Goal: Task Accomplishment & Management: Use online tool/utility

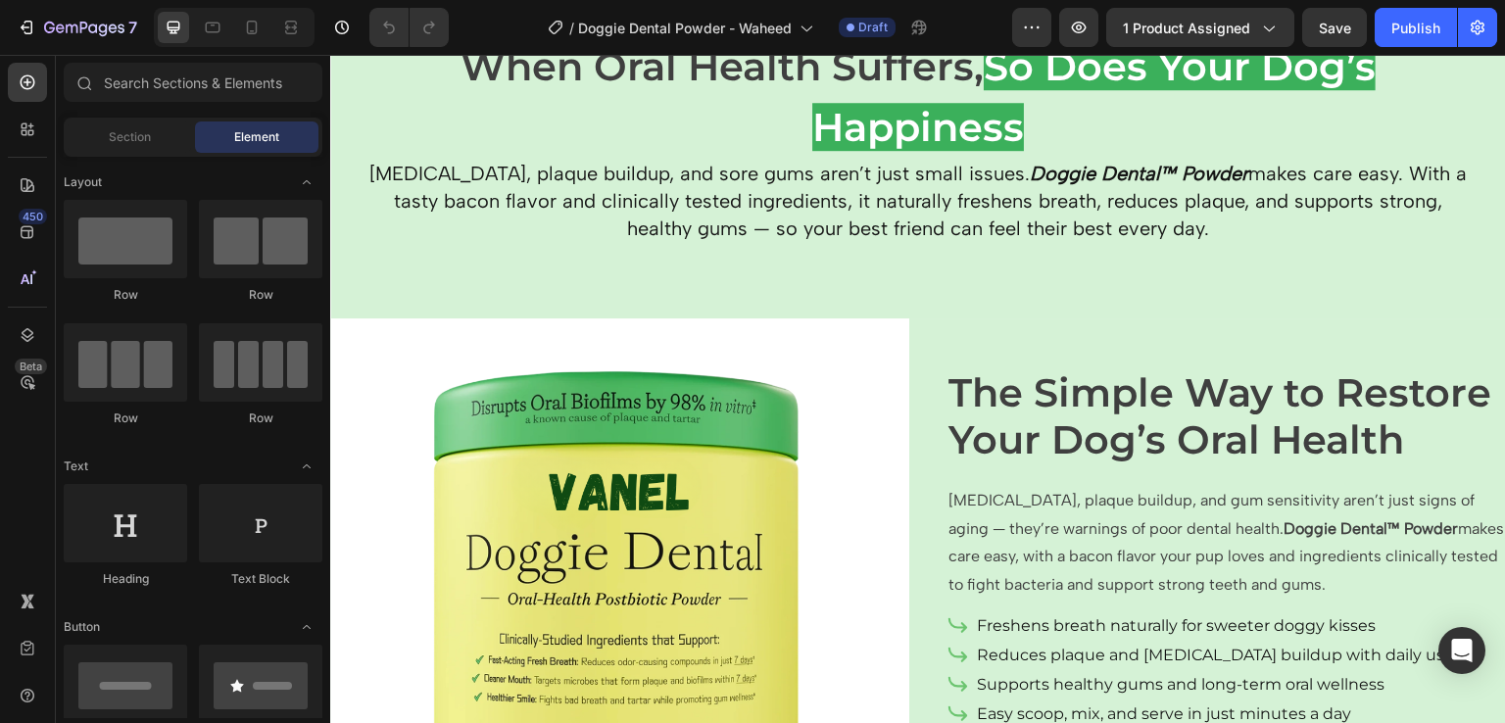
scroll to position [1352, 0]
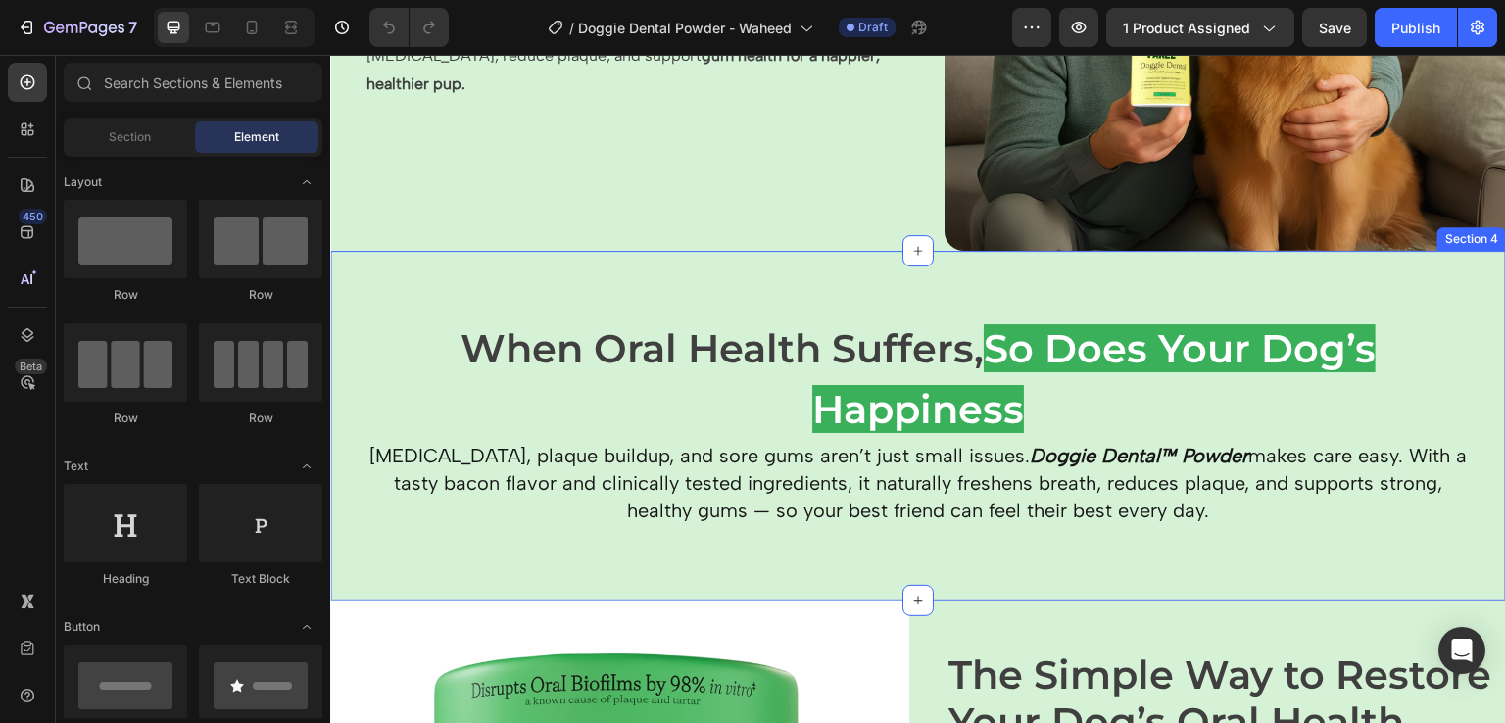
click at [349, 257] on div "When Oral Health Suffers, So Does Your Dog’s Happiness Heading Bad breath, plaq…" at bounding box center [918, 426] width 1176 height 350
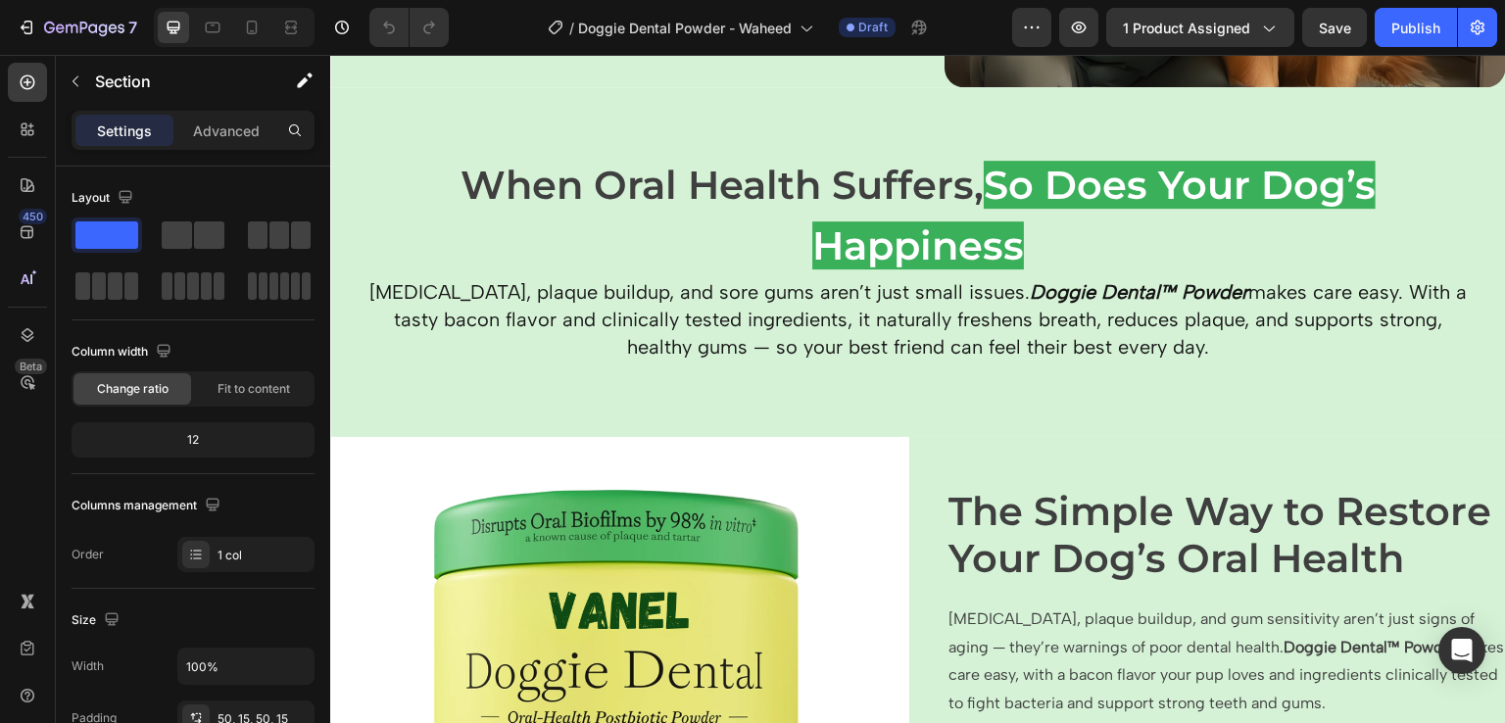
scroll to position [1515, 0]
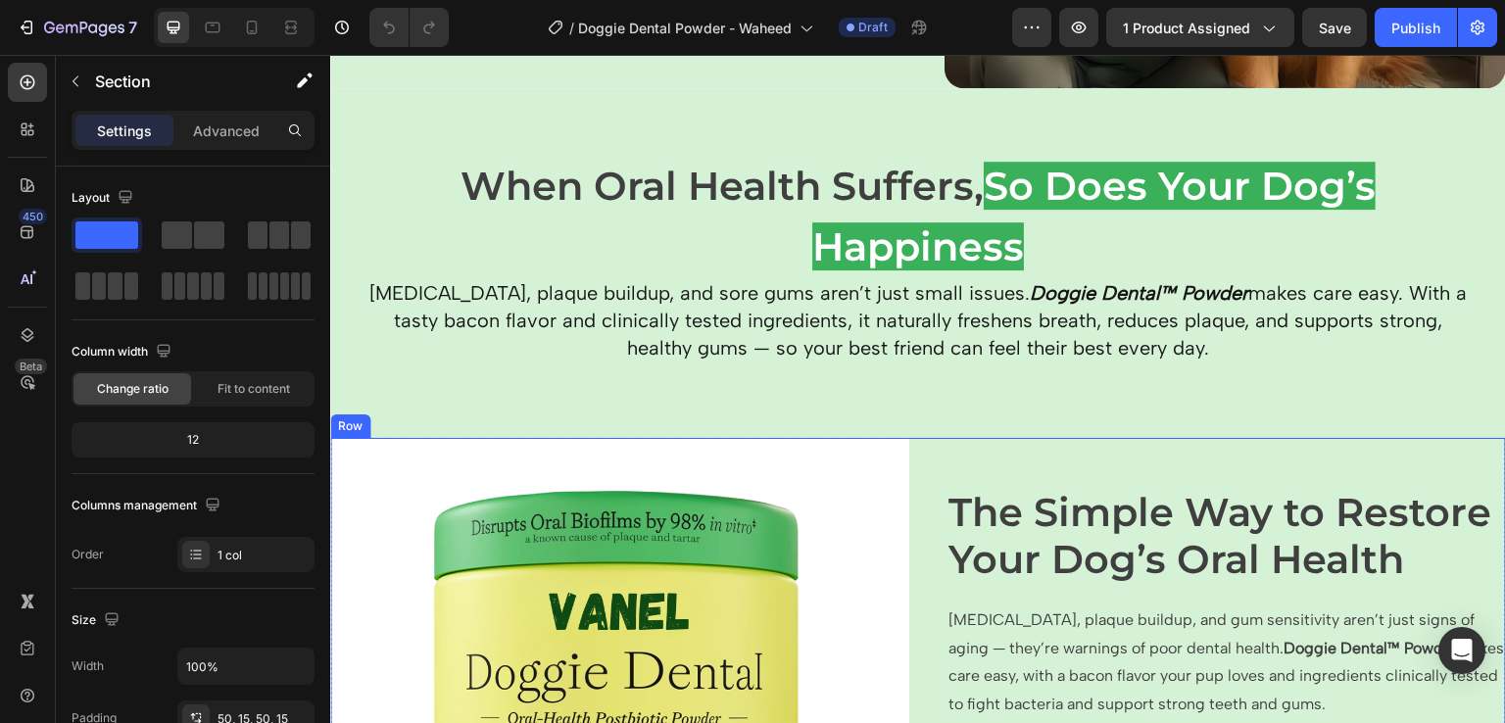
click at [947, 438] on div "The Simple Way to Restore Your Dog’s Oral Health Heading [MEDICAL_DATA], plaque…" at bounding box center [1216, 727] width 579 height 579
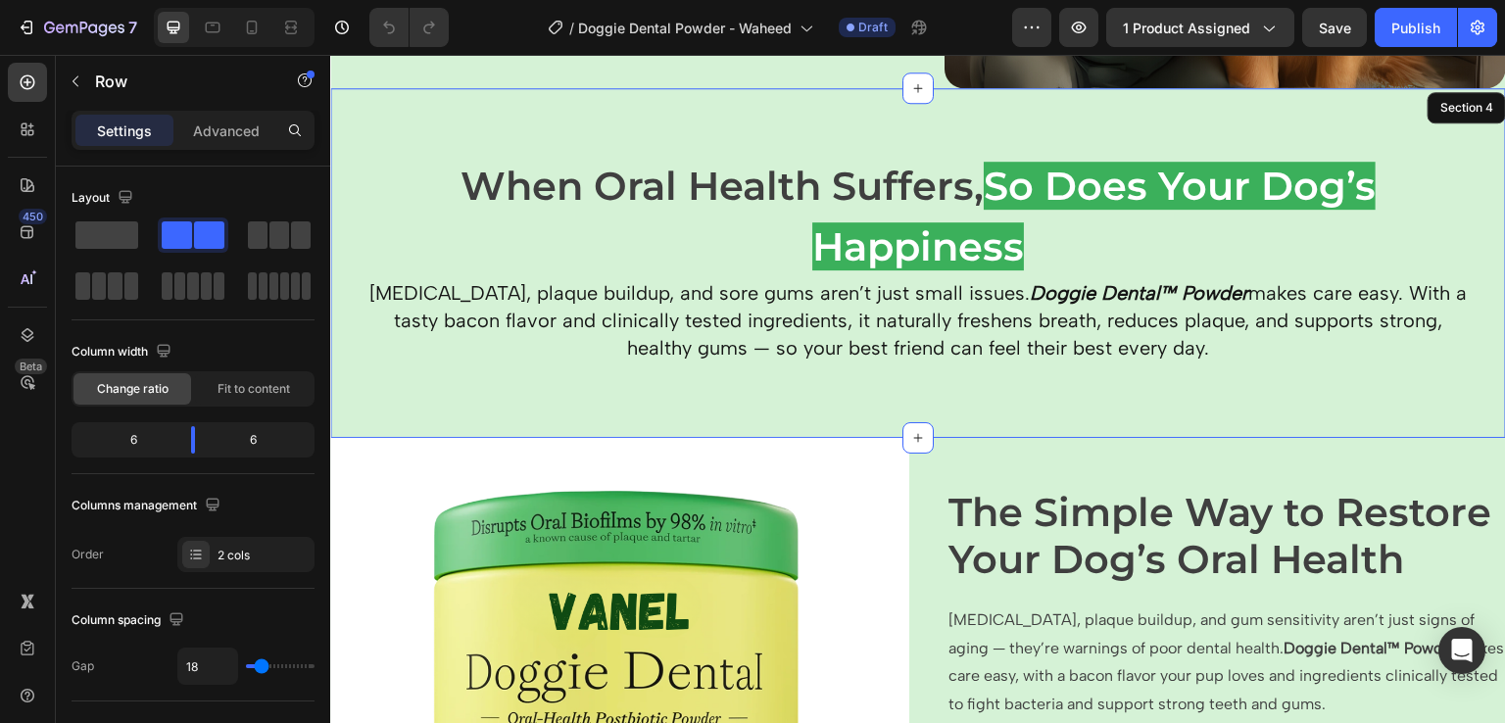
click at [928, 399] on div "When Oral Health Suffers, So Does Your Dog’s Happiness Heading Bad breath, plaq…" at bounding box center [918, 263] width 1176 height 350
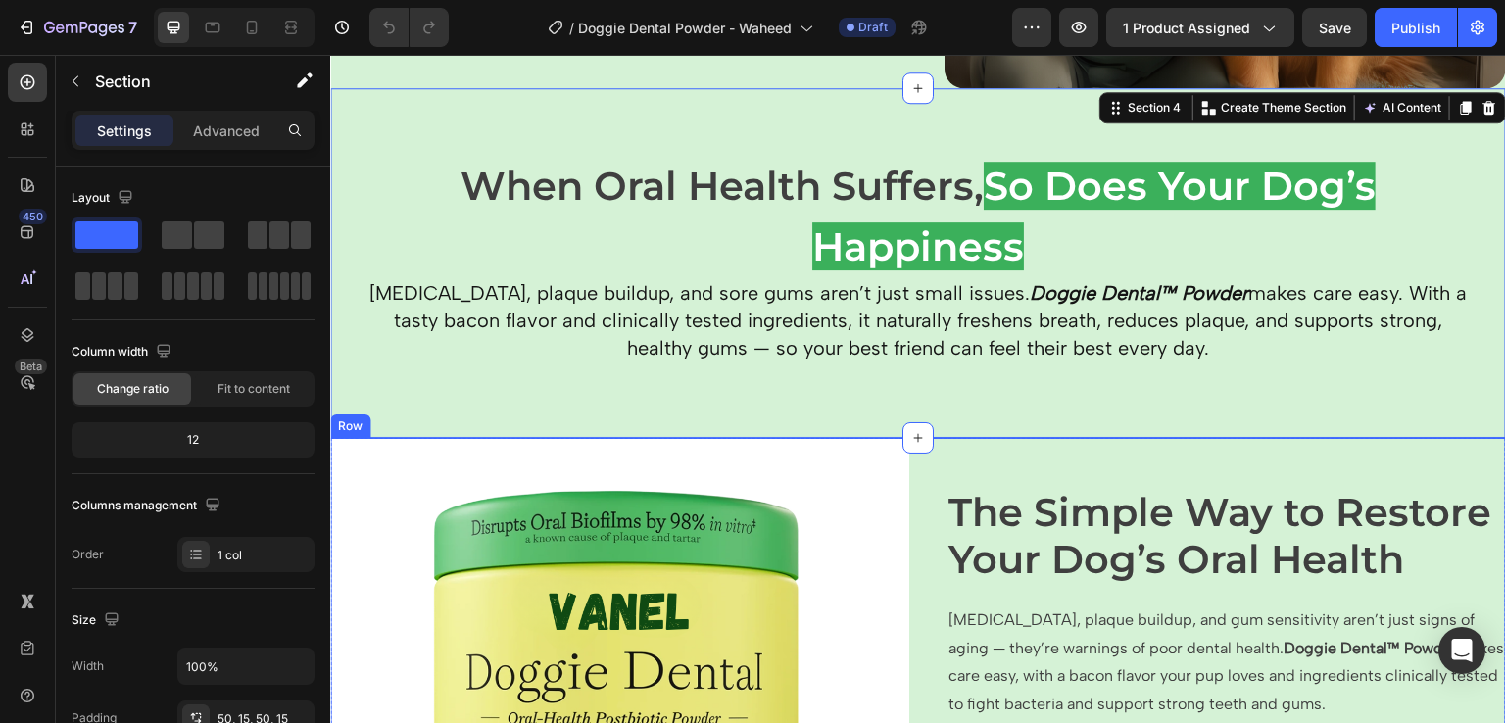
click at [961, 452] on div "The Simple Way to Restore Your Dog’s Oral Health Heading [MEDICAL_DATA], plaque…" at bounding box center [1216, 727] width 579 height 579
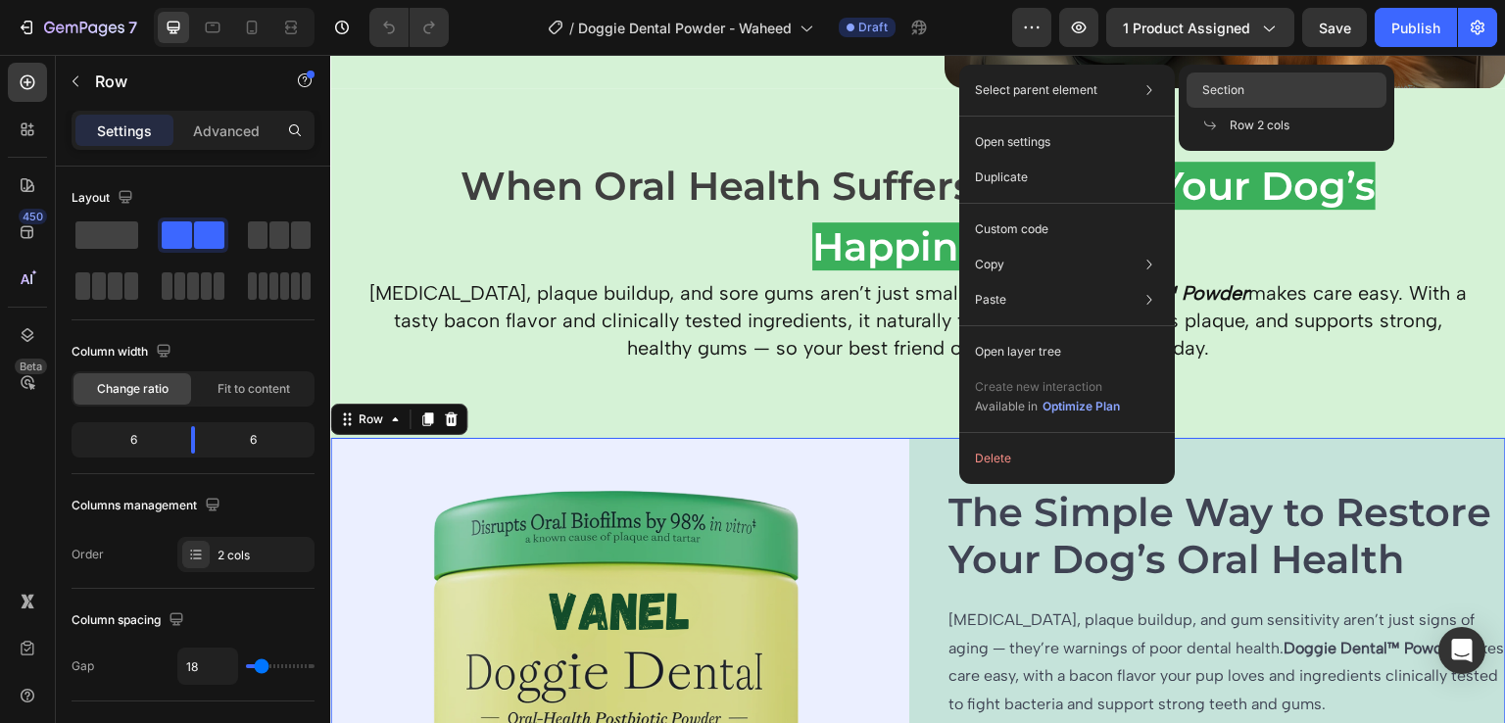
click at [1215, 83] on span "Section" at bounding box center [1224, 90] width 42 height 18
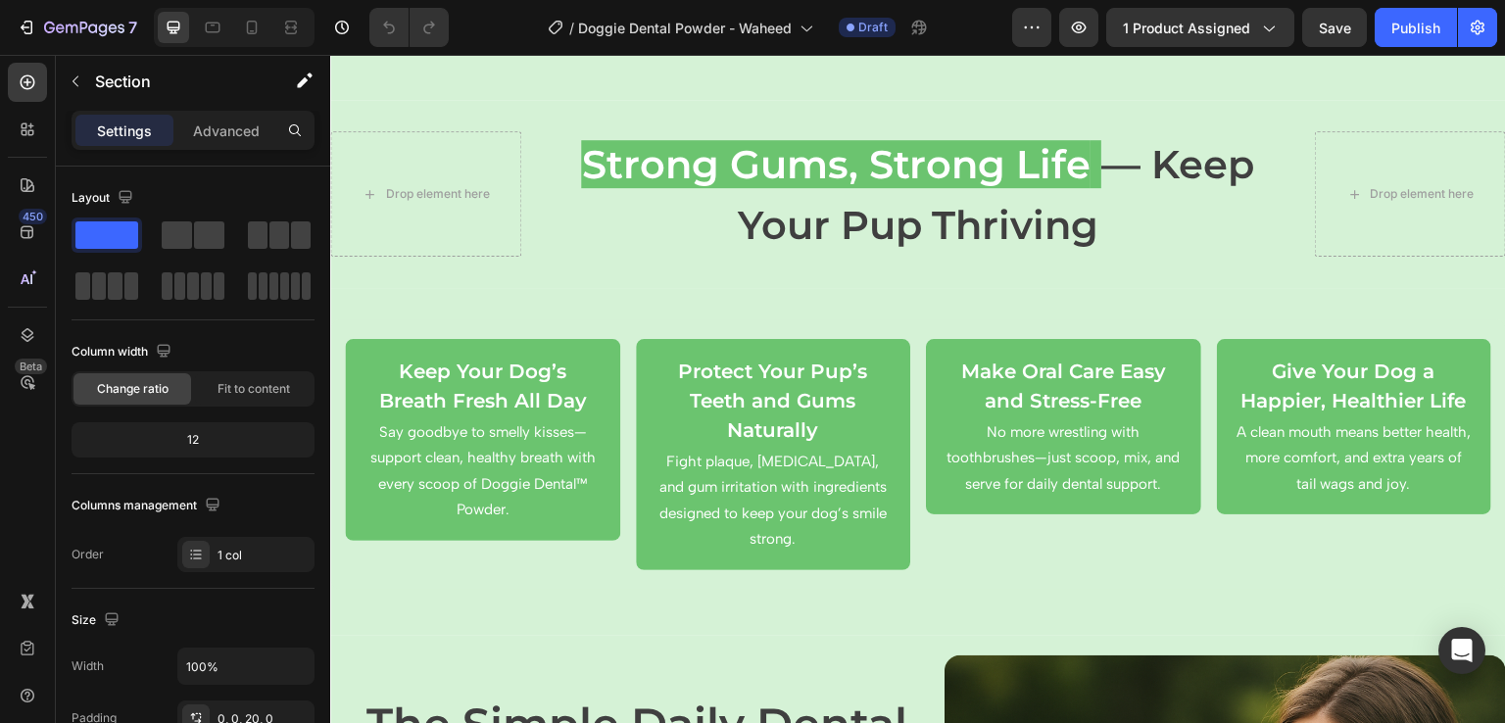
scroll to position [2551, 0]
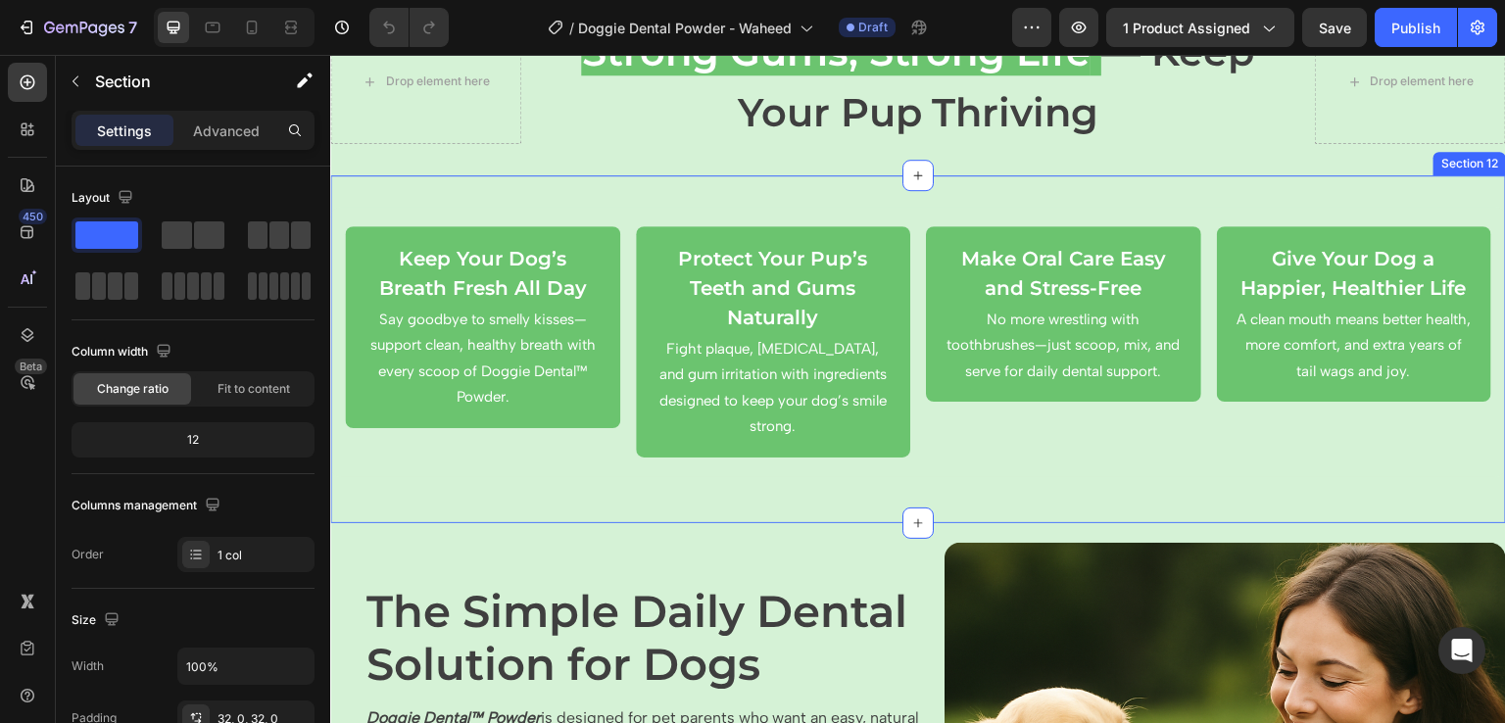
click at [434, 183] on div "Keep Your Dog’s Breath Fresh All Day Text Block Say goodbye to smelly kisses—su…" at bounding box center [918, 349] width 1176 height 348
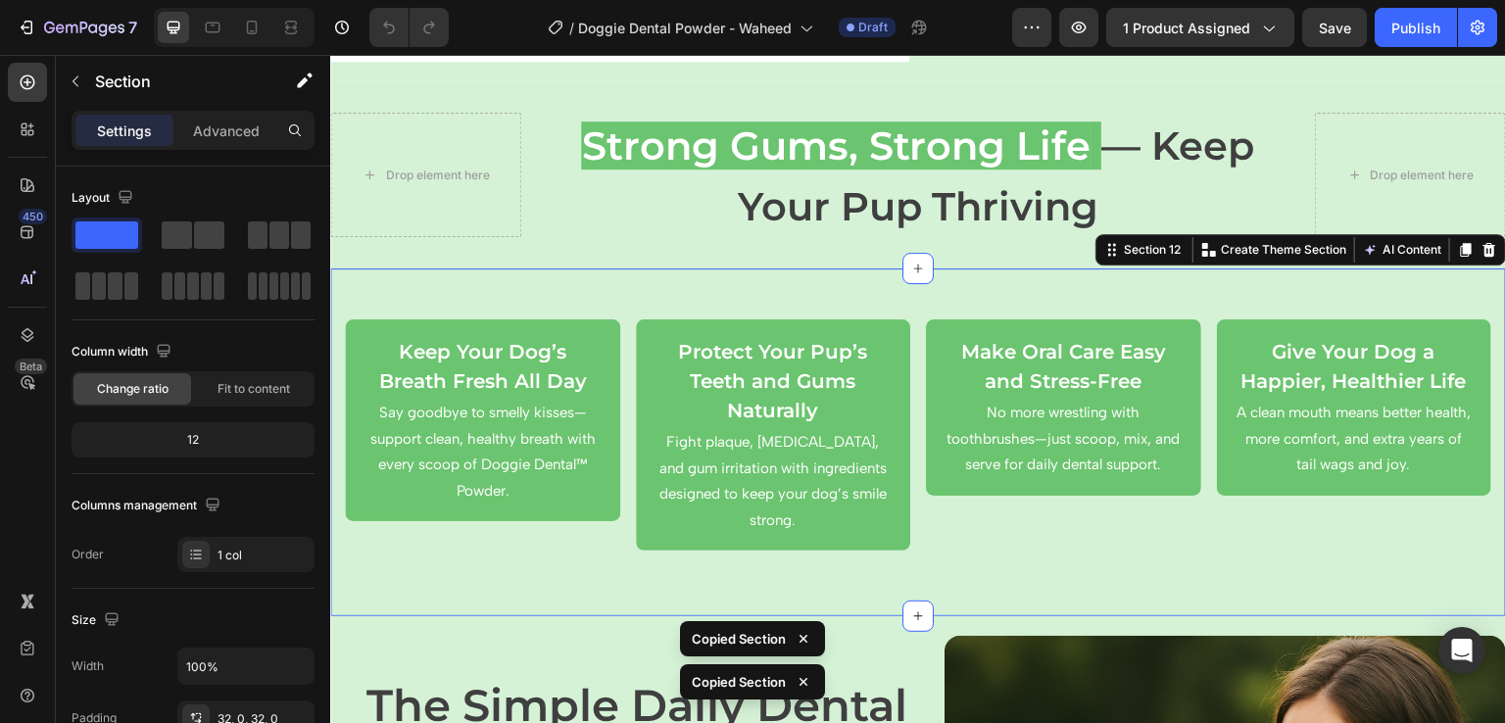
scroll to position [2372, 0]
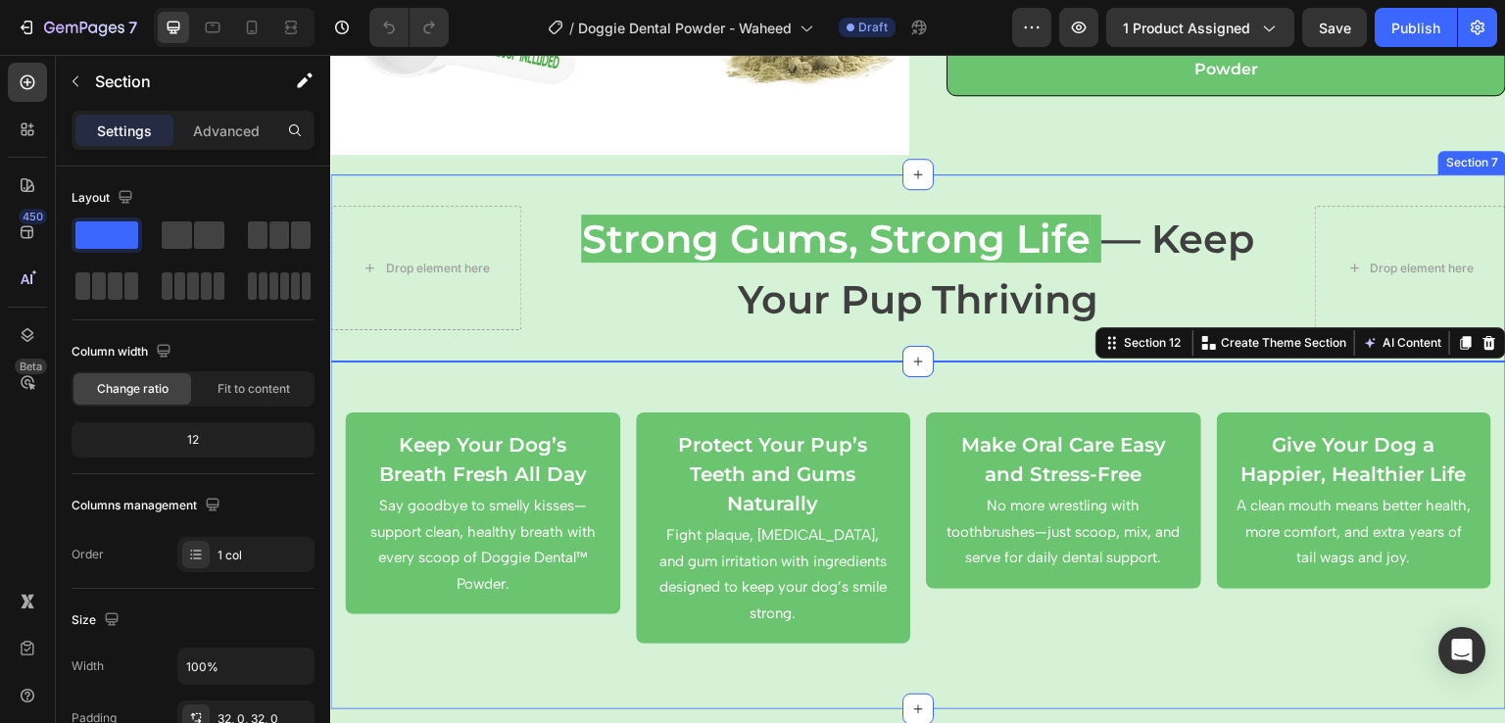
click at [516, 347] on div "Drop element here Strong Gums, Strong Life — Keep Your Pup Thriving Heading Dro…" at bounding box center [918, 268] width 1176 height 188
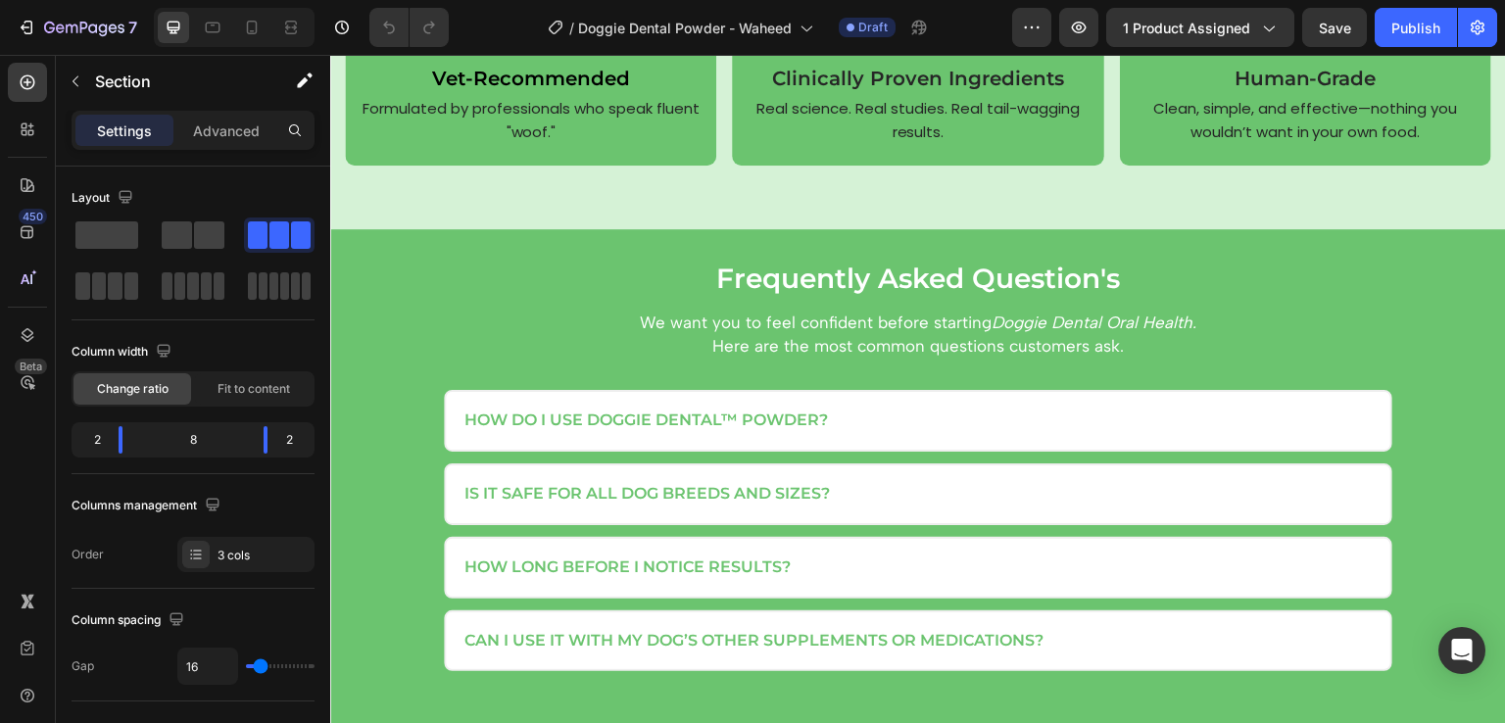
scroll to position [3844, 0]
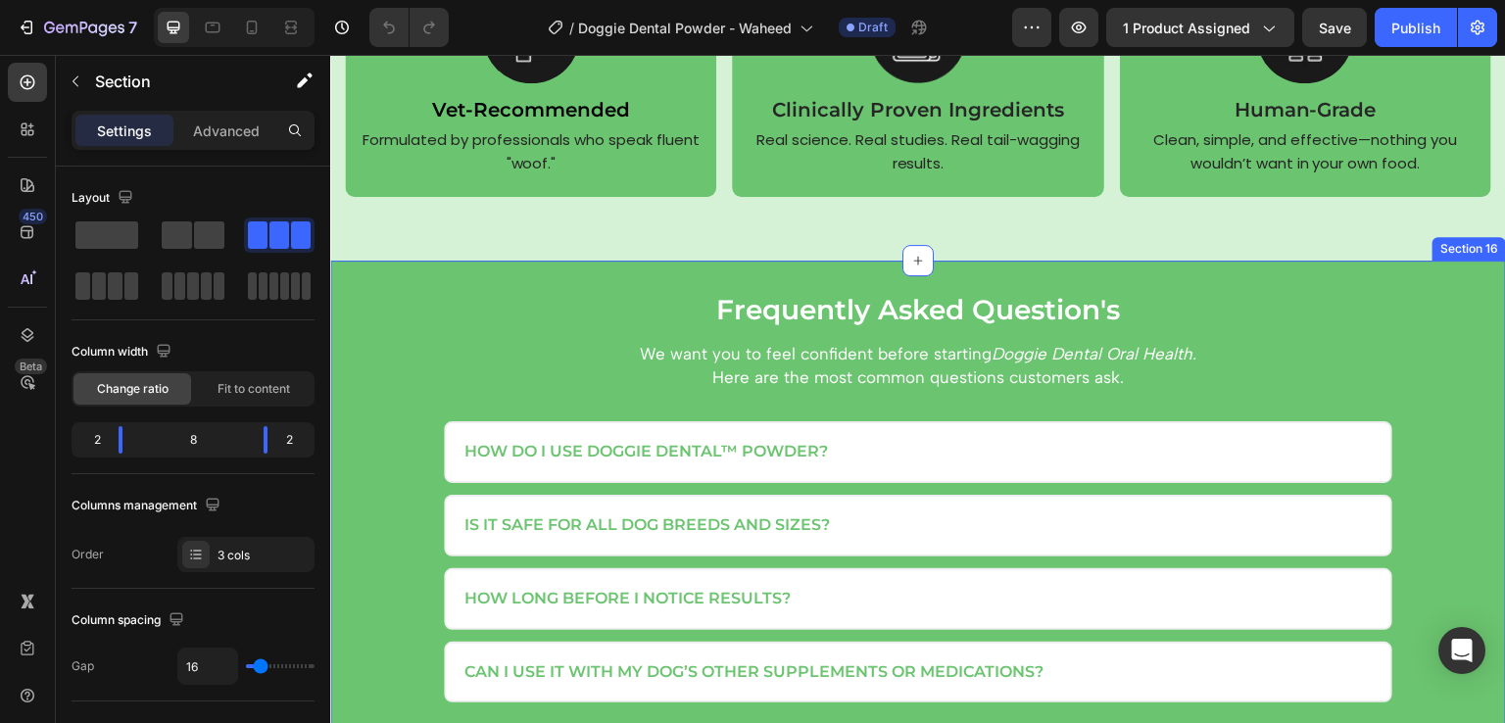
click at [553, 286] on div "Frequently Asked Question's Heading We want you to feel confident before starti…" at bounding box center [918, 521] width 1176 height 520
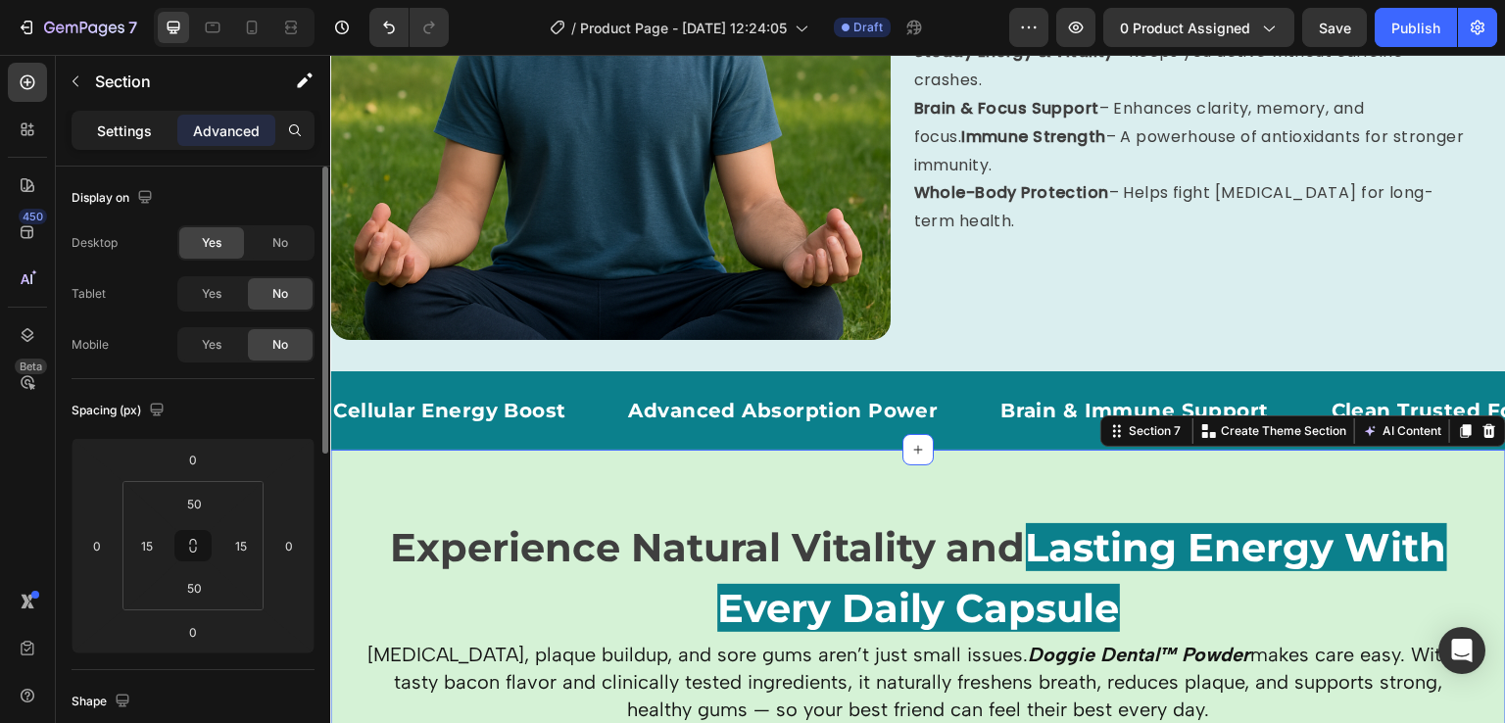
click at [148, 135] on p "Settings" at bounding box center [124, 131] width 55 height 21
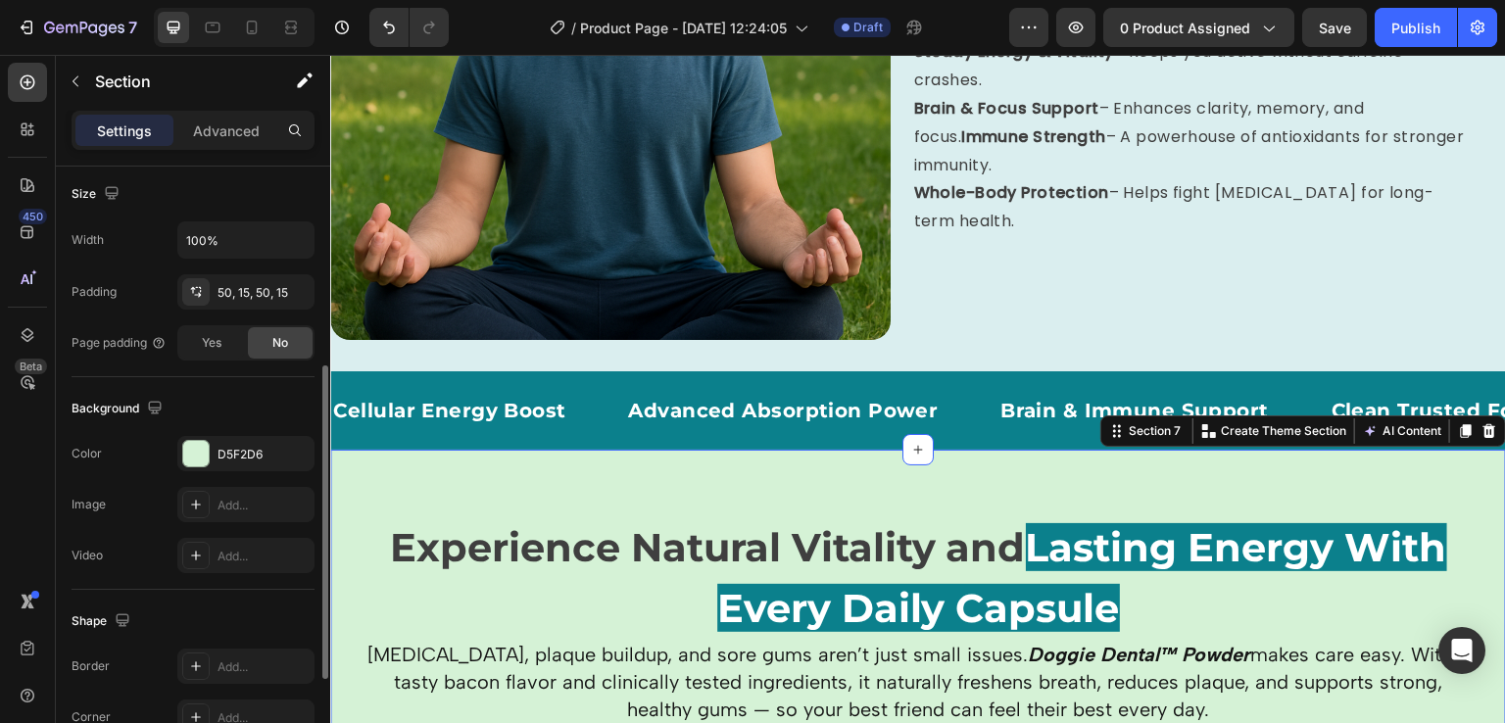
scroll to position [581, 0]
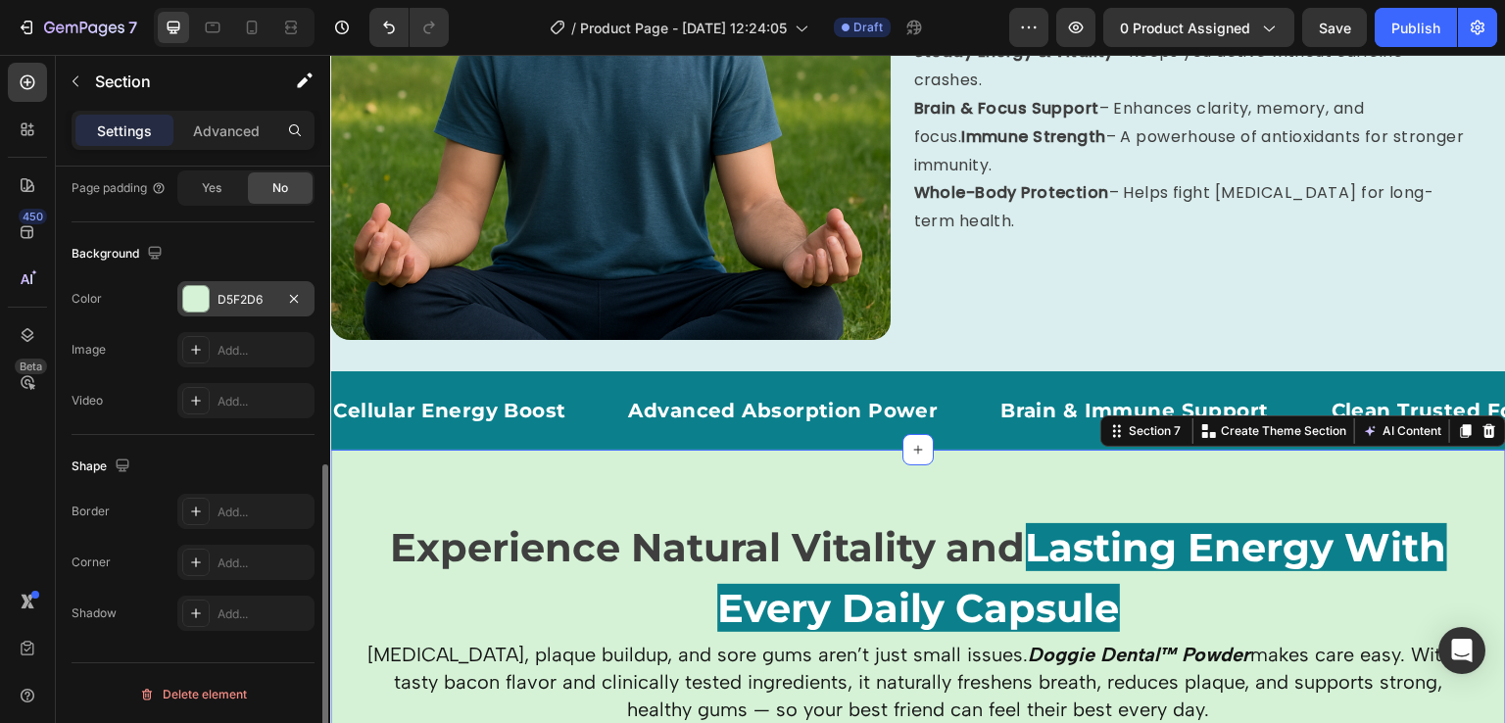
click at [197, 296] on div at bounding box center [195, 298] width 25 height 25
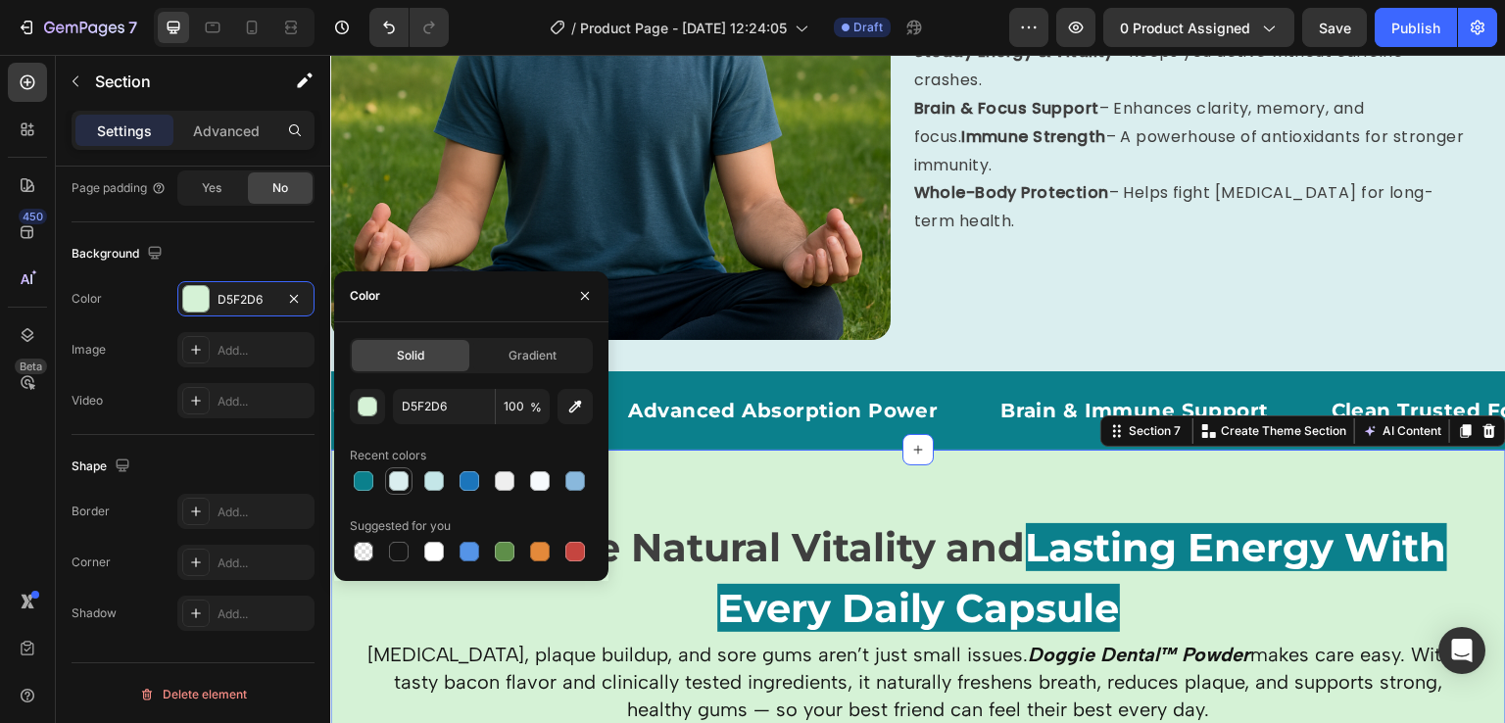
click at [399, 490] on div at bounding box center [399, 481] width 20 height 20
type input "DAEEEF"
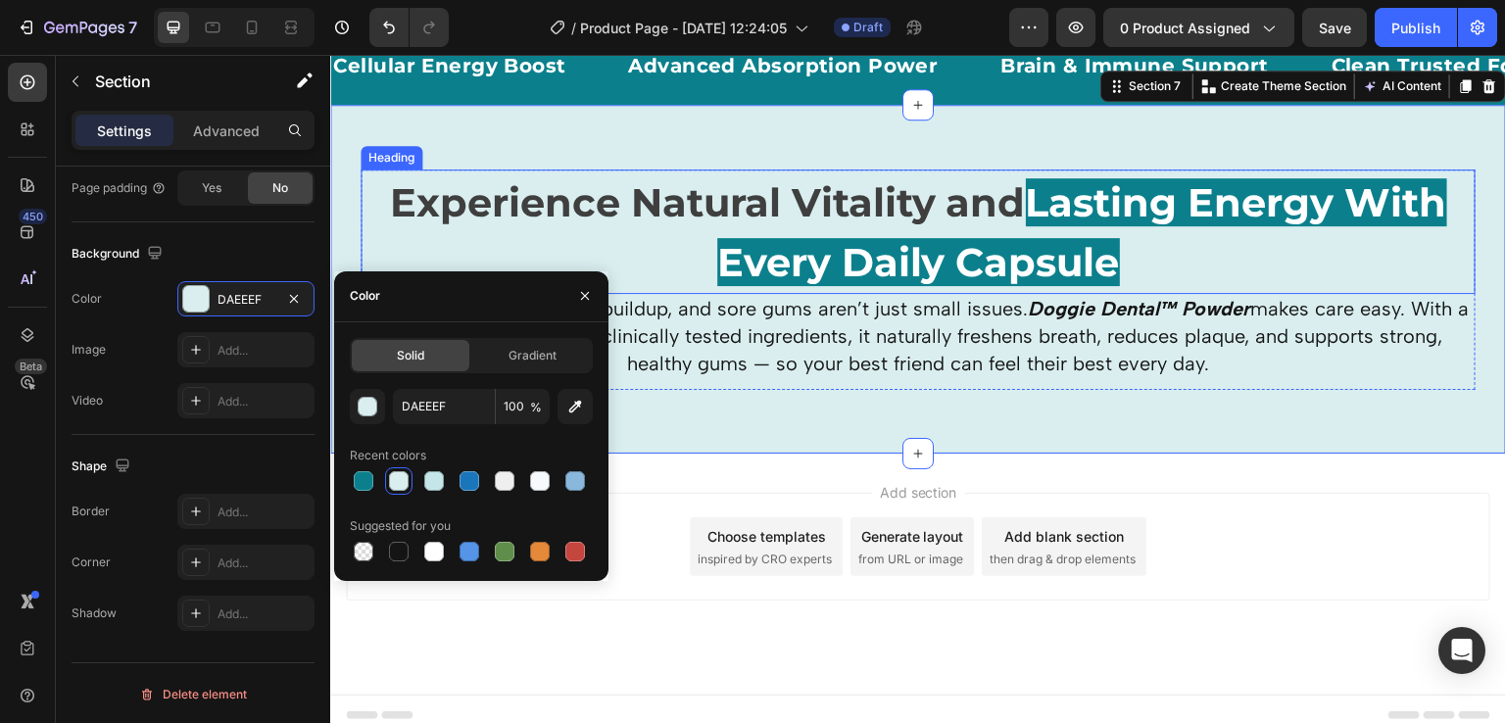
scroll to position [2219, 0]
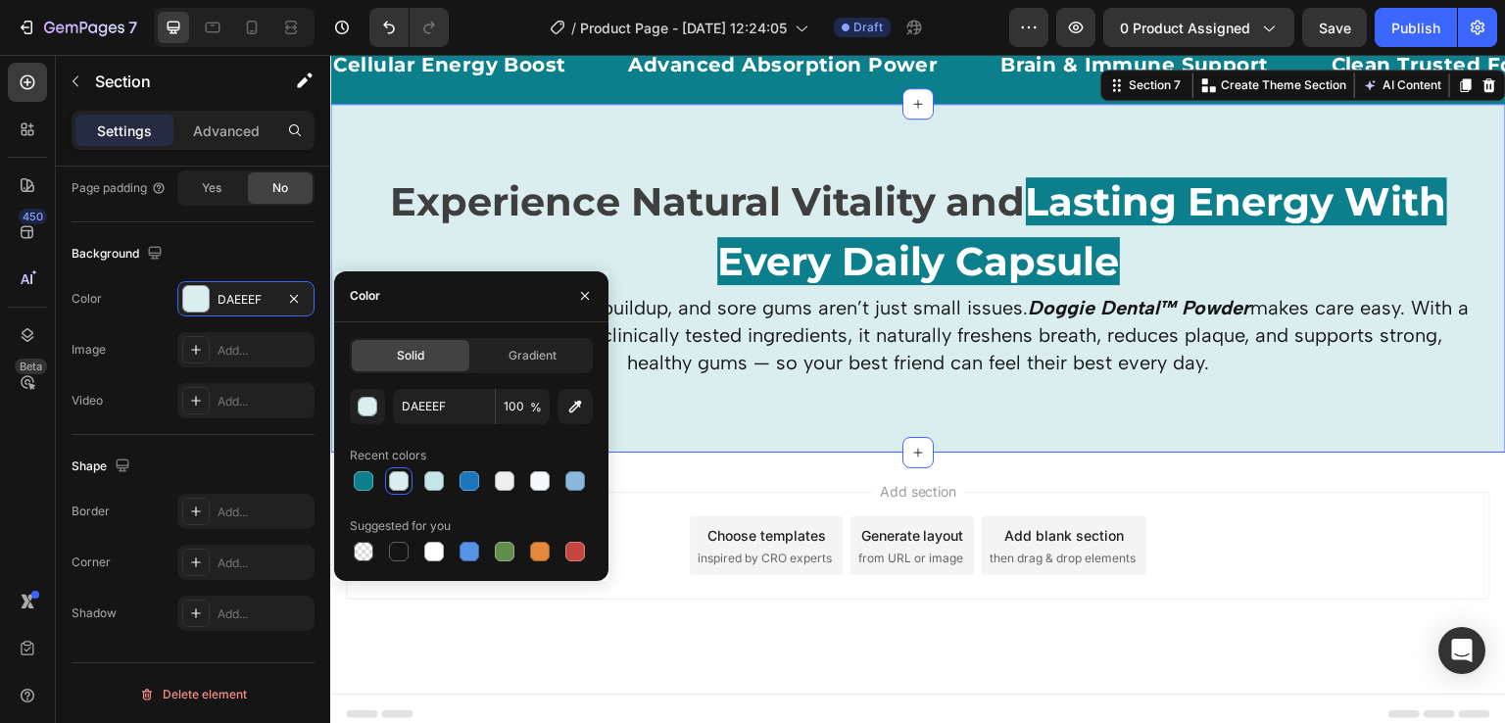
click at [1177, 504] on div "Add section Choose templates inspired by CRO experts Generate layout from URL o…" at bounding box center [918, 546] width 1145 height 108
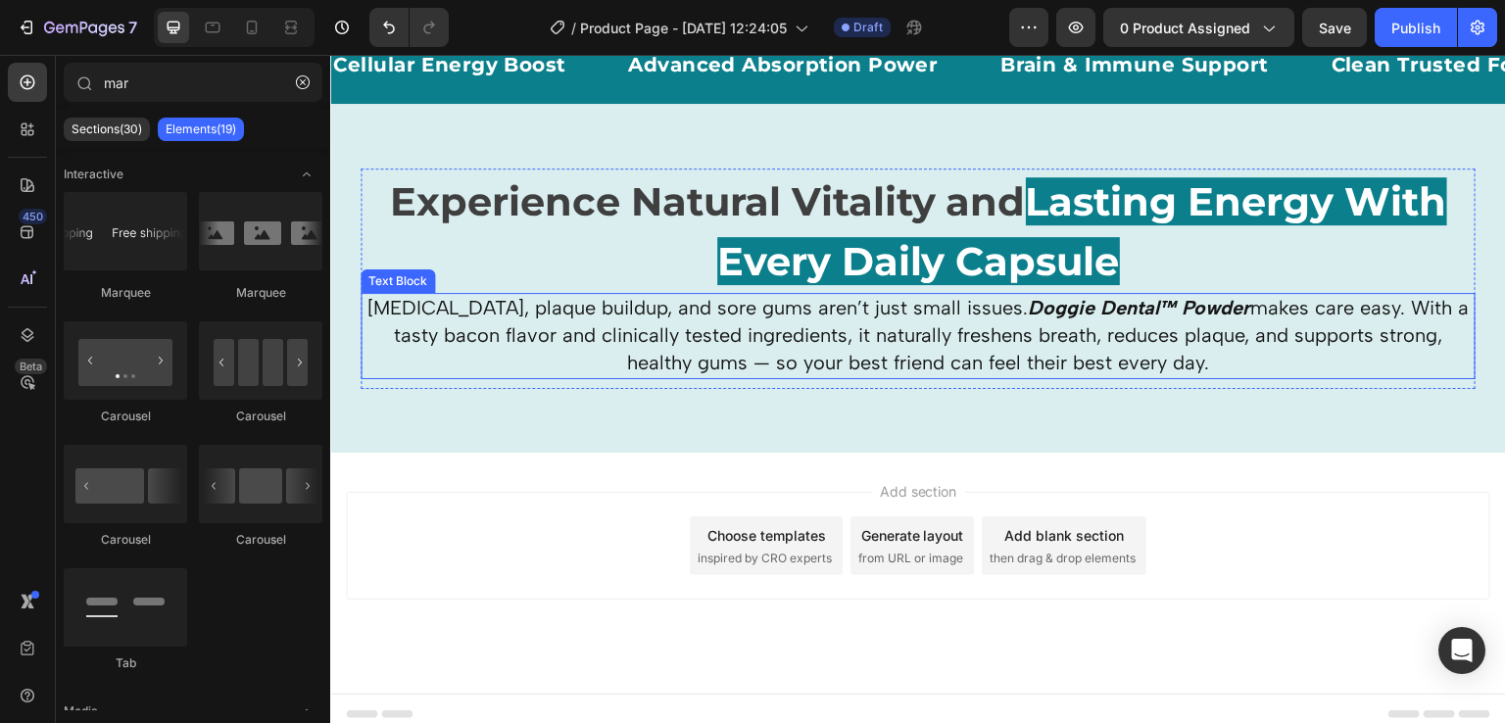
click at [936, 331] on span "[MEDICAL_DATA], plaque buildup, and sore gums aren’t just small issues. Doggie …" at bounding box center [919, 335] width 1102 height 78
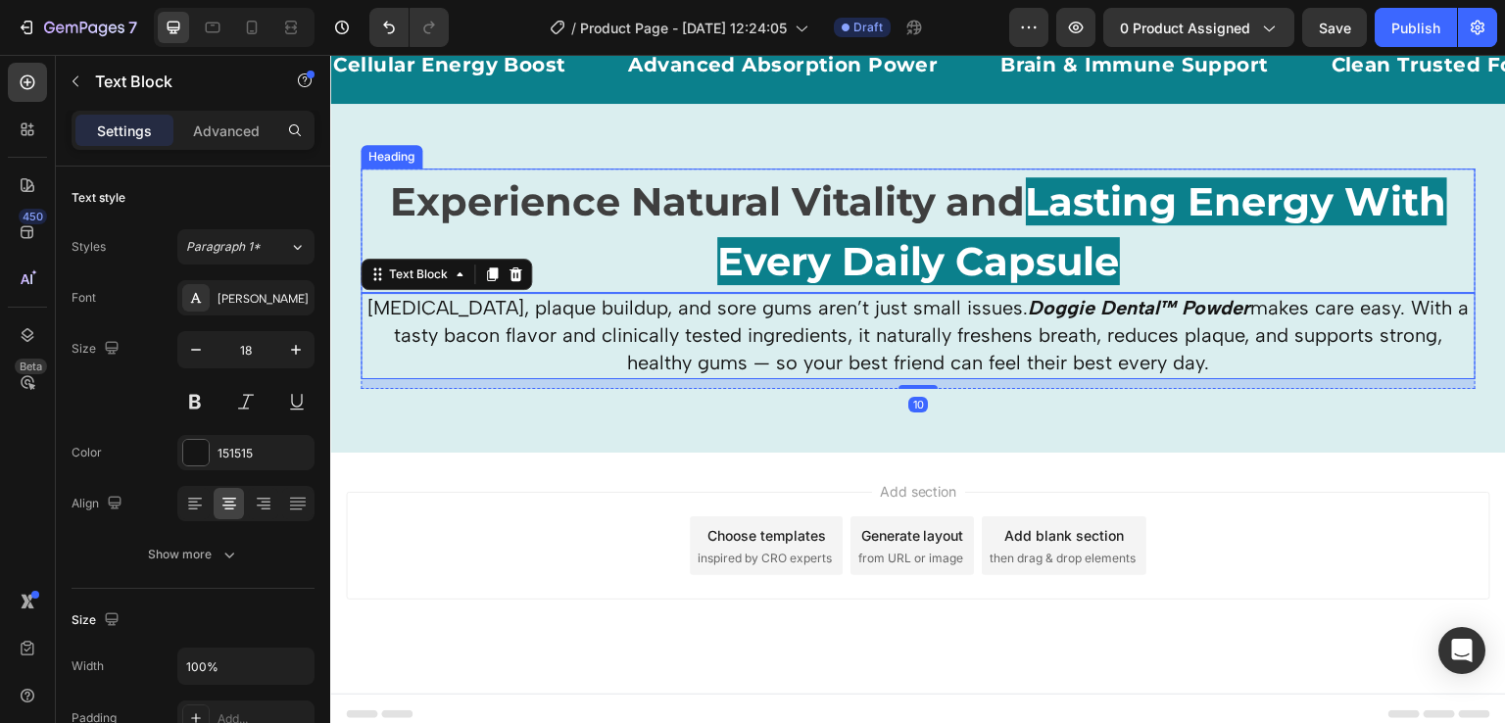
click at [935, 270] on span "Lasting Energy With Every Daily Capsule" at bounding box center [1082, 231] width 730 height 109
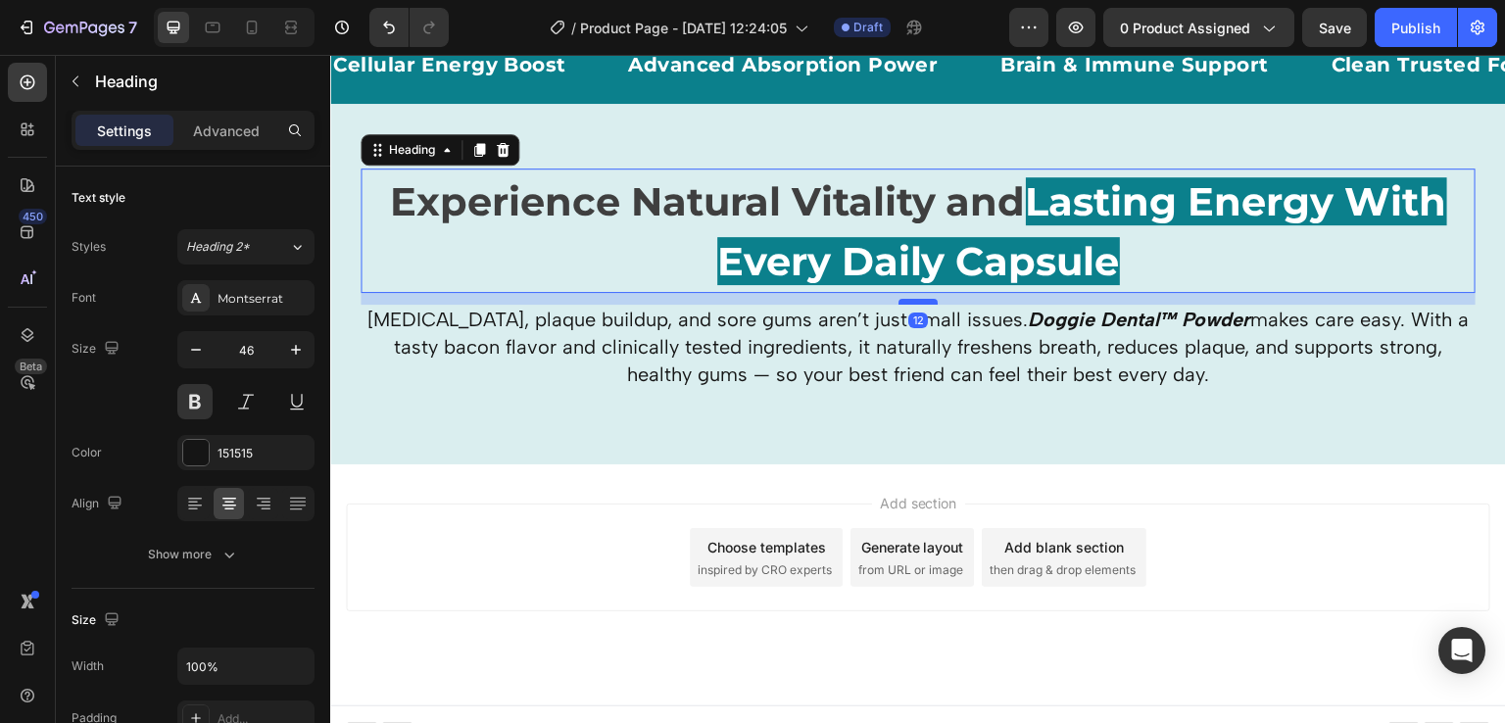
drag, startPoint x: 914, startPoint y: 291, endPoint x: 913, endPoint y: 303, distance: 11.8
click at [913, 303] on div at bounding box center [918, 302] width 39 height 6
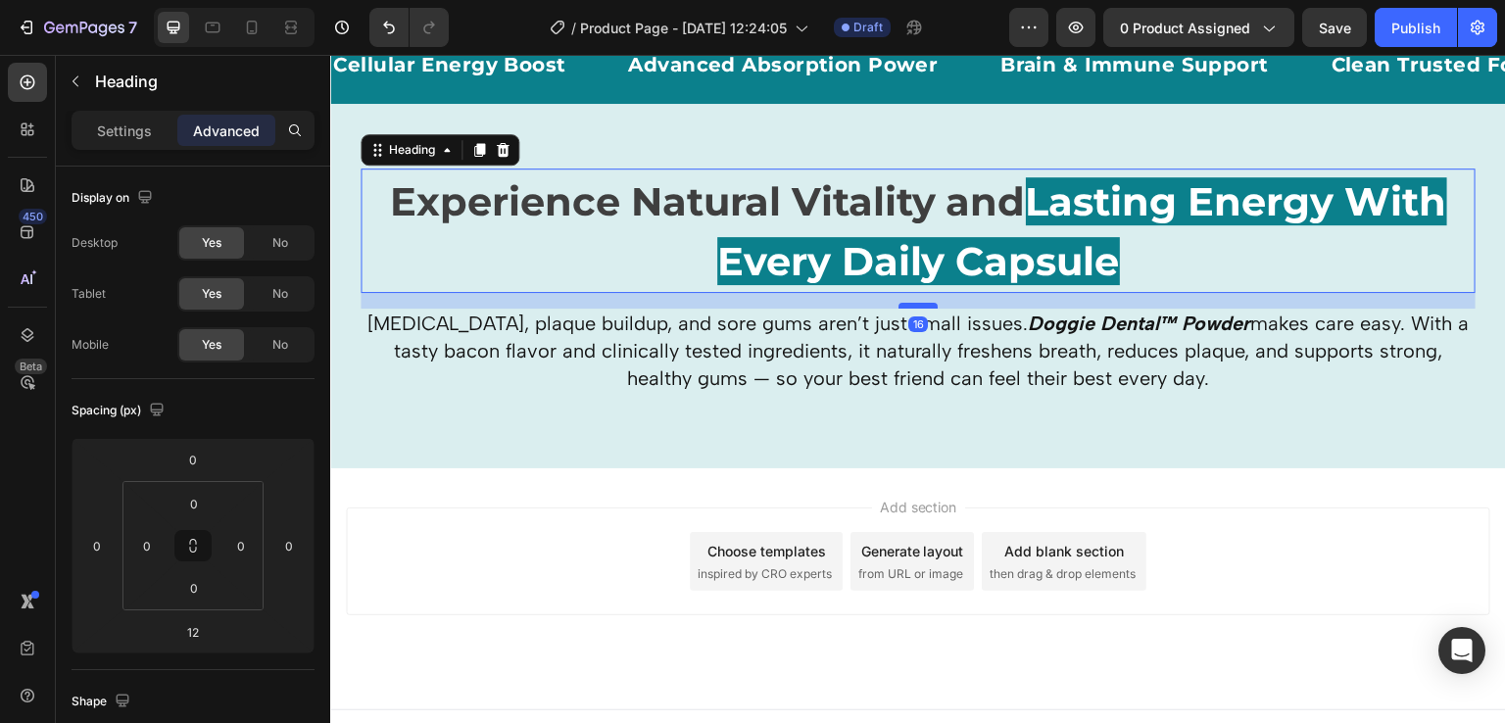
click at [918, 308] on div at bounding box center [918, 306] width 39 height 6
type input "16"
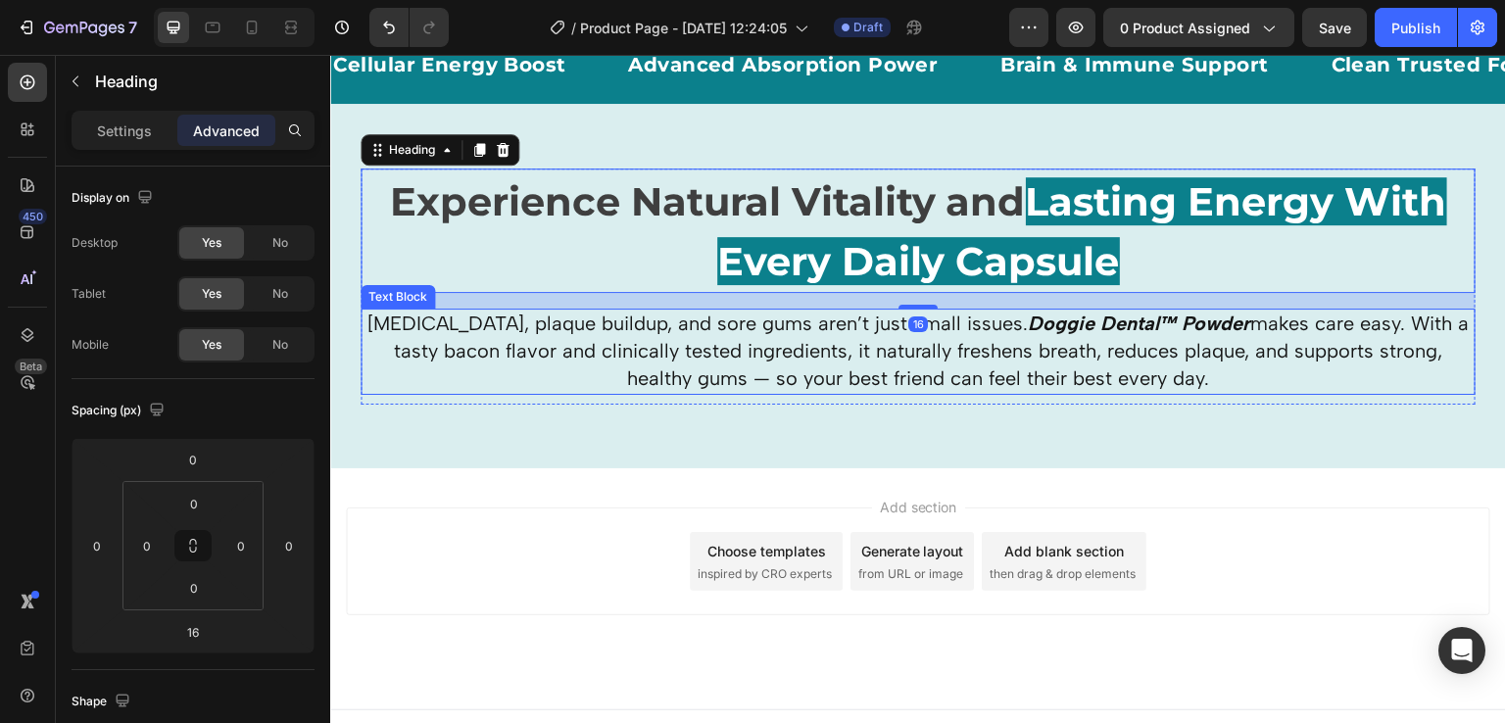
click at [970, 358] on span "[MEDICAL_DATA], plaque buildup, and sore gums aren’t just small issues. Doggie …" at bounding box center [919, 351] width 1102 height 78
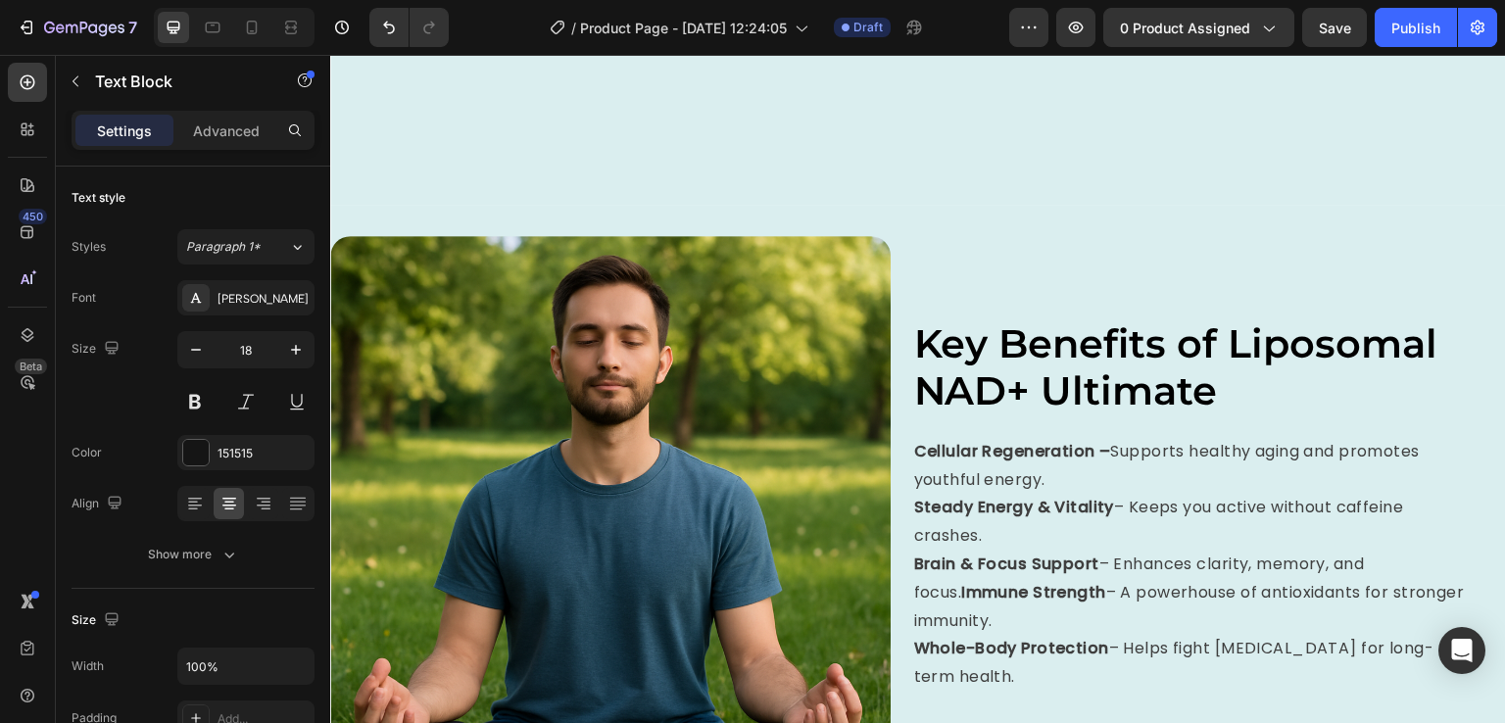
scroll to position [2246, 0]
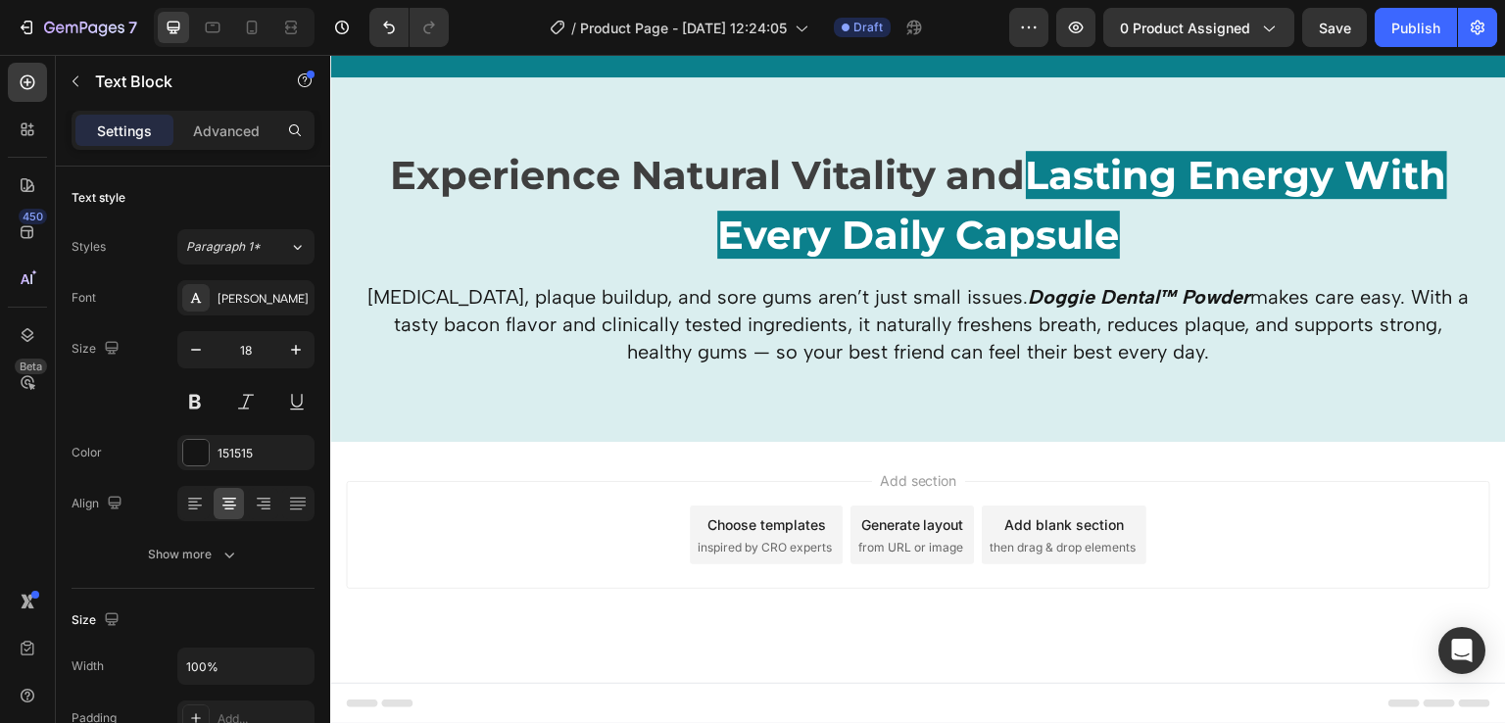
click at [830, 310] on p "[MEDICAL_DATA], plaque buildup, and sore gums aren’t just small issues. Doggie …" at bounding box center [918, 325] width 1111 height 82
click at [778, 354] on span "[MEDICAL_DATA], plaque buildup, and sore gums aren’t just small issues. Doggie …" at bounding box center [919, 324] width 1102 height 78
click at [531, 295] on span "[MEDICAL_DATA], plaque buildup, and sore gums aren’t just small issues. Doggie …" at bounding box center [919, 324] width 1102 height 78
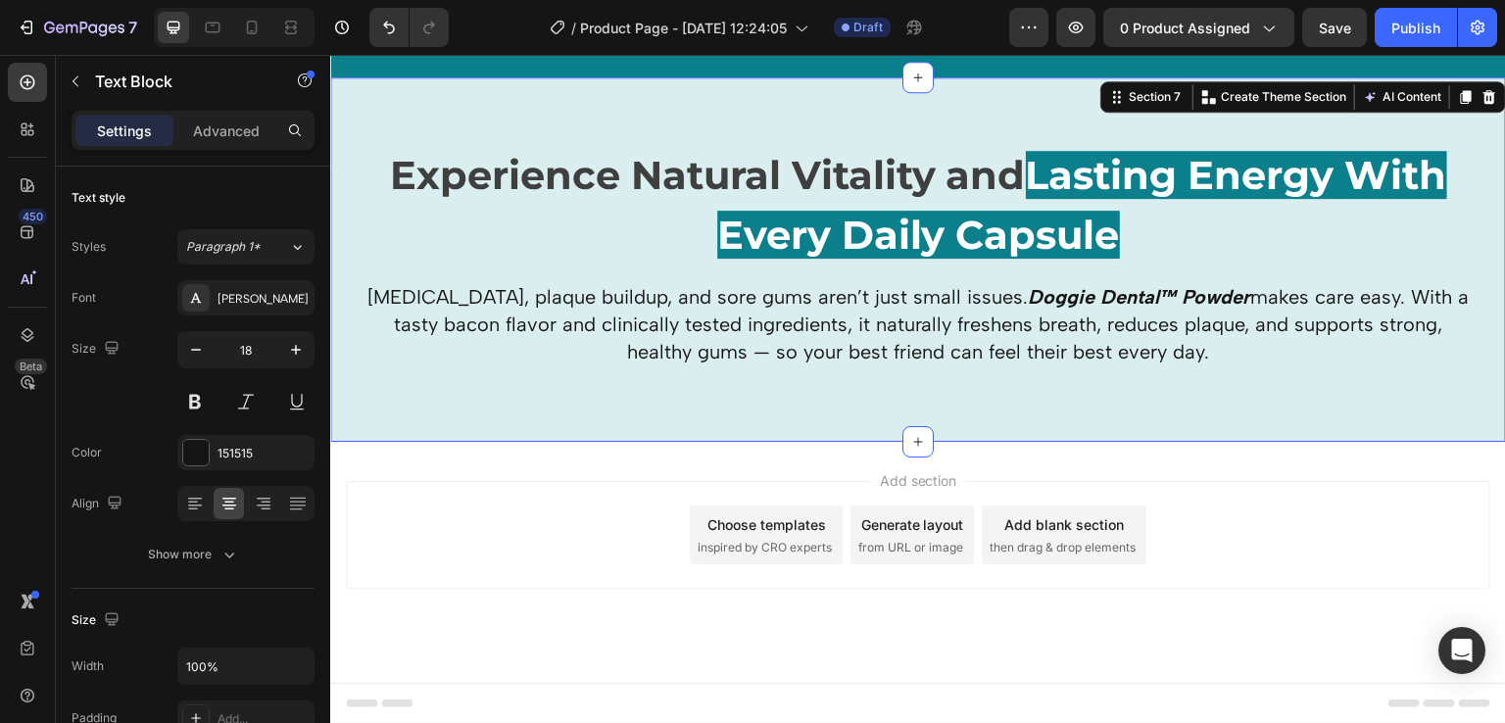
click at [477, 411] on div "Experience Natural Vitality and Lasting Energy With Every Daily Capsule Heading…" at bounding box center [918, 260] width 1176 height 366
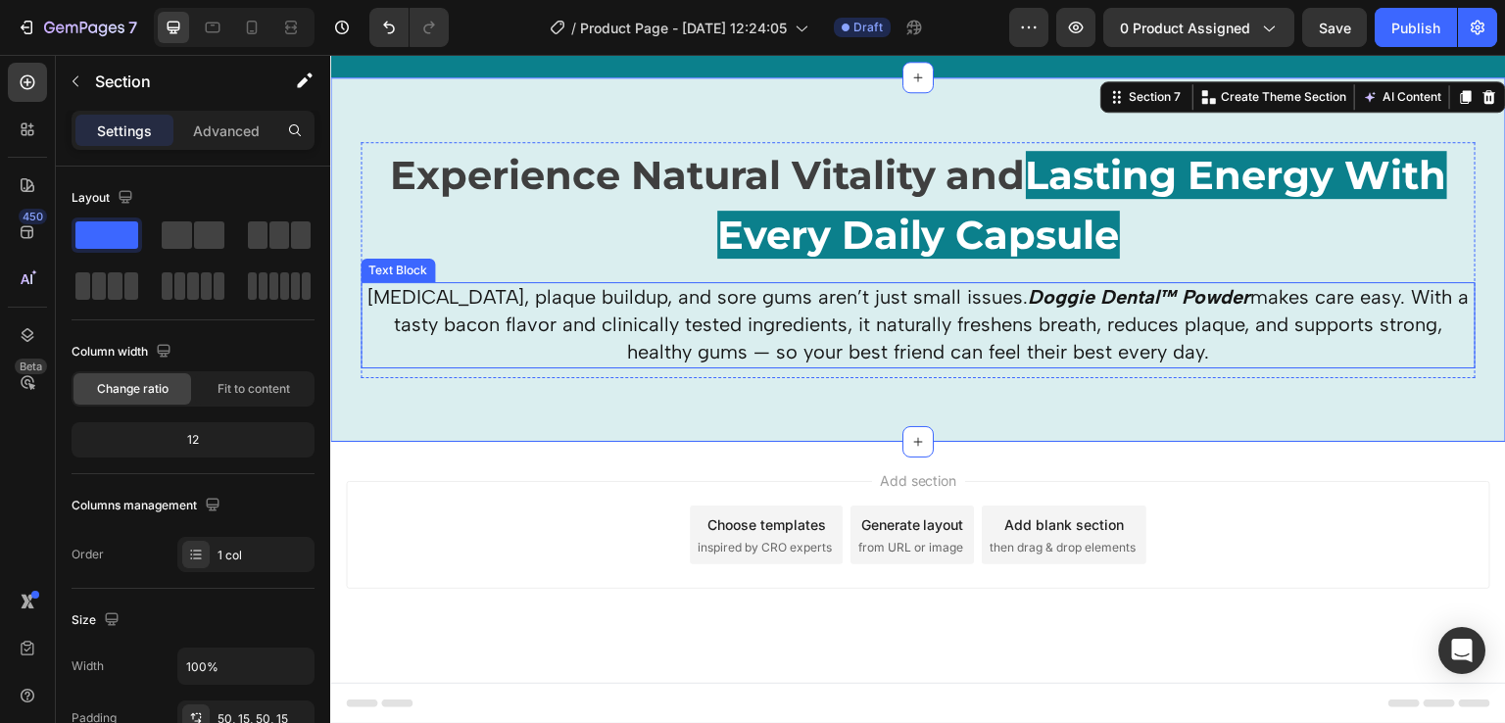
click at [521, 323] on span "[MEDICAL_DATA], plaque buildup, and sore gums aren’t just small issues. Doggie …" at bounding box center [919, 324] width 1102 height 78
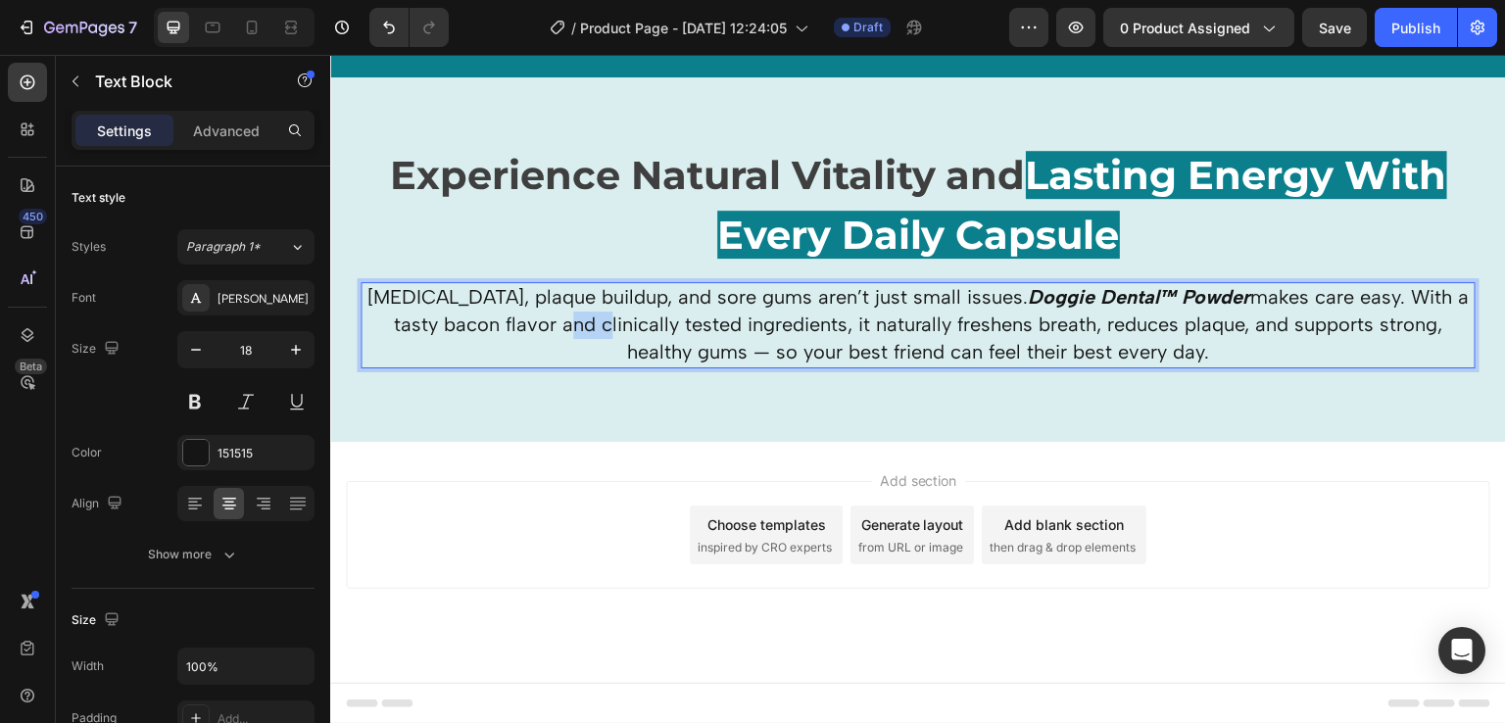
click at [521, 323] on span "[MEDICAL_DATA], plaque buildup, and sore gums aren’t just small issues. Doggie …" at bounding box center [919, 324] width 1102 height 78
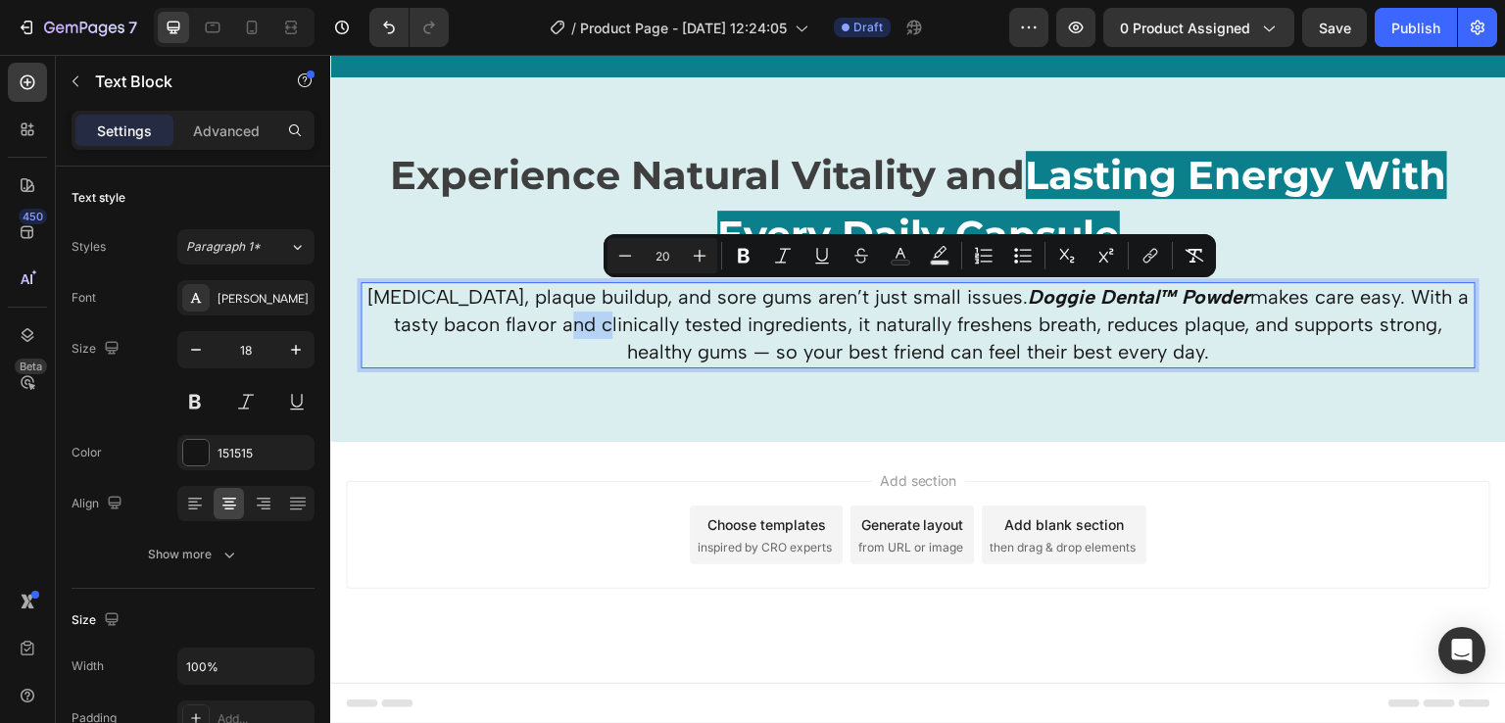
scroll to position [2219, 0]
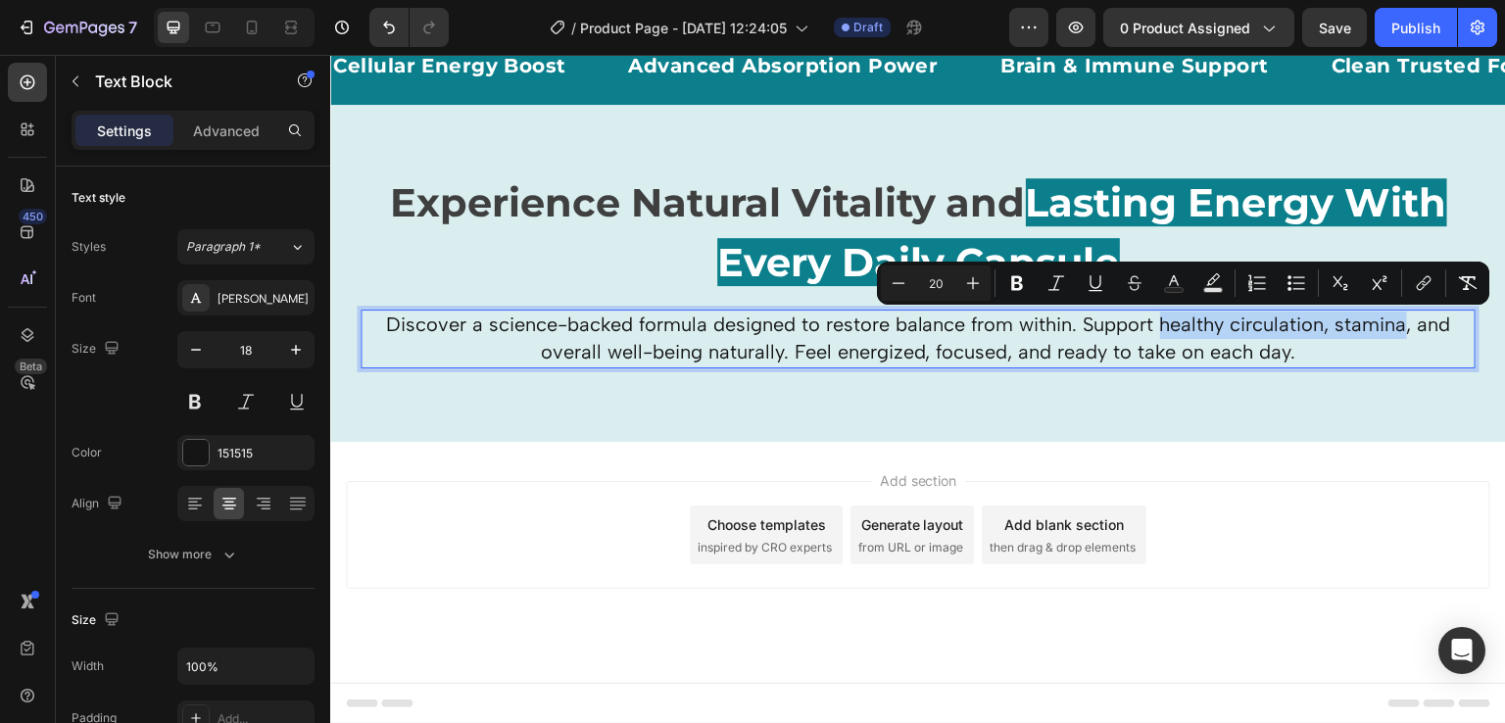
drag, startPoint x: 1152, startPoint y: 322, endPoint x: 1397, endPoint y: 324, distance: 245.0
click at [1397, 324] on span "Discover a science-backed formula designed to restore balance from within. Supp…" at bounding box center [918, 338] width 1065 height 51
click at [1397, 324] on strong "healthy circulation, stamina" at bounding box center [1281, 325] width 253 height 24
click at [1310, 355] on p "Discover a science-backed formula designed to restore balance from within. Supp…" at bounding box center [918, 339] width 1111 height 55
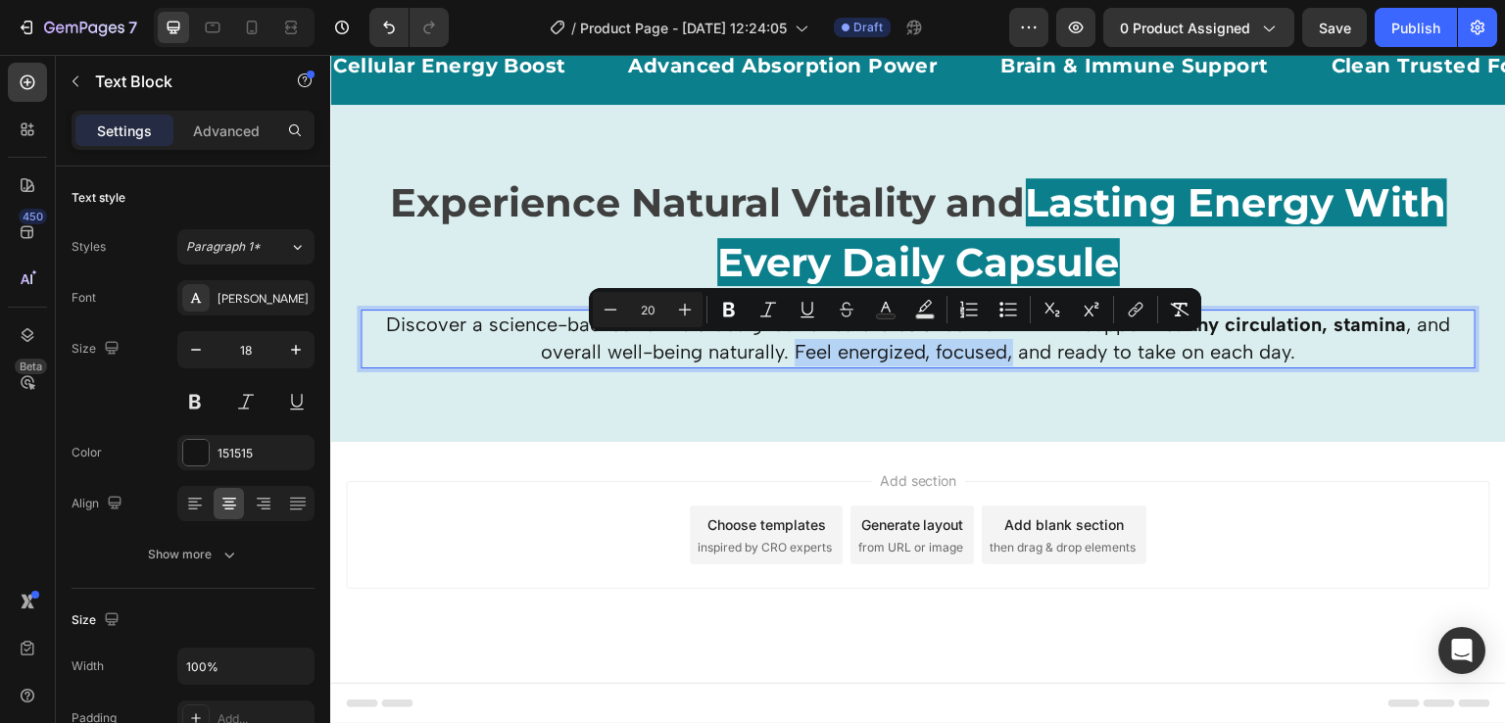
drag, startPoint x: 1005, startPoint y: 360, endPoint x: 789, endPoint y: 355, distance: 215.7
click at [789, 355] on span "Discover a science-backed formula designed to restore balance from within. Supp…" at bounding box center [918, 338] width 1065 height 51
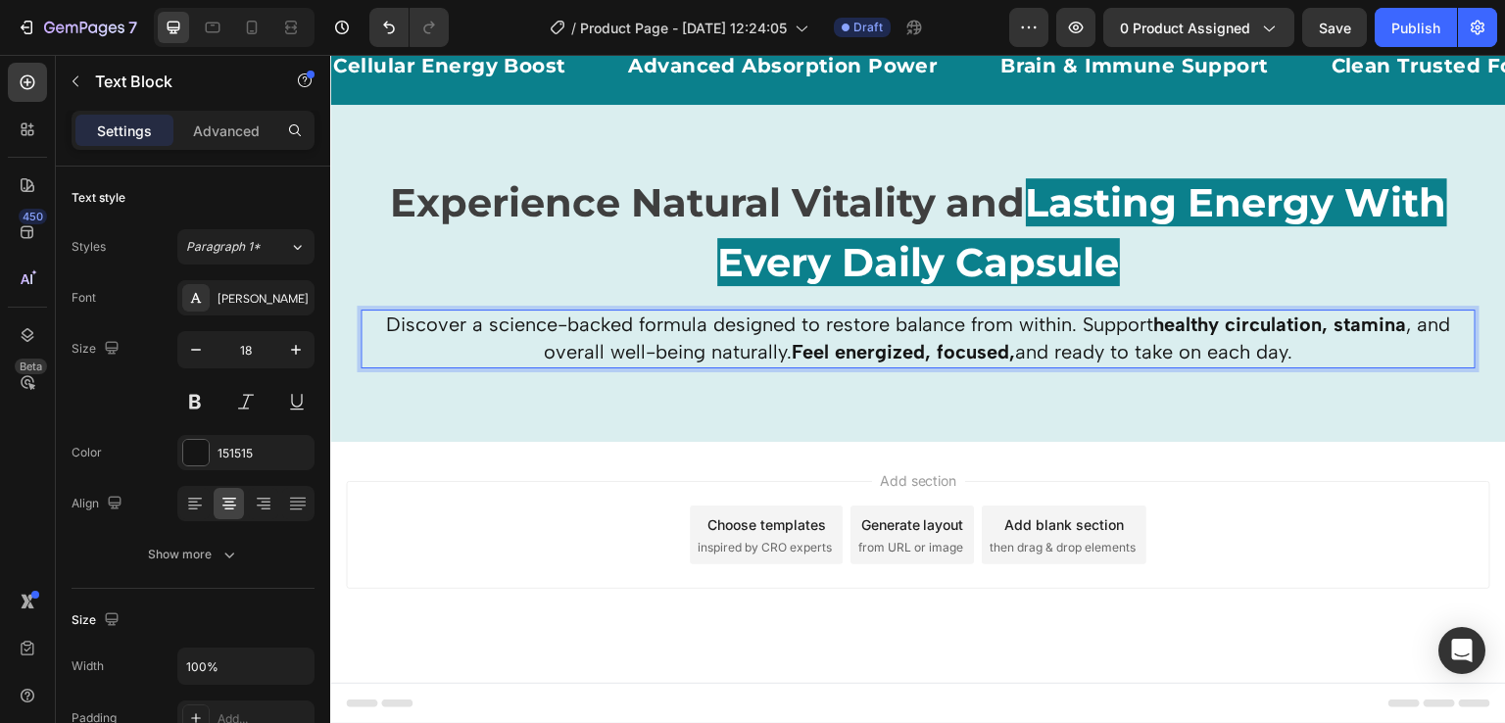
click at [561, 339] on p "Discover a science-backed formula designed to restore balance from within. Supp…" at bounding box center [918, 339] width 1111 height 55
drag, startPoint x: 479, startPoint y: 324, endPoint x: 697, endPoint y: 329, distance: 217.6
click at [697, 329] on span "Discover a science-backed formula designed to restore balance from within. Supp…" at bounding box center [918, 338] width 1065 height 51
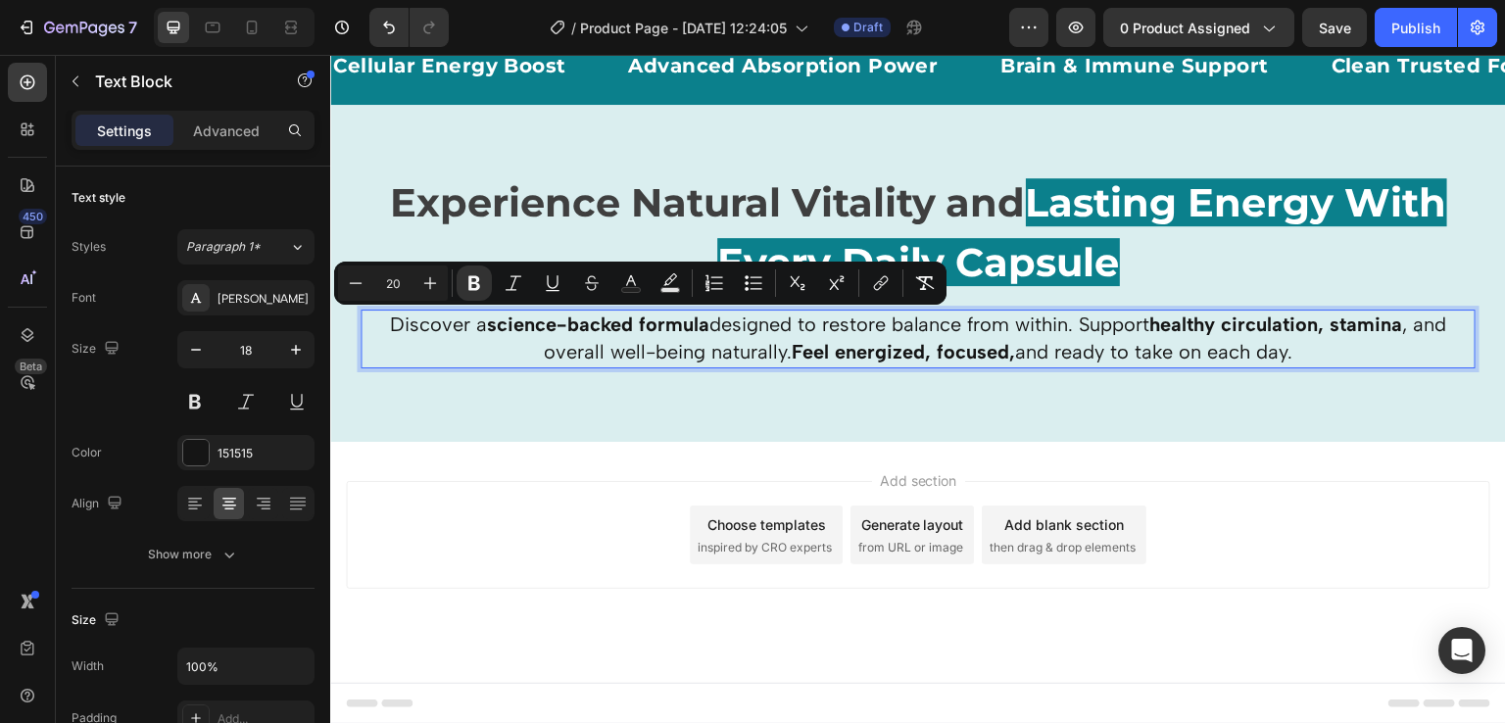
click at [1149, 347] on span "Discover a science-backed formula designed to restore balance from within. Supp…" at bounding box center [918, 338] width 1057 height 51
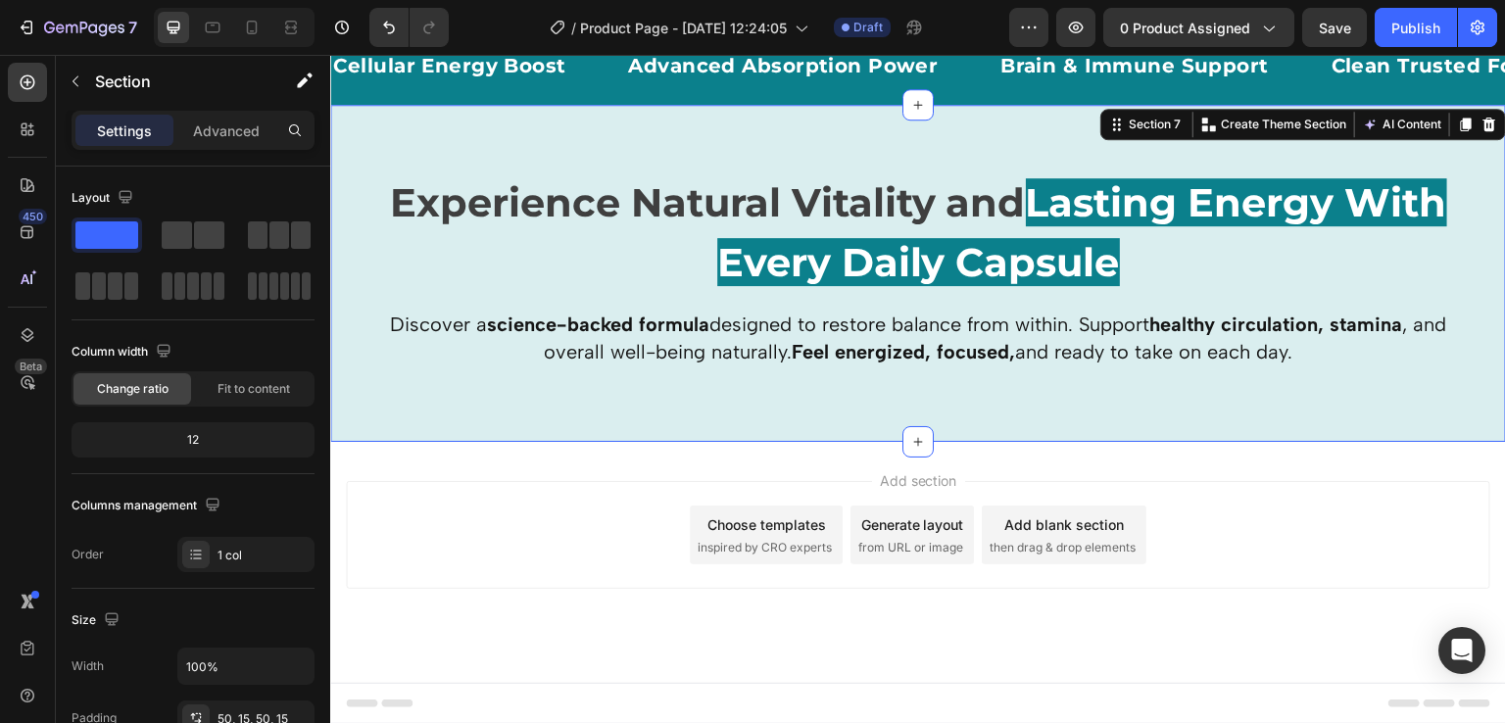
click at [1117, 428] on div "Experience Natural Vitality and Lasting Energy With Every Daily Capsule Heading…" at bounding box center [918, 274] width 1176 height 338
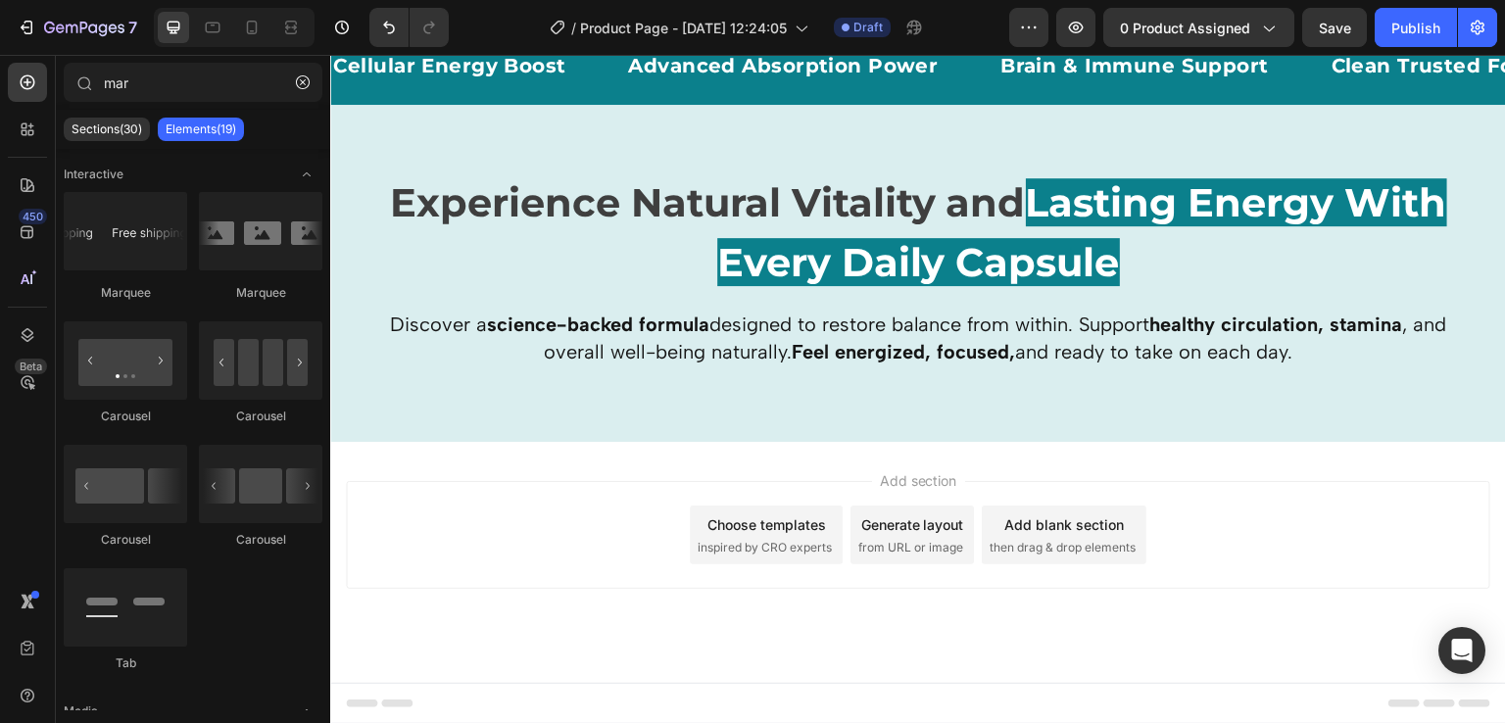
click at [1205, 449] on div "Add section Choose templates inspired by CRO experts Generate layout from URL o…" at bounding box center [918, 562] width 1176 height 241
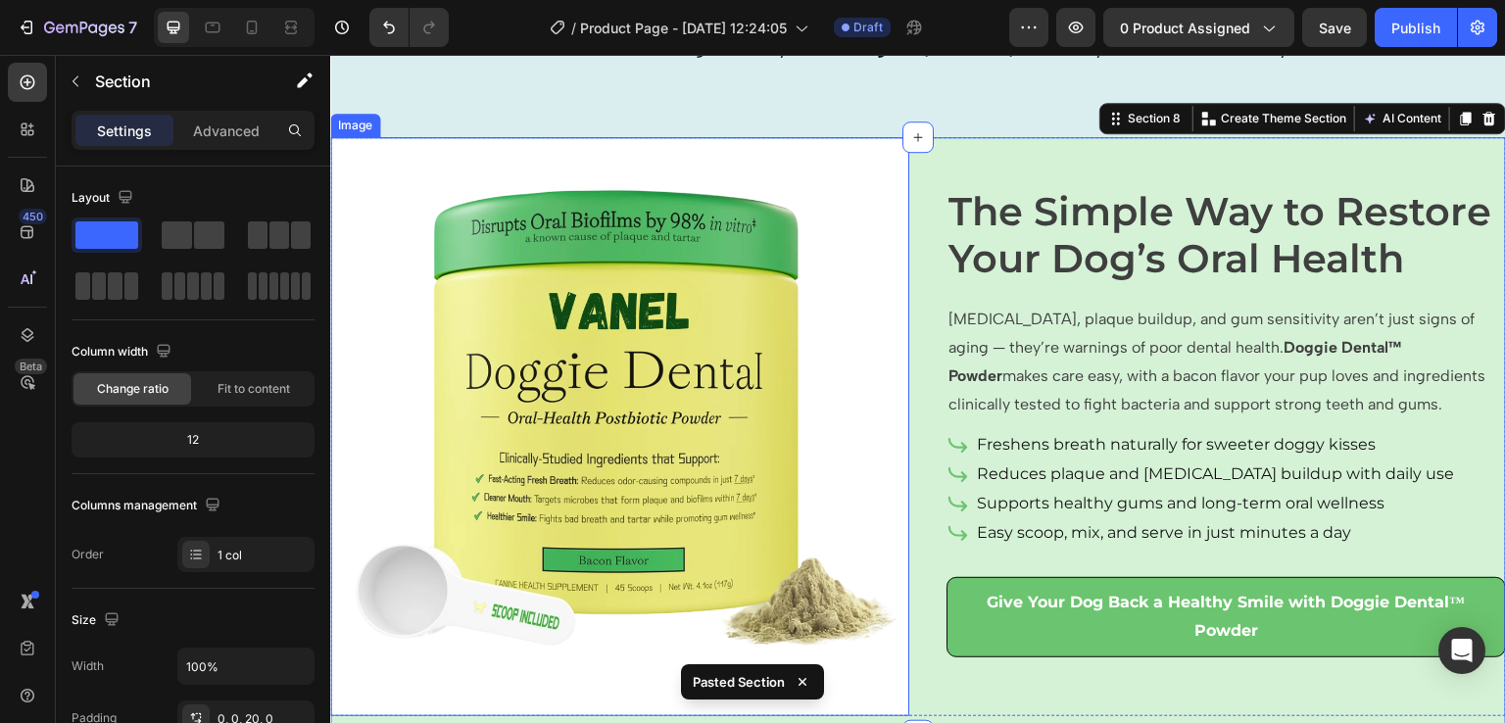
scroll to position [2538, 0]
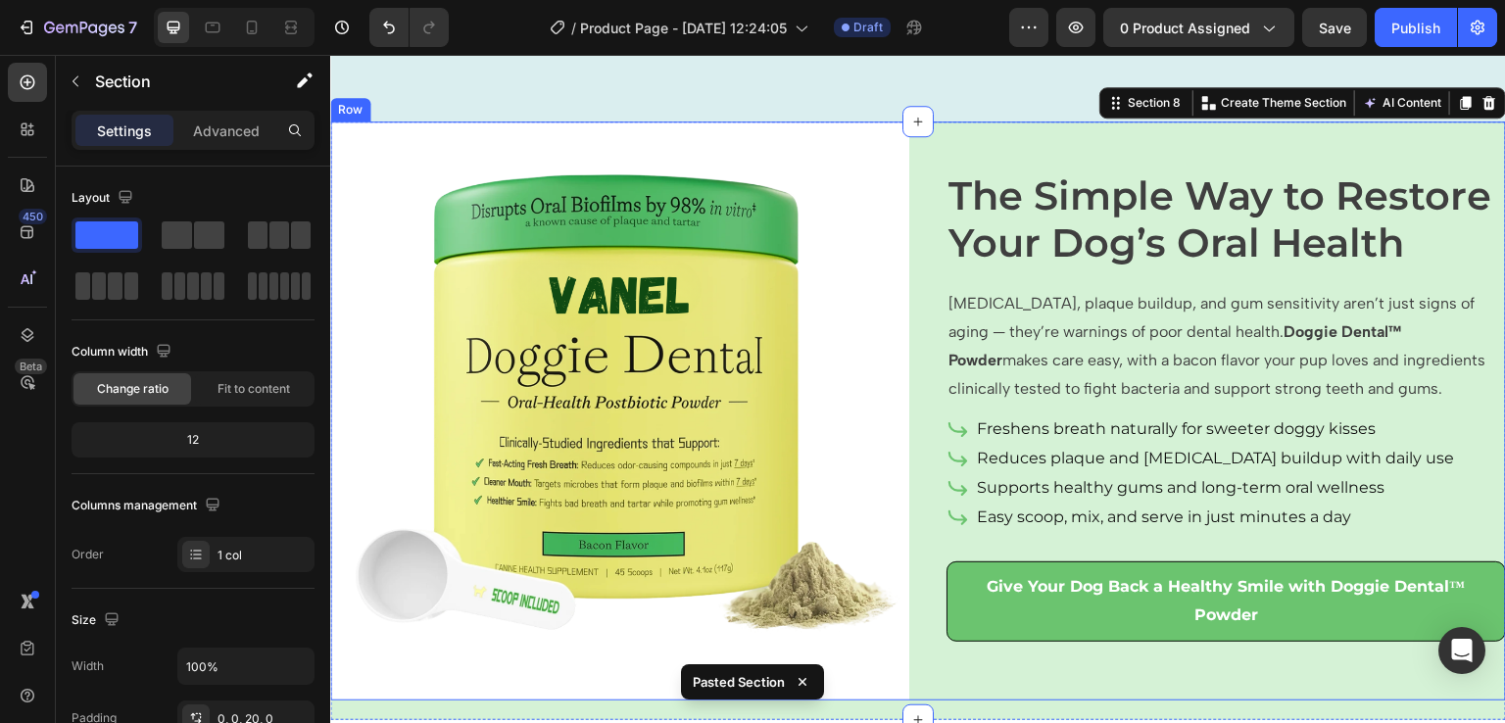
click at [965, 142] on div "The Simple Way to Restore Your Dog’s Oral Health Heading [MEDICAL_DATA], plaque…" at bounding box center [1216, 411] width 579 height 579
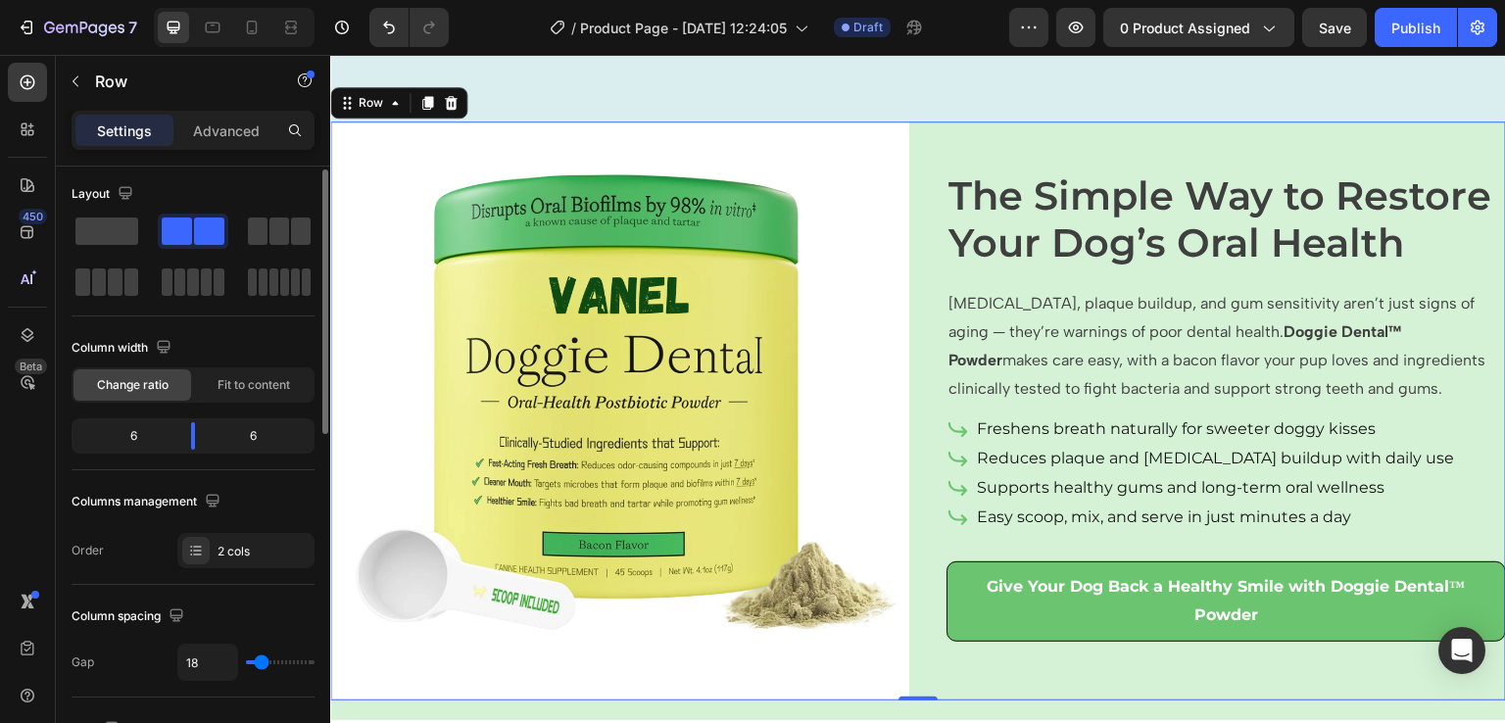
scroll to position [6, 0]
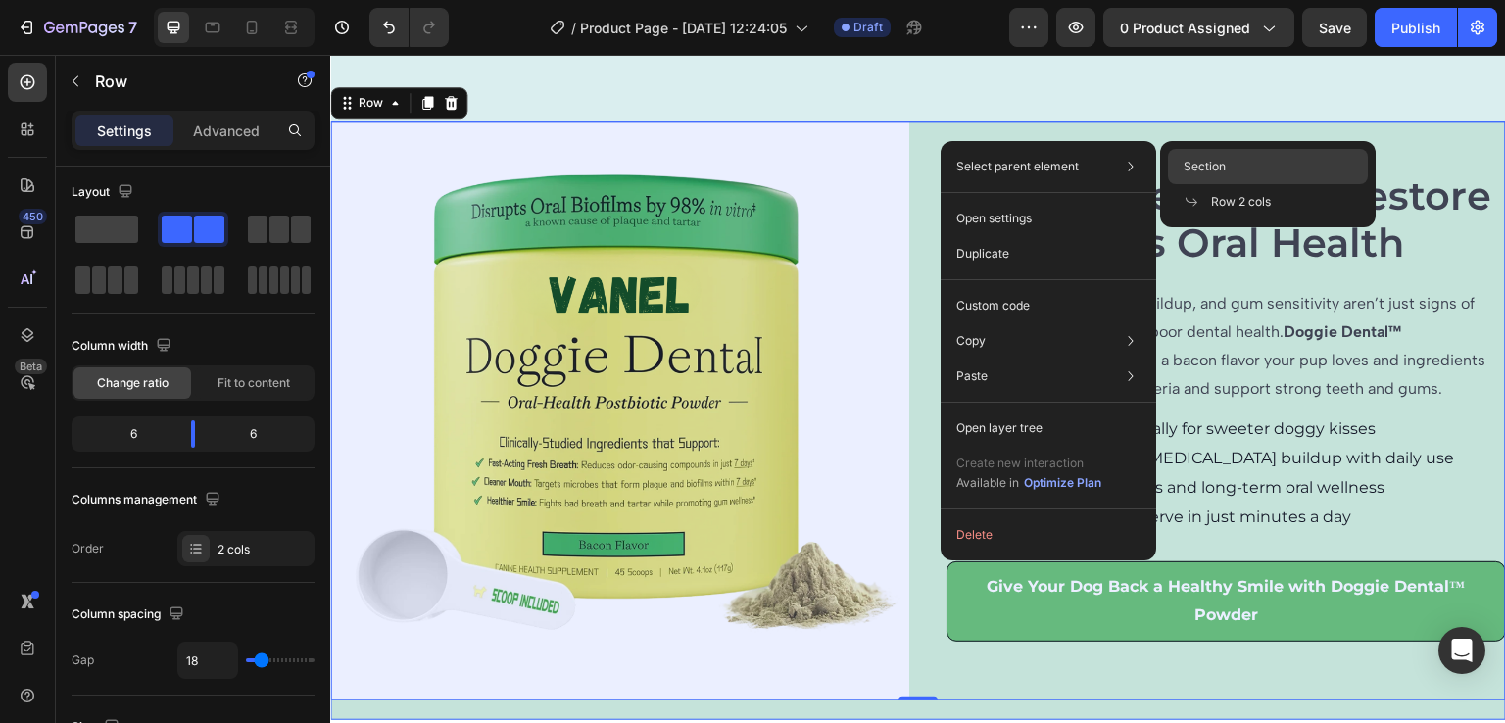
click at [1193, 167] on span "Section" at bounding box center [1205, 167] width 42 height 18
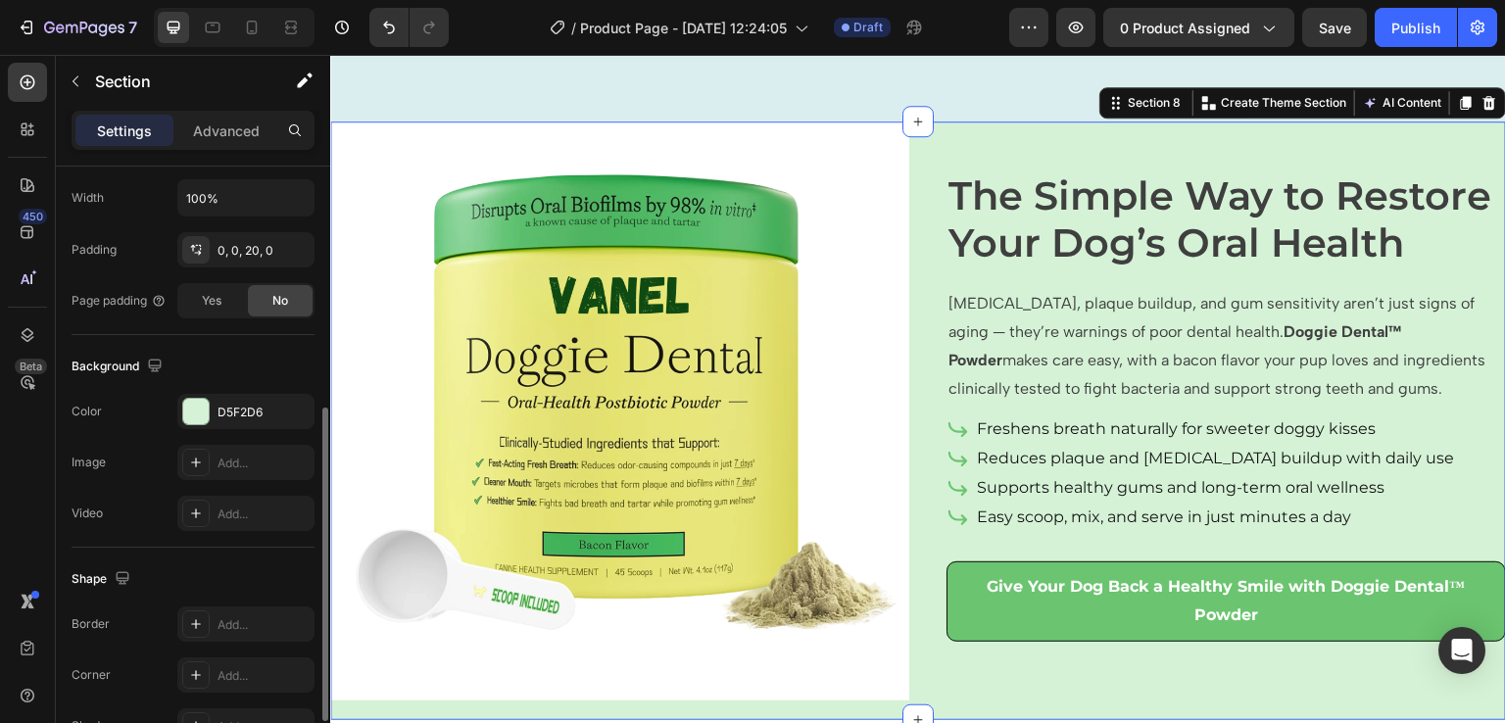
scroll to position [469, 0]
click at [196, 401] on div at bounding box center [195, 410] width 25 height 25
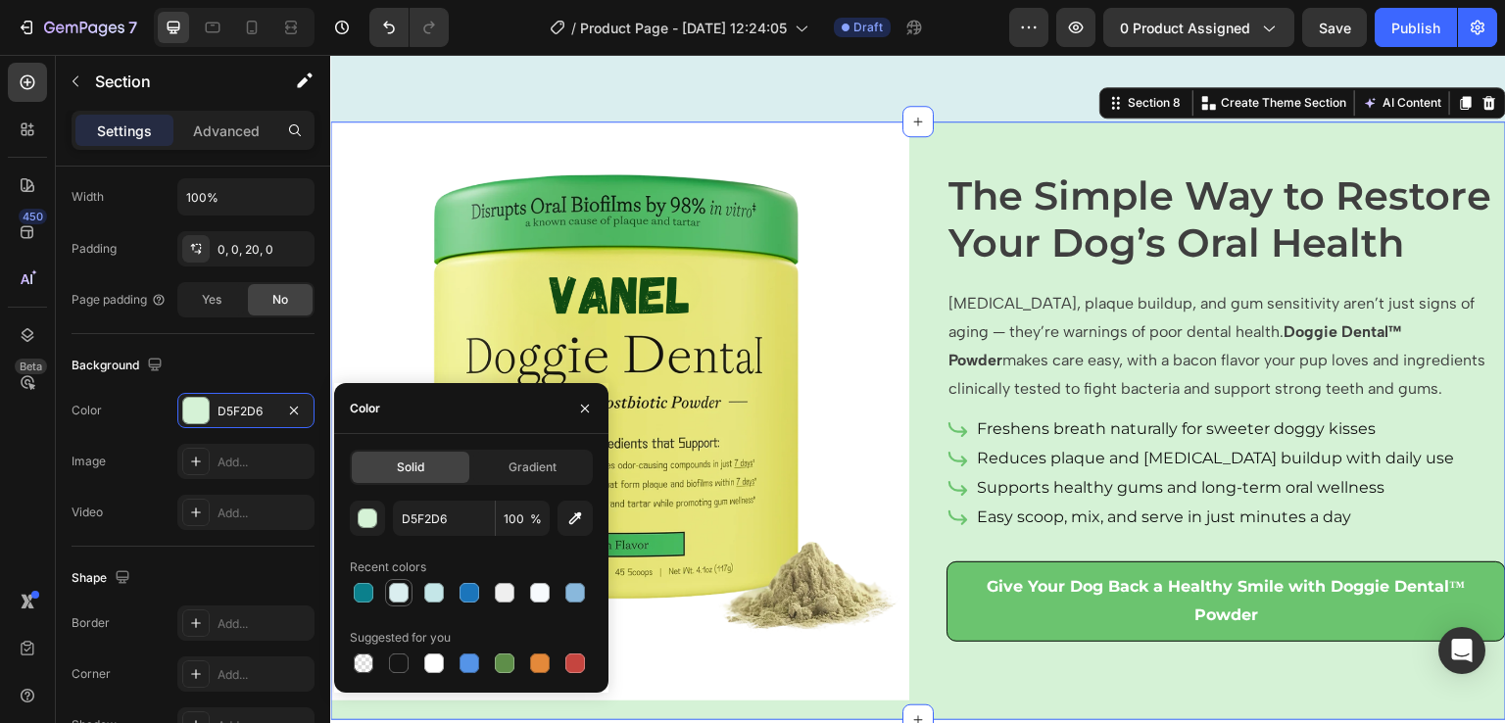
click at [399, 590] on div at bounding box center [399, 593] width 20 height 20
type input "DAEEEF"
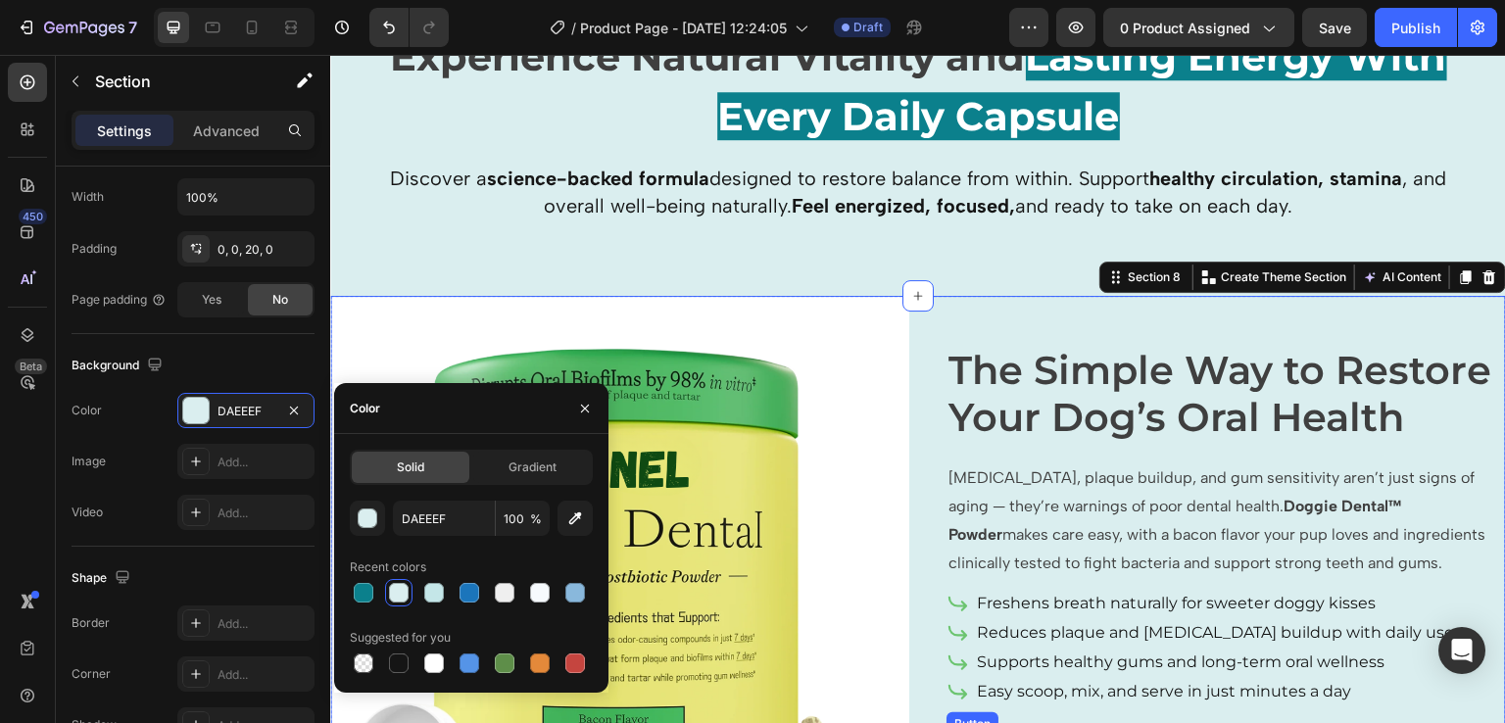
scroll to position [2362, 0]
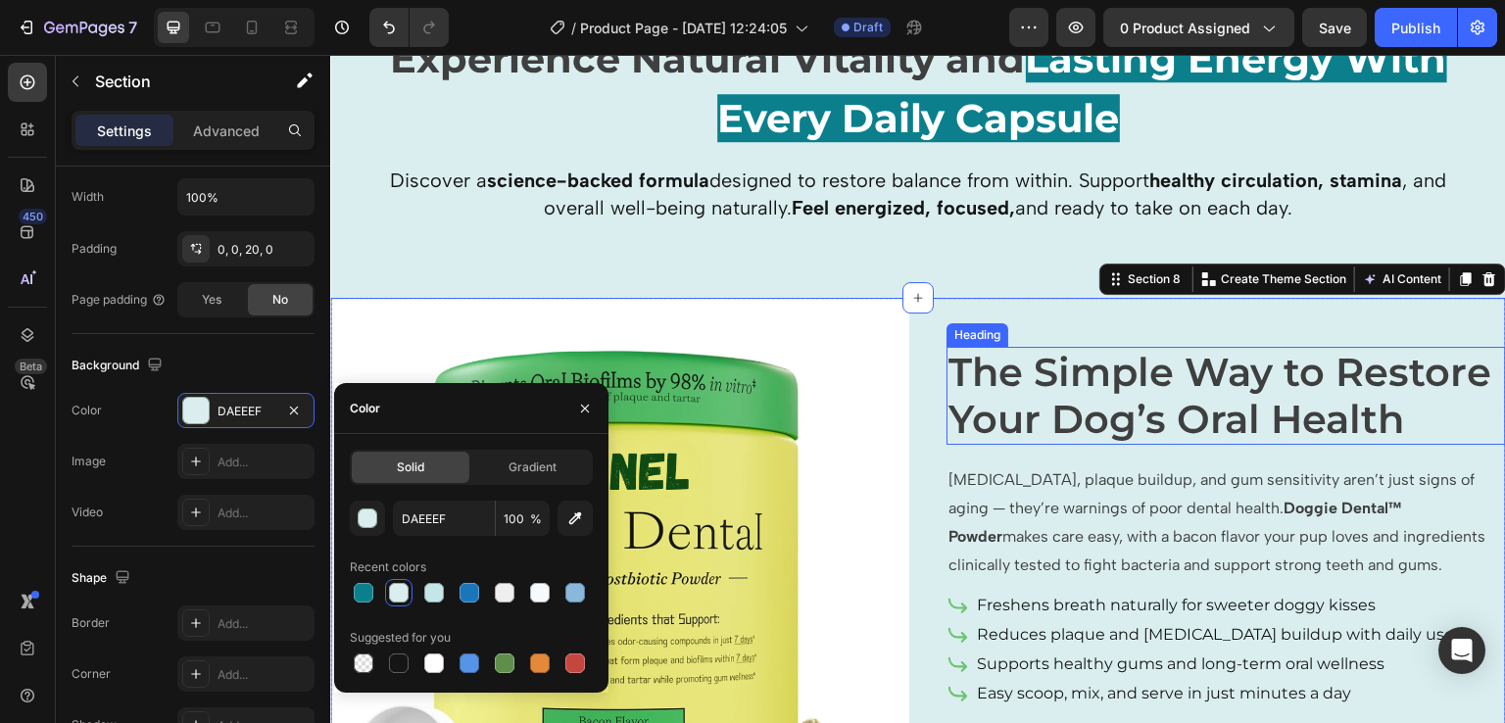
click at [1206, 383] on span "The Simple Way to Restore Your Dog’s Oral Health" at bounding box center [1220, 395] width 543 height 95
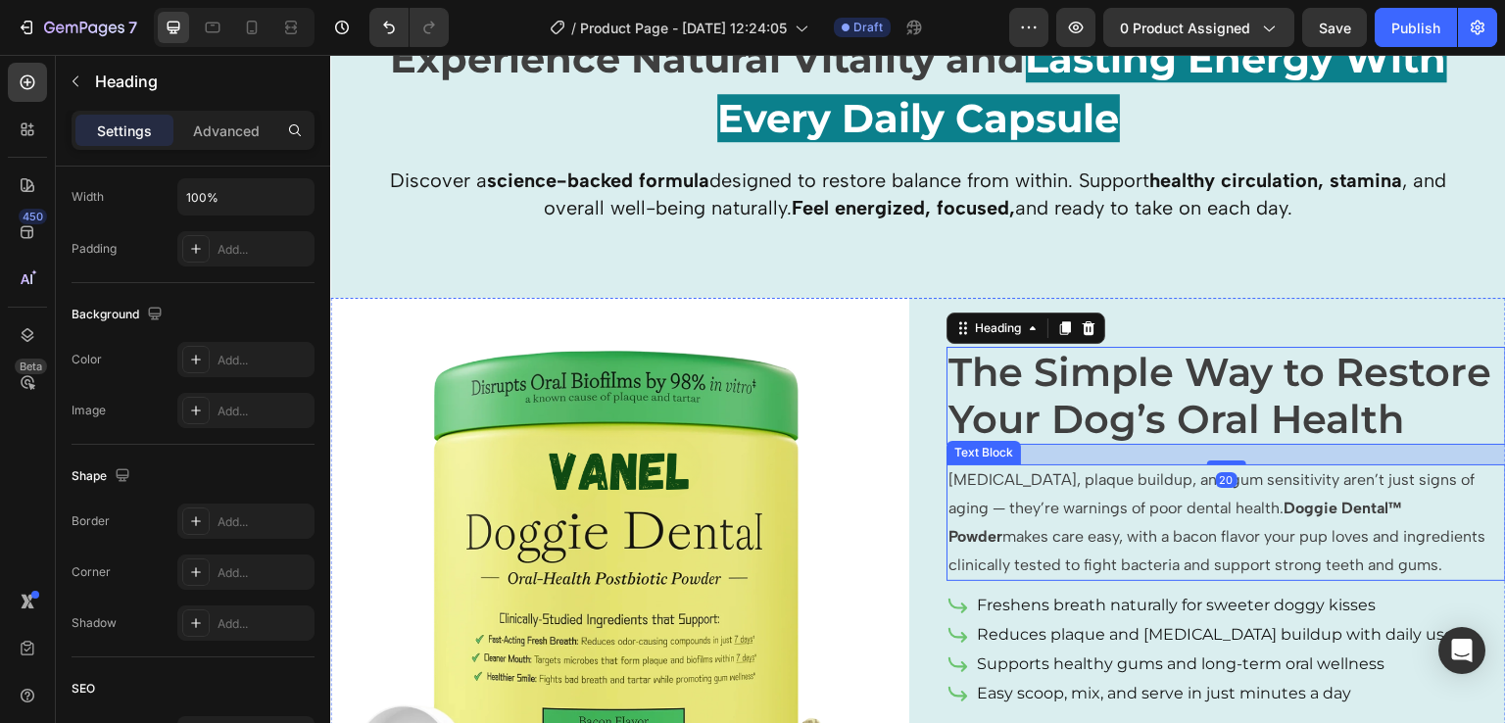
scroll to position [0, 0]
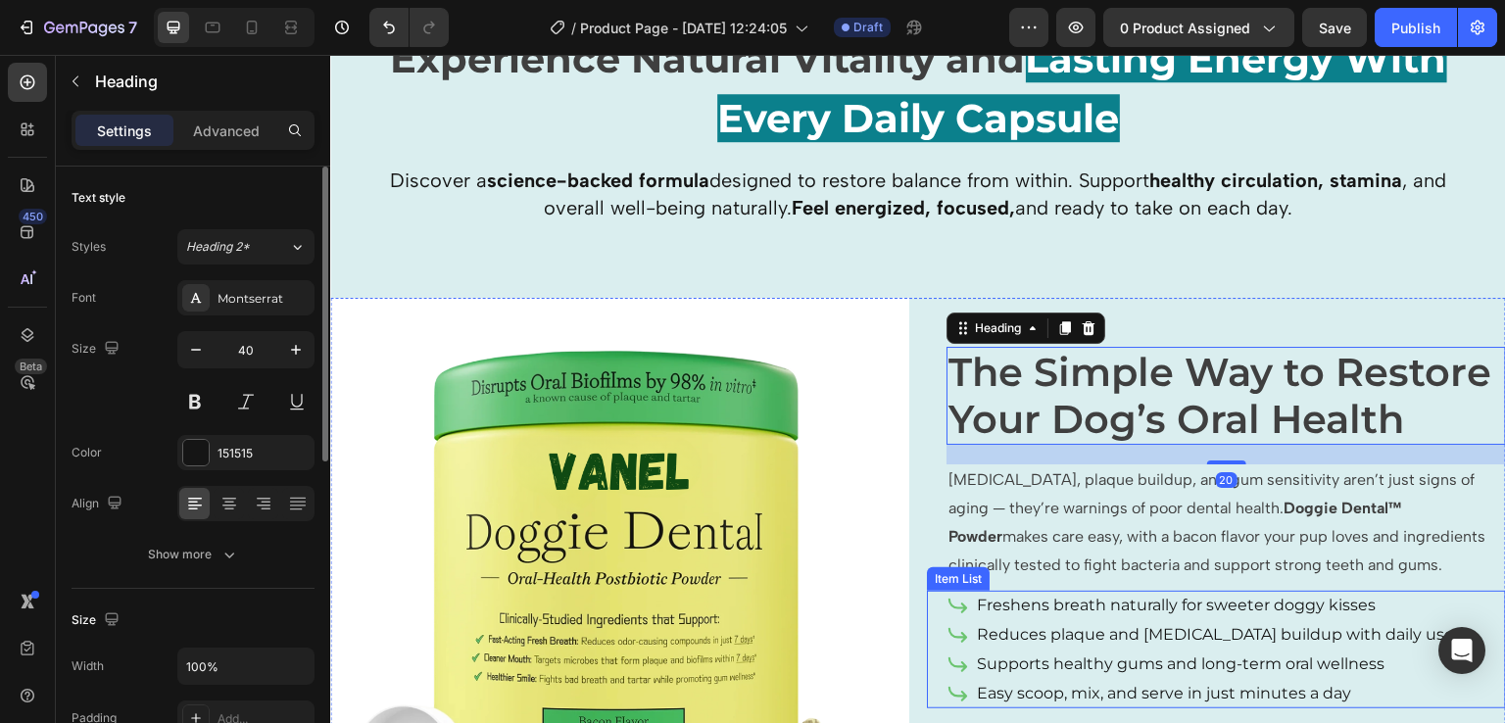
click at [1135, 620] on div "Reduces plaque and [MEDICAL_DATA] buildup with daily use" at bounding box center [1215, 634] width 483 height 29
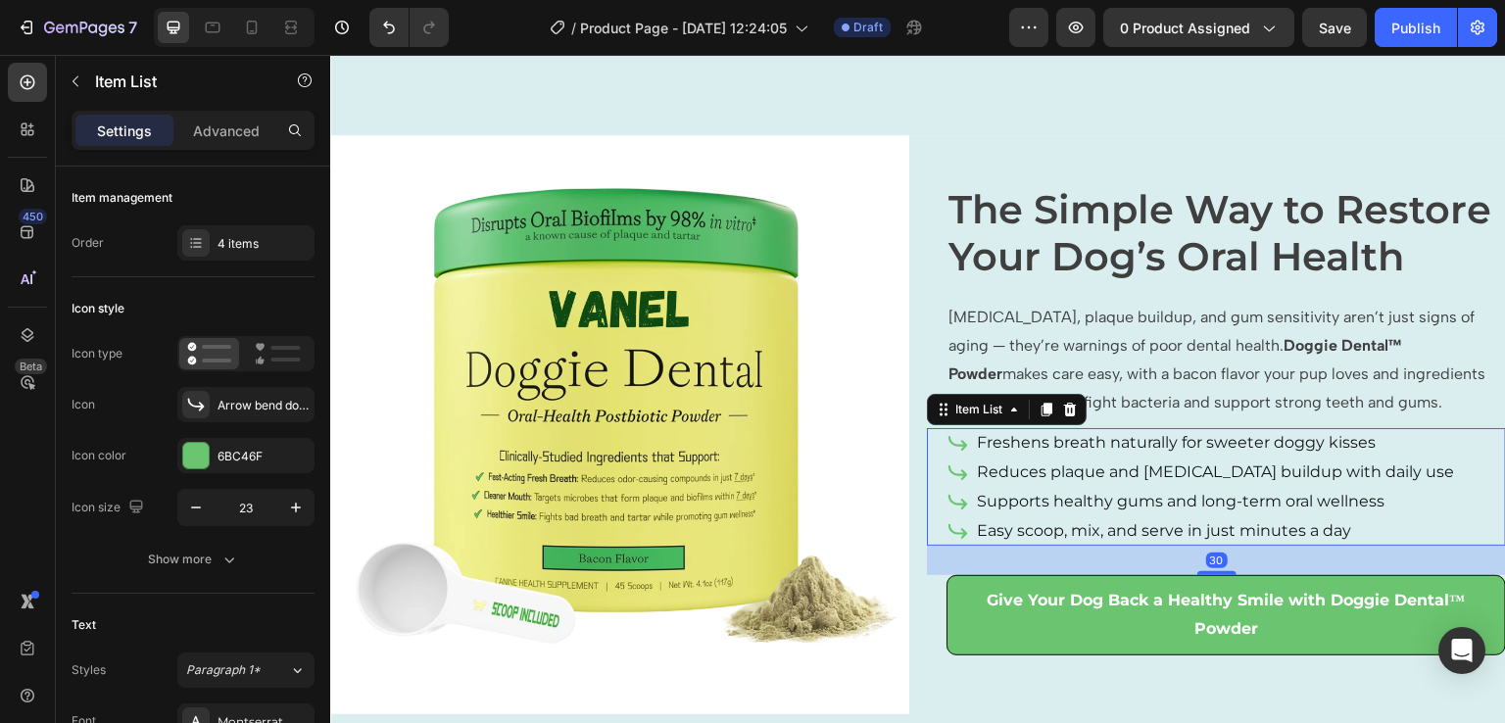
scroll to position [2527, 0]
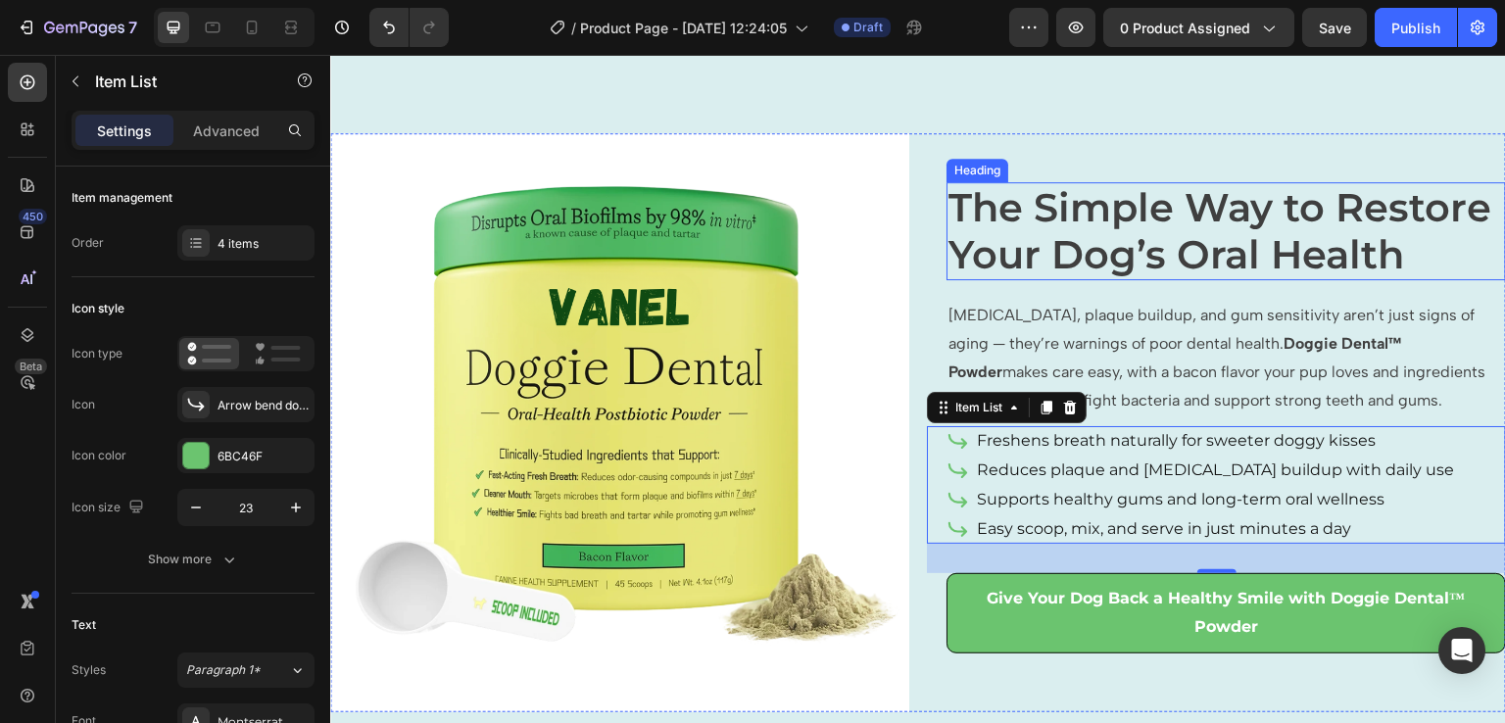
click at [1020, 236] on span "The Simple Way to Restore Your Dog’s Oral Health" at bounding box center [1220, 230] width 543 height 95
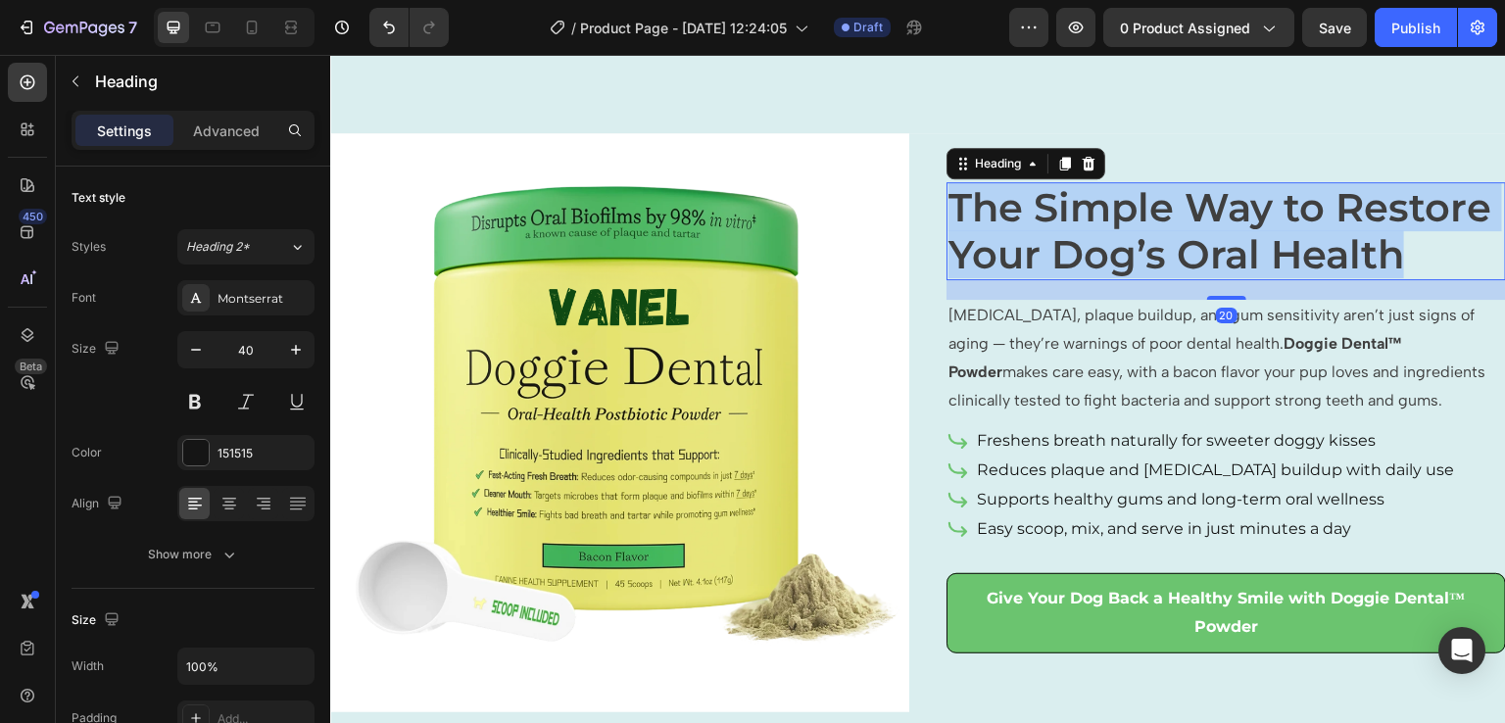
click at [1020, 236] on span "The Simple Way to Restore Your Dog’s Oral Health" at bounding box center [1220, 230] width 543 height 95
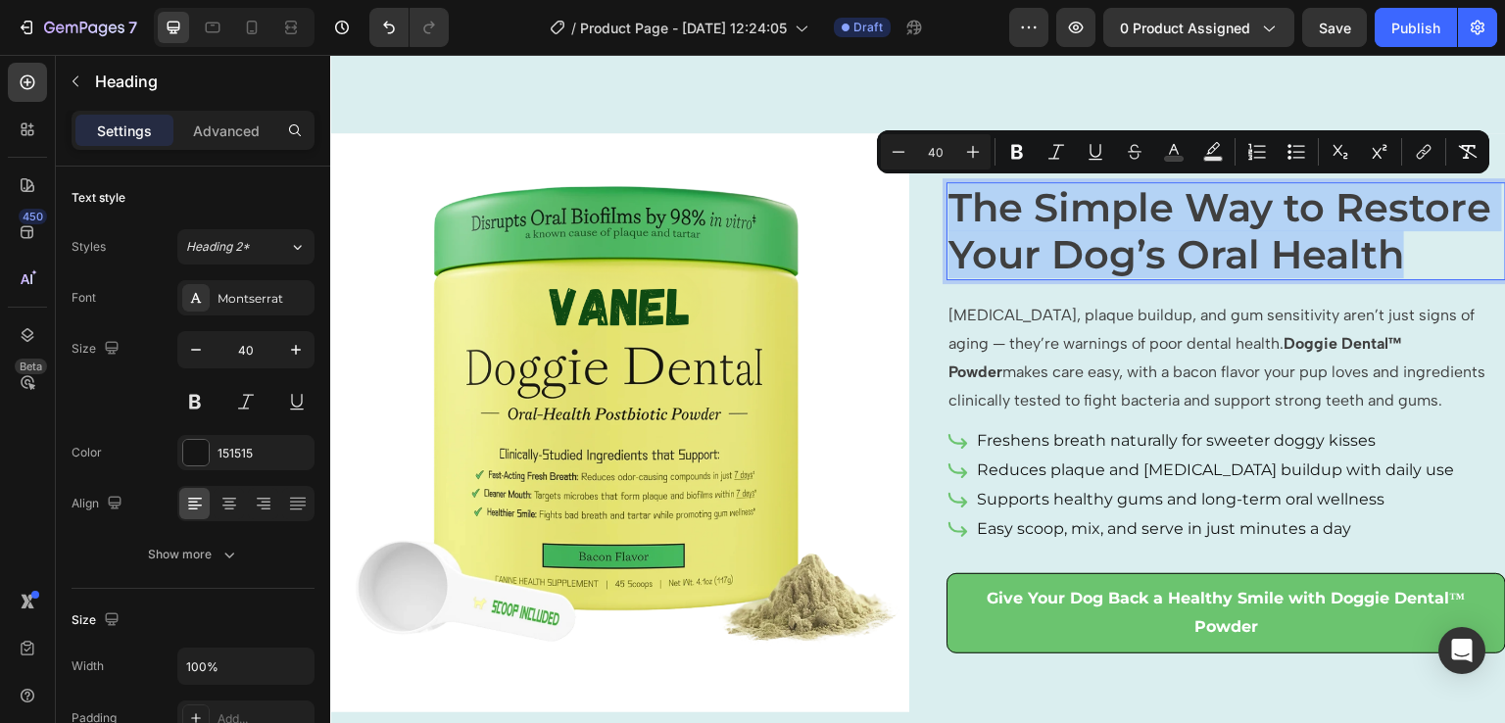
scroll to position [2503, 0]
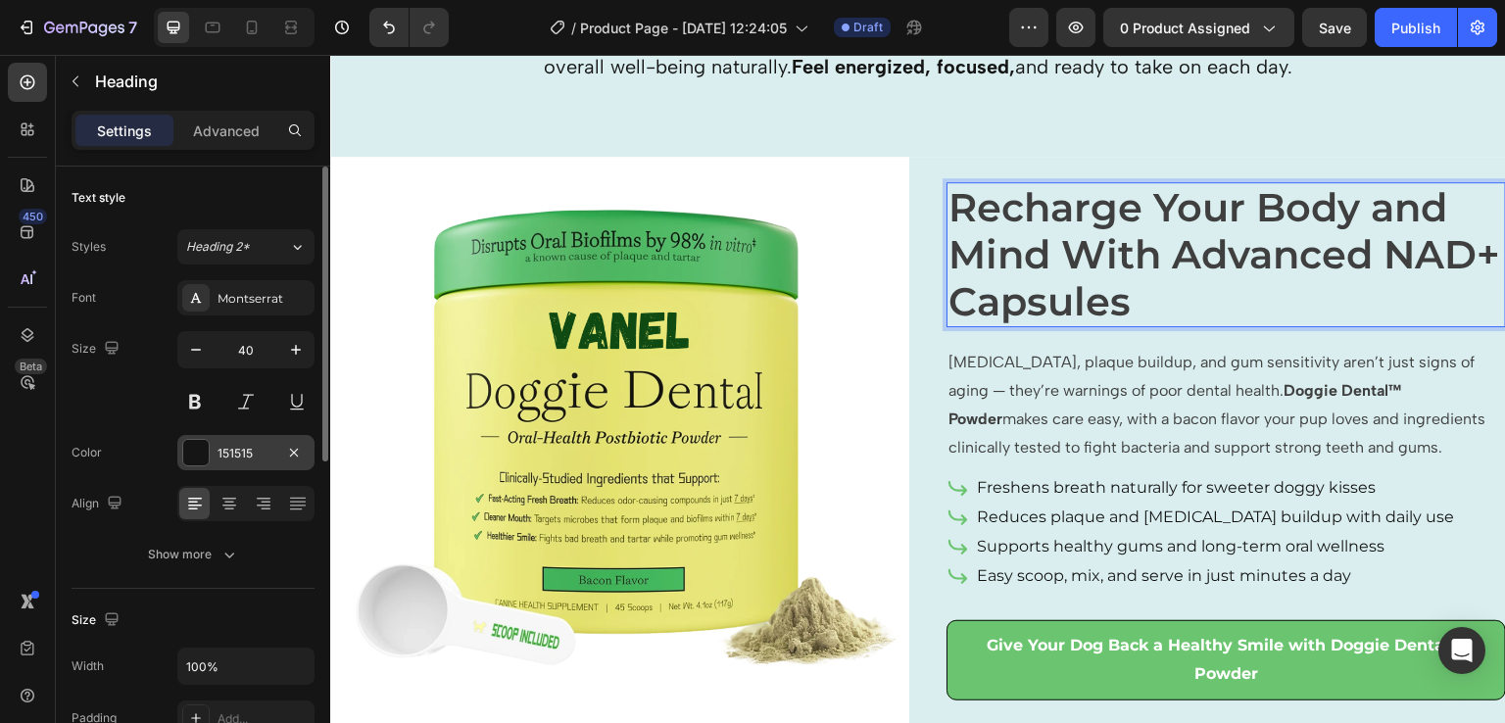
click at [201, 451] on div at bounding box center [195, 452] width 25 height 25
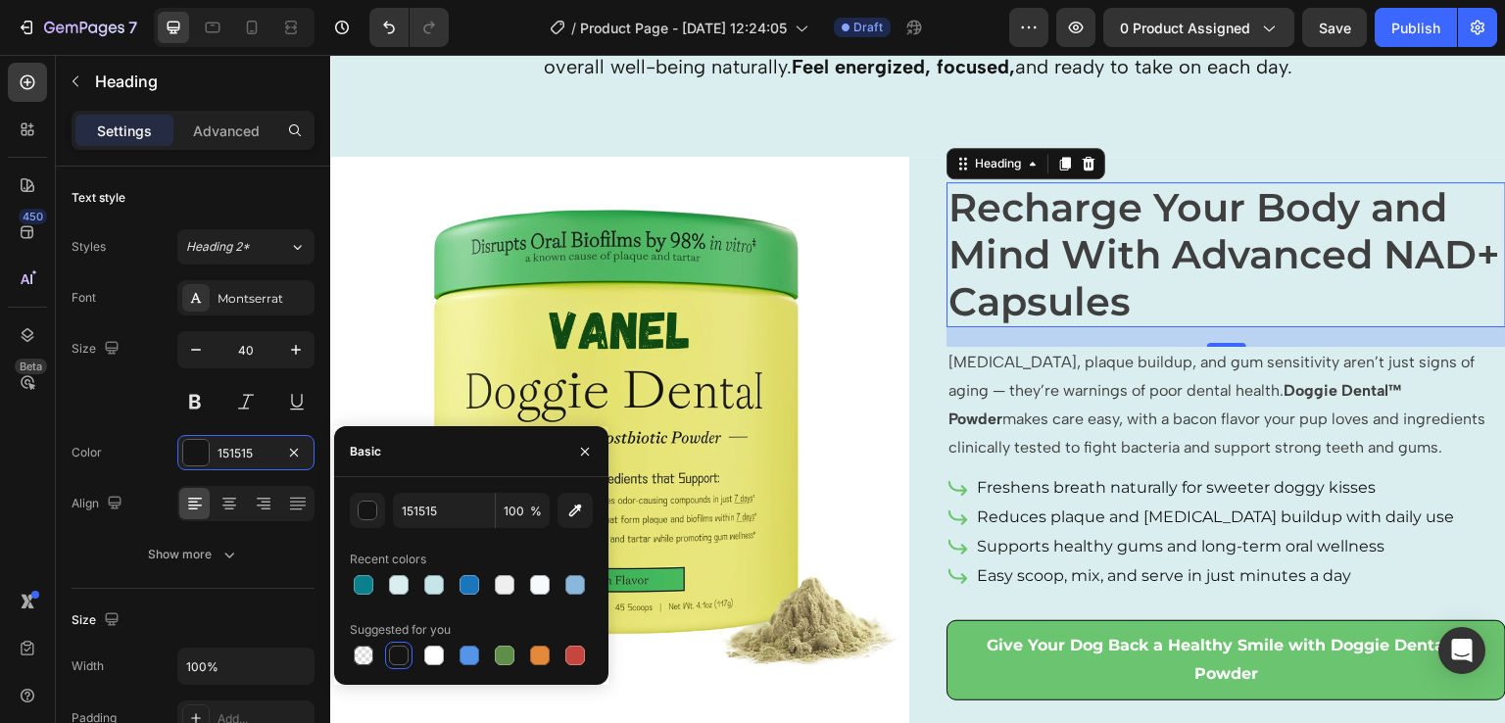
click at [462, 615] on div "Suggested for you" at bounding box center [471, 629] width 243 height 31
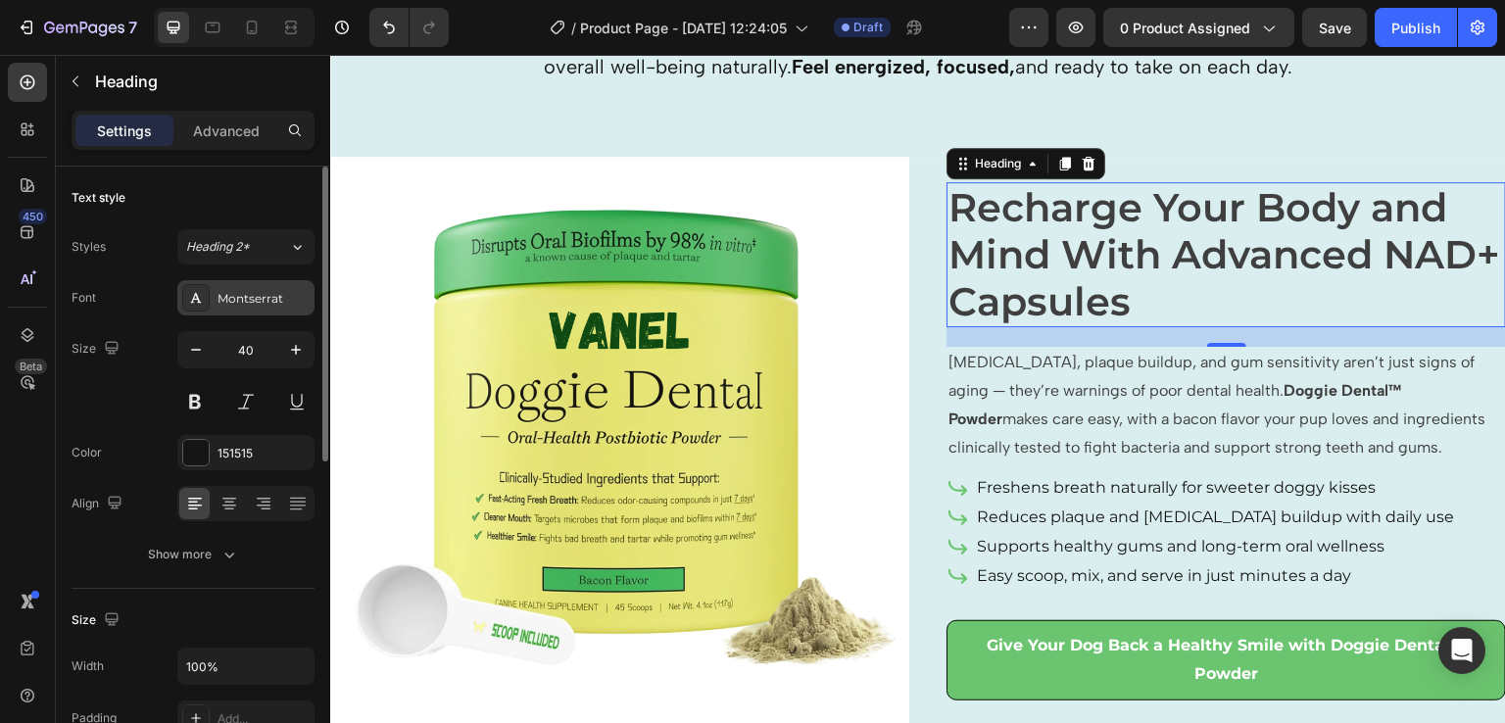
click at [259, 290] on div "Montserrat" at bounding box center [264, 299] width 92 height 18
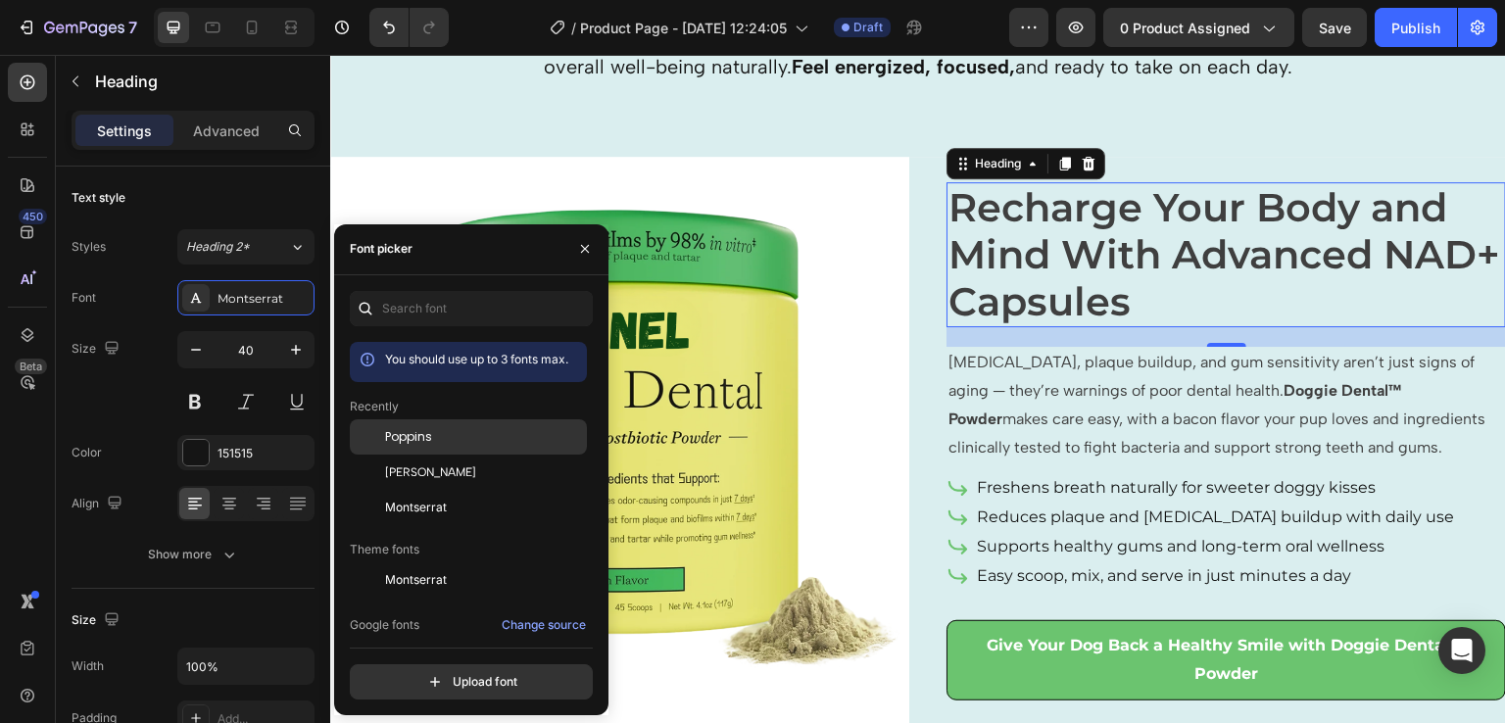
click at [428, 428] on span "Poppins" at bounding box center [408, 437] width 47 height 18
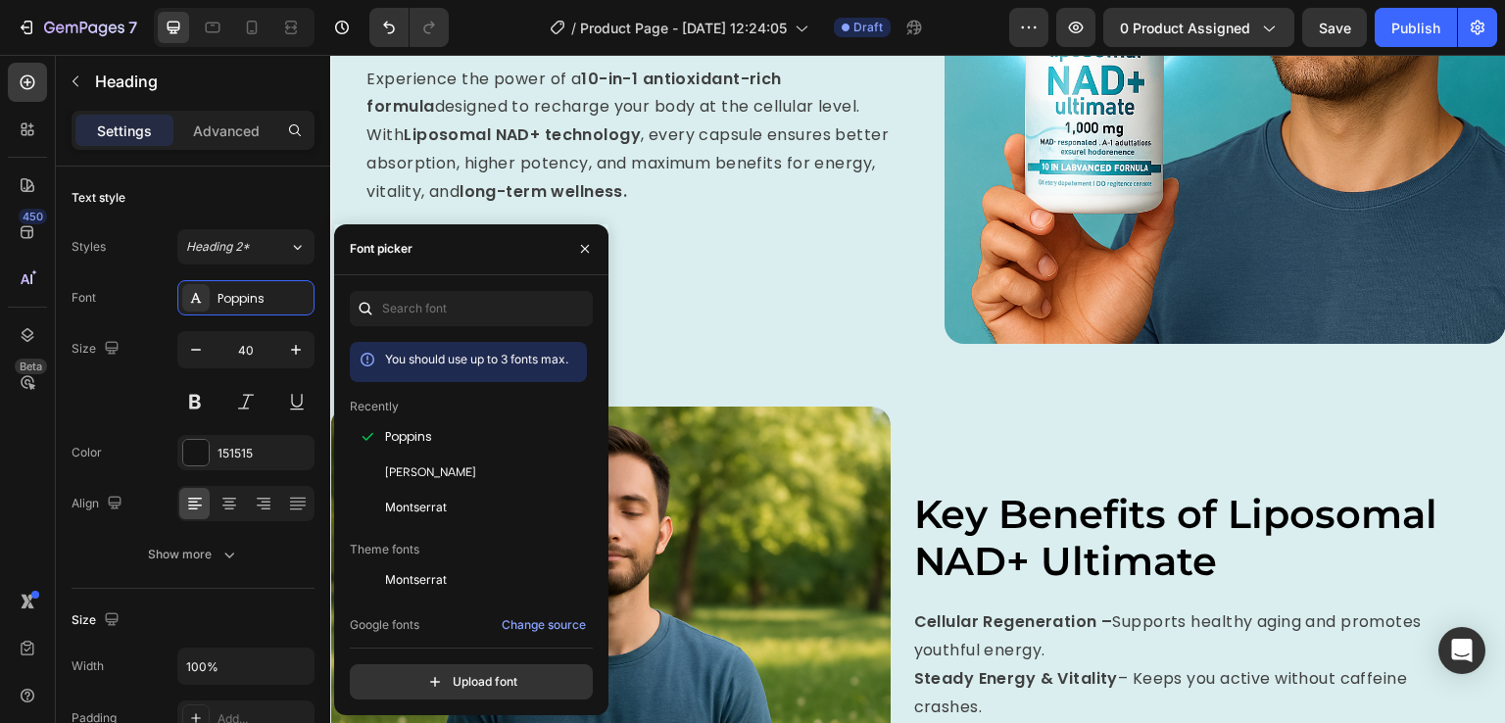
scroll to position [1284, 0]
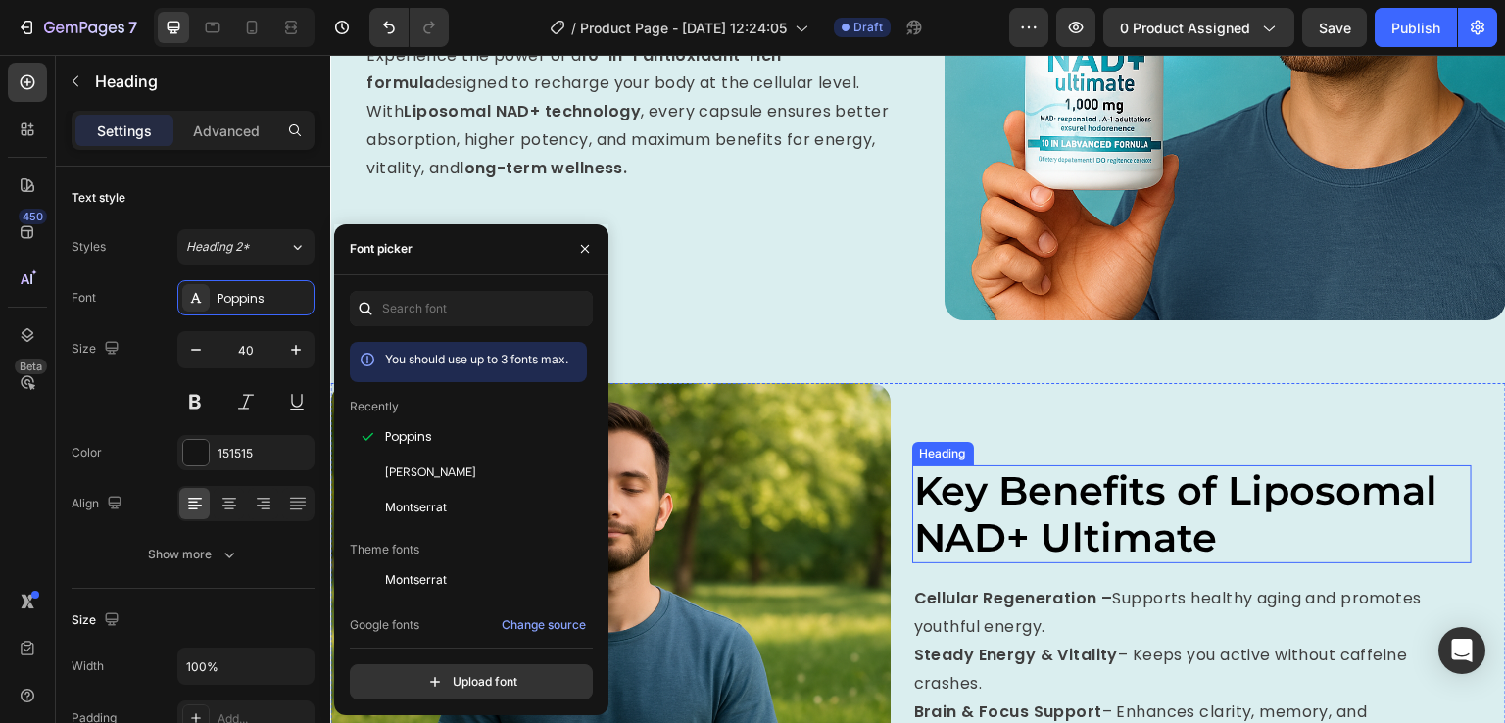
click at [1054, 496] on span "Key Benefits of Liposomal NAD+ Ultimate" at bounding box center [1176, 514] width 524 height 95
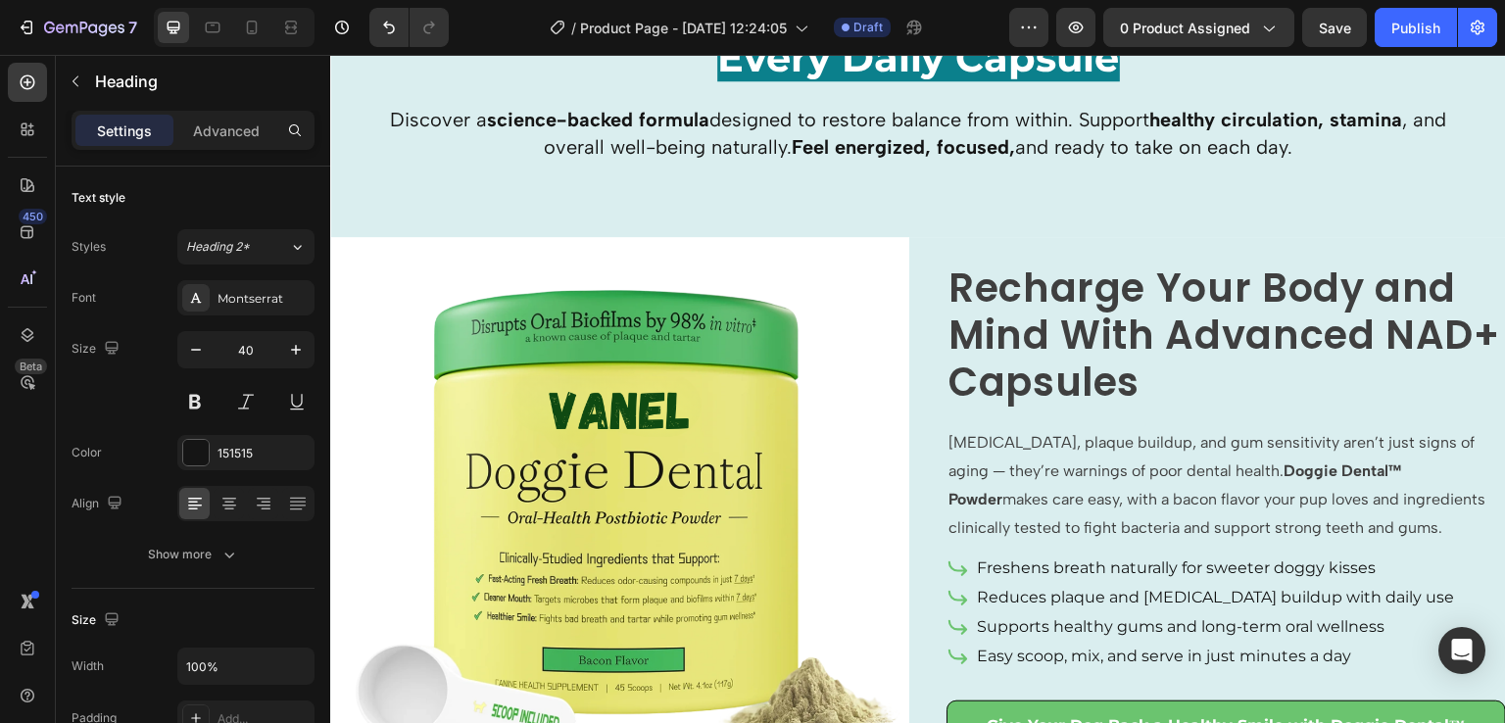
scroll to position [2529, 0]
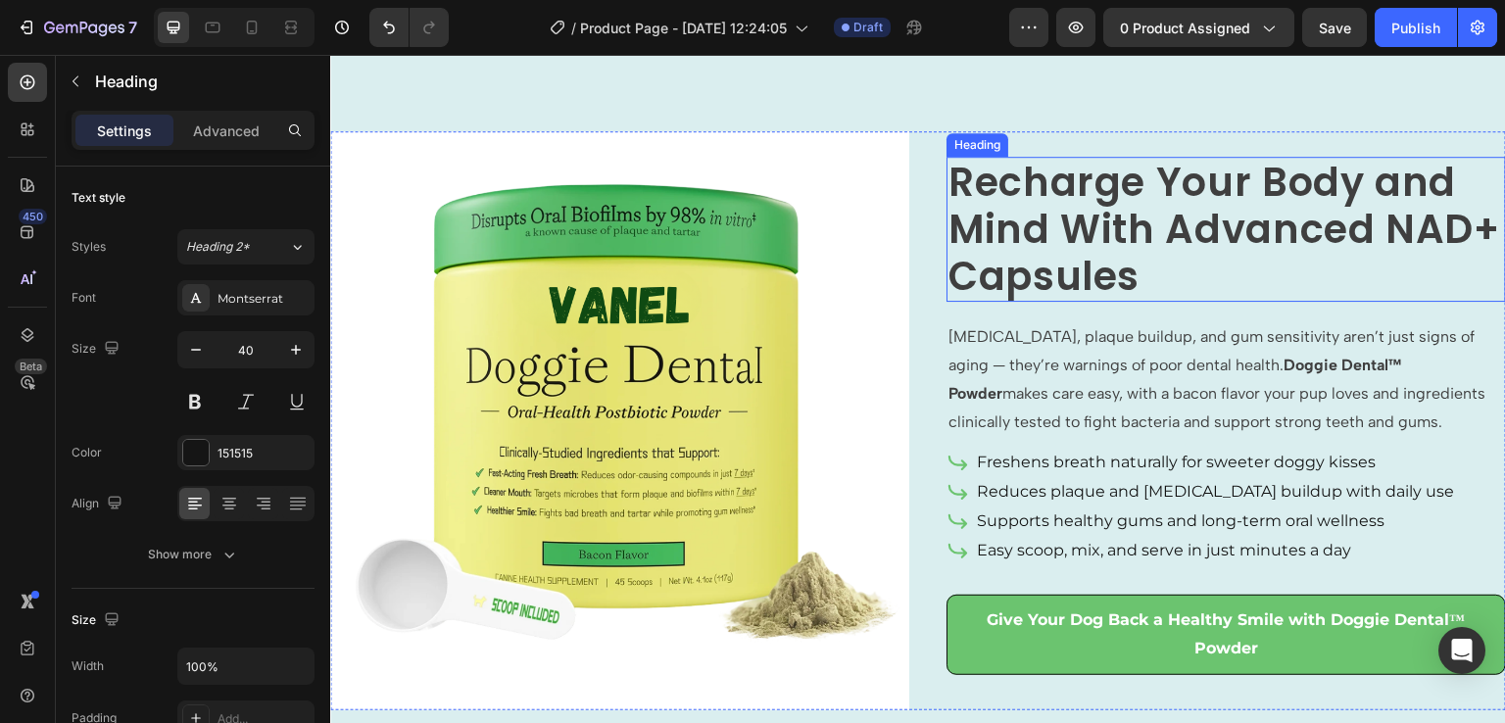
click at [1139, 215] on span "Recharge Your Body and Mind With Advanced NAD+ Capsules" at bounding box center [1225, 229] width 552 height 149
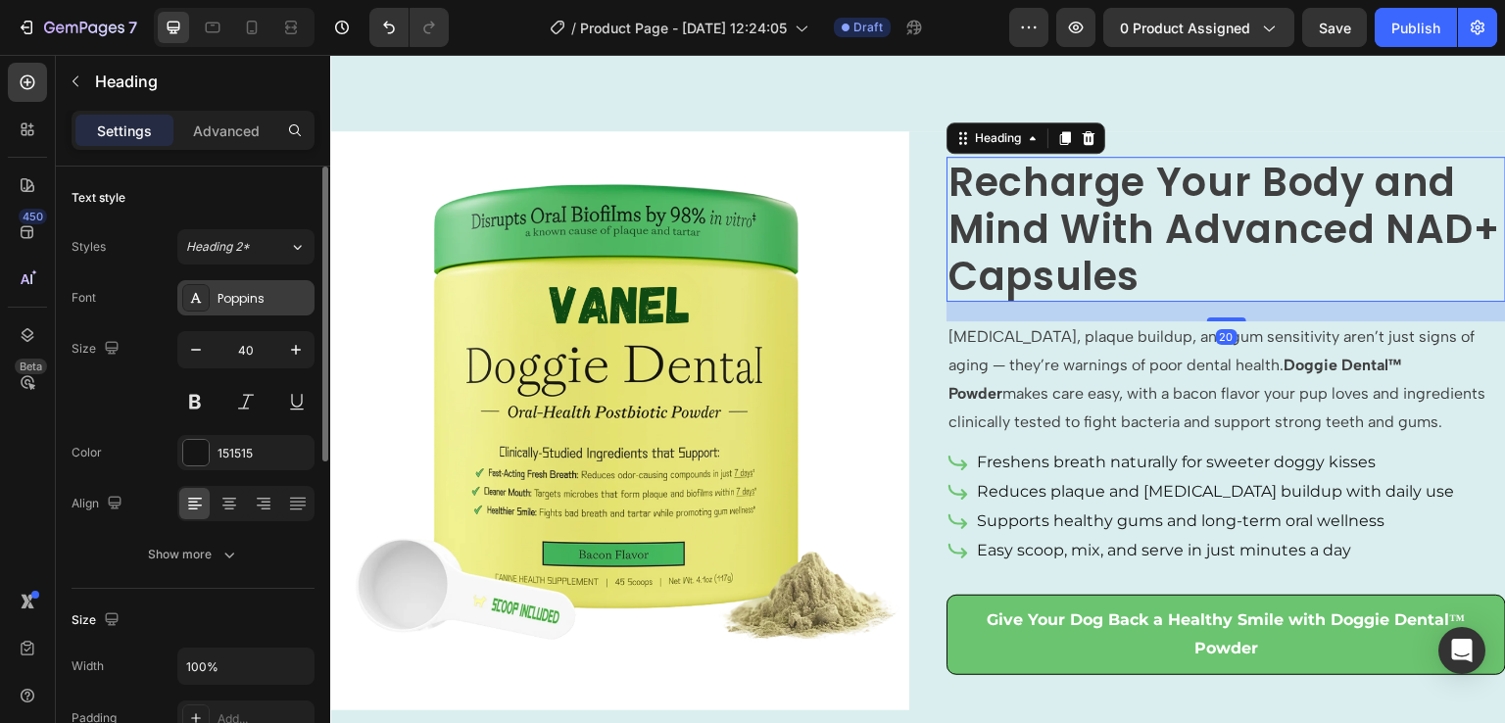
click at [263, 307] on div "Poppins" at bounding box center [245, 297] width 137 height 35
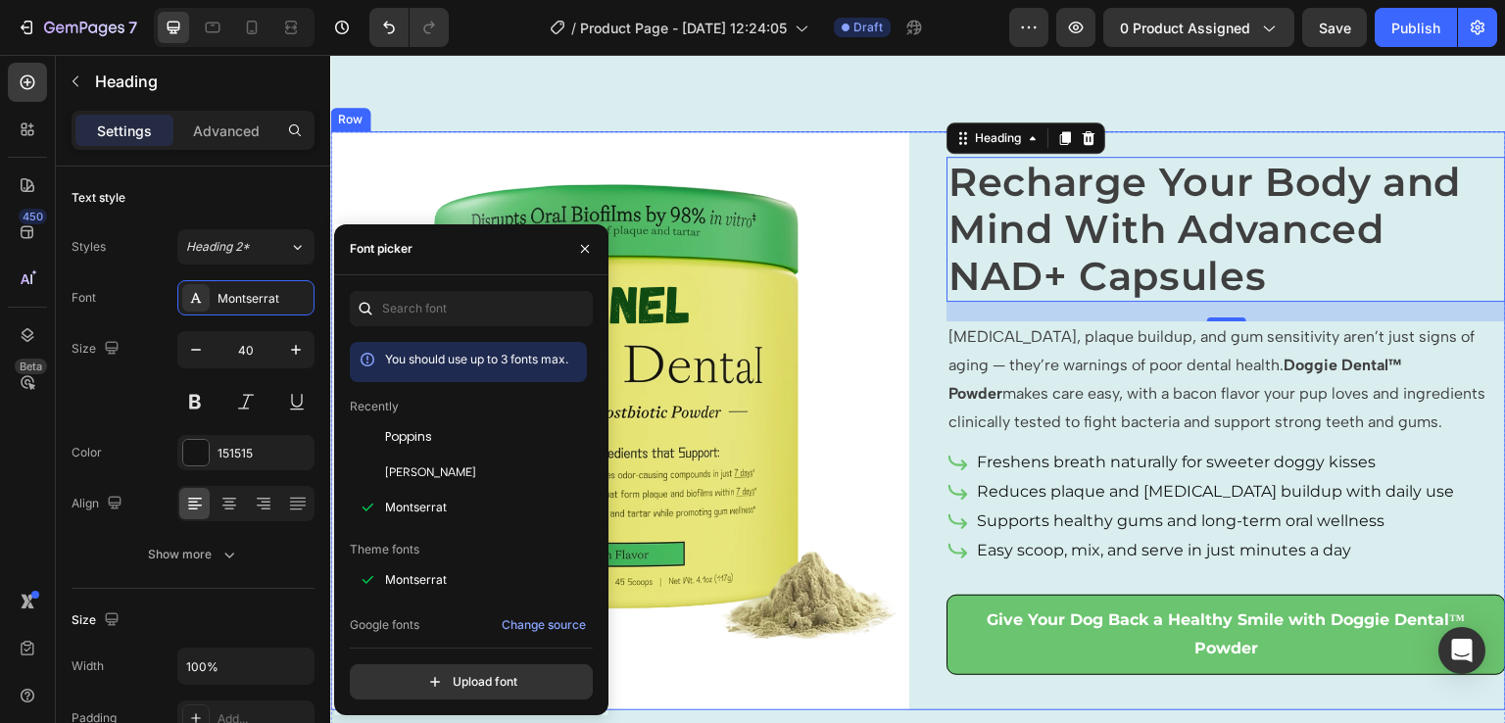
click at [1190, 442] on div "Recharge Your Body and Mind With Advanced NAD+ Capsules Heading 20 [MEDICAL_DAT…" at bounding box center [1216, 420] width 579 height 579
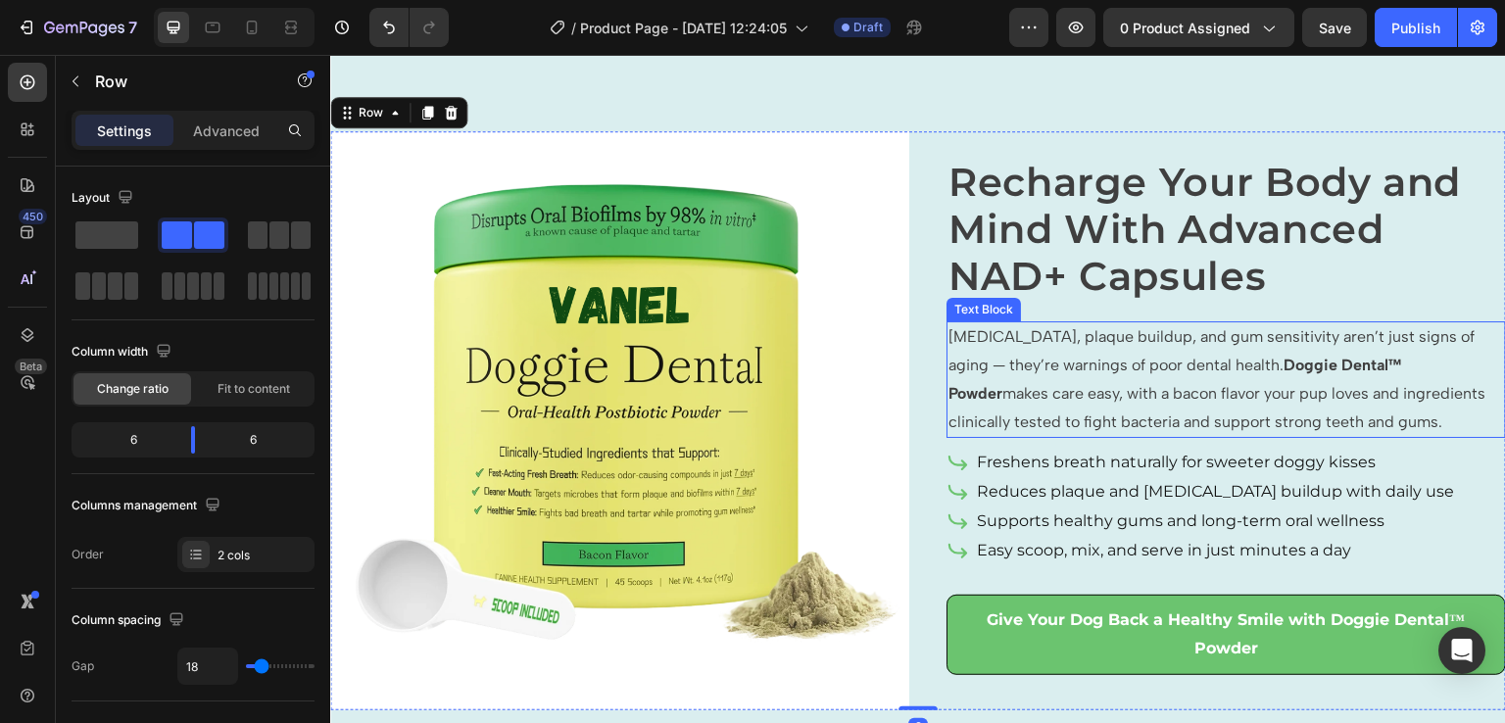
click at [1148, 384] on p "[MEDICAL_DATA], plaque buildup, and gum sensitivity aren’t just signs of aging …" at bounding box center [1227, 379] width 556 height 113
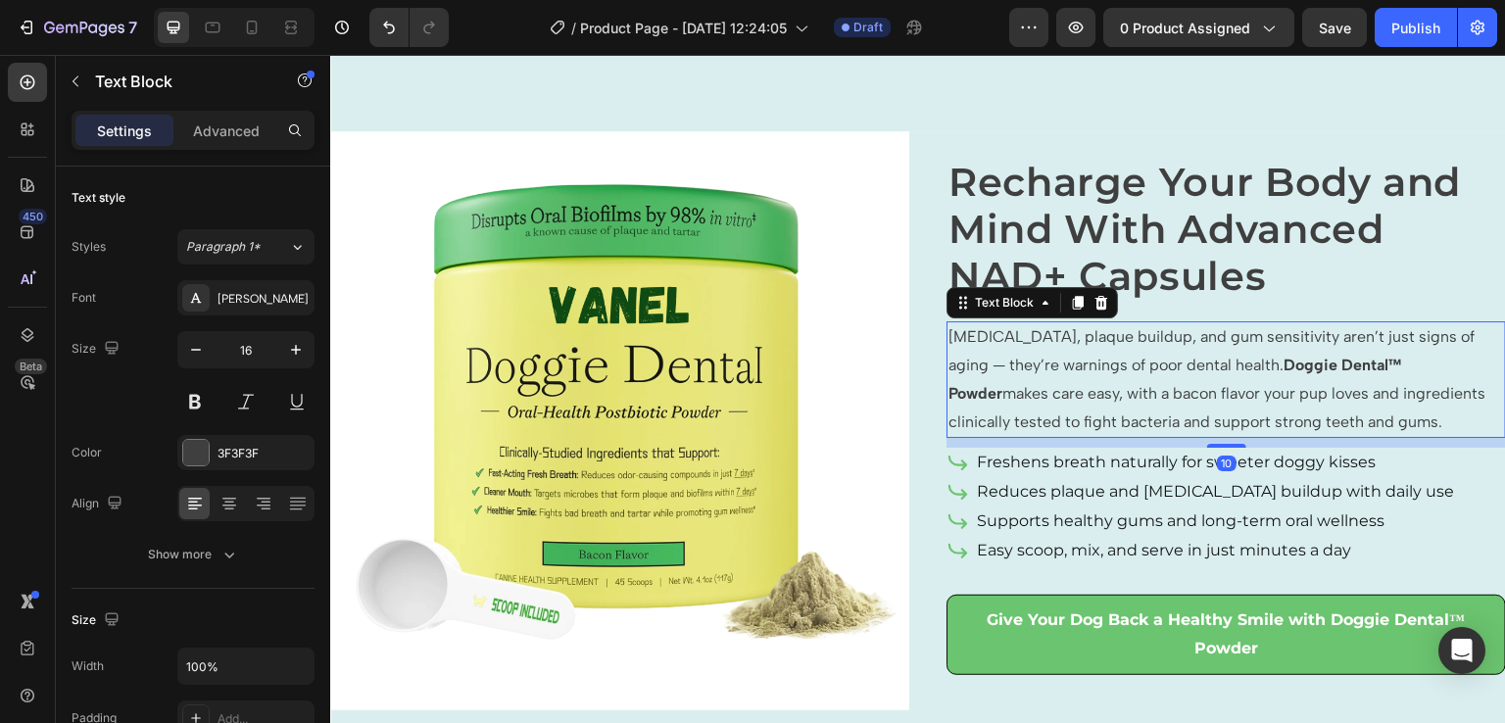
click at [1105, 406] on p "[MEDICAL_DATA], plaque buildup, and gum sensitivity aren’t just signs of aging …" at bounding box center [1227, 379] width 556 height 113
click at [1093, 411] on p "[MEDICAL_DATA], plaque buildup, and gum sensitivity aren’t just signs of aging …" at bounding box center [1227, 379] width 556 height 113
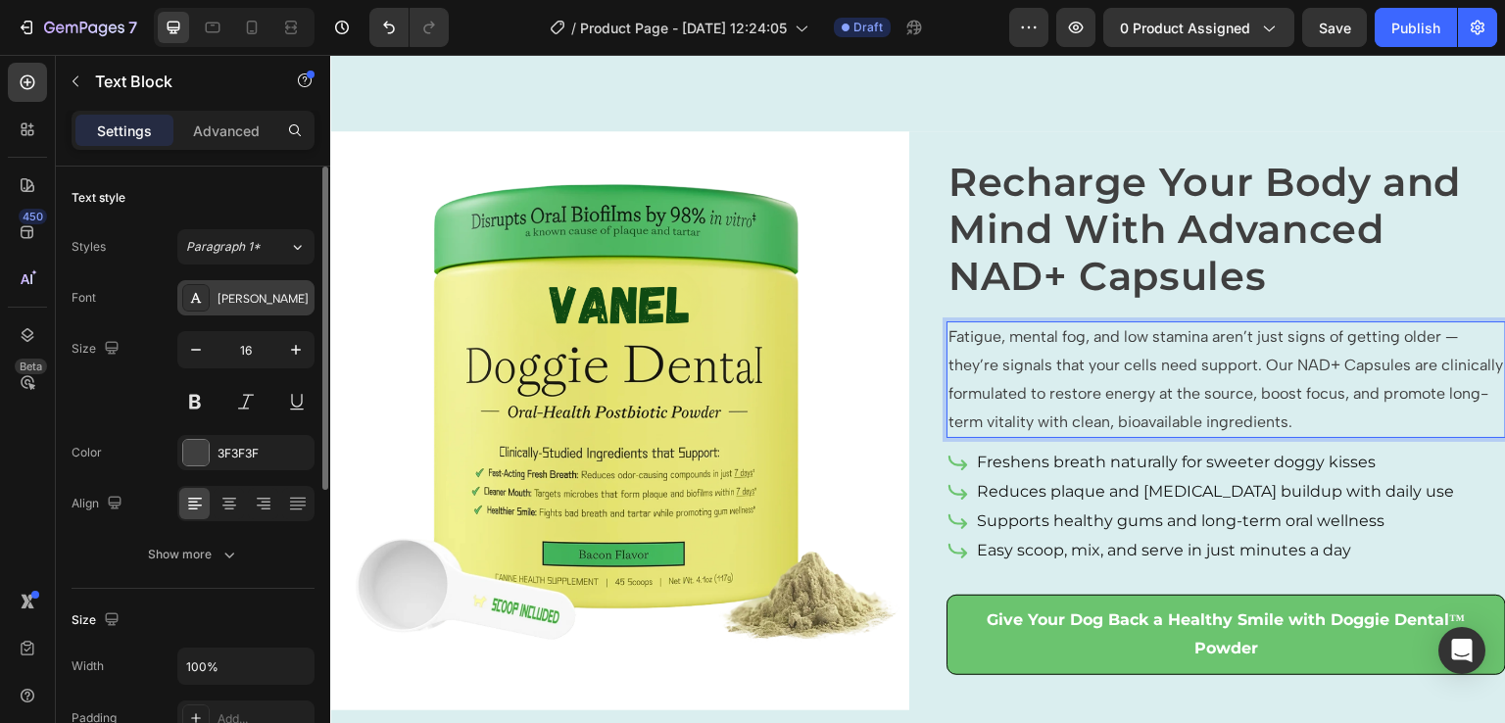
click at [274, 297] on div "[PERSON_NAME]" at bounding box center [264, 299] width 92 height 18
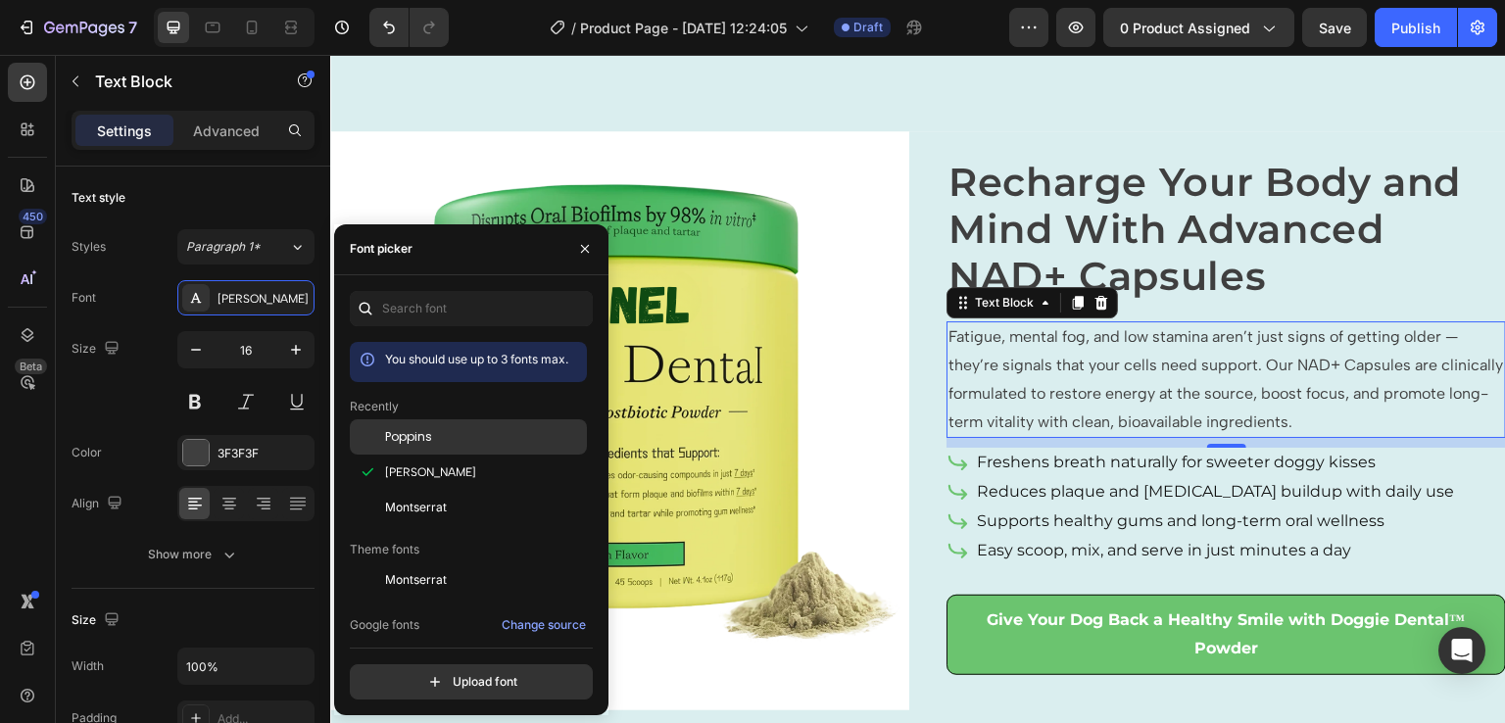
click at [404, 436] on span "Poppins" at bounding box center [408, 437] width 47 height 18
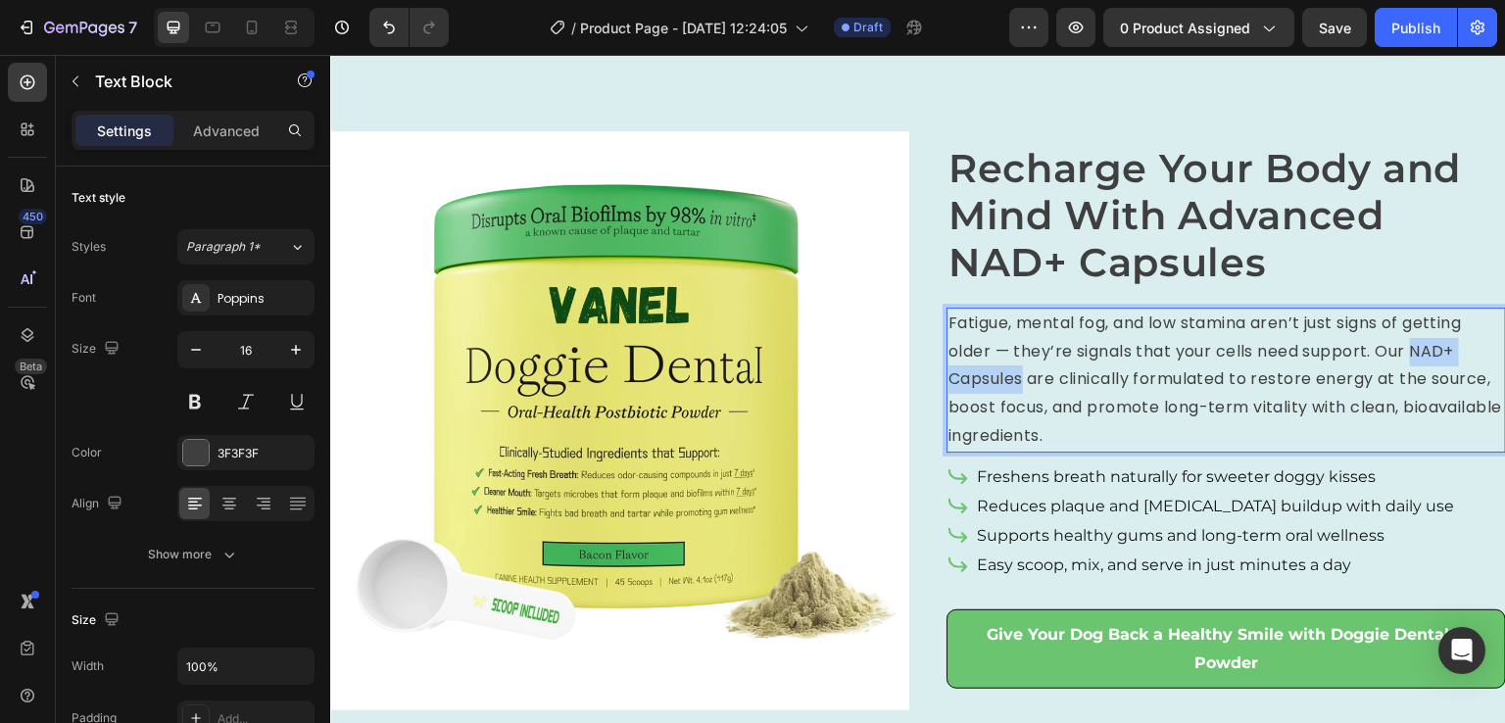
drag, startPoint x: 1408, startPoint y: 353, endPoint x: 1017, endPoint y: 381, distance: 392.1
click at [1017, 381] on p "Fatigue, mental fog, and low stamina aren’t just signs of getting older — they’…" at bounding box center [1227, 380] width 556 height 141
click at [1254, 406] on p "Fatigue, mental fog, and low stamina aren’t just signs of getting older — they’…" at bounding box center [1227, 380] width 556 height 141
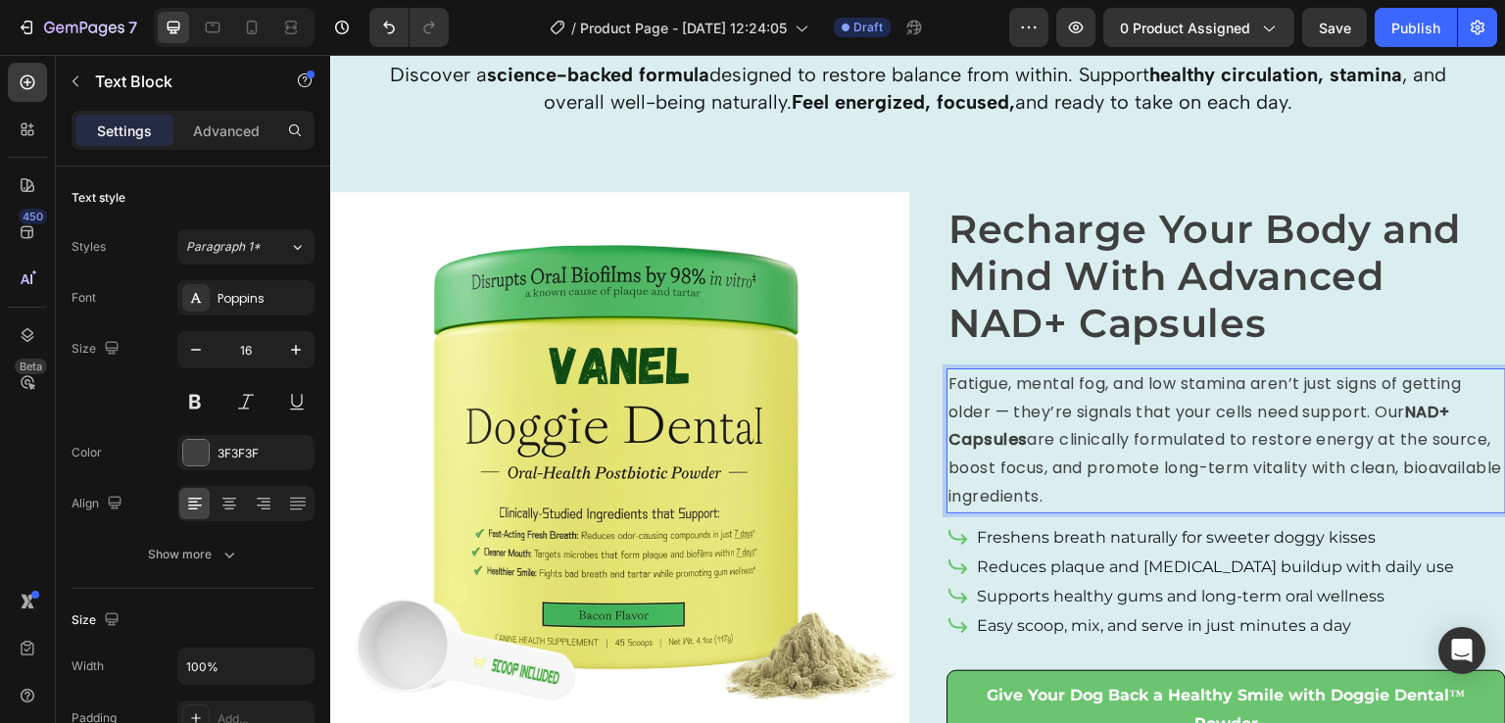
scroll to position [2466, 0]
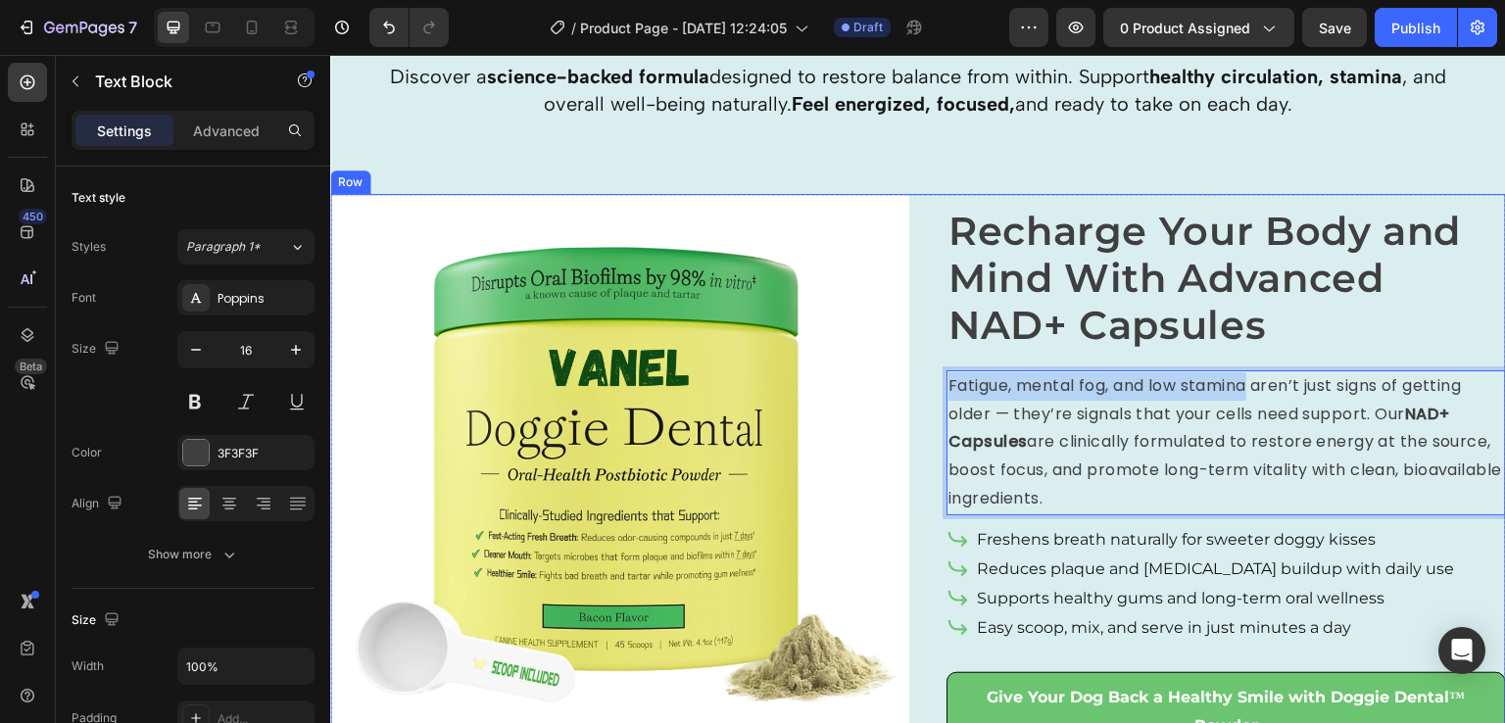
drag, startPoint x: 1249, startPoint y: 380, endPoint x: 925, endPoint y: 384, distance: 323.4
click at [927, 384] on div "Recharge Your Body and Mind With Advanced NAD+ Capsules Heading Fatigue, mental…" at bounding box center [1216, 483] width 579 height 579
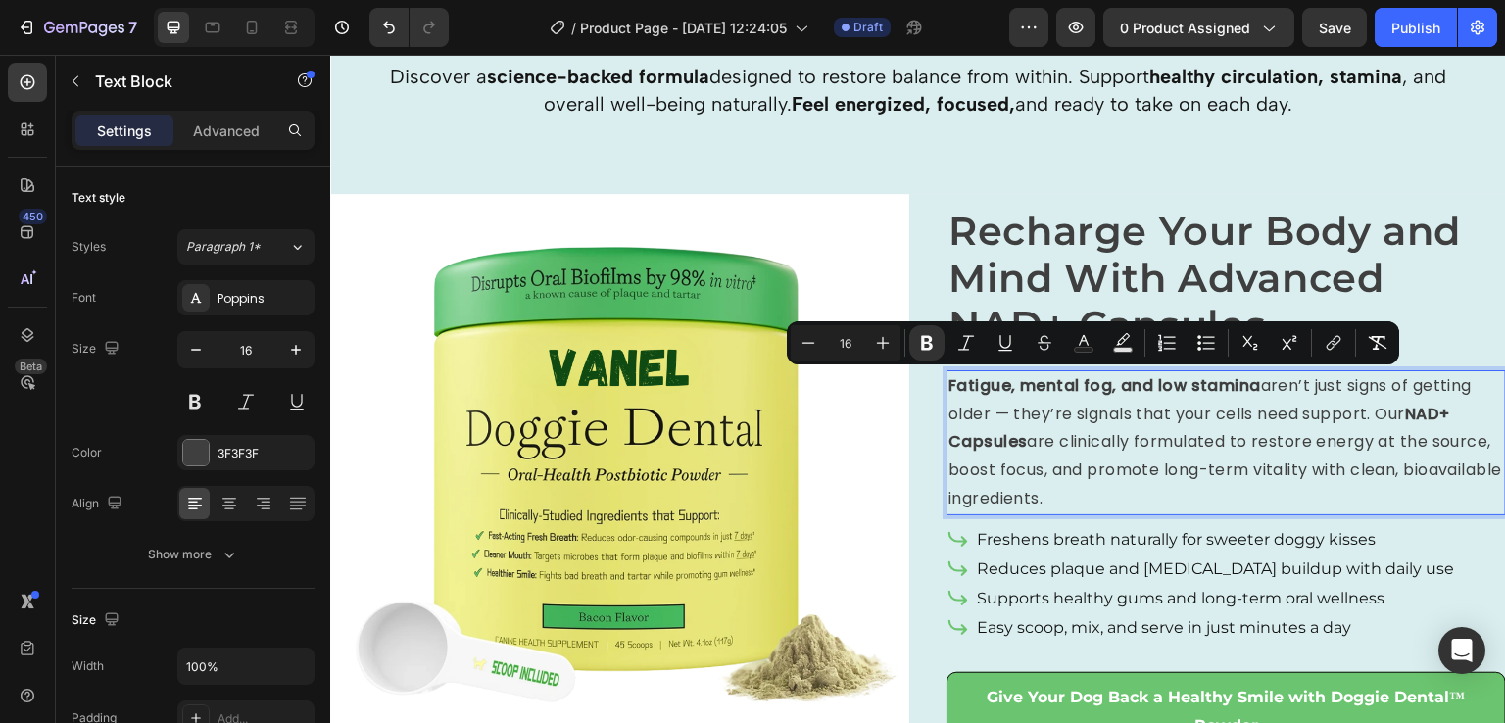
click at [1197, 461] on p "Fatigue, mental fog, and low stamina aren’t just signs of getting older — they’…" at bounding box center [1227, 442] width 556 height 141
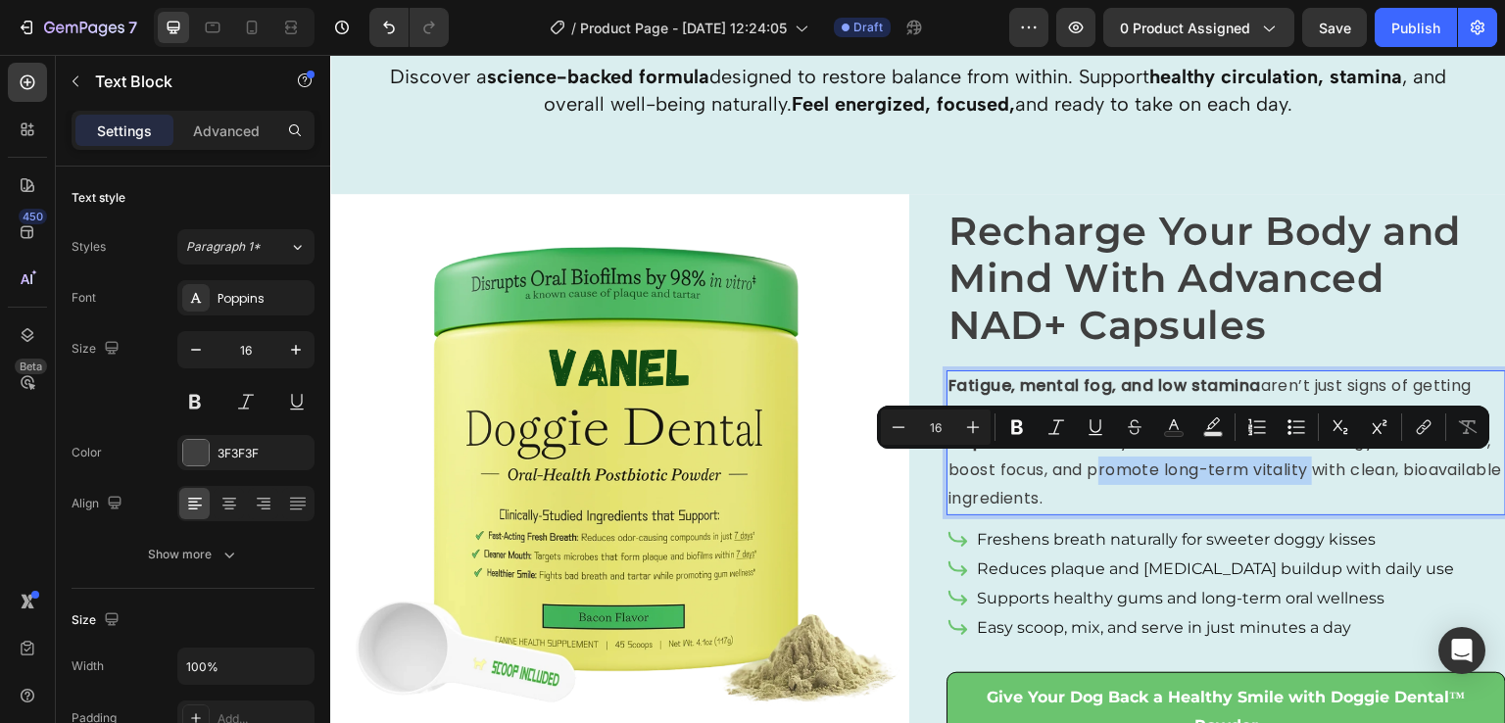
drag, startPoint x: 1080, startPoint y: 465, endPoint x: 1303, endPoint y: 461, distance: 223.5
click at [1303, 461] on p "Fatigue, mental fog, and low stamina aren’t just signs of getting older — they’…" at bounding box center [1227, 442] width 556 height 141
click at [1239, 499] on p "Fatigue, mental fog, and low stamina aren’t just signs of getting older — they’…" at bounding box center [1227, 442] width 556 height 141
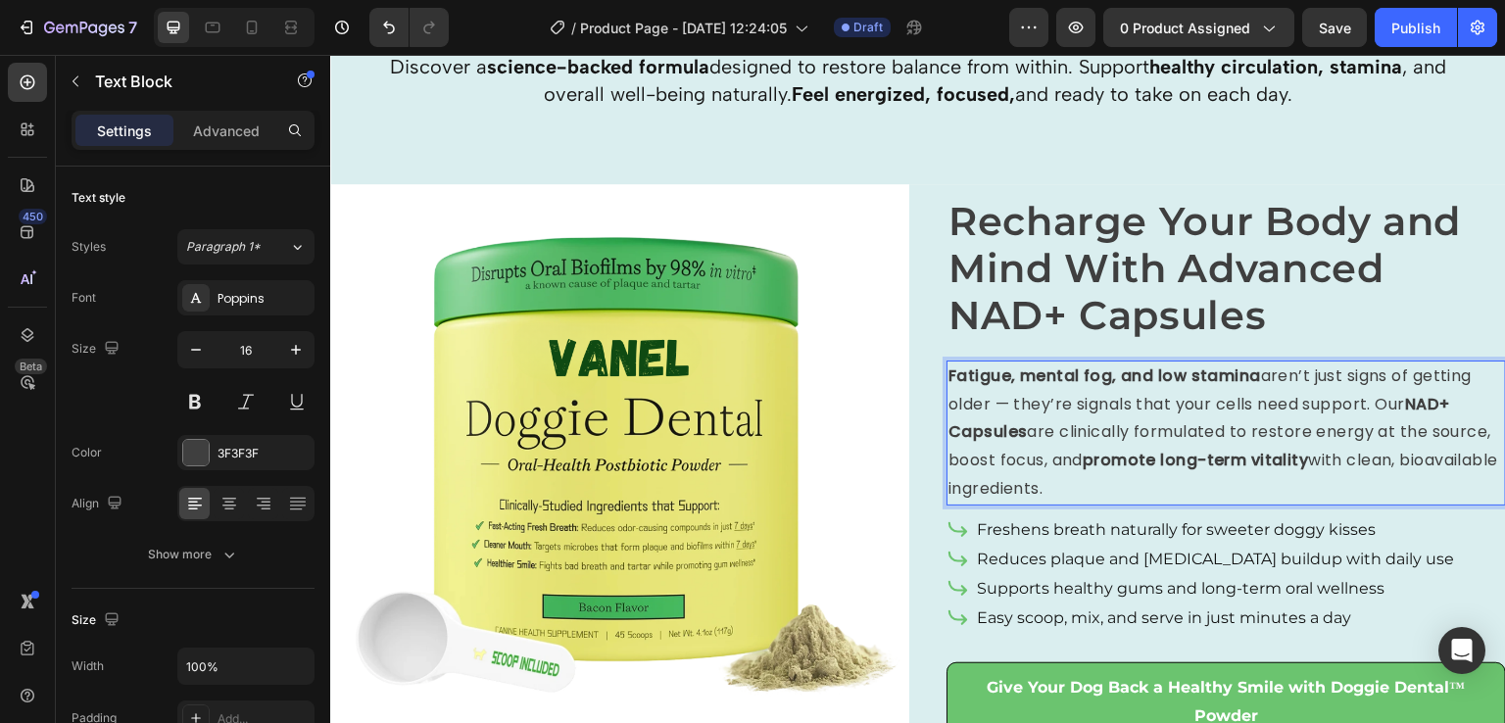
scroll to position [2489, 0]
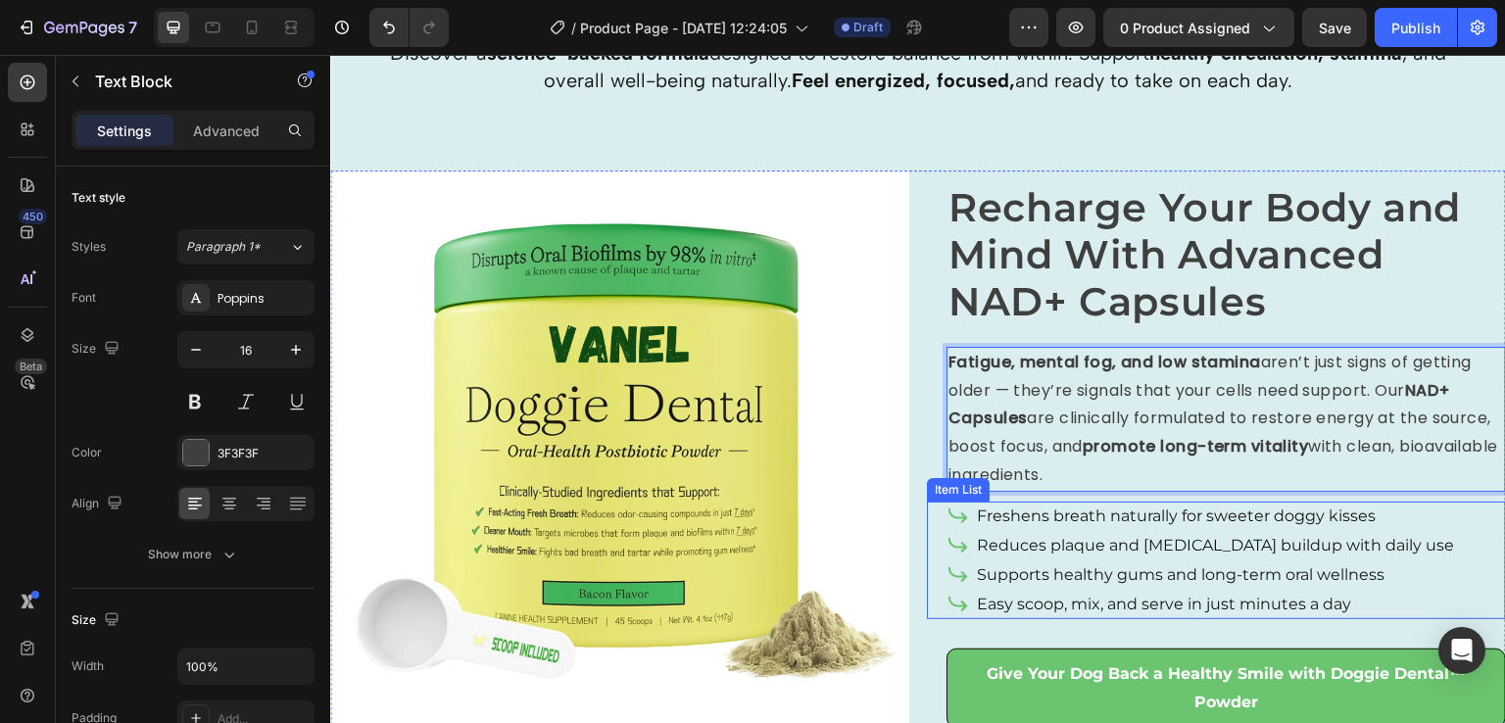
click at [1081, 554] on p "Reduces plaque and [MEDICAL_DATA] buildup with daily use" at bounding box center [1215, 546] width 477 height 24
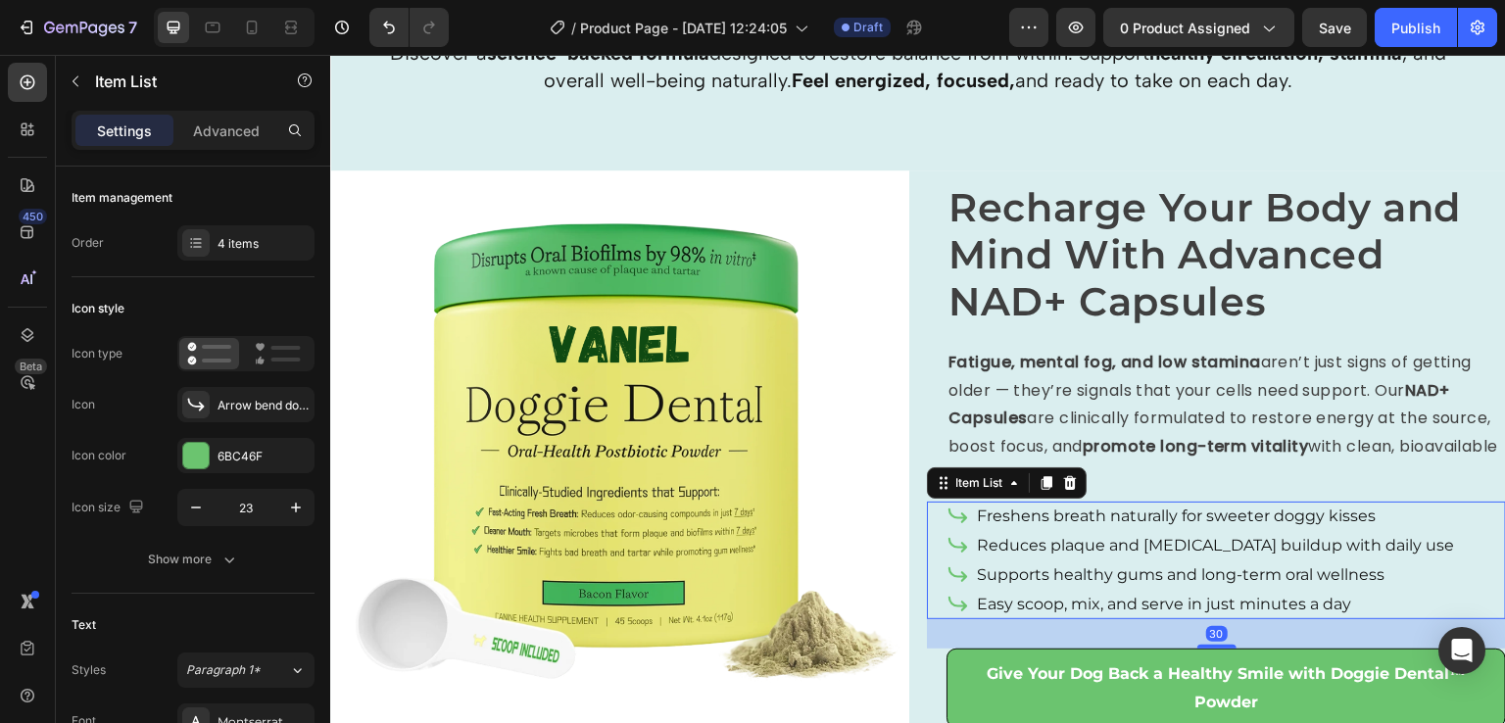
click at [1444, 551] on div "Freshens breath naturally for sweeter doggy kisses Reduces plaque and [MEDICAL_…" at bounding box center [1227, 561] width 560 height 118
click at [272, 398] on div "Arrow bend down right bold" at bounding box center [264, 406] width 92 height 18
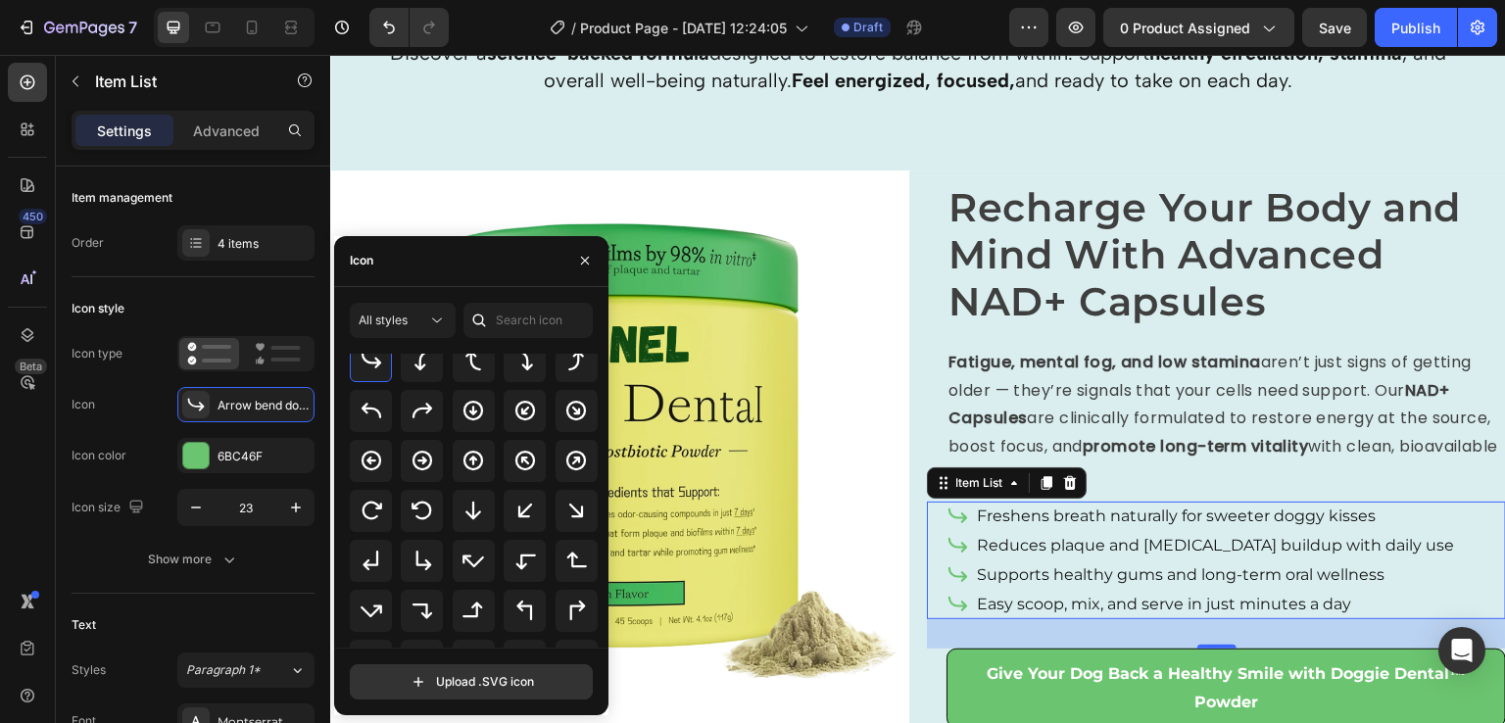
scroll to position [531, 0]
click at [423, 326] on div "All styles" at bounding box center [393, 321] width 69 height 18
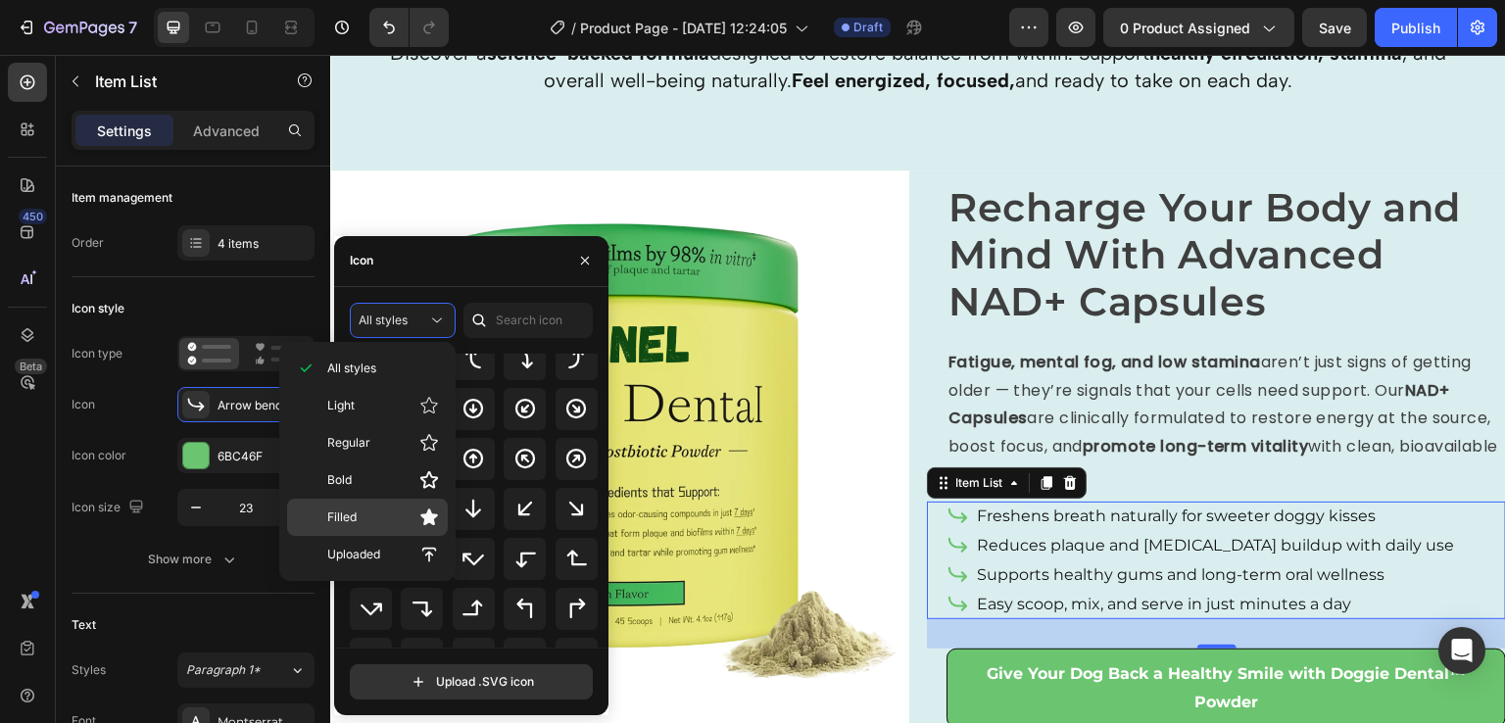
click at [420, 511] on icon at bounding box center [429, 518] width 20 height 20
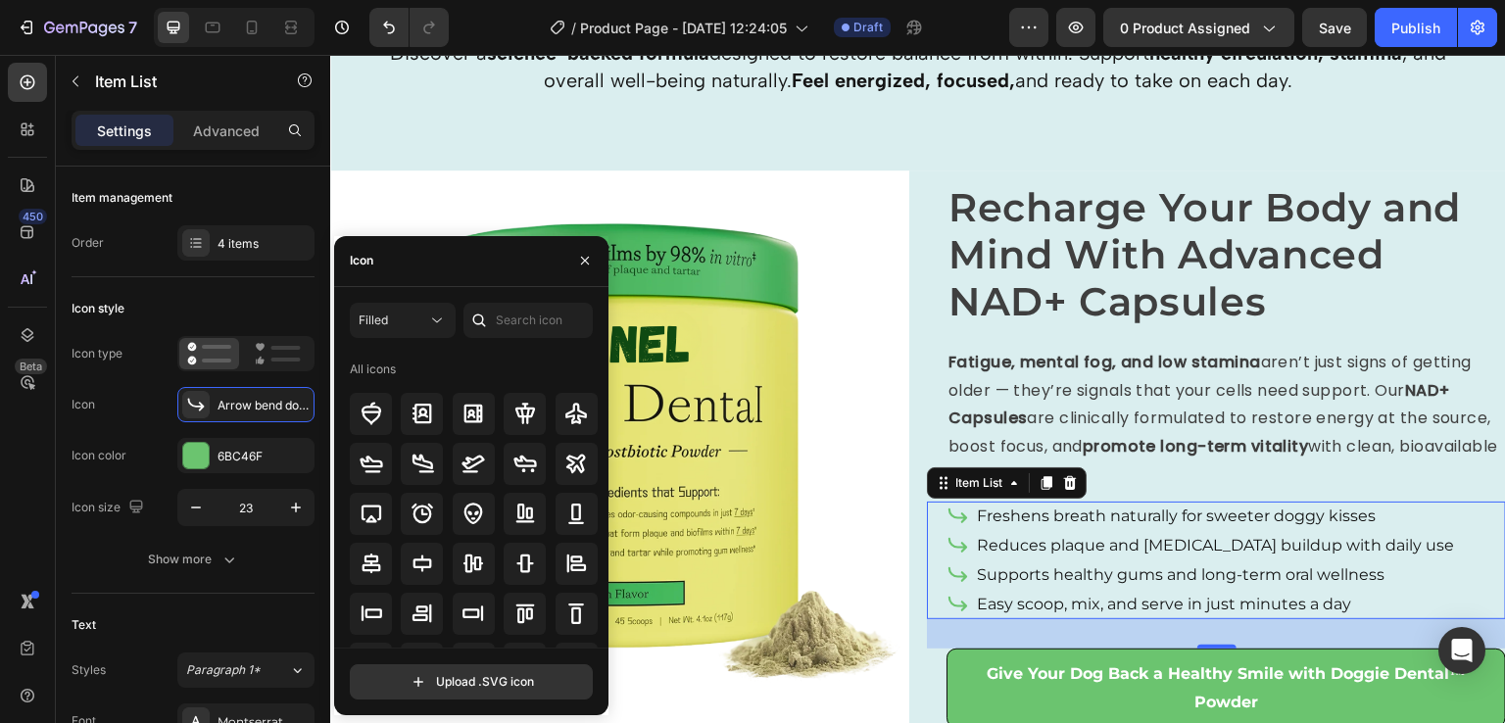
scroll to position [0, 0]
click at [511, 318] on input "text" at bounding box center [528, 320] width 129 height 35
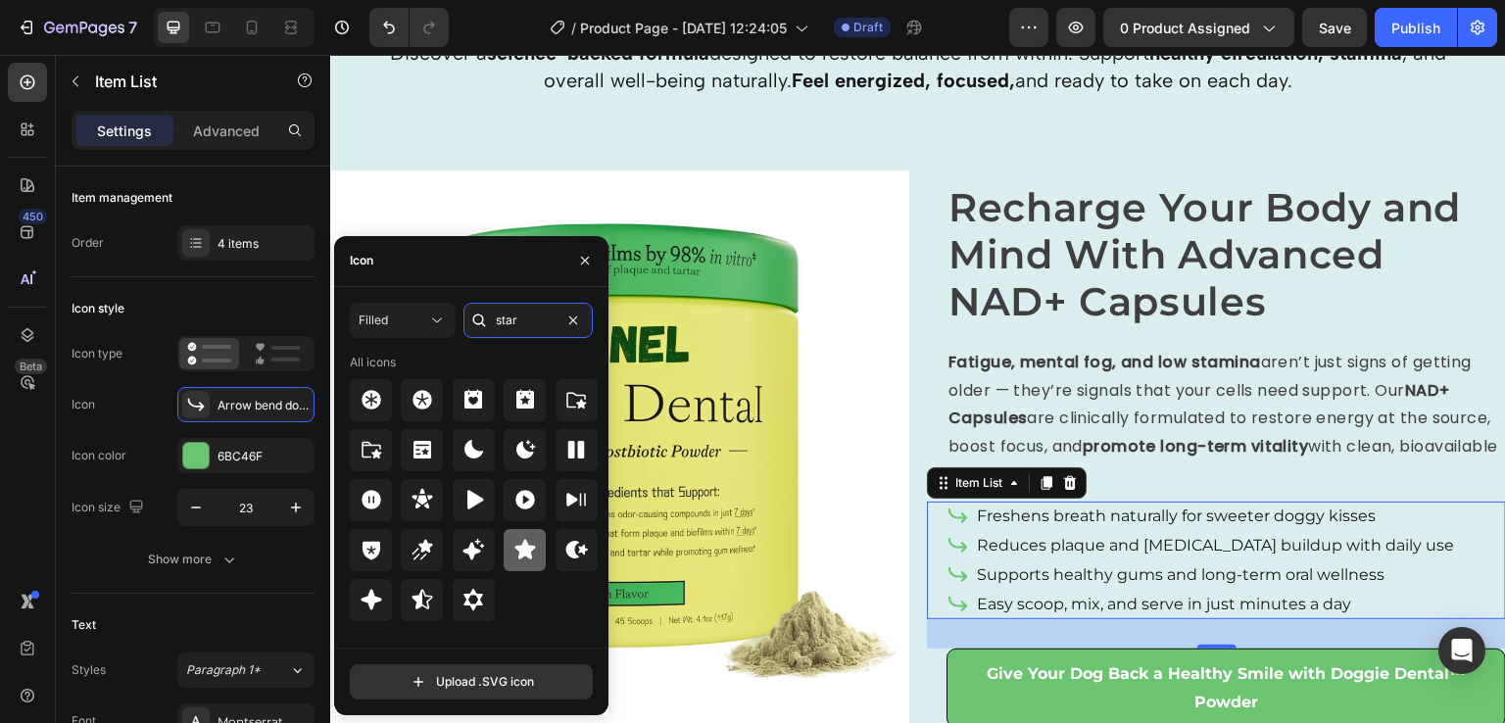
type input "star"
click at [529, 553] on icon at bounding box center [525, 550] width 21 height 20
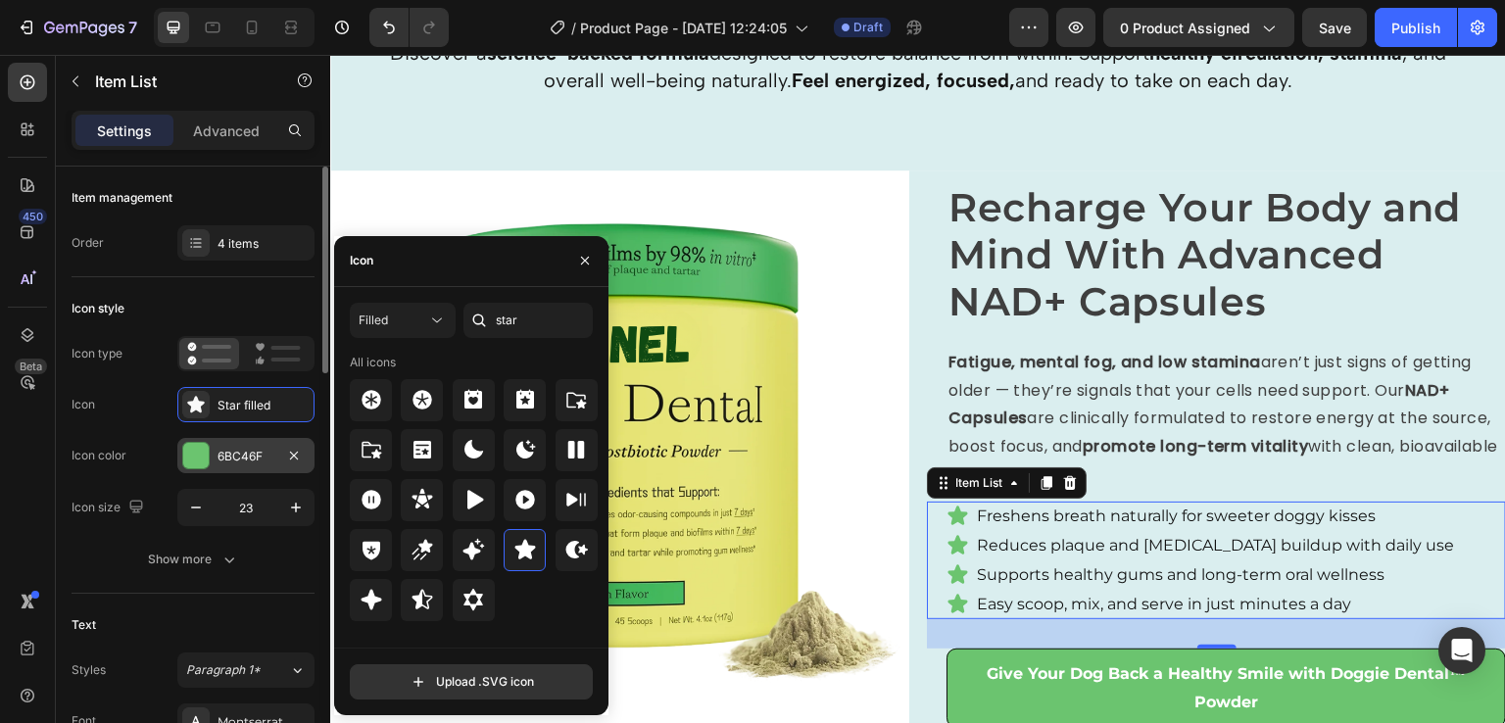
click at [191, 448] on div at bounding box center [195, 455] width 25 height 25
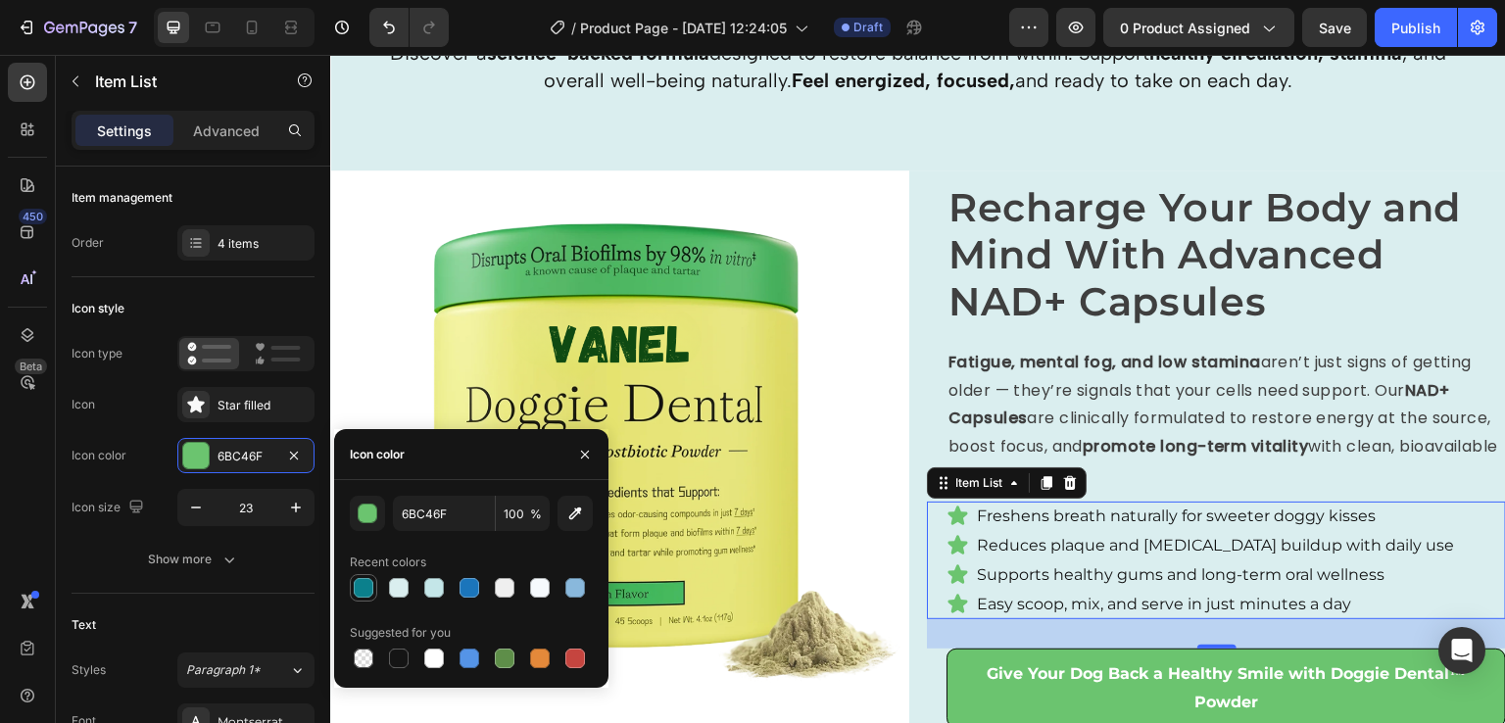
click at [368, 593] on div at bounding box center [364, 588] width 20 height 20
type input "0B808C"
click at [1317, 580] on p "Supports healthy gums and long-term oral wellness" at bounding box center [1215, 576] width 477 height 24
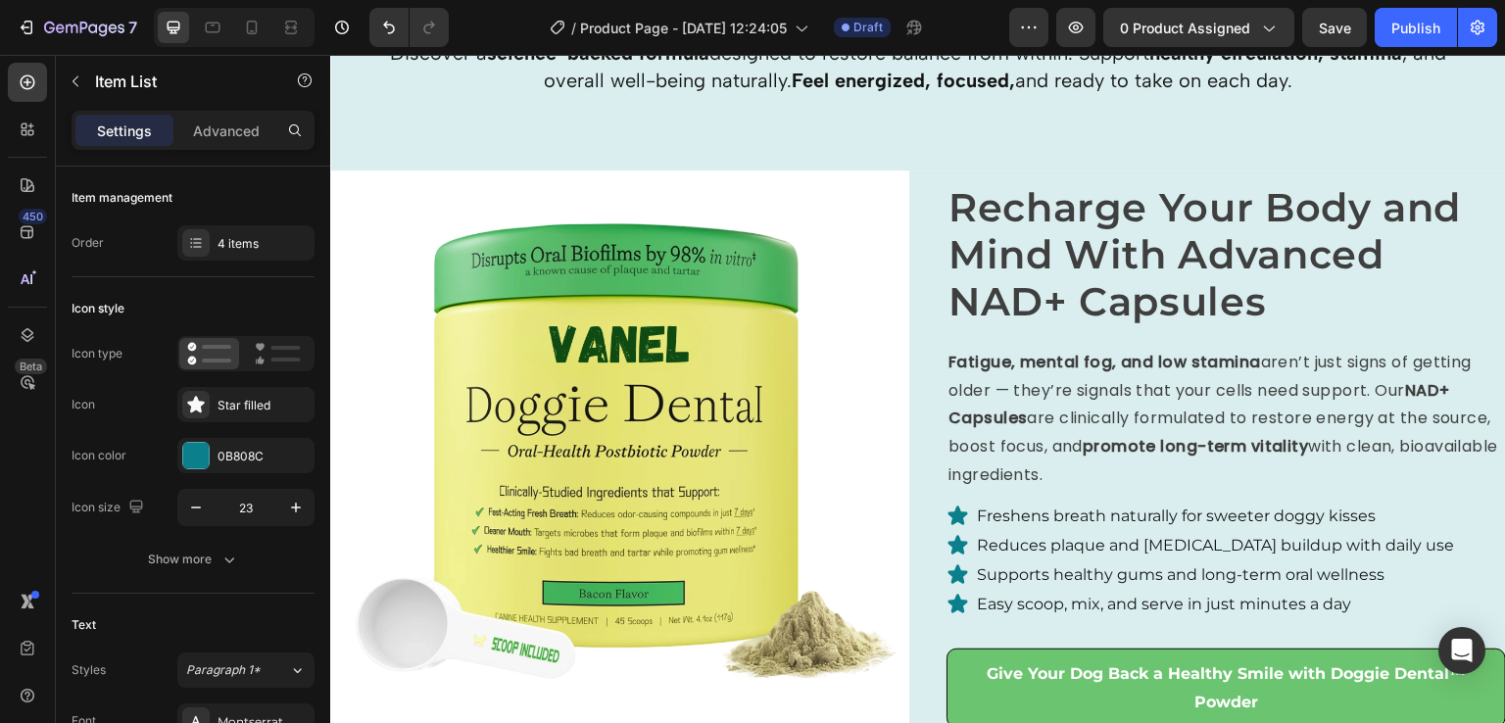
click at [1424, 535] on div "Freshens breath naturally for sweeter doggy kisses Reduces plaque and [MEDICAL_…" at bounding box center [1227, 561] width 560 height 118
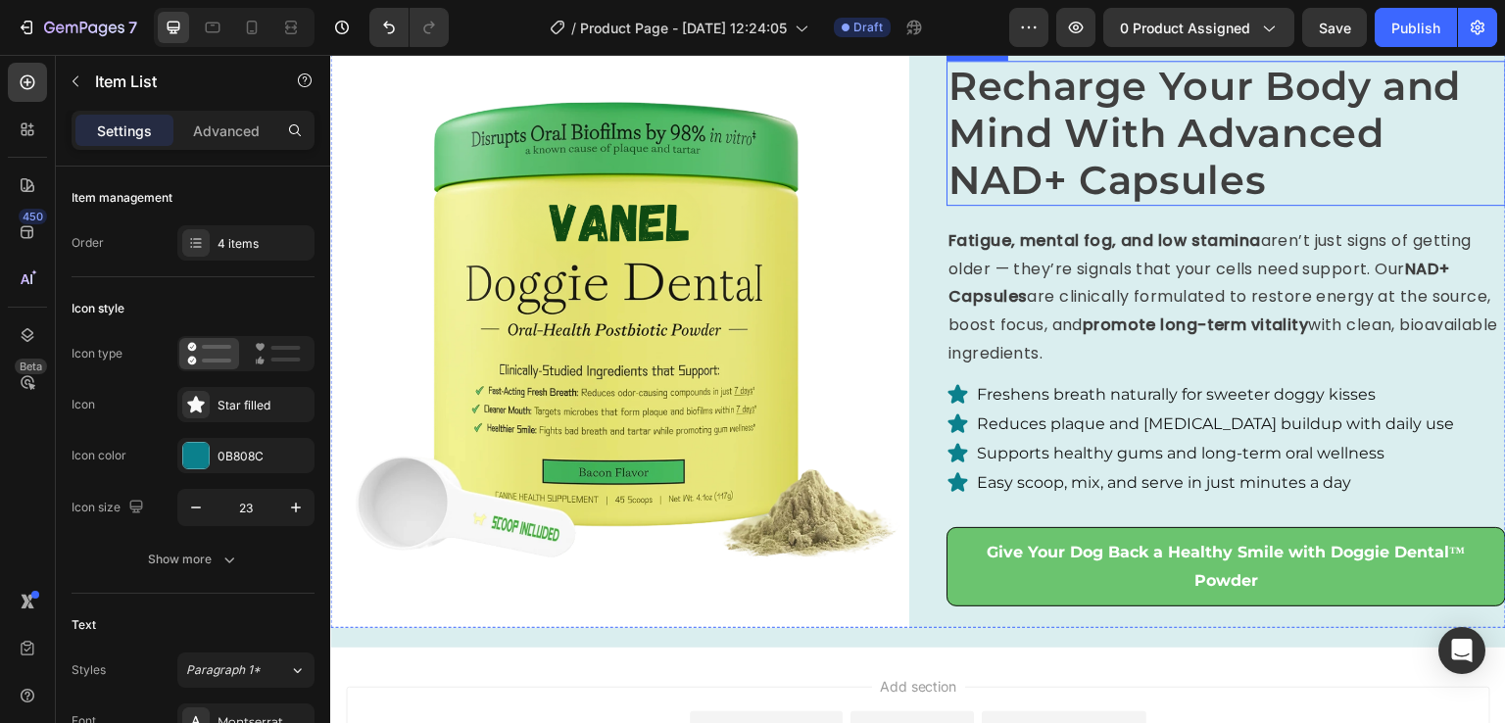
scroll to position [2614, 0]
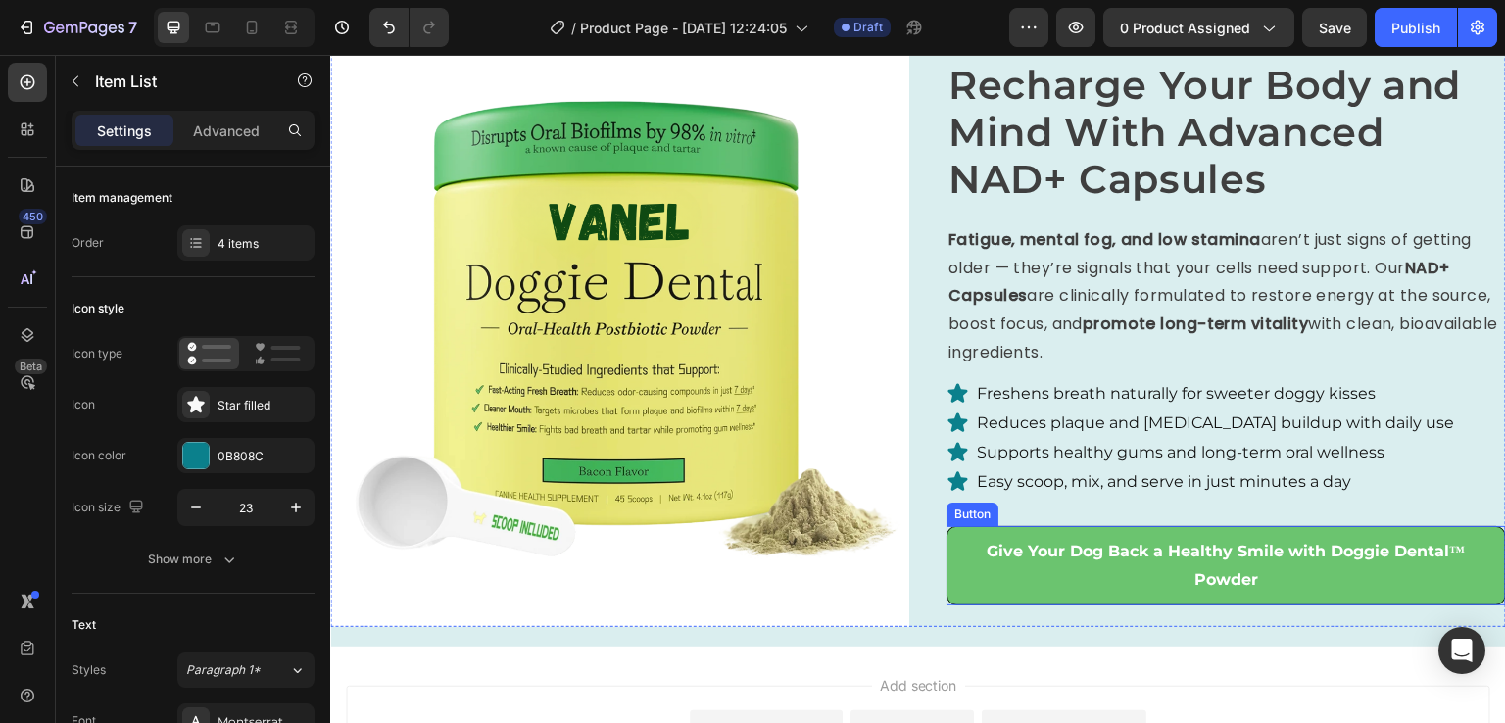
click at [947, 549] on button "Give Your Dog Back a Healthy Smile with Doggie Dental™ Powder" at bounding box center [1227, 566] width 560 height 80
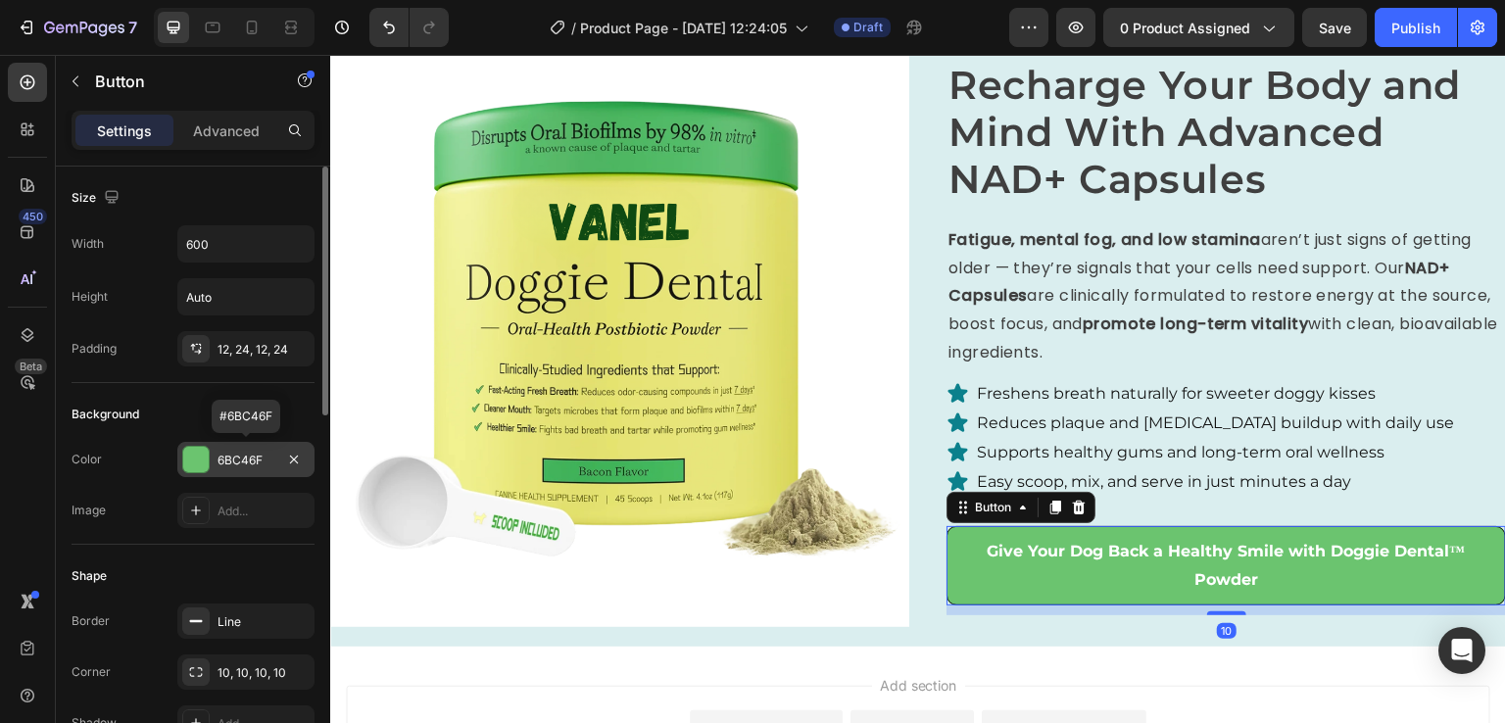
click at [192, 460] on div at bounding box center [195, 459] width 25 height 25
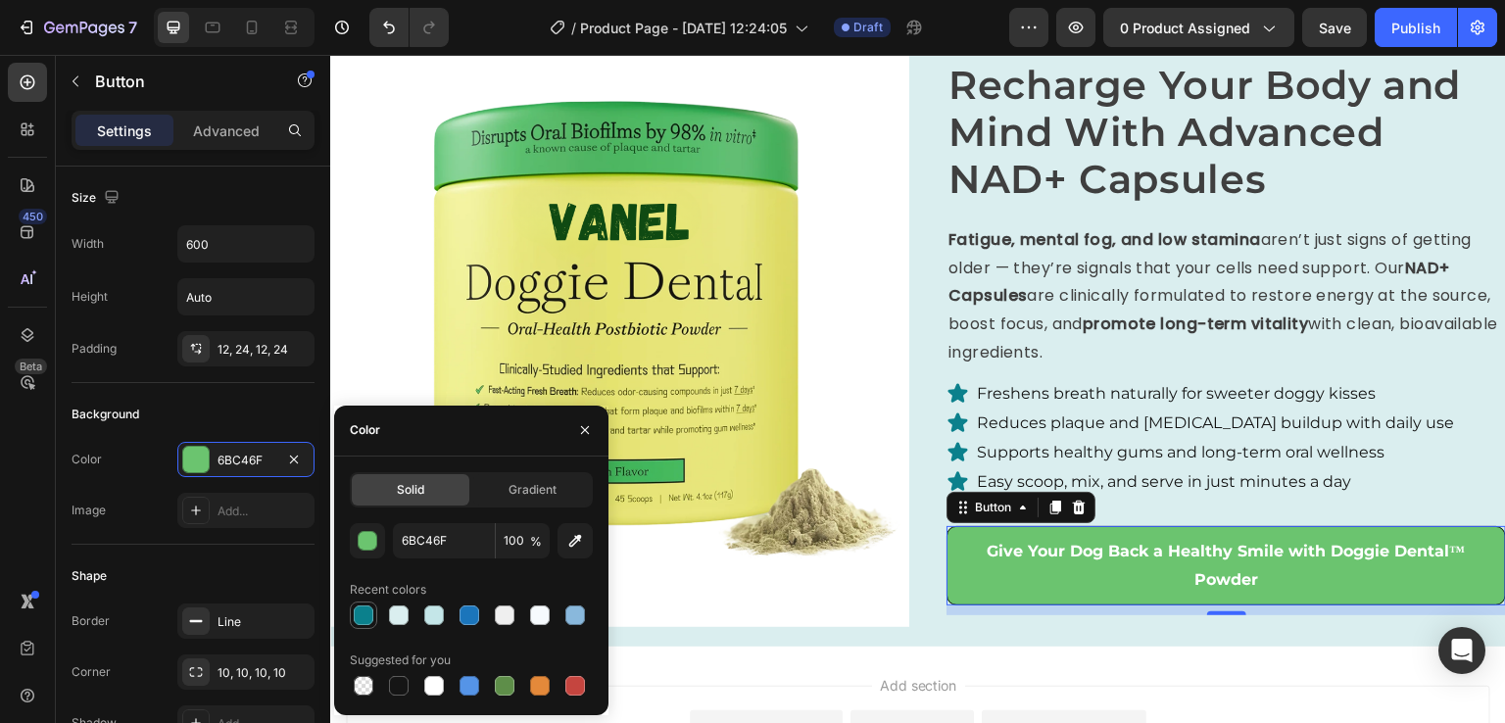
click at [358, 614] on div at bounding box center [364, 616] width 20 height 20
type input "0B808C"
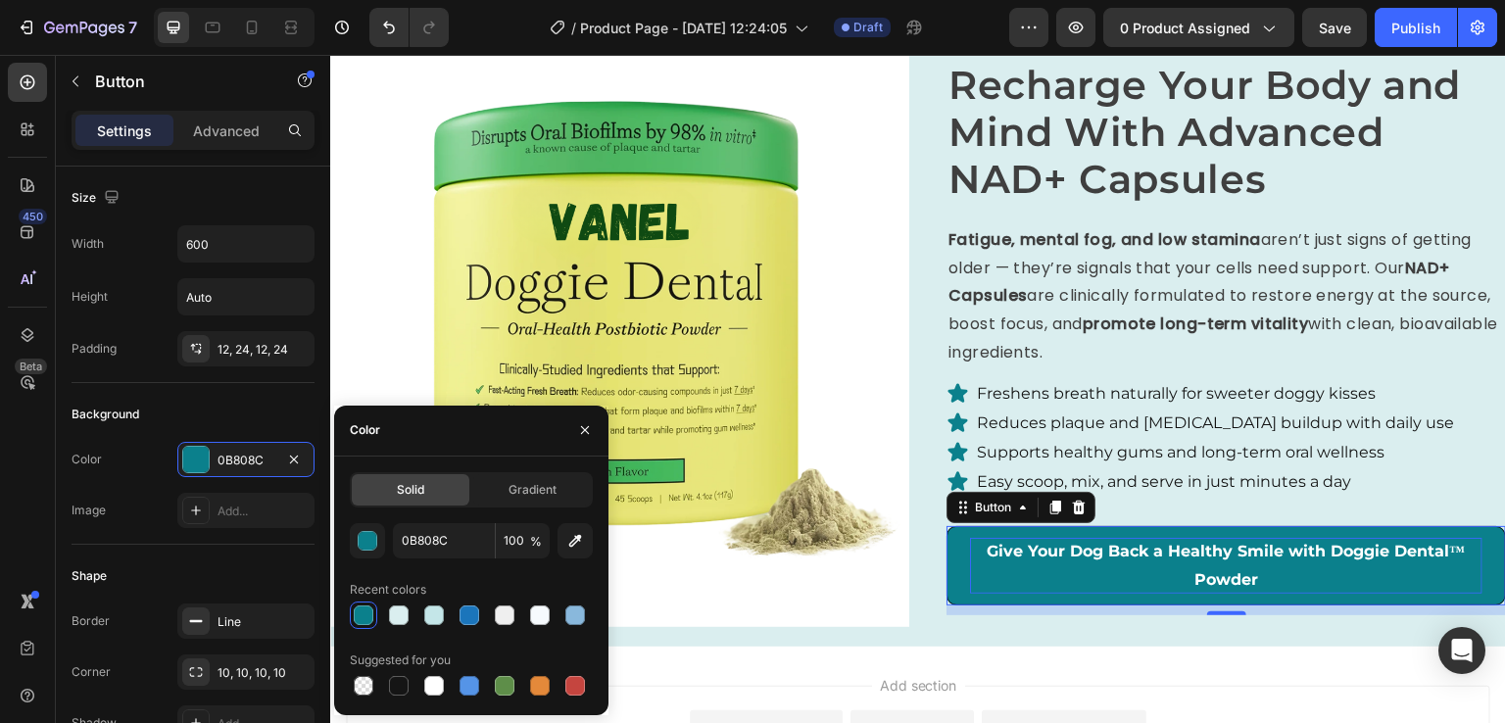
click at [1126, 556] on strong "Give Your Dog Back a Healthy Smile with Doggie Dental™ Powder" at bounding box center [1227, 565] width 478 height 47
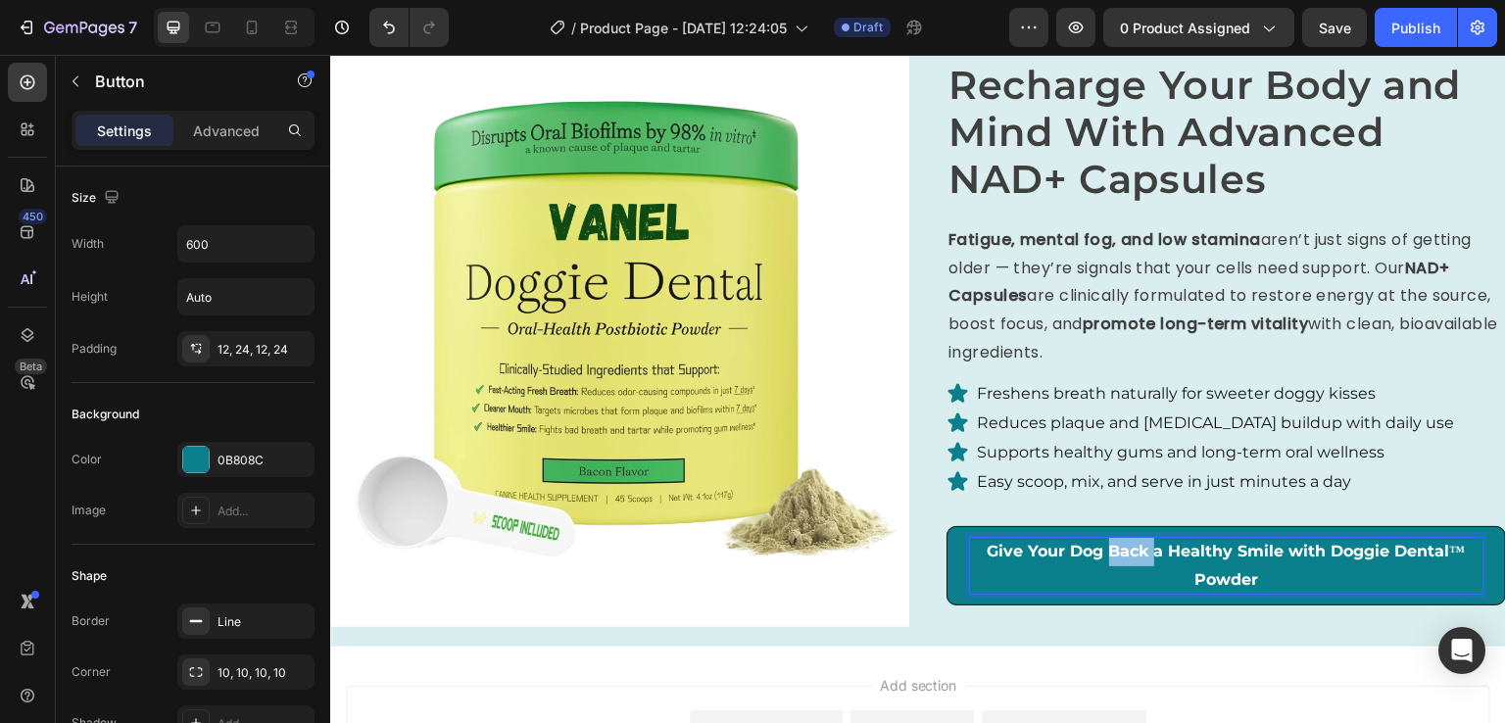
click at [1126, 556] on strong "Give Your Dog Back a Healthy Smile with Doggie Dental™ Powder" at bounding box center [1227, 565] width 478 height 47
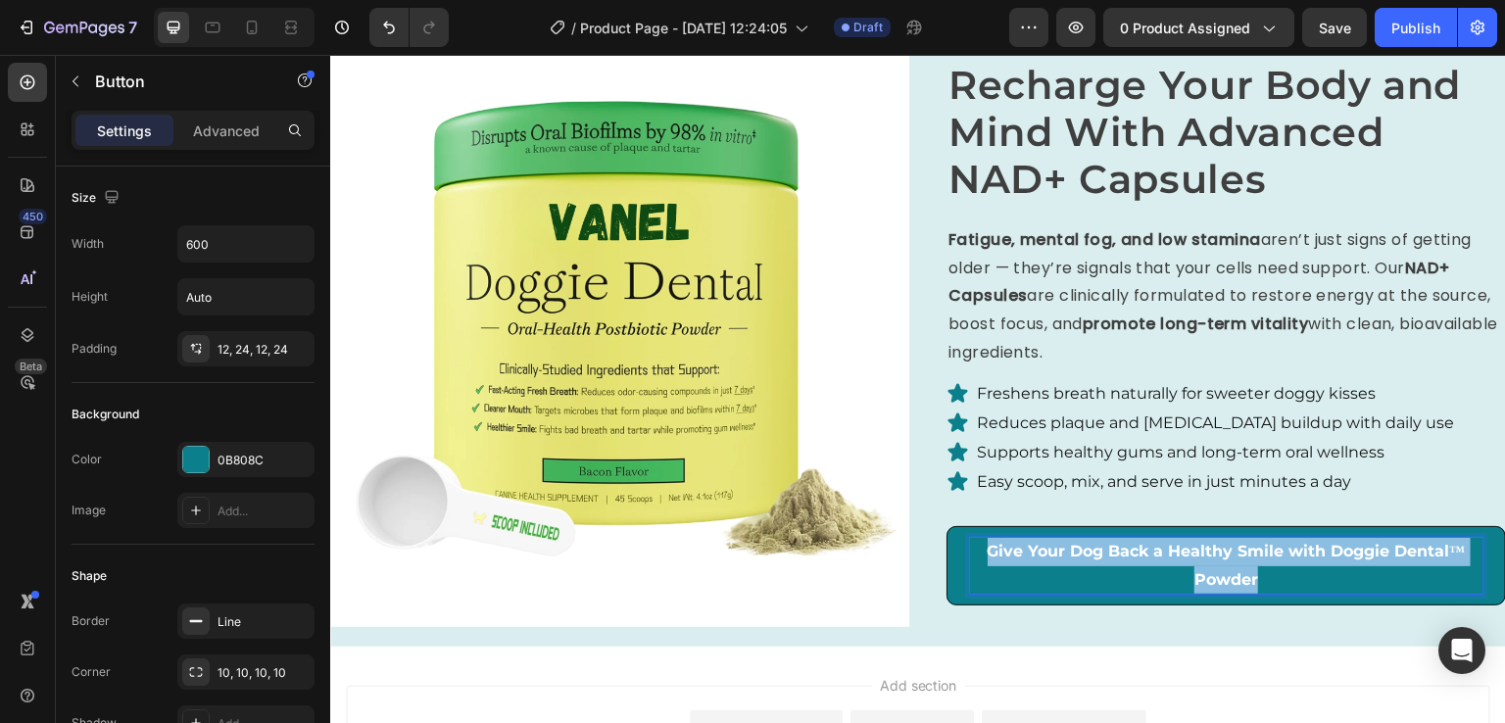
click at [1126, 556] on strong "Give Your Dog Back a Healthy Smile with Doggie Dental™ Powder" at bounding box center [1227, 565] width 478 height 47
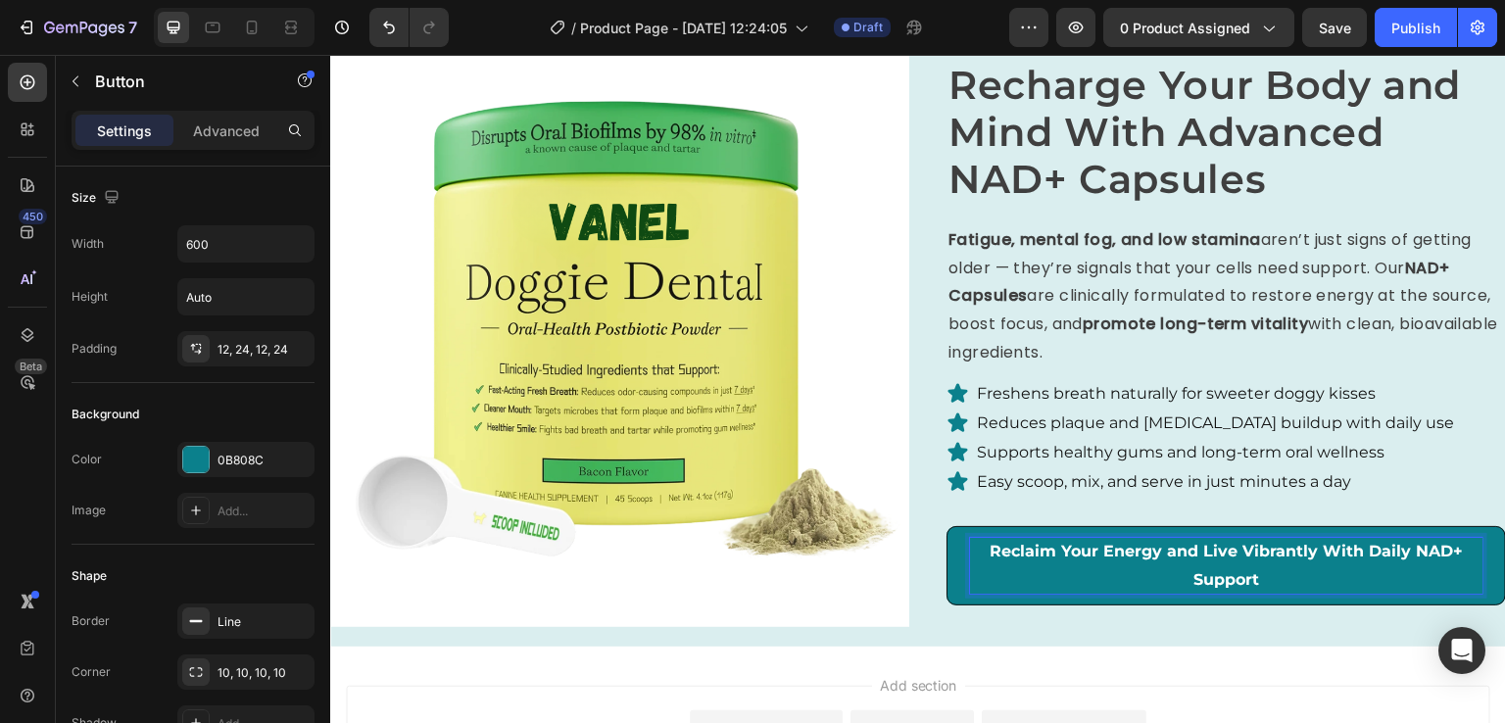
click at [1162, 580] on p "Reclaim Your Energy and Live Vibrantly With Daily NAD+ Support" at bounding box center [1226, 566] width 513 height 57
click at [1242, 467] on div "Easy scoop, mix, and serve in just minutes a day" at bounding box center [1215, 481] width 483 height 29
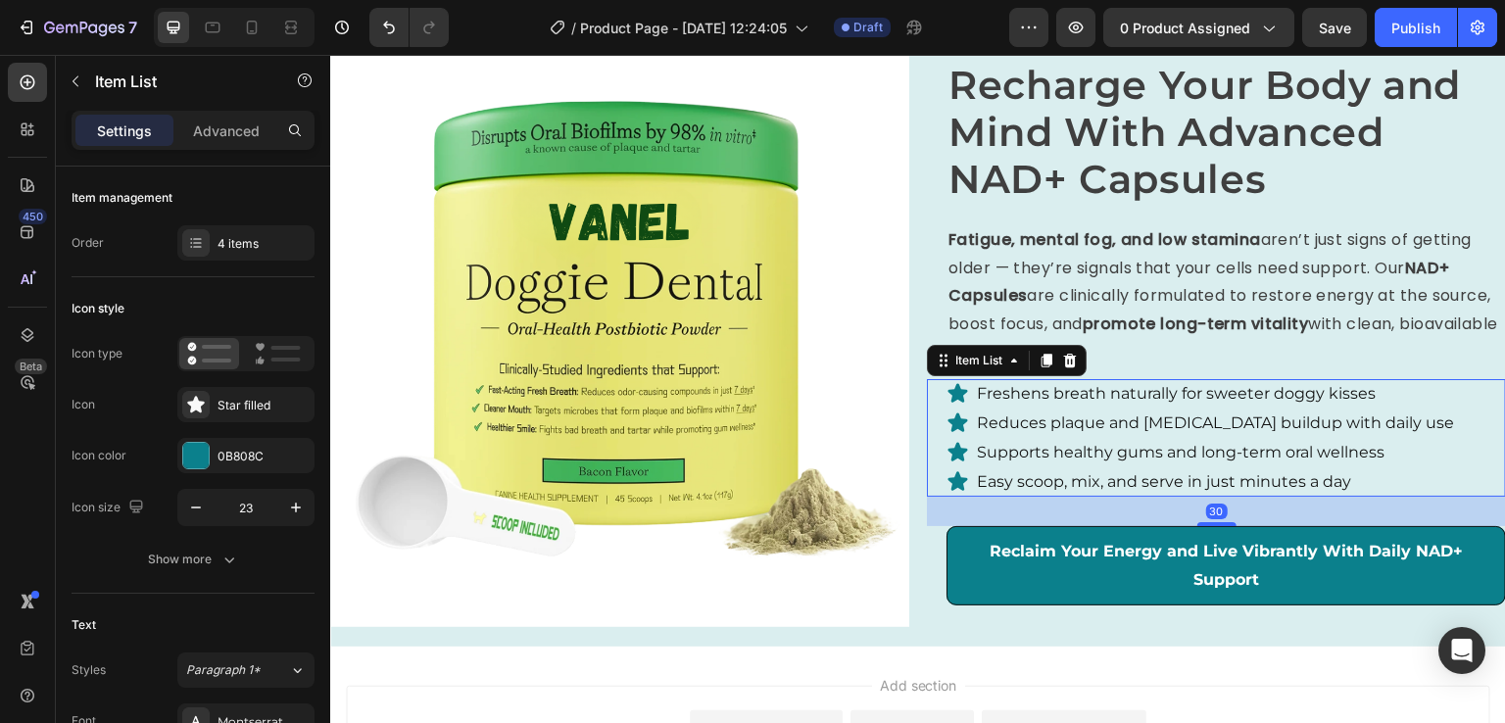
click at [1106, 399] on p "Freshens breath naturally for sweeter doggy kisses" at bounding box center [1215, 394] width 477 height 24
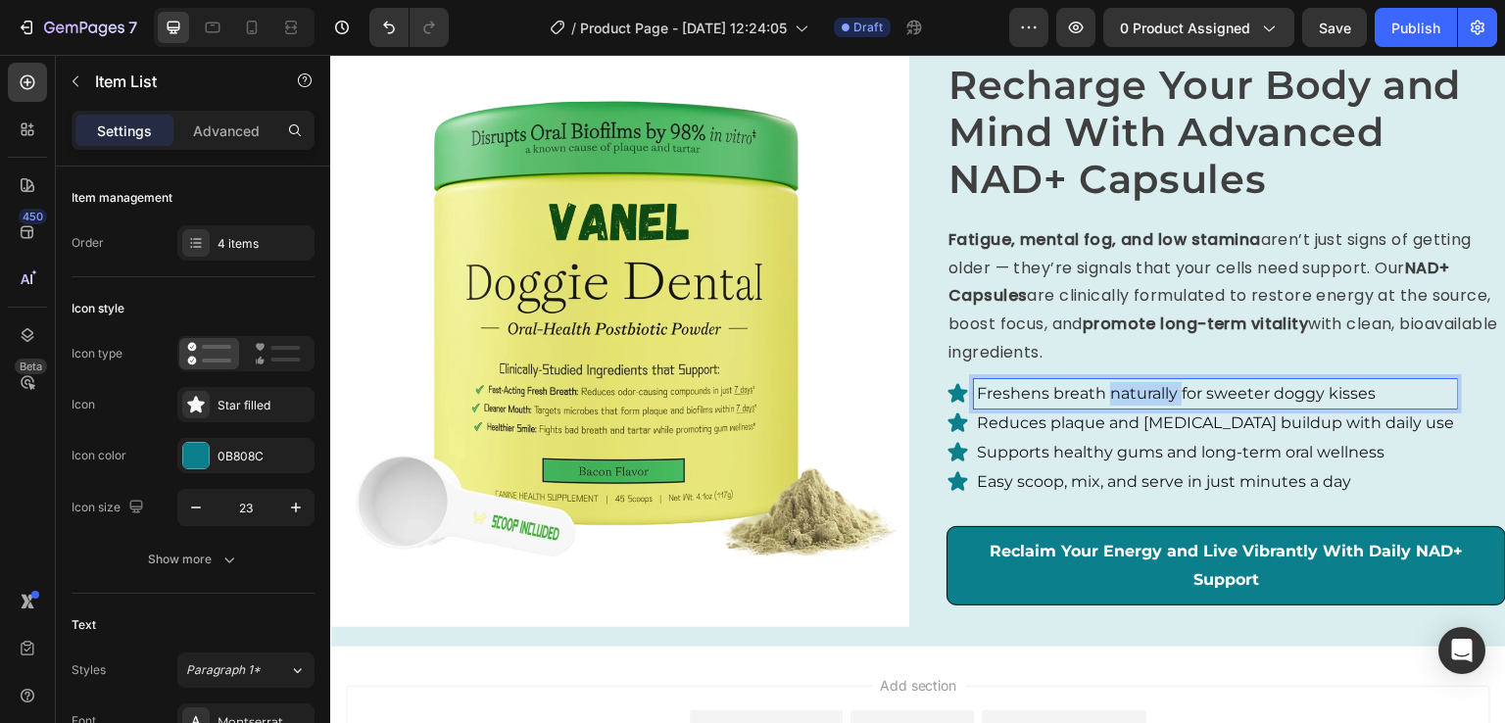
click at [1106, 399] on p "Freshens breath naturally for sweeter doggy kisses" at bounding box center [1215, 394] width 477 height 24
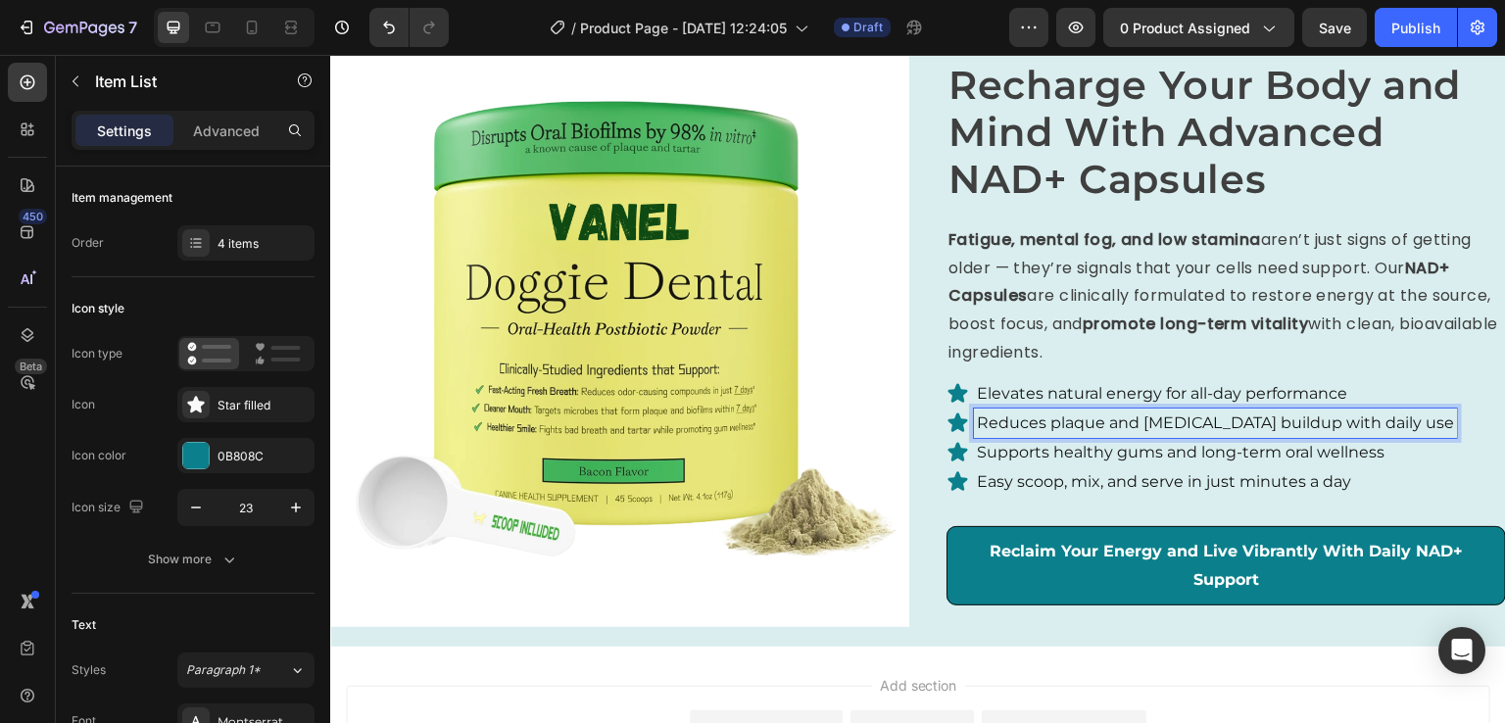
click at [1105, 423] on p "Reduces plaque and [MEDICAL_DATA] buildup with daily use" at bounding box center [1215, 424] width 477 height 24
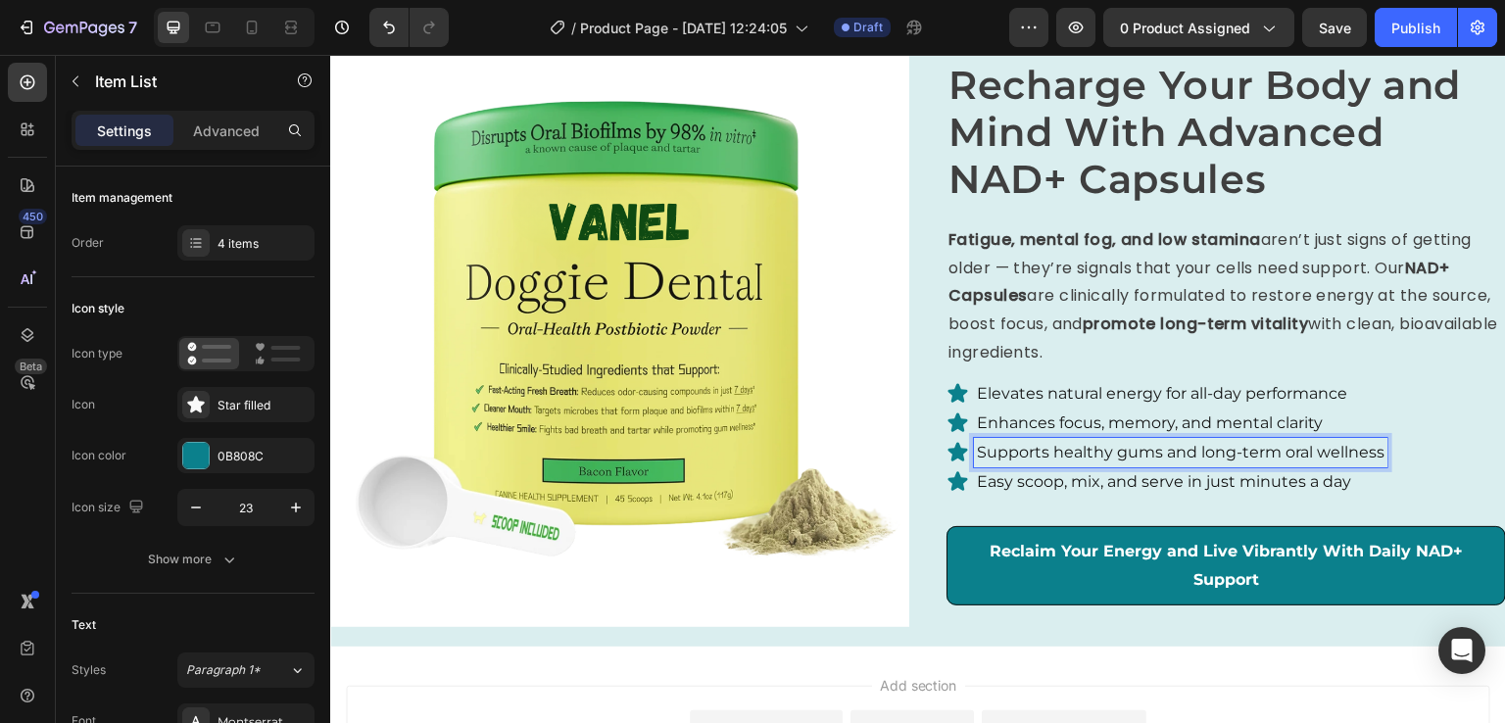
click at [1067, 447] on p "Supports healthy gums and long-term oral wellness" at bounding box center [1181, 453] width 408 height 24
click at [1104, 476] on p "Easy scoop, mix, and serve in just minutes a day" at bounding box center [1164, 482] width 374 height 24
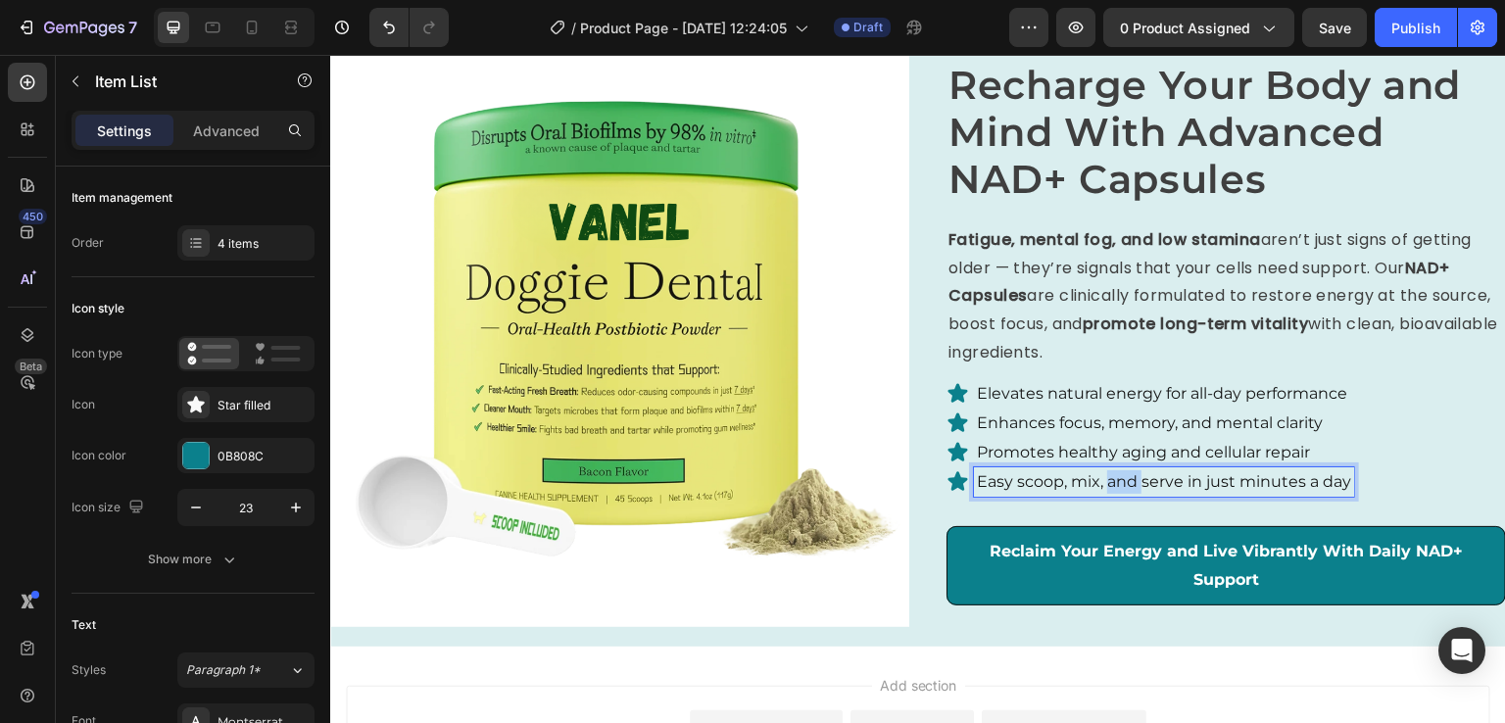
click at [1104, 476] on p "Easy scoop, mix, and serve in just minutes a day" at bounding box center [1164, 482] width 374 height 24
click at [1462, 426] on div "Elevates natural energy for all-day performance Enhances focus, memory, and men…" at bounding box center [1227, 438] width 560 height 118
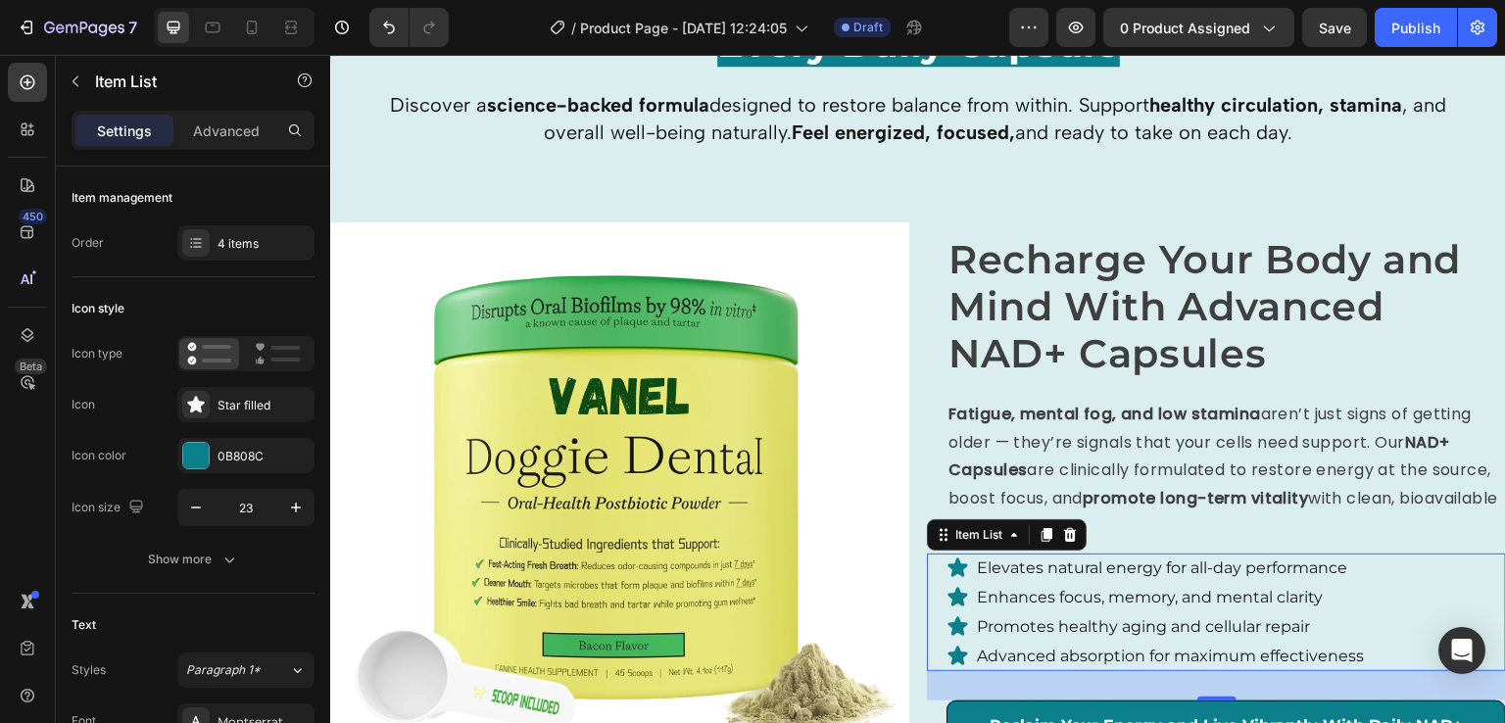
scroll to position [2438, 0]
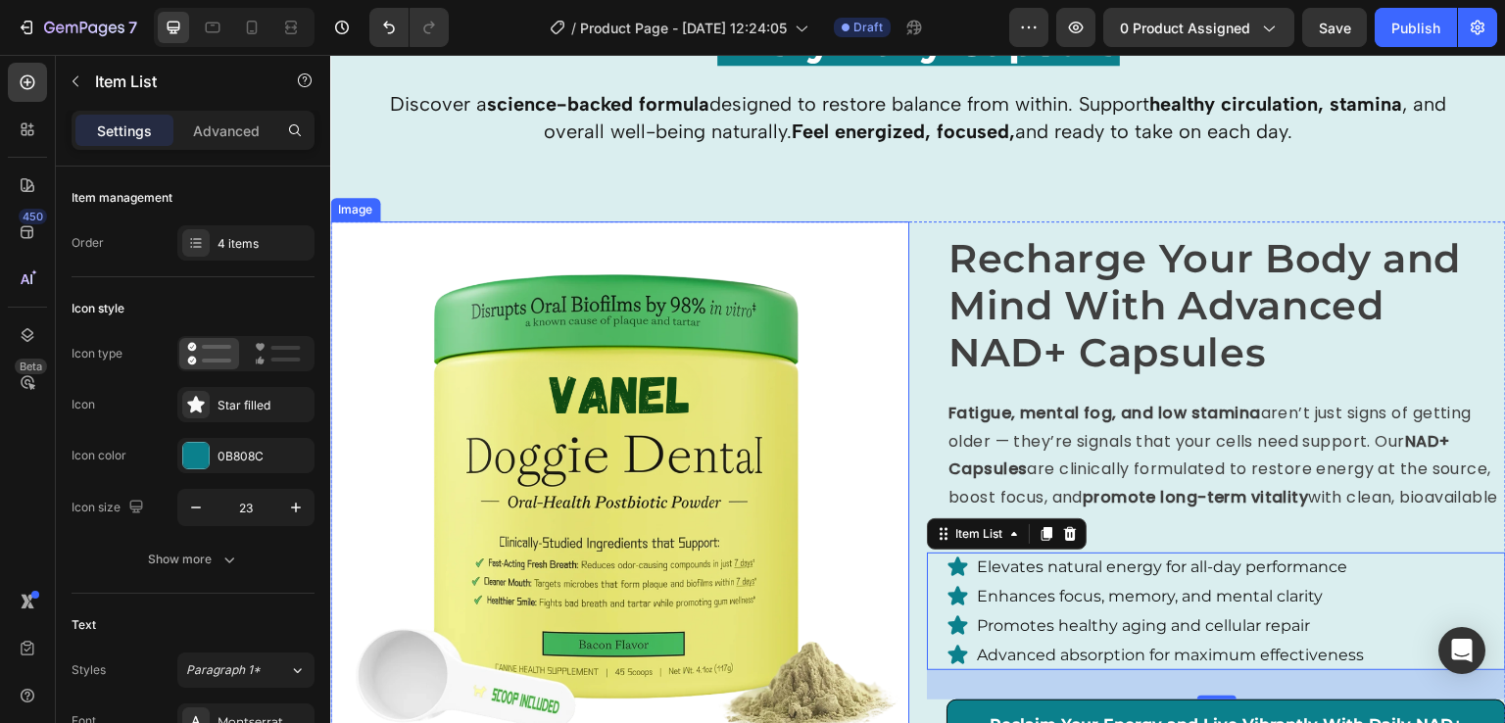
click at [726, 437] on img at bounding box center [619, 510] width 579 height 579
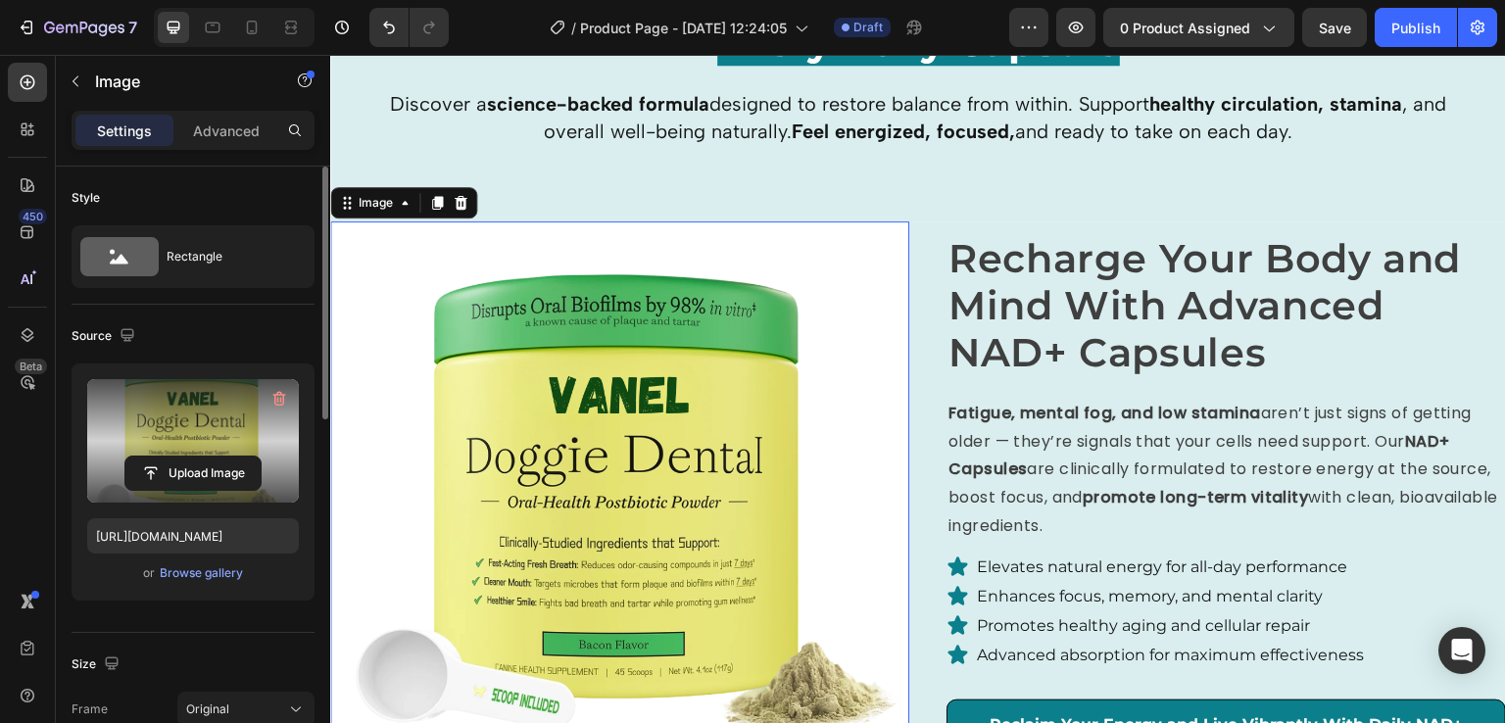
click at [247, 396] on label at bounding box center [193, 440] width 212 height 123
click at [247, 457] on input "file" at bounding box center [192, 473] width 135 height 33
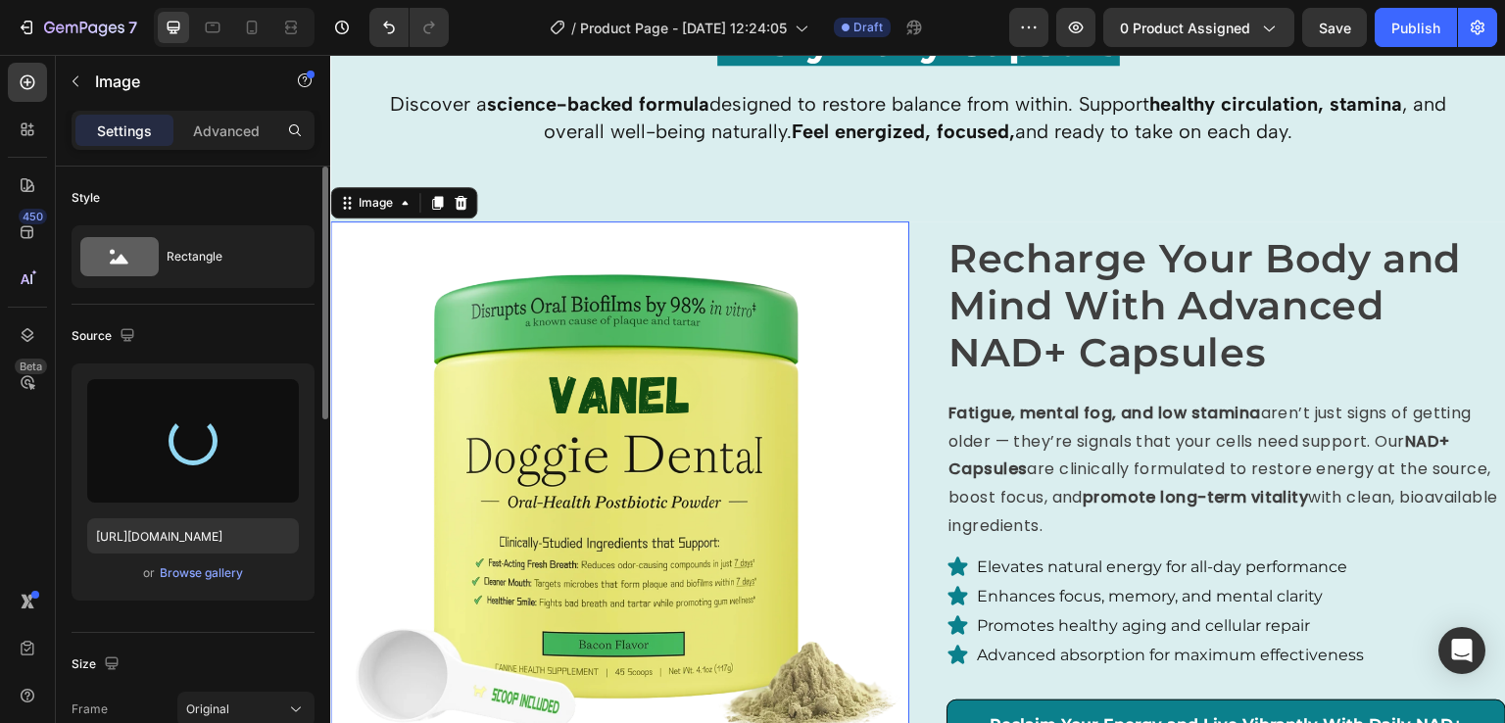
type input "[URL][DOMAIN_NAME]"
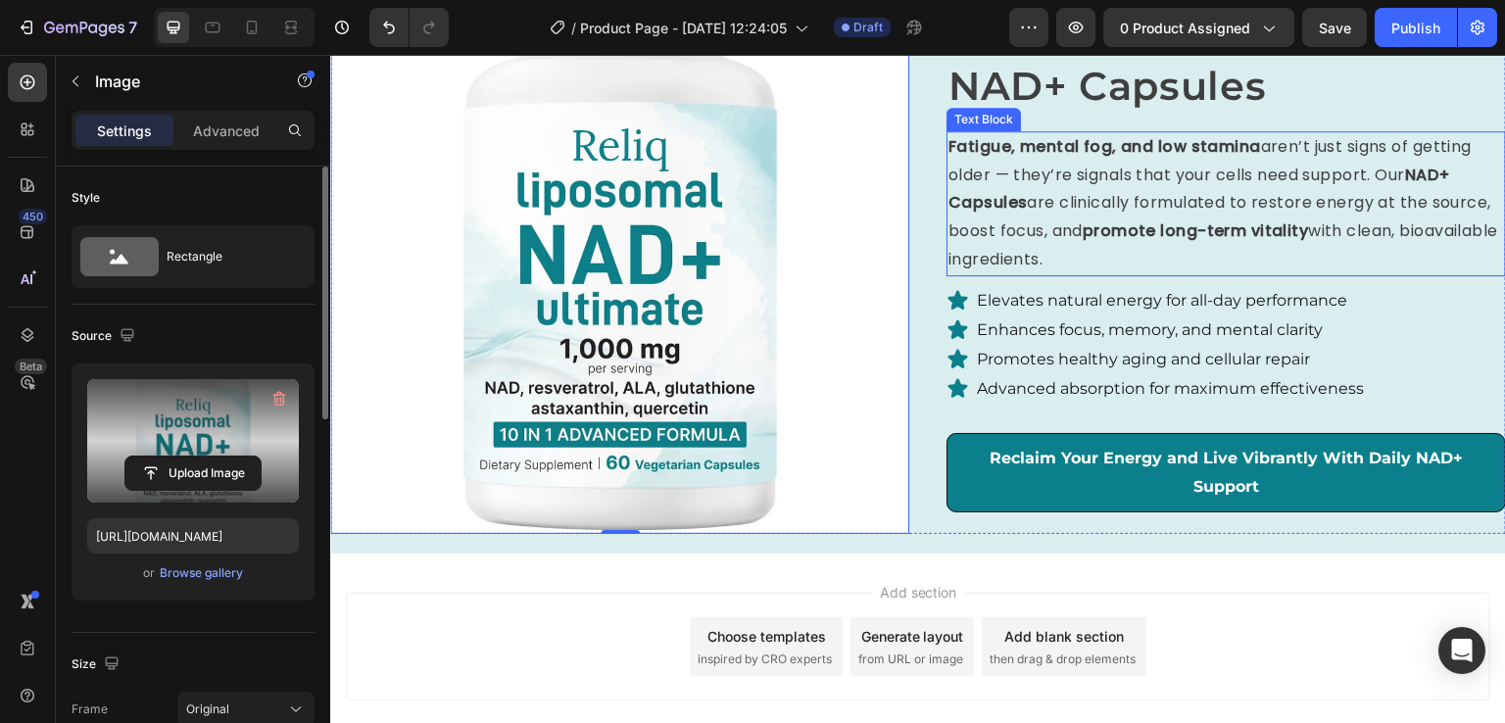
scroll to position [2708, 0]
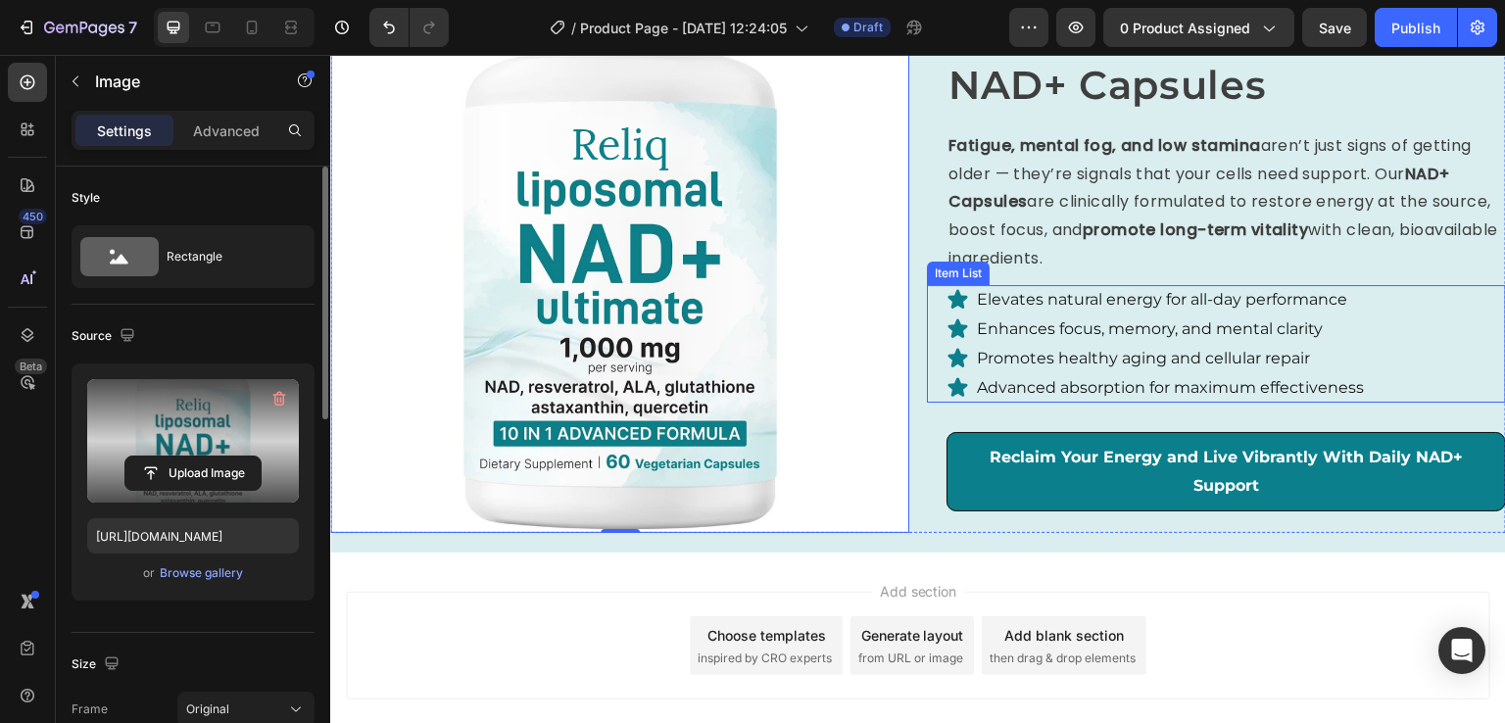
click at [927, 286] on div "Elevates natural energy for all-day performance Enhances focus, memory, and men…" at bounding box center [1216, 344] width 579 height 118
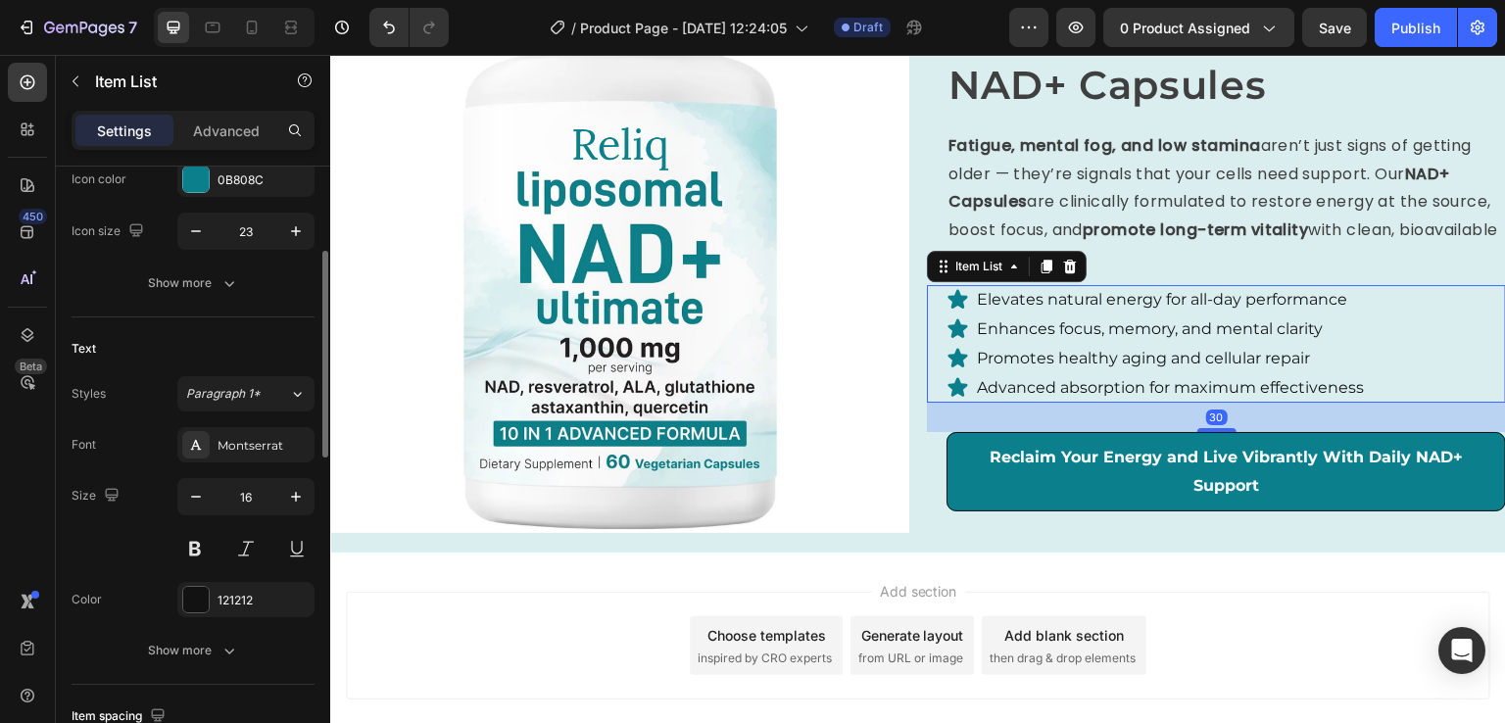
scroll to position [278, 0]
click at [268, 448] on div "Montserrat" at bounding box center [264, 444] width 92 height 18
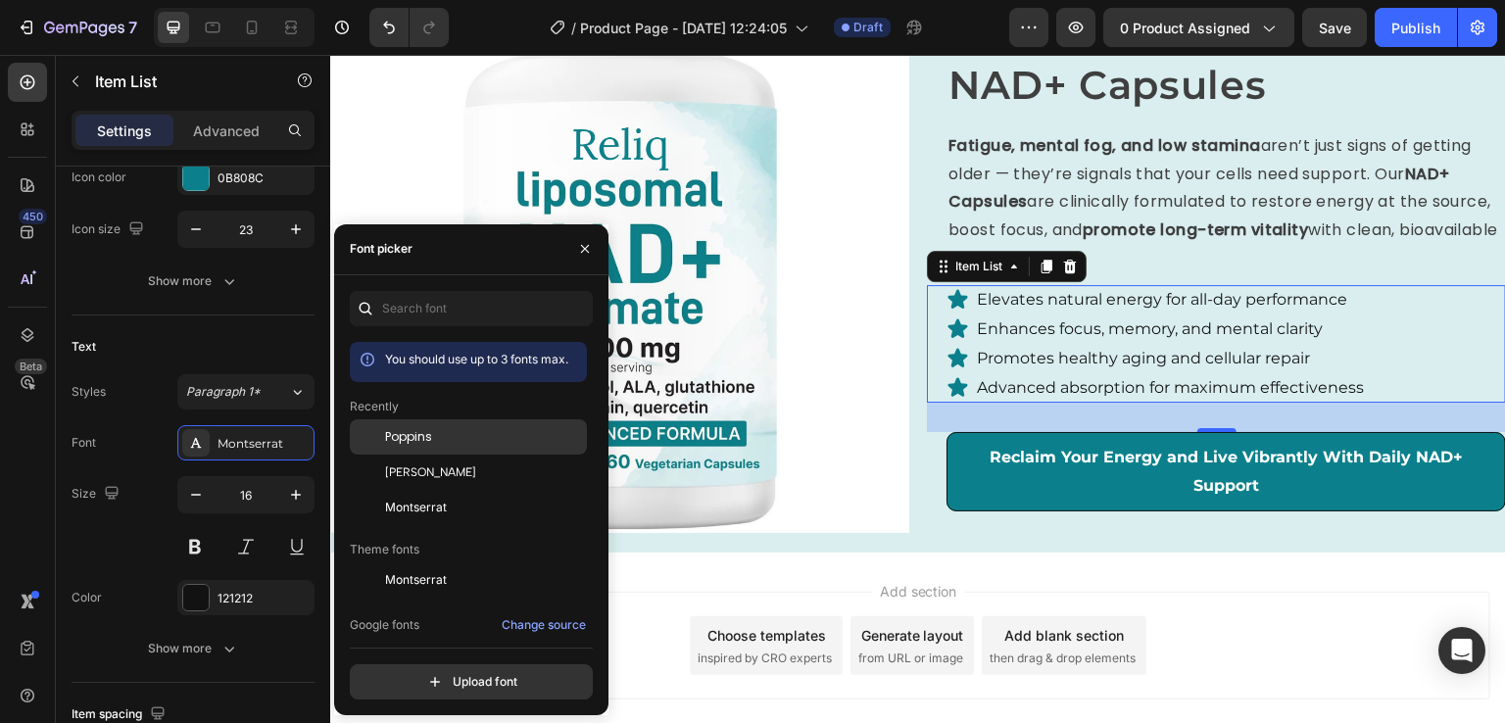
click at [419, 444] on span "Poppins" at bounding box center [408, 437] width 47 height 18
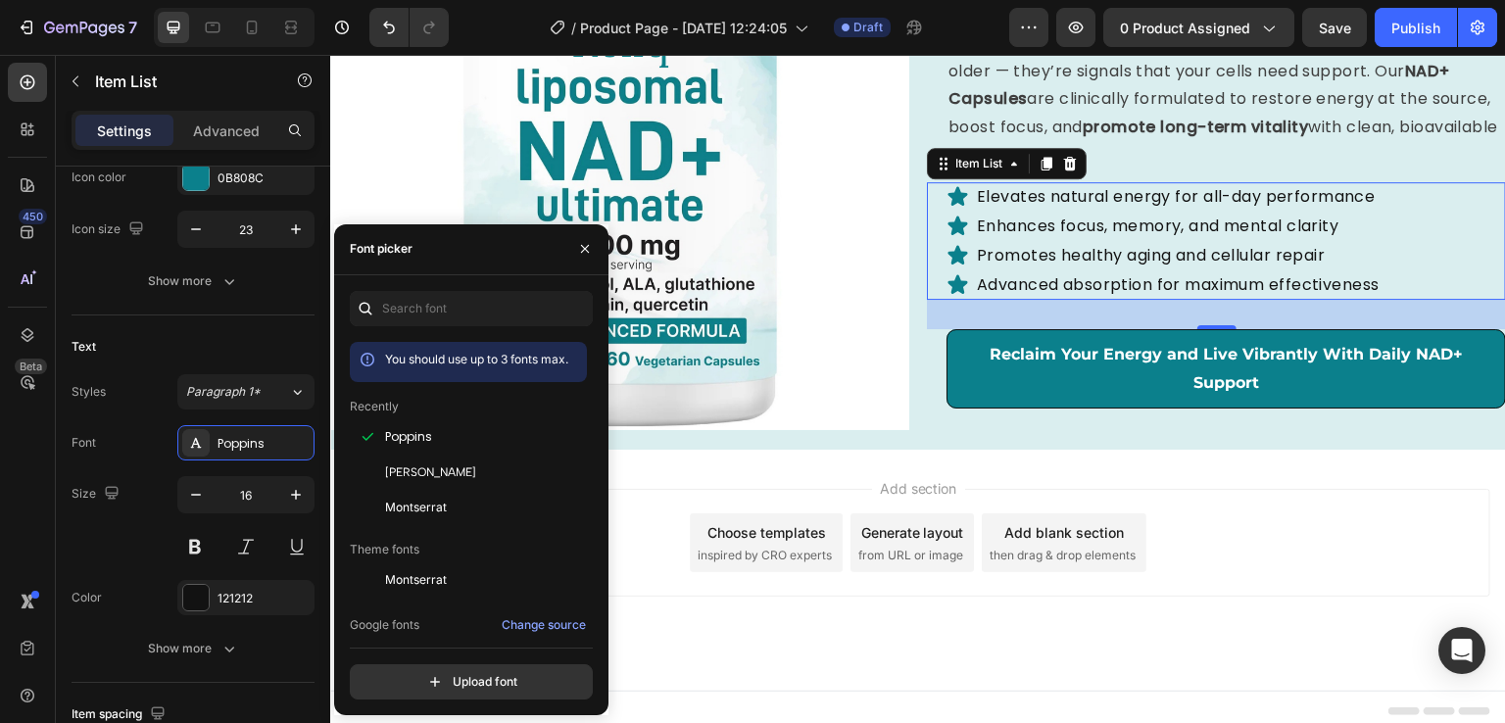
scroll to position [2807, 0]
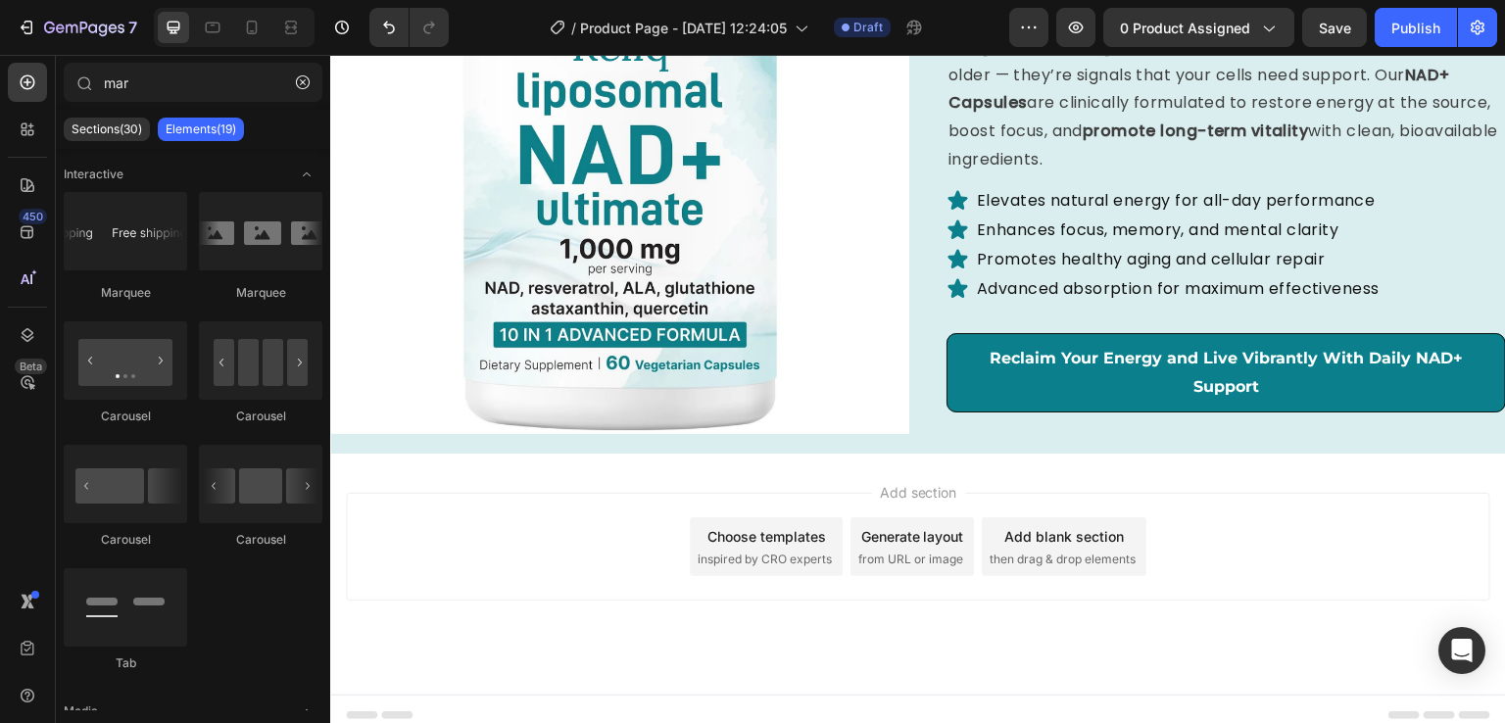
click at [1286, 516] on div "Add section Choose templates inspired by CRO experts Generate layout from URL o…" at bounding box center [918, 547] width 1145 height 108
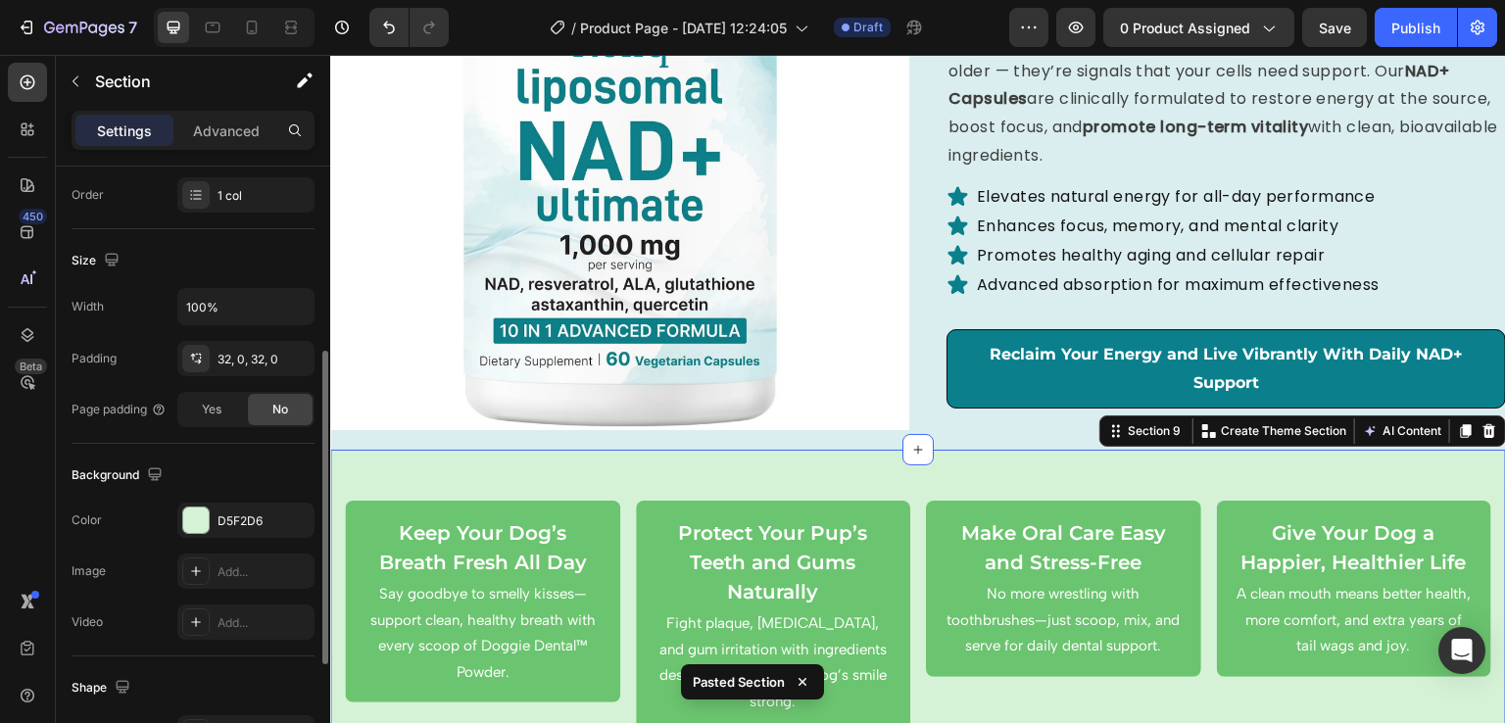
scroll to position [361, 0]
click at [202, 511] on div at bounding box center [195, 519] width 25 height 25
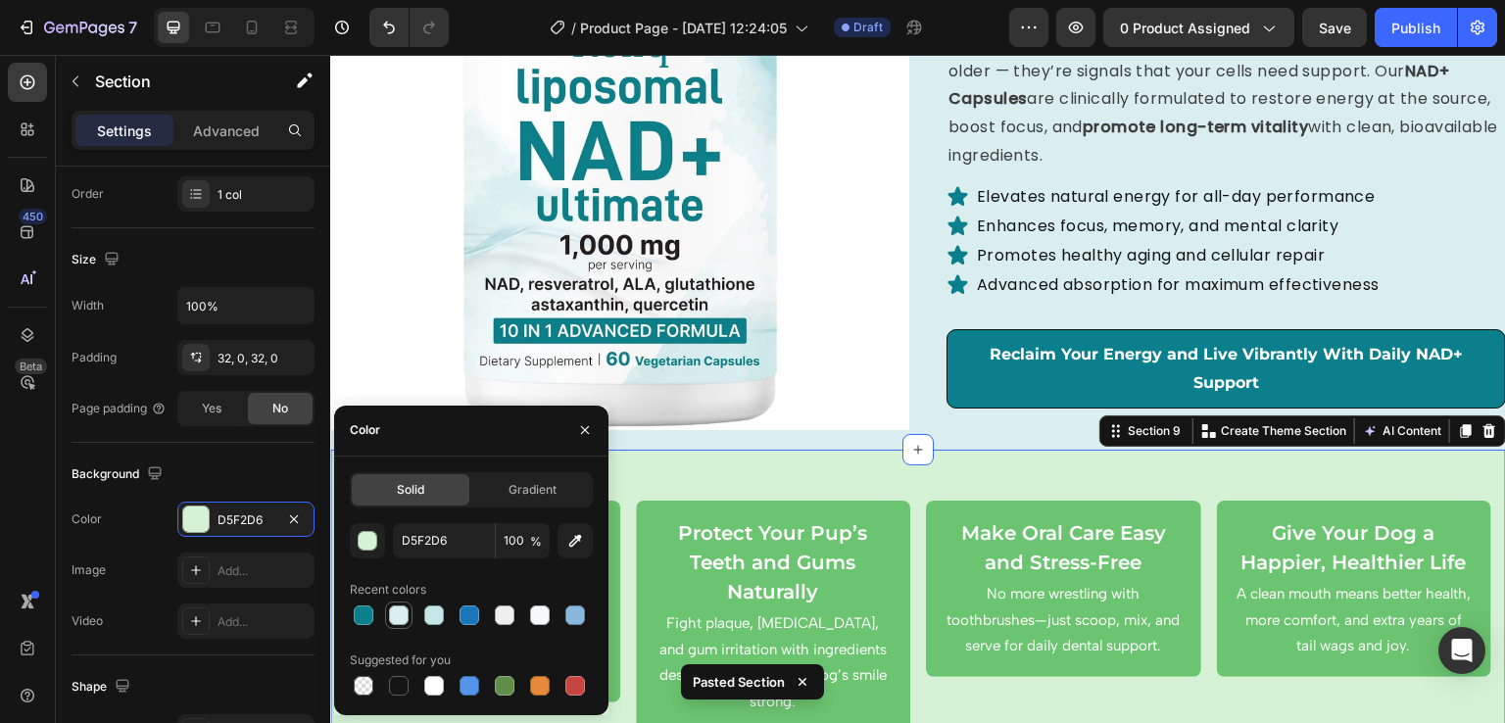
click at [393, 606] on div at bounding box center [399, 616] width 20 height 20
type input "DAEEEF"
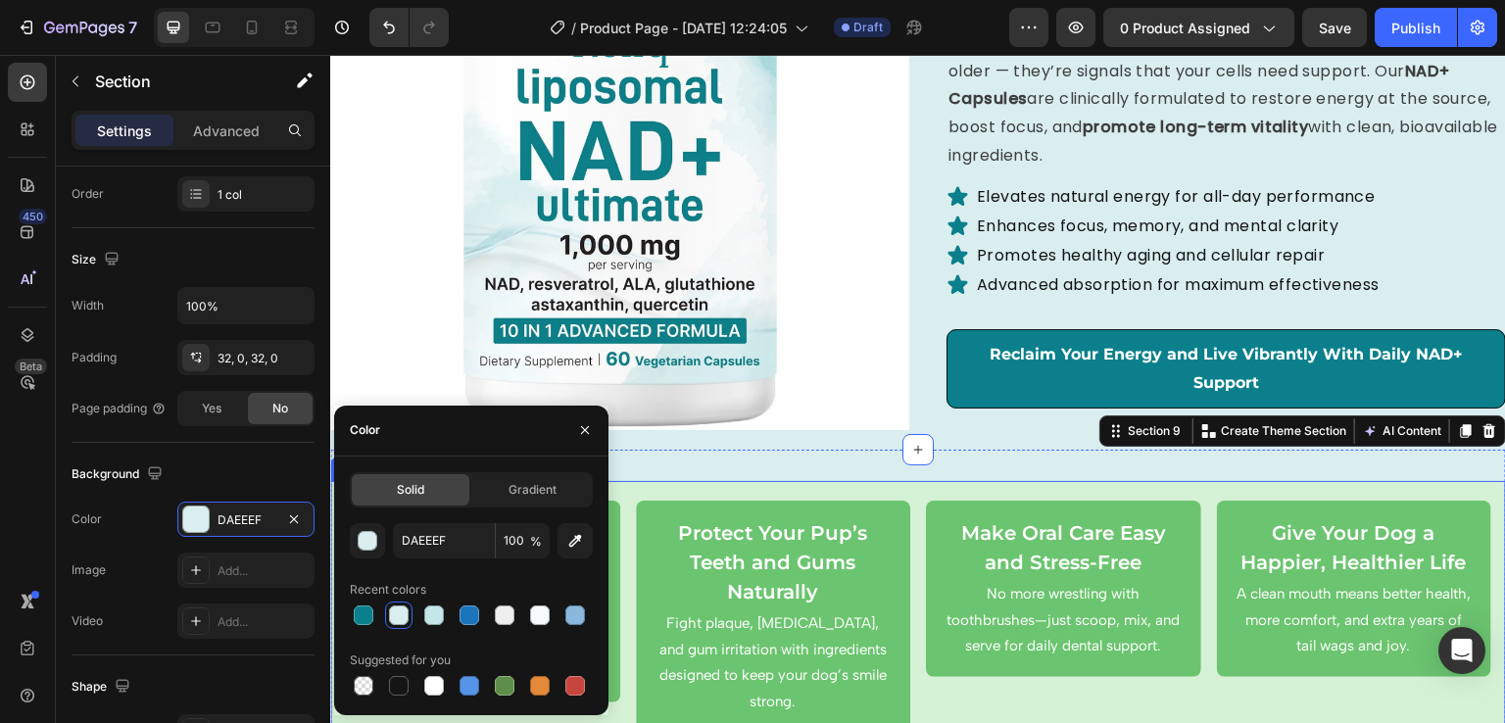
click at [745, 483] on div "Keep Your Dog’s Breath Fresh All Day Text Block Say goodbye to smelly kisses—su…" at bounding box center [918, 616] width 1176 height 270
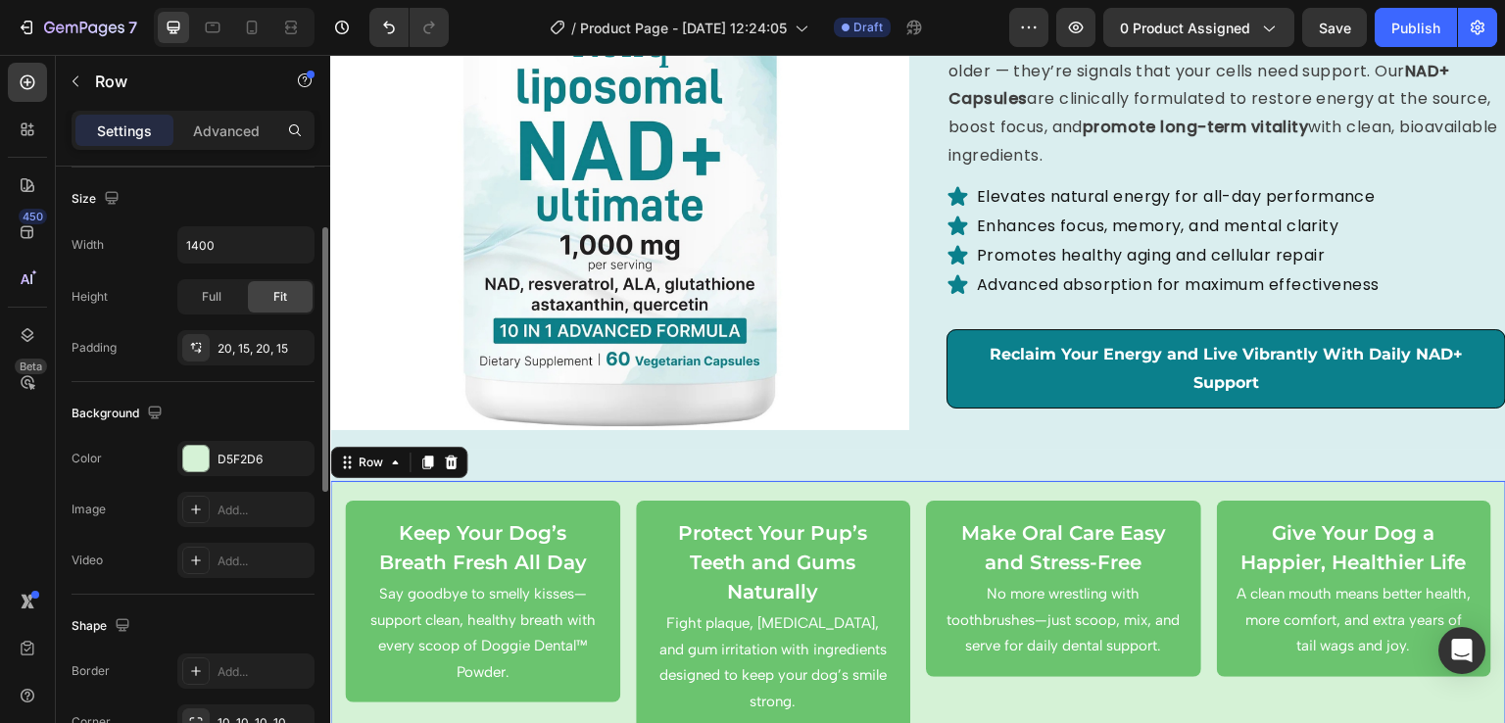
scroll to position [551, 0]
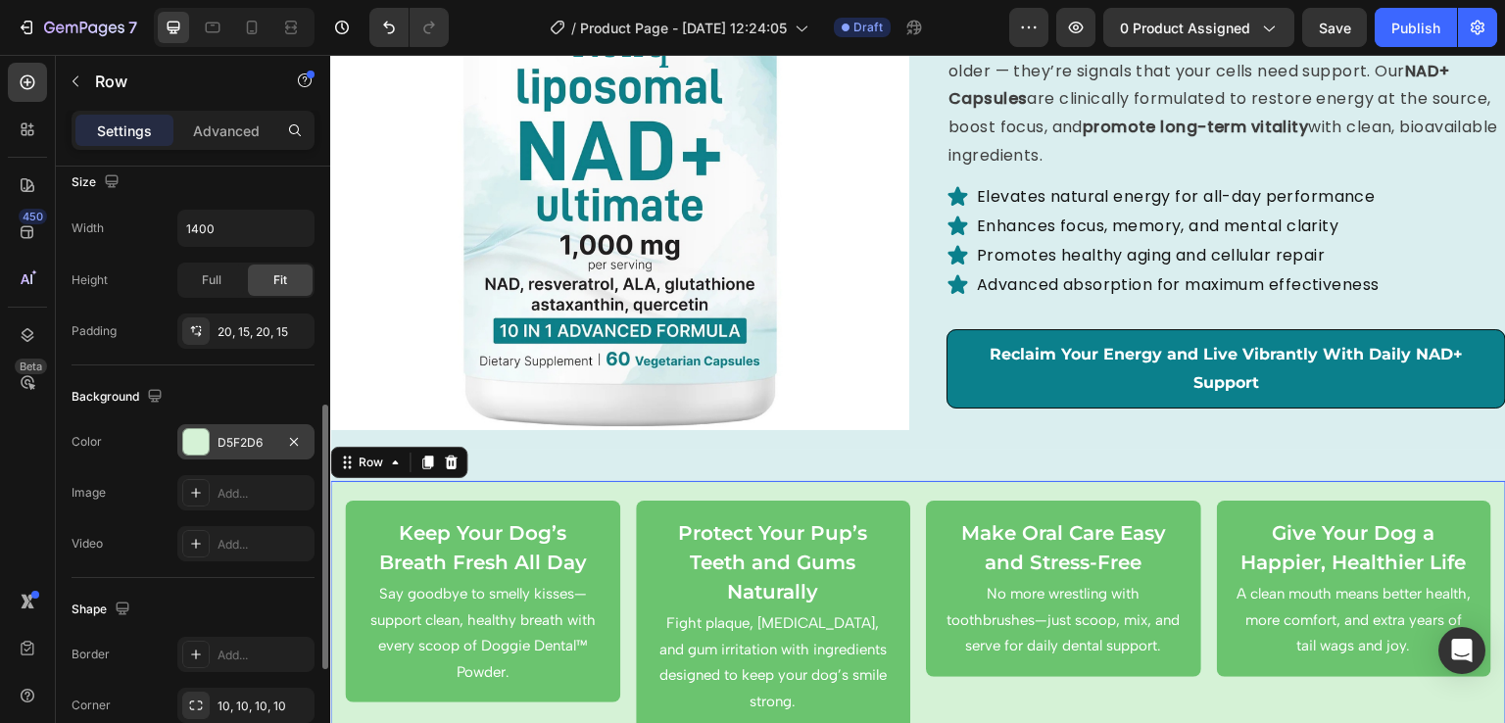
click at [188, 448] on div at bounding box center [195, 441] width 25 height 25
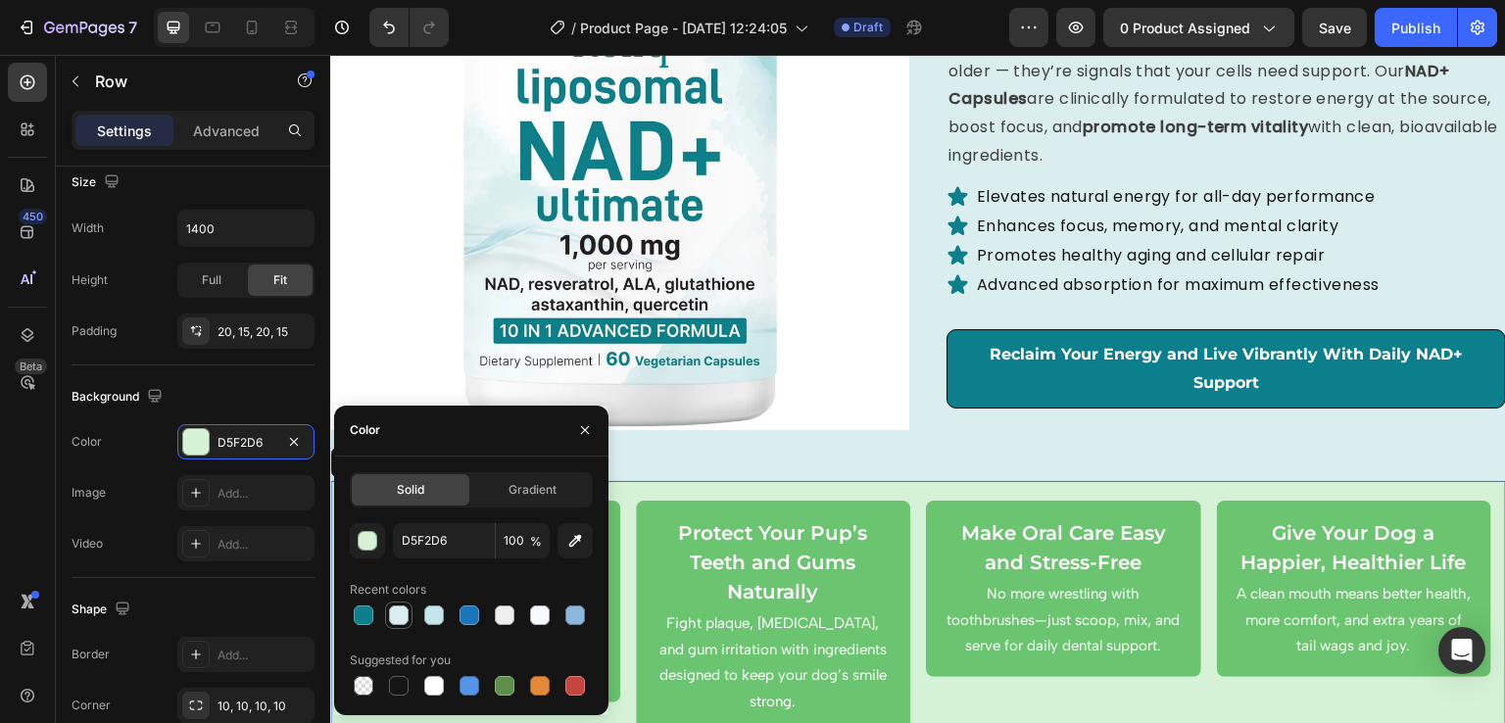
click at [398, 613] on div at bounding box center [399, 616] width 20 height 20
type input "DAEEEF"
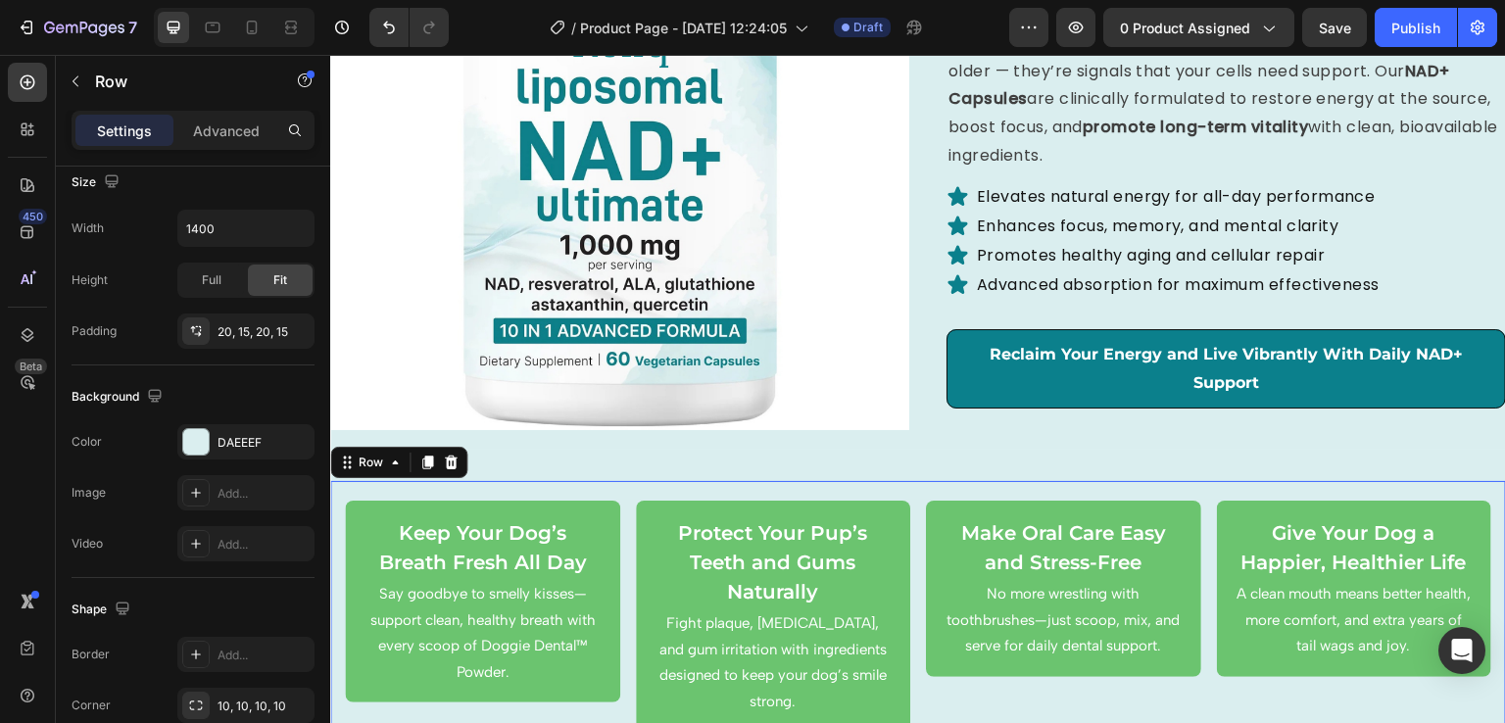
click at [616, 481] on div "Keep Your Dog’s Breath Fresh All Day Text Block Say goodbye to smelly kisses—su…" at bounding box center [918, 616] width 1176 height 270
click at [521, 501] on div "Keep Your Dog’s Breath Fresh All Day Text Block Say goodbye to smelly kisses—su…" at bounding box center [482, 602] width 275 height 202
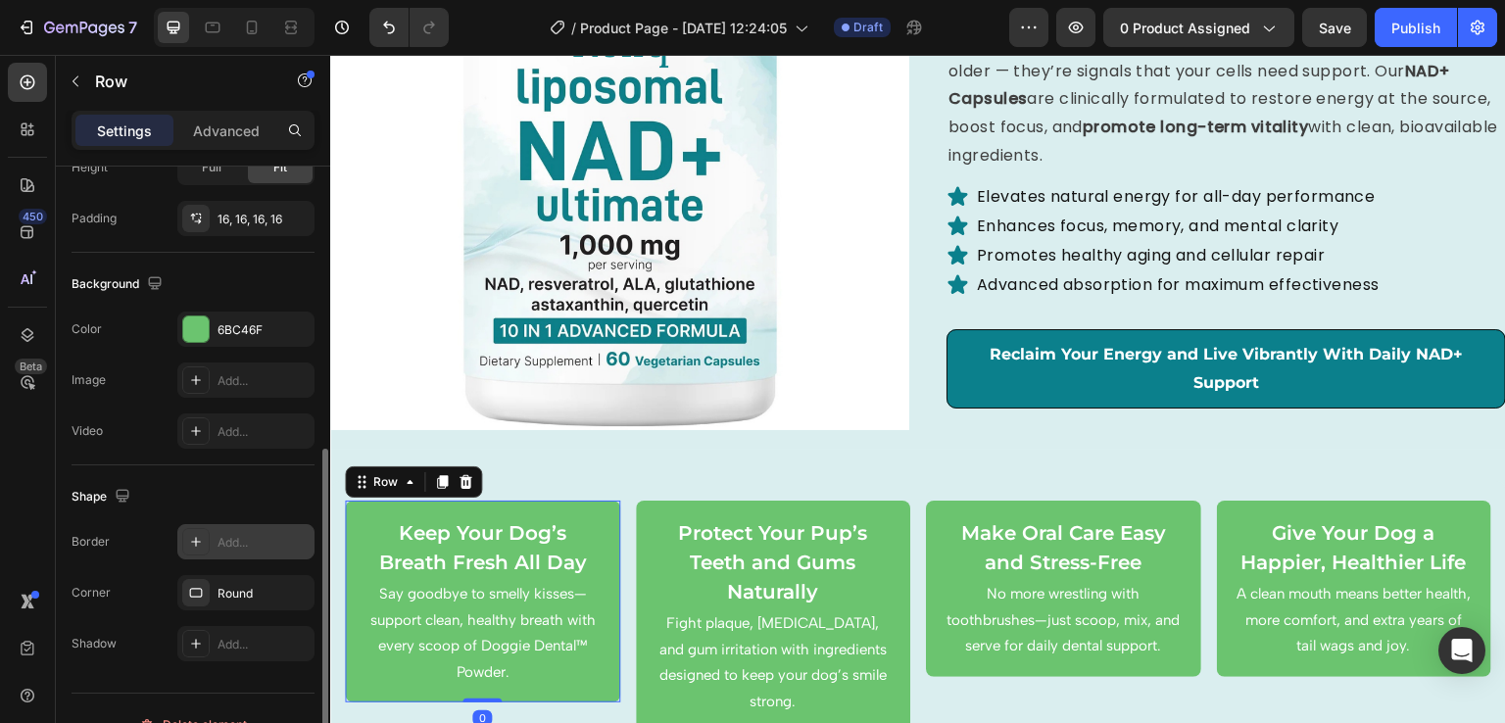
scroll to position [581, 0]
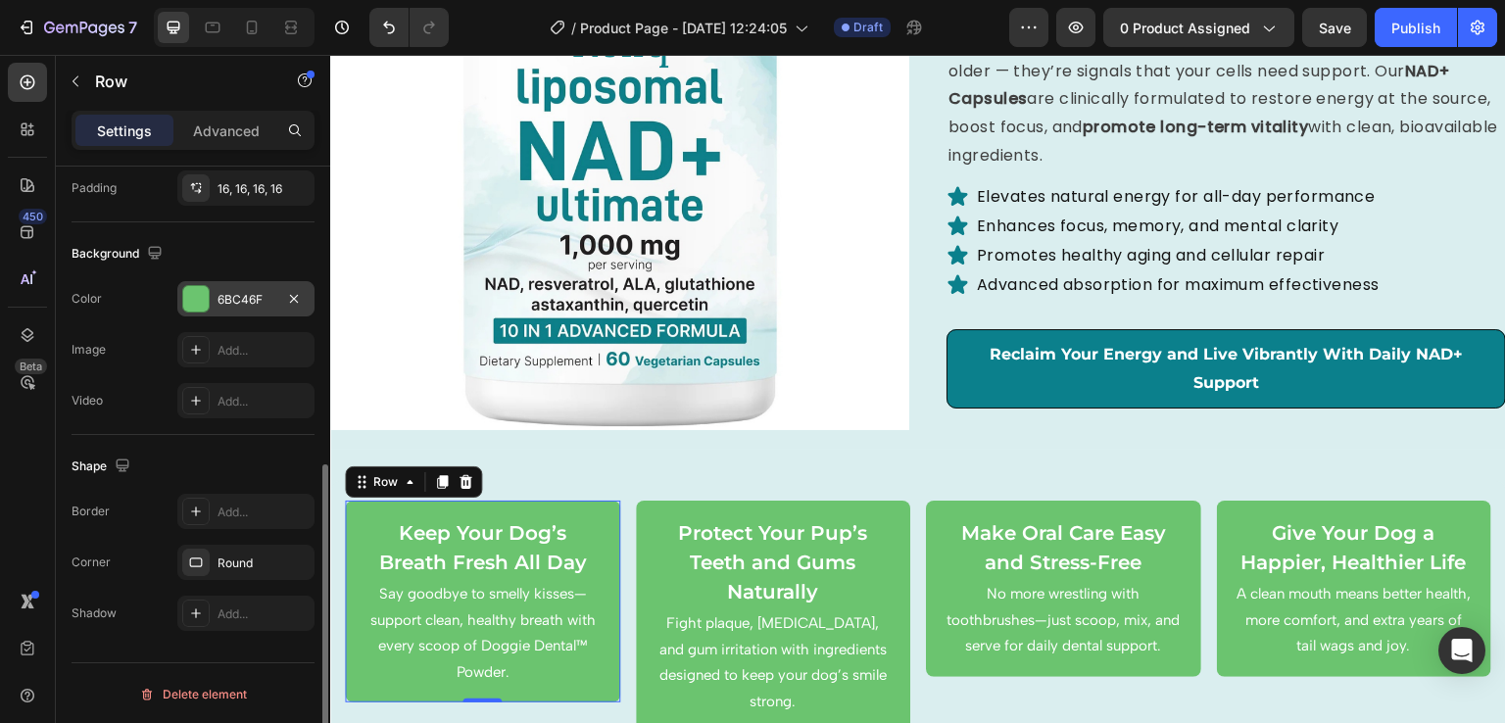
click at [207, 297] on div at bounding box center [195, 298] width 25 height 25
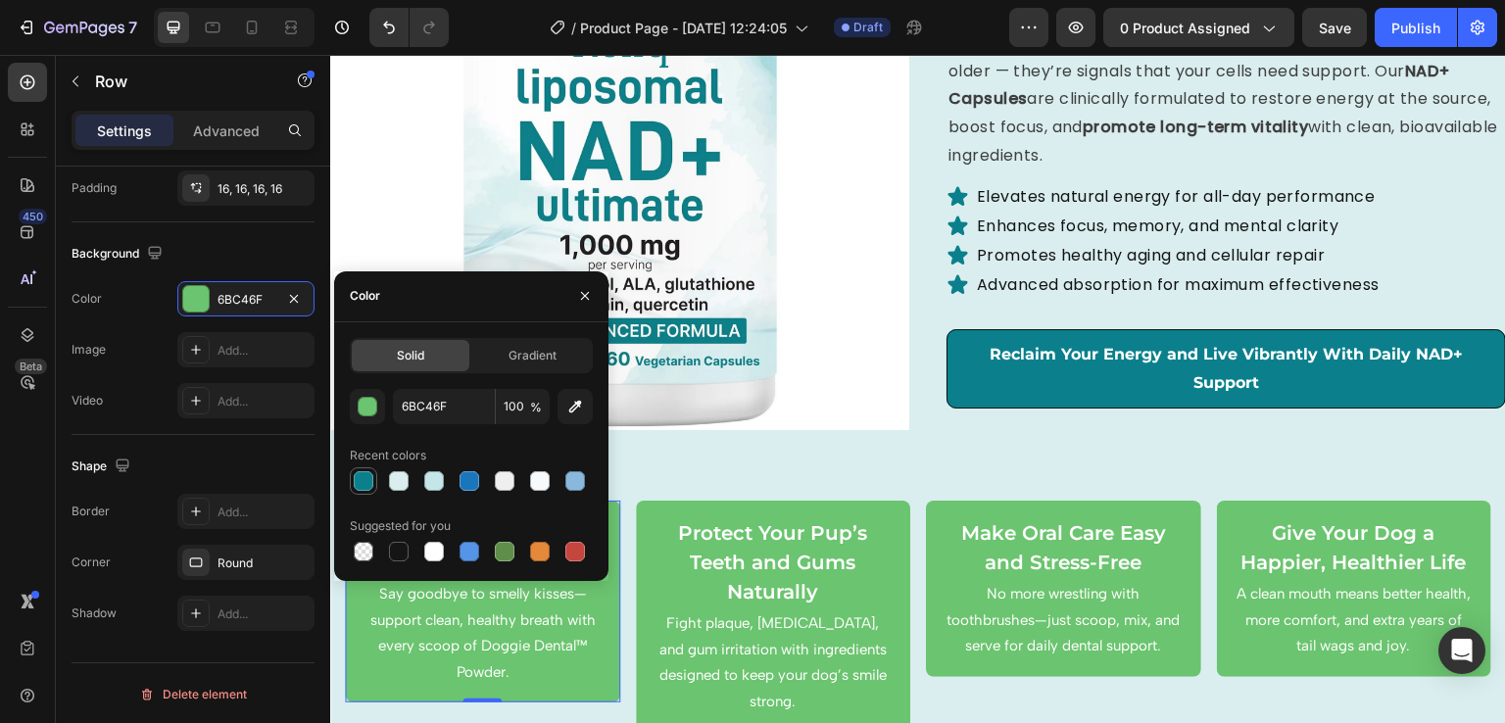
click at [360, 471] on div at bounding box center [364, 481] width 20 height 20
type input "0B808C"
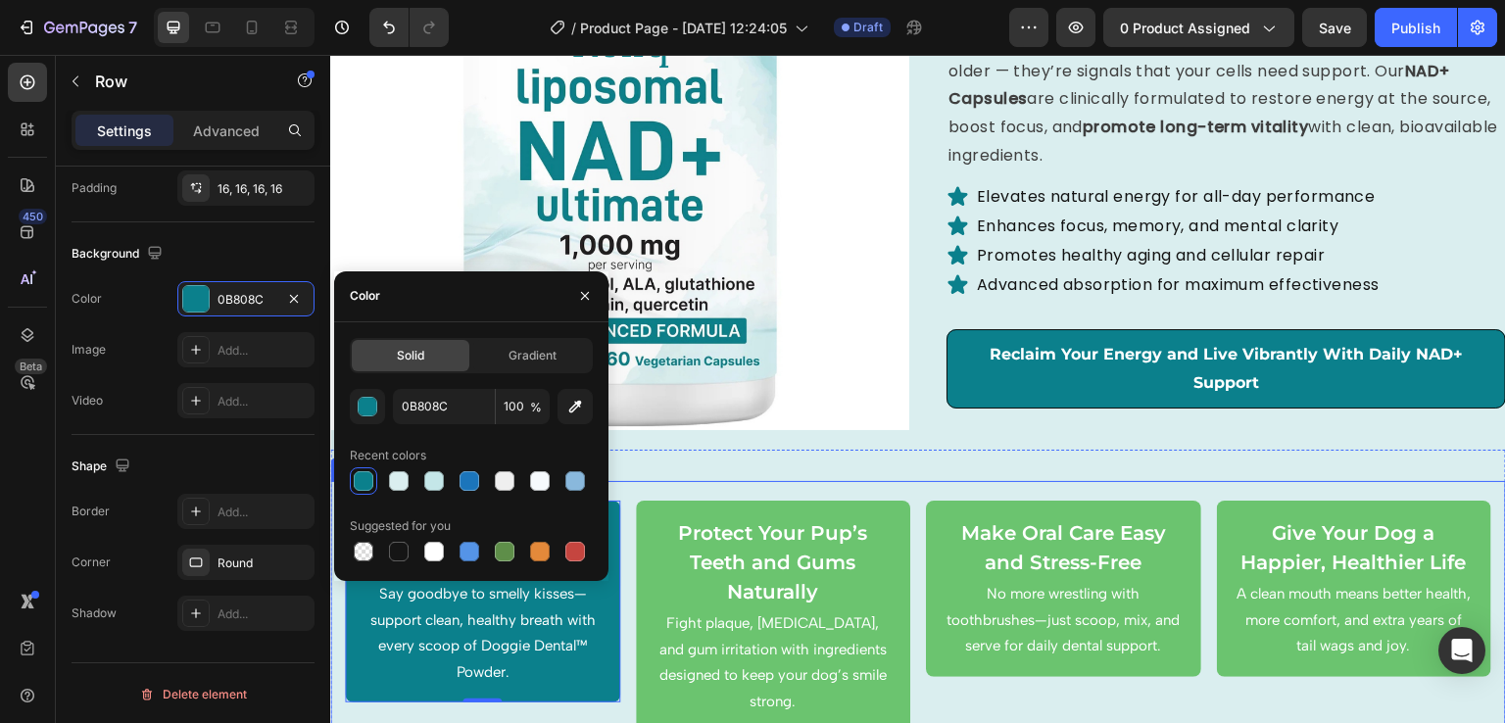
click at [629, 685] on div "Keep Your Dog’s Breath Fresh All Day Text Block Say goodbye to smelly kisses—su…" at bounding box center [918, 616] width 1176 height 270
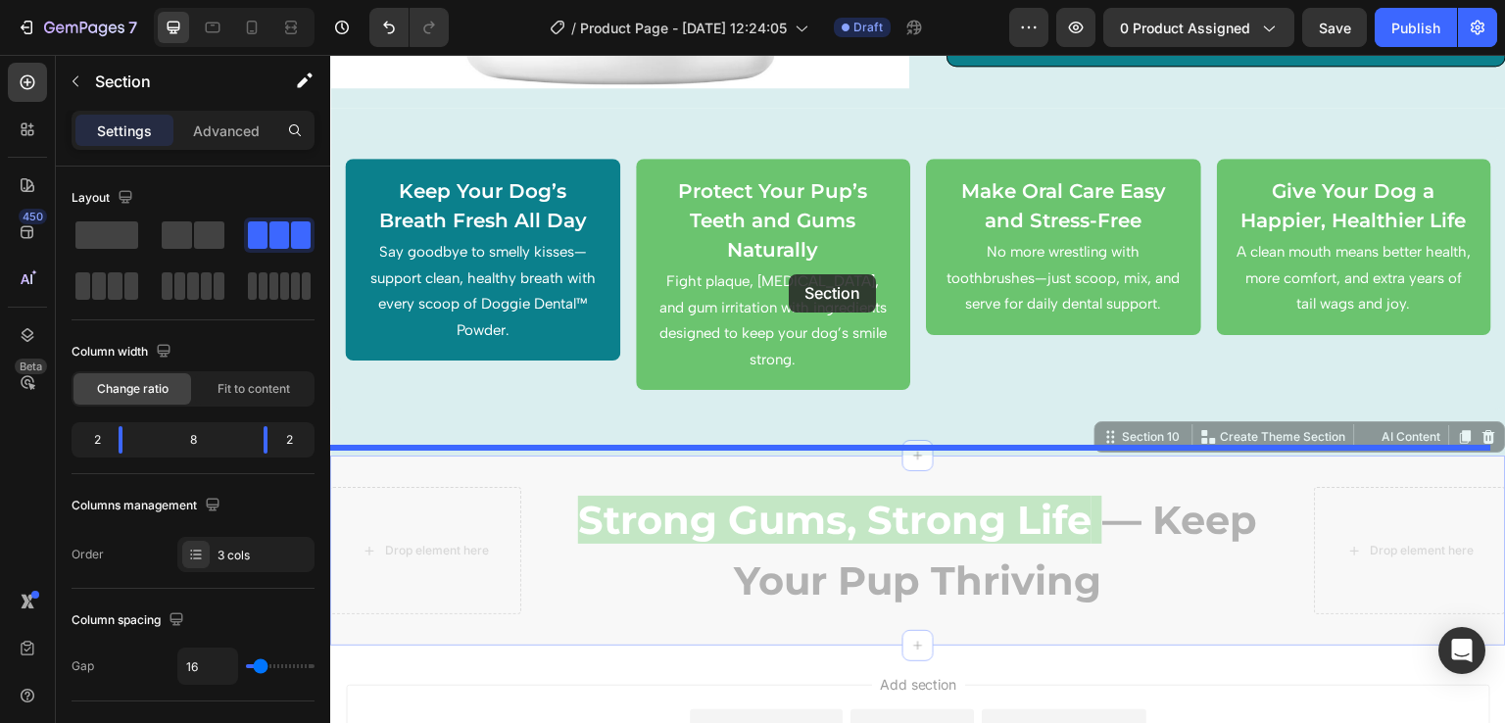
scroll to position [3175, 0]
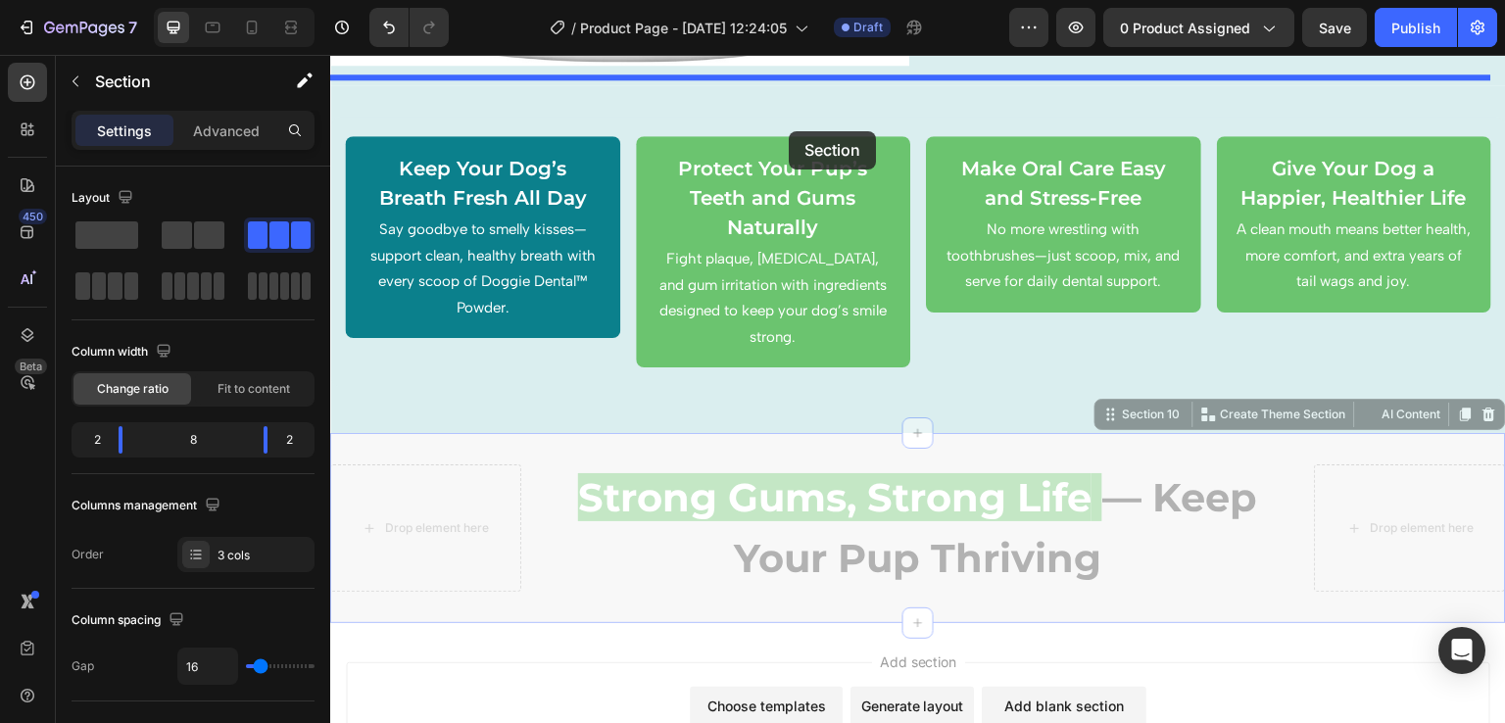
drag, startPoint x: 1094, startPoint y: 236, endPoint x: 789, endPoint y: 131, distance: 322.3
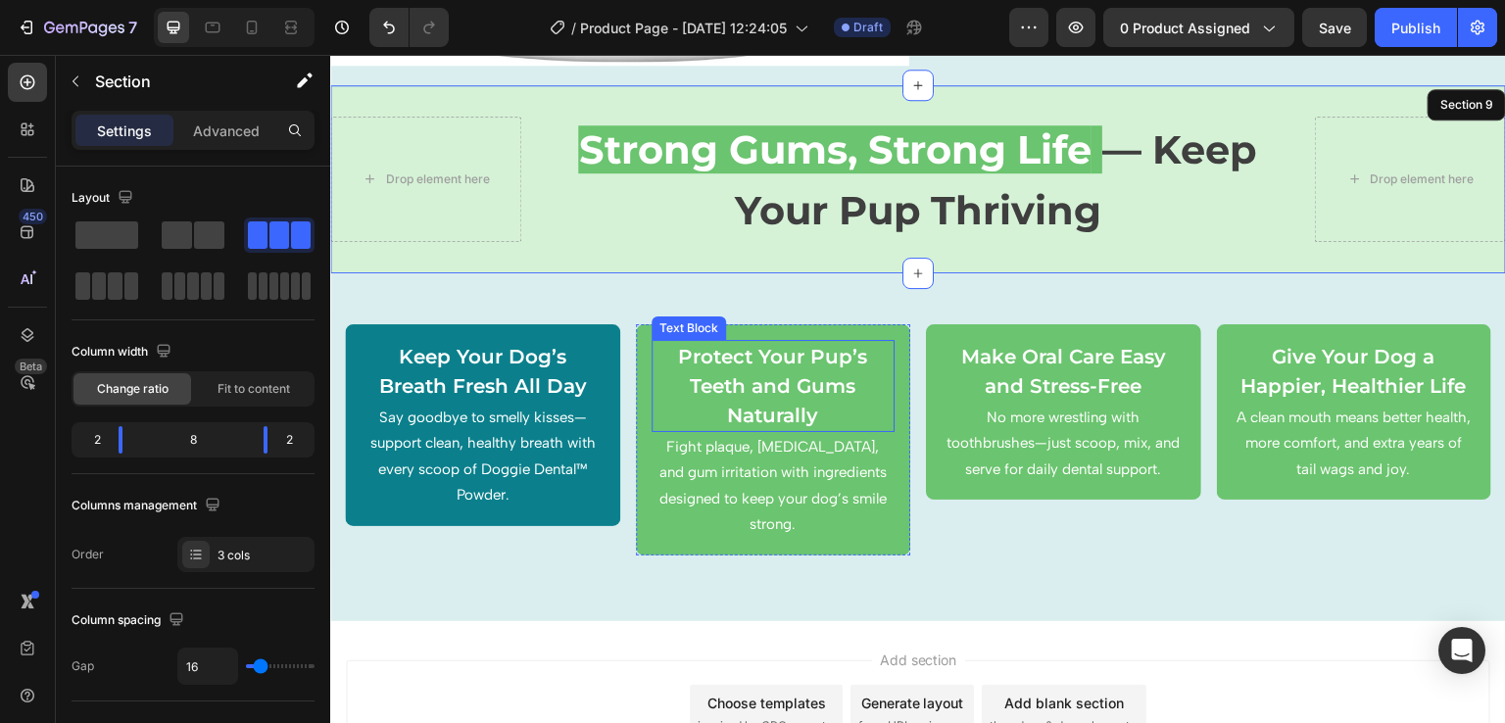
scroll to position [2959, 0]
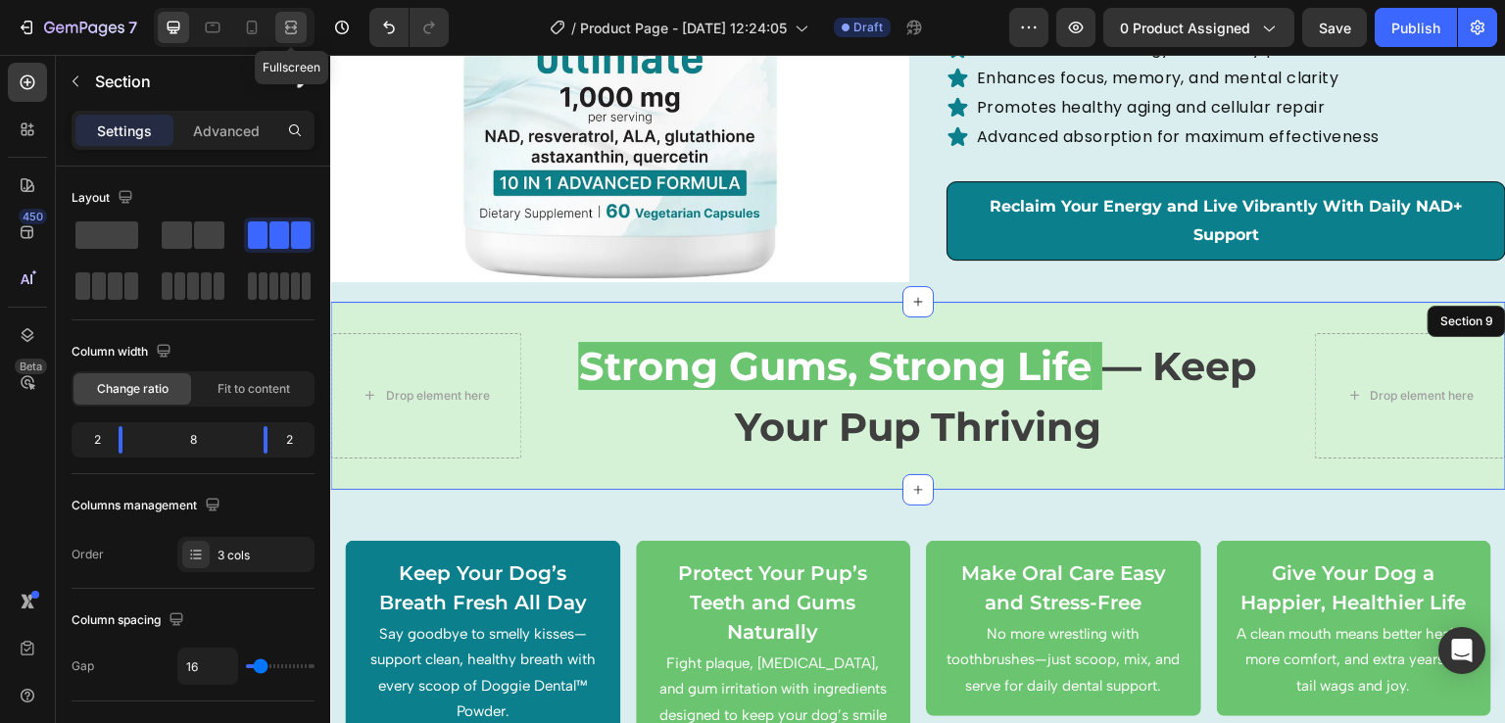
click at [278, 25] on div at bounding box center [290, 27] width 31 height 31
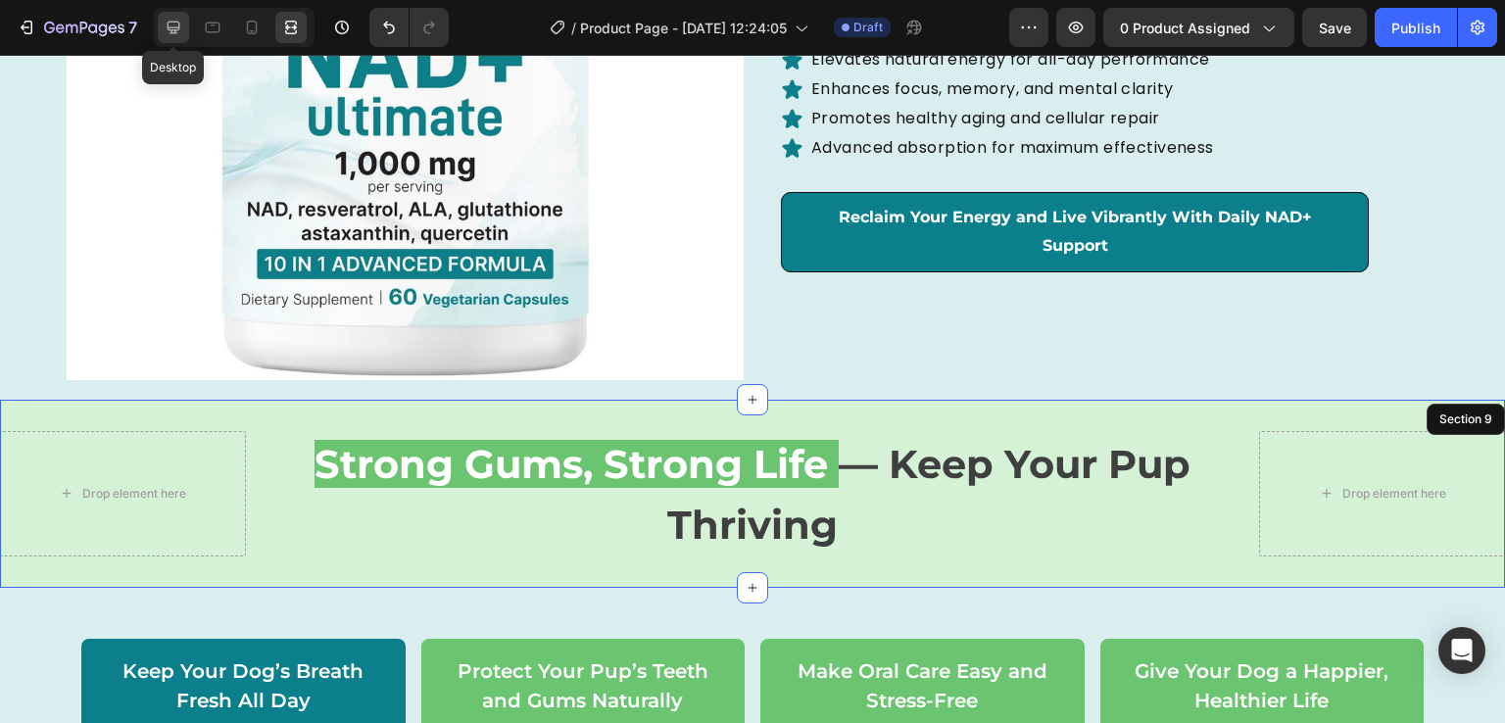
click at [167, 23] on icon at bounding box center [174, 28] width 20 height 20
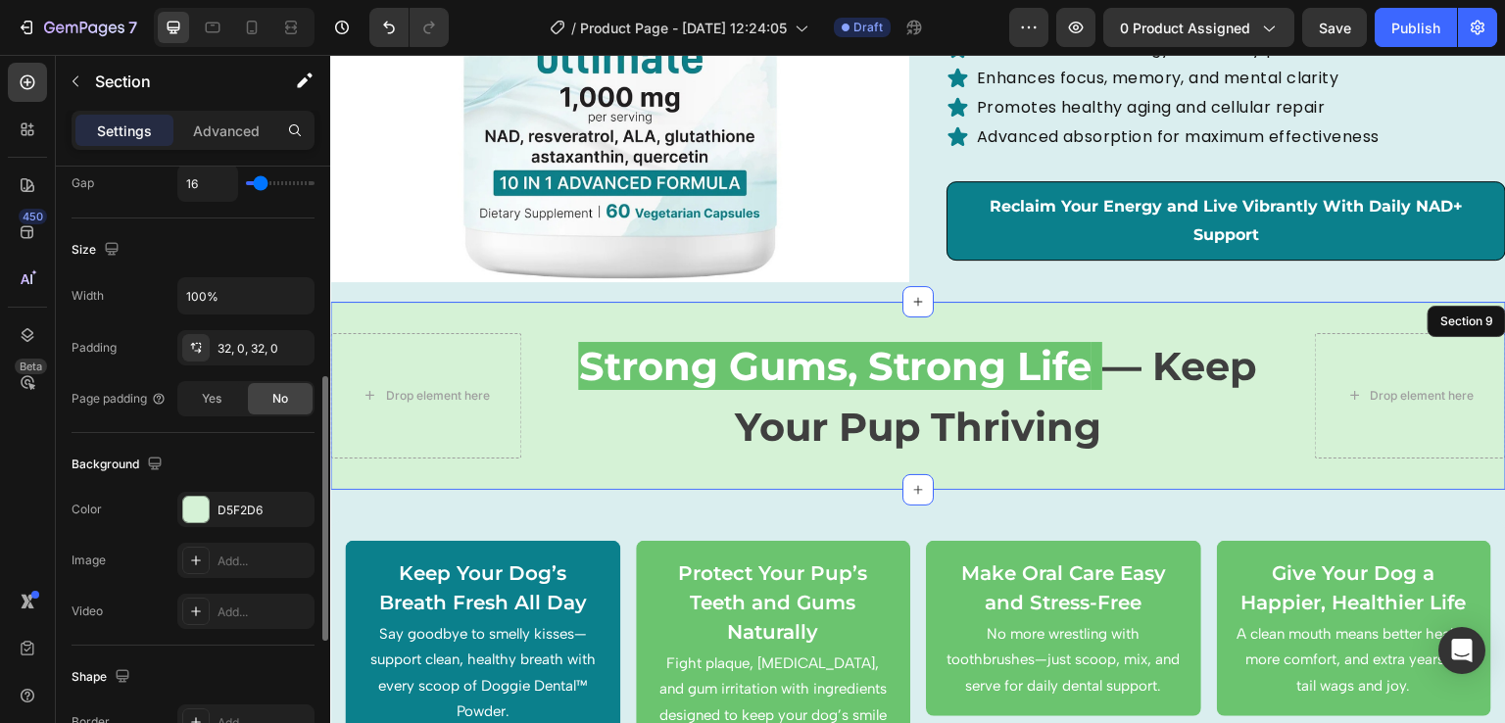
scroll to position [484, 0]
click at [206, 514] on div at bounding box center [195, 508] width 25 height 25
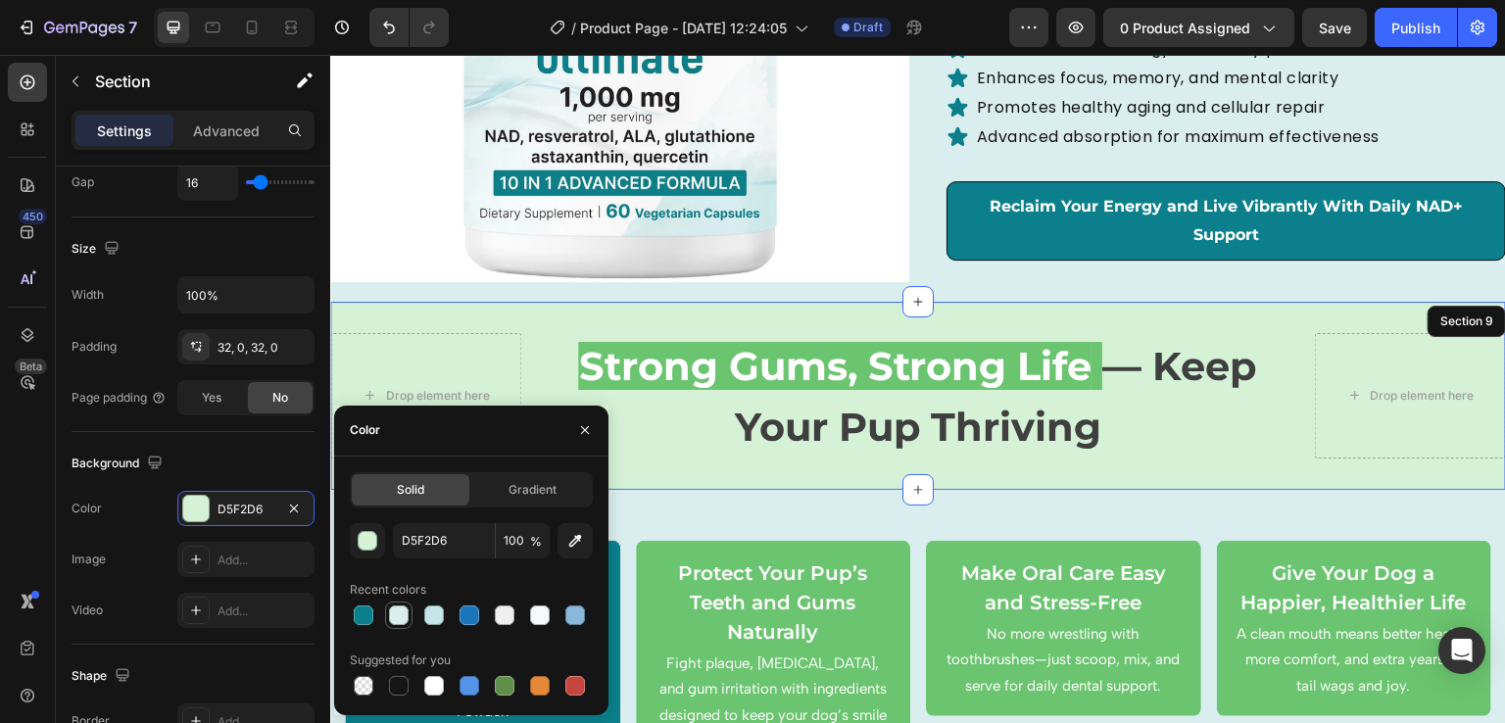
click at [393, 615] on div at bounding box center [399, 616] width 20 height 20
type input "DAEEEF"
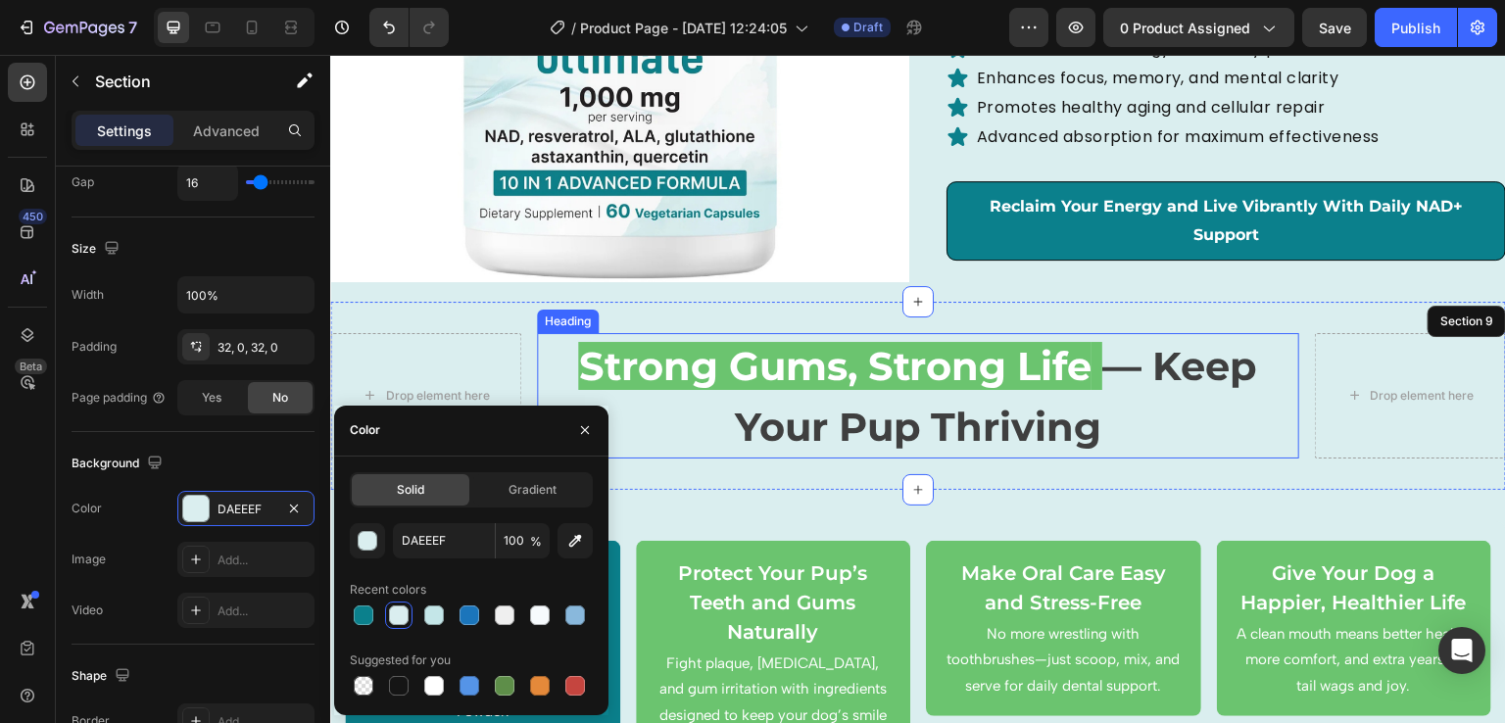
click at [913, 389] on h2 "Strong Gums, Strong Life — Keep Your Pup Thriving" at bounding box center [918, 395] width 763 height 125
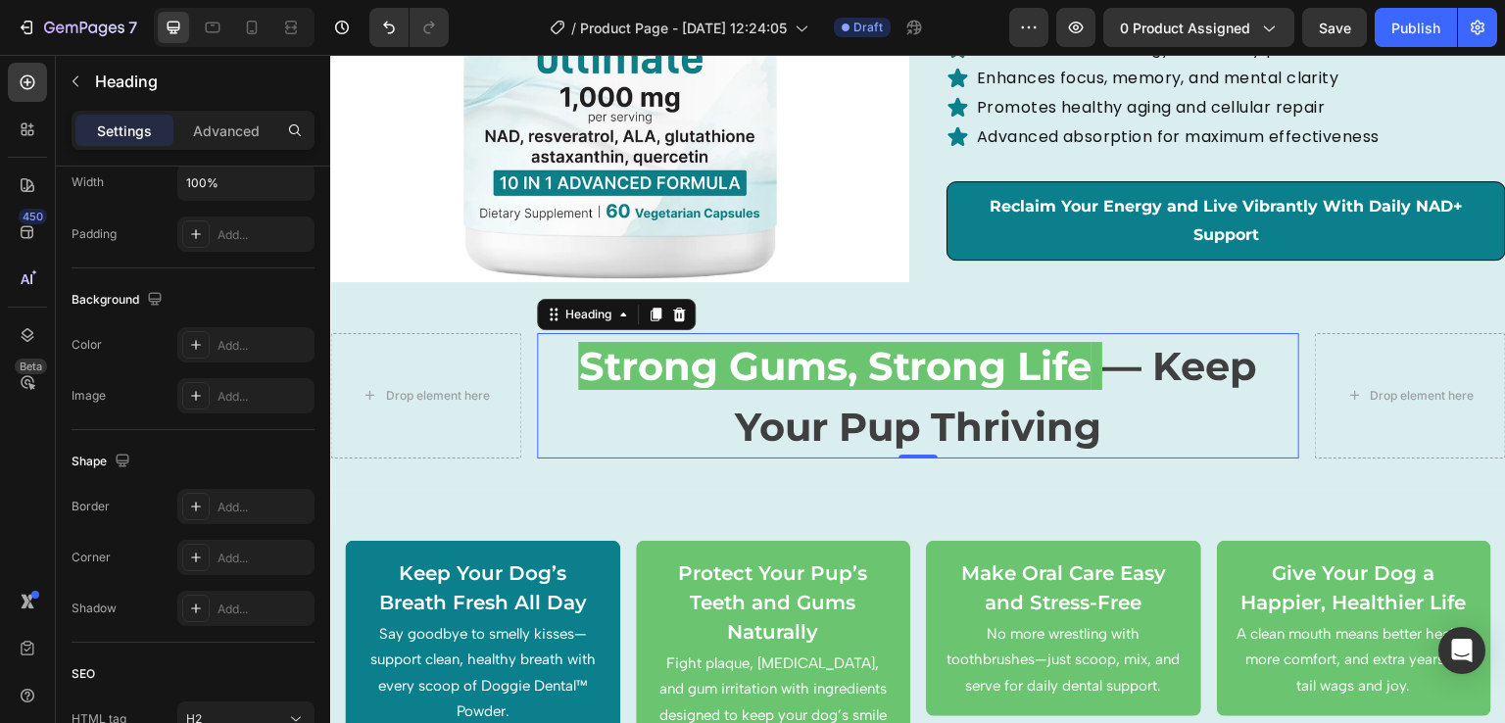
scroll to position [0, 0]
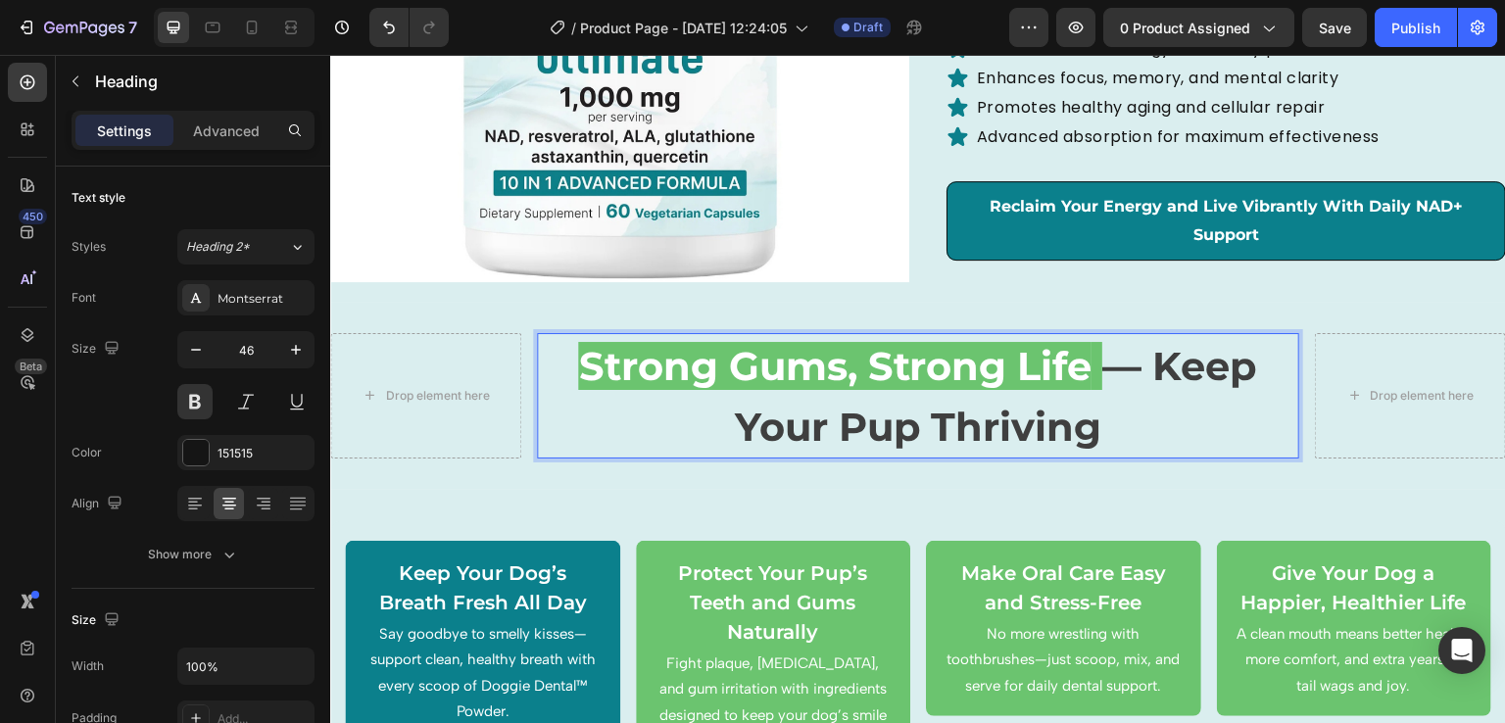
click at [818, 425] on span "— Keep Your Pup Thriving" at bounding box center [995, 396] width 523 height 109
click at [895, 424] on span "— Keep Your Pup Thriving" at bounding box center [995, 396] width 523 height 109
click at [824, 362] on span "Strong Gums, Strong Life" at bounding box center [835, 366] width 514 height 48
click at [1121, 380] on span "— Keep Your Pup Thriving" at bounding box center [995, 396] width 523 height 109
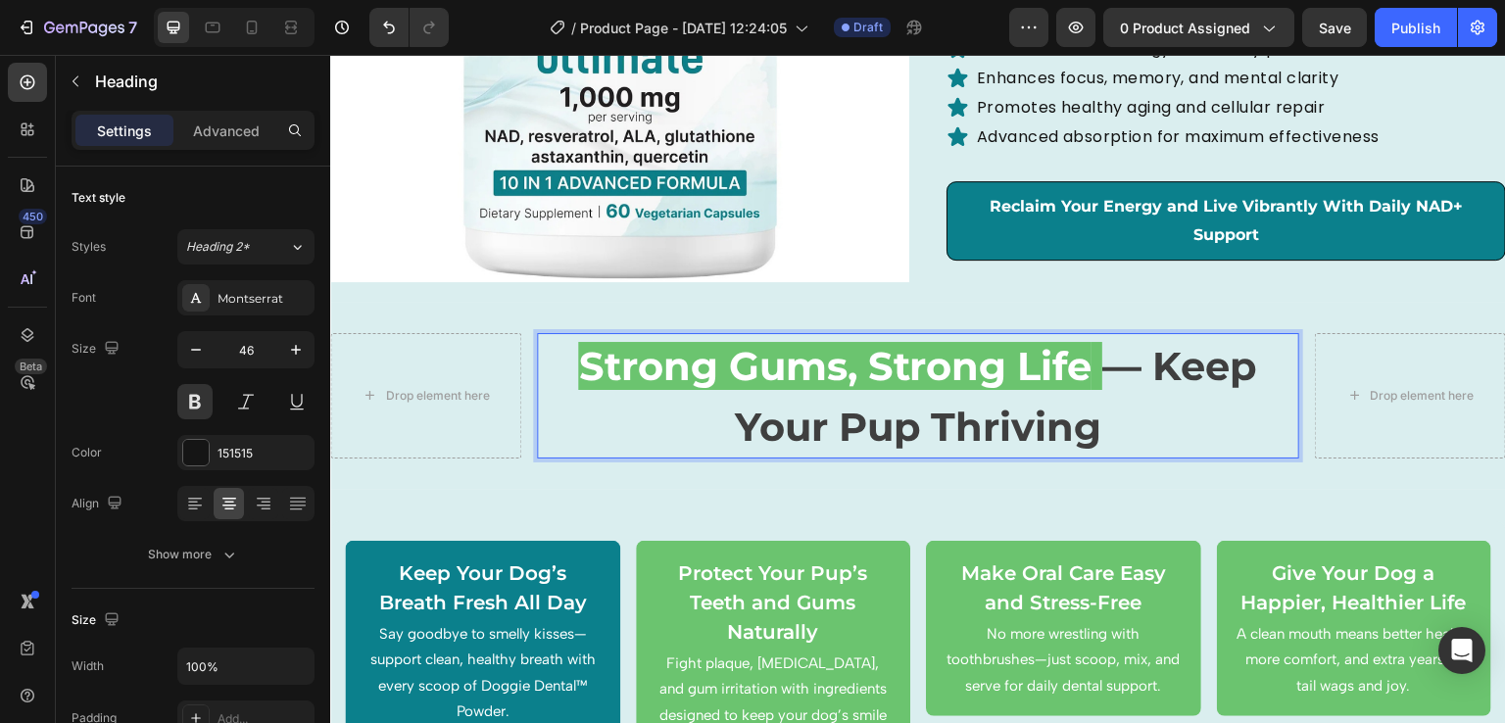
click at [1104, 372] on span "— Keep Your Pup Thriving" at bounding box center [995, 396] width 523 height 109
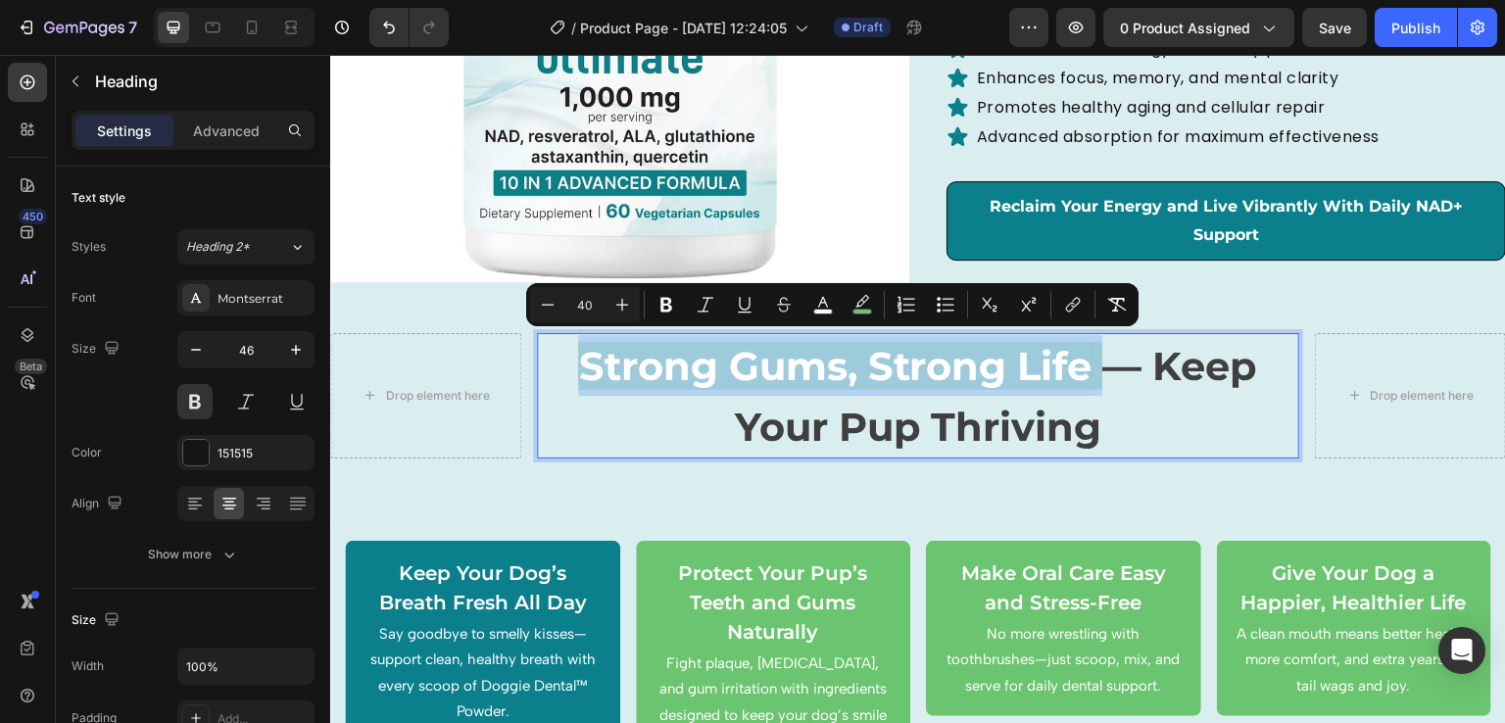
drag, startPoint x: 1104, startPoint y: 372, endPoint x: 569, endPoint y: 339, distance: 535.2
click at [569, 339] on p "Strong Gums, Strong Life — Keep Your Pup Thriving" at bounding box center [919, 396] width 760 height 122
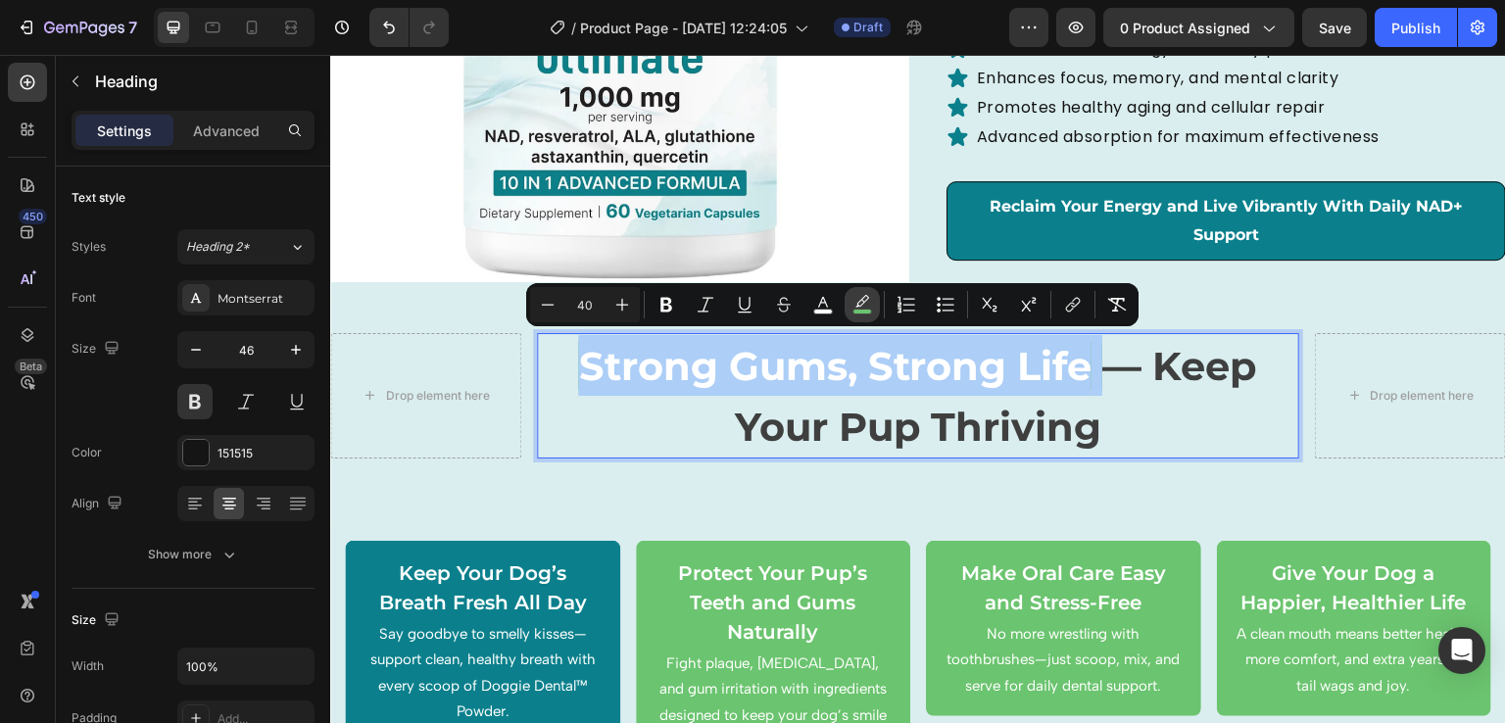
click at [860, 310] on rect "Editor contextual toolbar" at bounding box center [863, 312] width 19 height 5
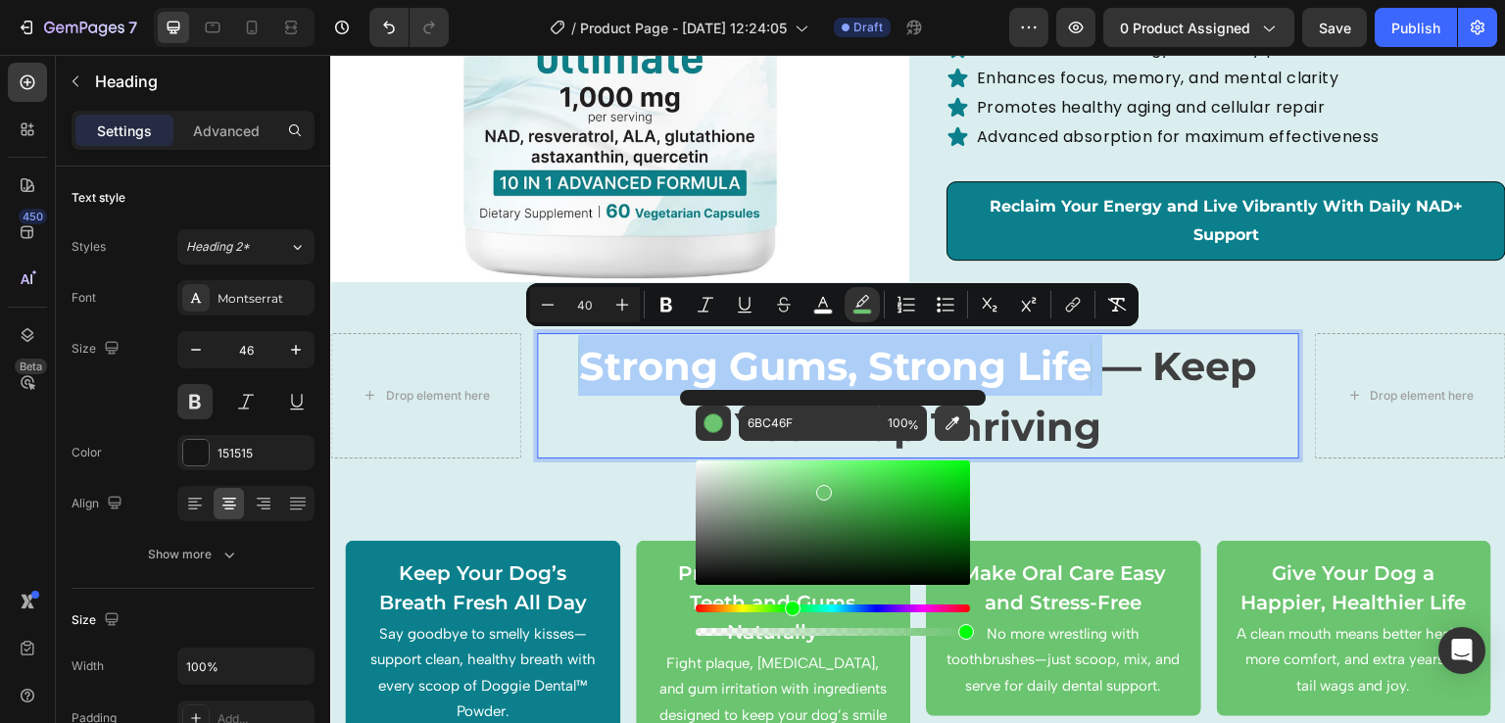
click at [953, 417] on icon "Editor contextual toolbar" at bounding box center [953, 424] width 20 height 20
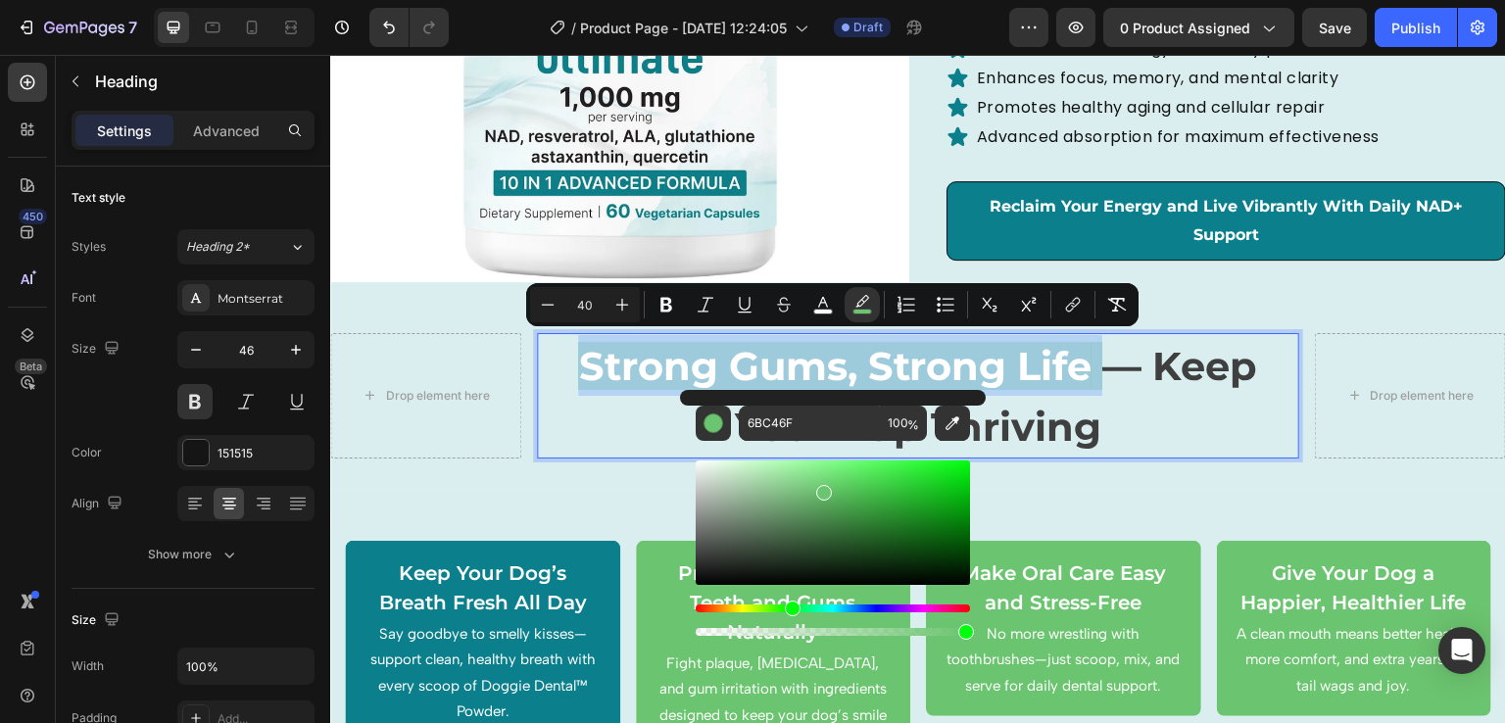
type input "0B808C"
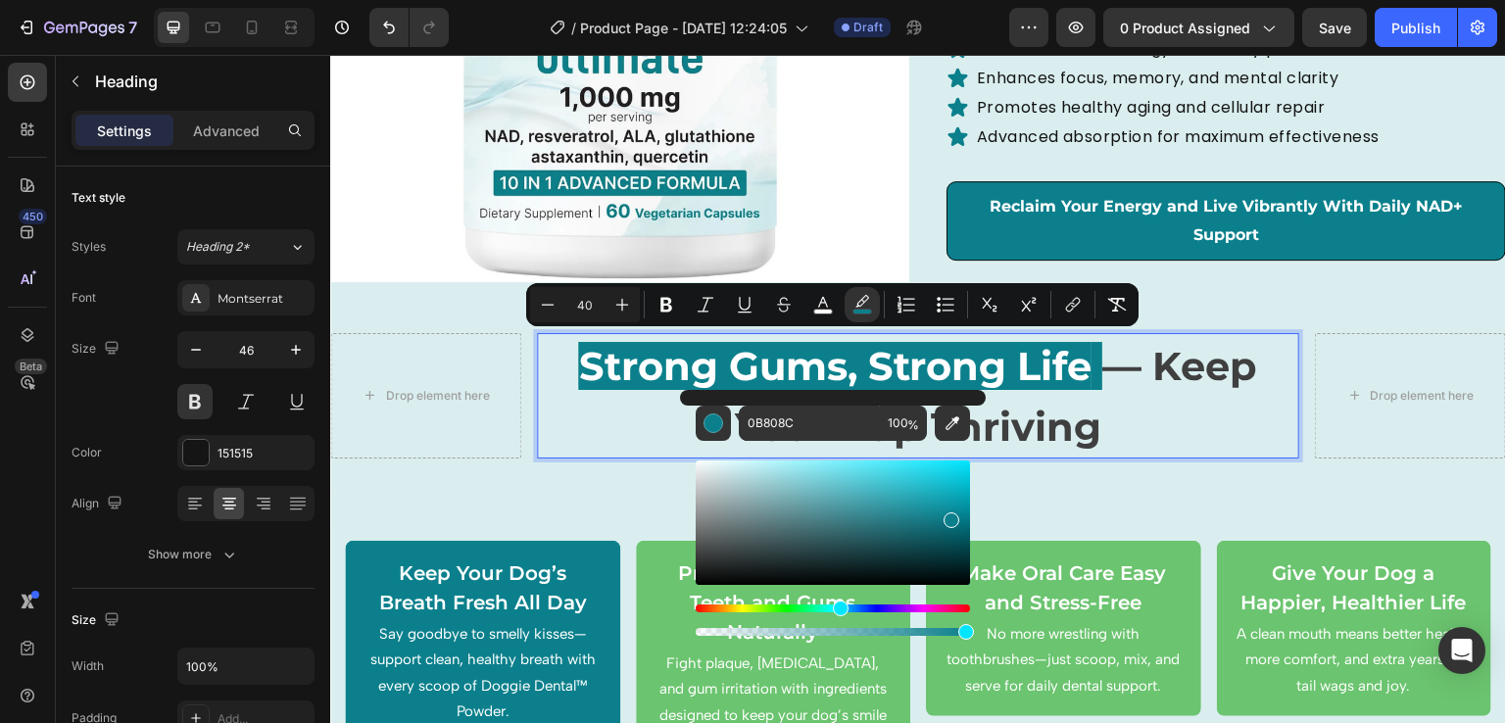
click at [1009, 424] on span "— Keep Your Pup Thriving" at bounding box center [995, 396] width 523 height 109
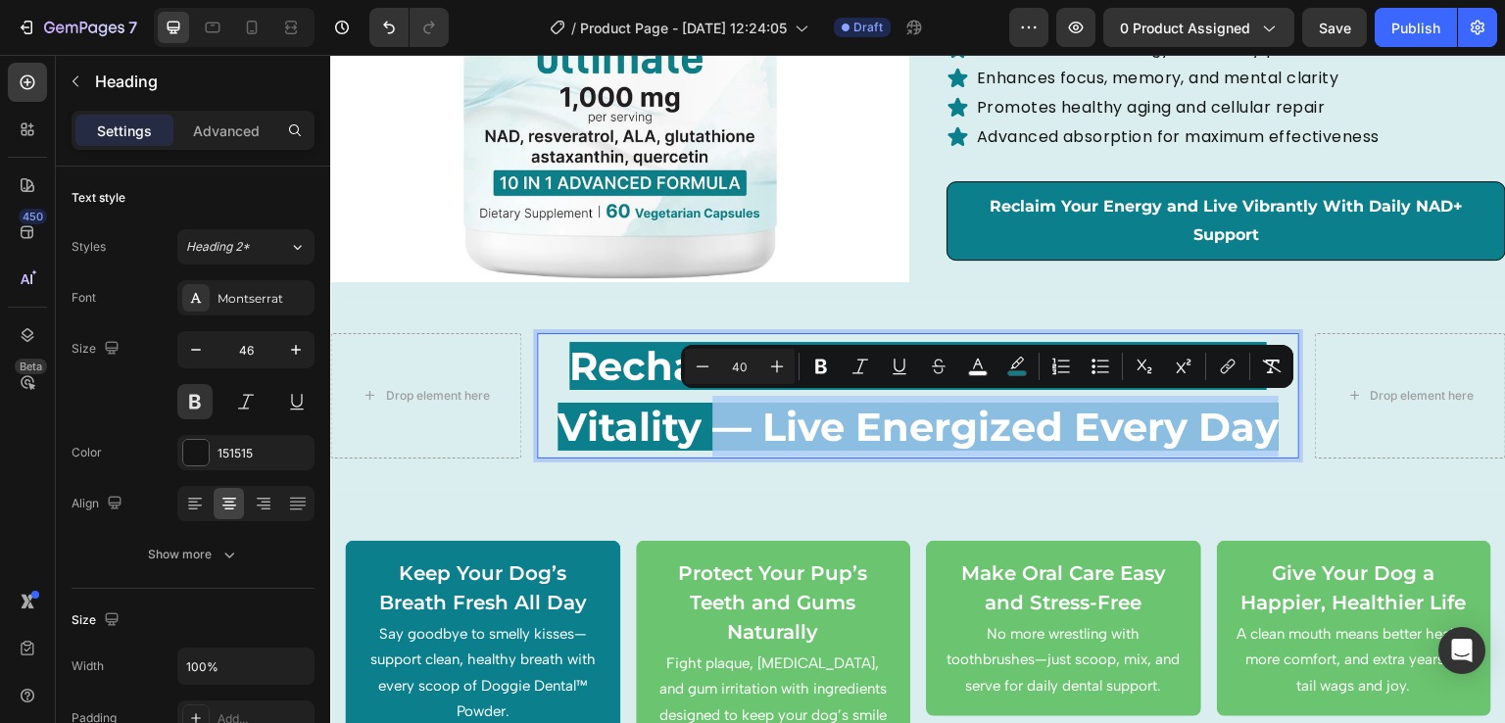
drag, startPoint x: 703, startPoint y: 412, endPoint x: 1274, endPoint y: 439, distance: 572.0
click at [1274, 439] on p "Recharge Your Body, Restore Your Vitality — Live Energized Every Day" at bounding box center [919, 396] width 760 height 122
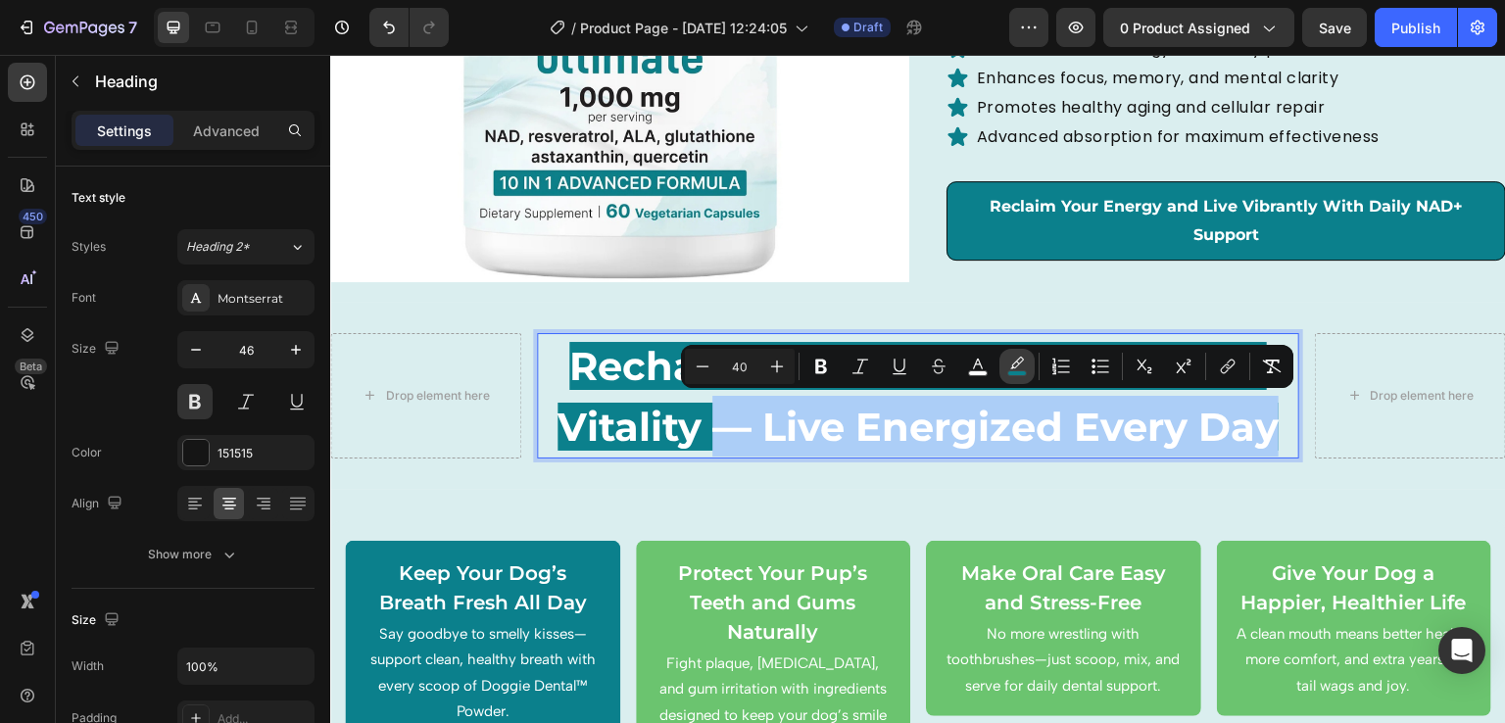
click at [1029, 370] on button "color" at bounding box center [1017, 366] width 35 height 35
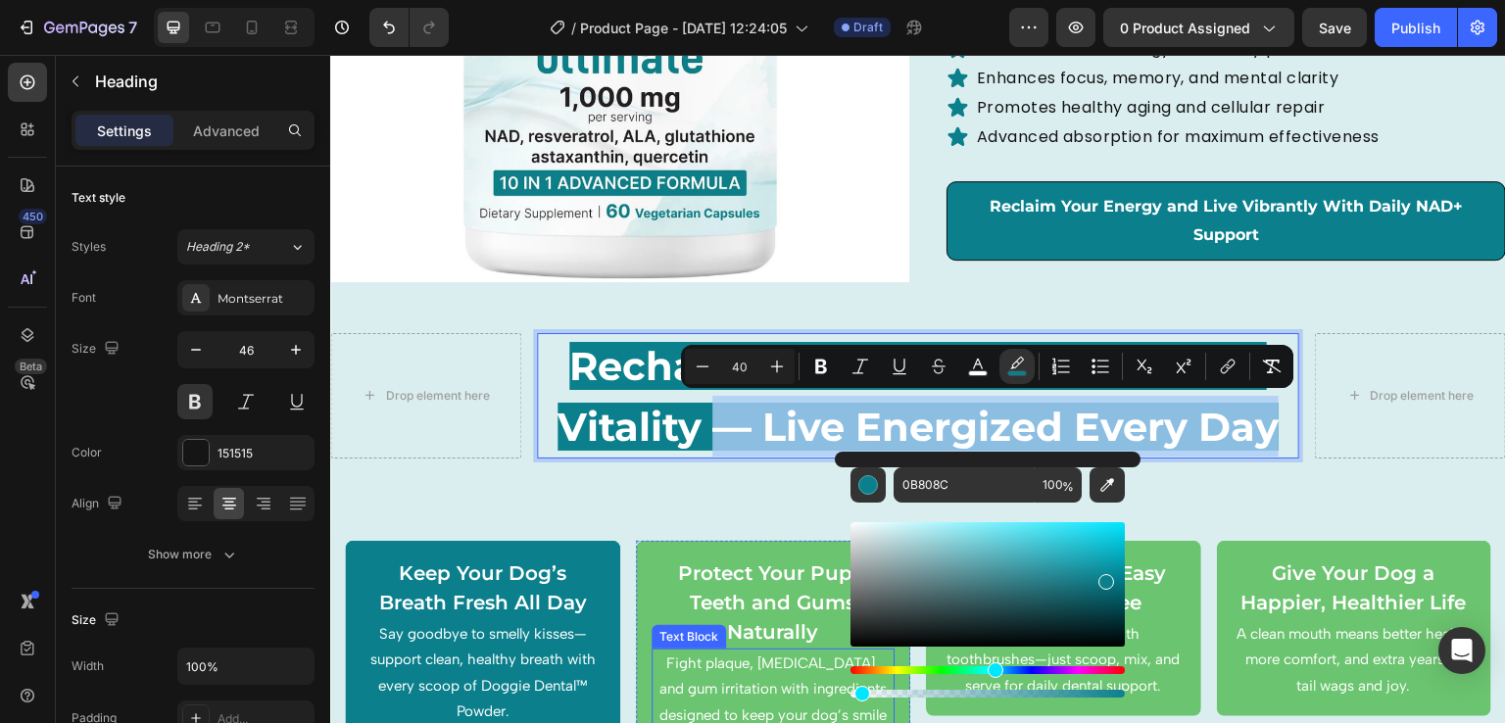
type input "0"
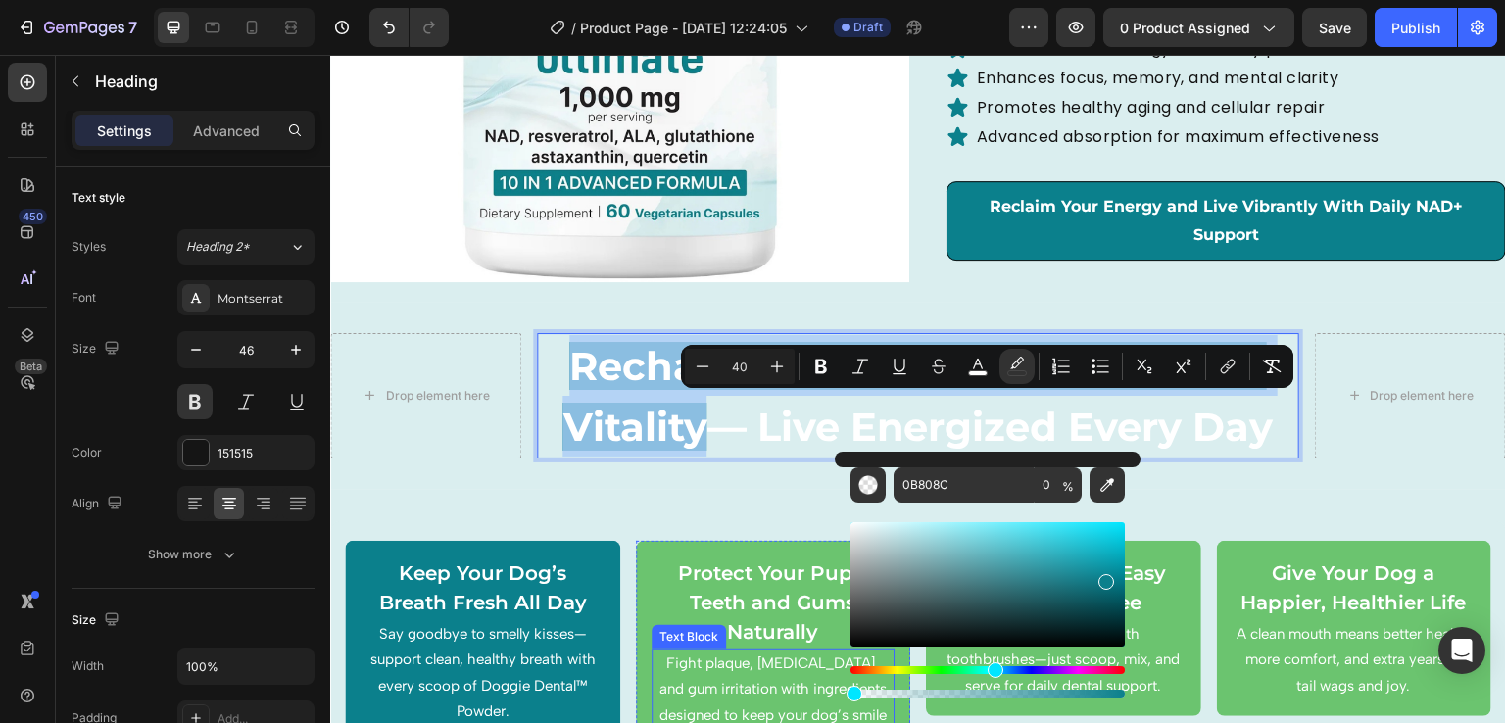
drag, startPoint x: 1451, startPoint y: 742, endPoint x: 809, endPoint y: 706, distance: 643.9
click at [1352, 506] on div "Keep Your Dog’s Breath Fresh All Day Text Block Say goodbye to smelly kisses—su…" at bounding box center [918, 664] width 1176 height 348
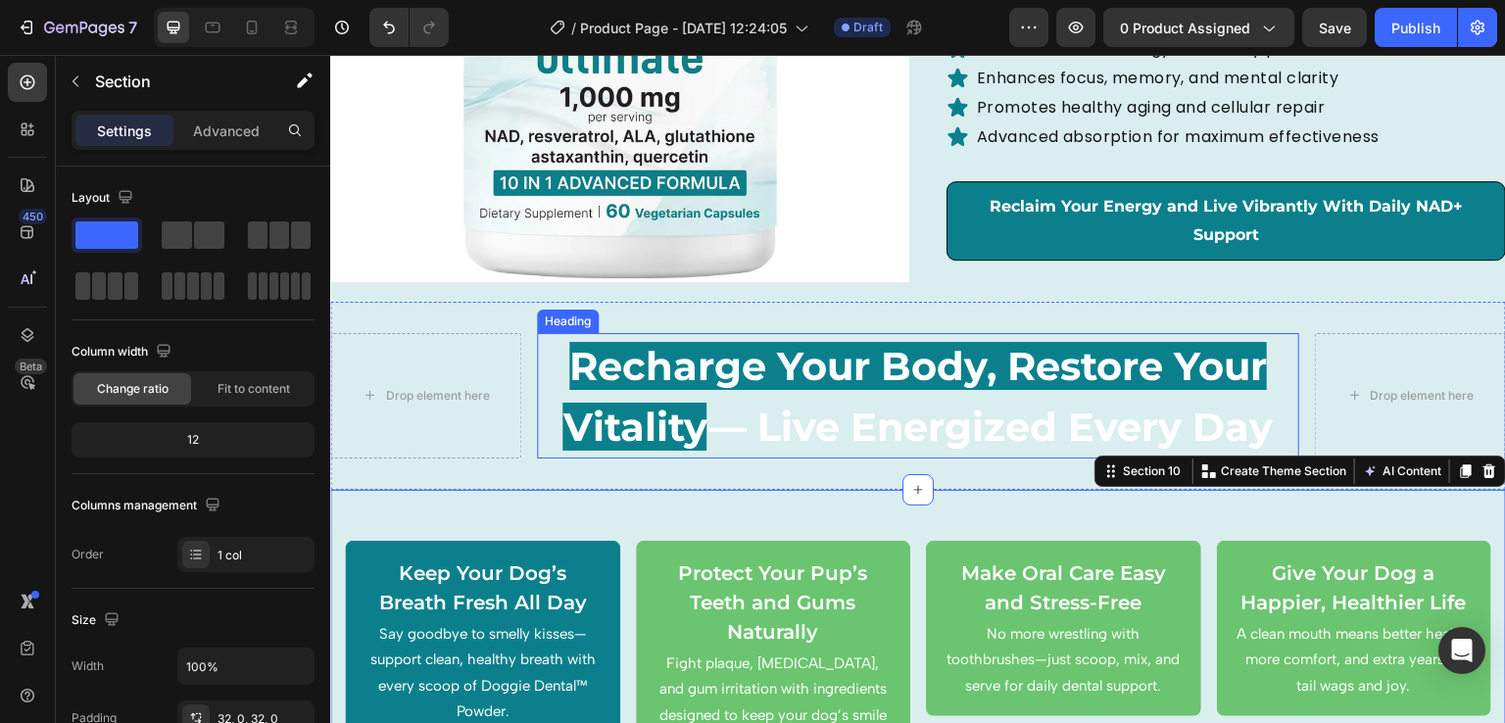
click at [711, 428] on span "— Live Energized Every Day" at bounding box center [990, 427] width 566 height 48
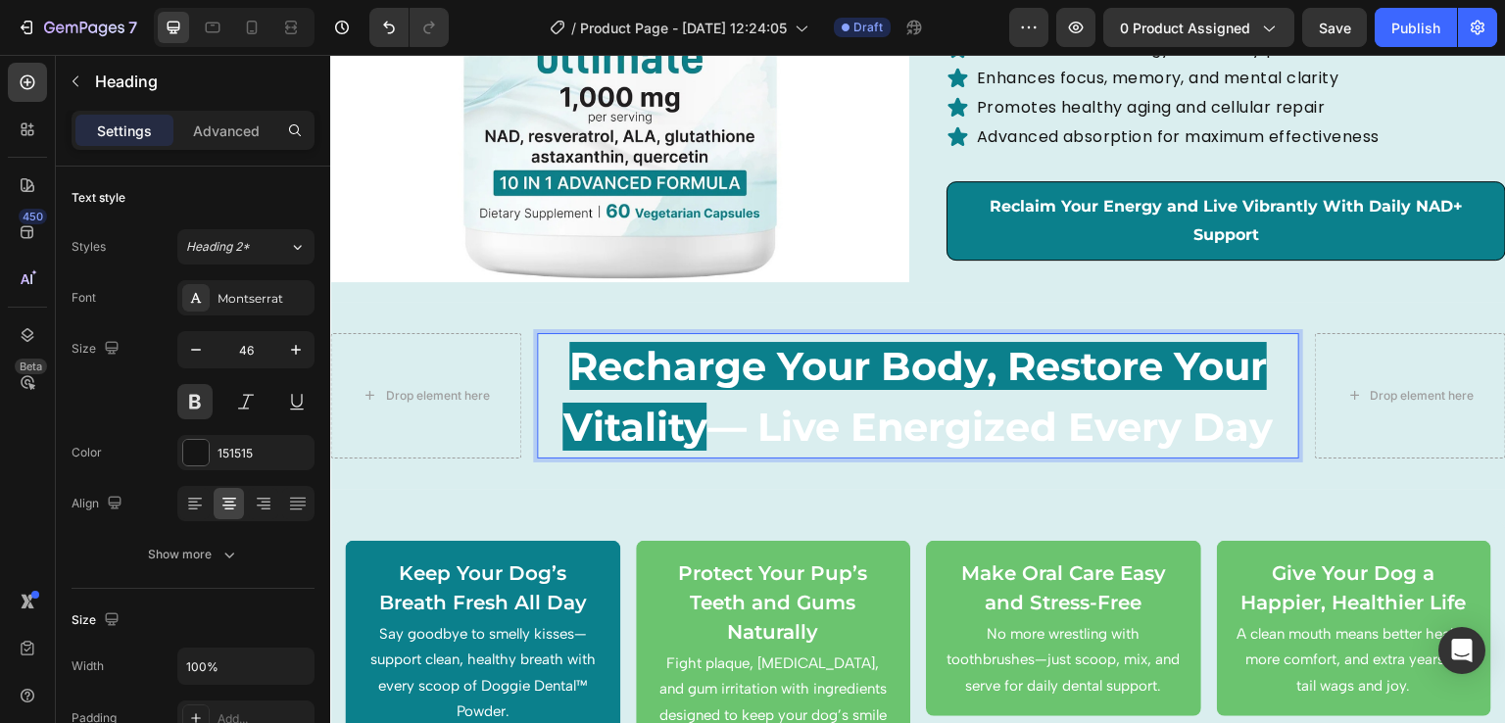
click at [806, 424] on span "— Live Energized Every Day" at bounding box center [990, 427] width 566 height 48
click at [878, 429] on span "— Live Energized Every Day" at bounding box center [990, 427] width 566 height 48
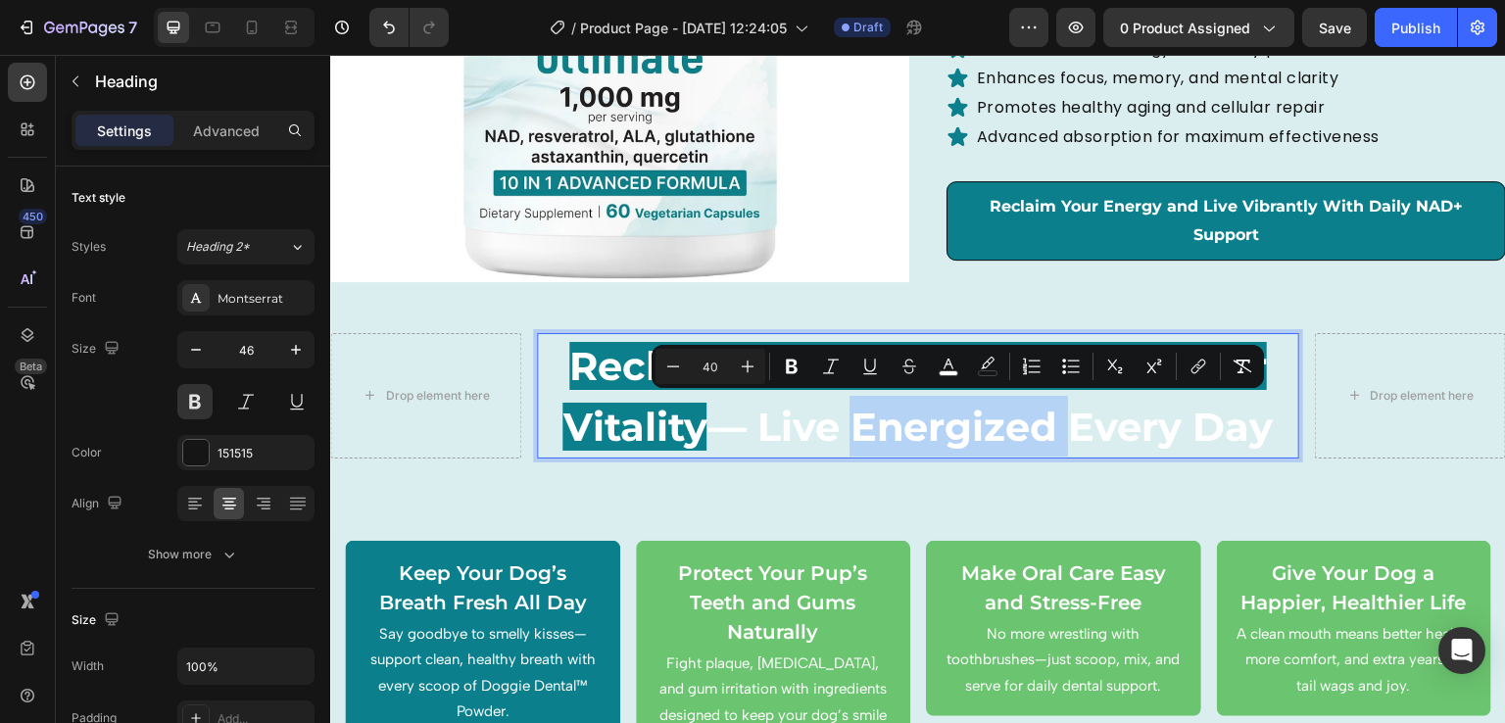
click at [878, 429] on span "— Live Energized Every Day" at bounding box center [990, 427] width 566 height 48
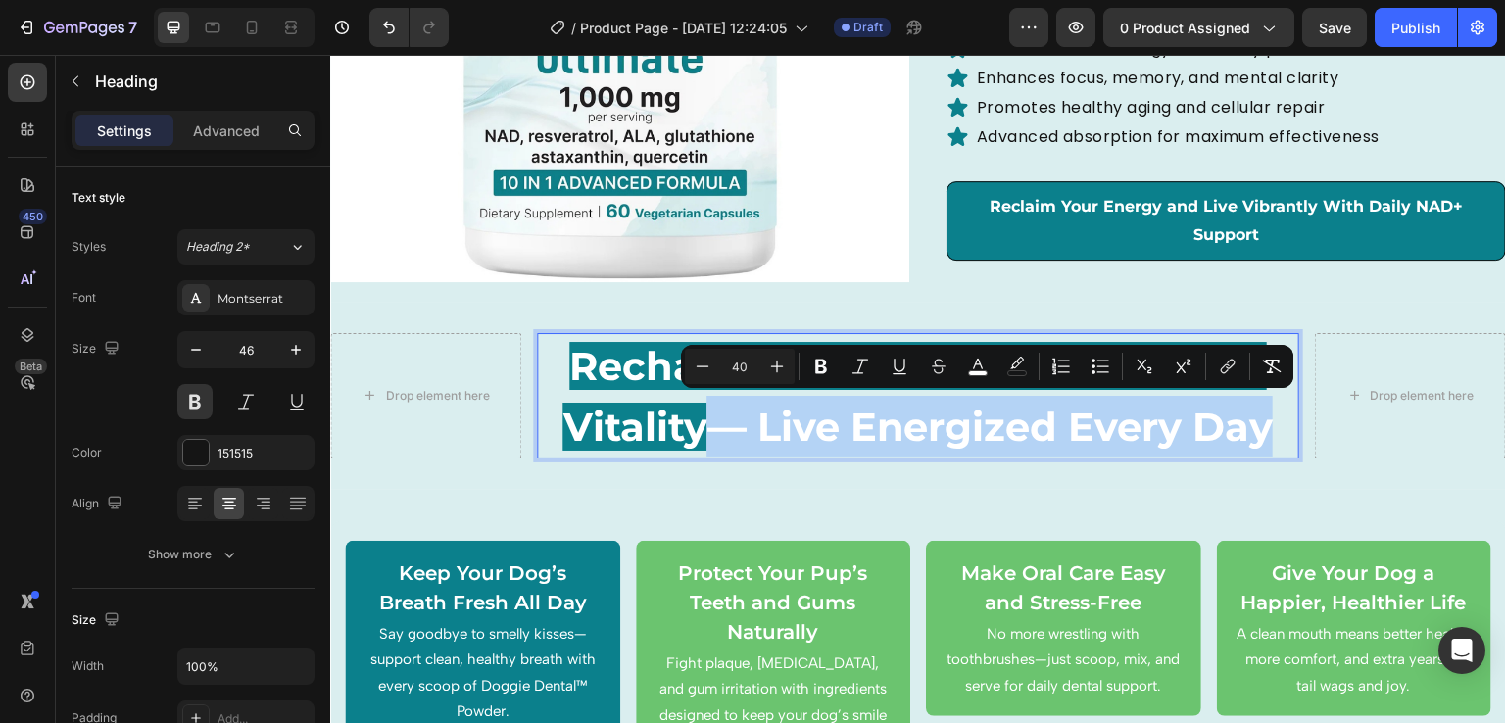
drag, startPoint x: 718, startPoint y: 402, endPoint x: 1269, endPoint y: 424, distance: 551.3
click at [1269, 424] on span "— Live Energized Every Day" at bounding box center [990, 427] width 566 height 48
click at [980, 368] on icon "Editor contextual toolbar" at bounding box center [978, 367] width 20 height 20
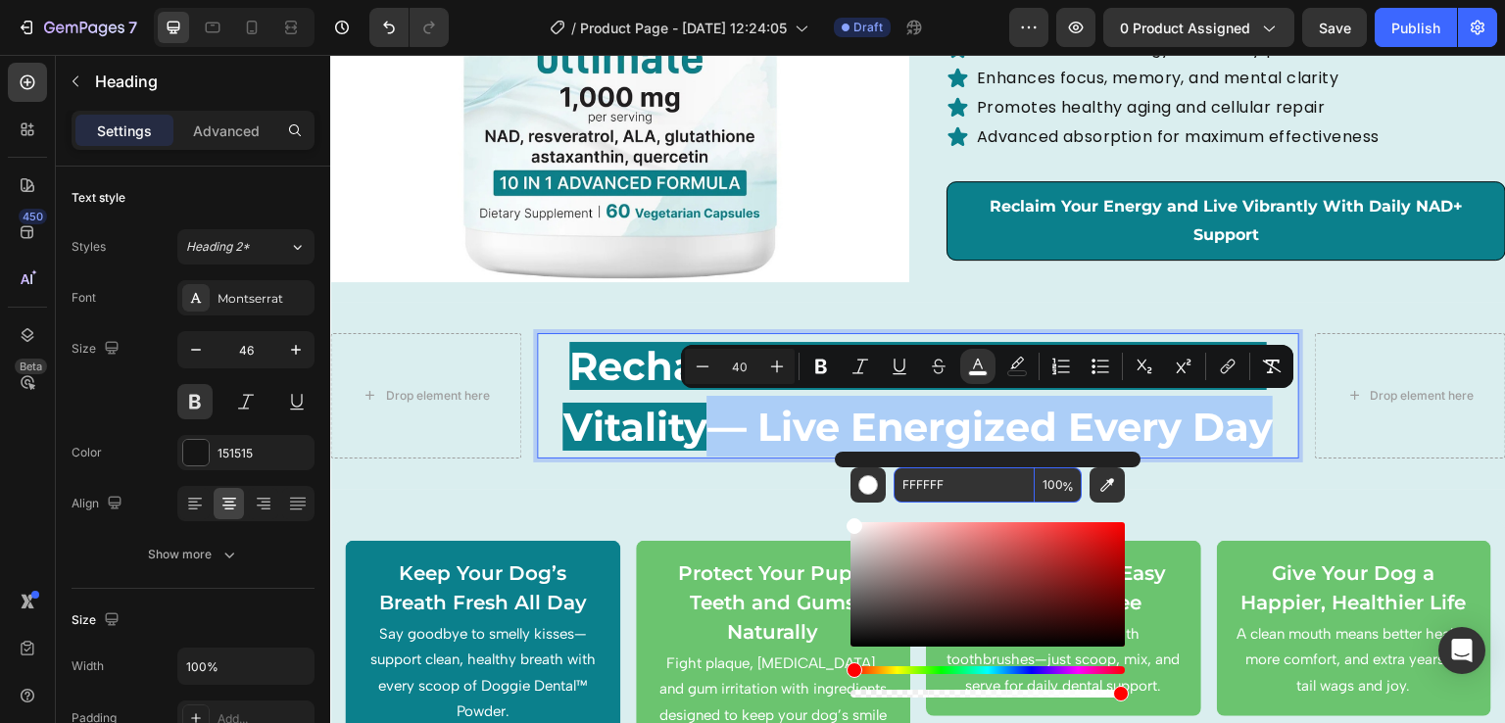
click at [978, 485] on input "FFFFFF" at bounding box center [964, 484] width 141 height 35
type input "000000"
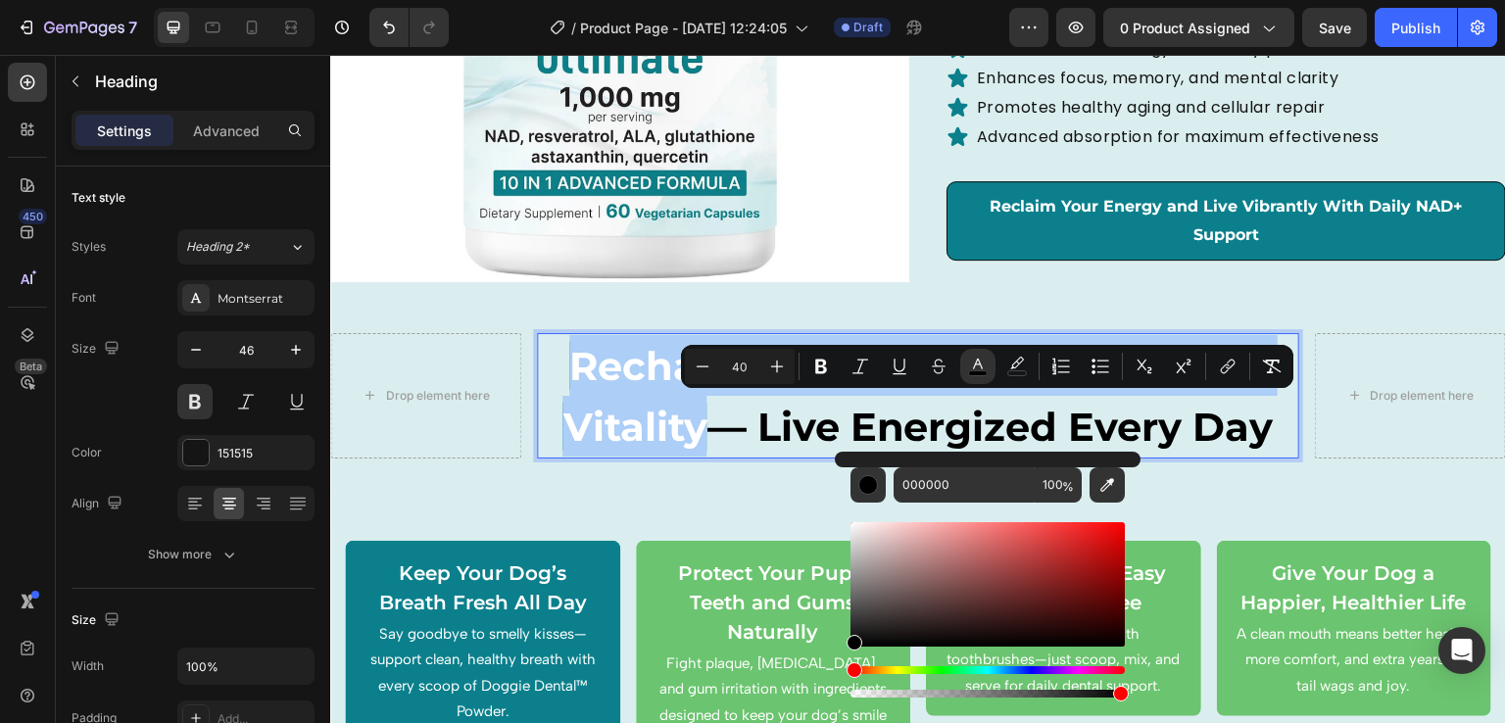
click at [1027, 518] on div "Editor contextual toolbar" at bounding box center [988, 609] width 274 height 183
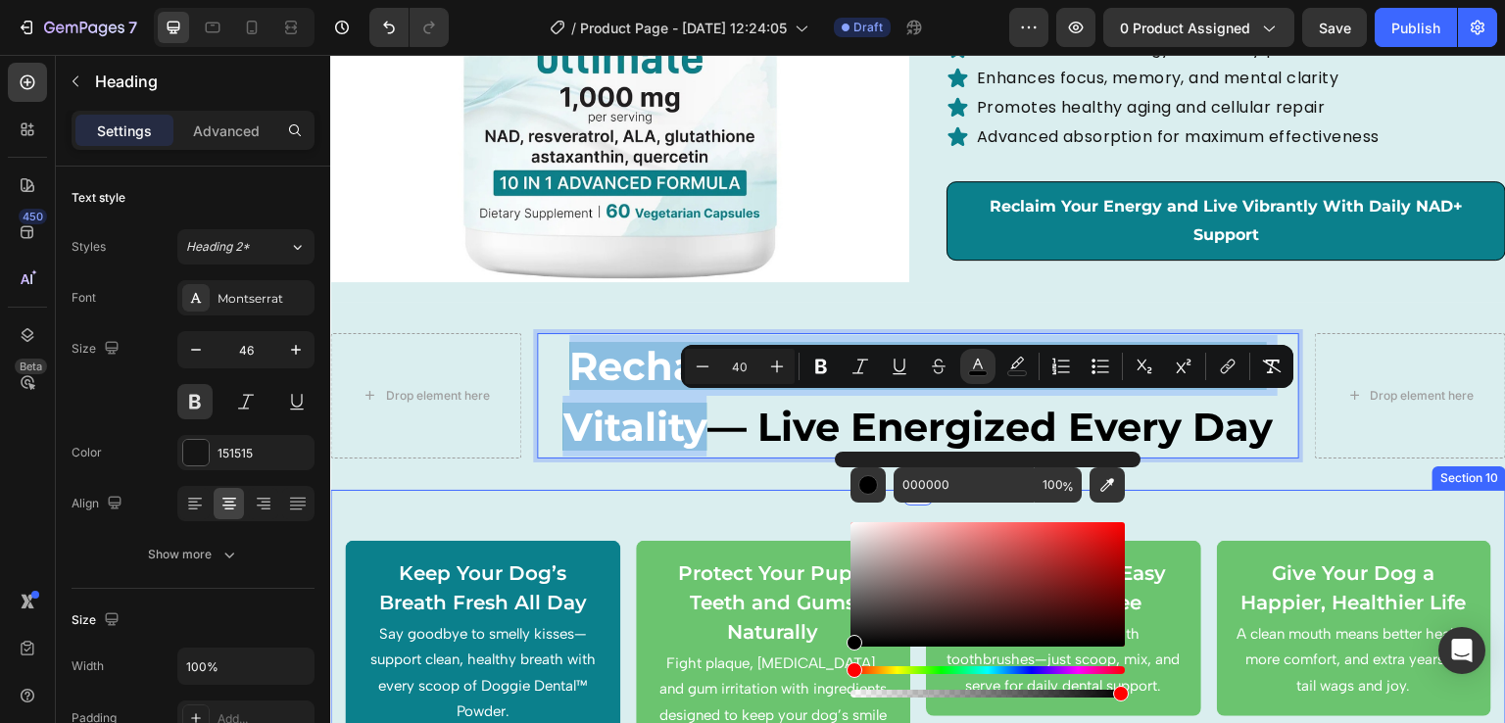
click at [1246, 503] on div "Keep Your Dog’s Breath Fresh All Day Text Block Say goodbye to smelly kisses—su…" at bounding box center [918, 664] width 1176 height 348
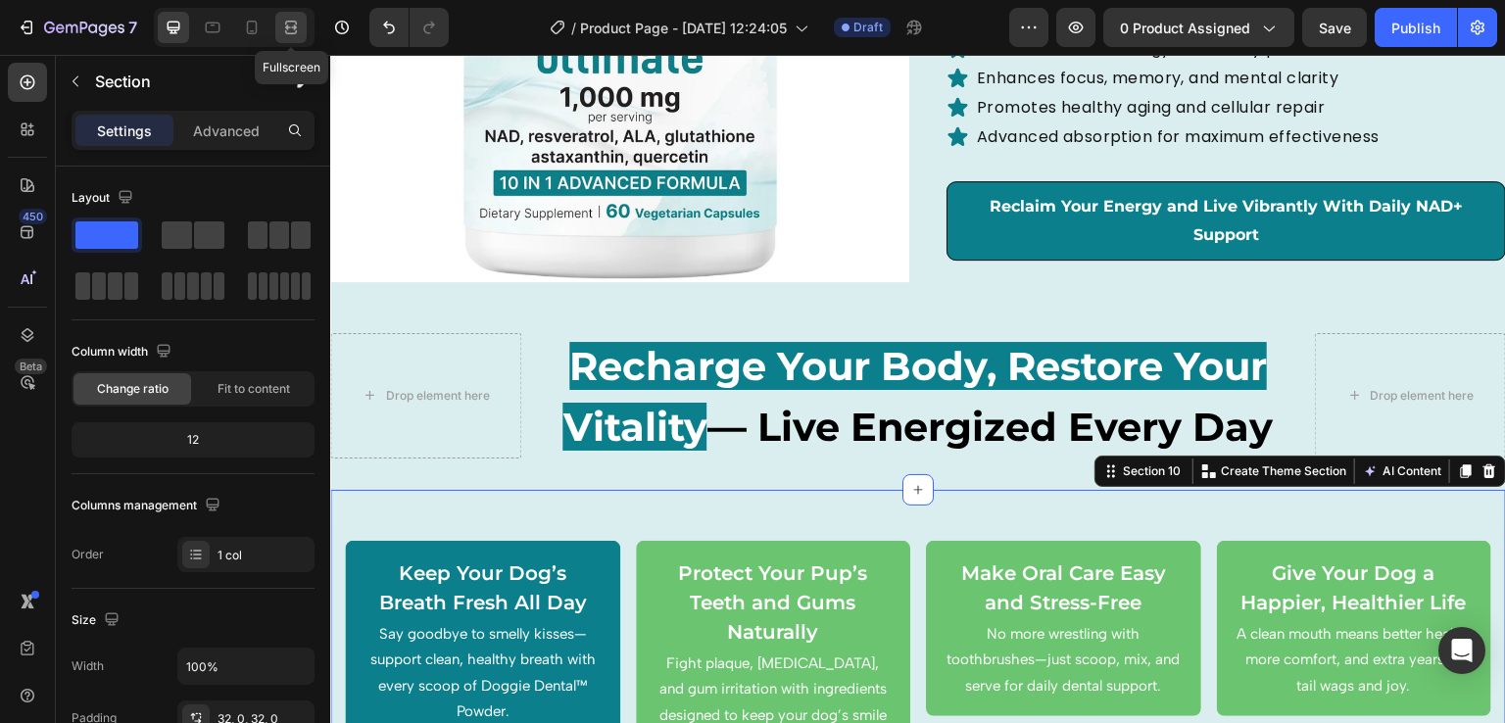
click at [299, 21] on icon at bounding box center [291, 28] width 20 height 20
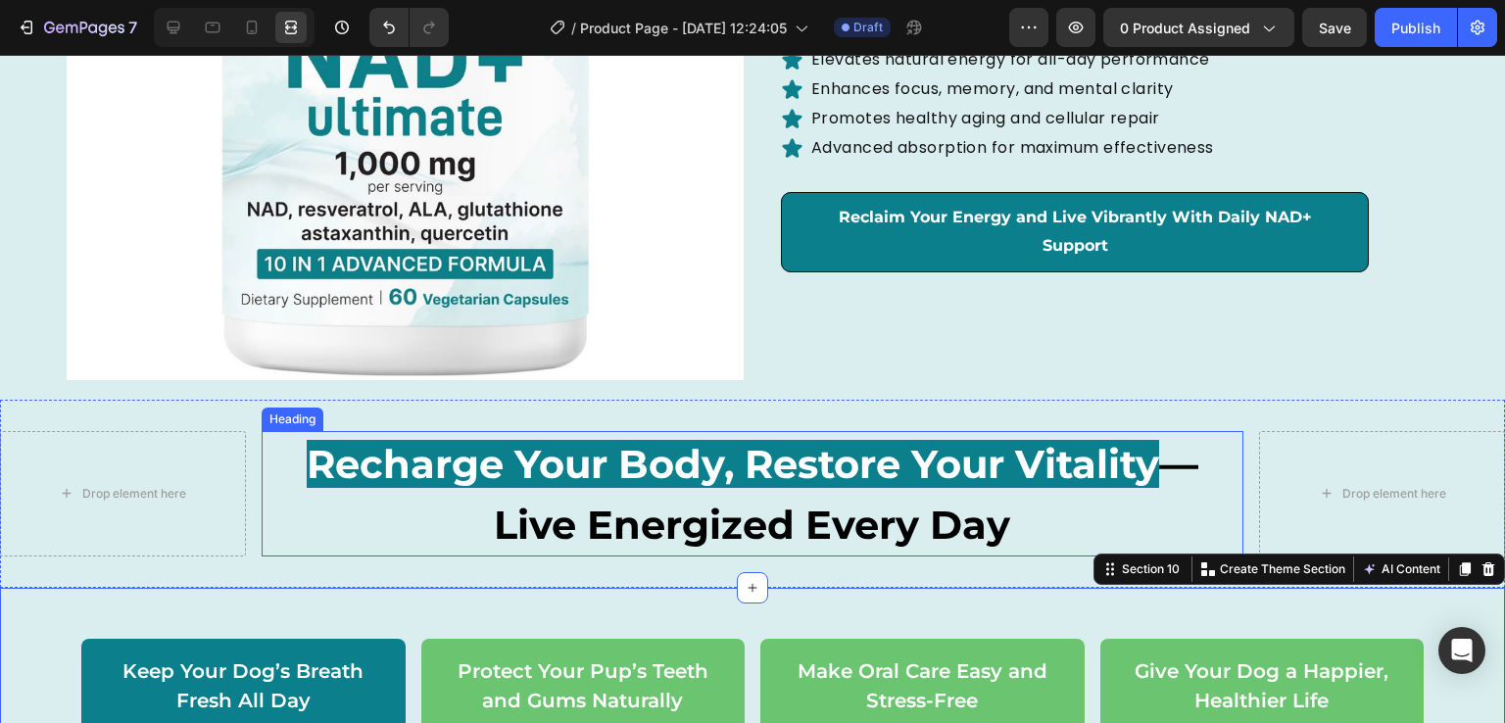
click at [1164, 462] on span "— Live Energized Every Day" at bounding box center [846, 494] width 705 height 109
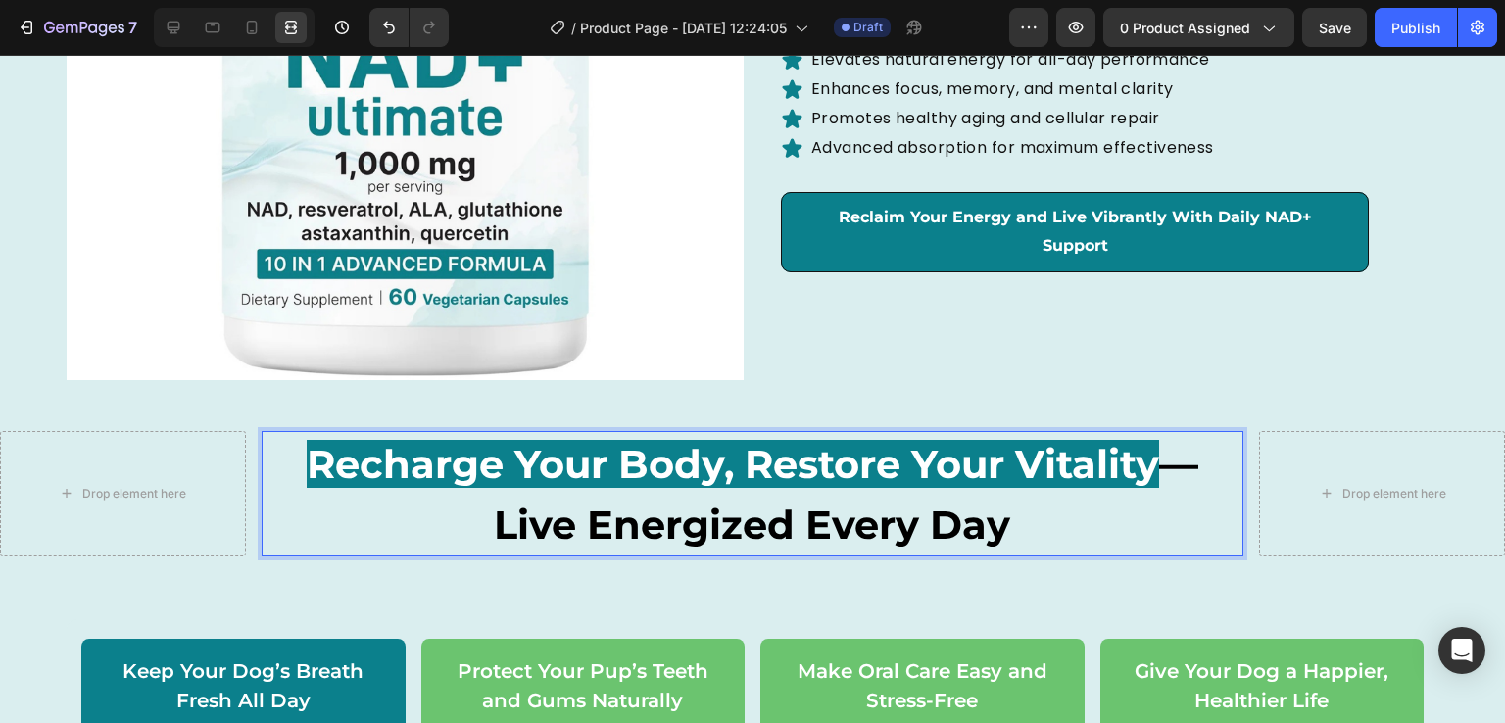
click at [1162, 462] on span "— Live Energized Every Day" at bounding box center [846, 494] width 705 height 109
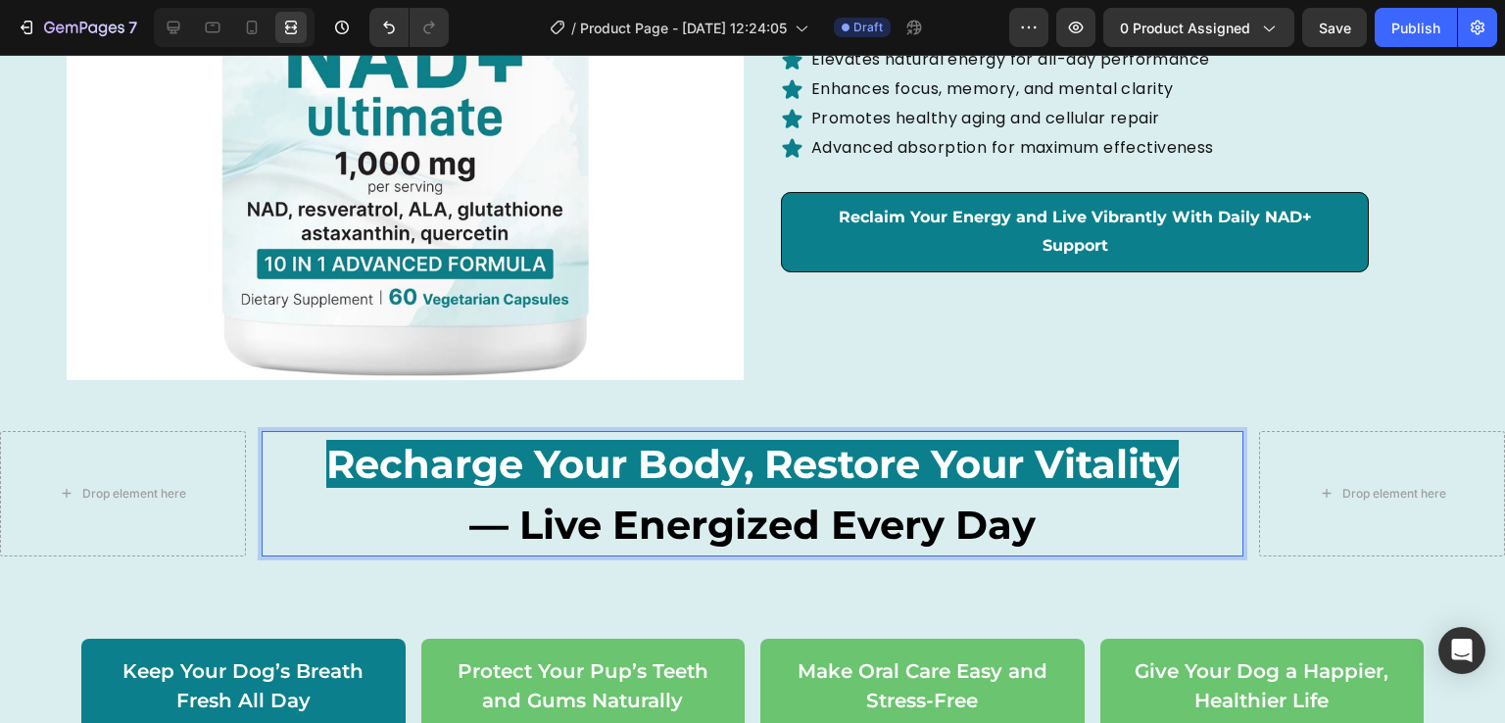
click at [179, 9] on div at bounding box center [234, 27] width 161 height 39
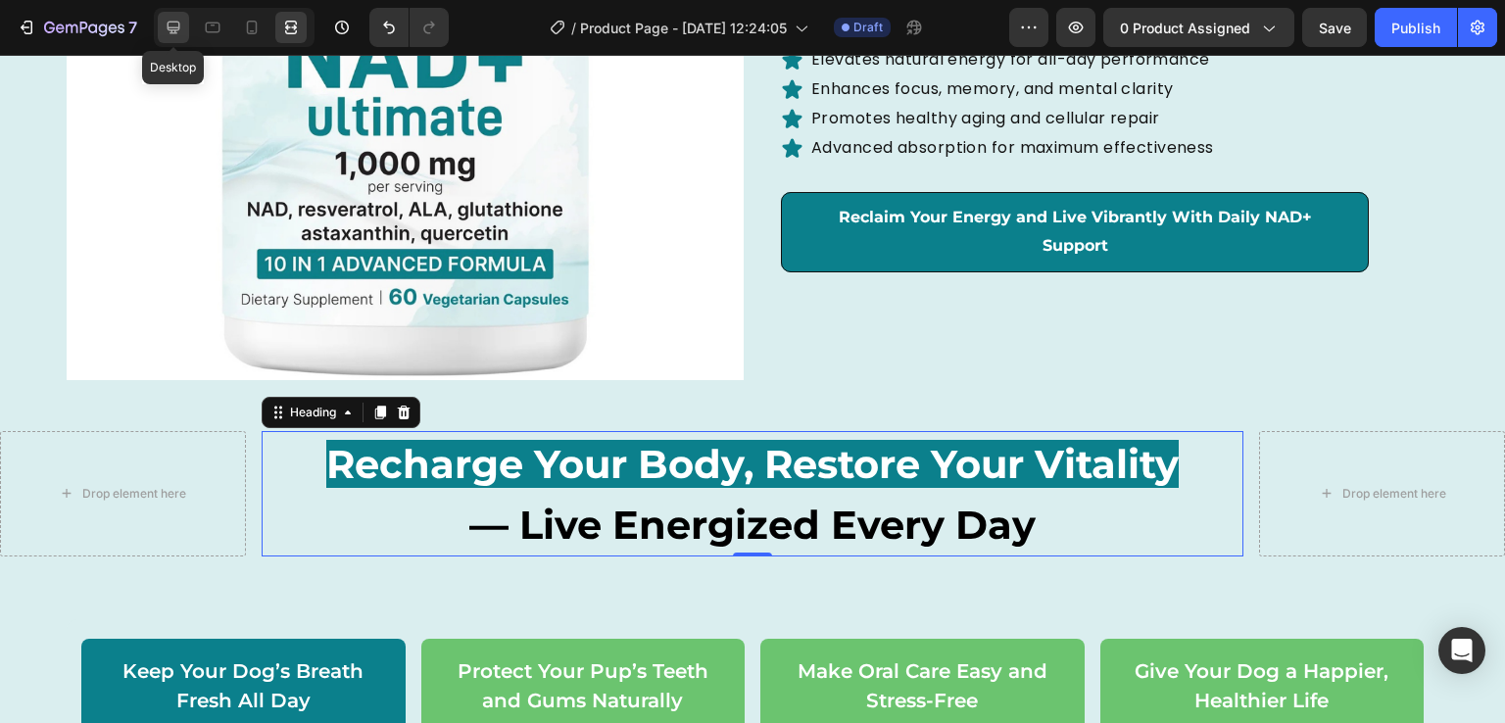
click at [175, 24] on icon at bounding box center [174, 28] width 20 height 20
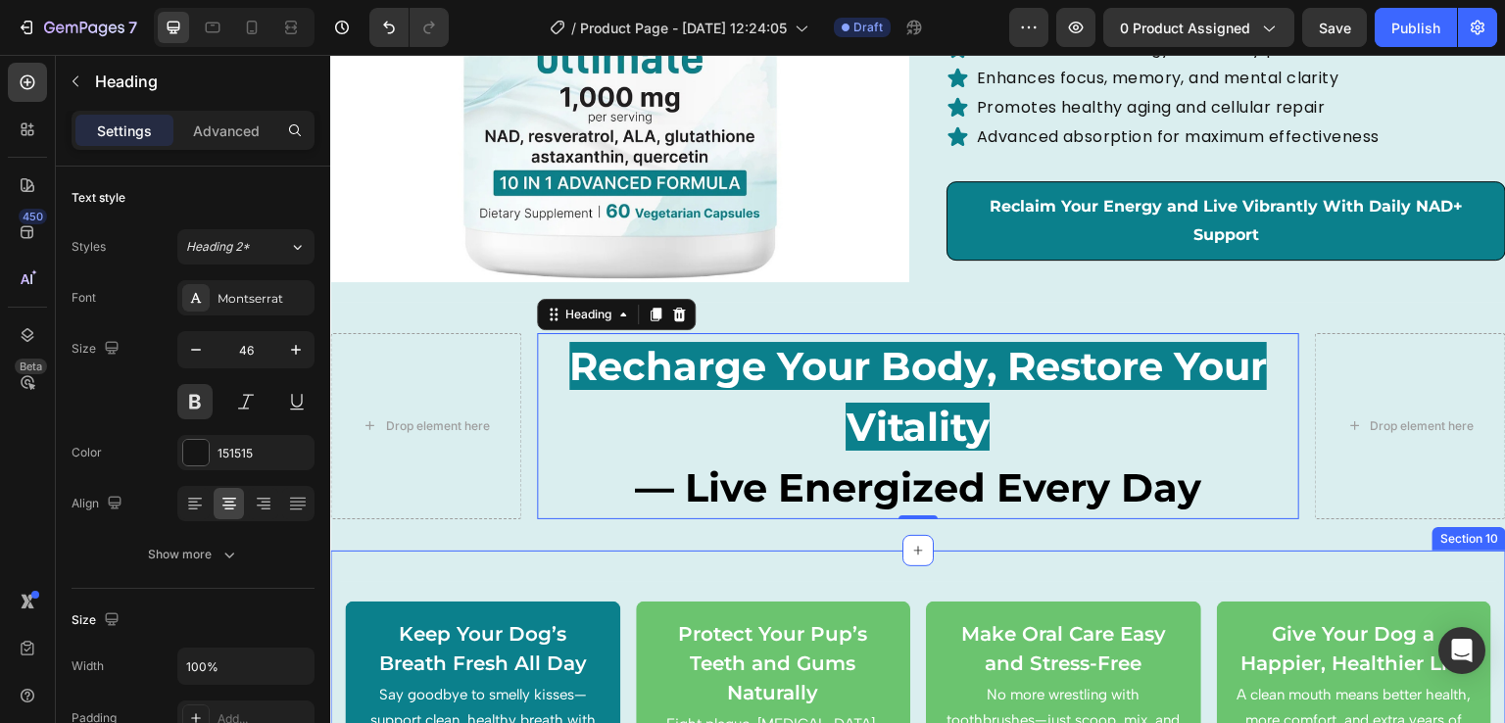
scroll to position [3139, 0]
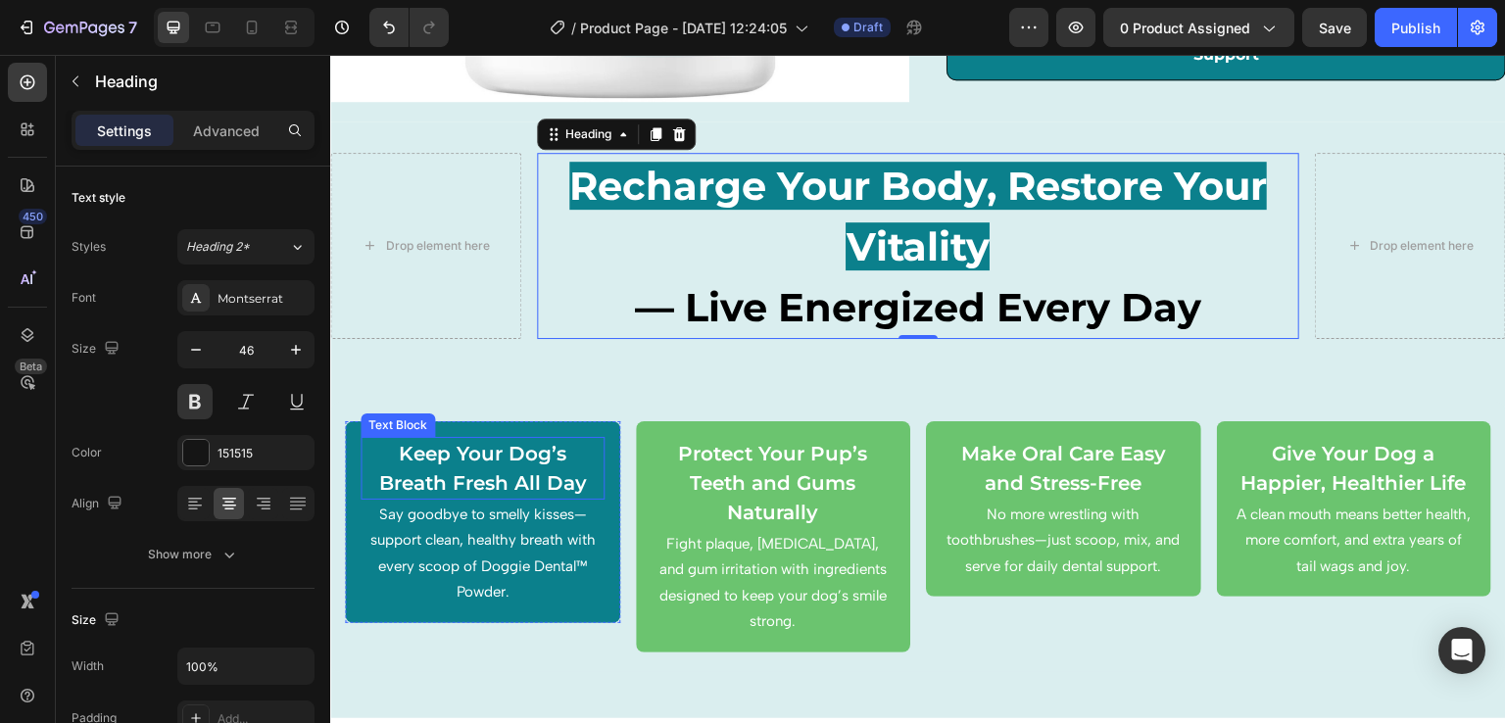
click at [521, 457] on p "Keep Your Dog’s Breath Fresh All Day" at bounding box center [483, 468] width 240 height 59
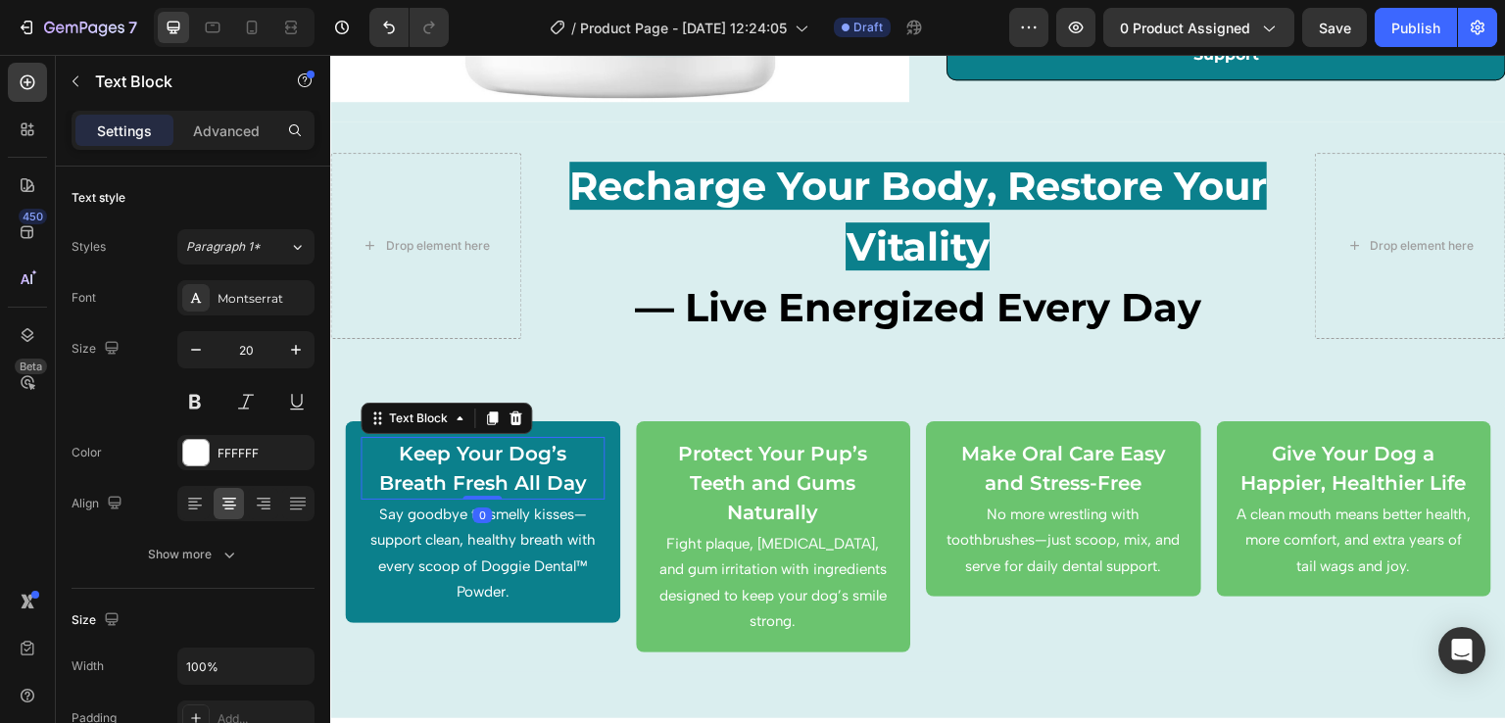
click at [521, 457] on p "Keep Your Dog’s Breath Fresh All Day" at bounding box center [483, 468] width 240 height 59
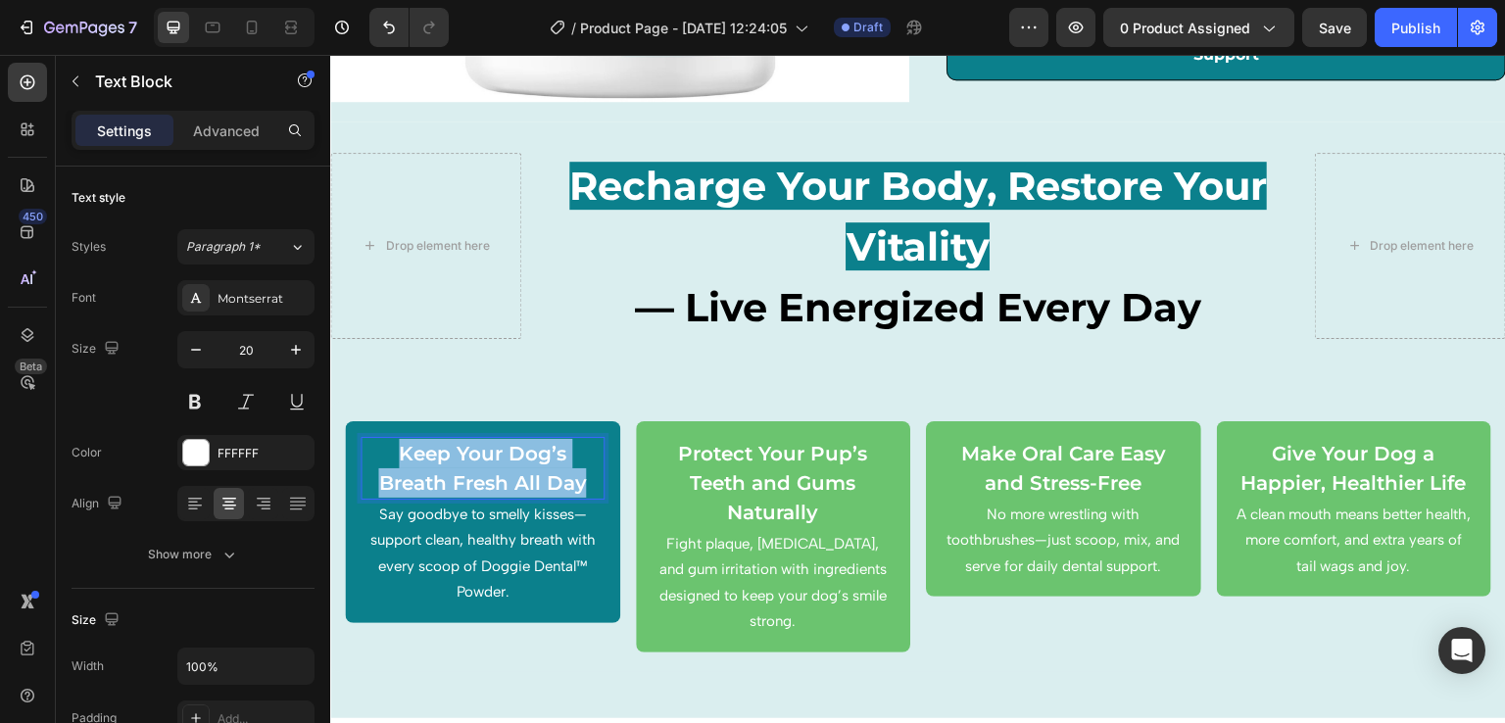
click at [521, 457] on p "Keep Your Dog’s Breath Fresh All Day" at bounding box center [483, 468] width 240 height 59
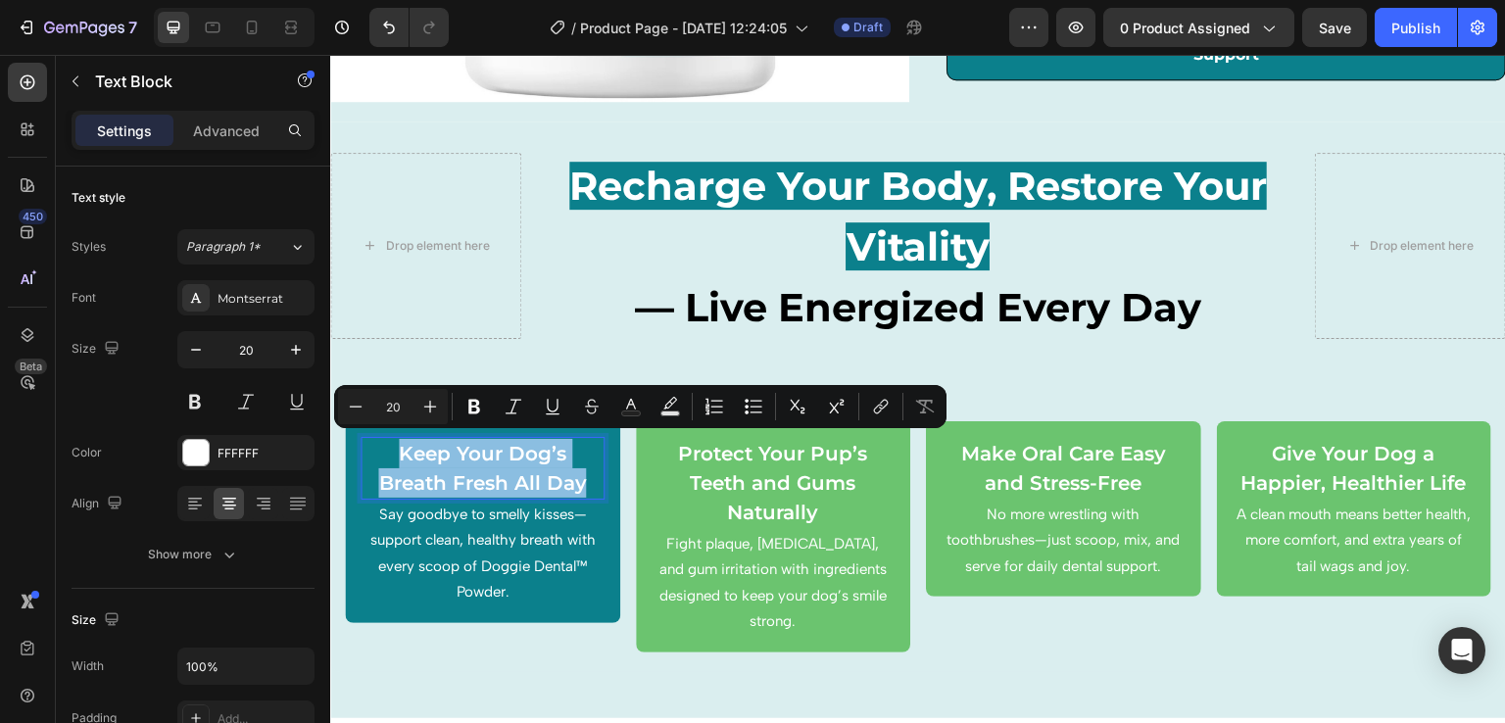
click at [521, 457] on p "Keep Your Dog’s Breath Fresh All Day" at bounding box center [483, 468] width 240 height 59
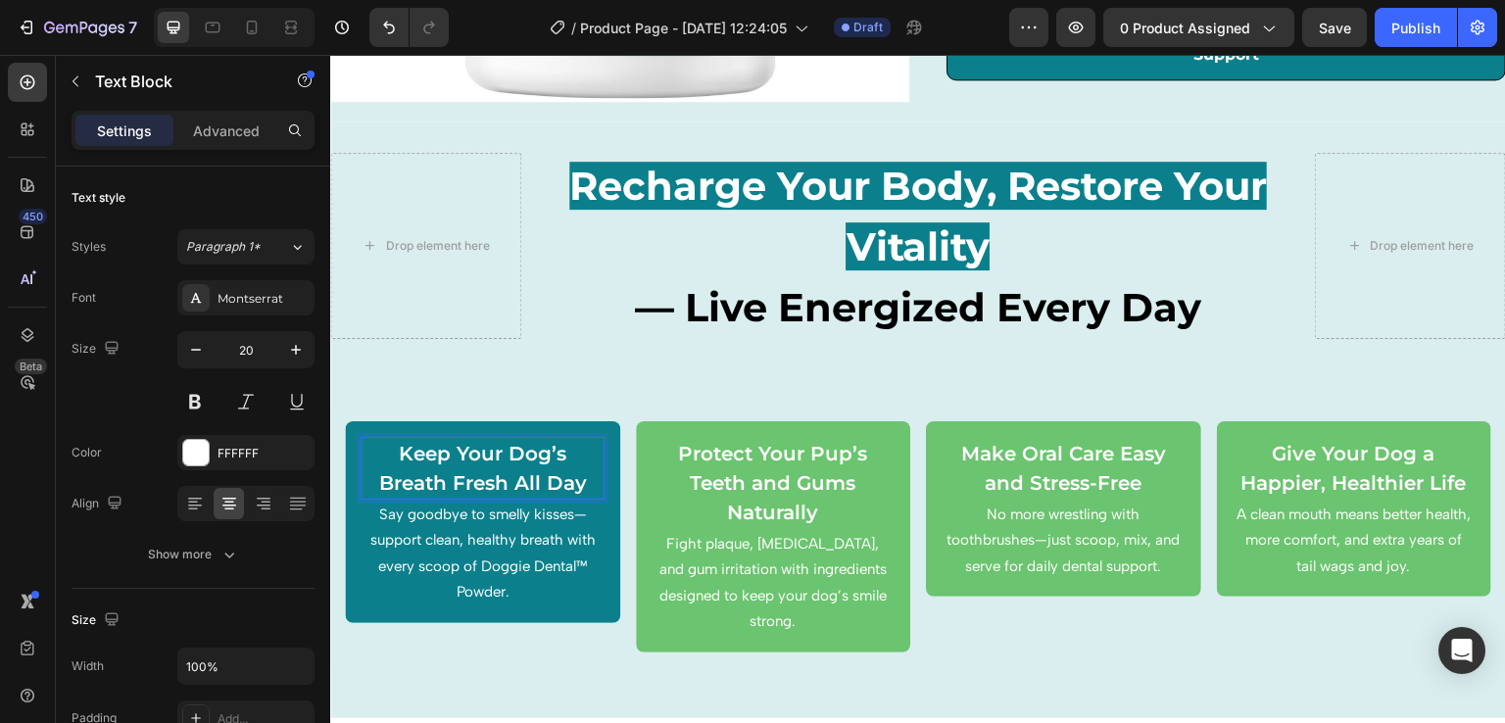
click at [521, 457] on p "Keep Your Dog’s Breath Fresh All Day" at bounding box center [483, 468] width 240 height 59
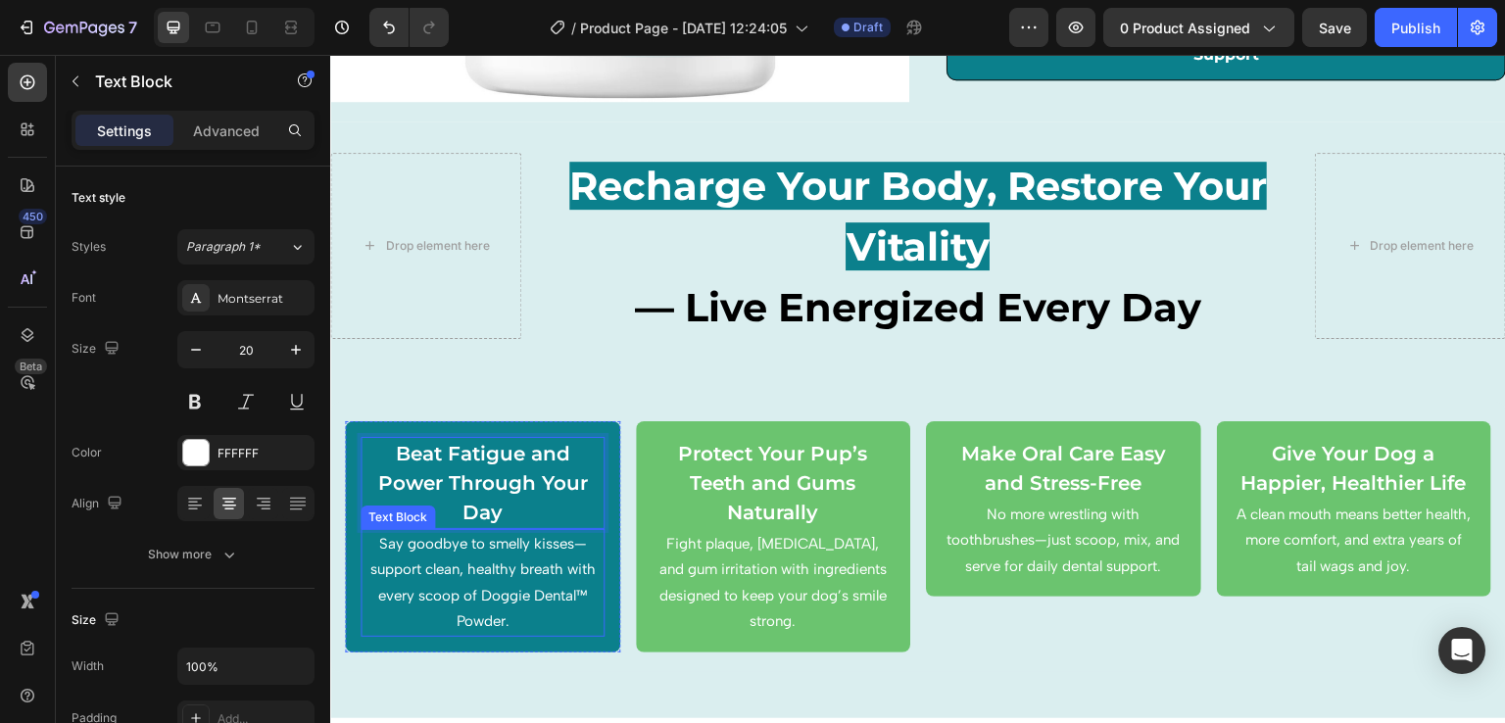
click at [518, 565] on span "Say goodbye to smelly kisses—support clean, healthy breath with every scoop of …" at bounding box center [481, 583] width 225 height 96
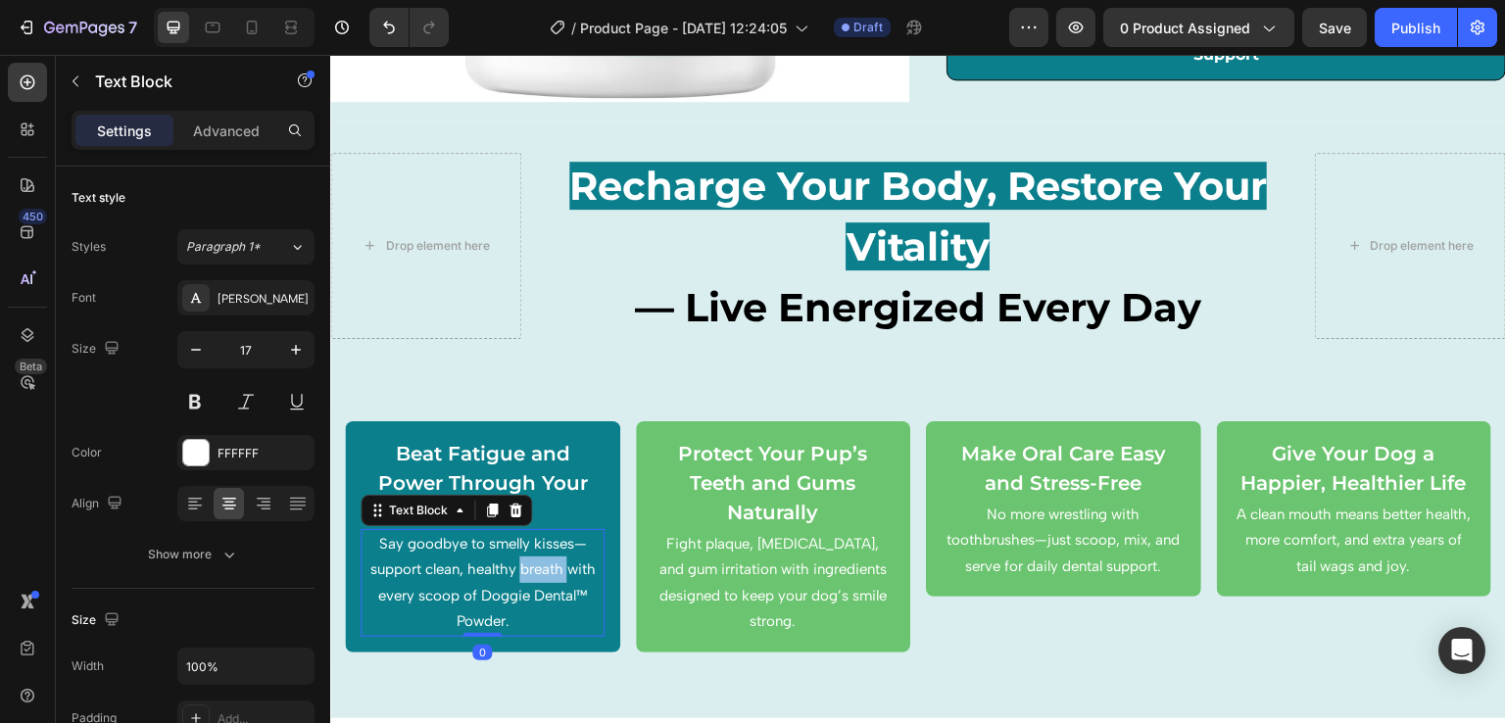
click at [518, 565] on span "Say goodbye to smelly kisses—support clean, healthy breath with every scoop of …" at bounding box center [481, 583] width 225 height 96
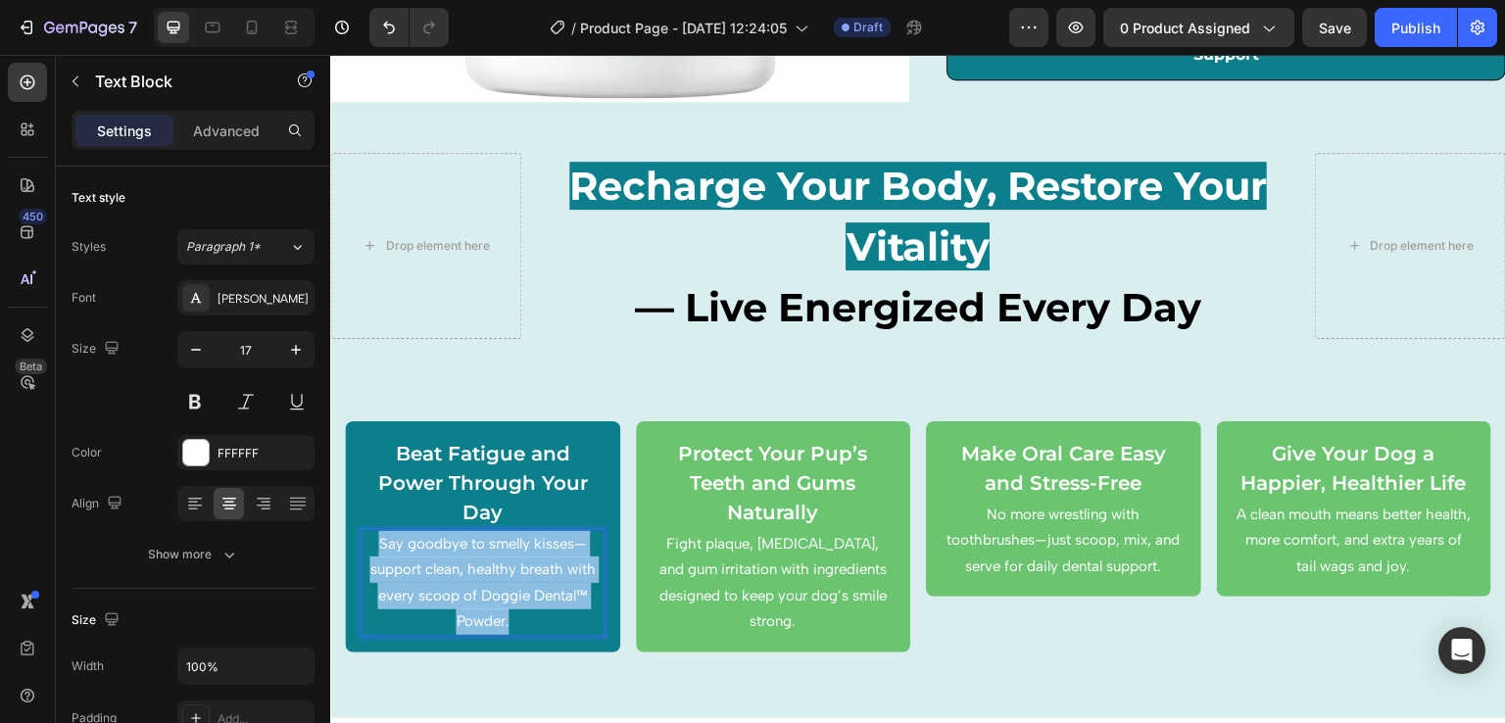
click at [518, 565] on span "Say goodbye to smelly kisses—support clean, healthy breath with every scoop of …" at bounding box center [481, 583] width 225 height 96
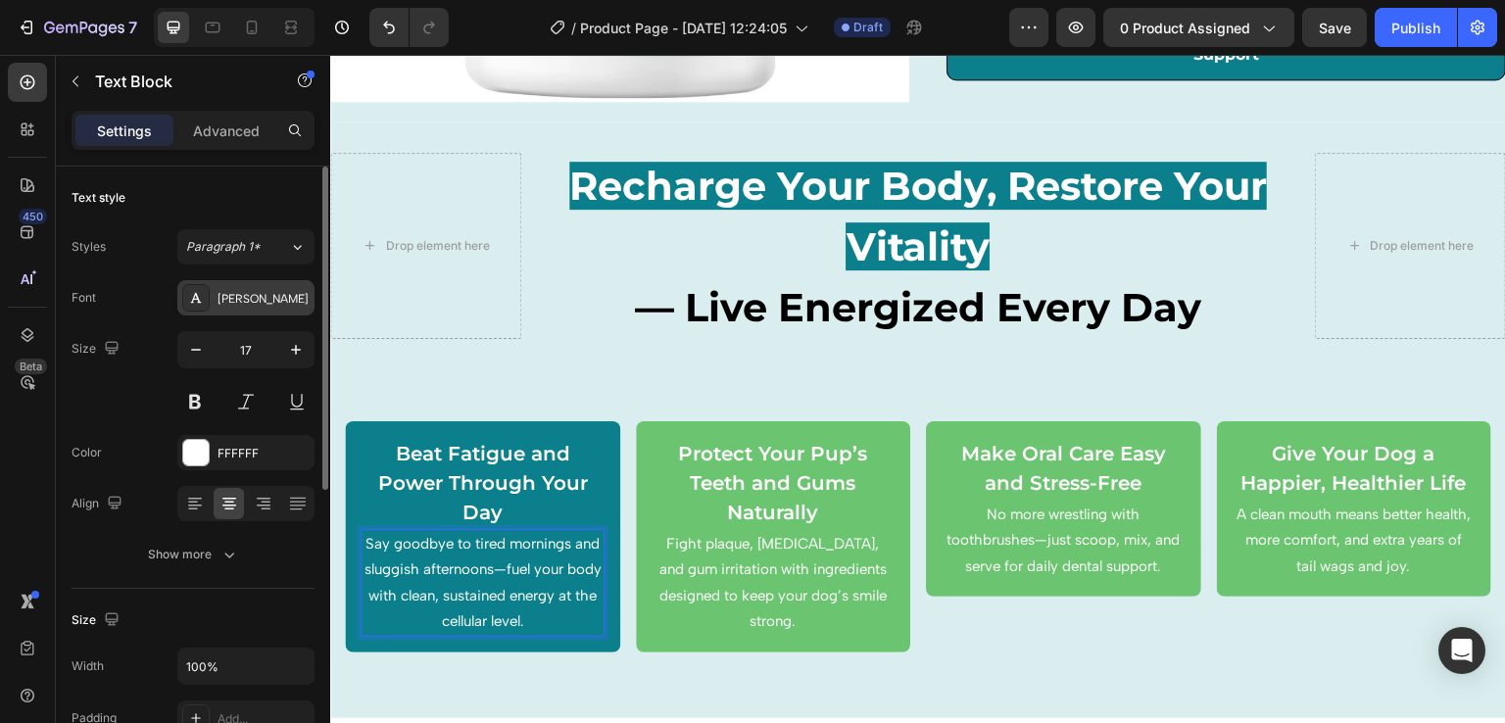
click at [298, 309] on div "[PERSON_NAME]" at bounding box center [245, 297] width 137 height 35
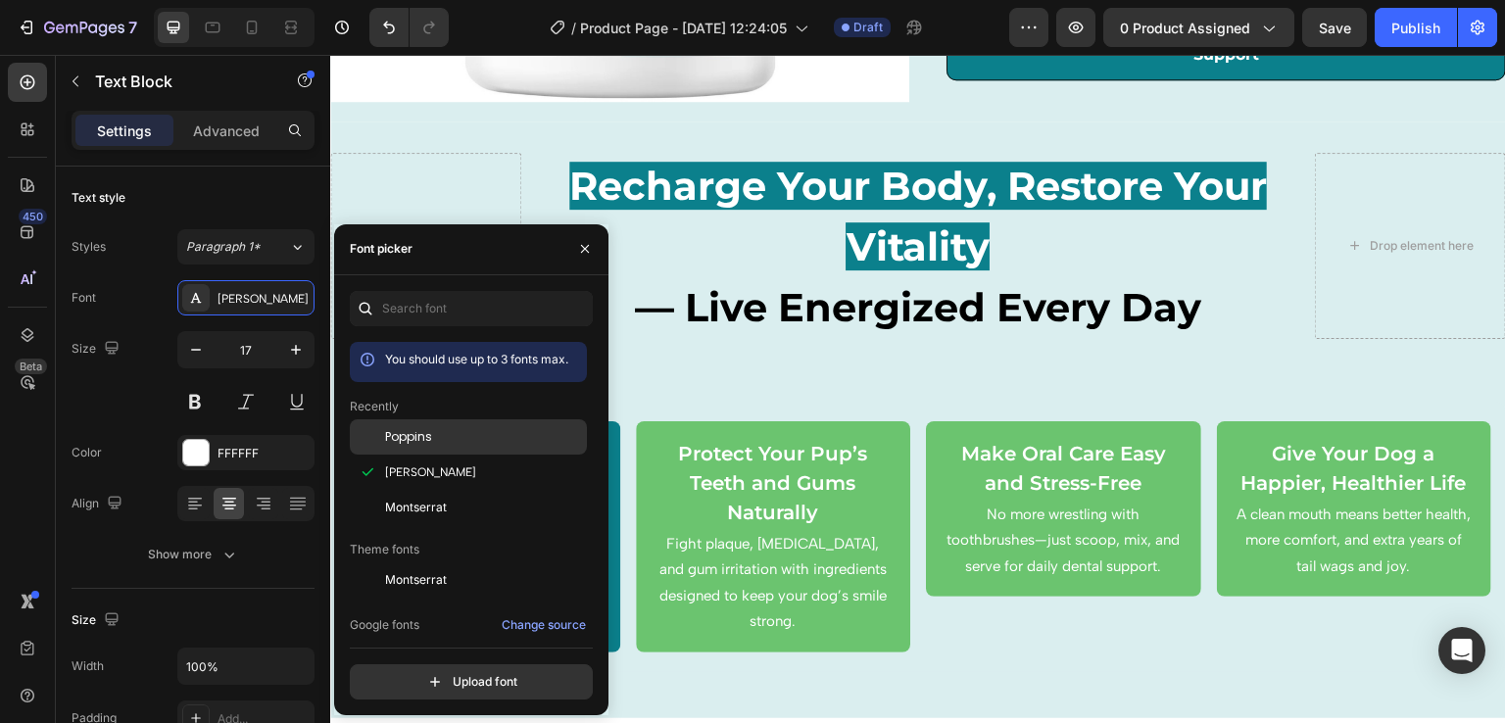
click at [438, 444] on div "Poppins" at bounding box center [484, 437] width 198 height 18
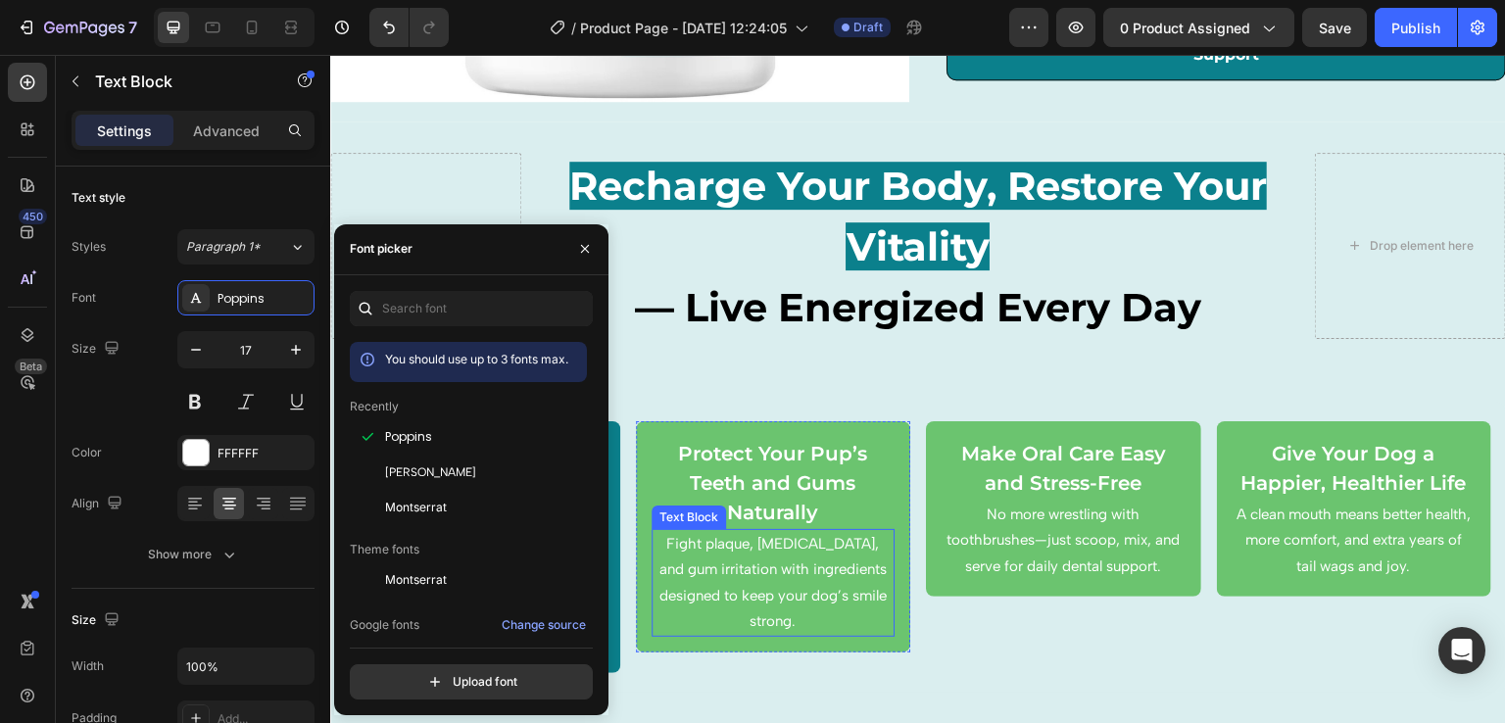
click at [666, 595] on span "Fight plaque, [MEDICAL_DATA], and gum irritation with ingredients designed to k…" at bounding box center [773, 583] width 227 height 96
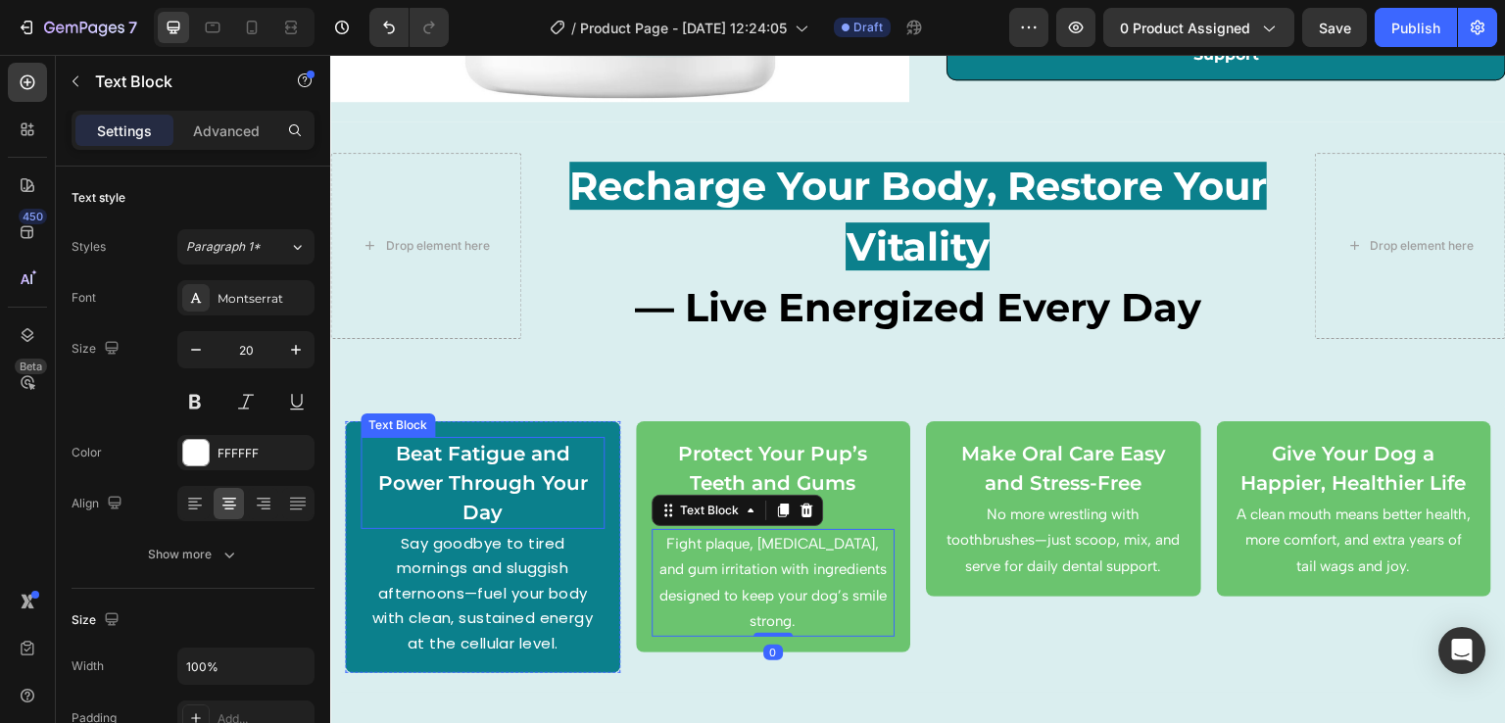
click at [531, 496] on p "Beat Fatigue and Power Through Your Day" at bounding box center [483, 483] width 240 height 88
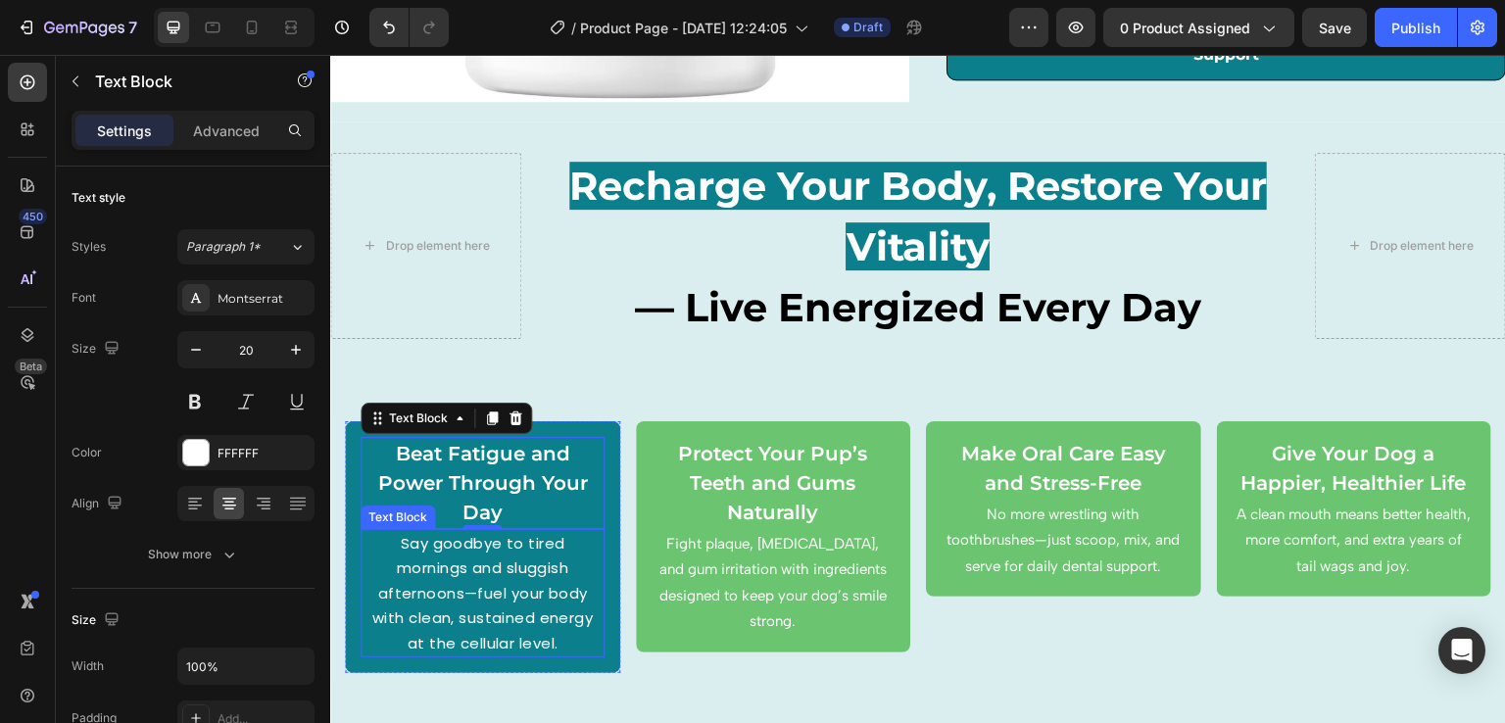
click at [451, 552] on p "Say goodbye to tired mornings and sluggish afternoons—fuel your body with clean…" at bounding box center [483, 593] width 240 height 125
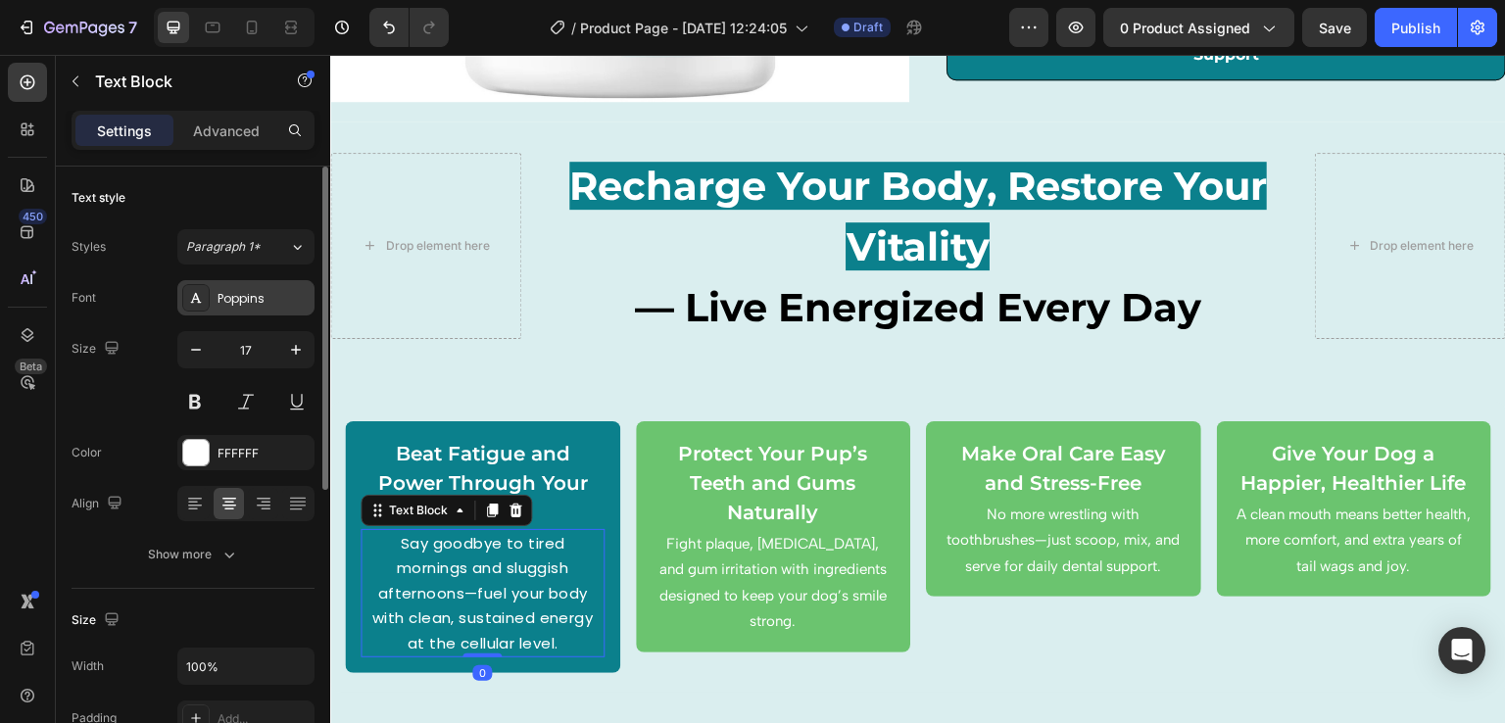
click at [244, 299] on div "Poppins" at bounding box center [264, 299] width 92 height 18
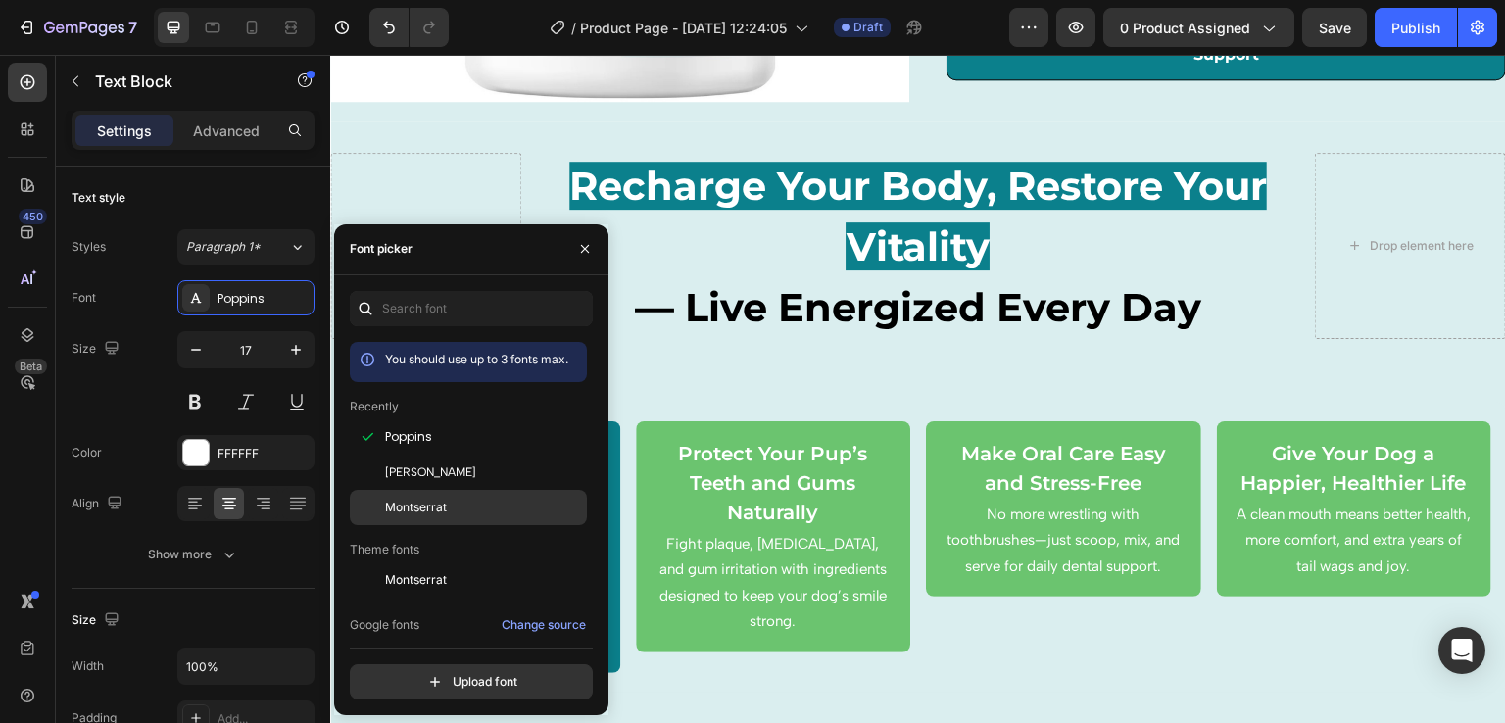
click at [420, 499] on span "Montserrat" at bounding box center [416, 508] width 62 height 18
click at [687, 618] on p "Fight plaque, [MEDICAL_DATA], and gum irritation with ingredients designed to k…" at bounding box center [774, 583] width 240 height 104
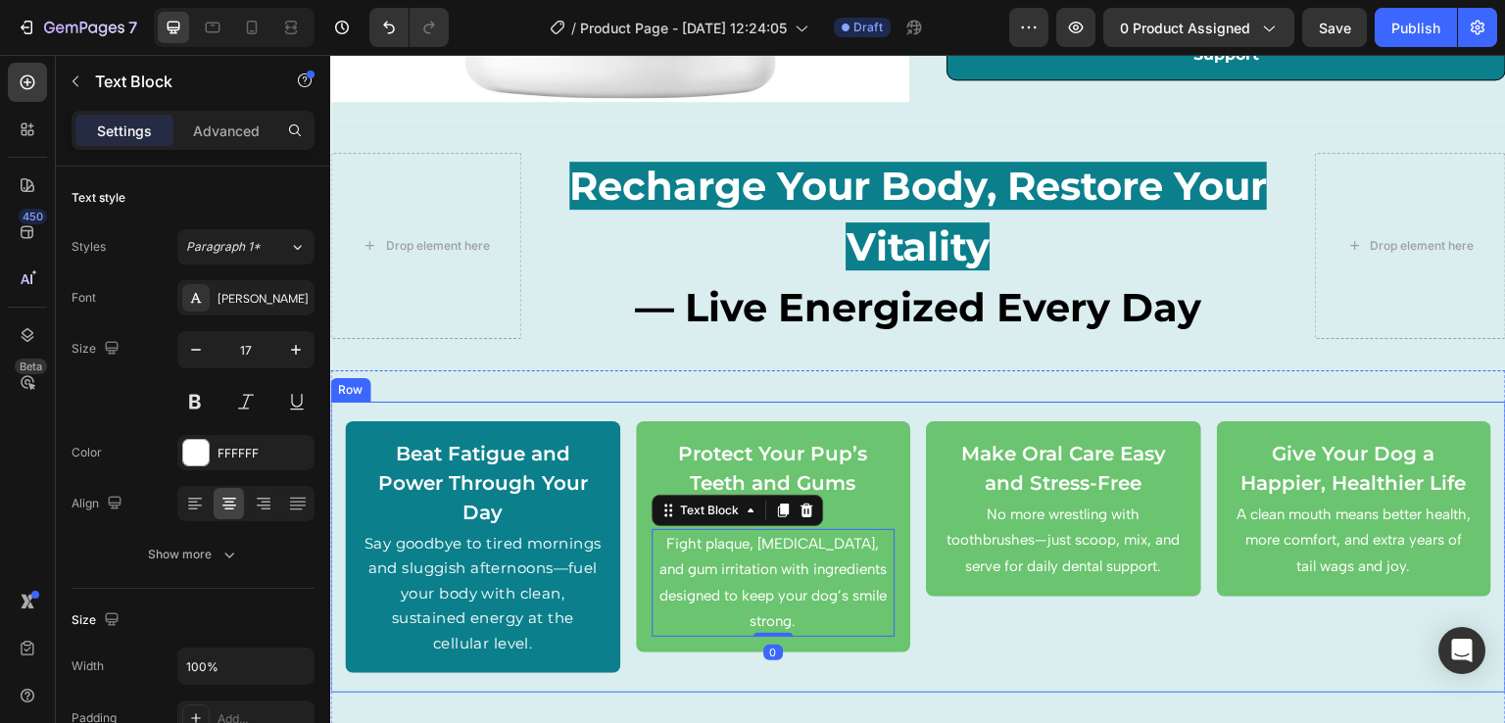
click at [628, 639] on div "Beat Fatigue and Power Through Your Day Text Block Say goodbye to tired morning…" at bounding box center [918, 548] width 1176 height 292
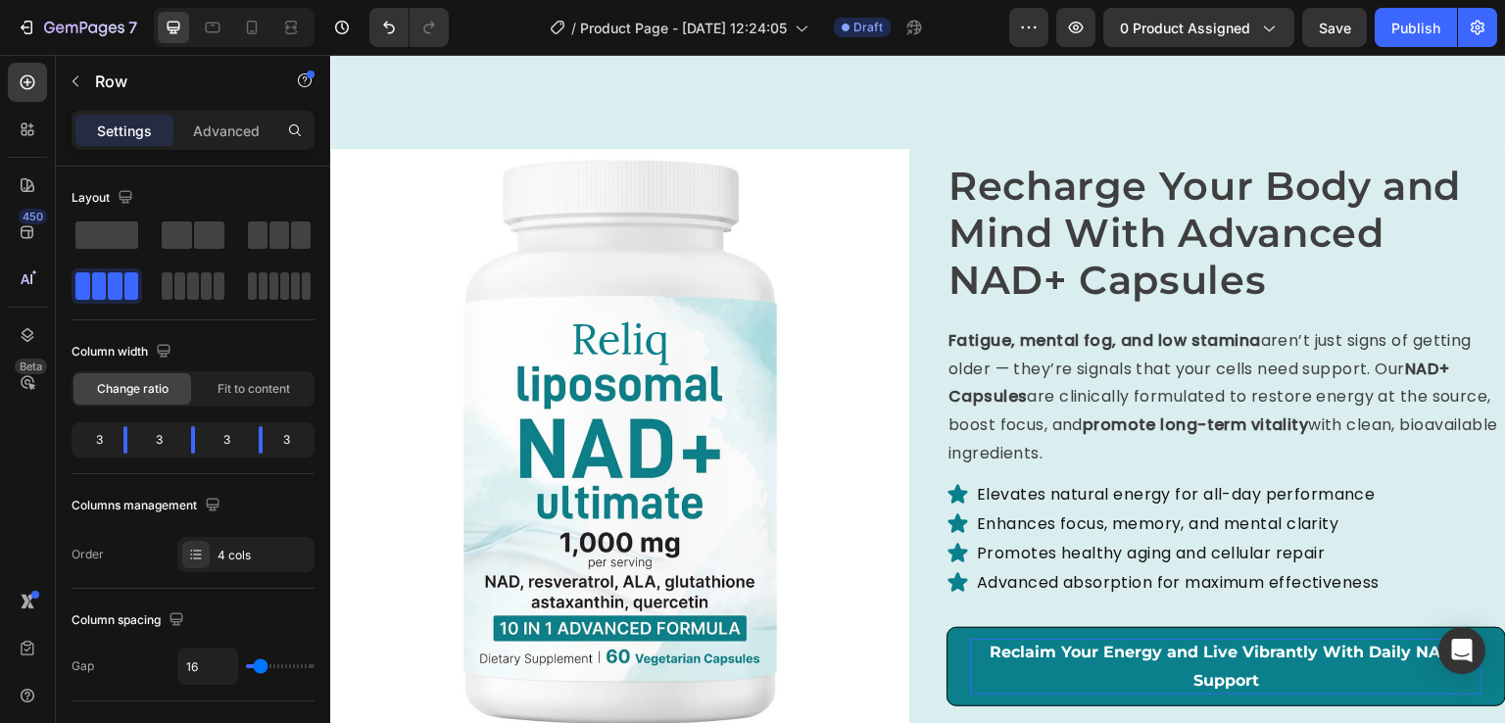
scroll to position [2691, 0]
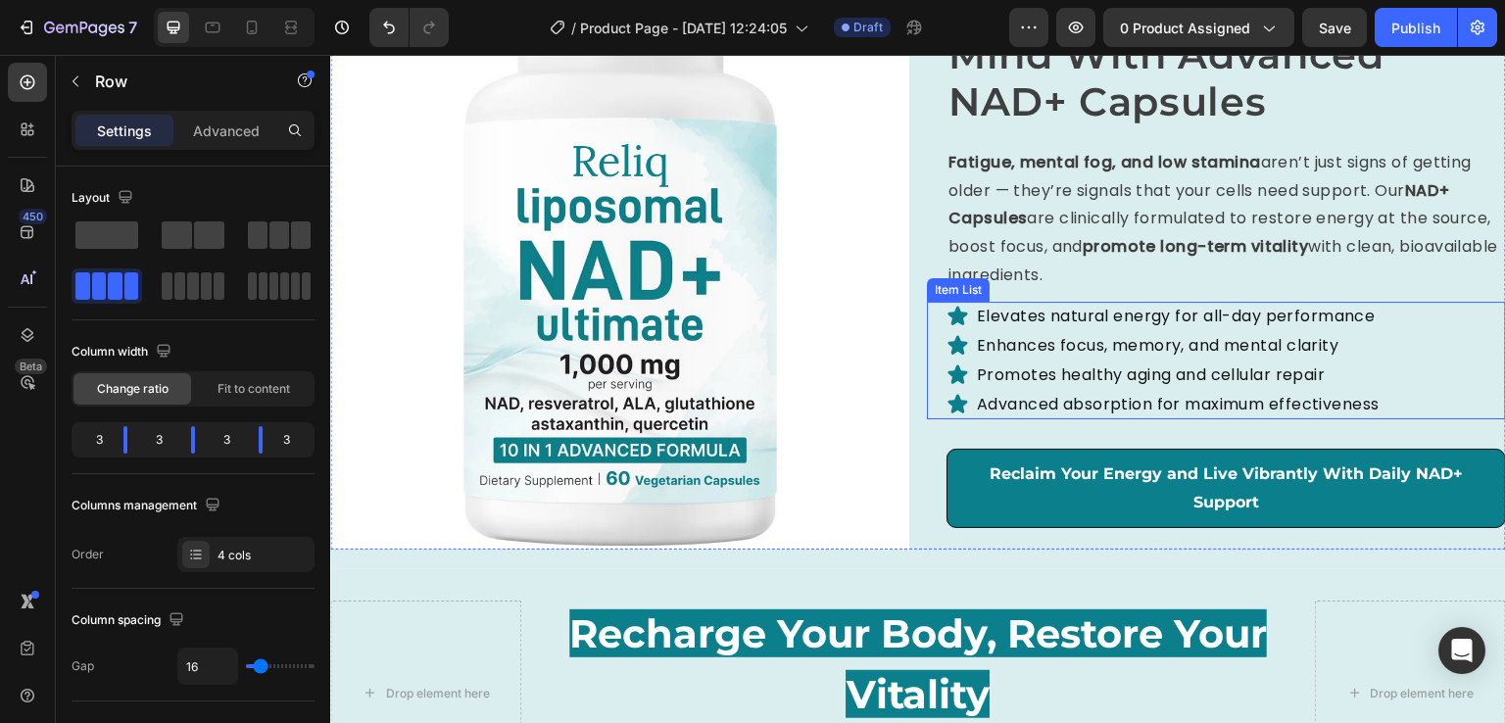
click at [1010, 331] on div "Enhances focus, memory, and mental clarity" at bounding box center [1178, 345] width 409 height 29
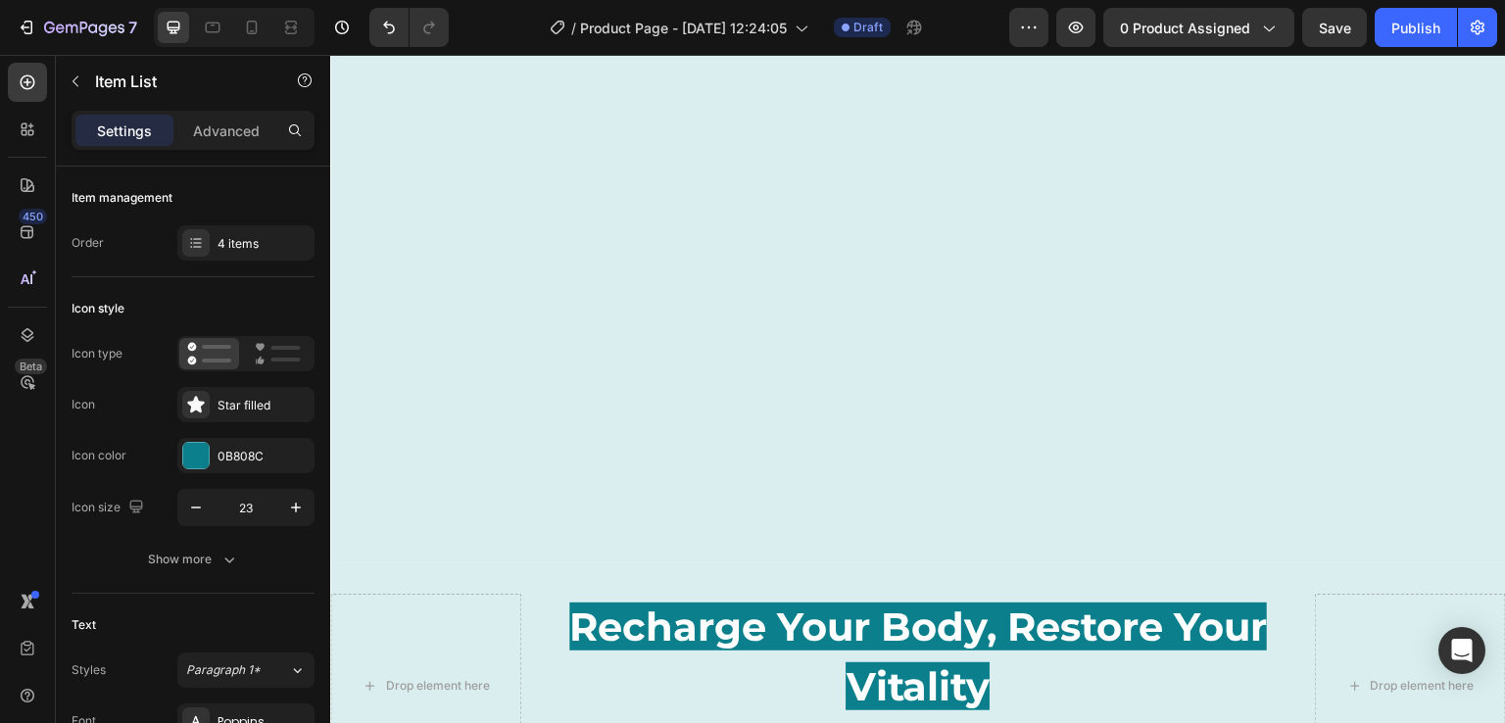
scroll to position [3435, 0]
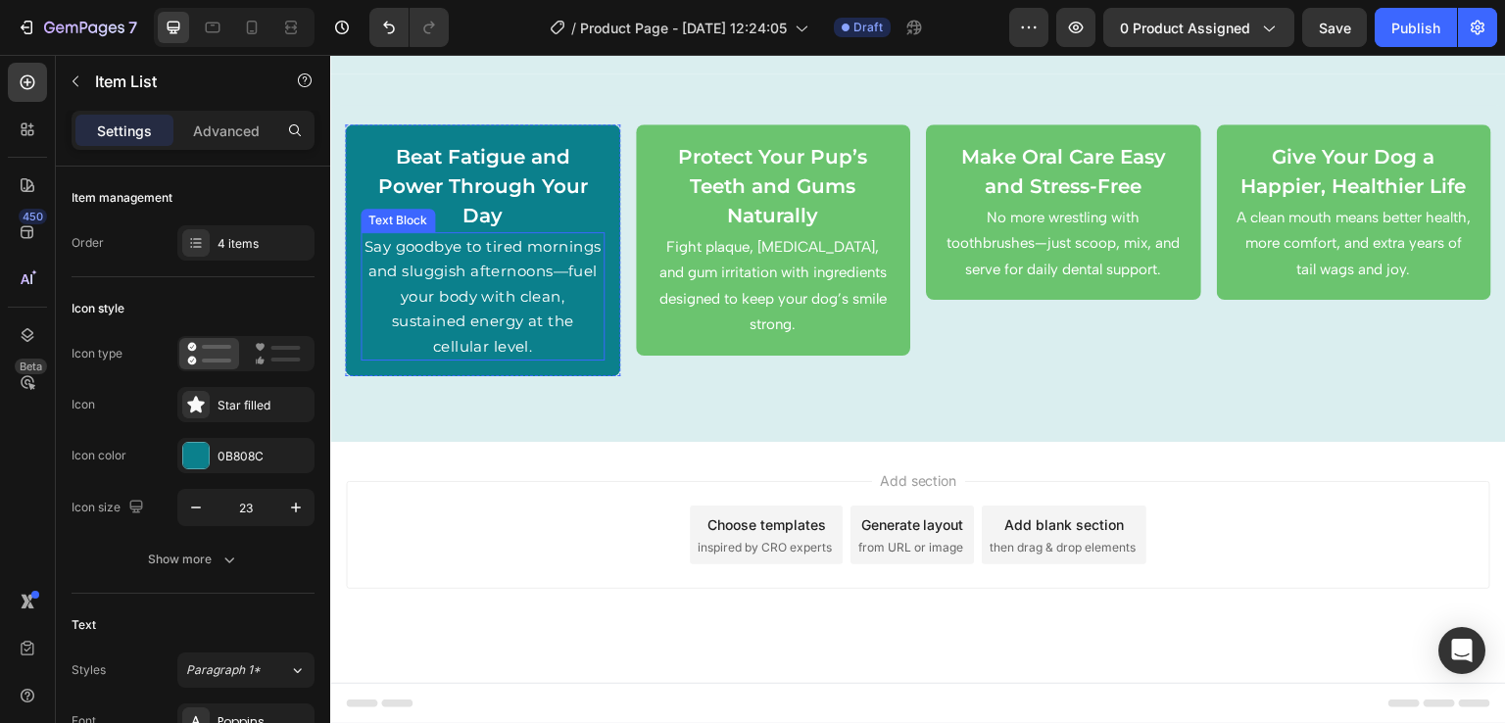
click at [553, 321] on span "Say goodbye to tired mornings and sluggish afternoons—fuel your body with clean…" at bounding box center [482, 296] width 237 height 119
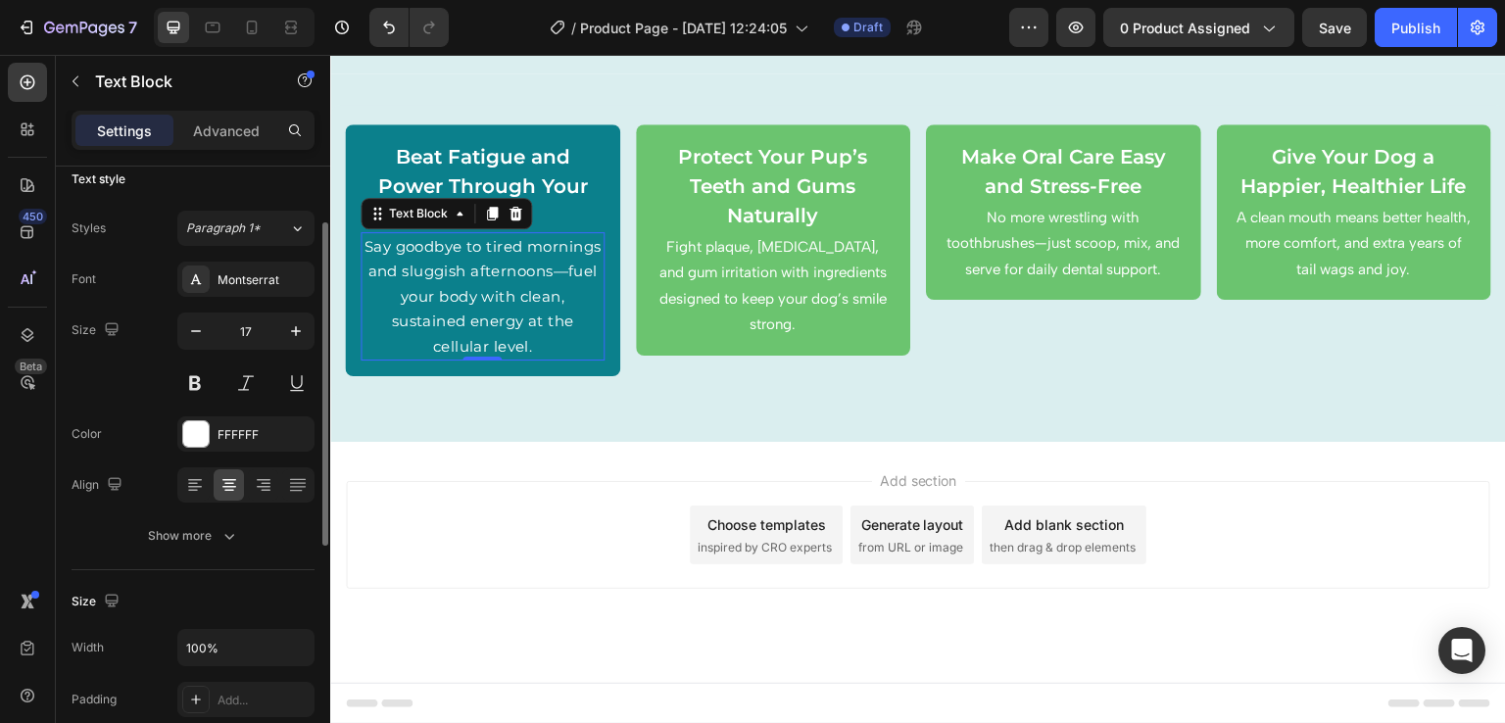
scroll to position [0, 0]
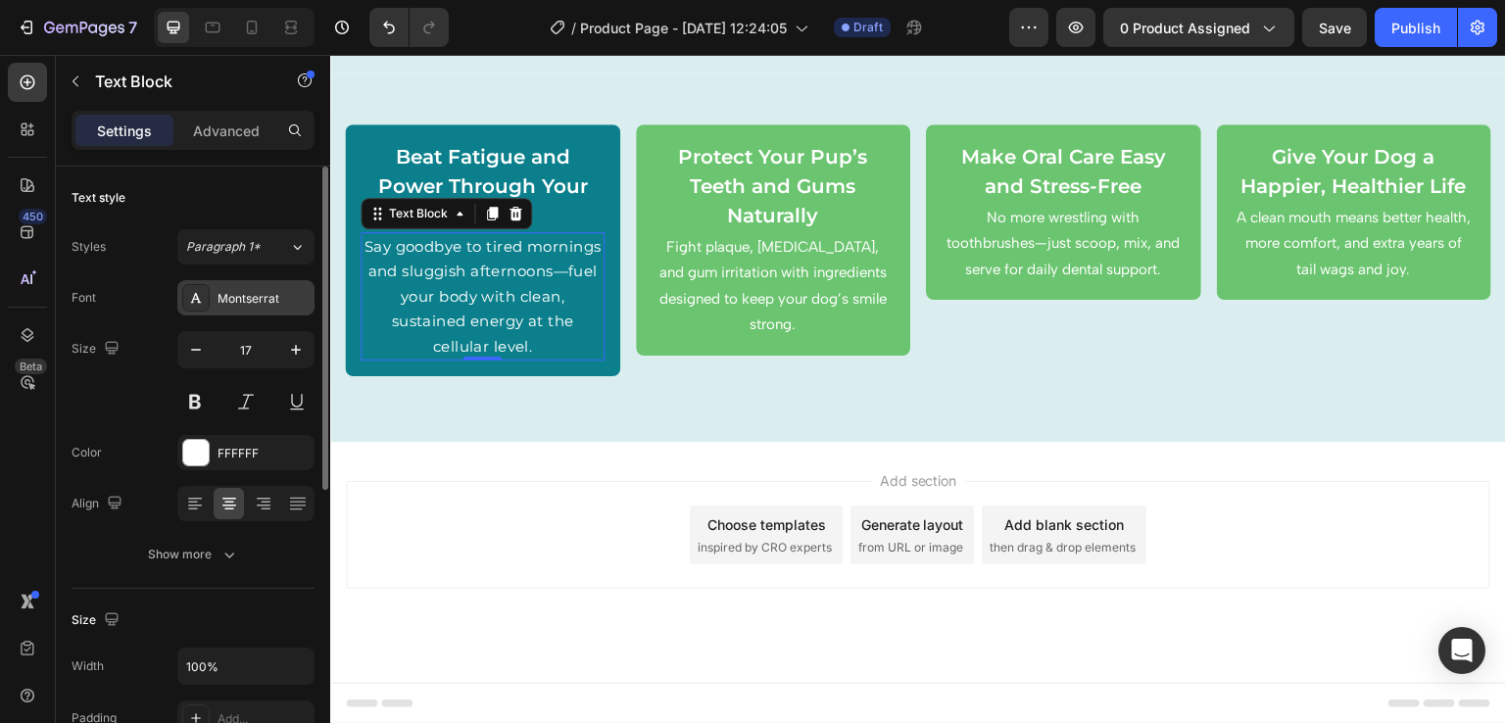
click at [252, 308] on div "Montserrat" at bounding box center [245, 297] width 137 height 35
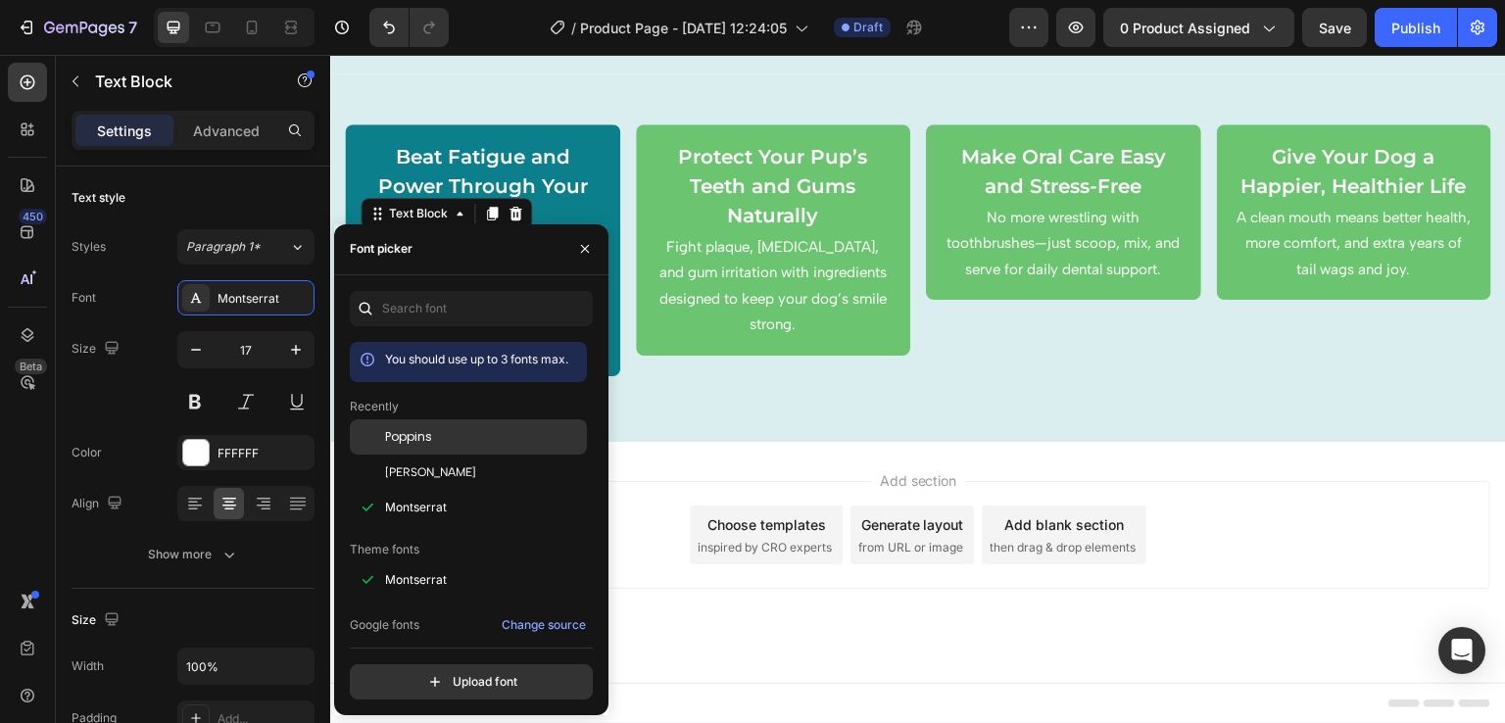
click at [423, 563] on div "Poppins" at bounding box center [468, 580] width 237 height 35
click at [809, 451] on div "Add section Choose templates inspired by CRO experts Generate layout from URL o…" at bounding box center [918, 562] width 1176 height 241
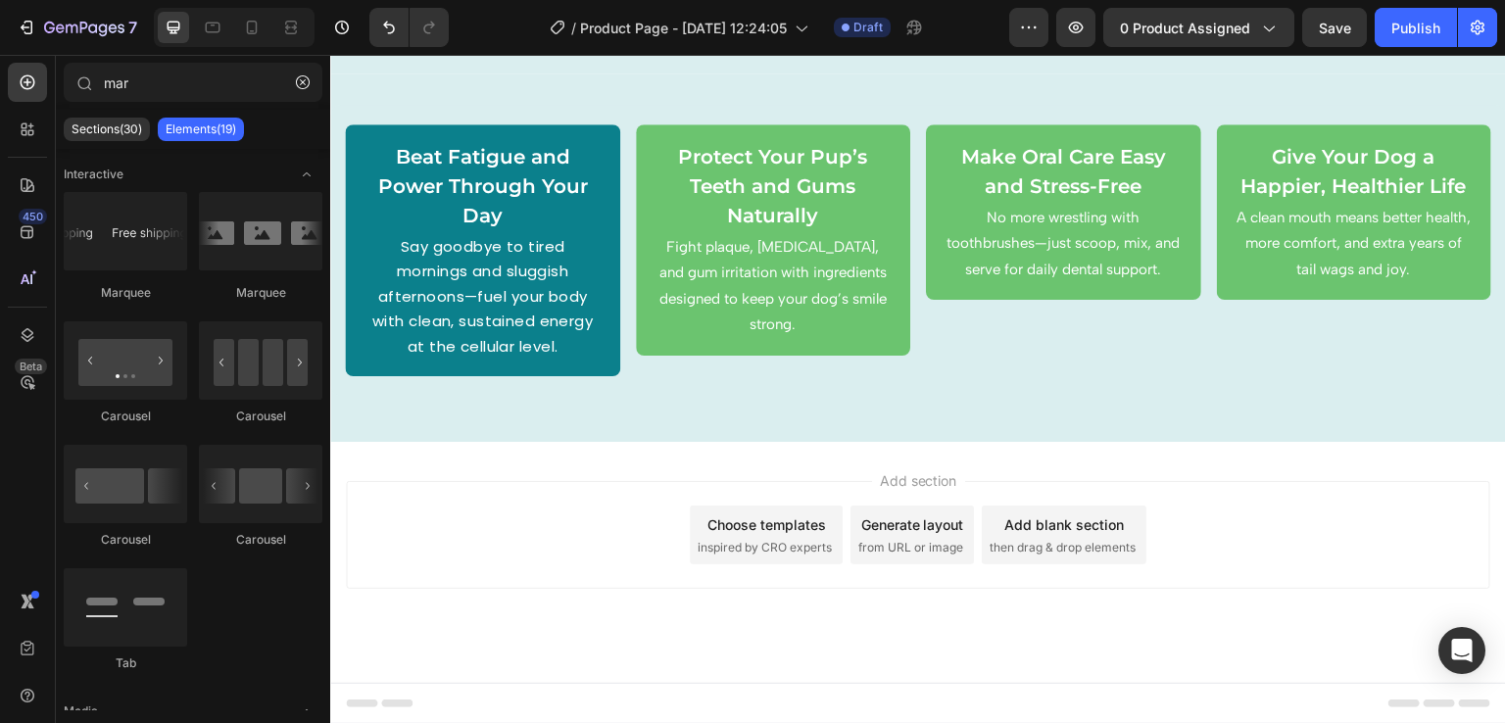
scroll to position [3391, 0]
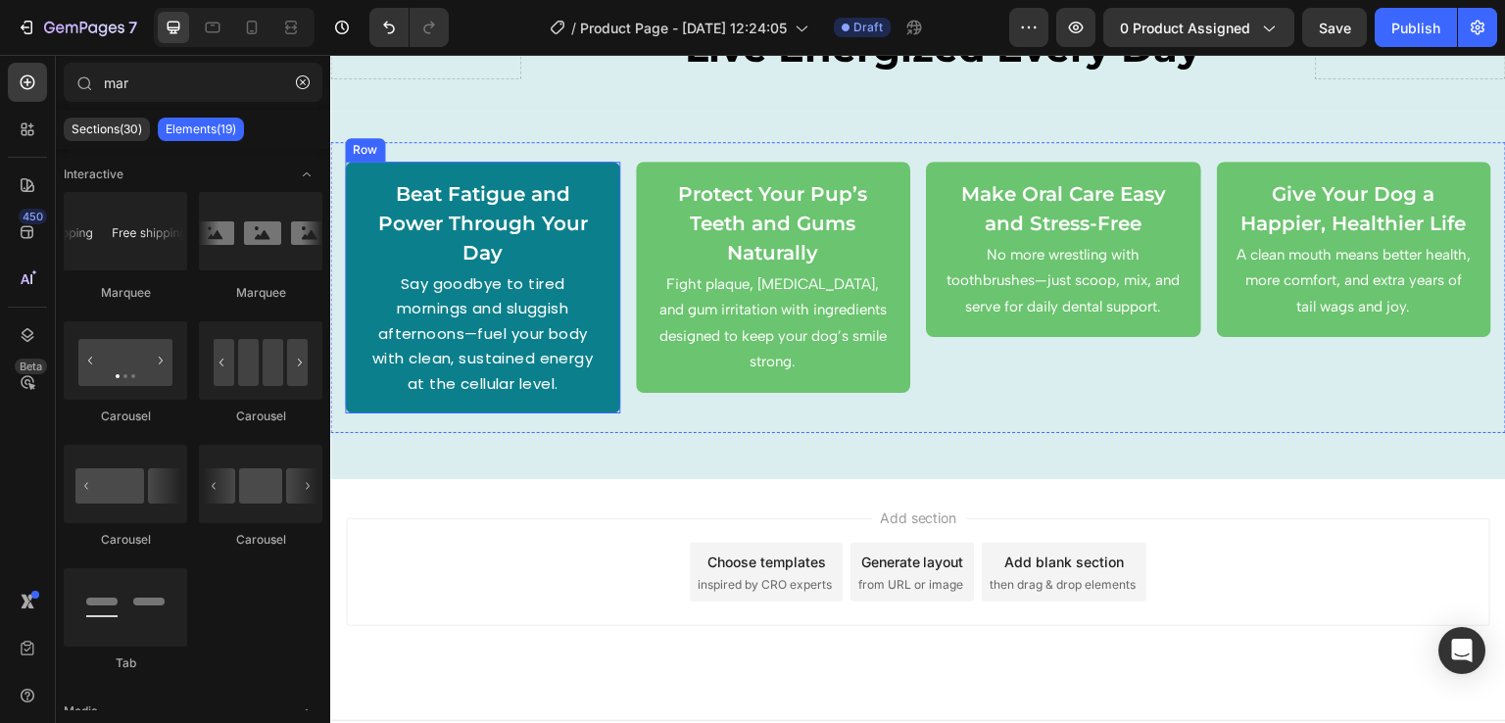
click at [510, 221] on p "Beat Fatigue and Power Through Your Day" at bounding box center [483, 223] width 240 height 88
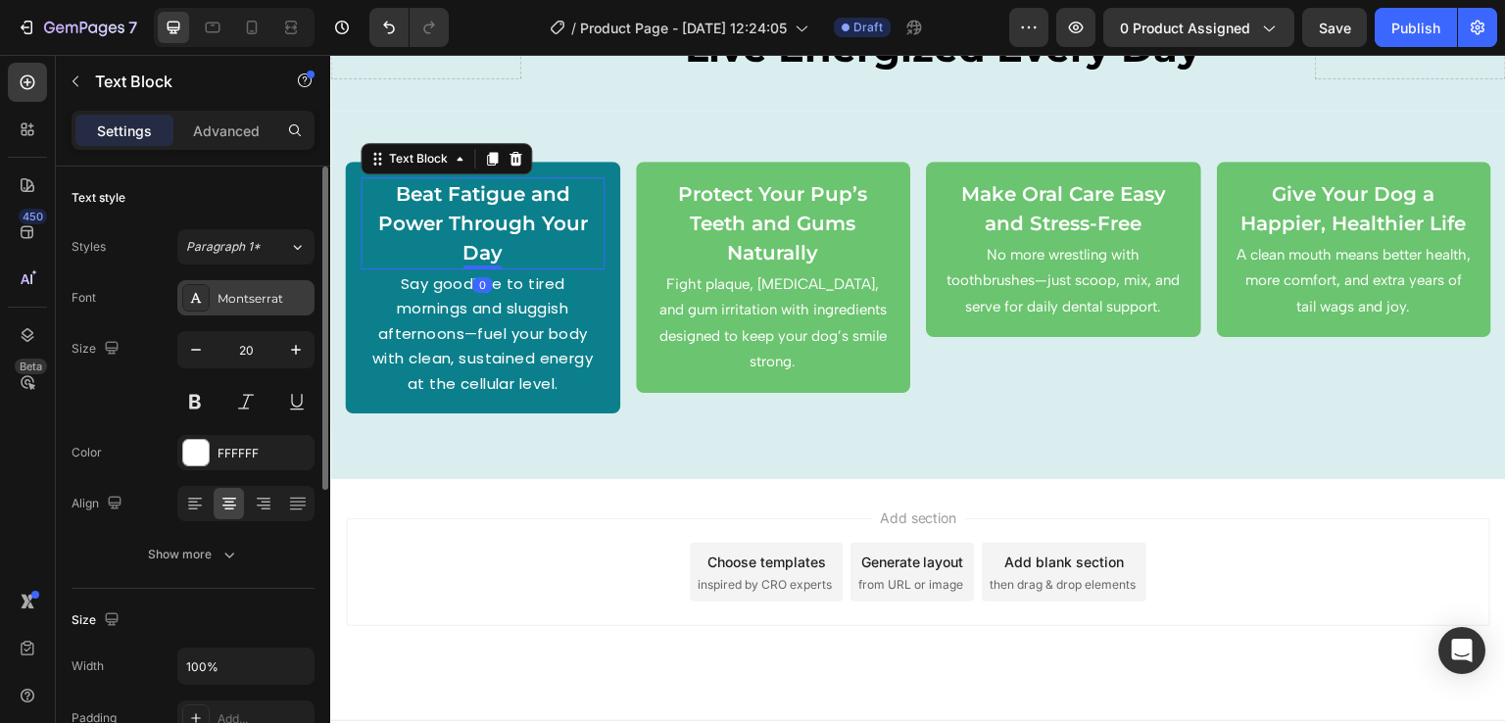
click at [232, 283] on div "Montserrat" at bounding box center [245, 297] width 137 height 35
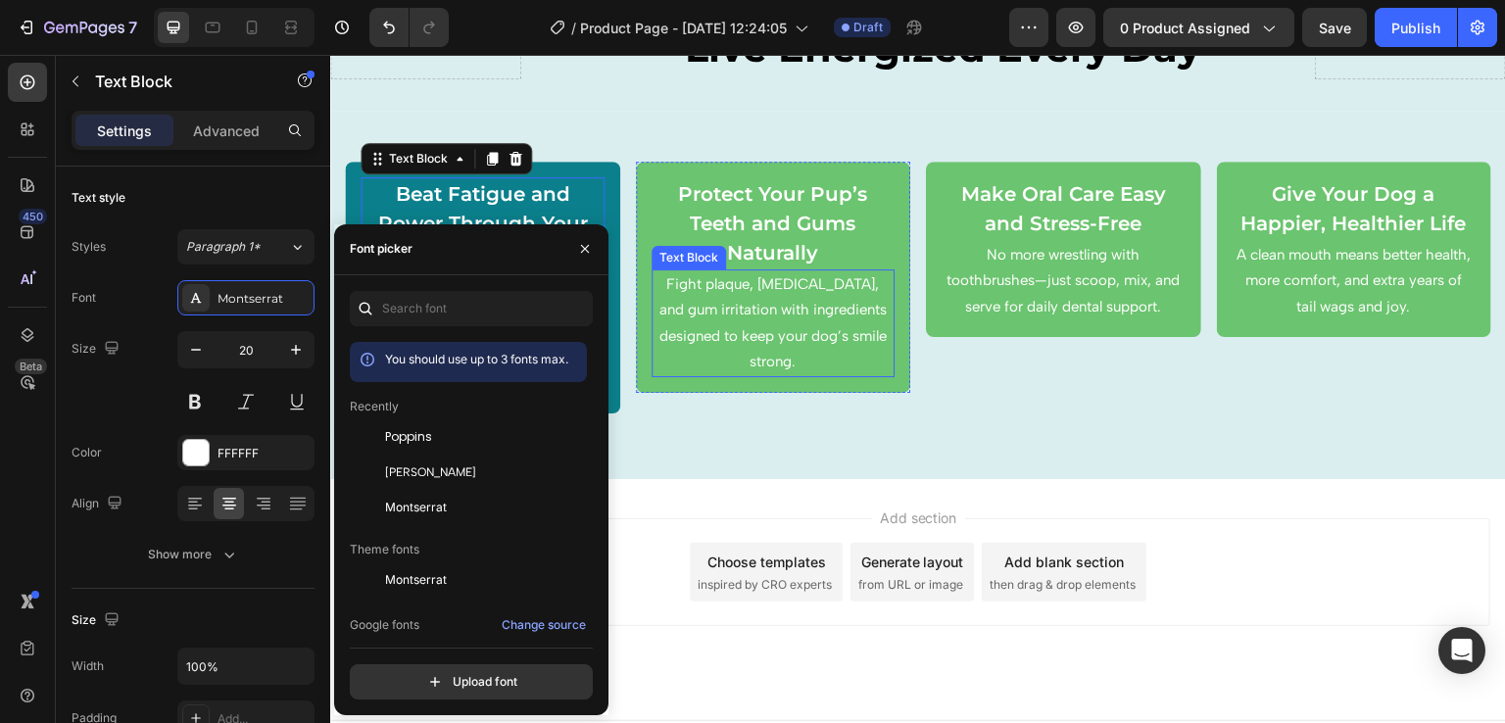
click at [678, 271] on div "Fight plaque, [MEDICAL_DATA], and gum irritation with ingredients designed to k…" at bounding box center [774, 324] width 244 height 108
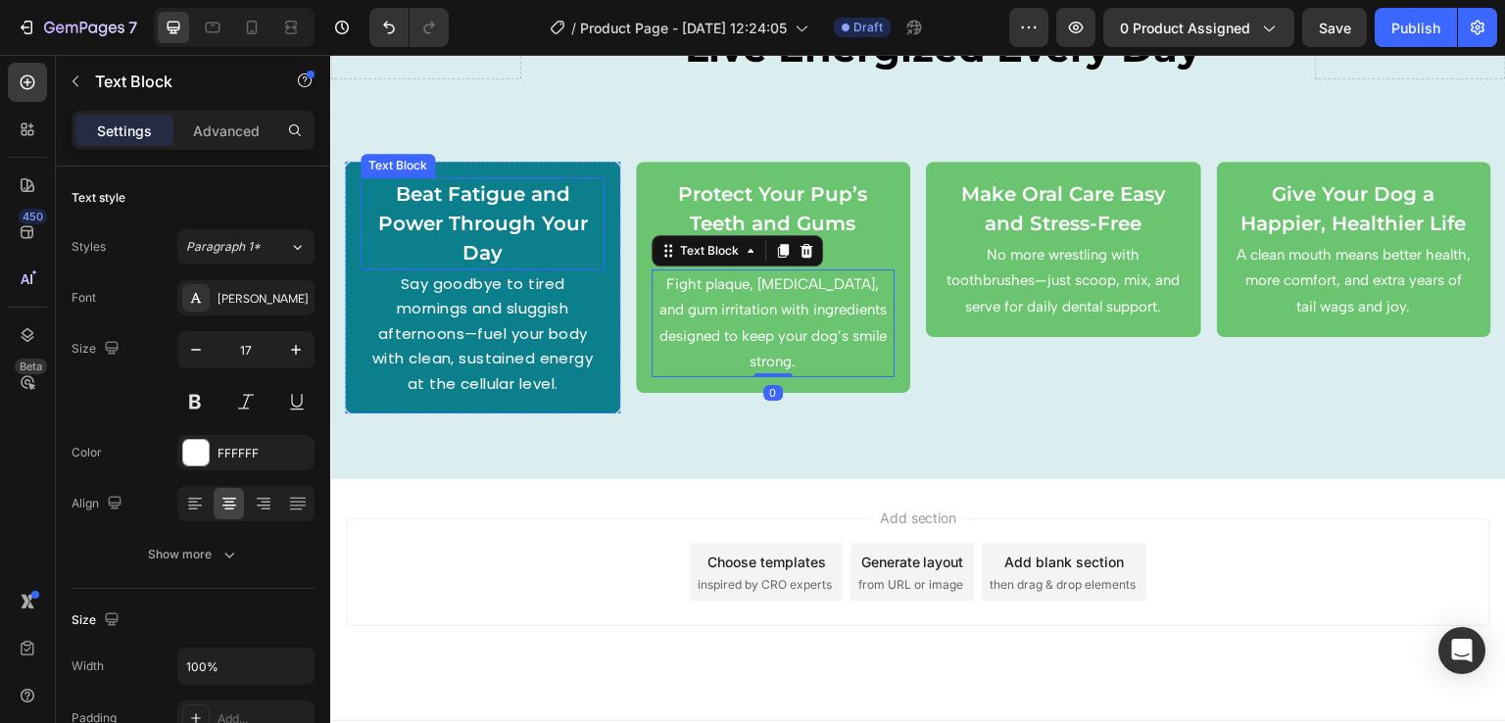
click at [538, 236] on p "Beat Fatigue and Power Through Your Day" at bounding box center [483, 223] width 240 height 88
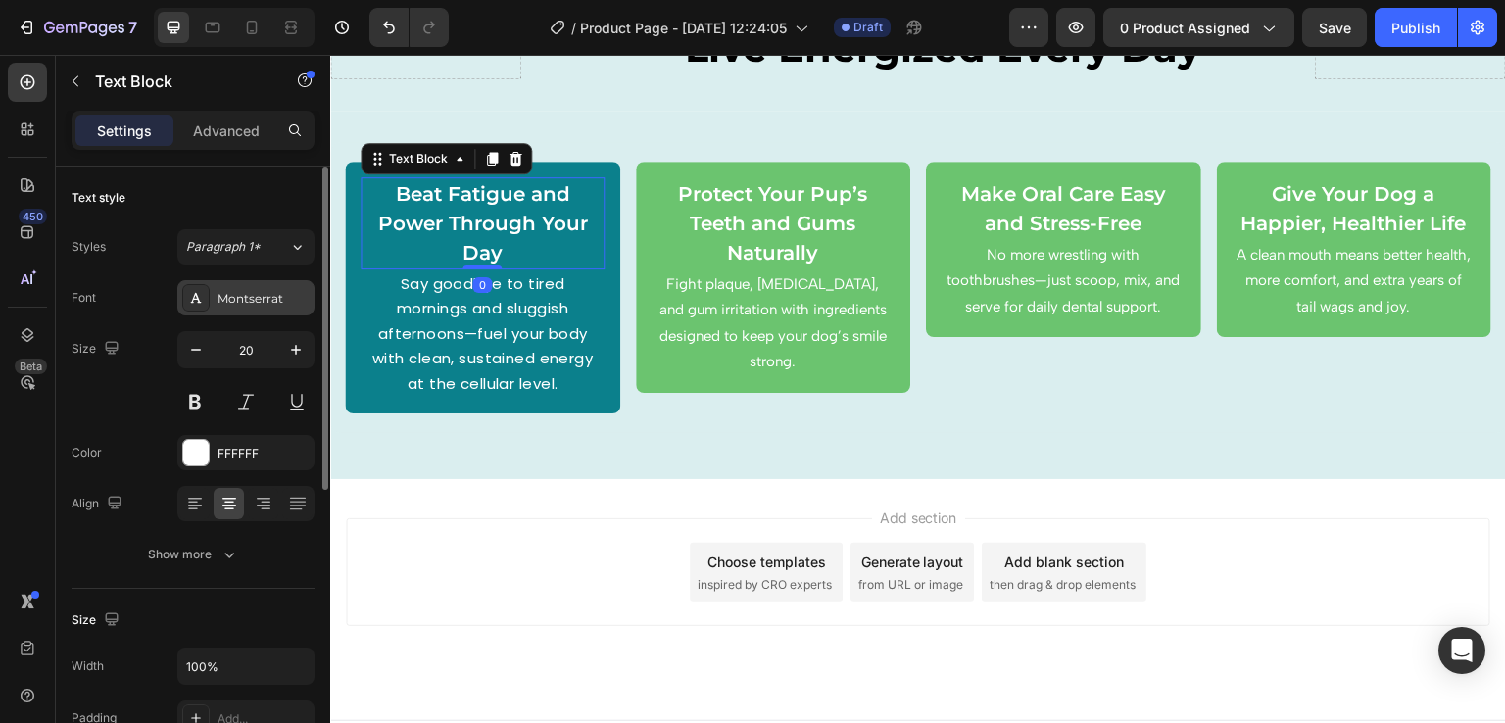
click at [250, 291] on div "Montserrat" at bounding box center [264, 299] width 92 height 18
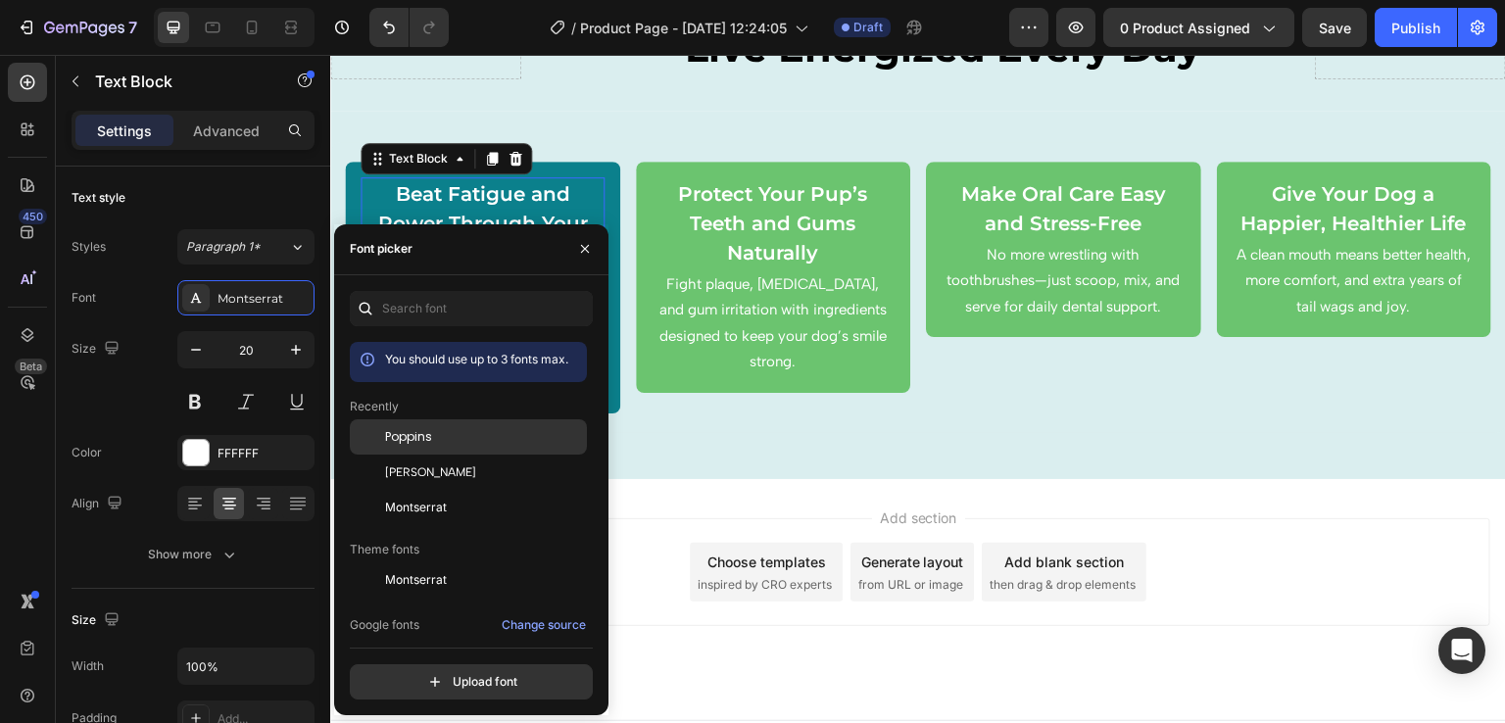
click at [412, 445] on span "Poppins" at bounding box center [408, 437] width 47 height 18
click at [835, 521] on div "Add section Choose templates inspired by CRO experts Generate layout from URL o…" at bounding box center [918, 599] width 1176 height 241
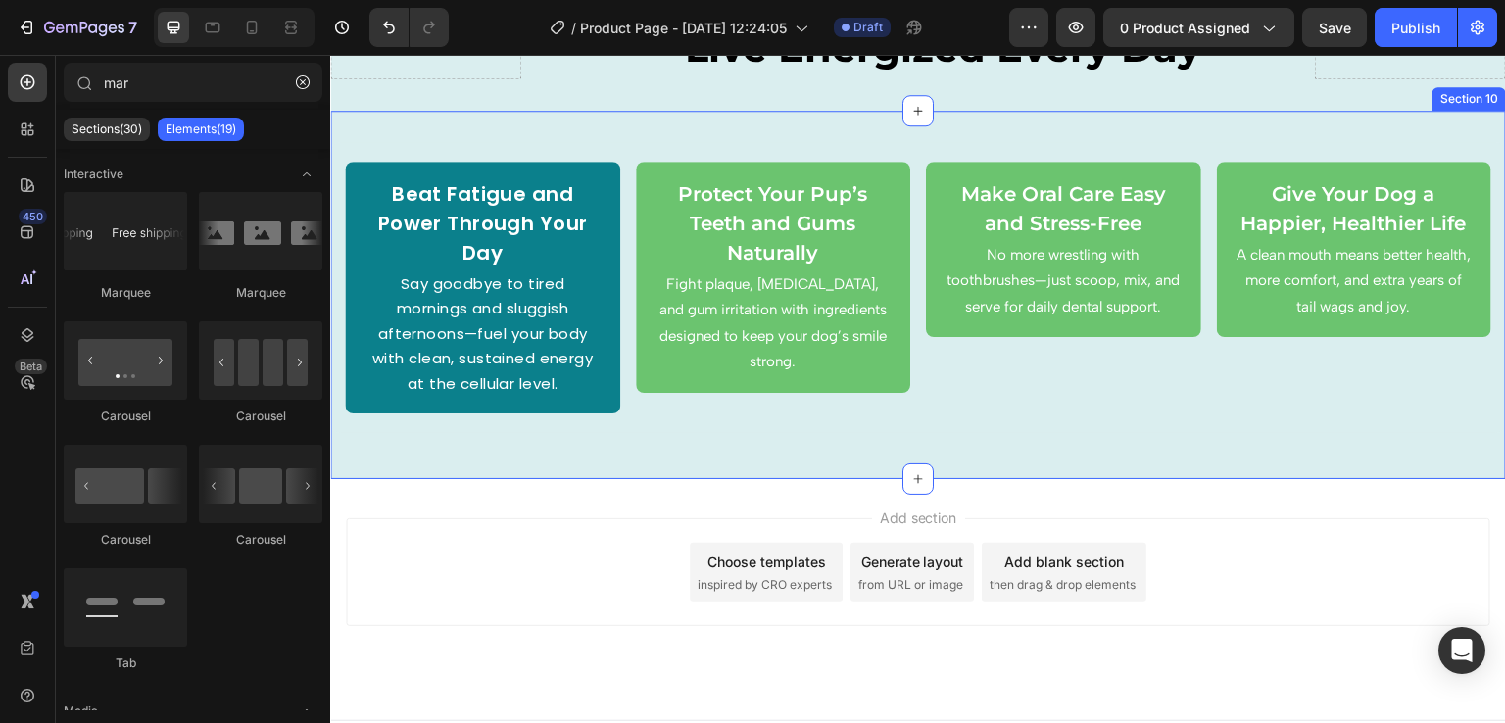
click at [727, 461] on div "Beat Fatigue and Power Through Your Day Text Block Say goodbye to tired morning…" at bounding box center [918, 295] width 1176 height 369
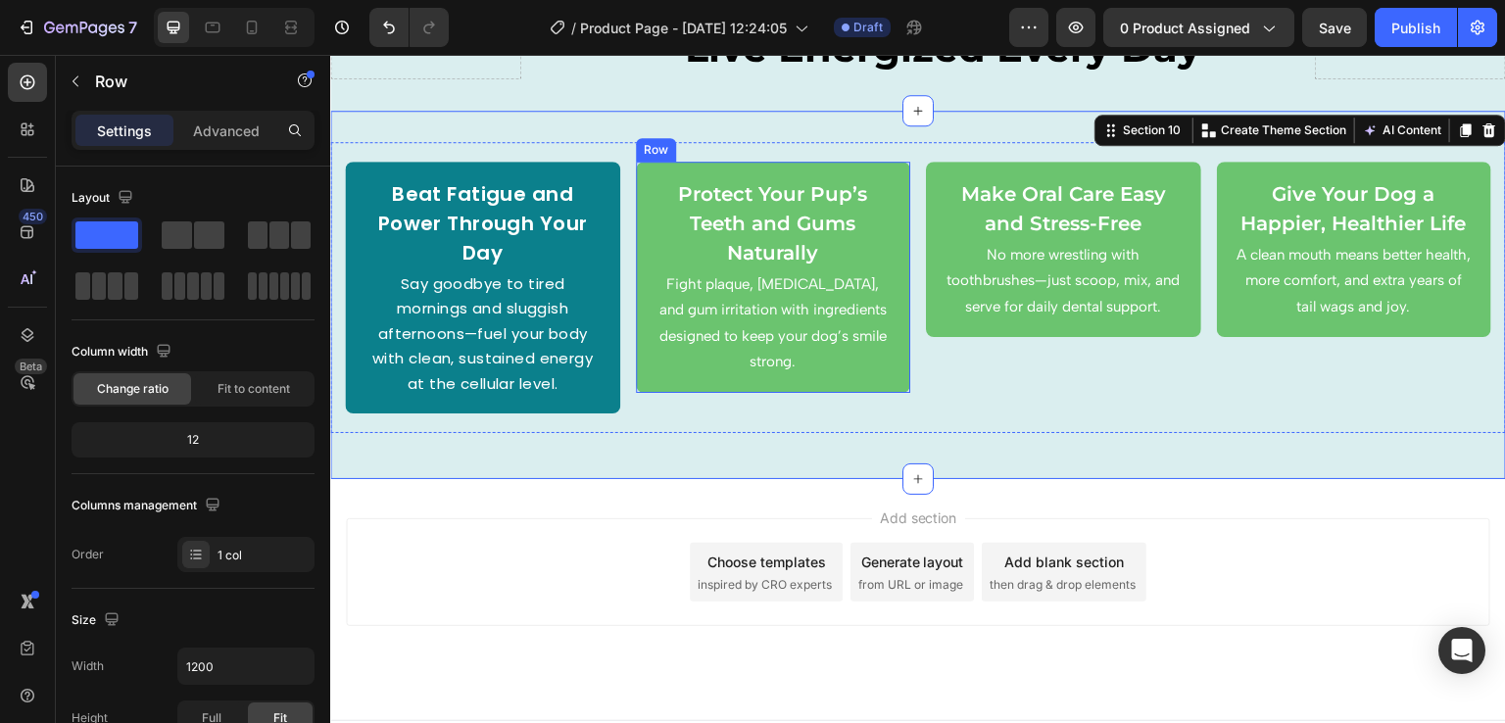
click at [877, 167] on div "Protect Your Pup’s Teeth and Gums Naturally Text Block Fight plaque, [MEDICAL_D…" at bounding box center [773, 277] width 275 height 231
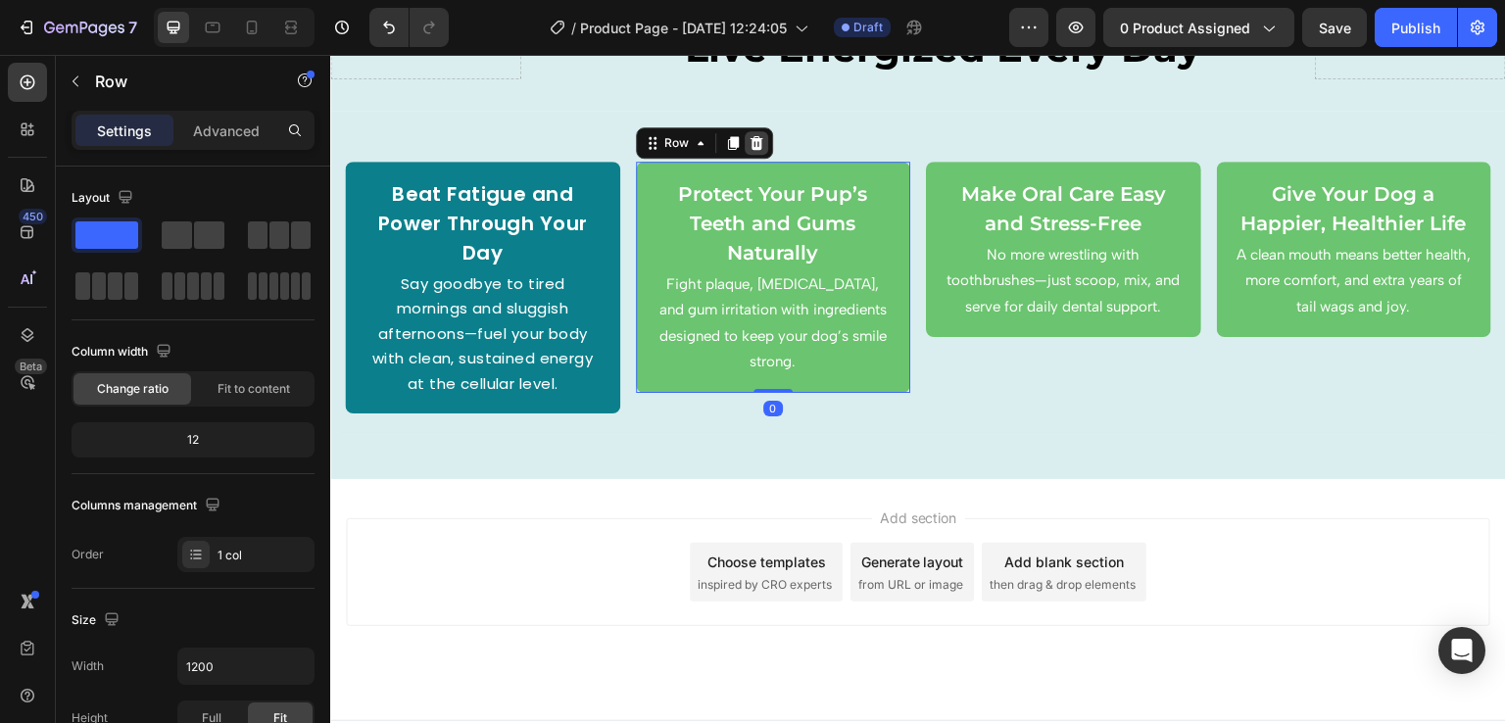
click at [750, 151] on icon at bounding box center [757, 143] width 16 height 16
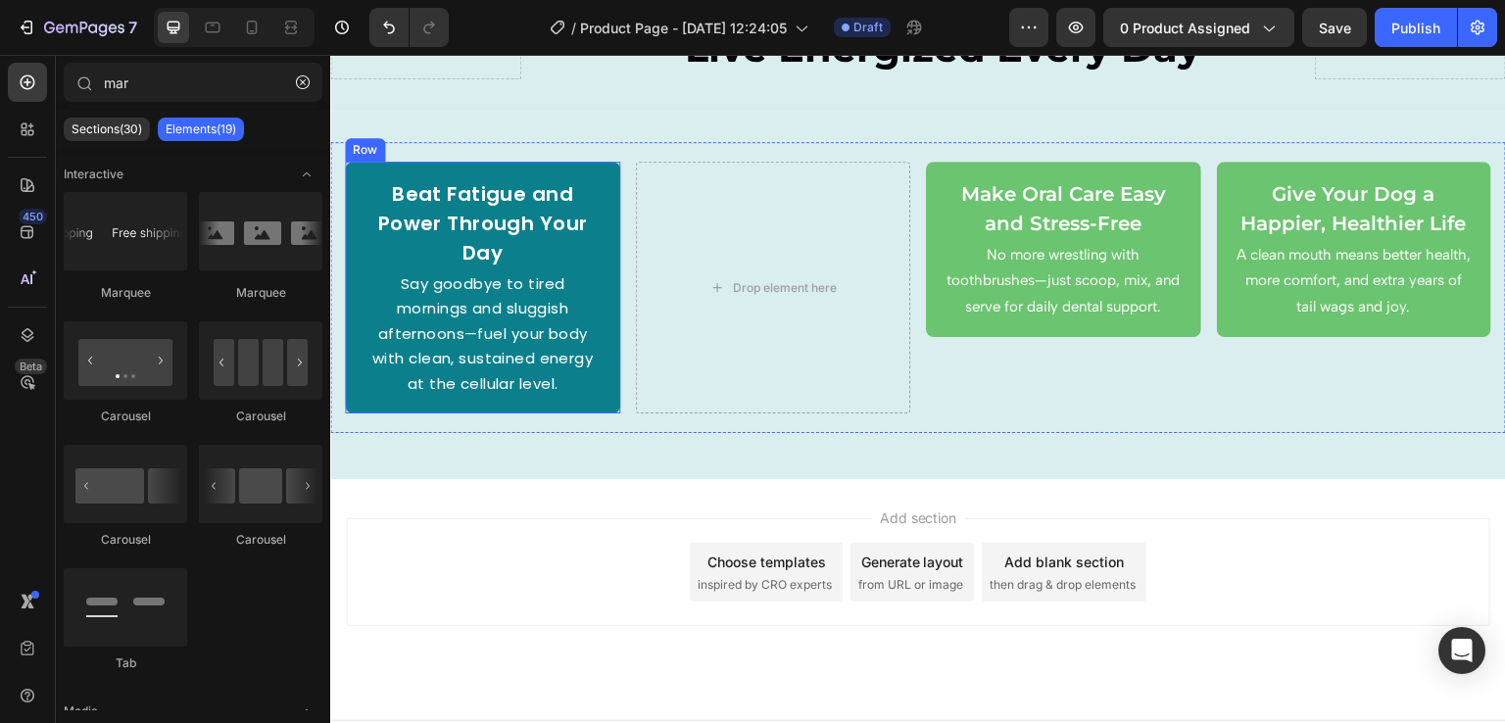
click at [603, 176] on div "Beat Fatigue and Power Through Your Day Text Block Say goodbye to tired morning…" at bounding box center [482, 288] width 275 height 253
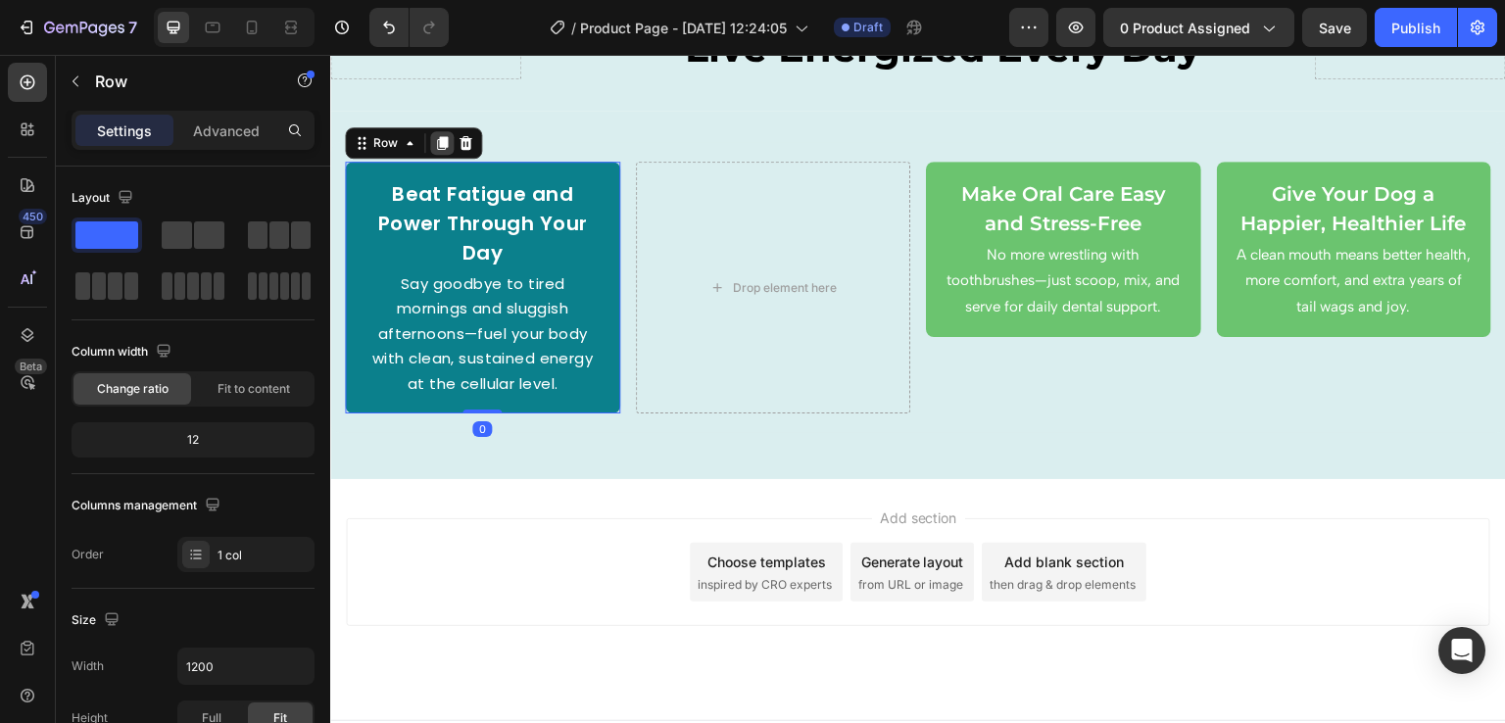
click at [437, 142] on icon at bounding box center [442, 143] width 16 height 16
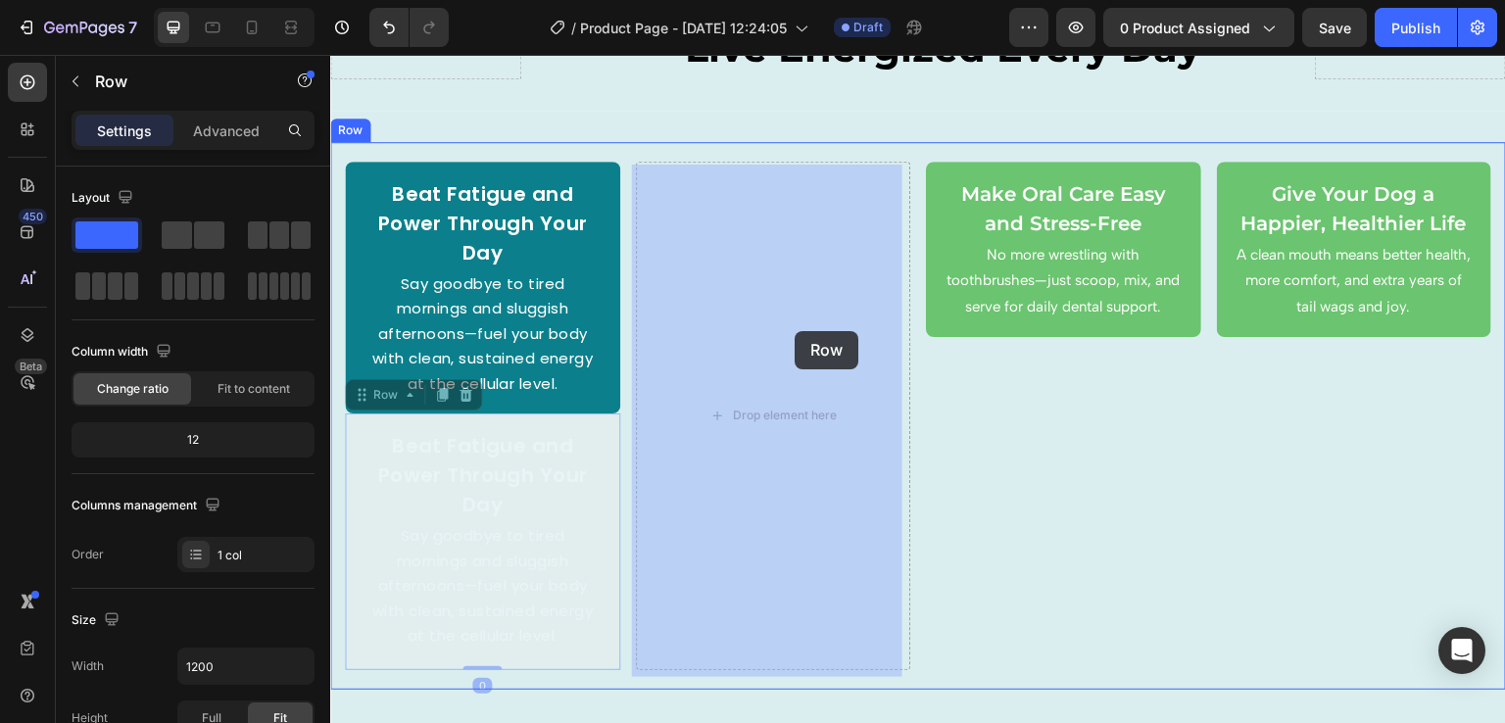
drag, startPoint x: 369, startPoint y: 401, endPoint x: 795, endPoint y: 331, distance: 432.0
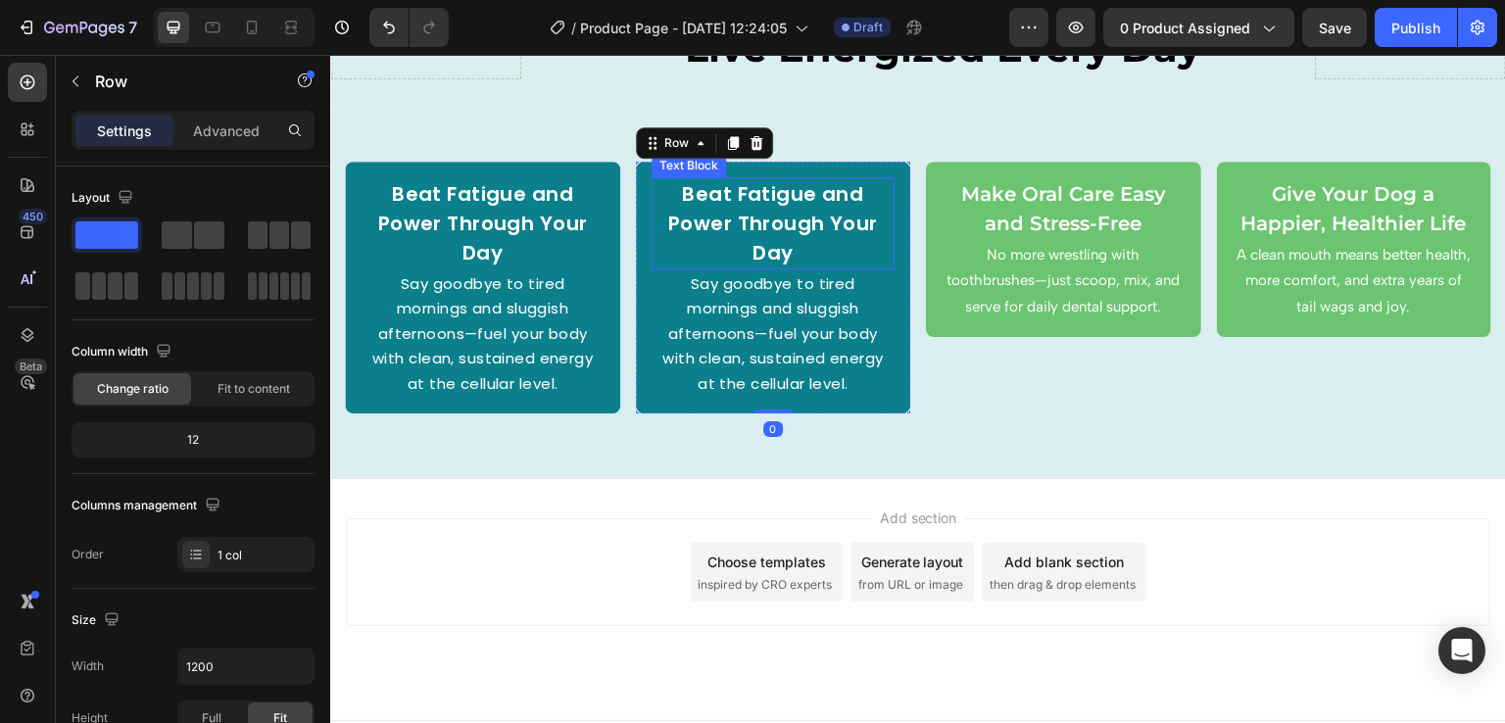
click at [759, 232] on p "Beat Fatigue and Power Through Your Day" at bounding box center [774, 223] width 240 height 88
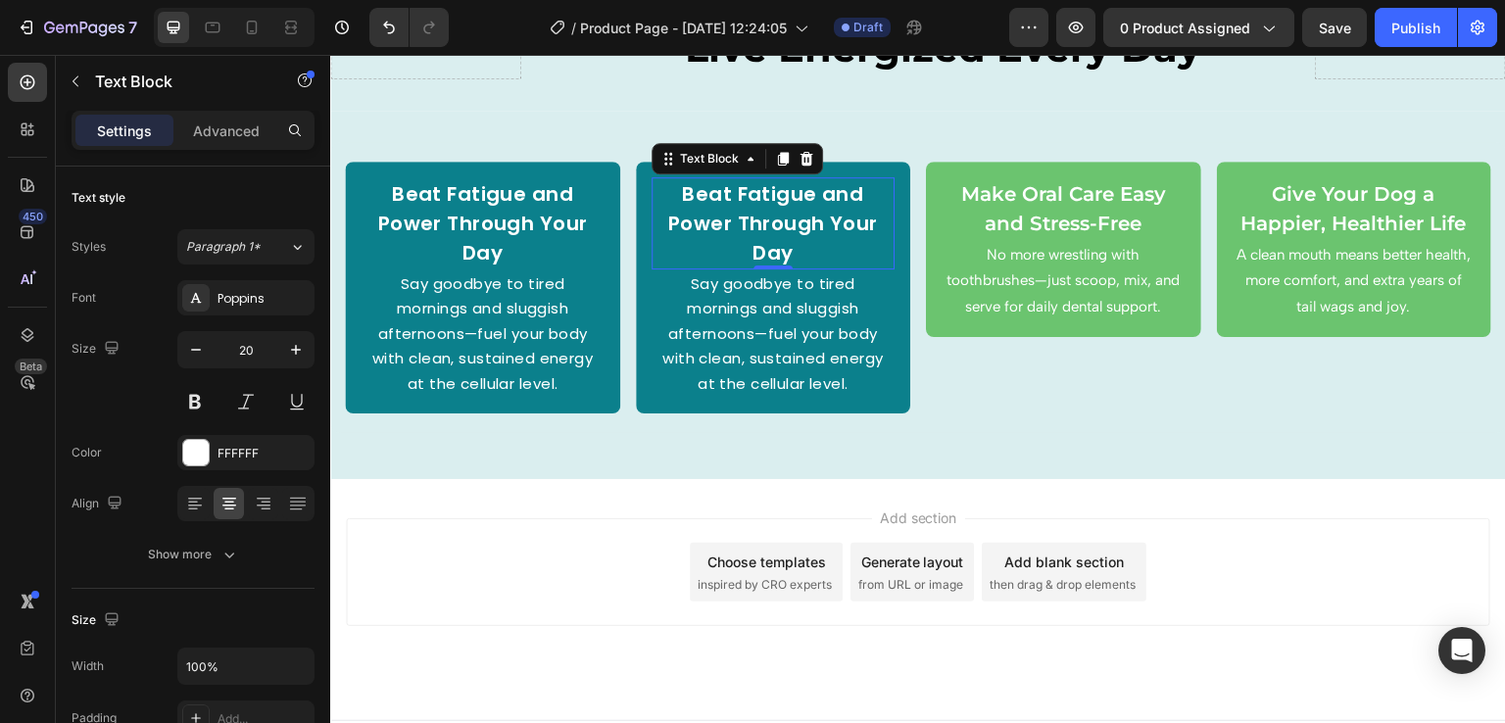
click at [783, 235] on p "Beat Fatigue and Power Through Your Day" at bounding box center [774, 223] width 240 height 88
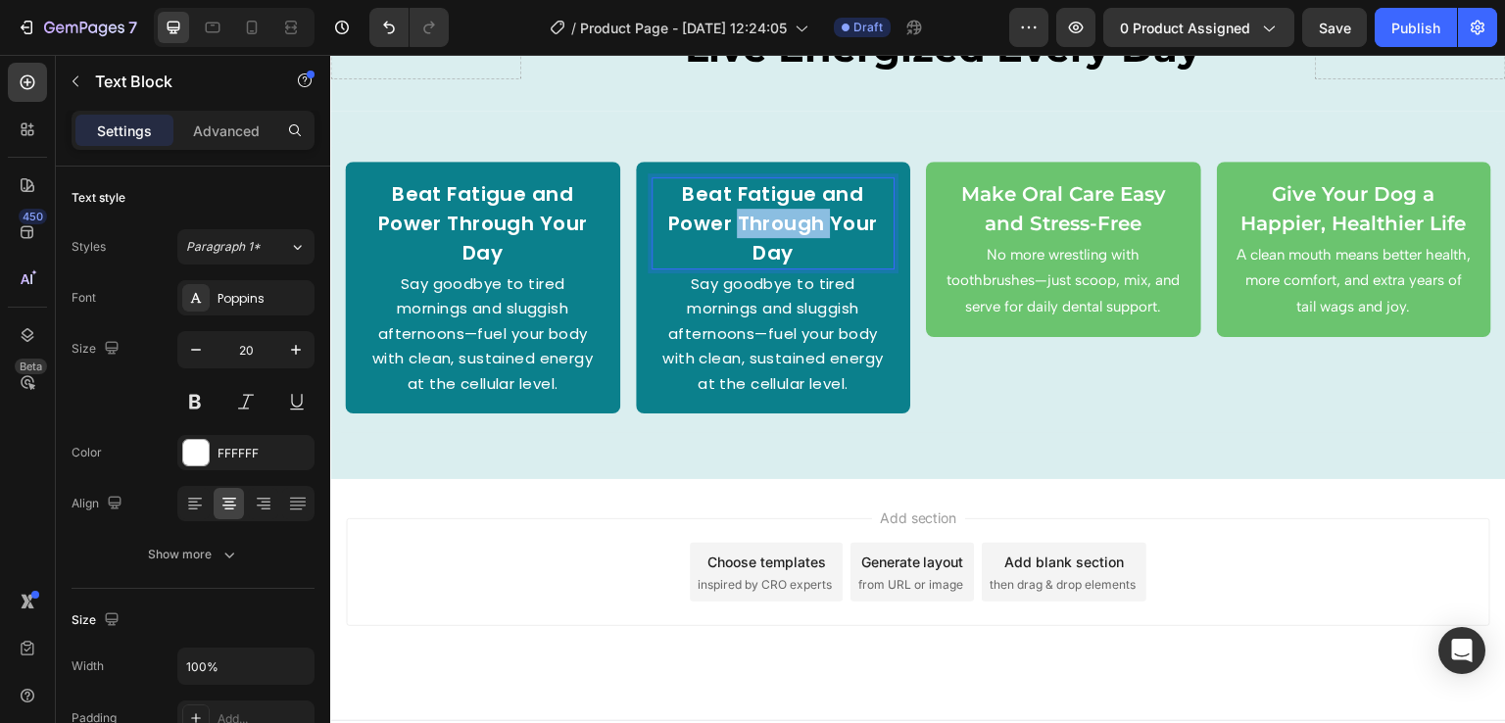
click at [783, 235] on p "Beat Fatigue and Power Through Your Day" at bounding box center [774, 223] width 240 height 88
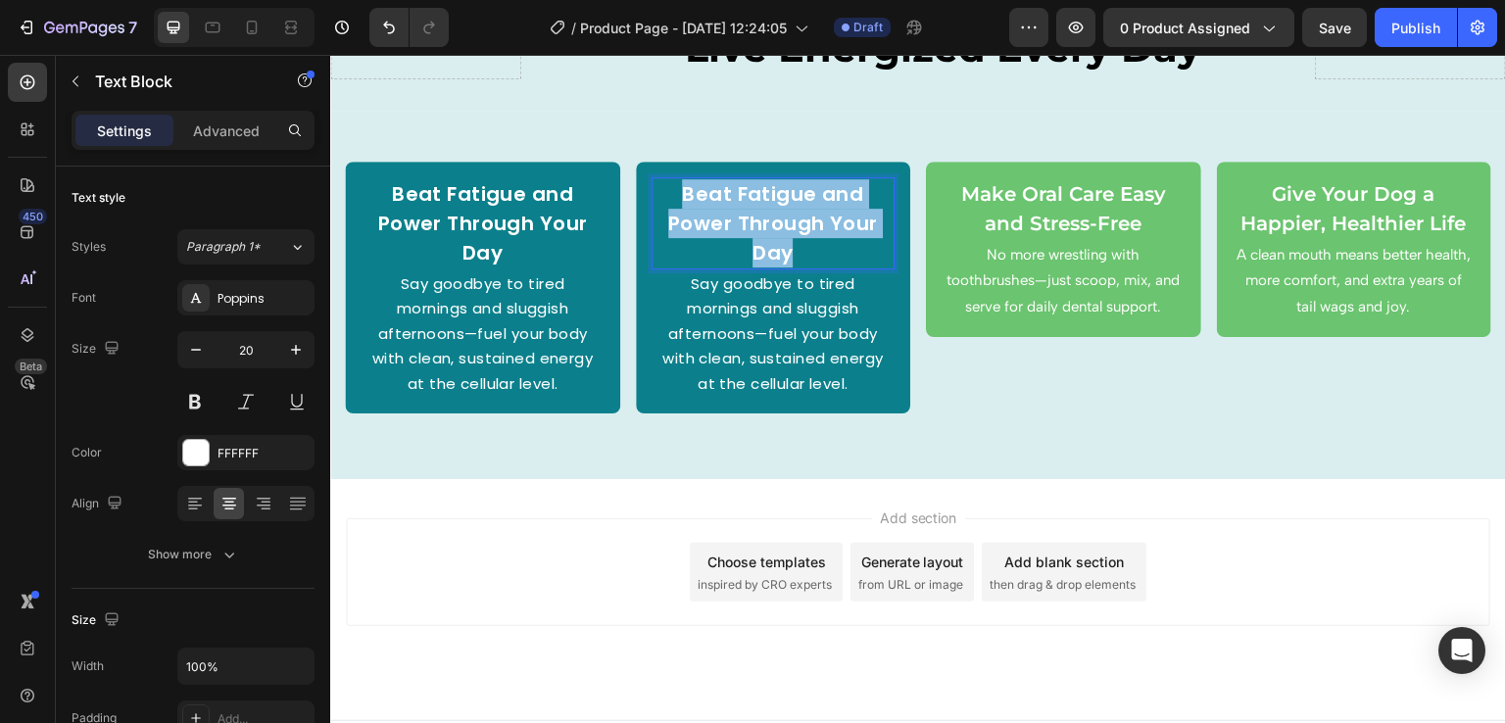
click at [783, 235] on p "Beat Fatigue and Power Through Your Day" at bounding box center [774, 223] width 240 height 88
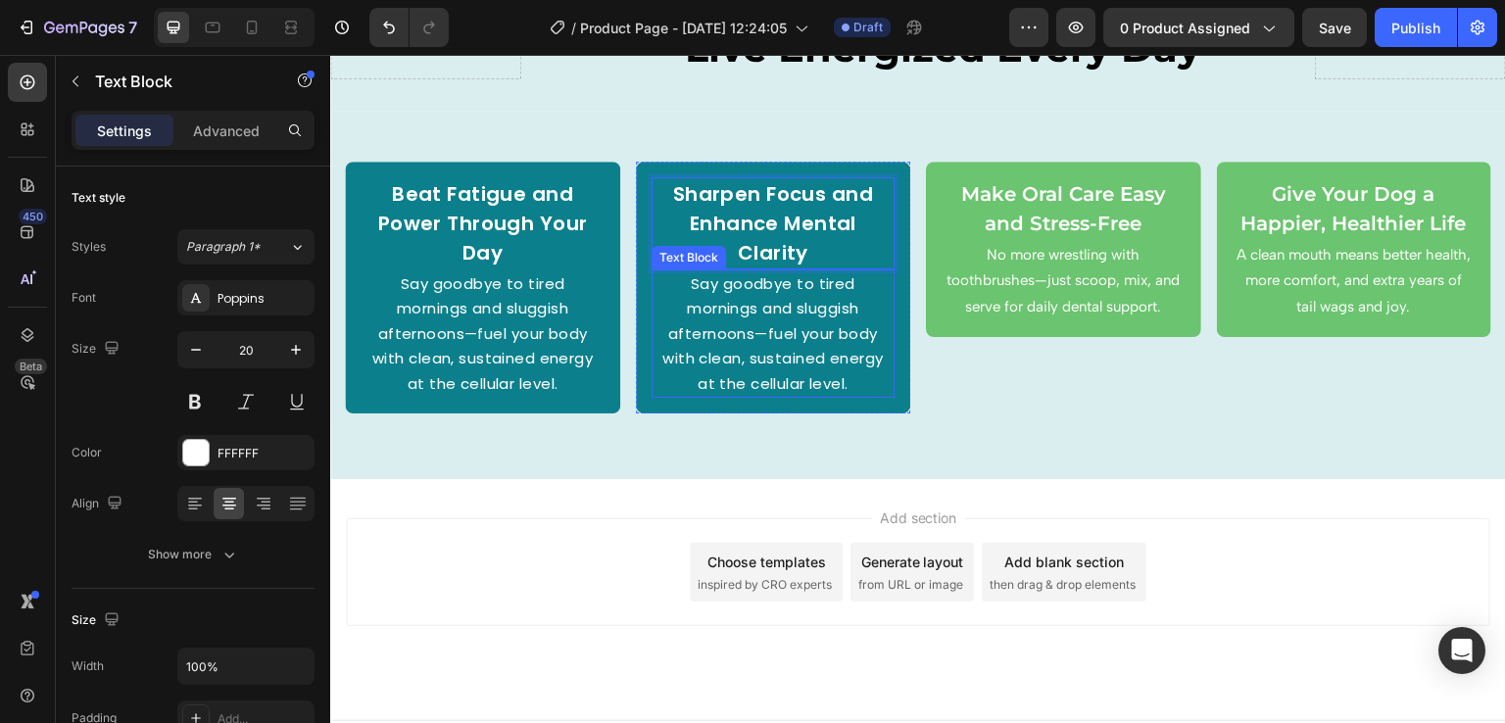
click at [761, 315] on span "Say goodbye to tired mornings and sluggish afternoons—fuel your body with clean…" at bounding box center [773, 333] width 221 height 121
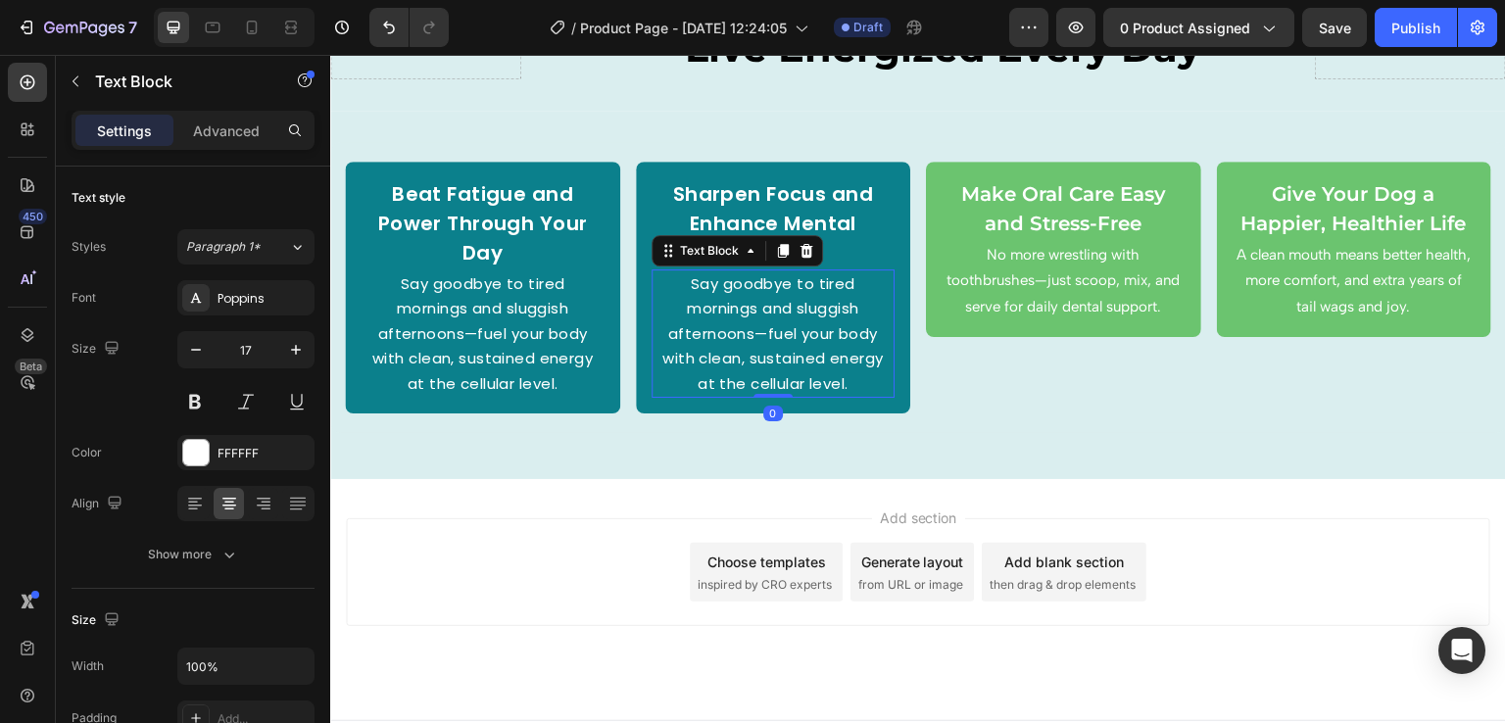
click at [761, 315] on span "Say goodbye to tired mornings and sluggish afternoons—fuel your body with clean…" at bounding box center [773, 333] width 221 height 121
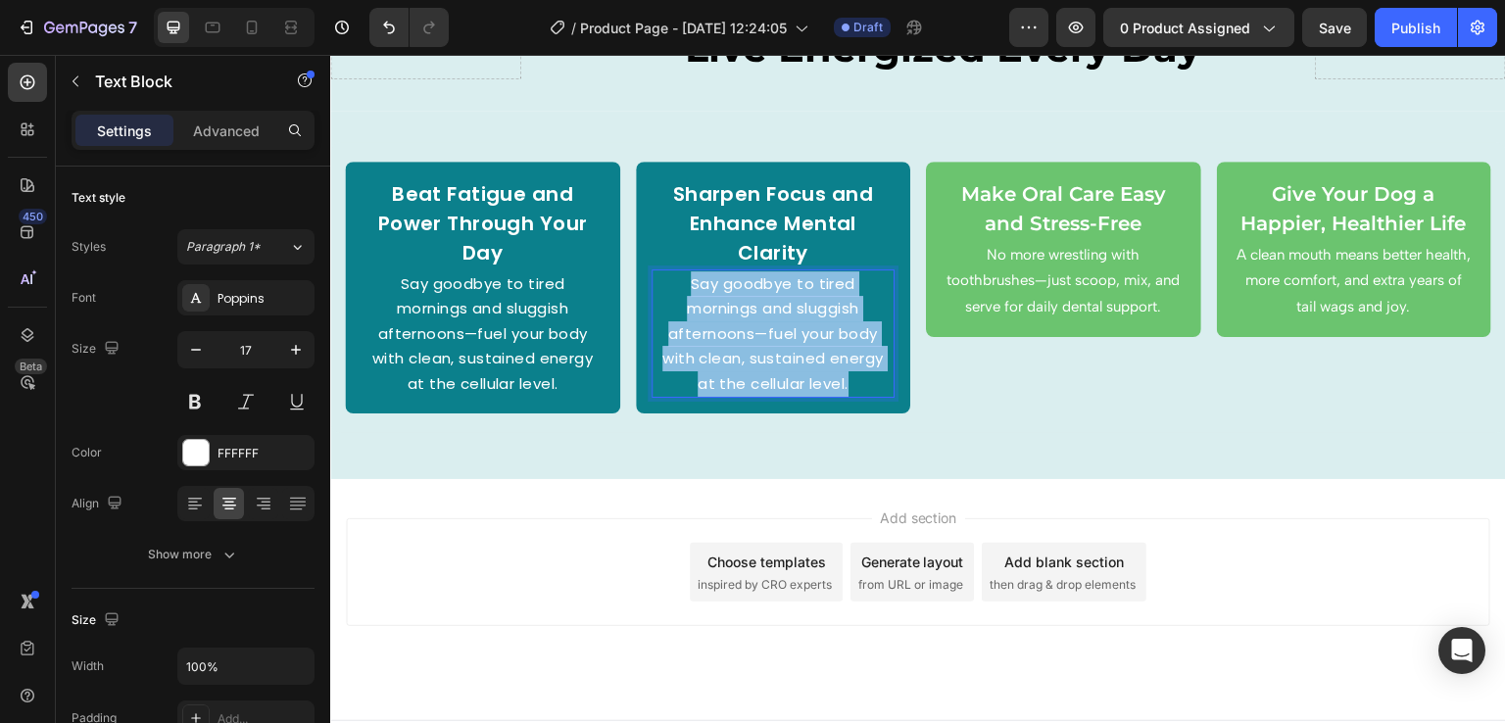
click at [761, 315] on span "Say goodbye to tired mornings and sluggish afternoons—fuel your body with clean…" at bounding box center [773, 333] width 221 height 121
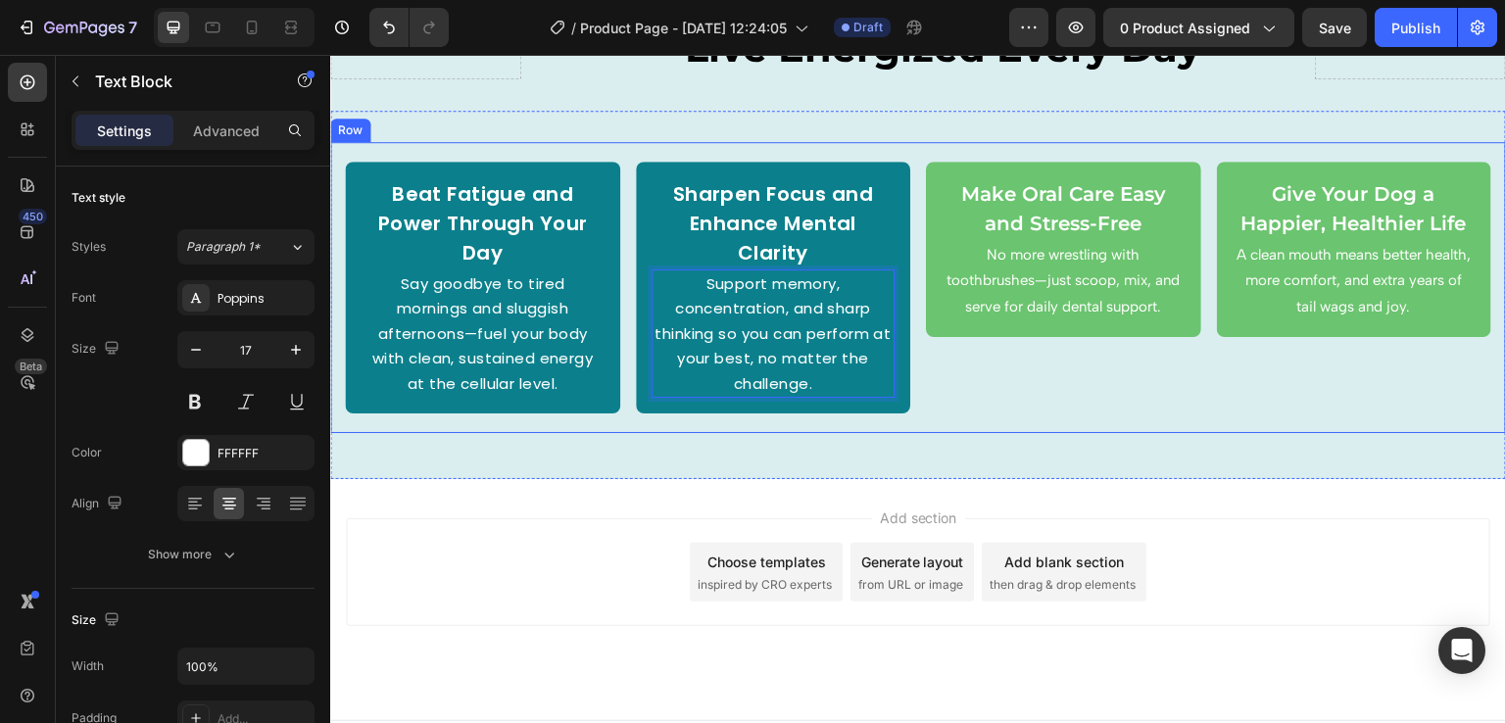
click at [943, 412] on div "Make Oral Care Easy and Stress-Free Text Block No more wrestling with toothbrus…" at bounding box center [1063, 288] width 275 height 253
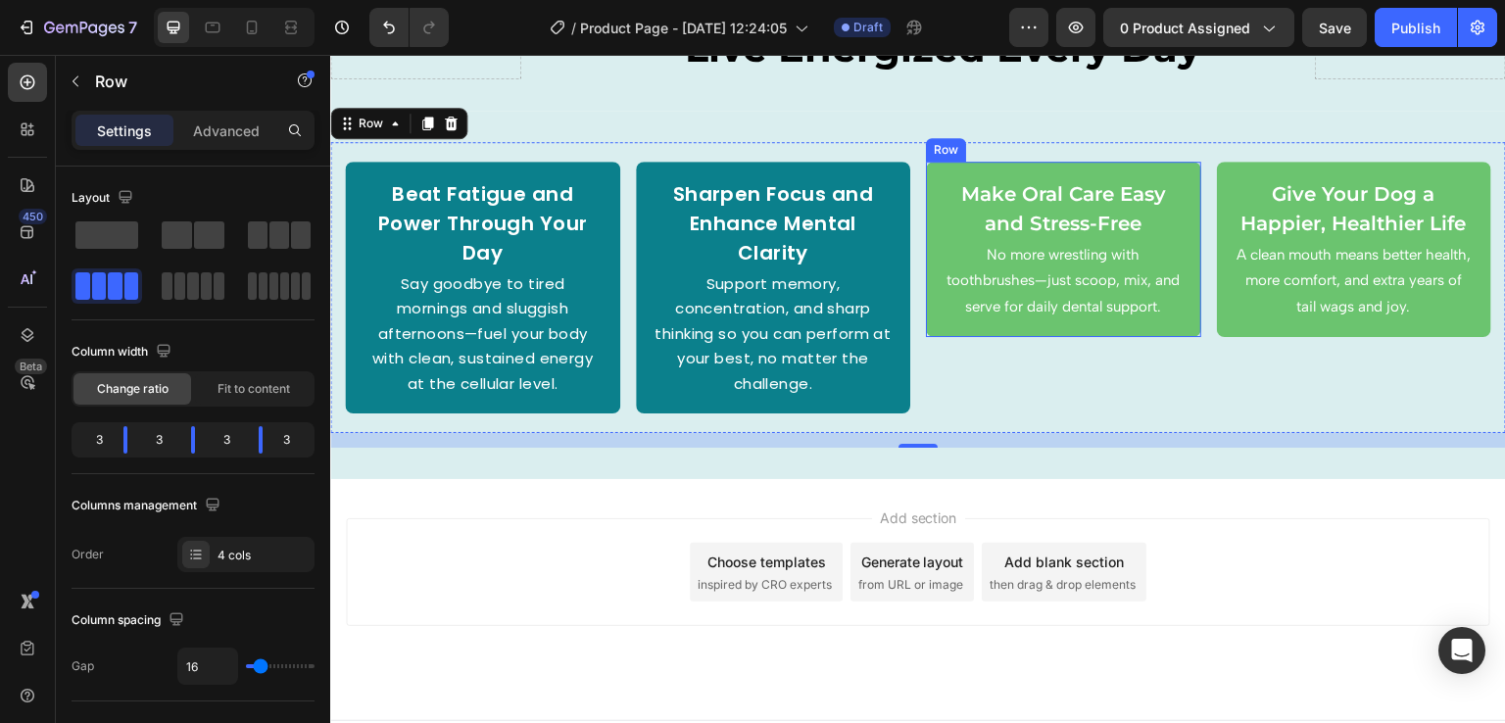
click at [1176, 174] on div "Make Oral Care Easy and Stress-Free Text Block No more wrestling with toothbrus…" at bounding box center [1063, 250] width 275 height 176
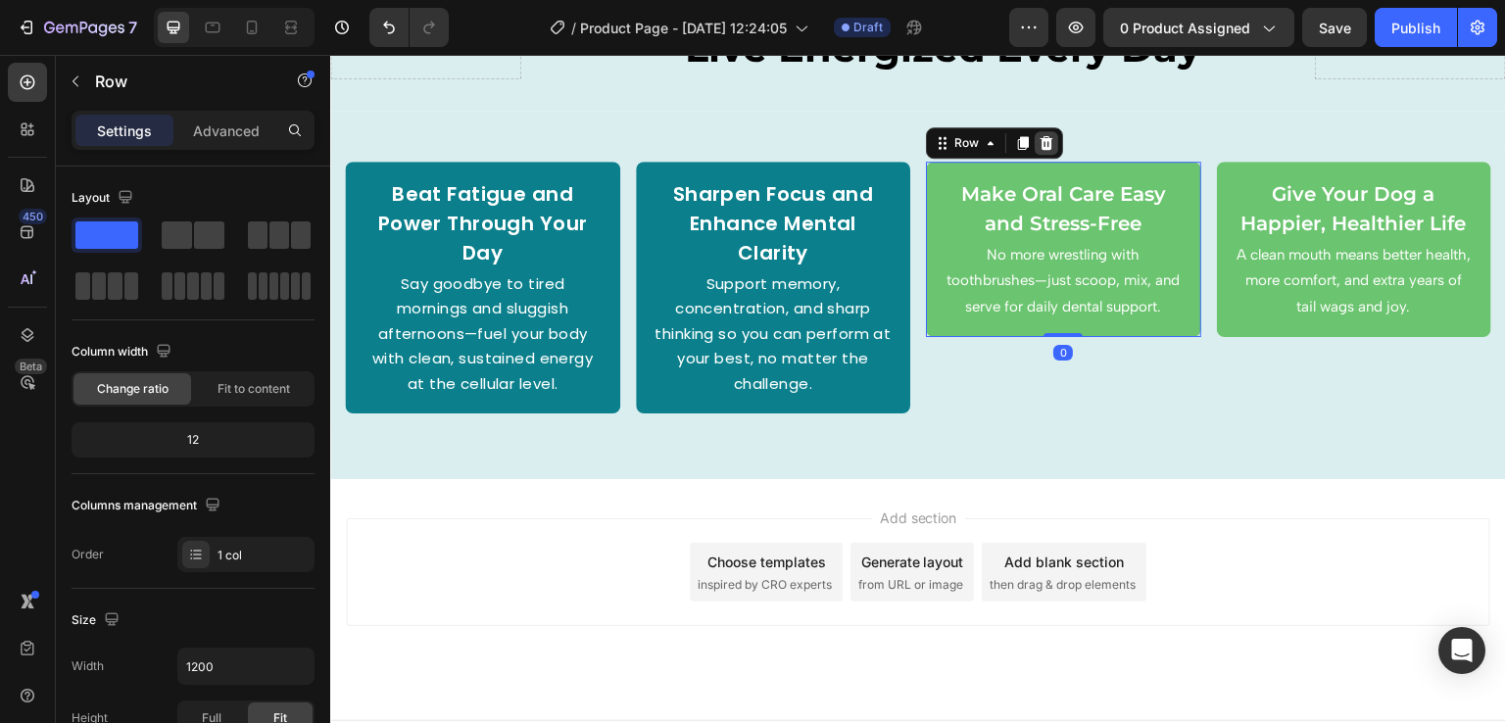
click at [1041, 142] on icon at bounding box center [1047, 143] width 13 height 14
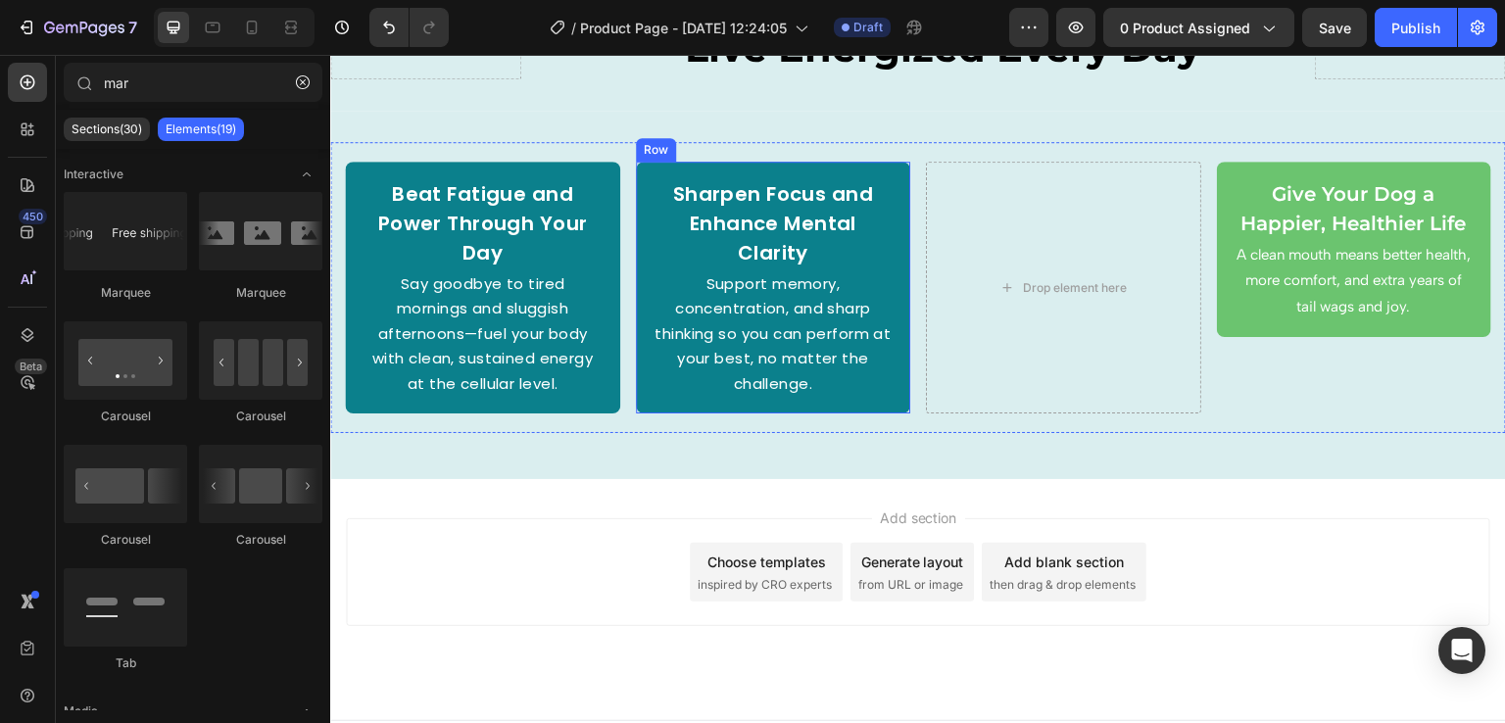
click at [893, 175] on div "Sharpen Focus and Enhance Mental Clarity Text Block Support memory, concentrati…" at bounding box center [773, 288] width 275 height 253
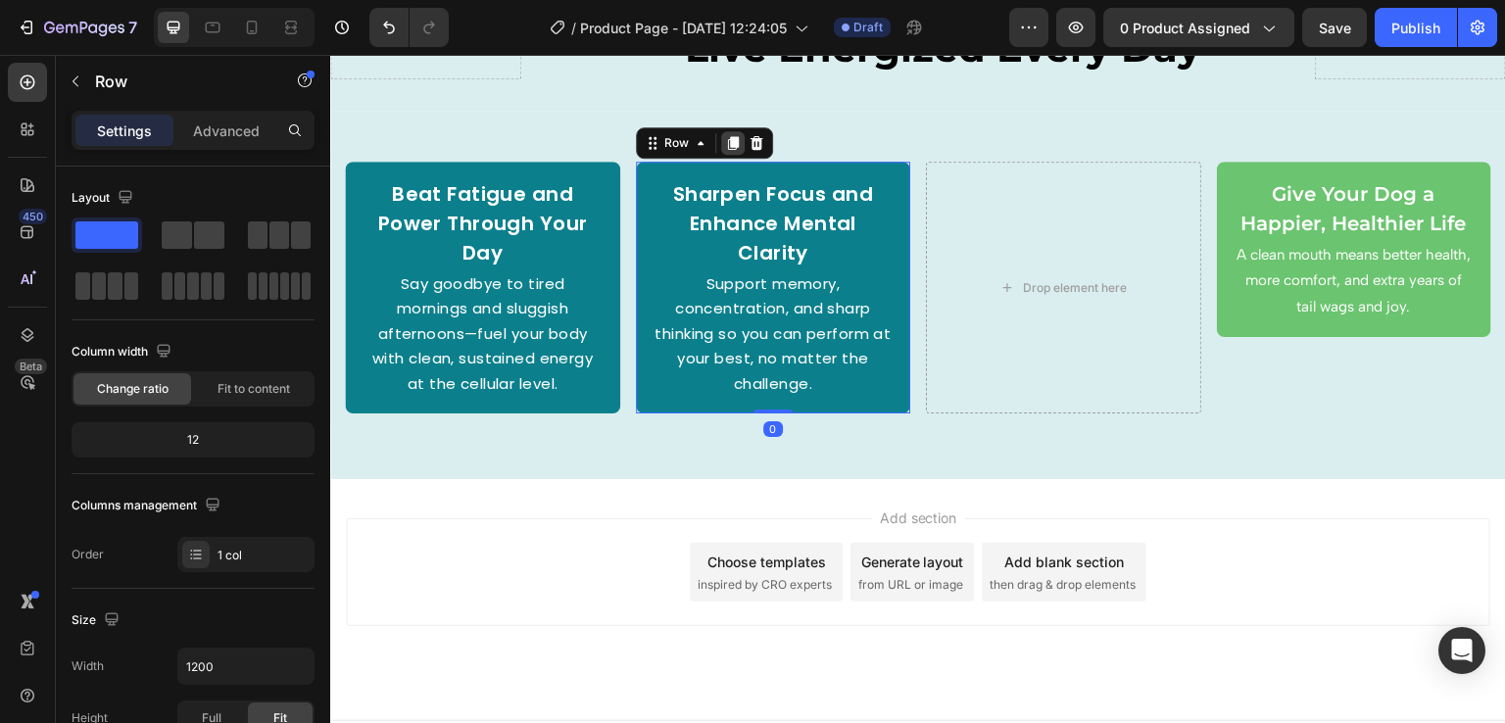
click at [729, 142] on icon at bounding box center [732, 143] width 11 height 14
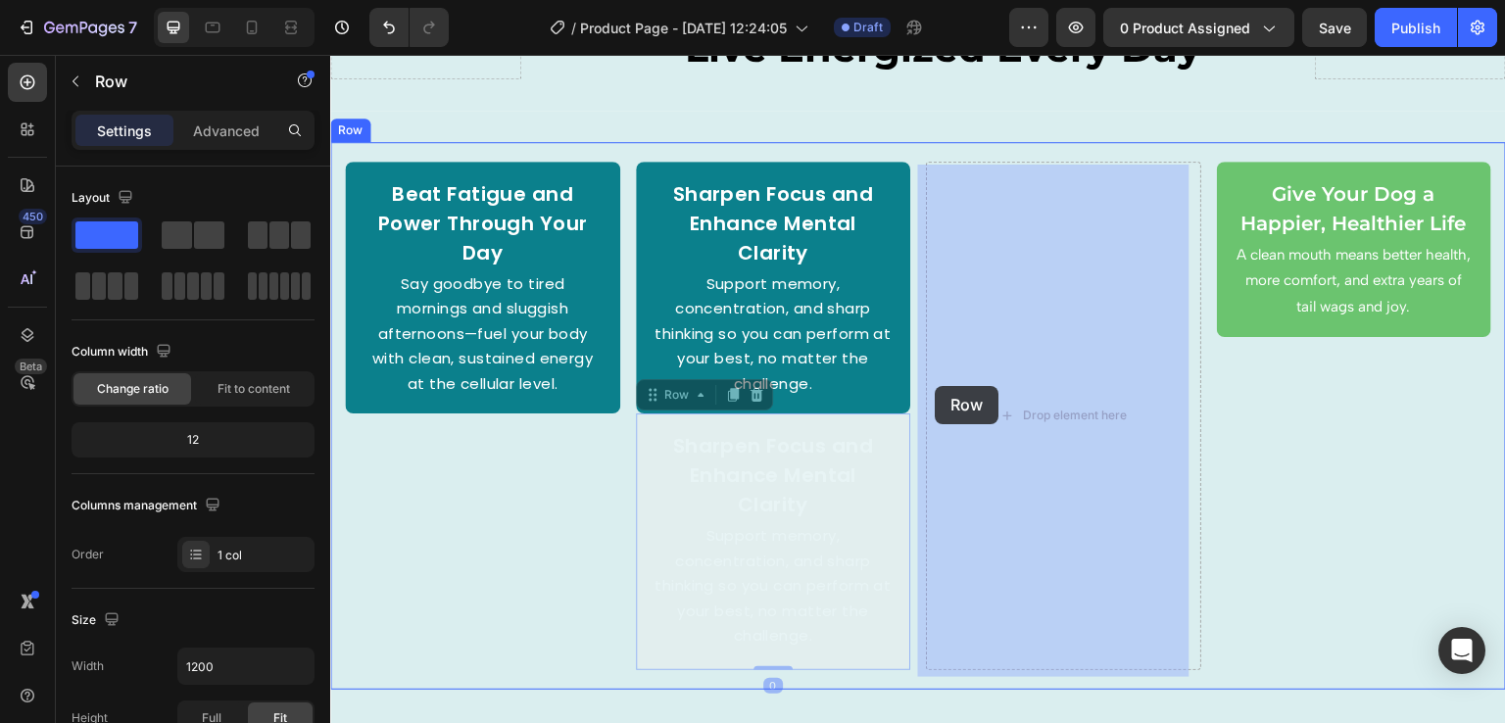
drag, startPoint x: 649, startPoint y: 412, endPoint x: 936, endPoint y: 386, distance: 288.3
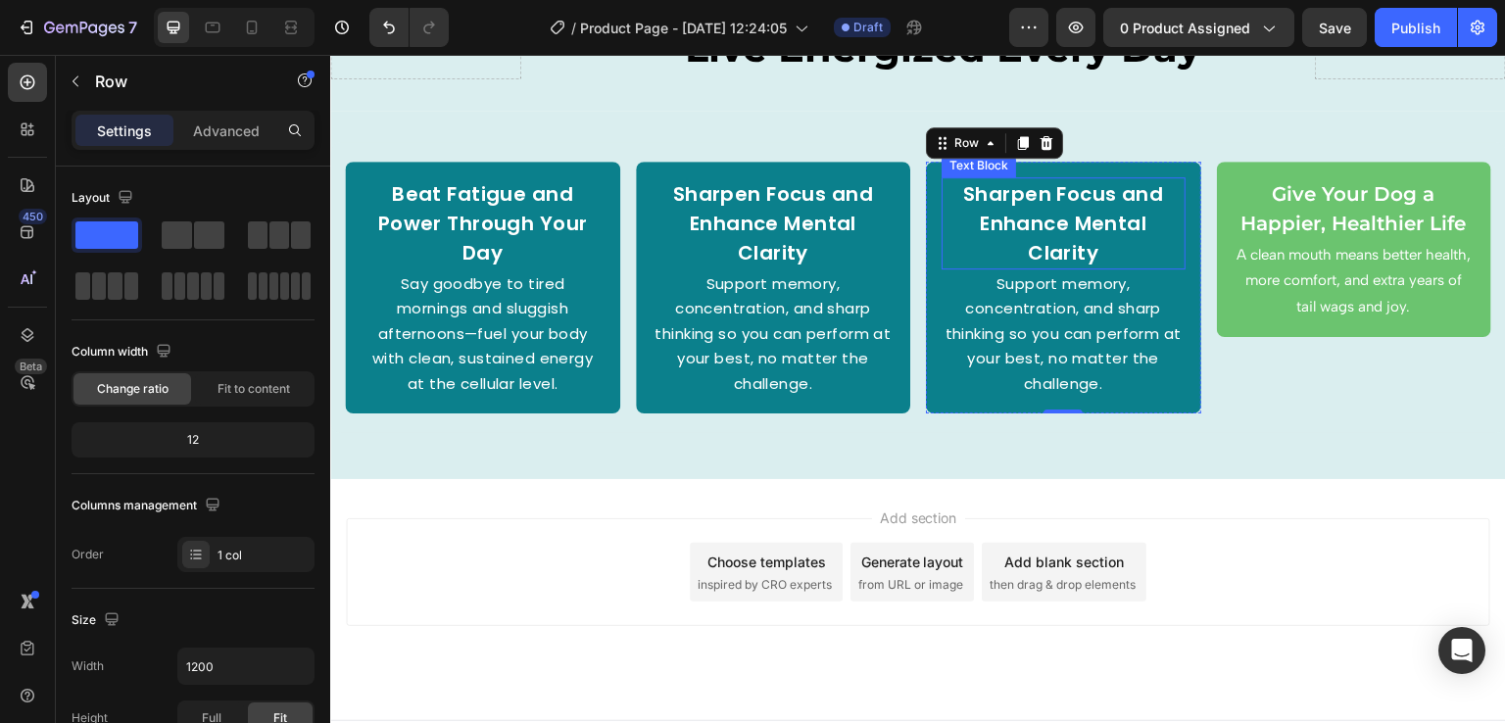
click at [1063, 211] on p "Sharpen Focus and Enhance Mental Clarity" at bounding box center [1064, 223] width 240 height 88
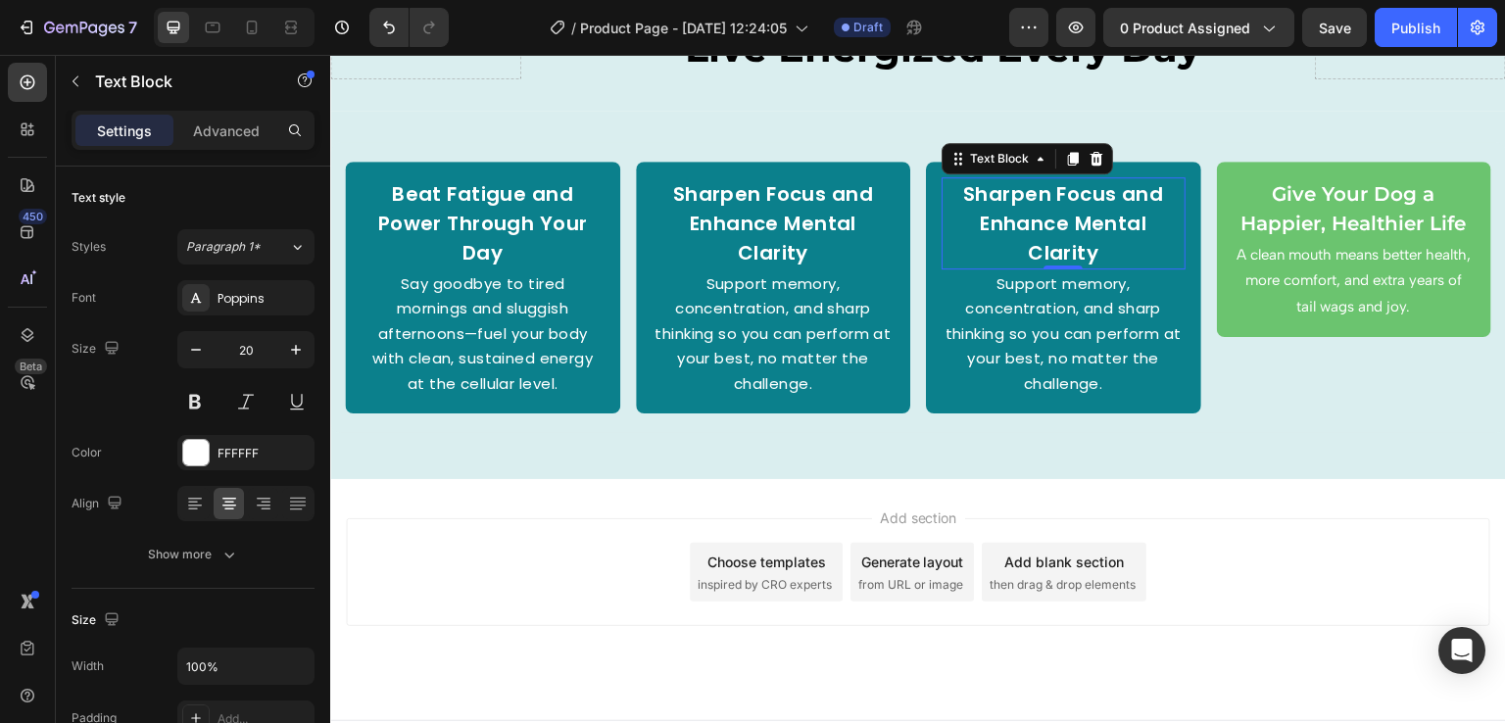
click at [1023, 236] on p "Sharpen Focus and Enhance Mental Clarity" at bounding box center [1064, 223] width 240 height 88
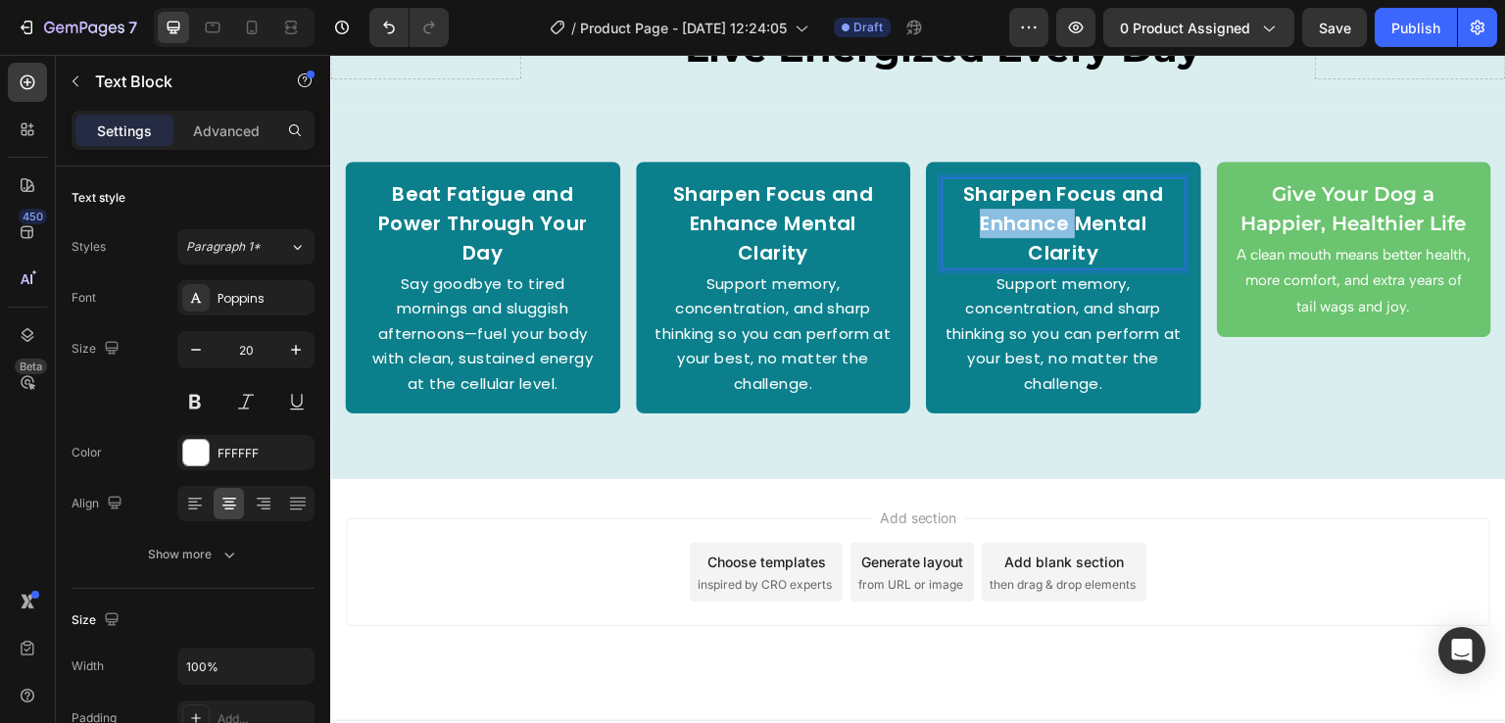
click at [1023, 236] on p "Sharpen Focus and Enhance Mental Clarity" at bounding box center [1064, 223] width 240 height 88
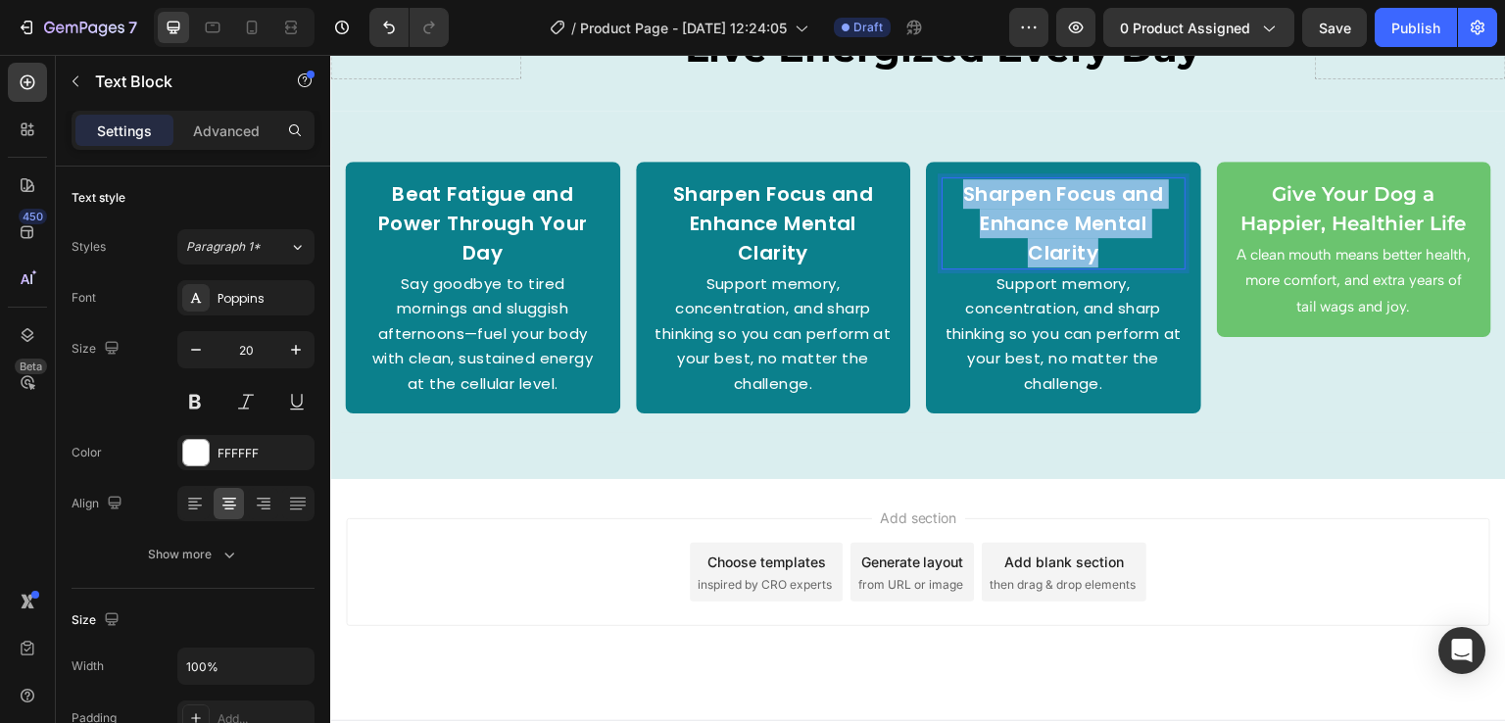
click at [1023, 236] on p "Sharpen Focus and Enhance Mental Clarity" at bounding box center [1064, 223] width 240 height 88
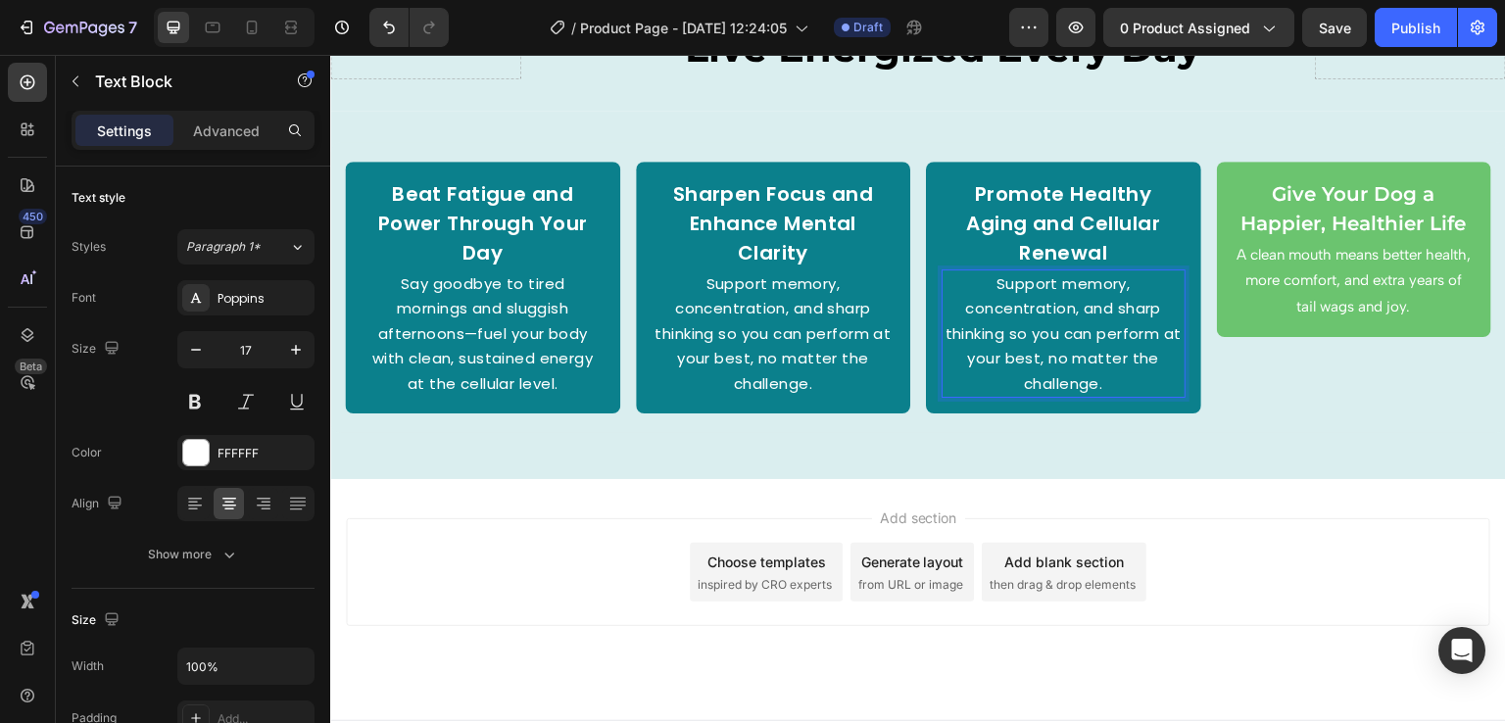
click at [982, 356] on span "Support memory, concentration, and sharp thinking so you can perform at your be…" at bounding box center [1064, 333] width 236 height 121
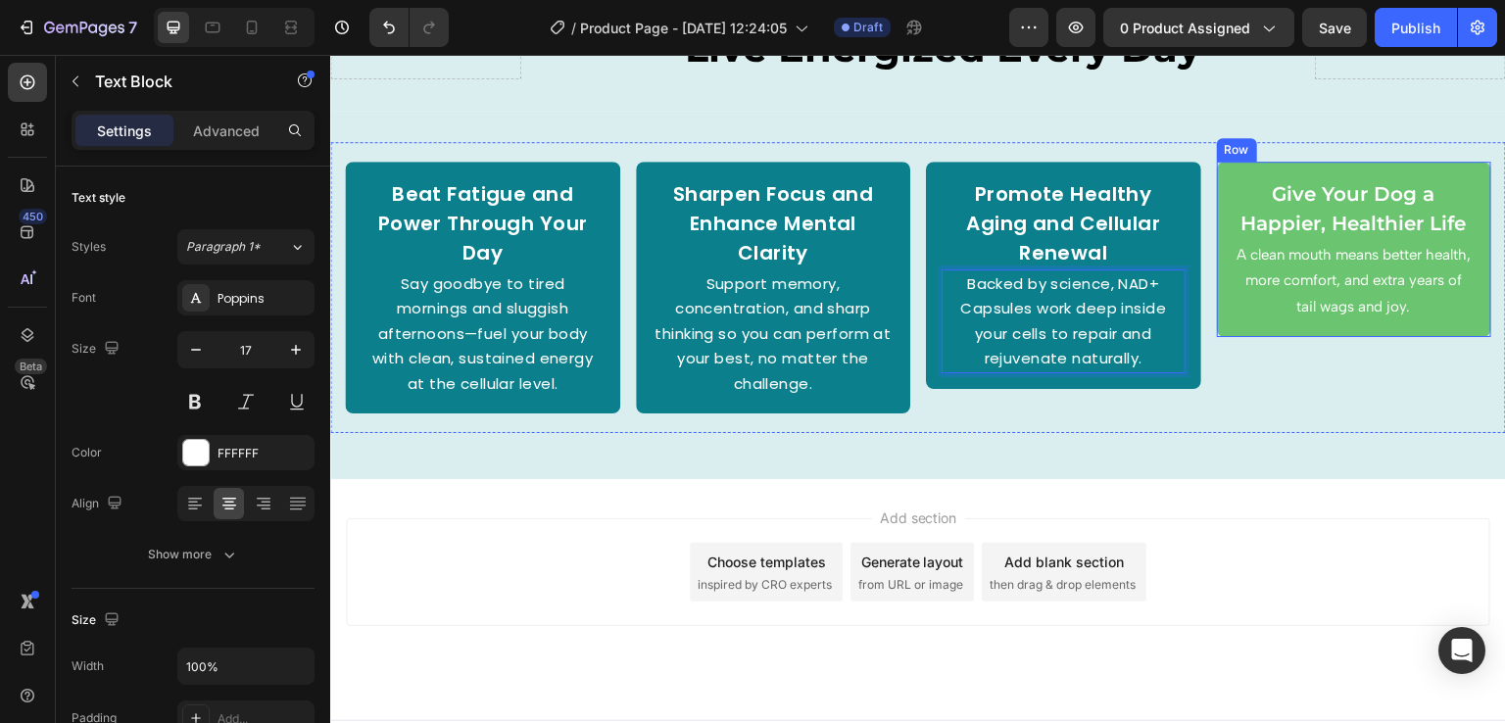
click at [1217, 172] on div "Give Your Dog a Happier, Healthier Life Text Block A clean mouth means better h…" at bounding box center [1354, 250] width 275 height 176
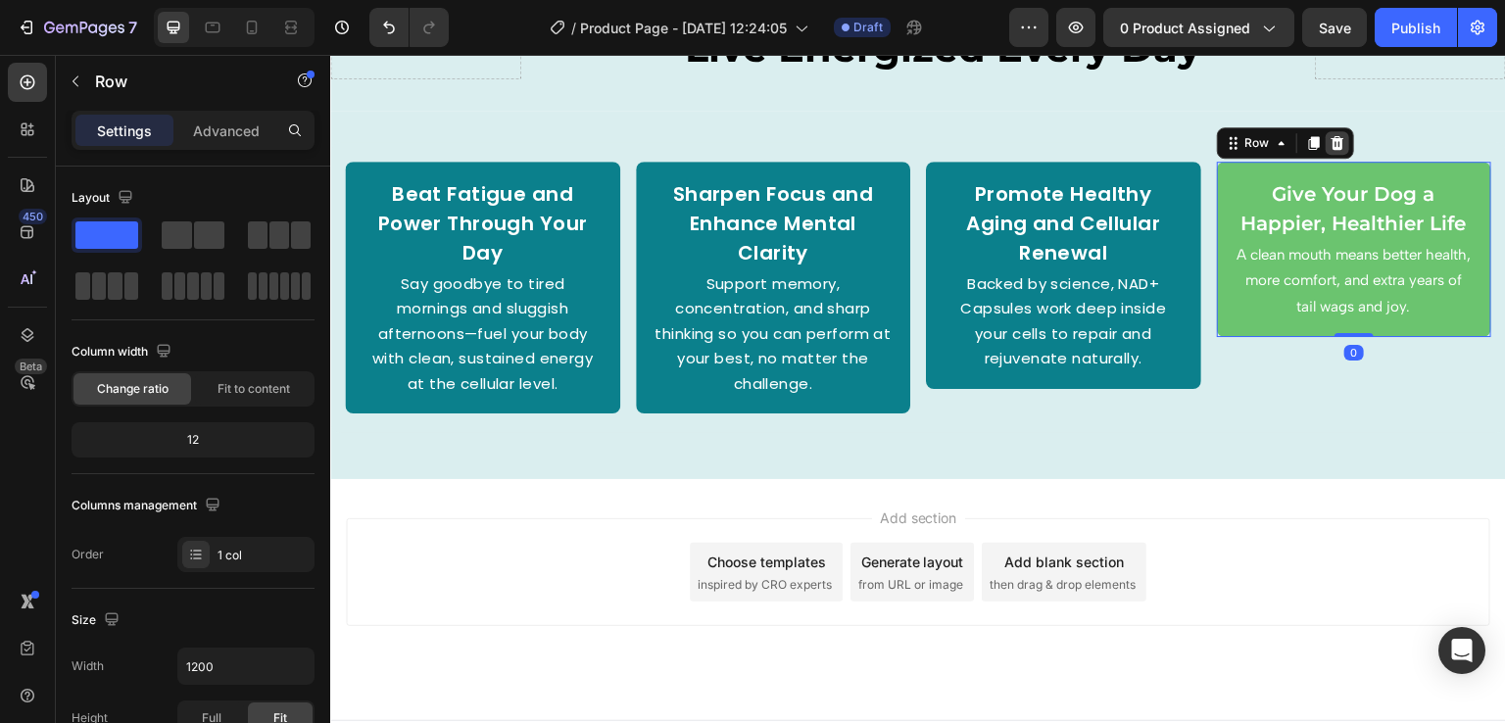
click at [1330, 146] on icon at bounding box center [1338, 143] width 16 height 16
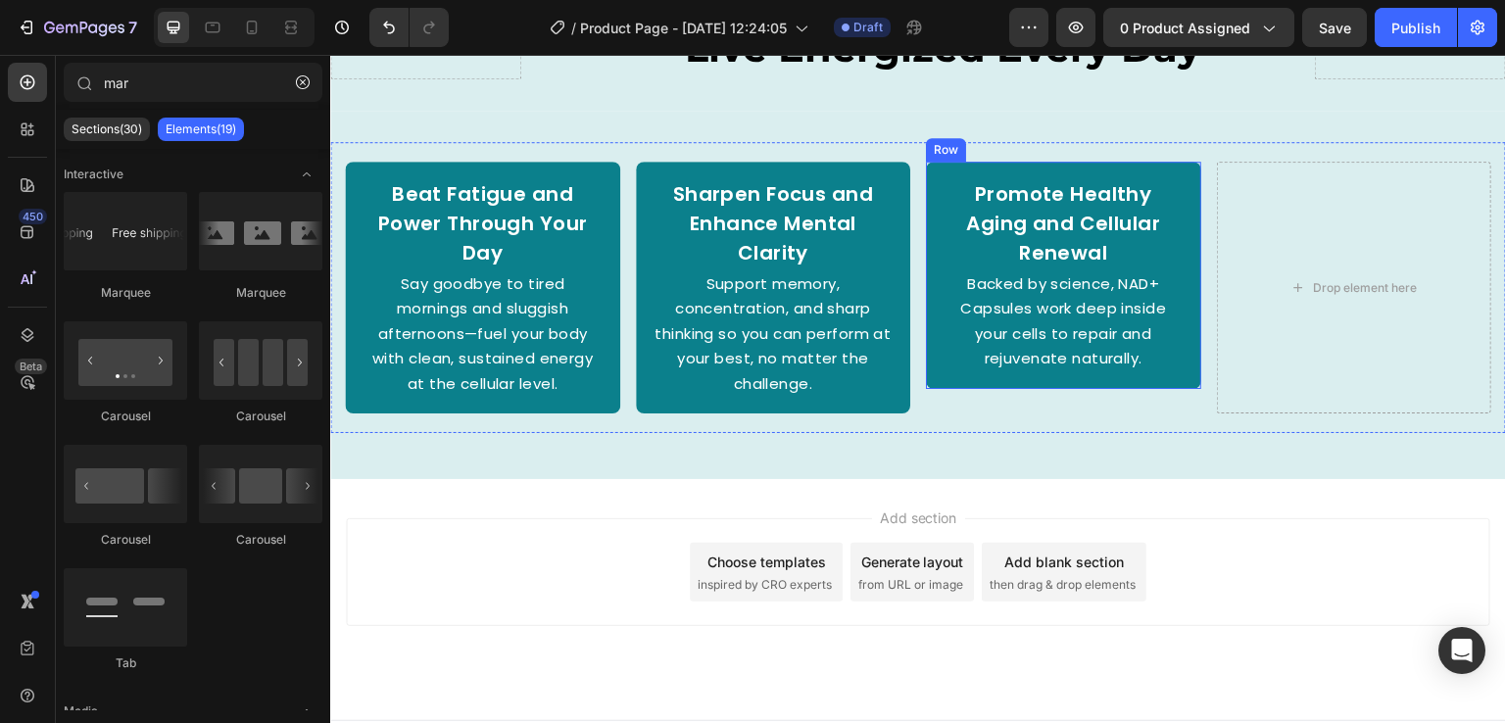
click at [1175, 171] on div "Promote Healthy Aging and Cellular Renewal Text Block Backed by science, NAD+ C…" at bounding box center [1063, 275] width 275 height 227
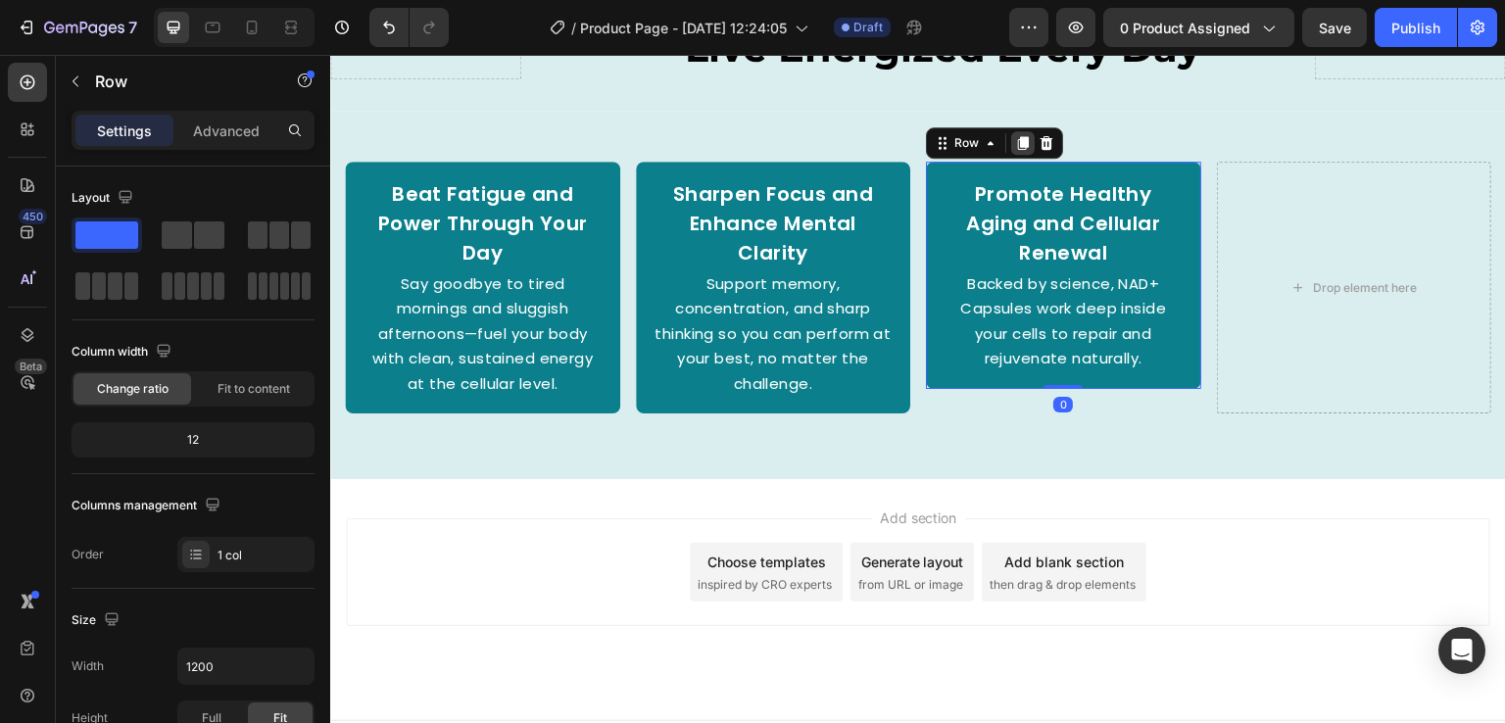
click at [1018, 142] on icon at bounding box center [1023, 143] width 11 height 14
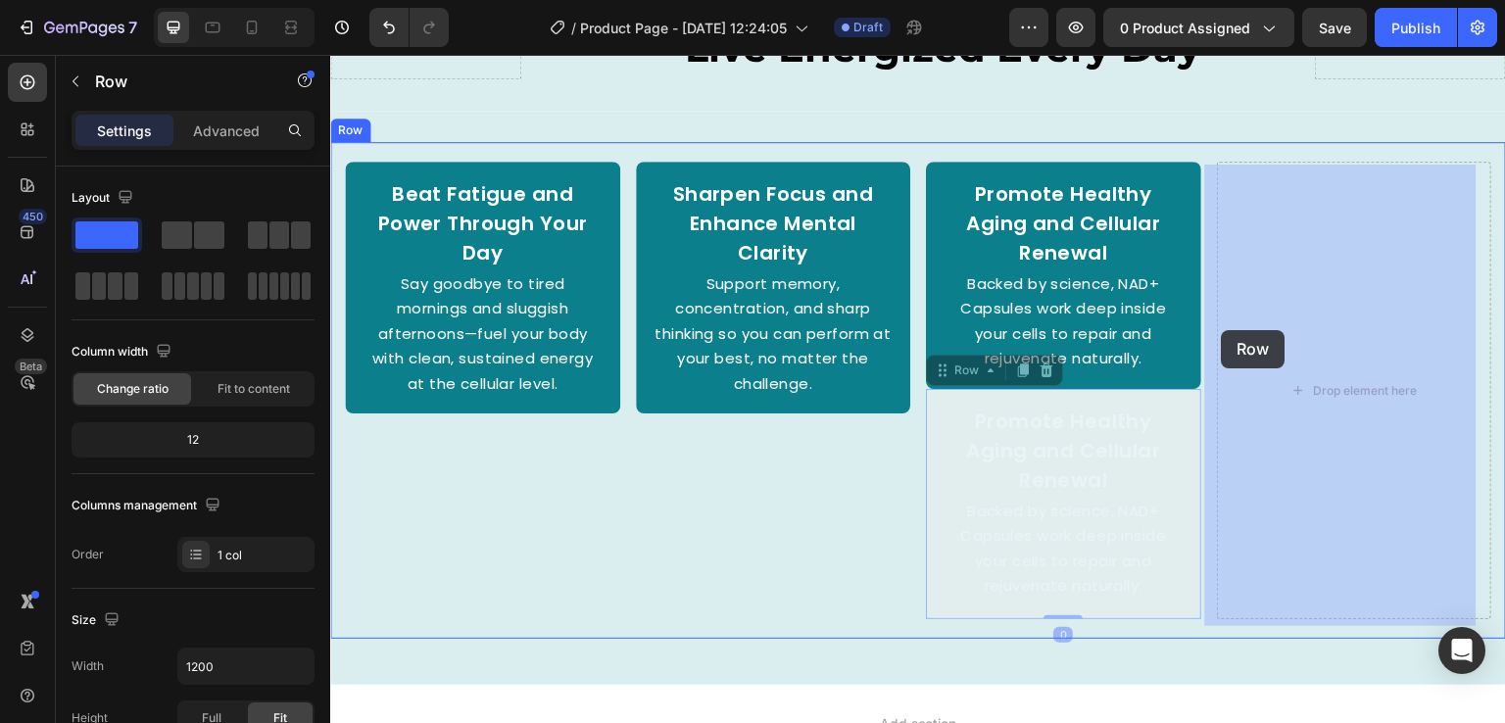
drag, startPoint x: 938, startPoint y: 373, endPoint x: 1222, endPoint y: 330, distance: 287.5
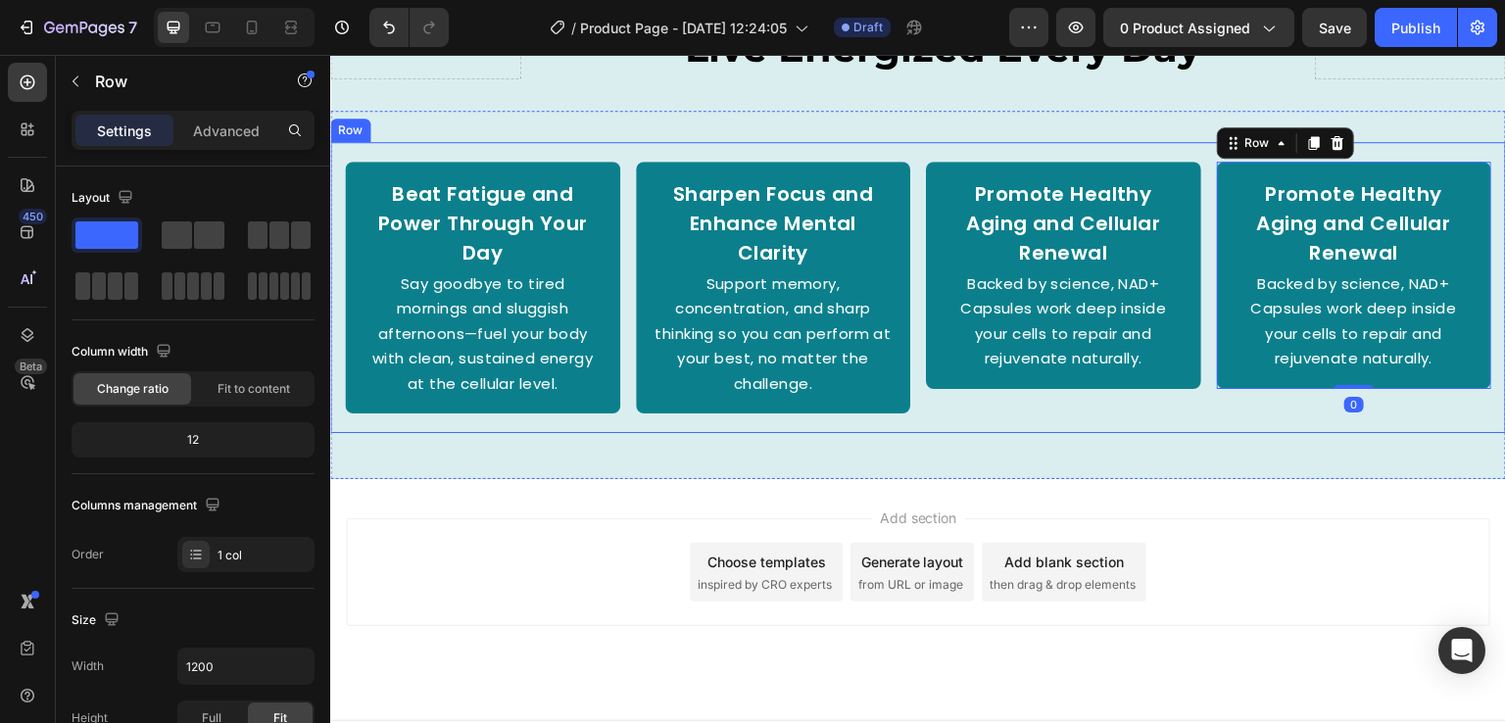
click at [1112, 421] on div "Beat Fatigue and Power Through Your Day Text Block Say goodbye to tired morning…" at bounding box center [918, 288] width 1176 height 292
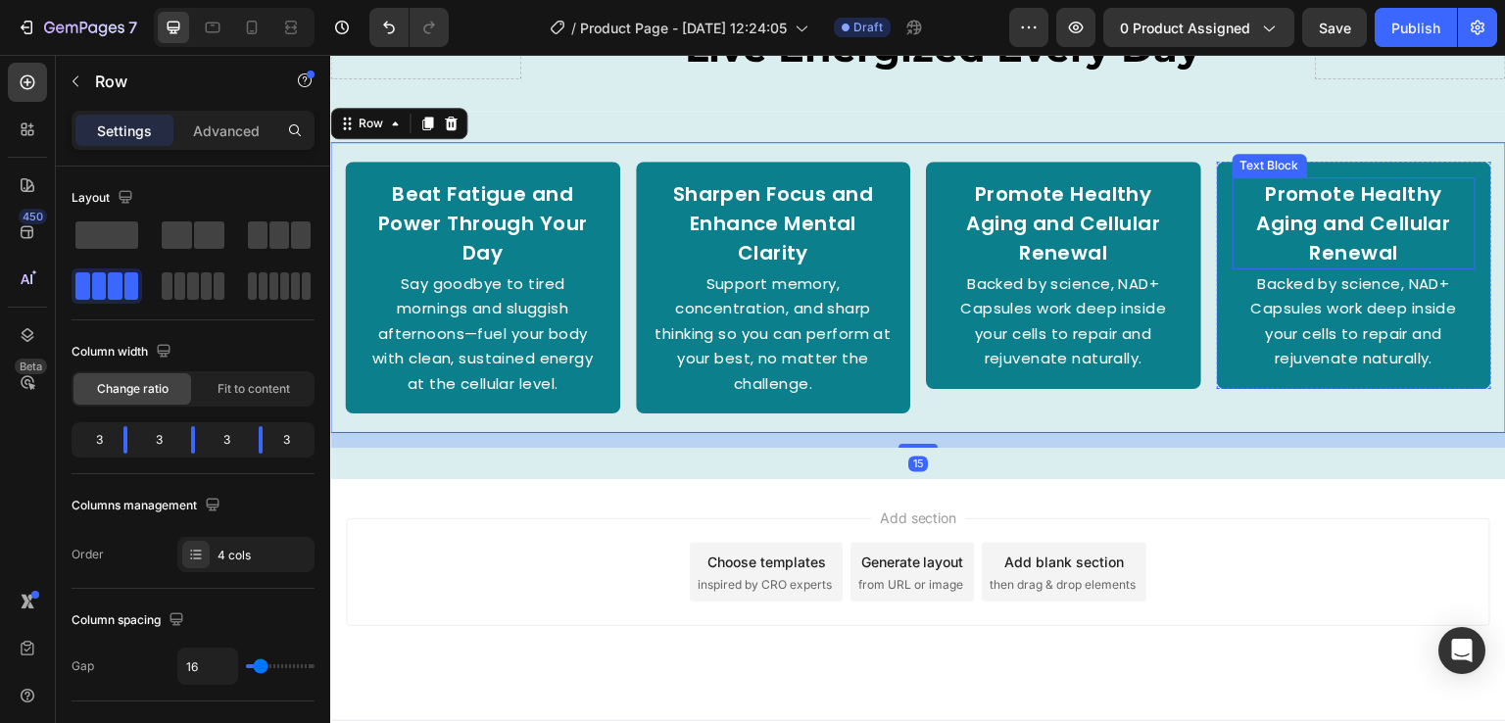
click at [1364, 197] on p "Promote Healthy Aging and Cellular Renewal" at bounding box center [1355, 223] width 240 height 88
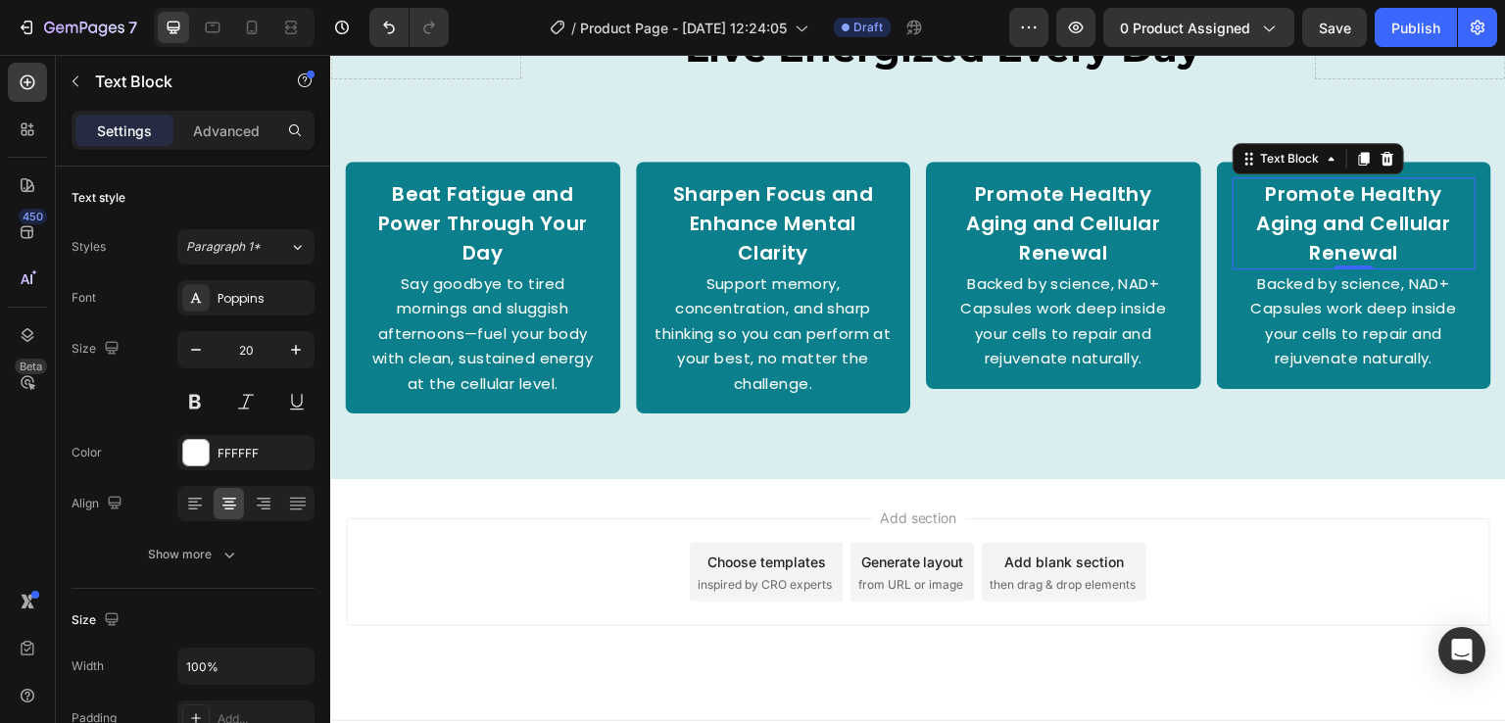
click at [1400, 232] on p "Promote Healthy Aging and Cellular Renewal" at bounding box center [1355, 223] width 240 height 88
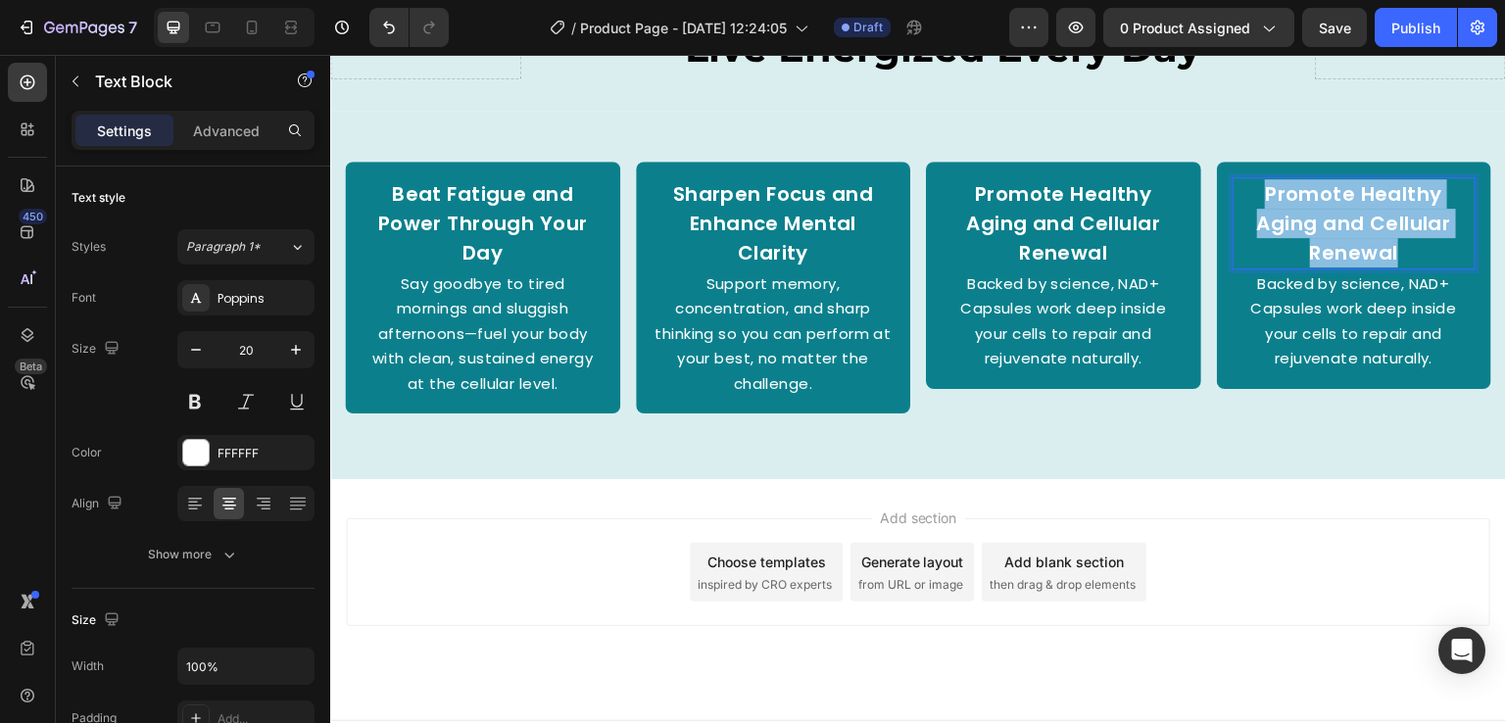
click at [1400, 232] on p "Promote Healthy Aging and Cellular Renewal" at bounding box center [1355, 223] width 240 height 88
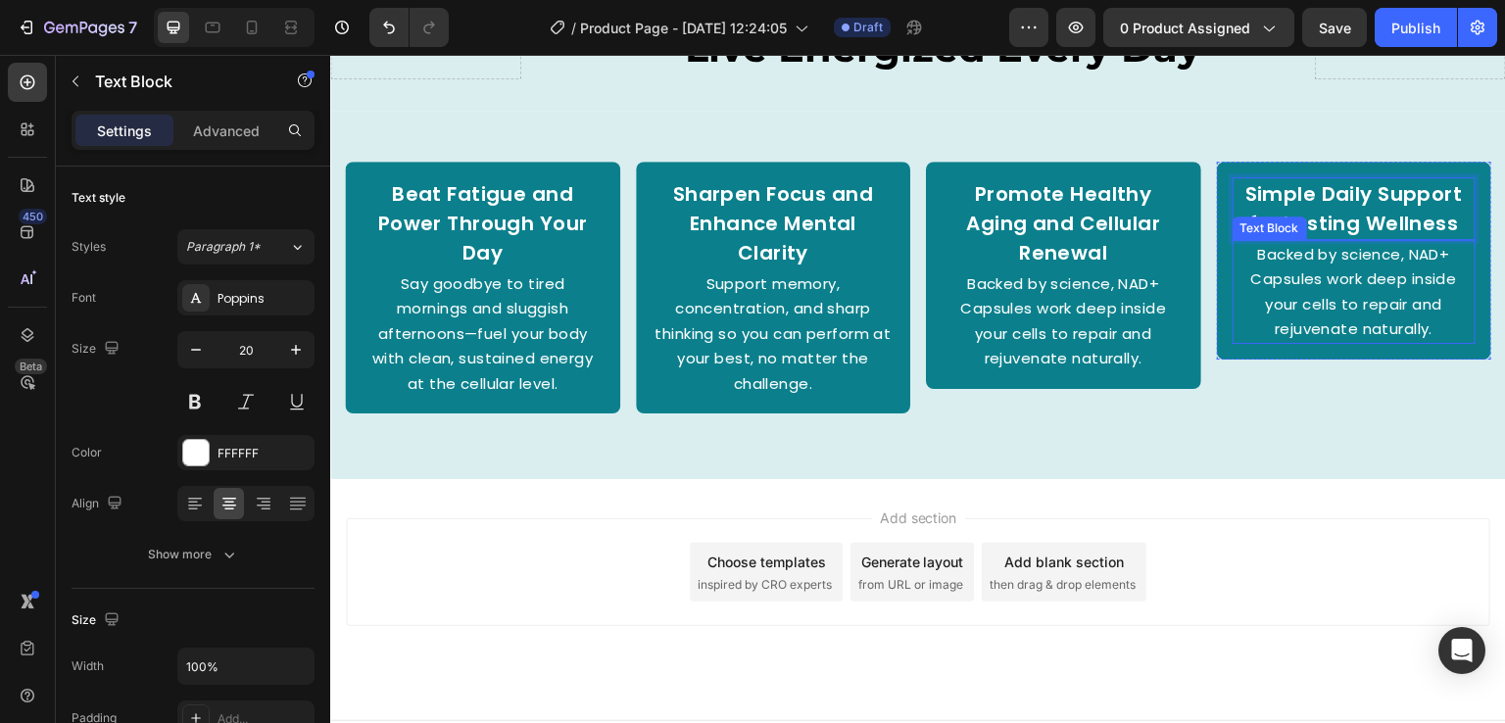
click at [1342, 318] on span "Backed by science, NAD+ Capsules work deep inside your cells to repair and reju…" at bounding box center [1355, 292] width 206 height 96
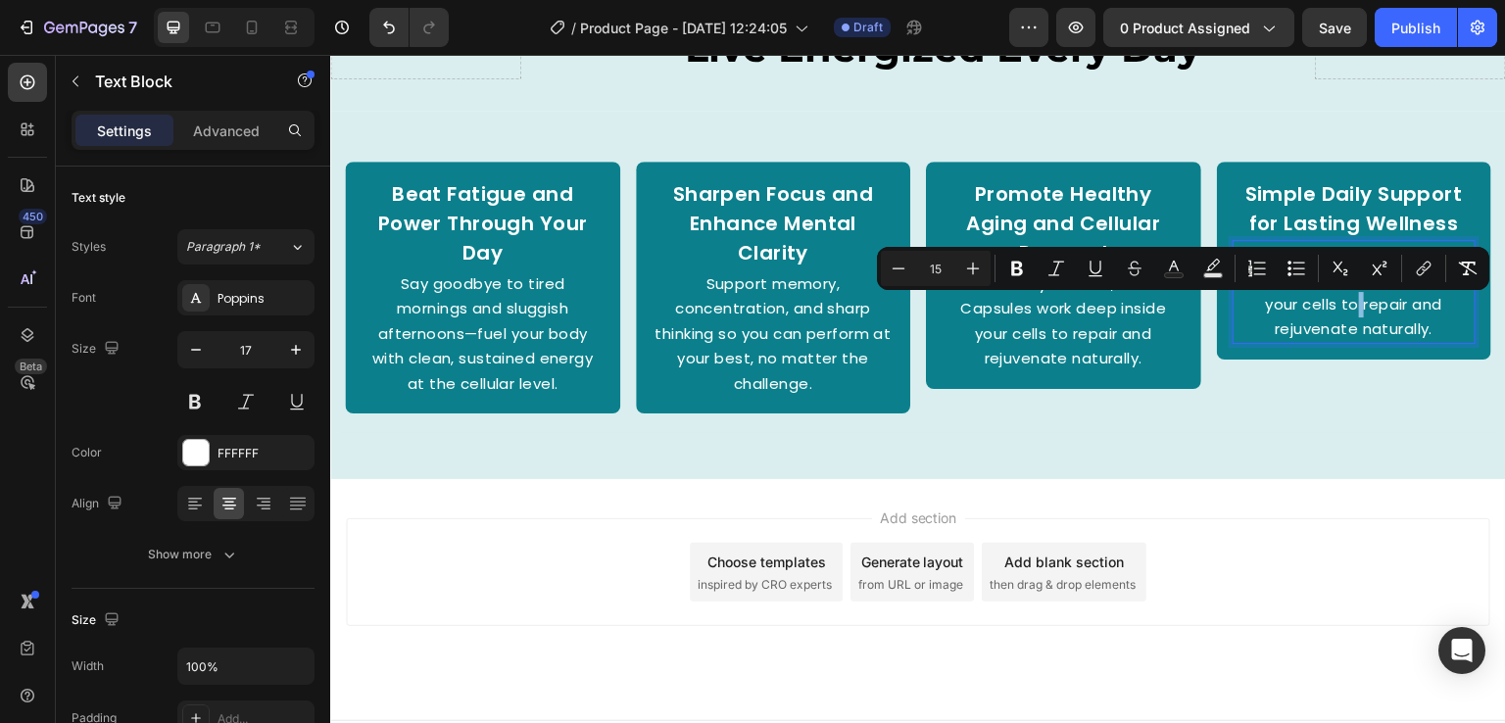
click at [1286, 327] on span "Backed by science, NAD+ Capsules work deep inside your cells to repair and reju…" at bounding box center [1355, 292] width 206 height 96
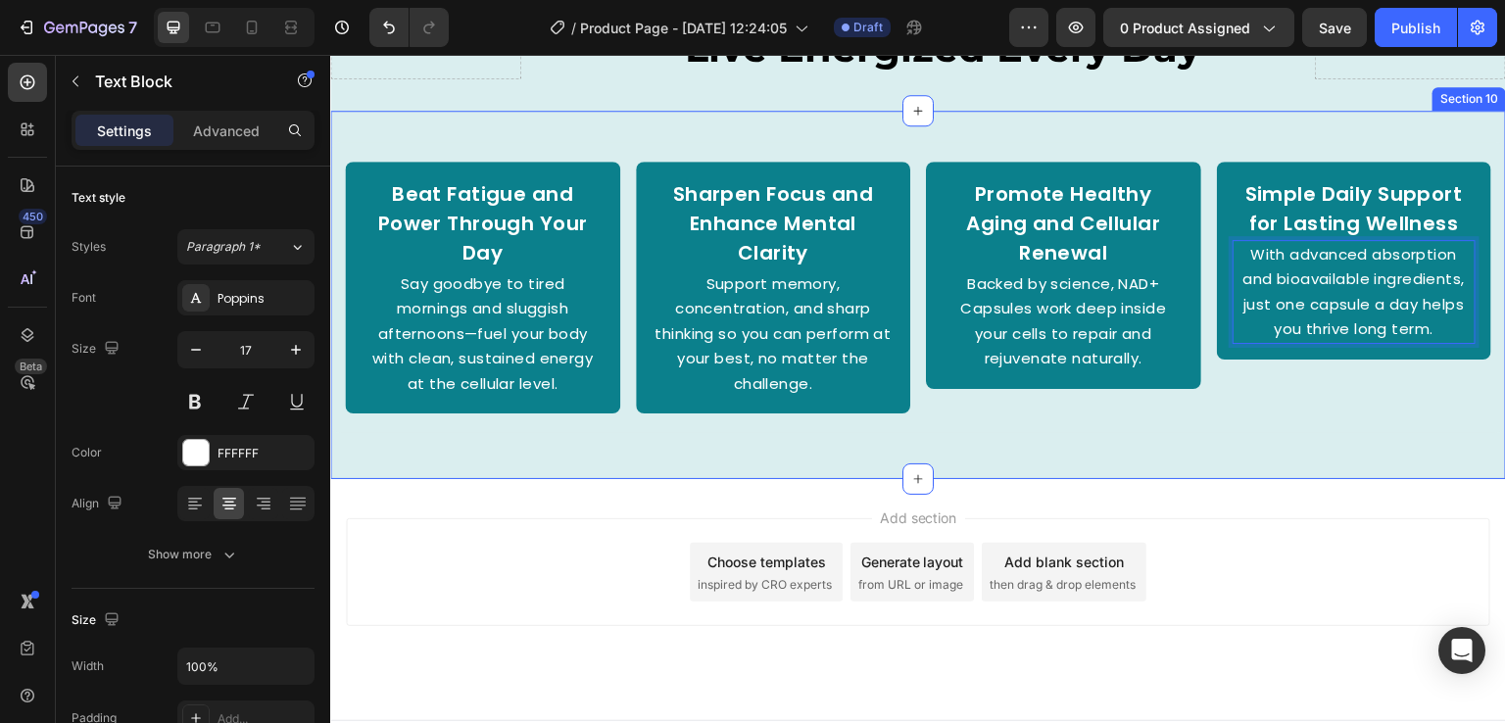
click at [1311, 445] on div "Beat Fatigue and Power Through Your Day Text Block Say goodbye to tired morning…" at bounding box center [918, 295] width 1176 height 307
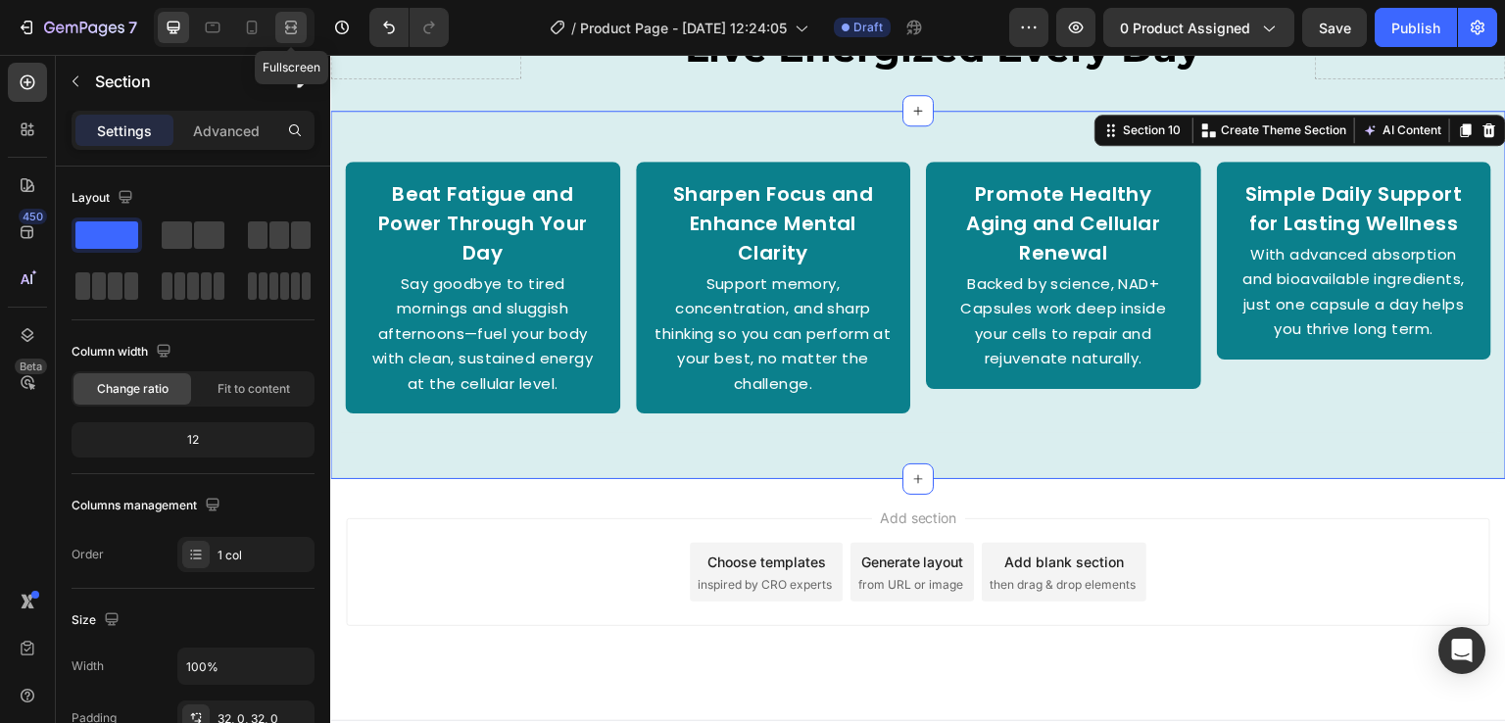
click at [277, 38] on div at bounding box center [290, 27] width 31 height 31
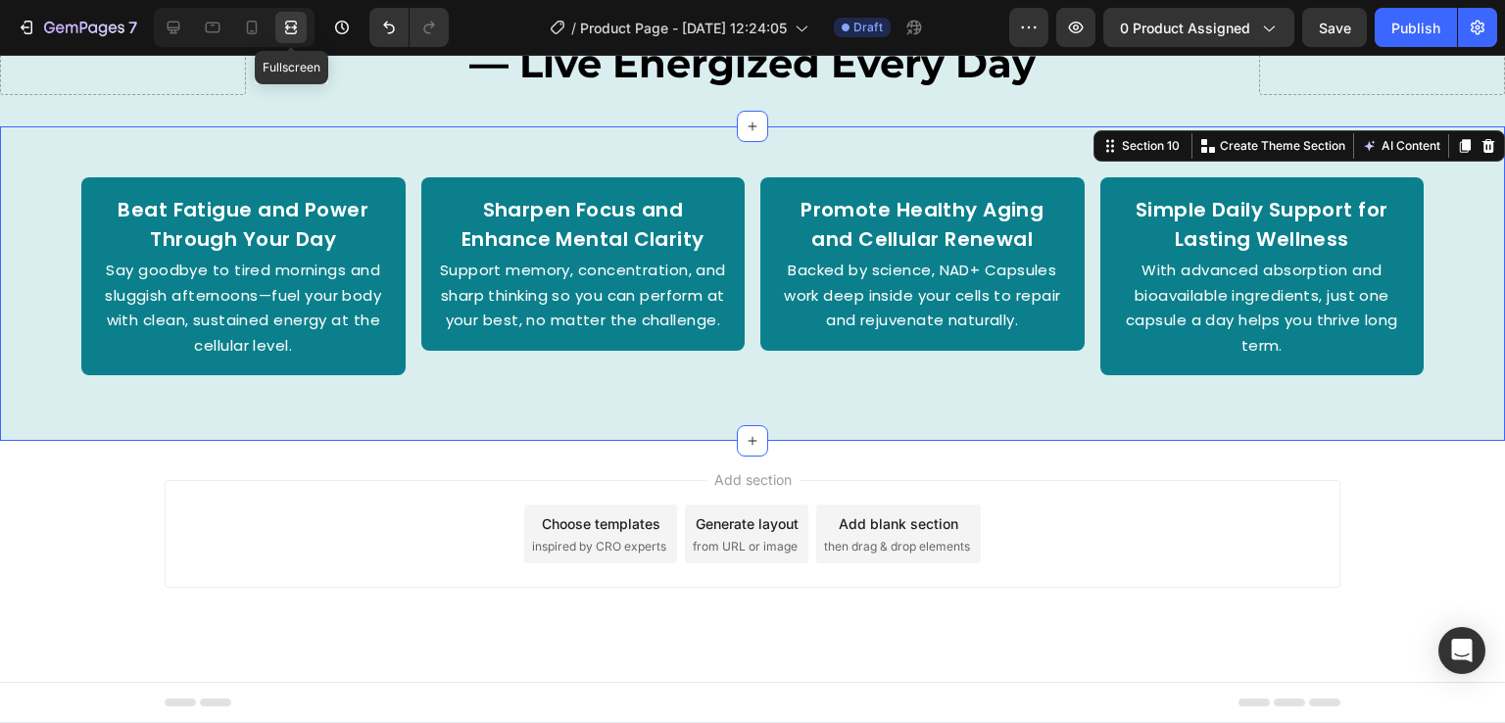
scroll to position [3319, 0]
drag, startPoint x: 277, startPoint y: 93, endPoint x: 328, endPoint y: 88, distance: 51.2
click at [176, 44] on div at bounding box center [234, 27] width 161 height 39
click at [172, 29] on icon at bounding box center [174, 28] width 13 height 13
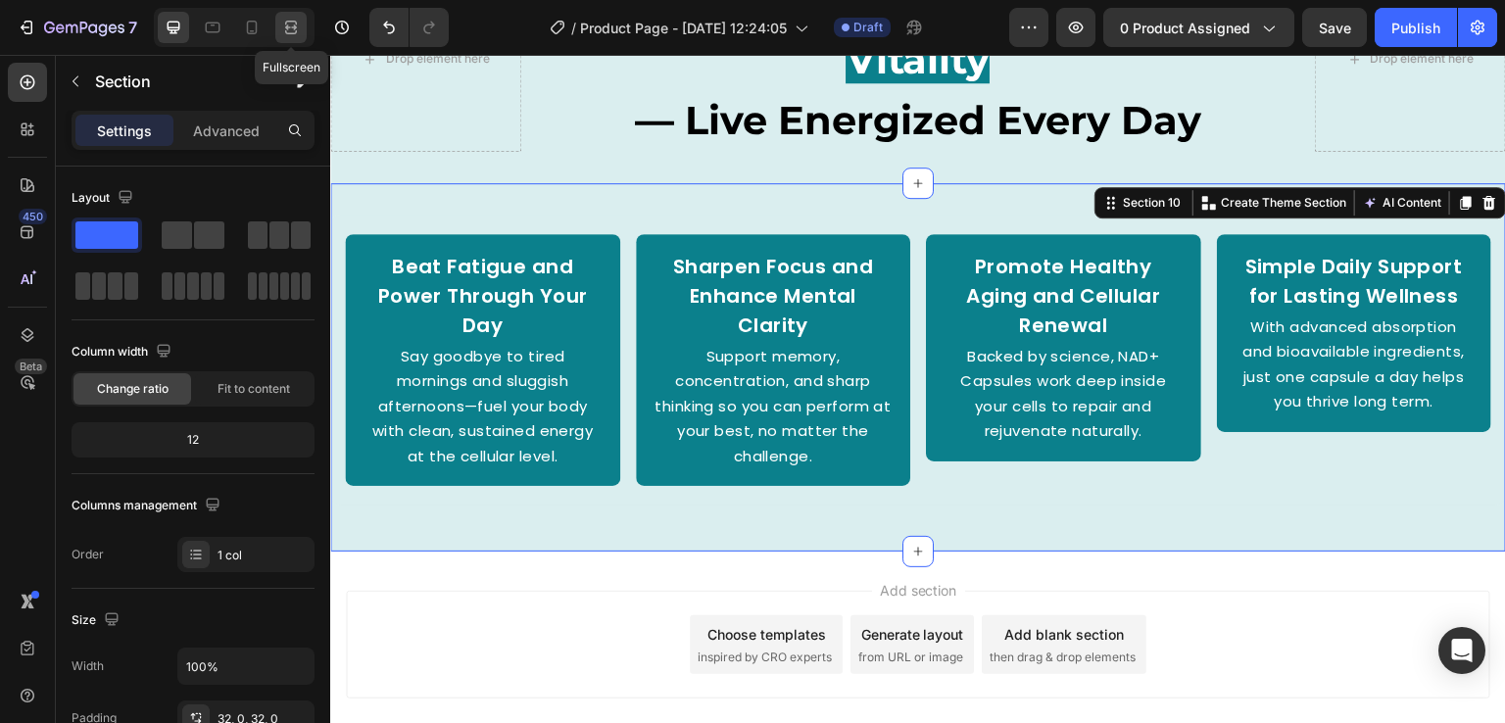
click at [290, 25] on icon at bounding box center [291, 28] width 20 height 20
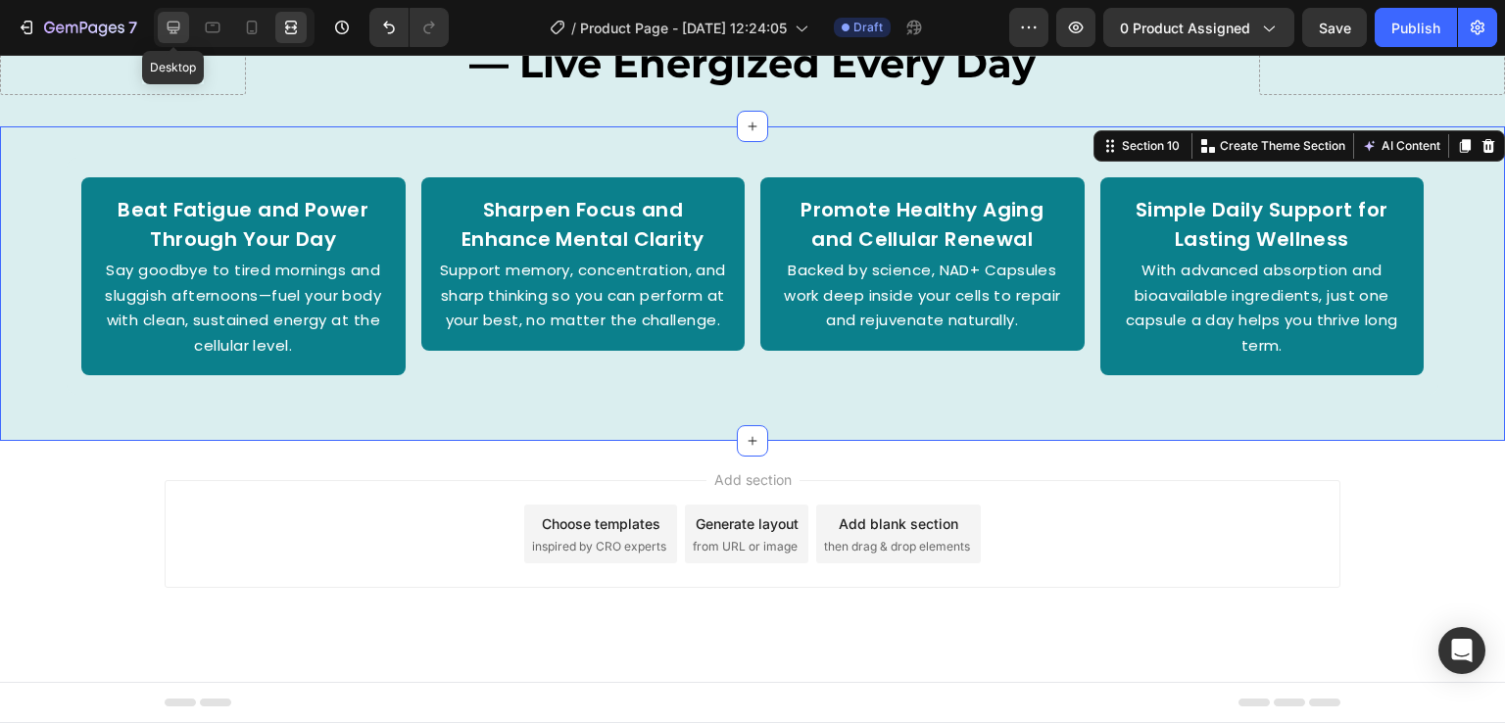
click at [175, 25] on icon at bounding box center [174, 28] width 20 height 20
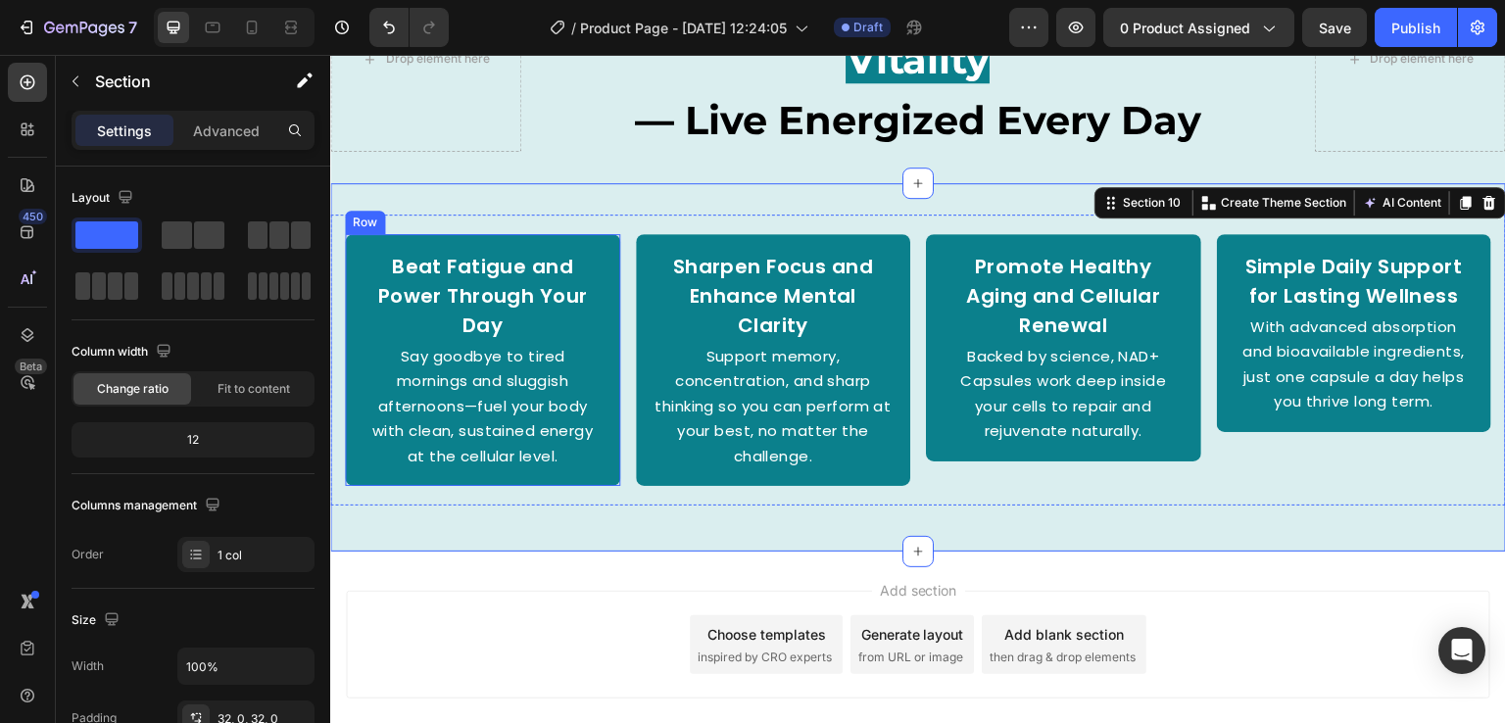
scroll to position [3431, 0]
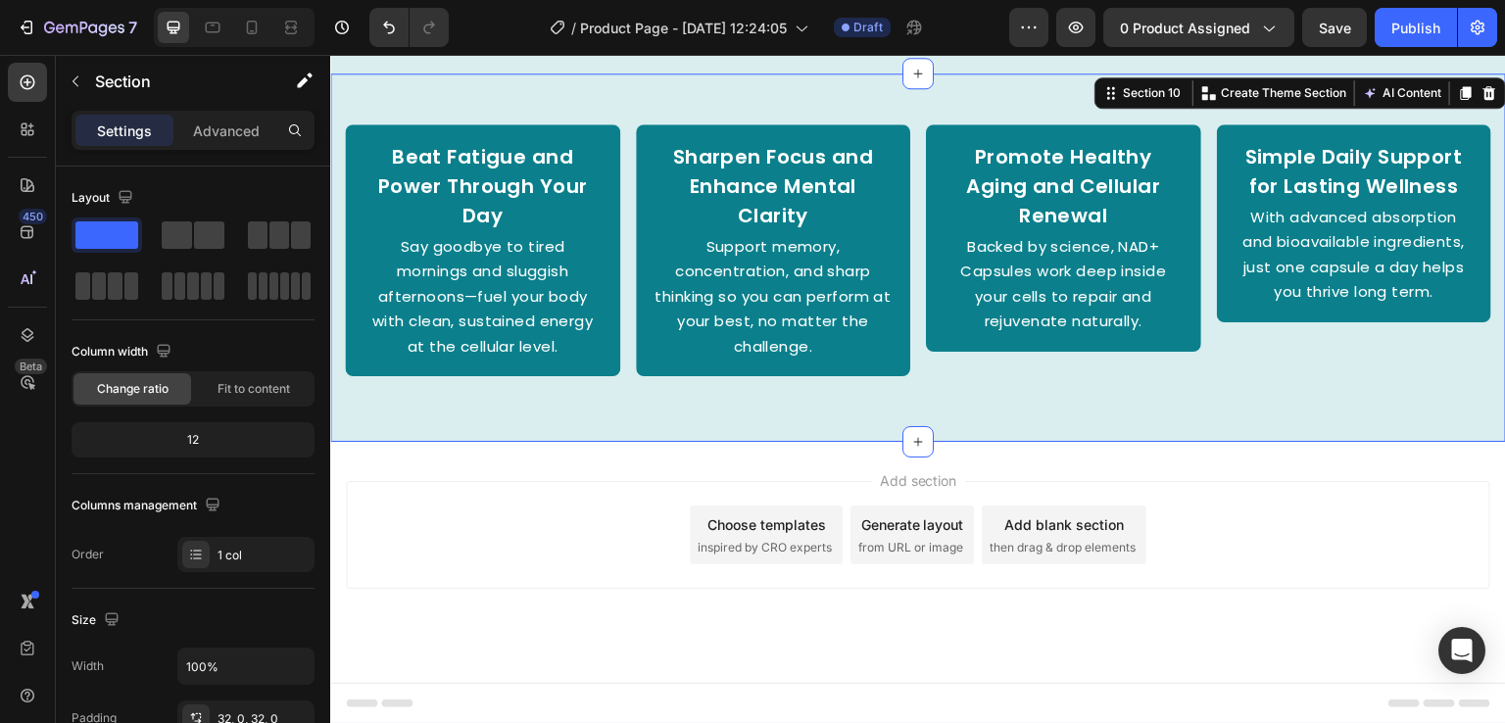
click at [524, 451] on div "Add section Choose templates inspired by CRO experts Generate layout from URL o…" at bounding box center [918, 562] width 1176 height 241
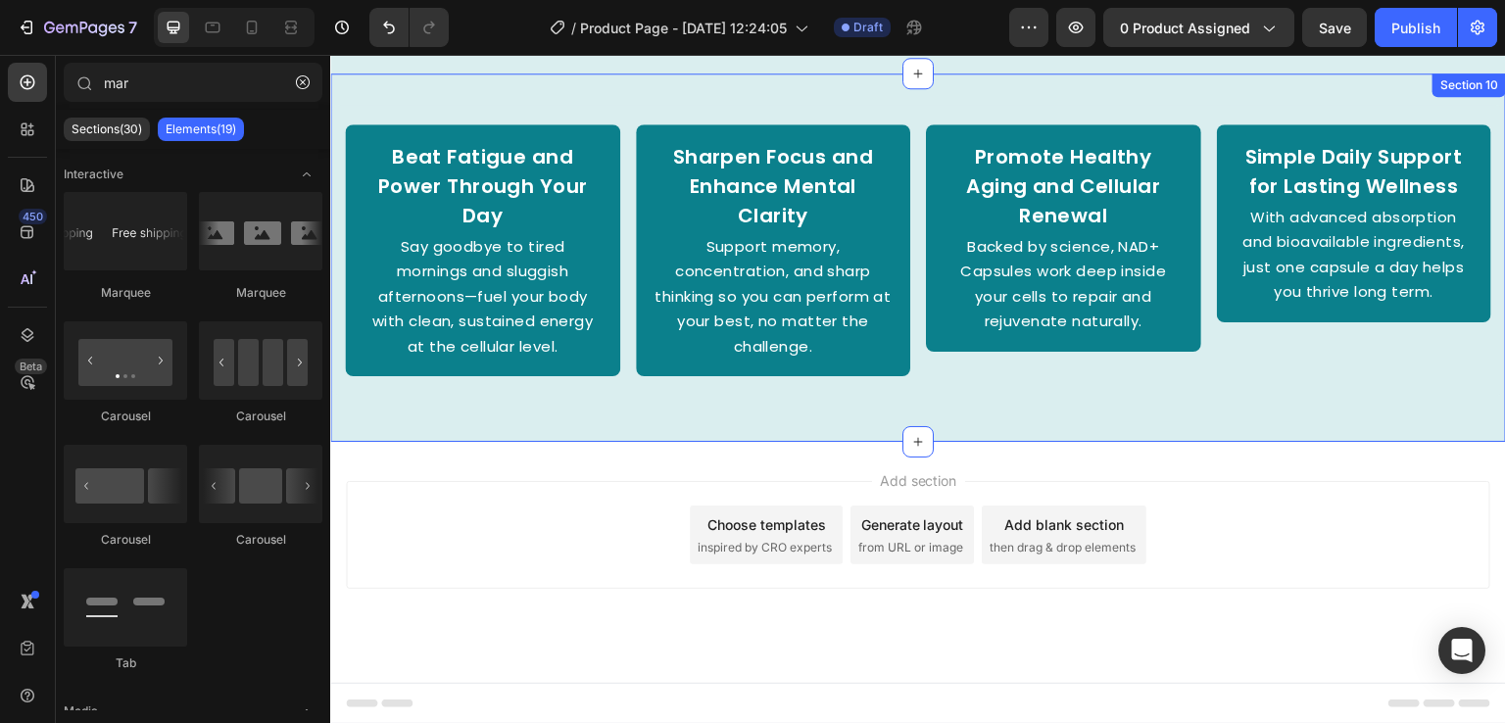
click at [516, 435] on div "Beat Fatigue and Power Through Your Day Text Block Say goodbye to tired morning…" at bounding box center [918, 258] width 1176 height 369
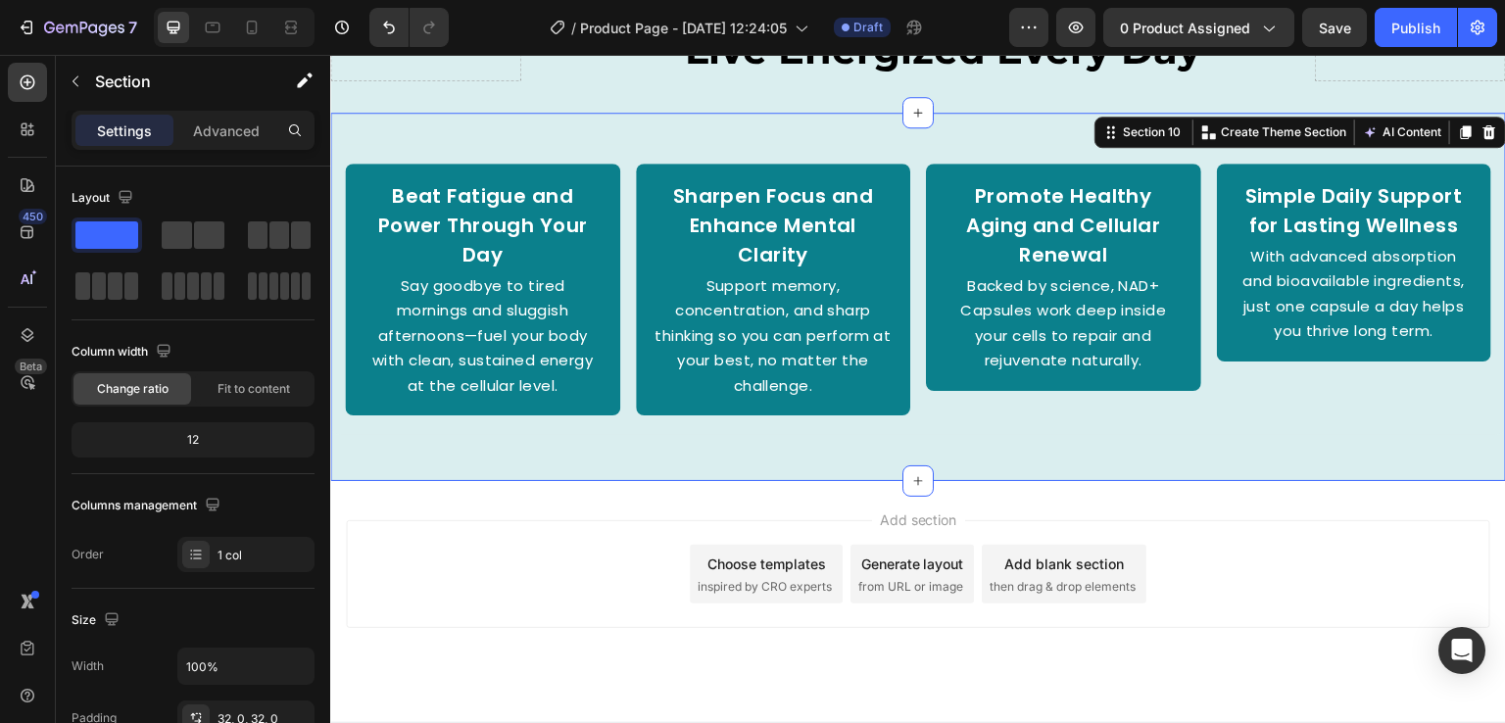
scroll to position [3435, 0]
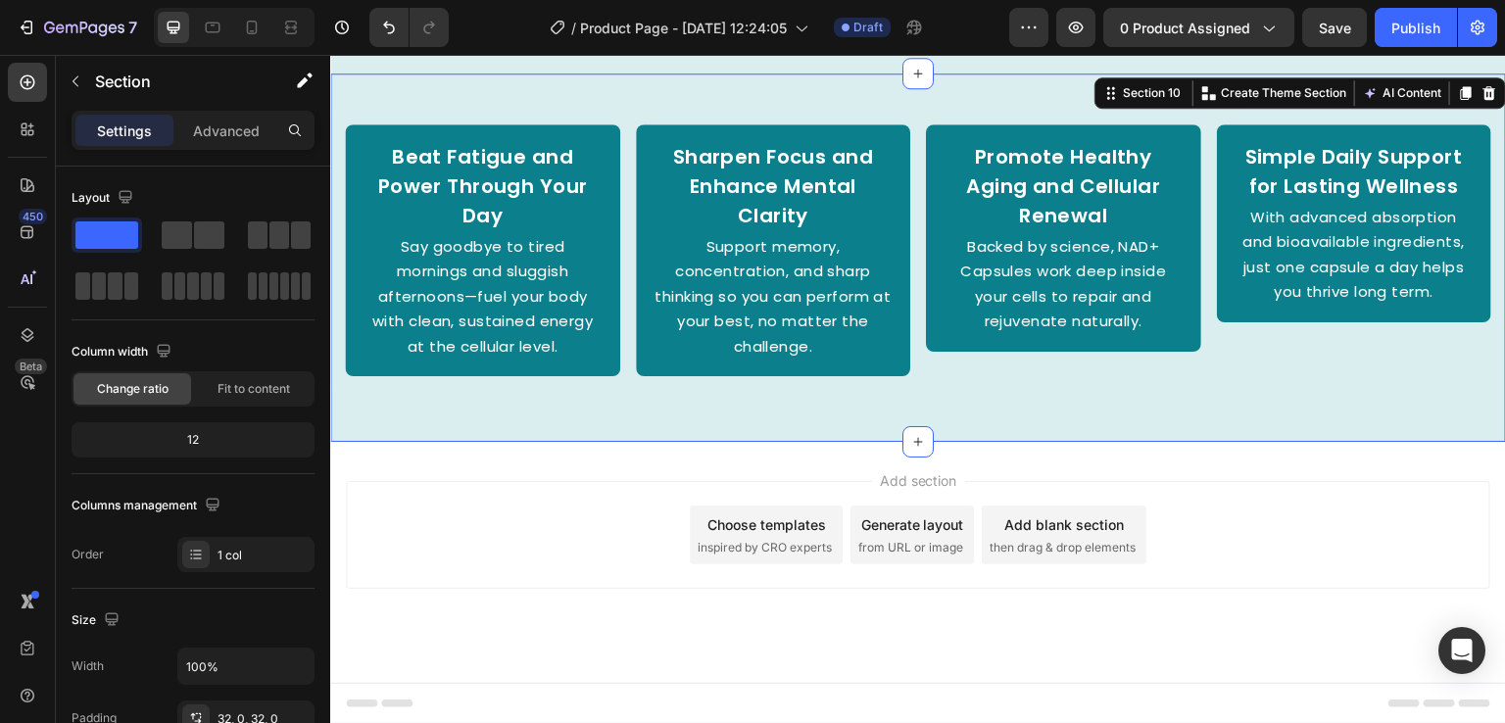
click at [474, 441] on div "Beat Fatigue and Power Through Your Day Text Block Say goodbye to tired morning…" at bounding box center [918, 258] width 1176 height 369
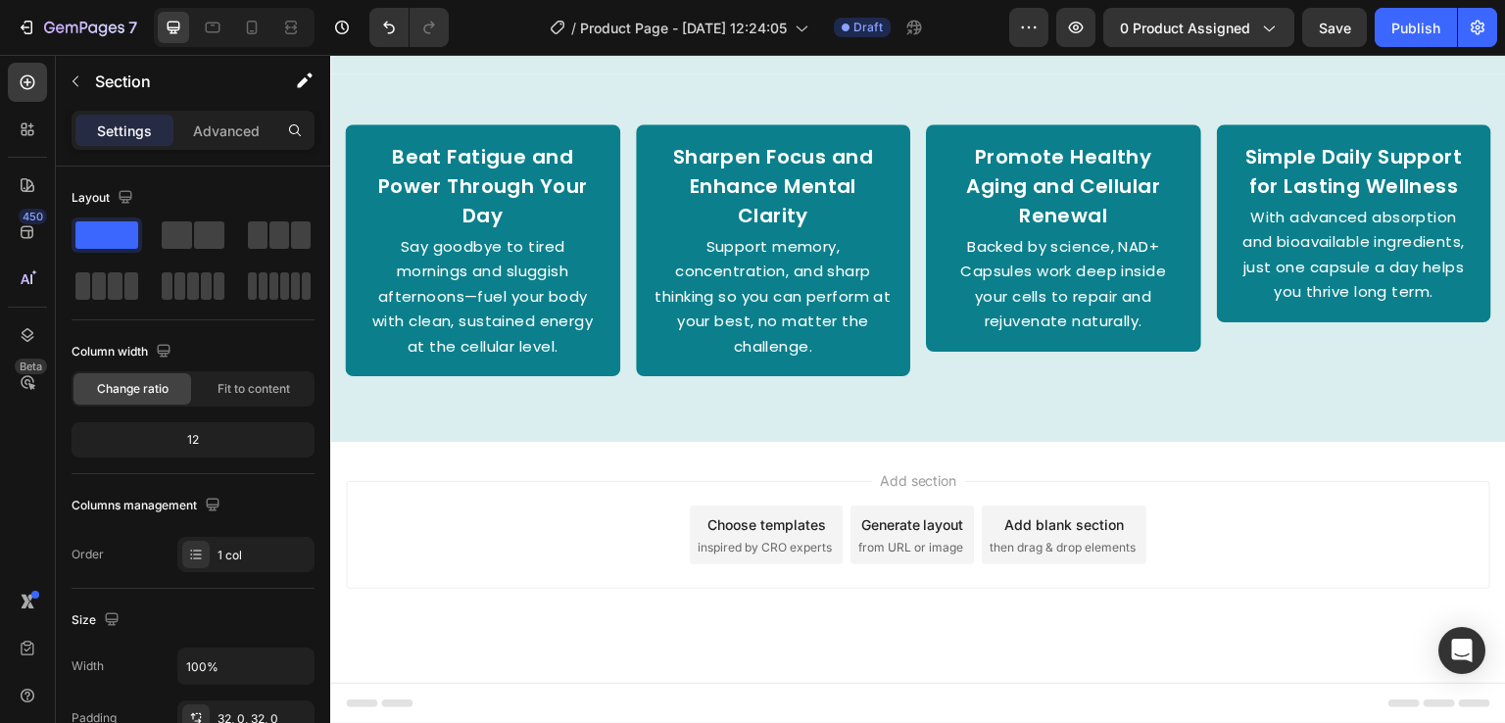
click at [510, 425] on div "Beat Fatigue and Power Through Your Day Text Block Say goodbye to tired morning…" at bounding box center [918, 258] width 1176 height 369
click at [510, 436] on div "Beat Fatigue and Power Through Your Day Text Block Say goodbye to tired morning…" at bounding box center [918, 258] width 1176 height 369
click at [712, 411] on div "Beat Fatigue and Power Through Your Day Text Block Say goodbye to tired morning…" at bounding box center [918, 258] width 1176 height 307
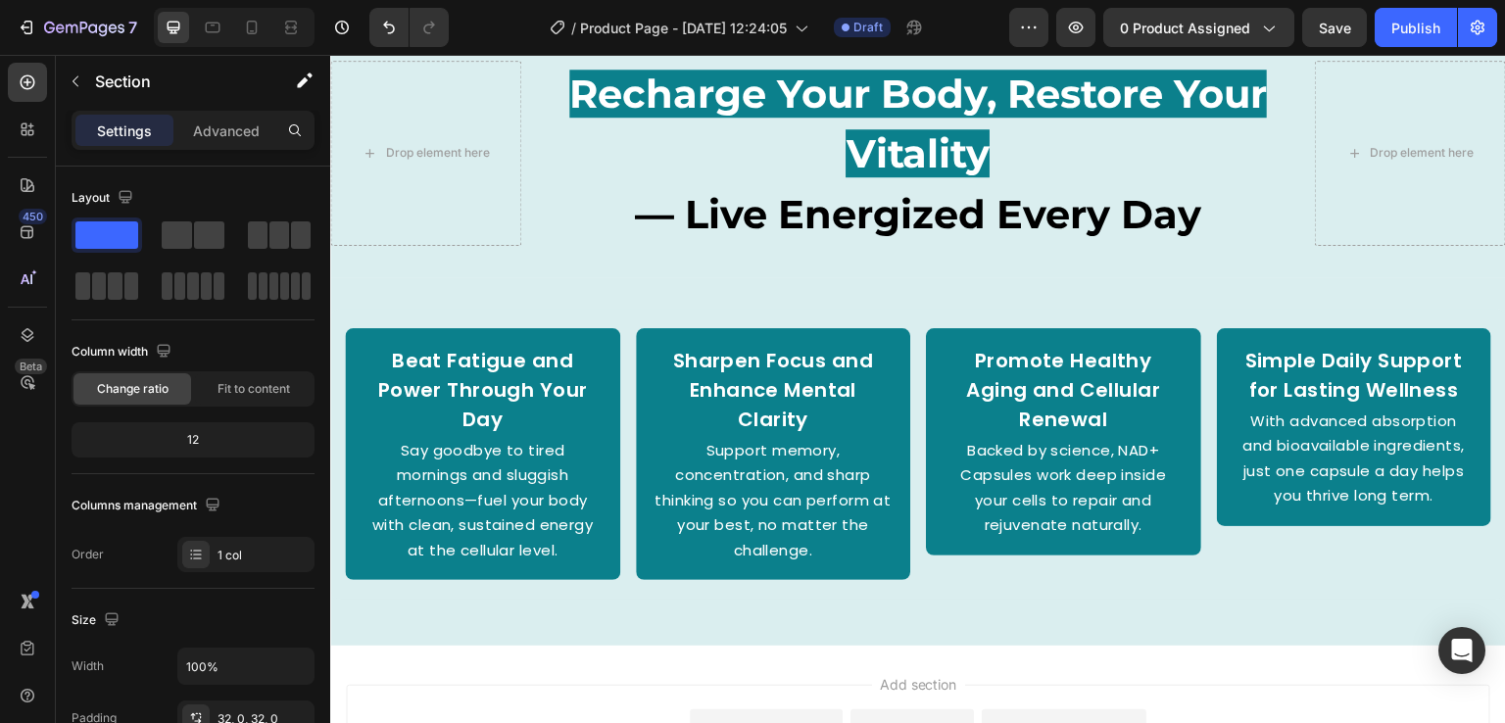
scroll to position [3246, 0]
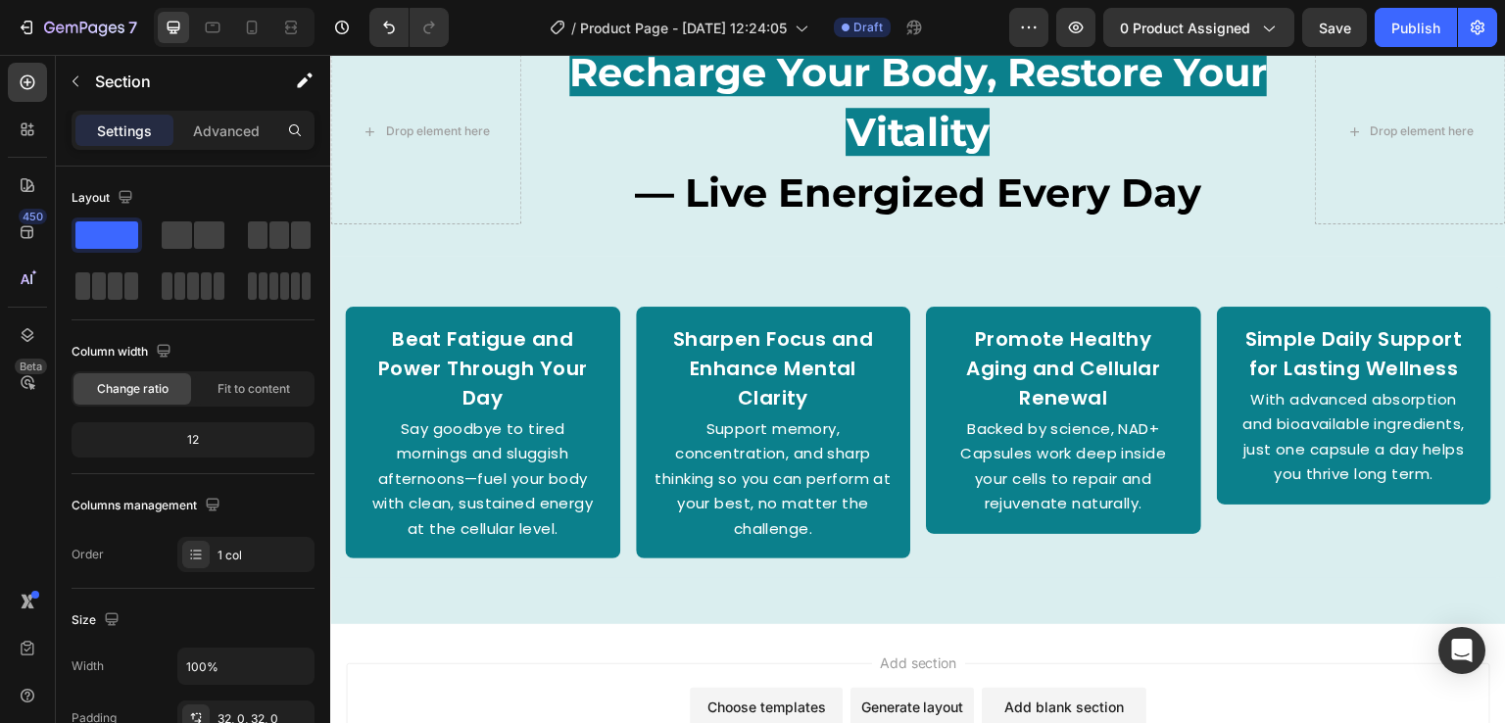
click at [571, 625] on div "Beat Fatigue and Power Through Your Day Text Block Say goodbye to tired morning…" at bounding box center [918, 440] width 1176 height 369
click at [82, 72] on button "button" at bounding box center [75, 81] width 31 height 31
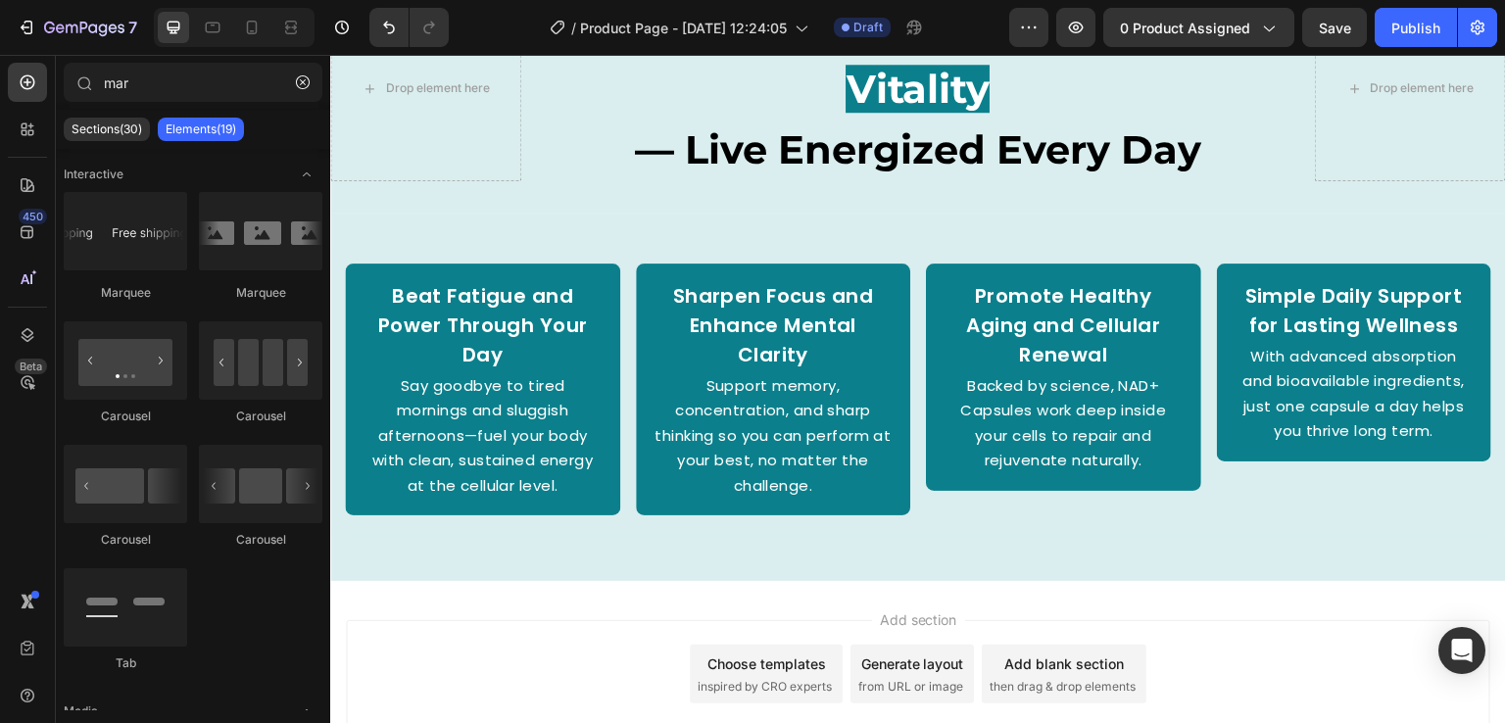
scroll to position [3435, 0]
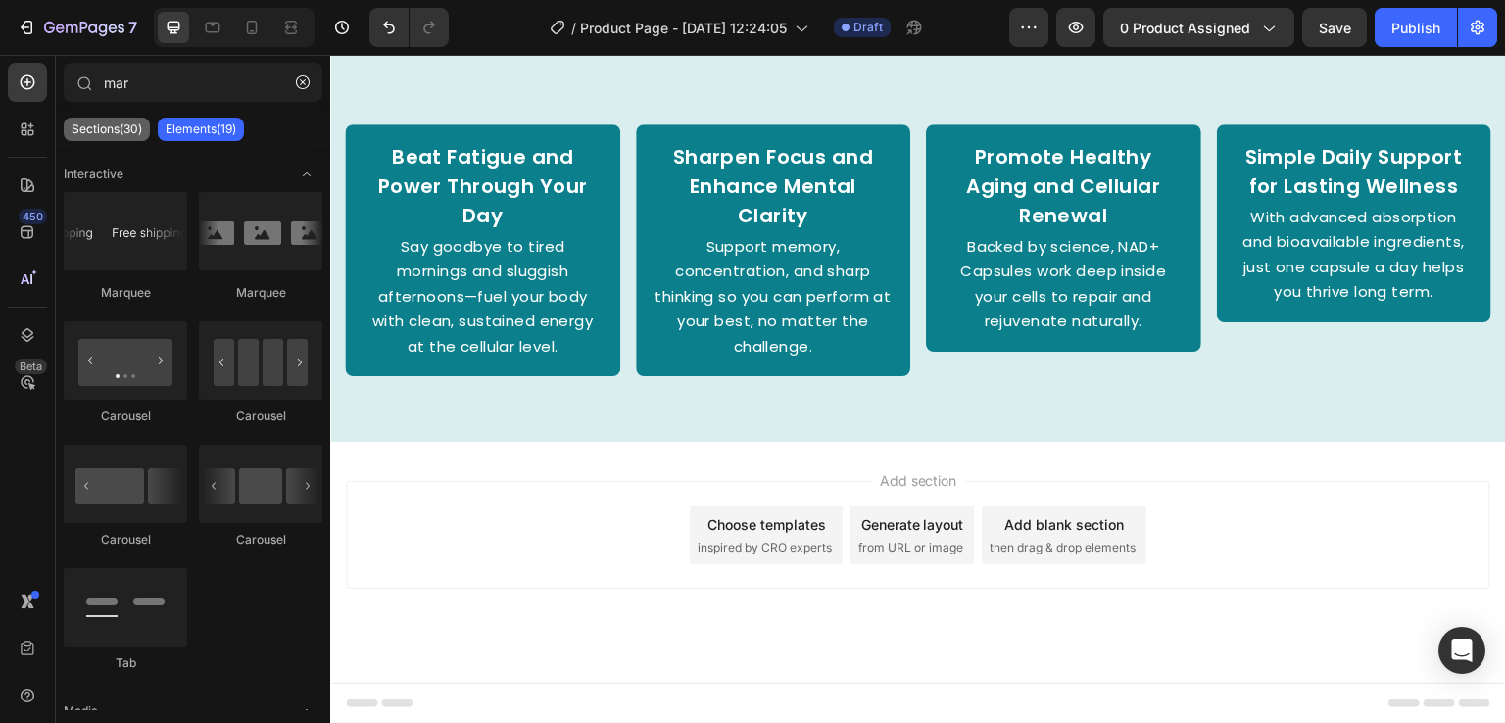
click at [125, 137] on div "Sections(30)" at bounding box center [107, 130] width 86 height 24
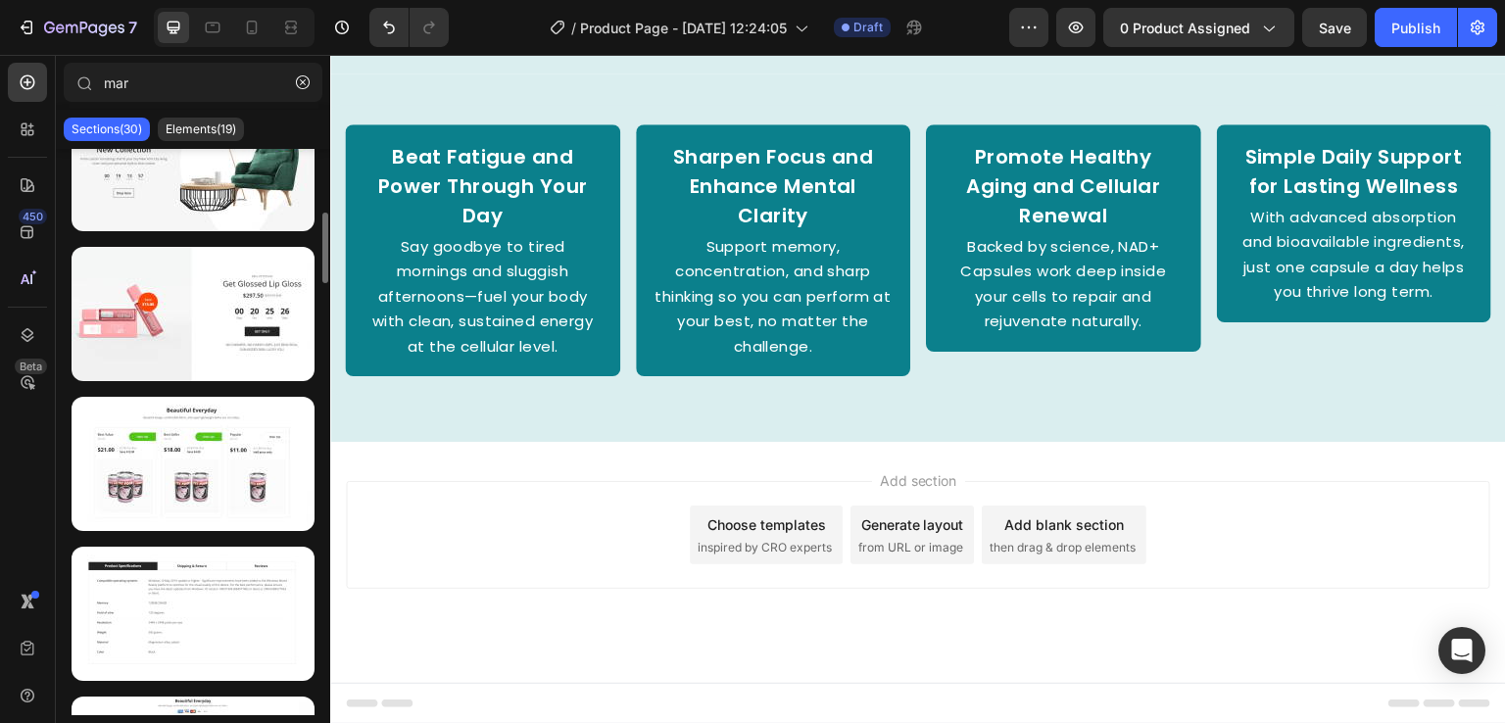
scroll to position [510, 0]
click at [296, 89] on button "button" at bounding box center [302, 82] width 31 height 31
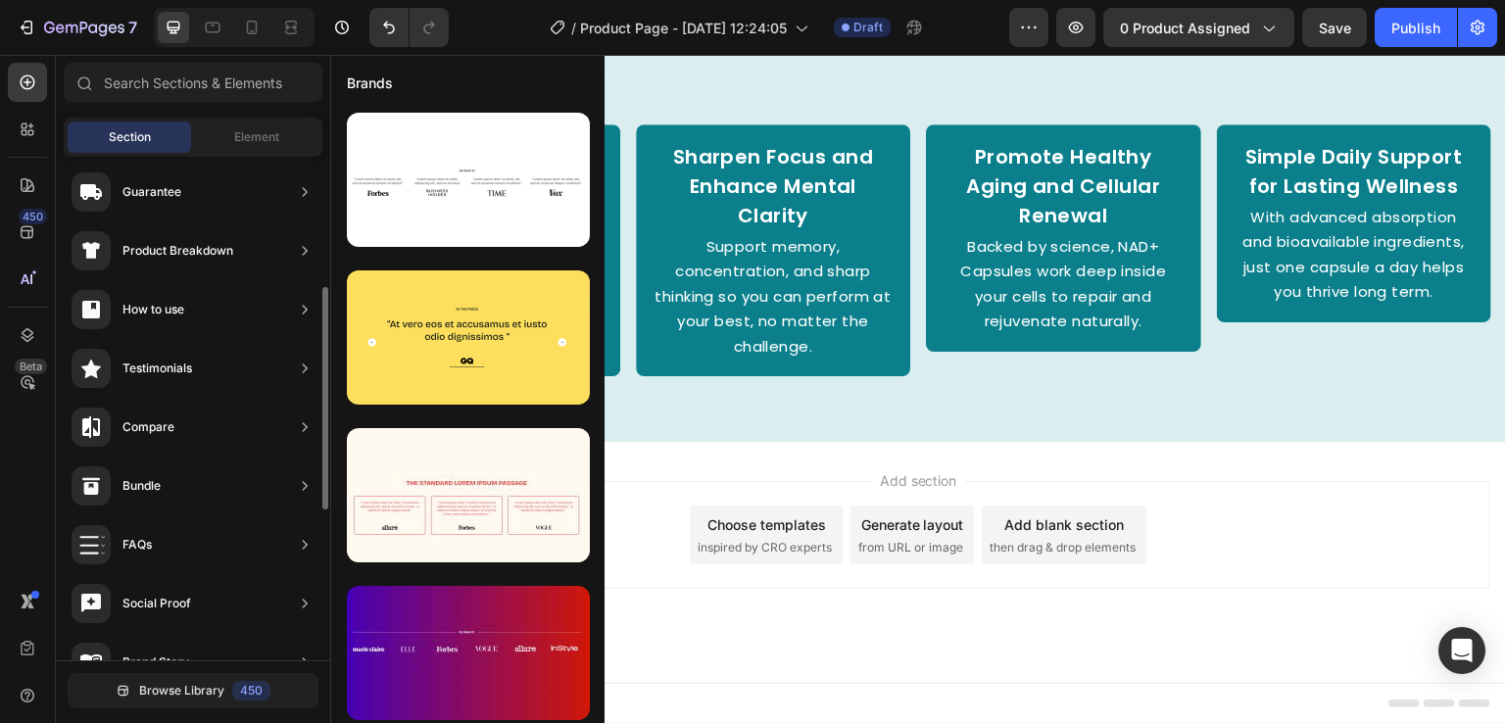
scroll to position [263, 0]
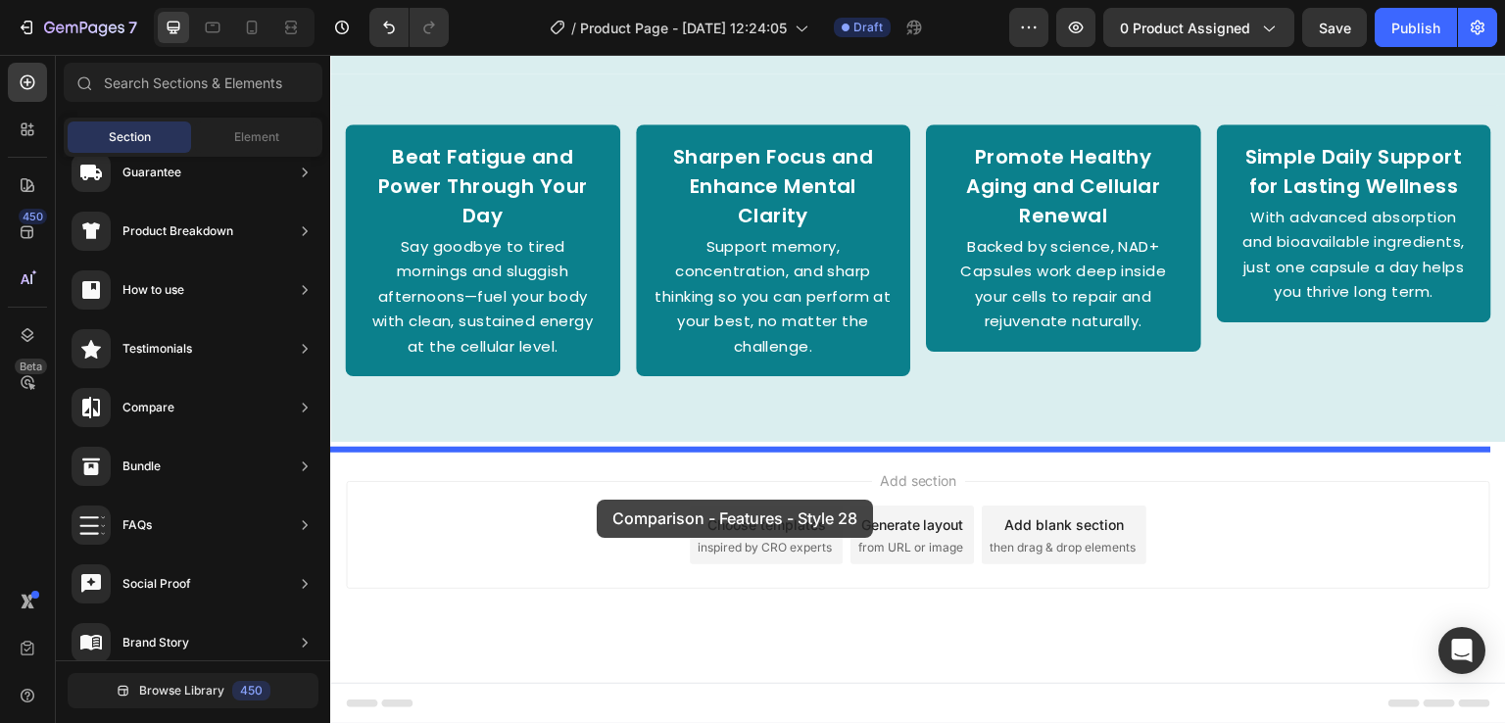
drag, startPoint x: 809, startPoint y: 230, endPoint x: 597, endPoint y: 500, distance: 342.7
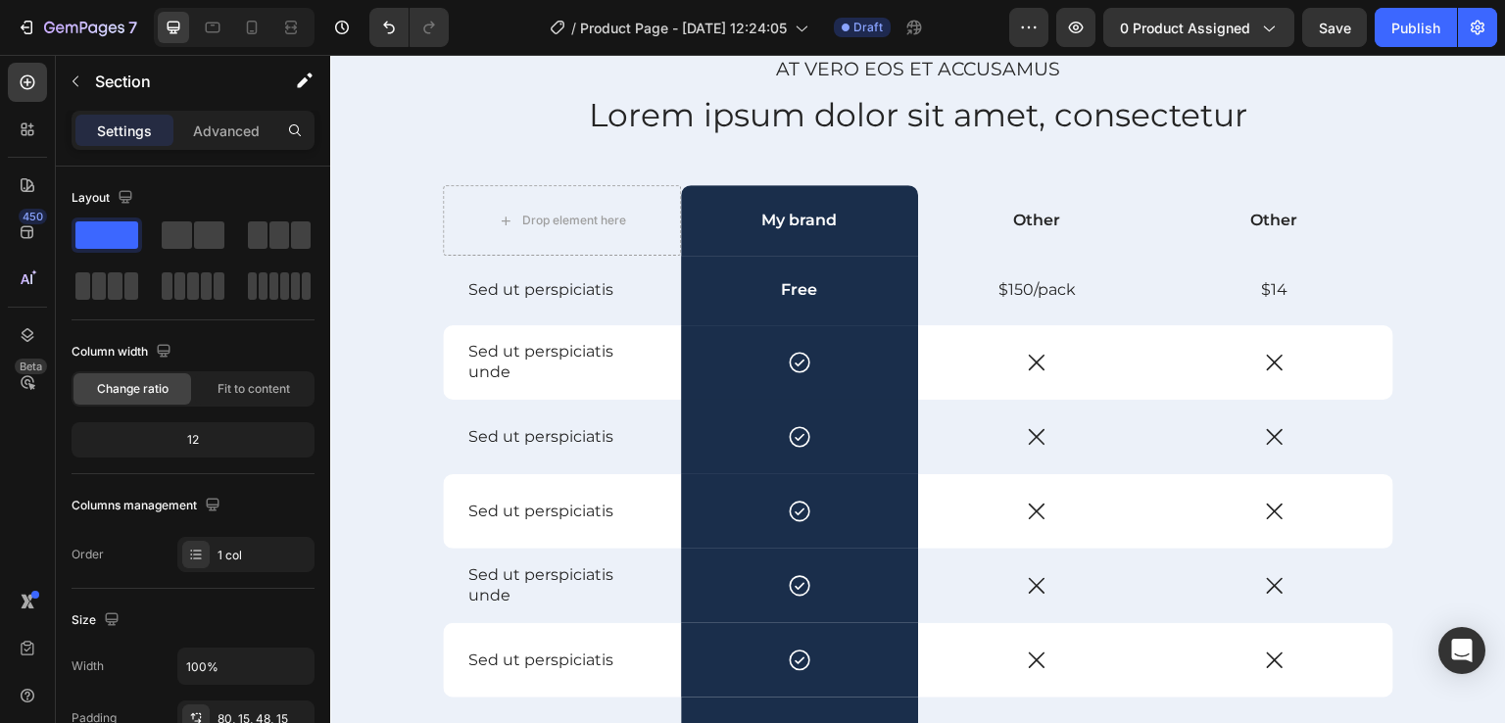
scroll to position [3902, 0]
click at [802, 431] on icon at bounding box center [799, 435] width 25 height 25
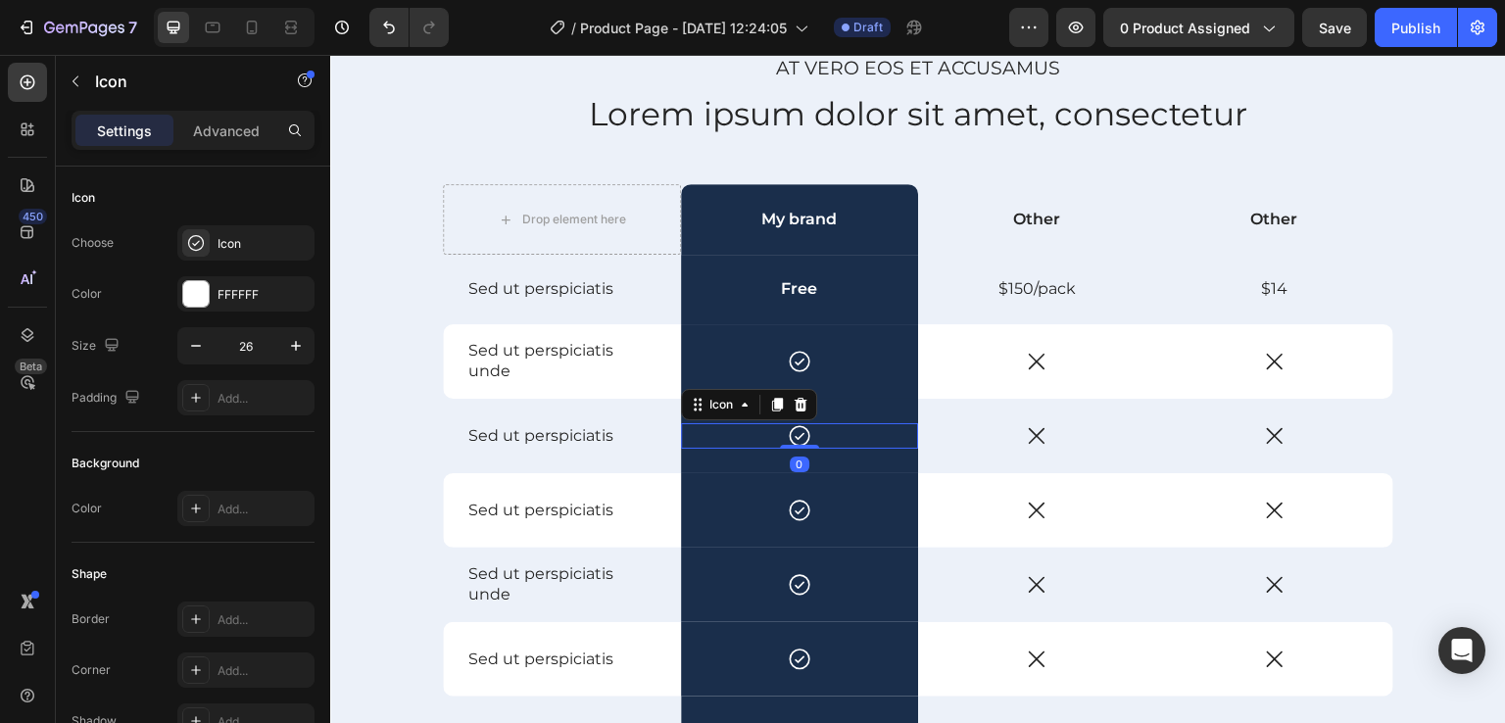
click at [669, 450] on div "Sed ut perspiciatis Text Block" at bounding box center [562, 436] width 238 height 74
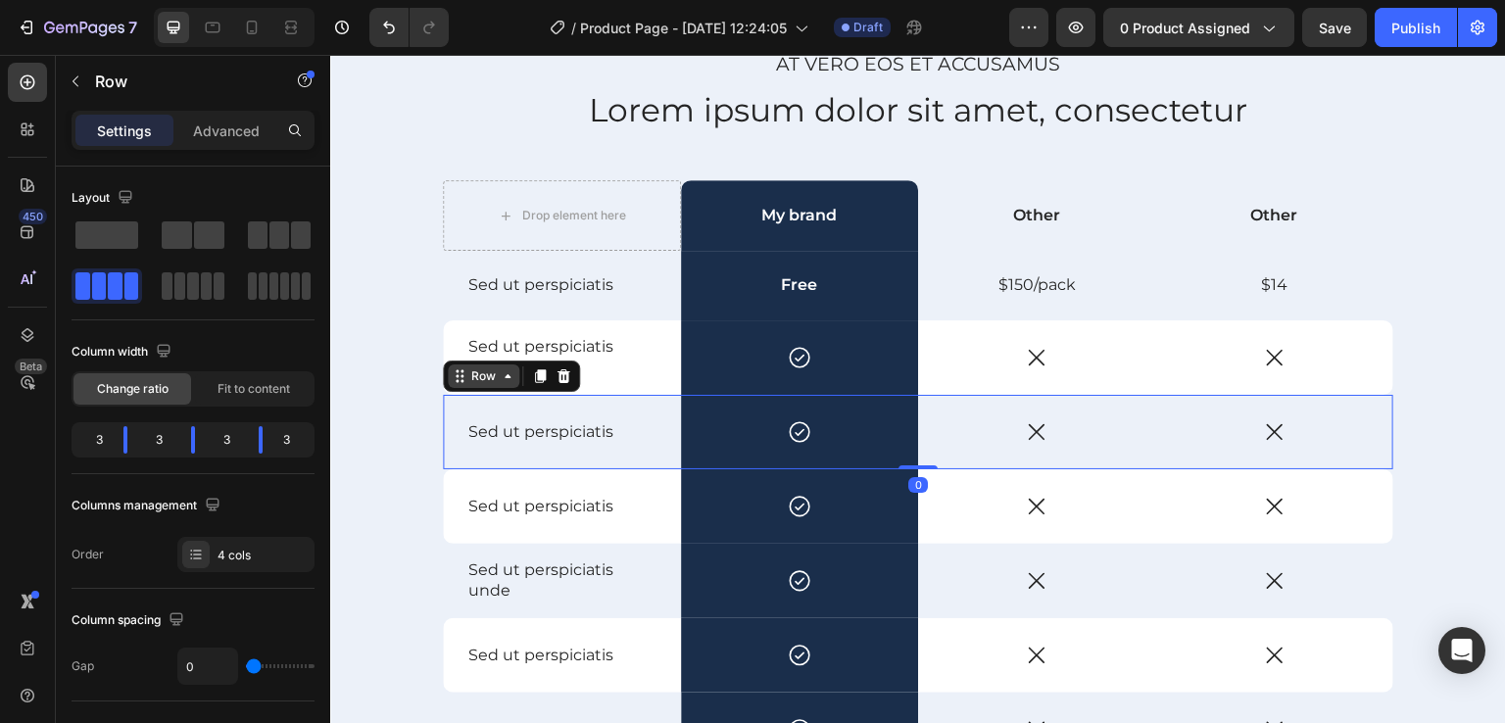
scroll to position [3626, 0]
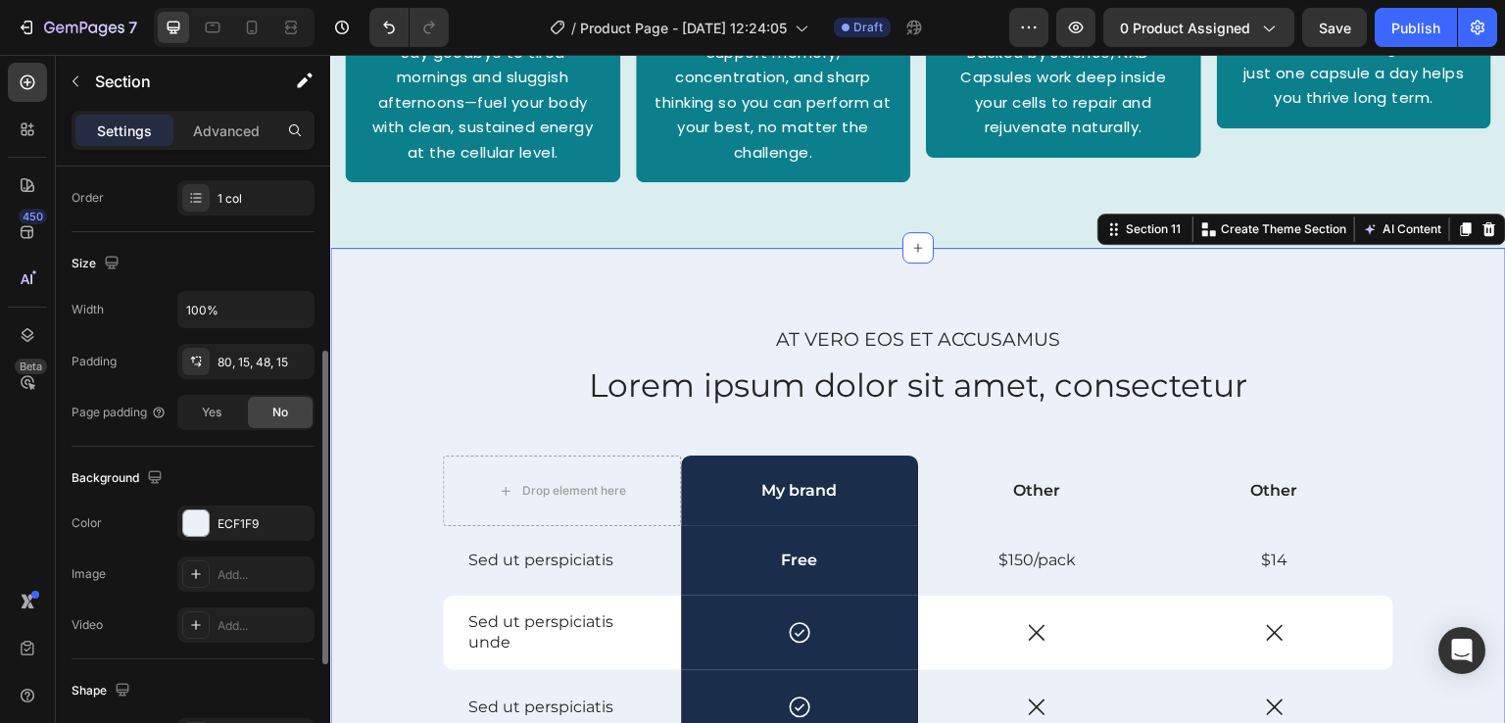
scroll to position [358, 0]
click at [206, 519] on div at bounding box center [195, 522] width 25 height 25
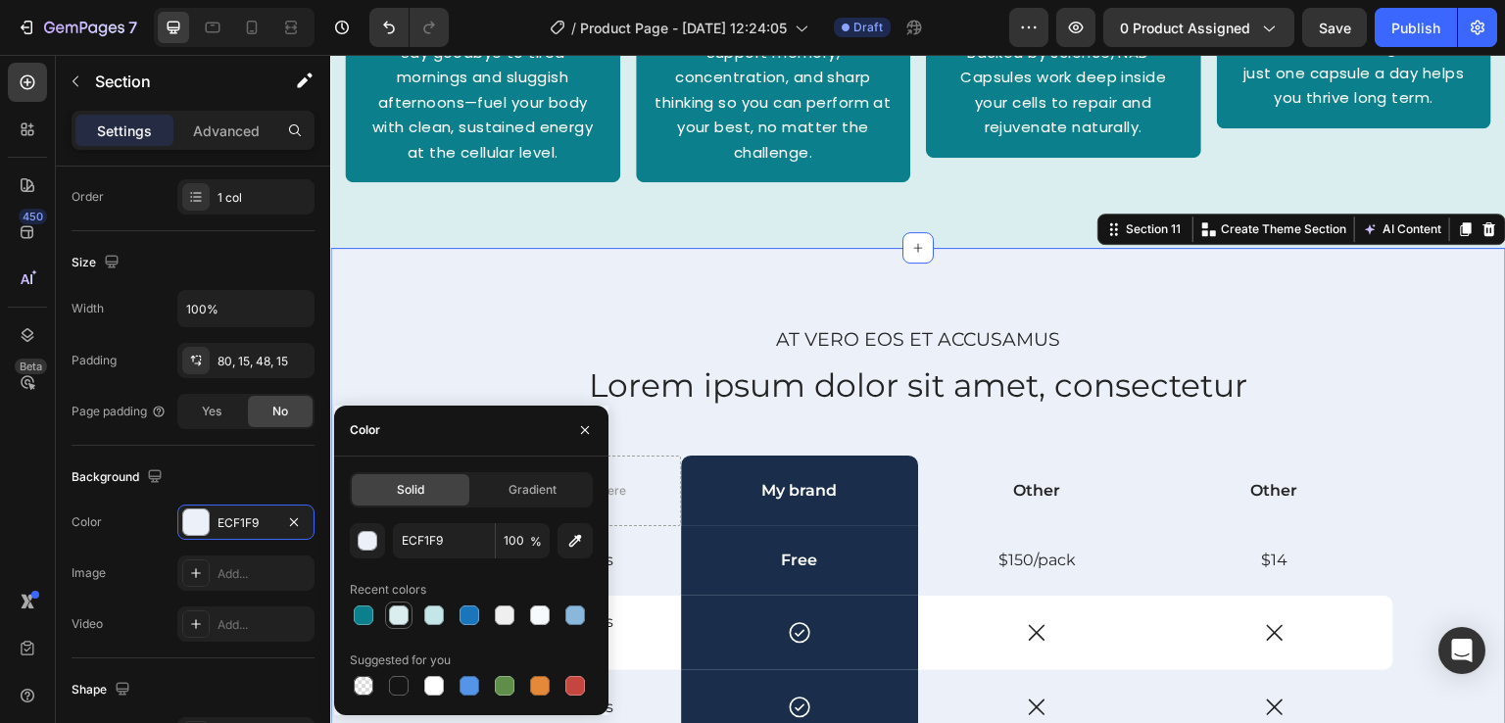
click at [408, 619] on div at bounding box center [399, 616] width 20 height 20
type input "DAEEEF"
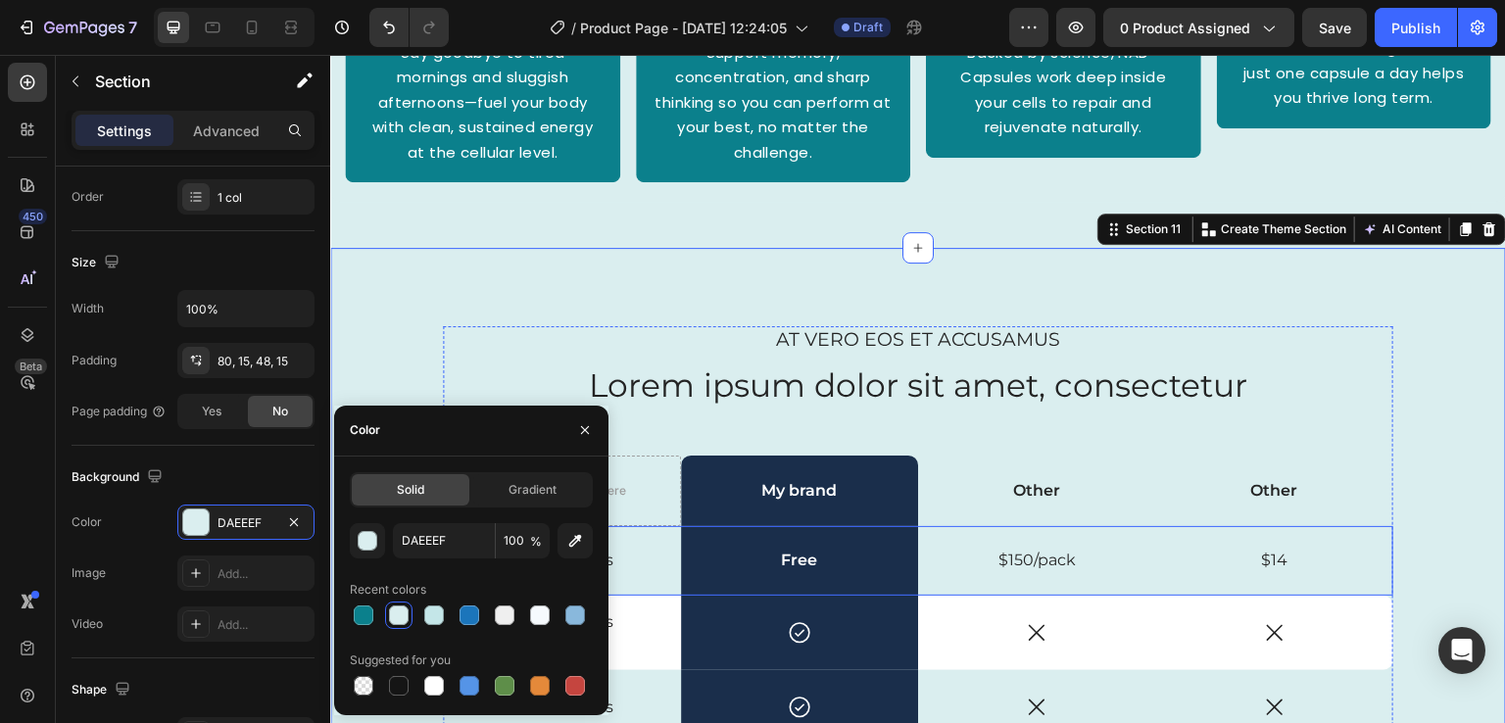
scroll to position [3723, 0]
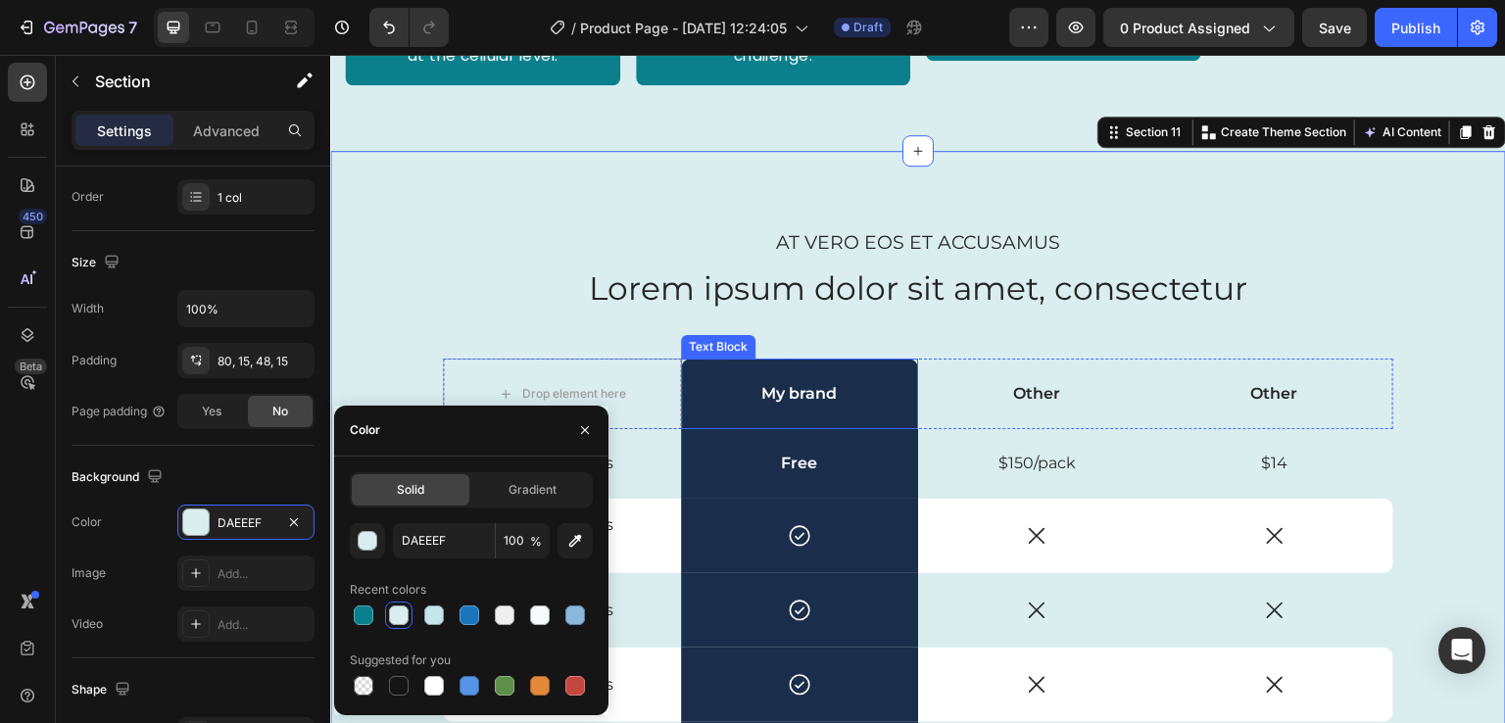
click at [703, 376] on div "My brand" at bounding box center [800, 395] width 238 height 72
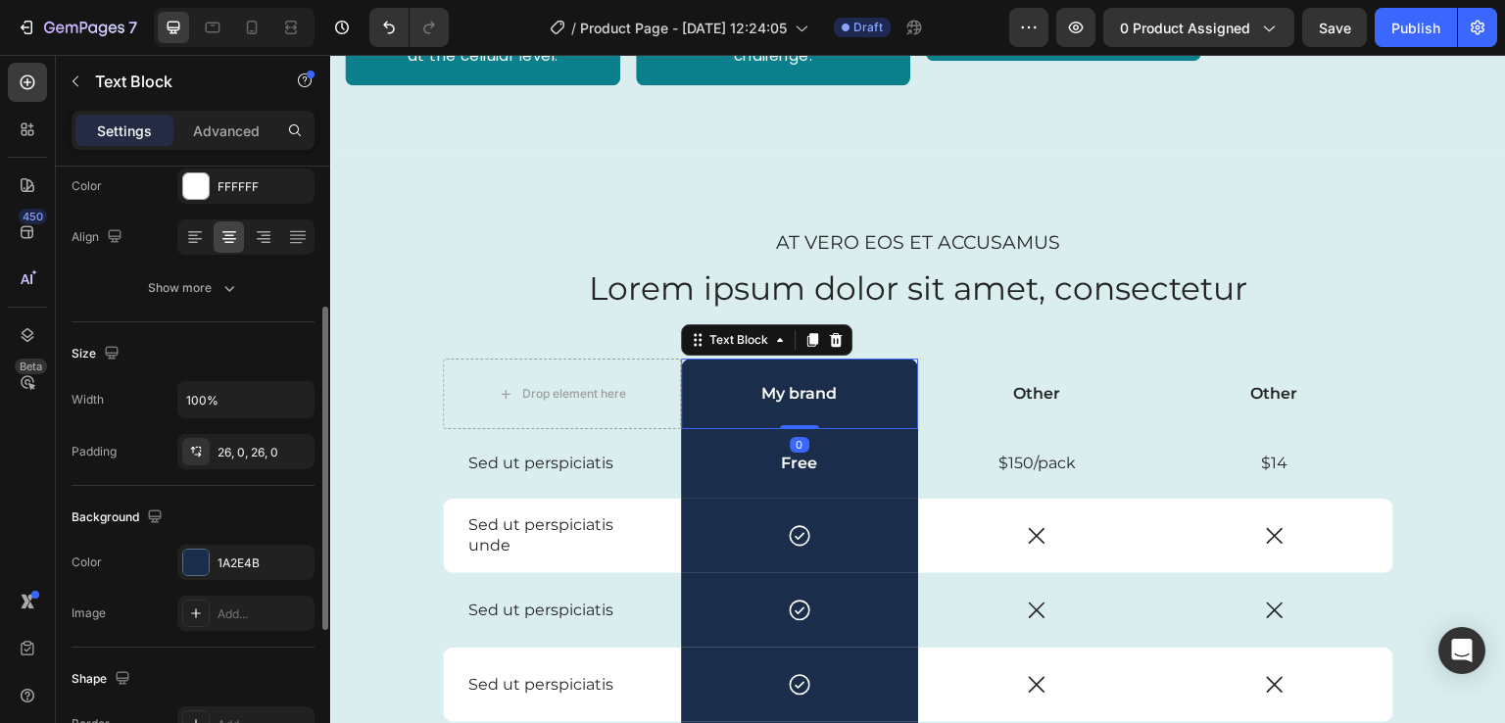
scroll to position [267, 0]
click at [198, 565] on div at bounding box center [195, 562] width 25 height 25
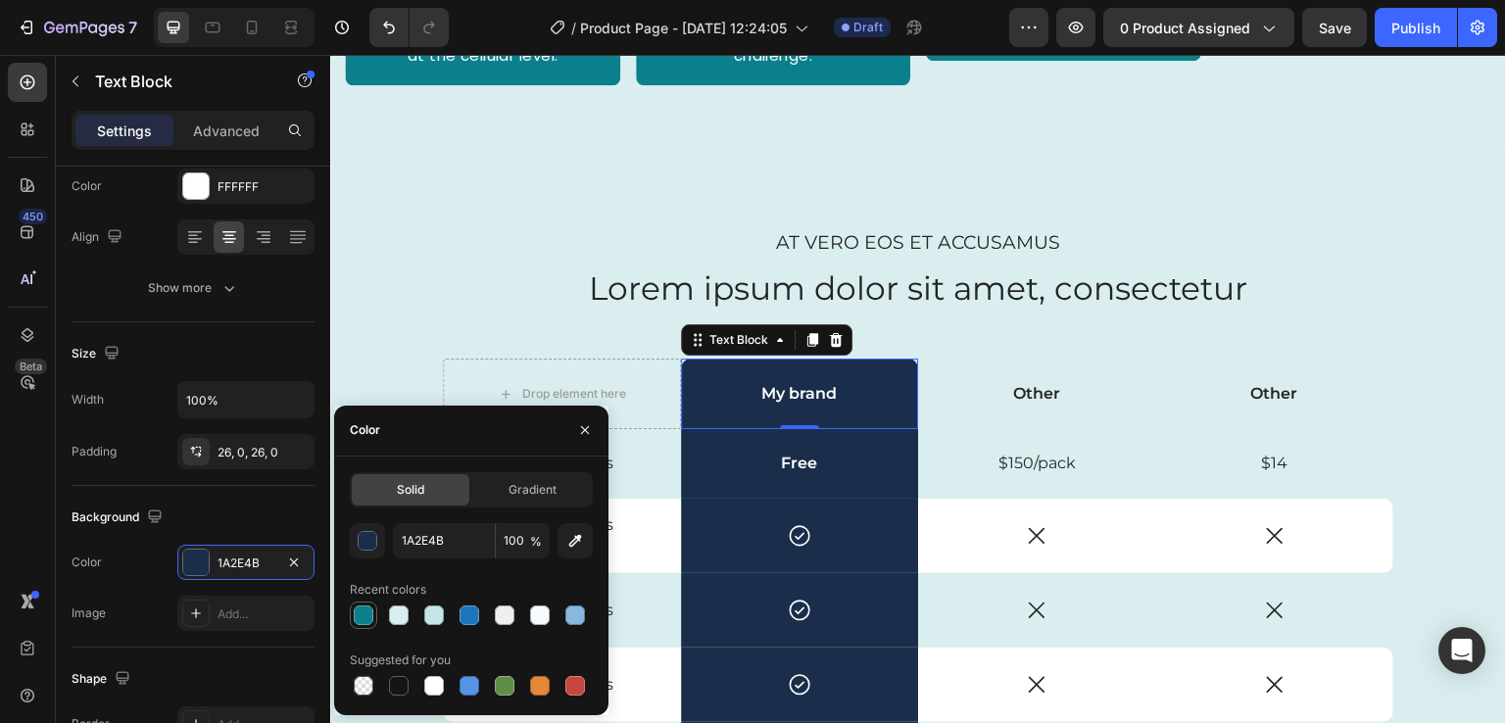
click at [367, 616] on div at bounding box center [364, 616] width 20 height 20
type input "0B808C"
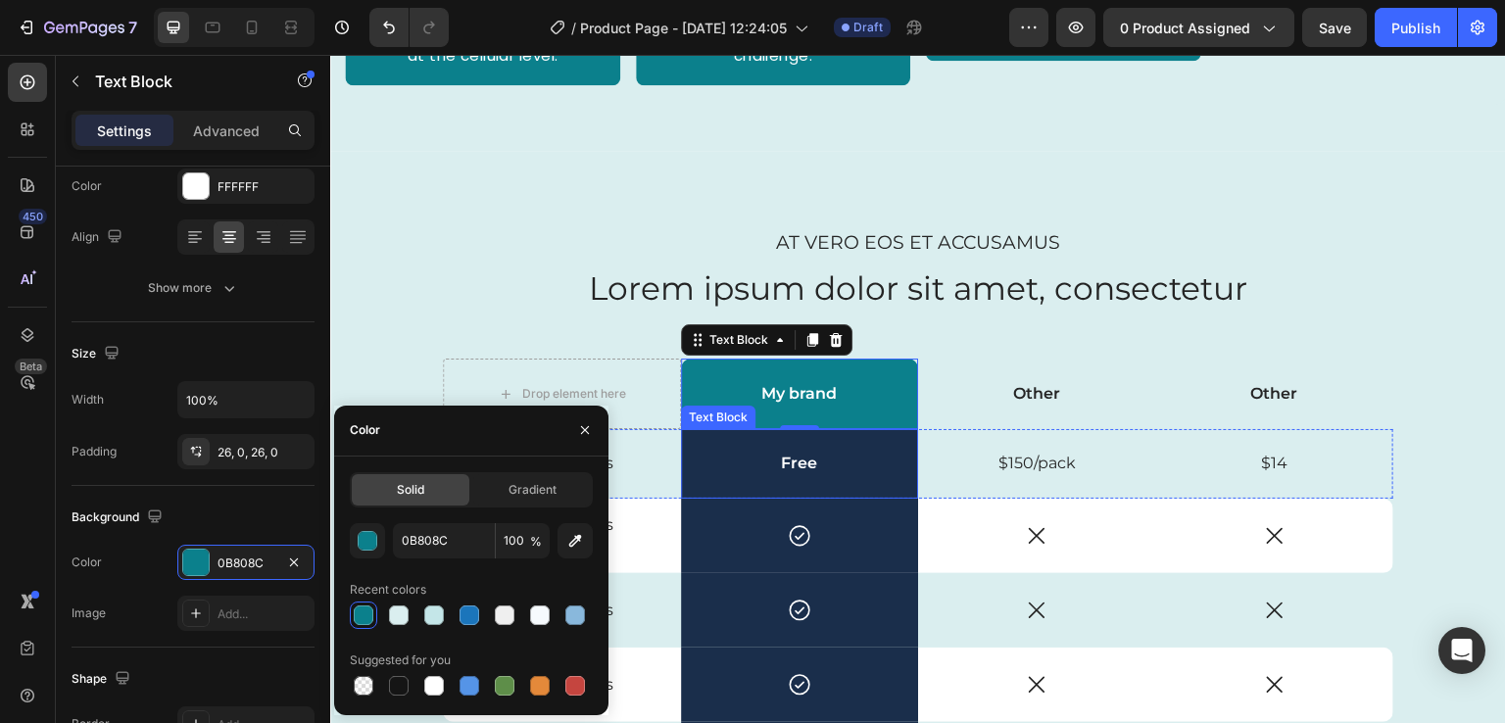
click at [720, 454] on div "Free" at bounding box center [800, 464] width 238 height 70
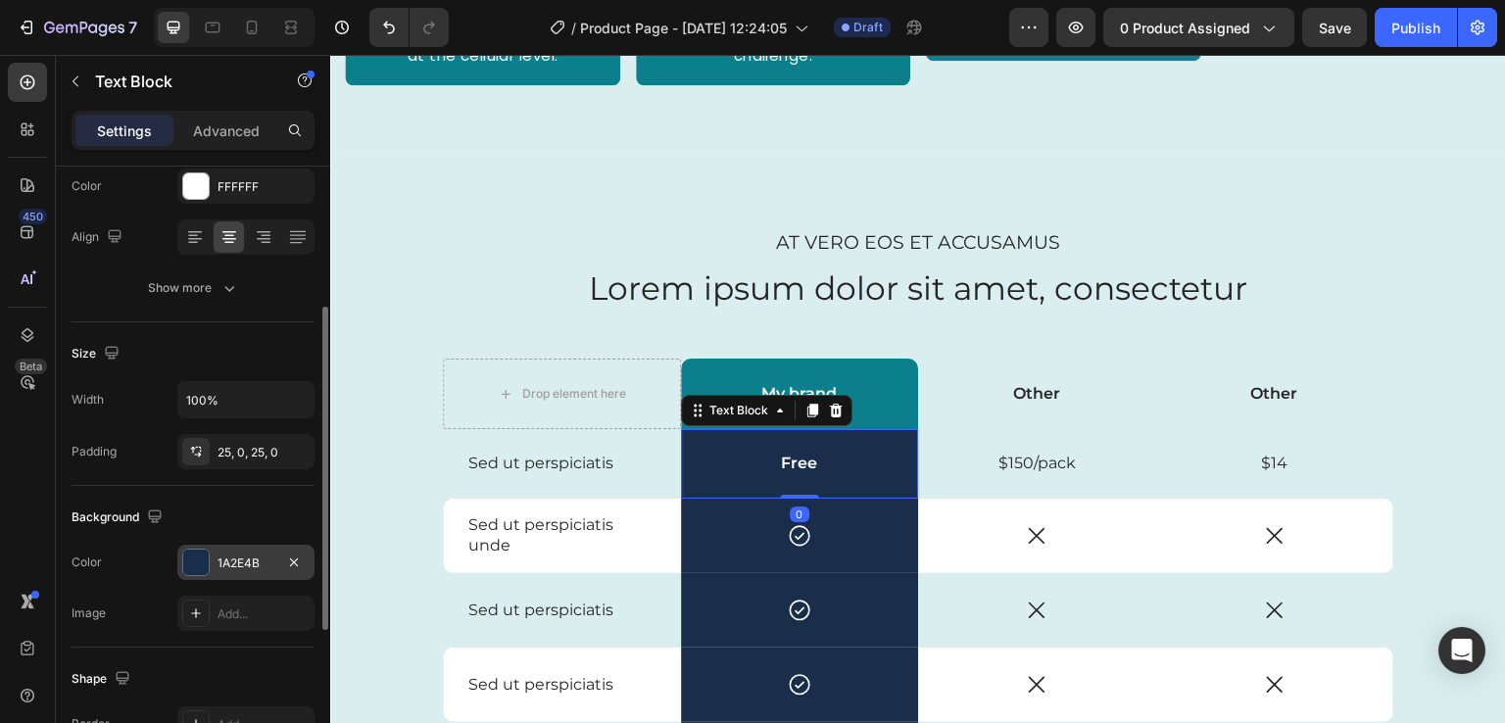
click at [195, 559] on div at bounding box center [195, 562] width 25 height 25
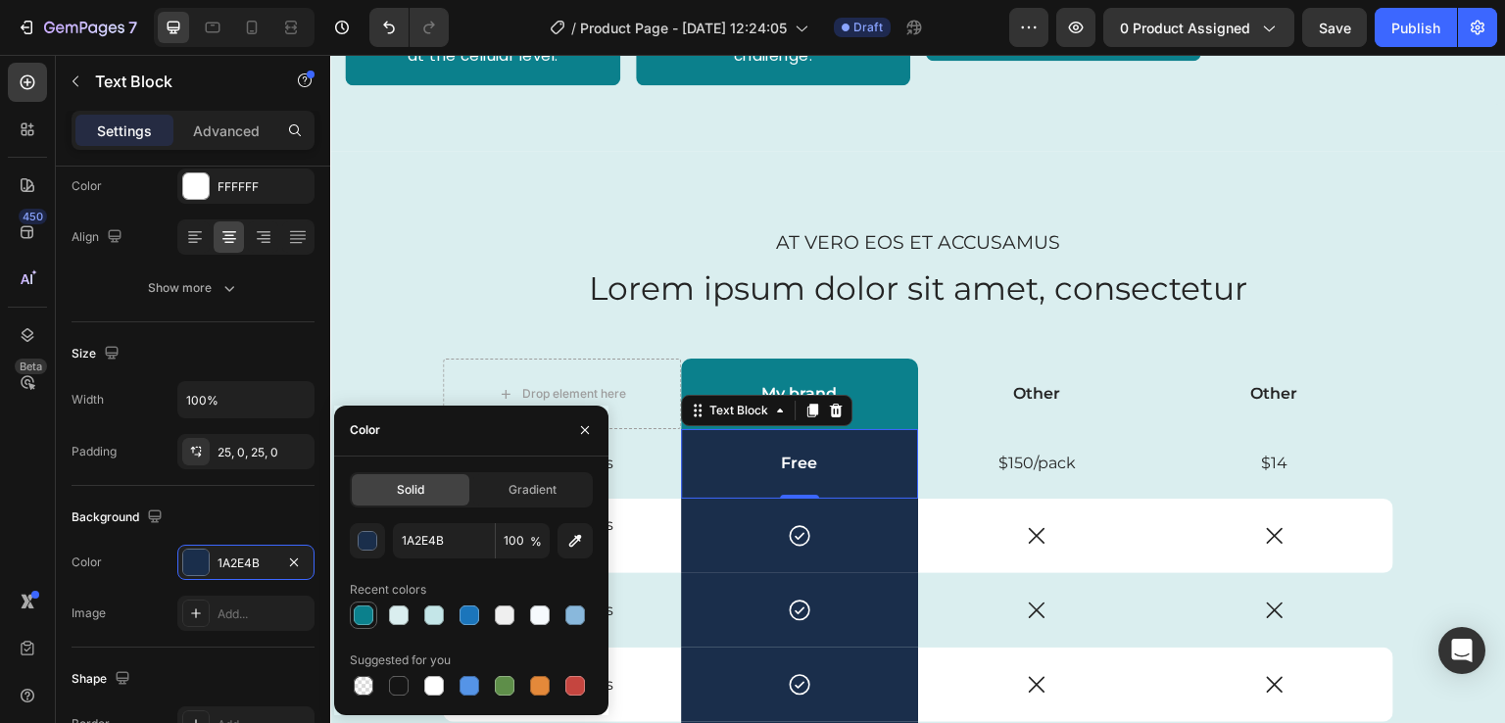
click at [366, 611] on div at bounding box center [364, 616] width 20 height 20
type input "0B808C"
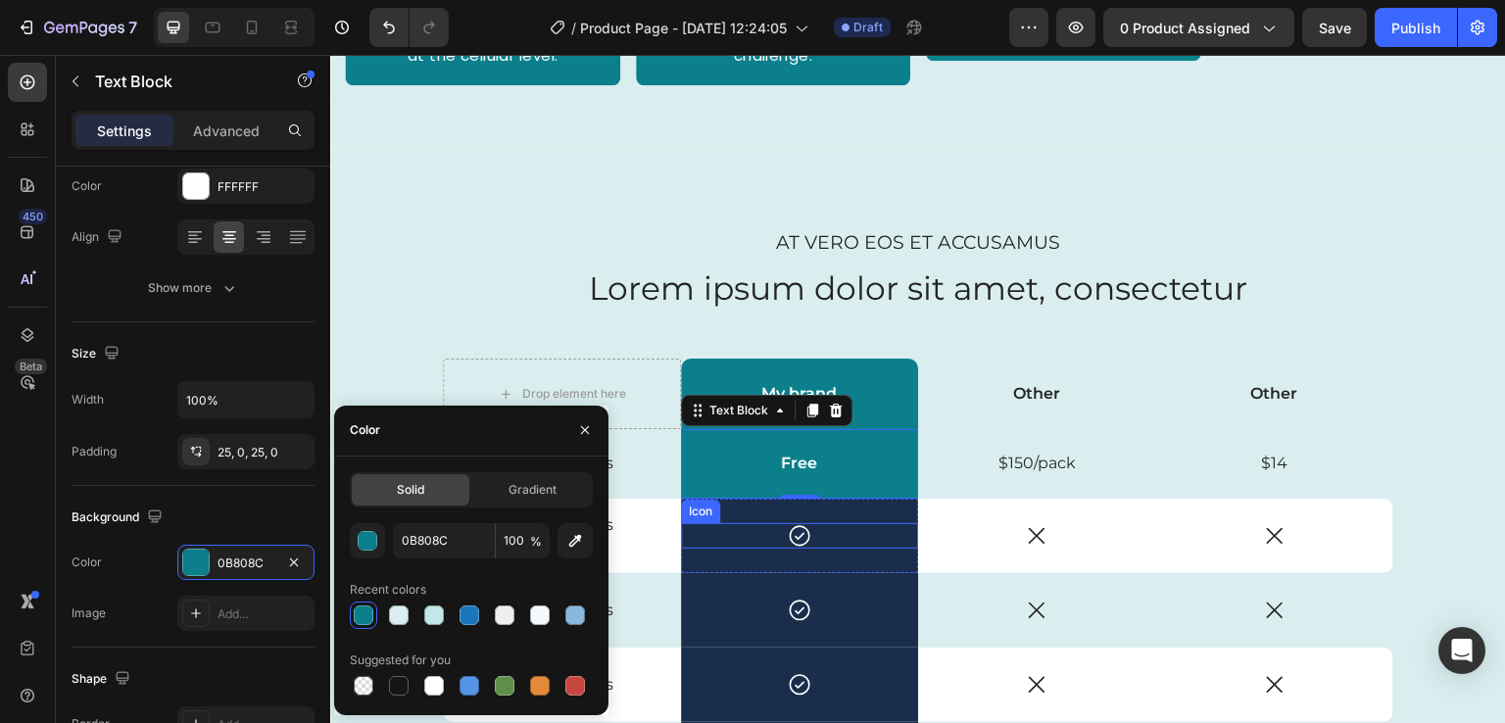
click at [704, 547] on div "Icon" at bounding box center [800, 535] width 238 height 25
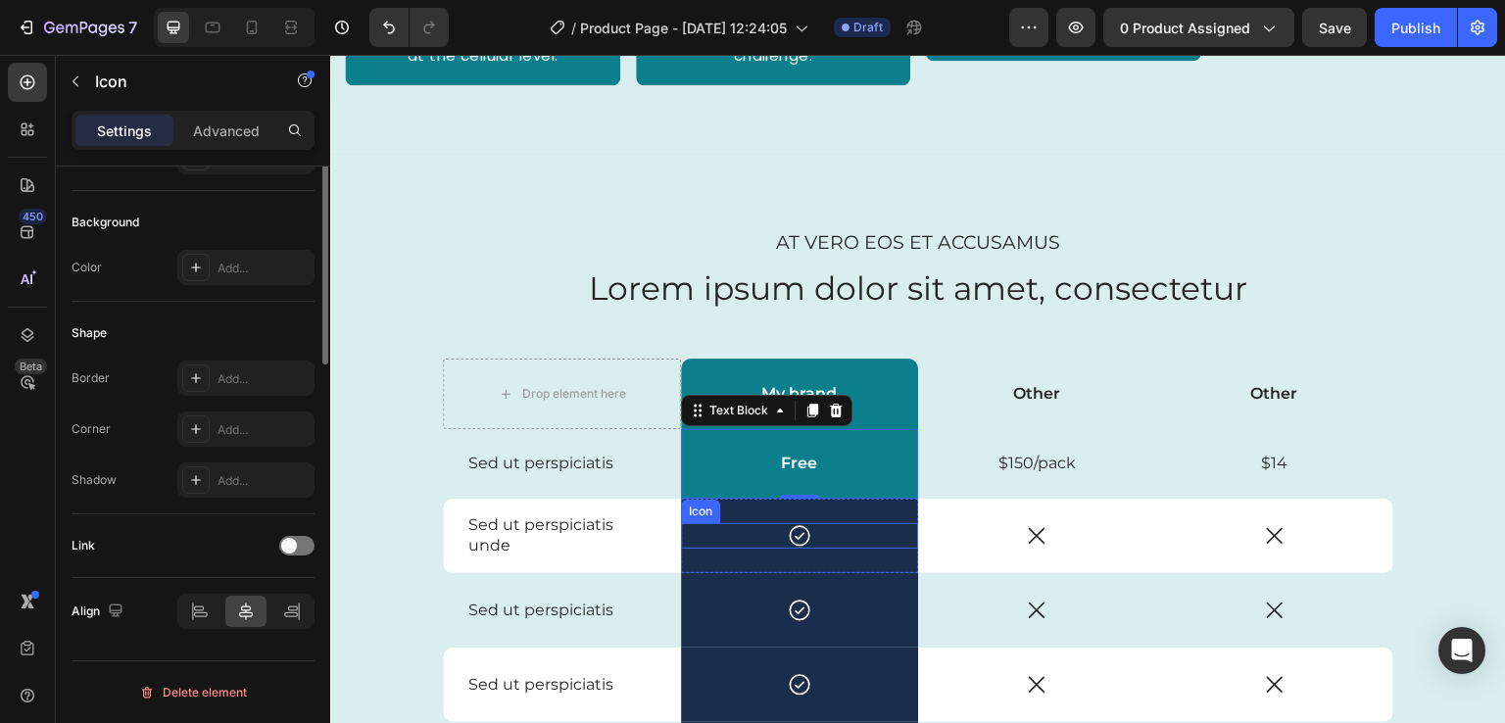
scroll to position [0, 0]
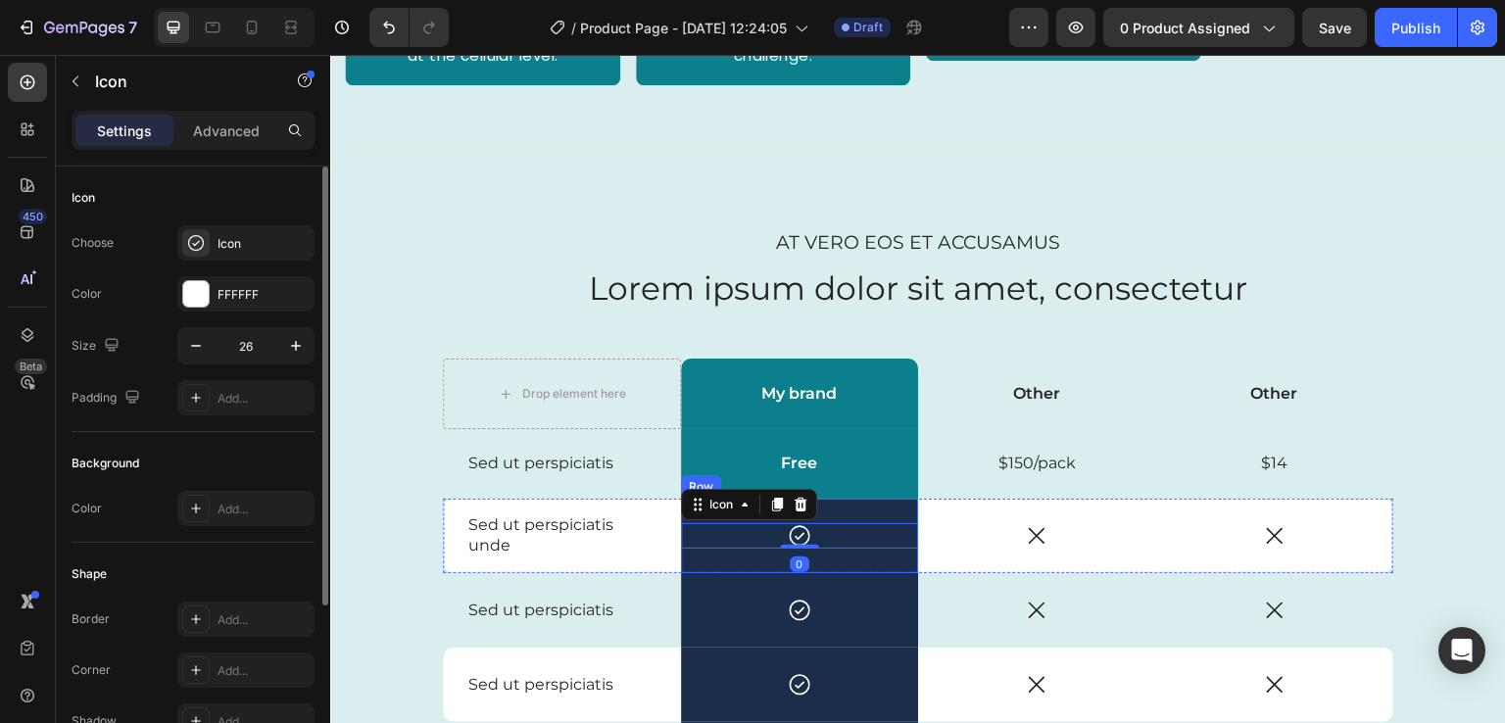
click at [699, 561] on div "Icon 0 Row" at bounding box center [800, 536] width 238 height 74
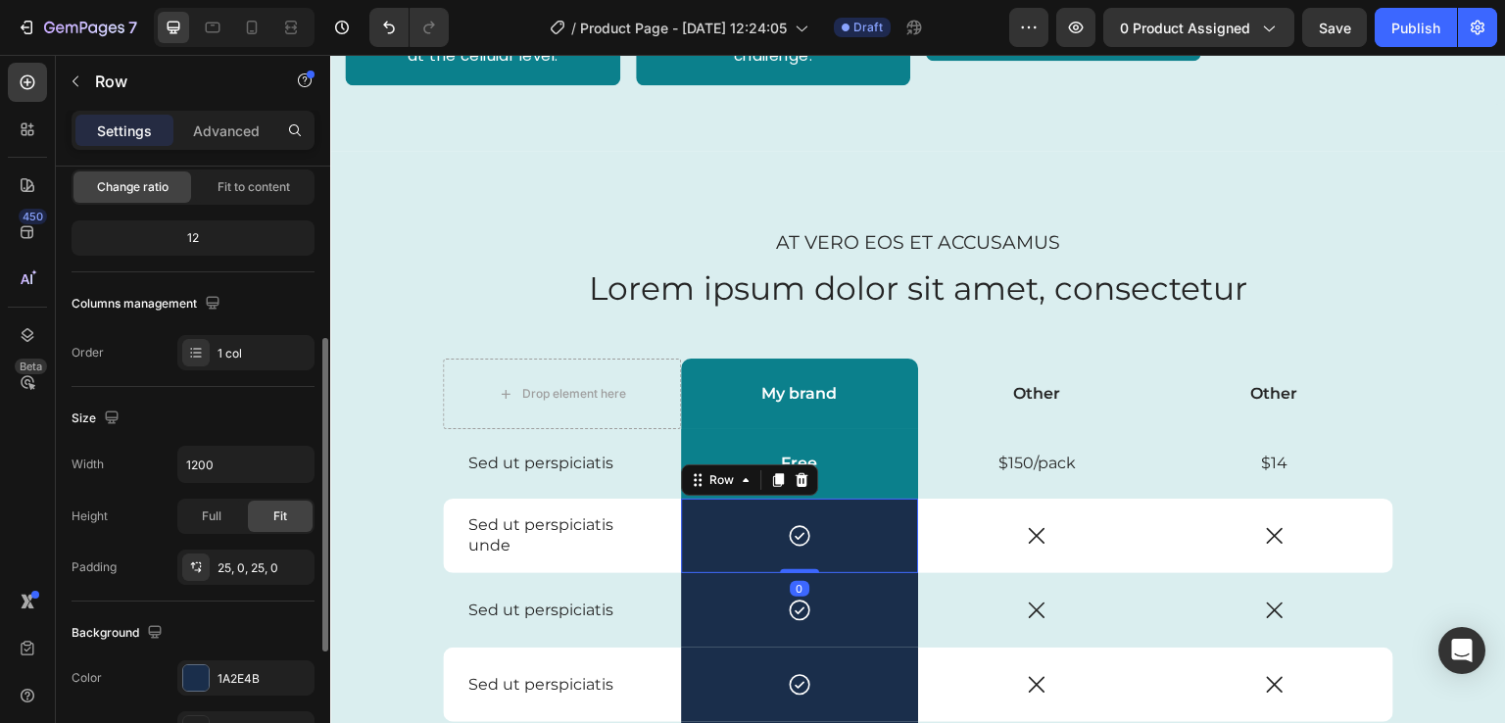
scroll to position [278, 0]
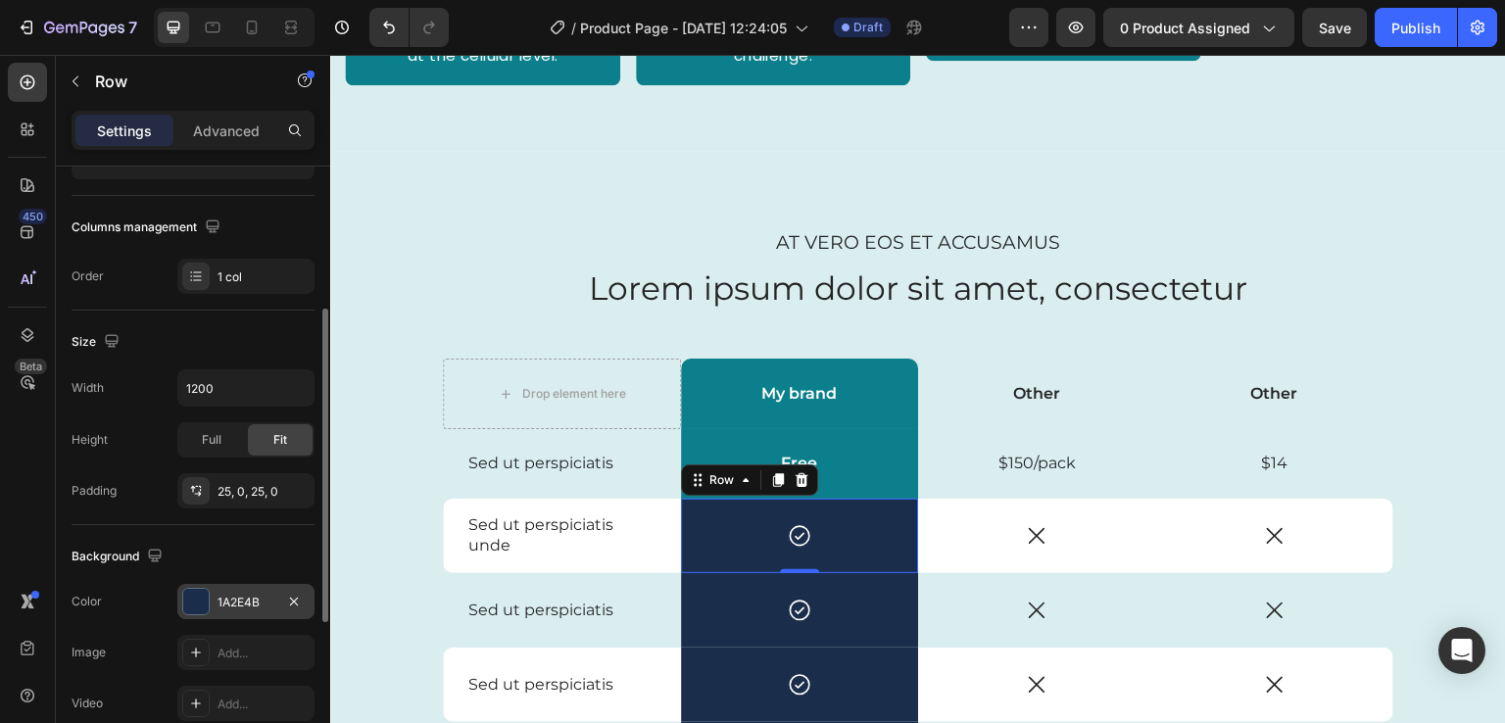
click at [212, 593] on div "1A2E4B" at bounding box center [245, 601] width 137 height 35
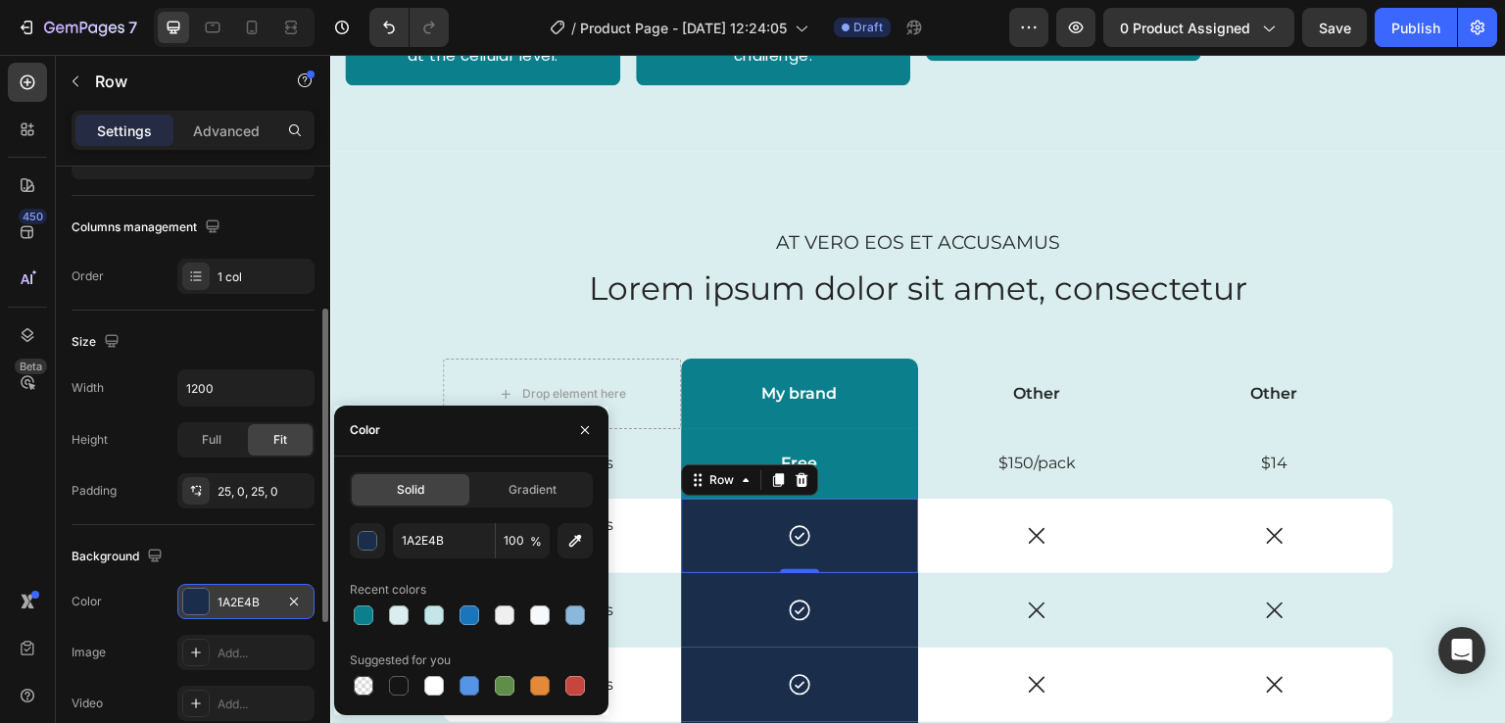
click at [191, 590] on div at bounding box center [195, 601] width 25 height 25
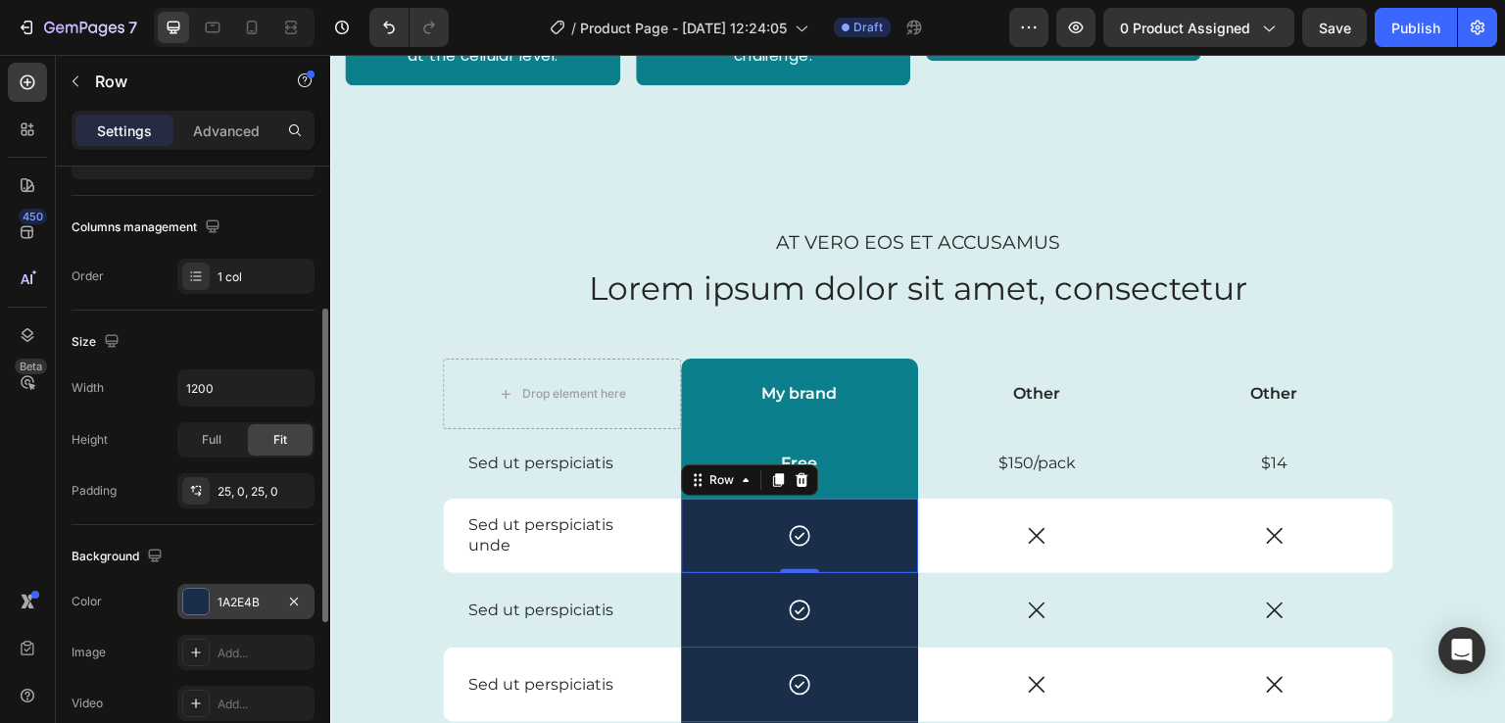
click at [199, 604] on div at bounding box center [195, 601] width 25 height 25
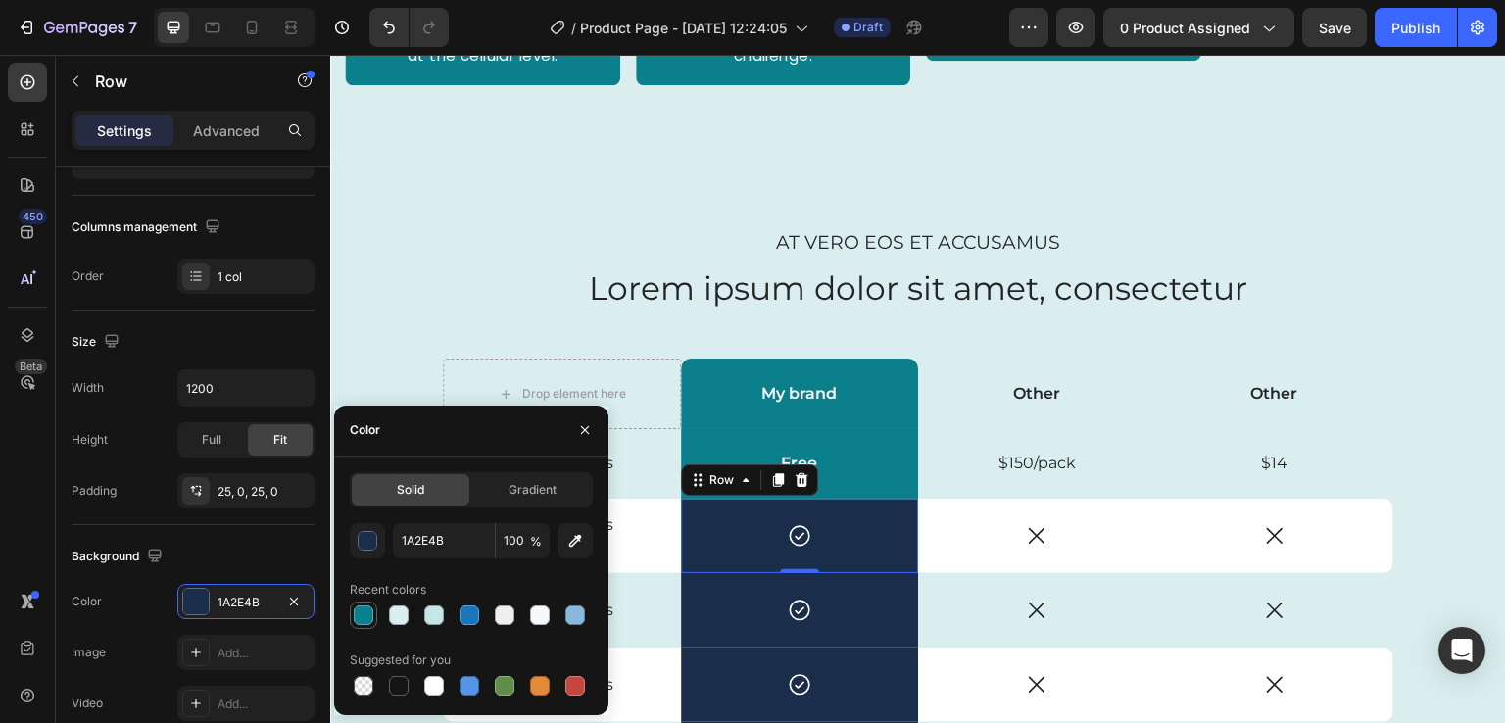
click at [354, 611] on div at bounding box center [364, 616] width 20 height 20
type input "0B808C"
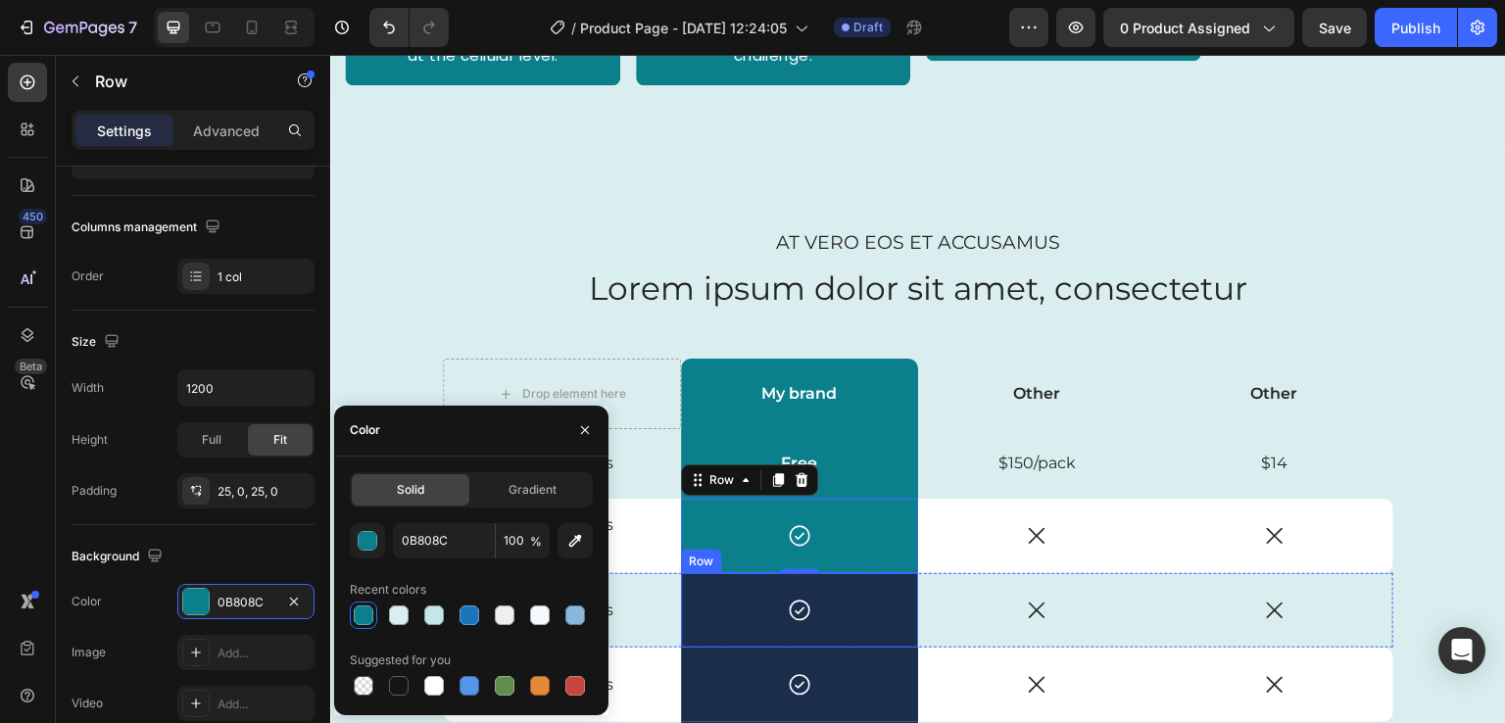
click at [751, 586] on div "Icon Row" at bounding box center [800, 610] width 238 height 74
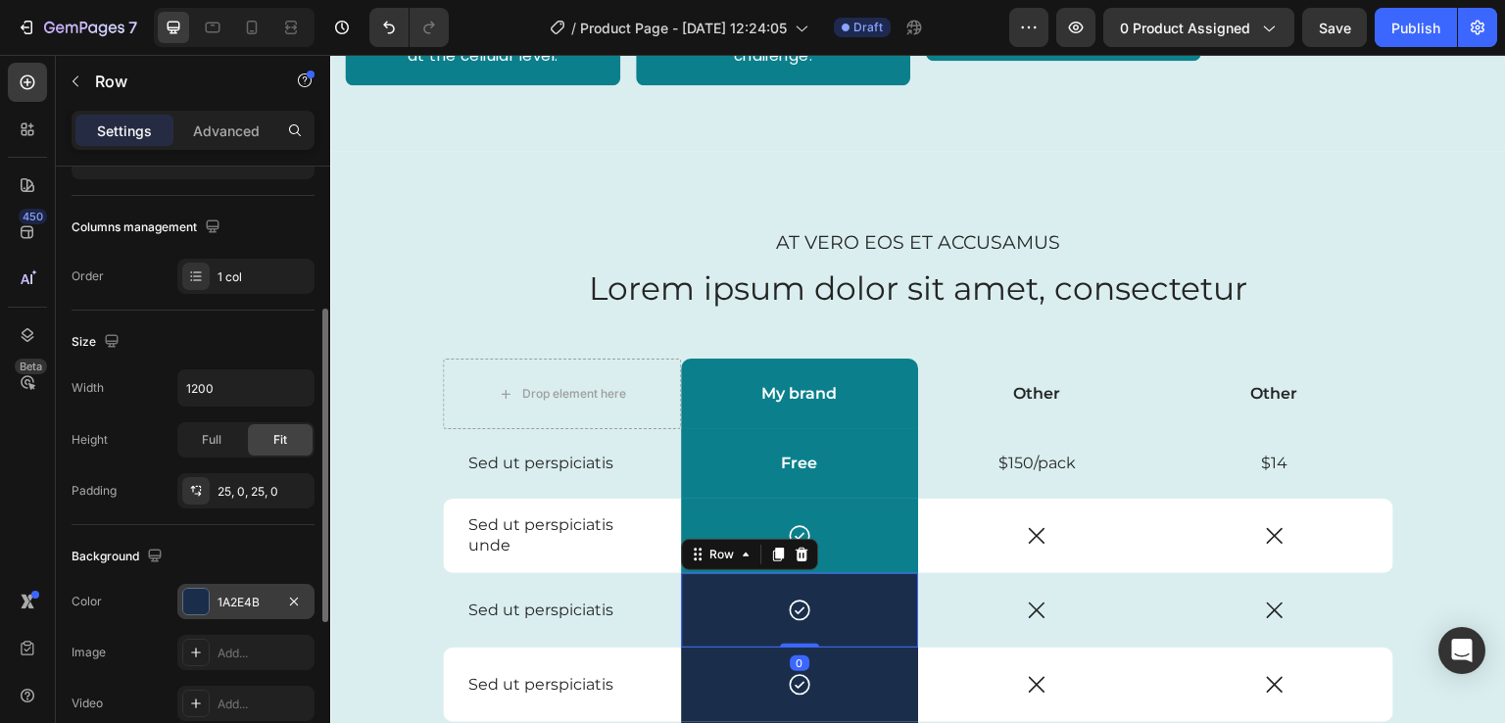
click at [198, 589] on div at bounding box center [195, 601] width 25 height 25
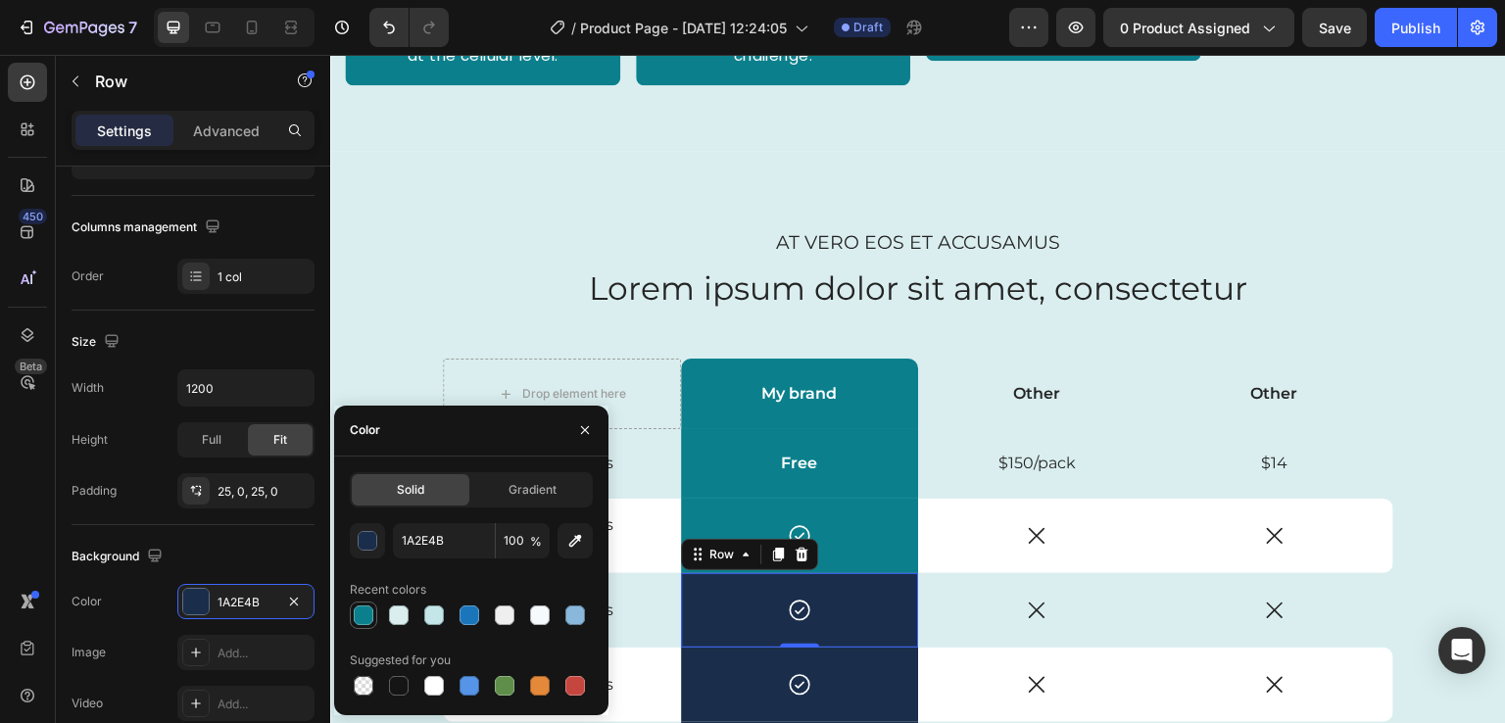
click at [366, 620] on div at bounding box center [364, 616] width 20 height 20
type input "0B808C"
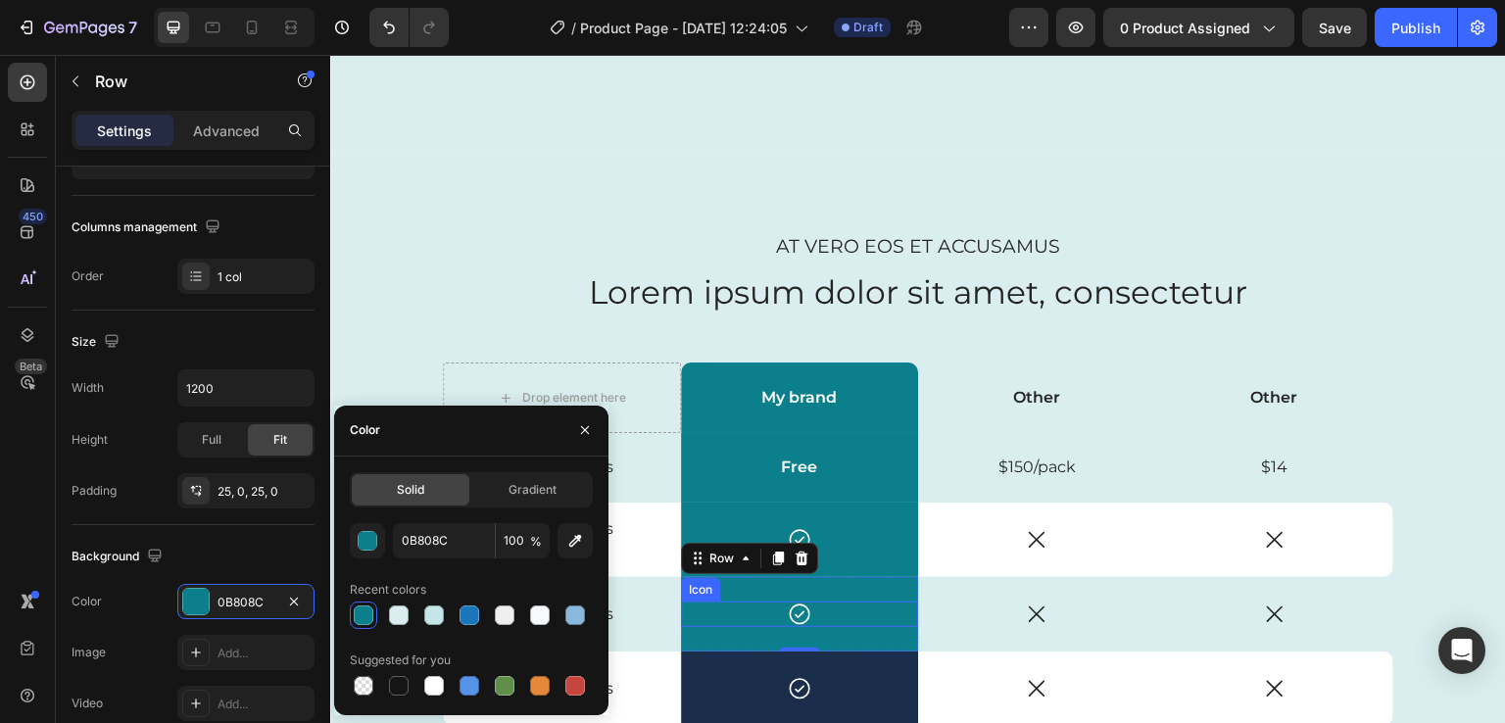
scroll to position [3961, 0]
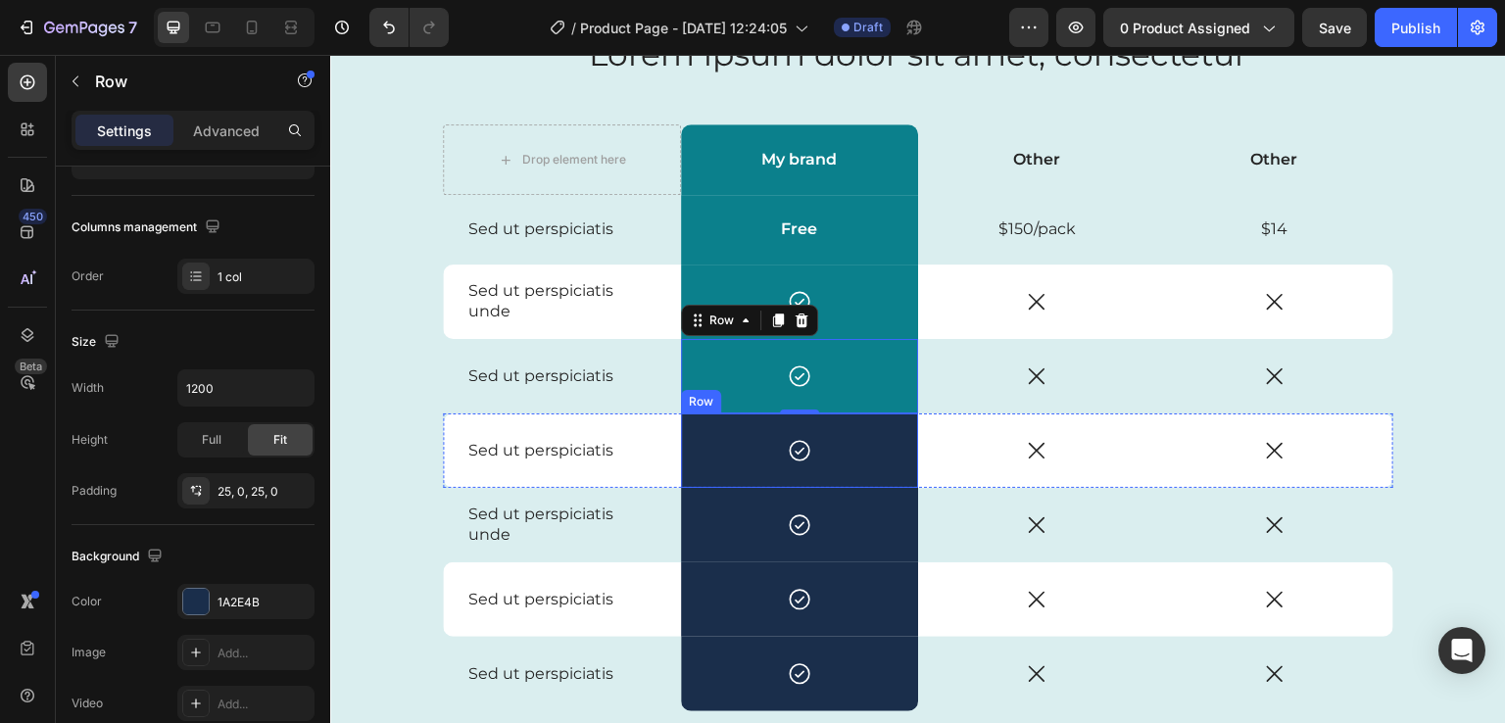
click at [695, 472] on div "Icon Row" at bounding box center [800, 451] width 238 height 74
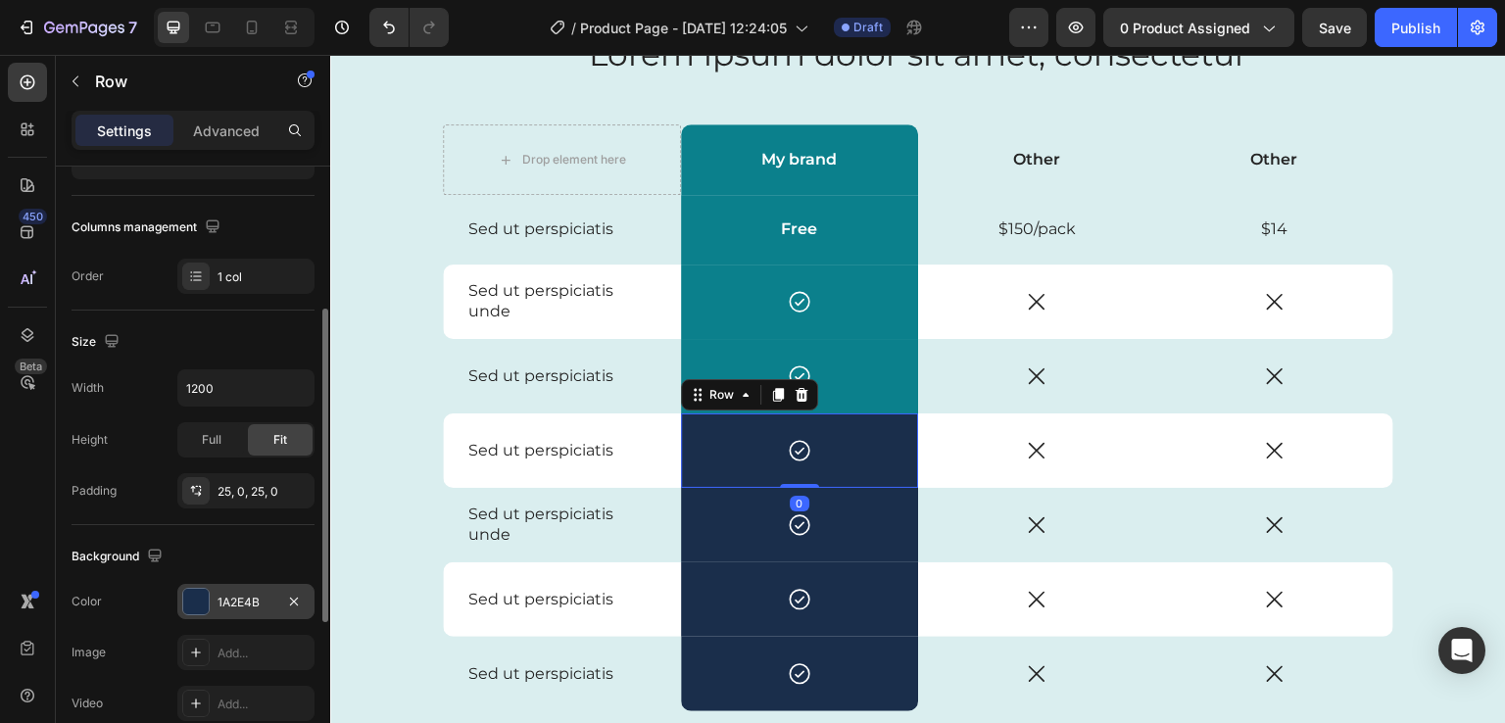
click at [200, 593] on div at bounding box center [195, 601] width 25 height 25
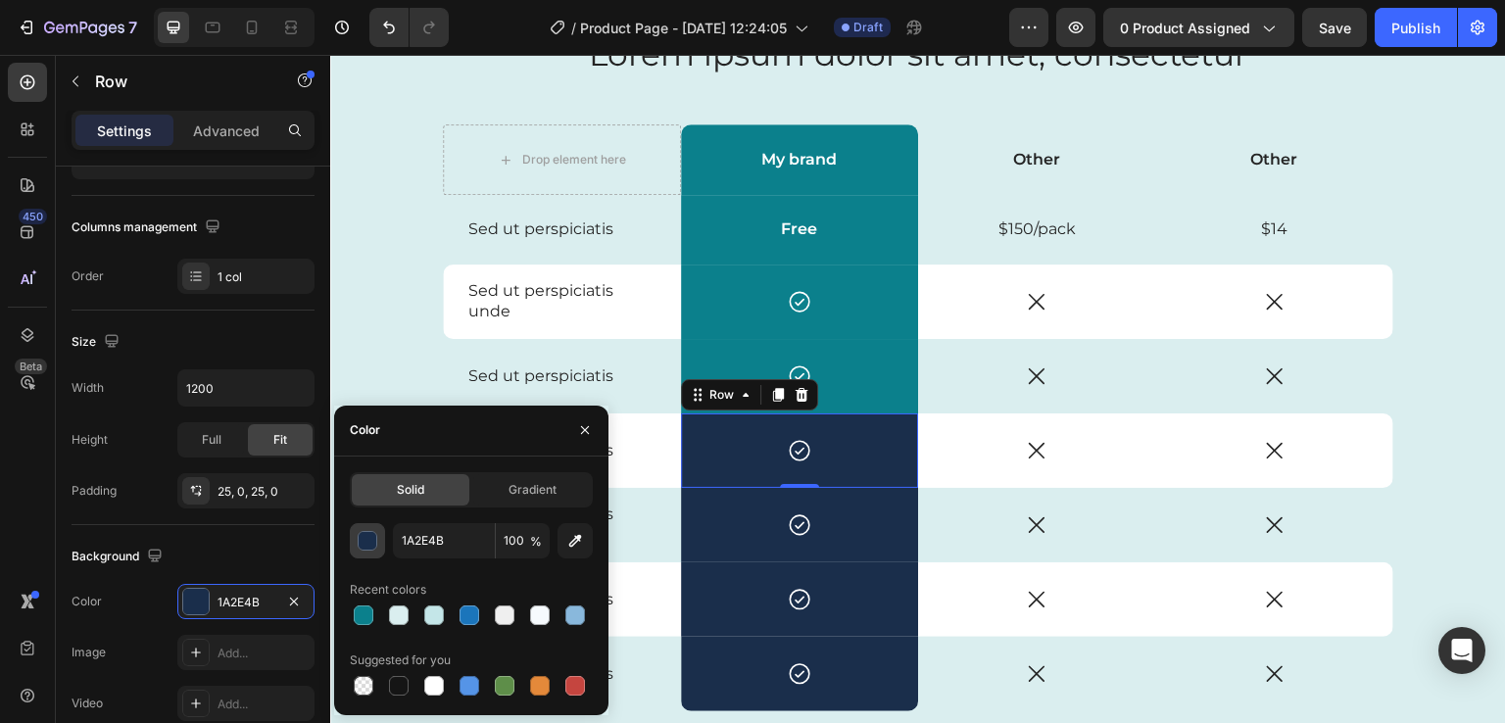
click at [369, 543] on div "button" at bounding box center [369, 542] width 20 height 20
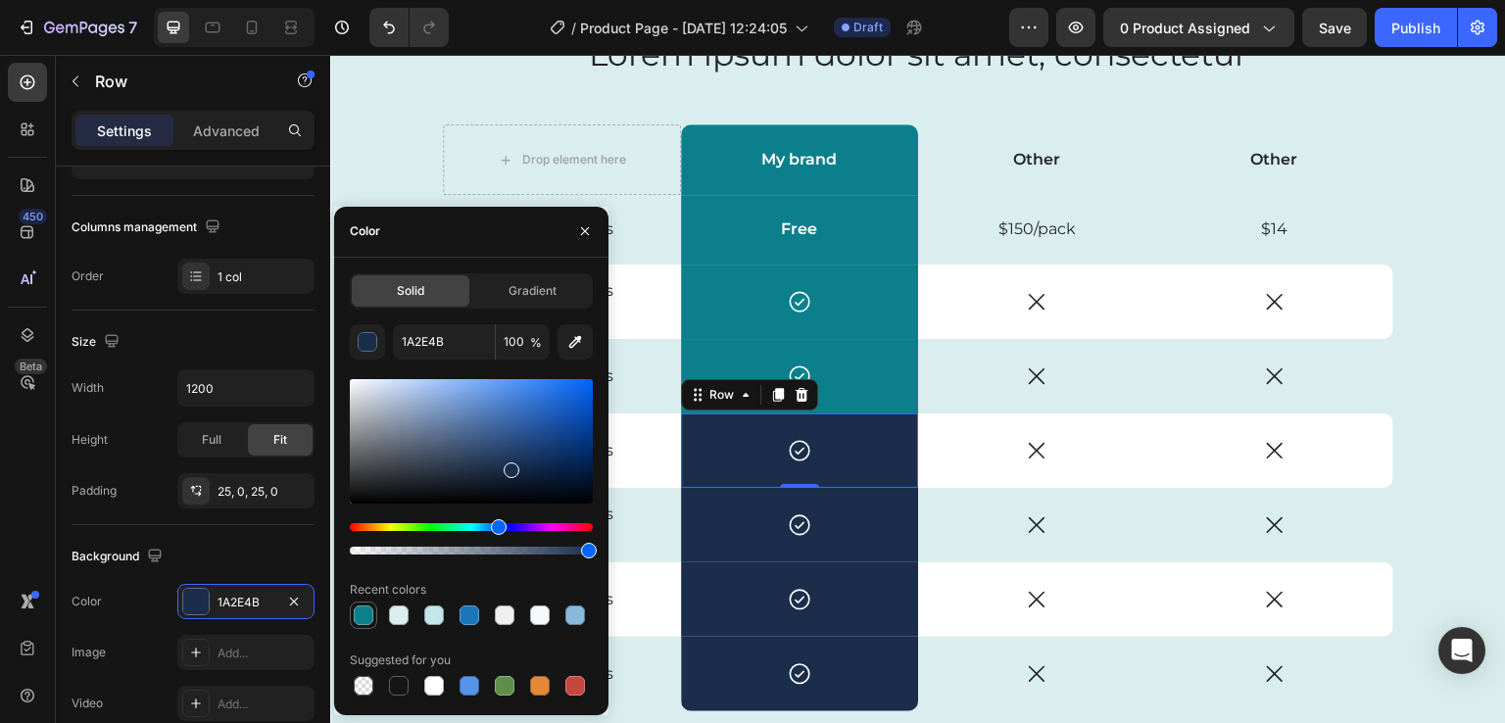
click at [363, 606] on div at bounding box center [364, 616] width 20 height 20
type input "0B808C"
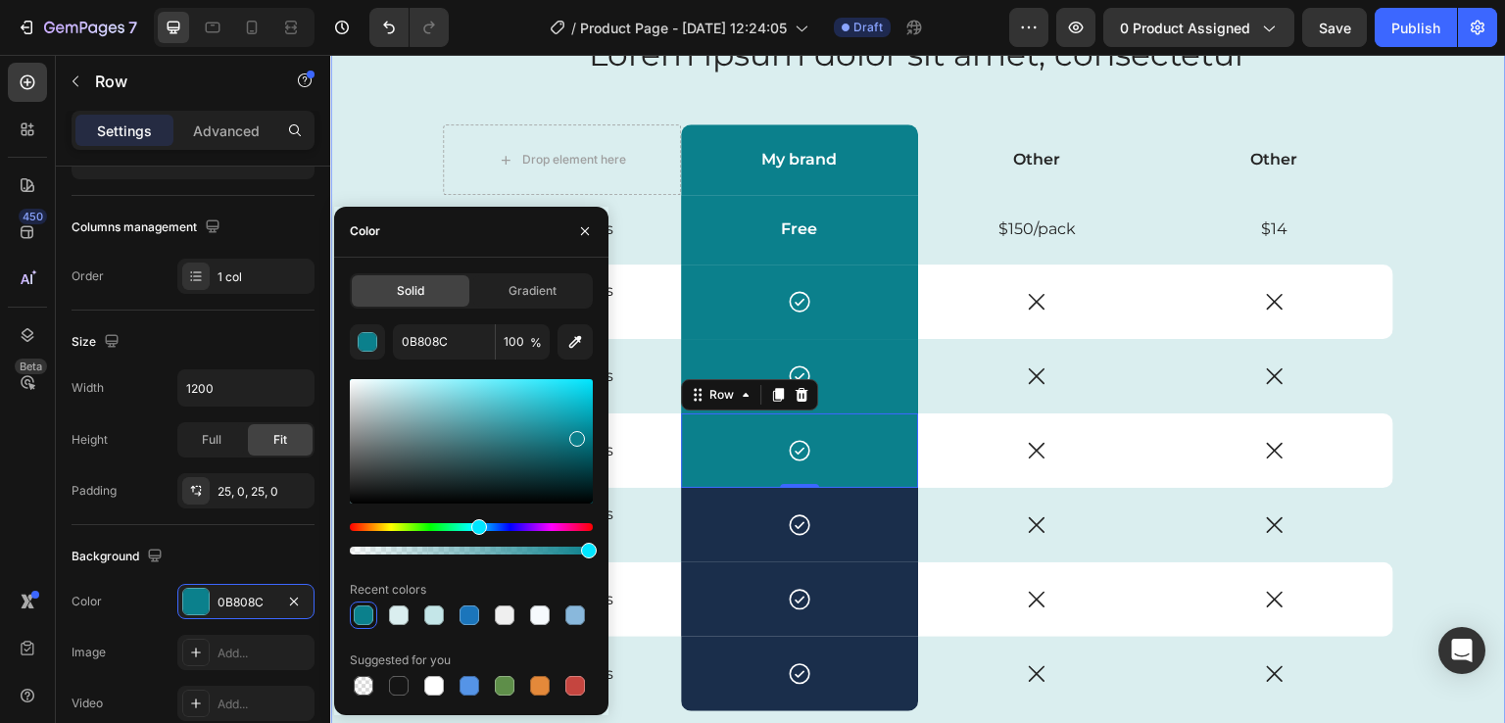
click at [405, 89] on div "At vero eos et accusamus Text Block Lorem ipsum dolor sit amet, consectetur Hea…" at bounding box center [918, 432] width 1147 height 875
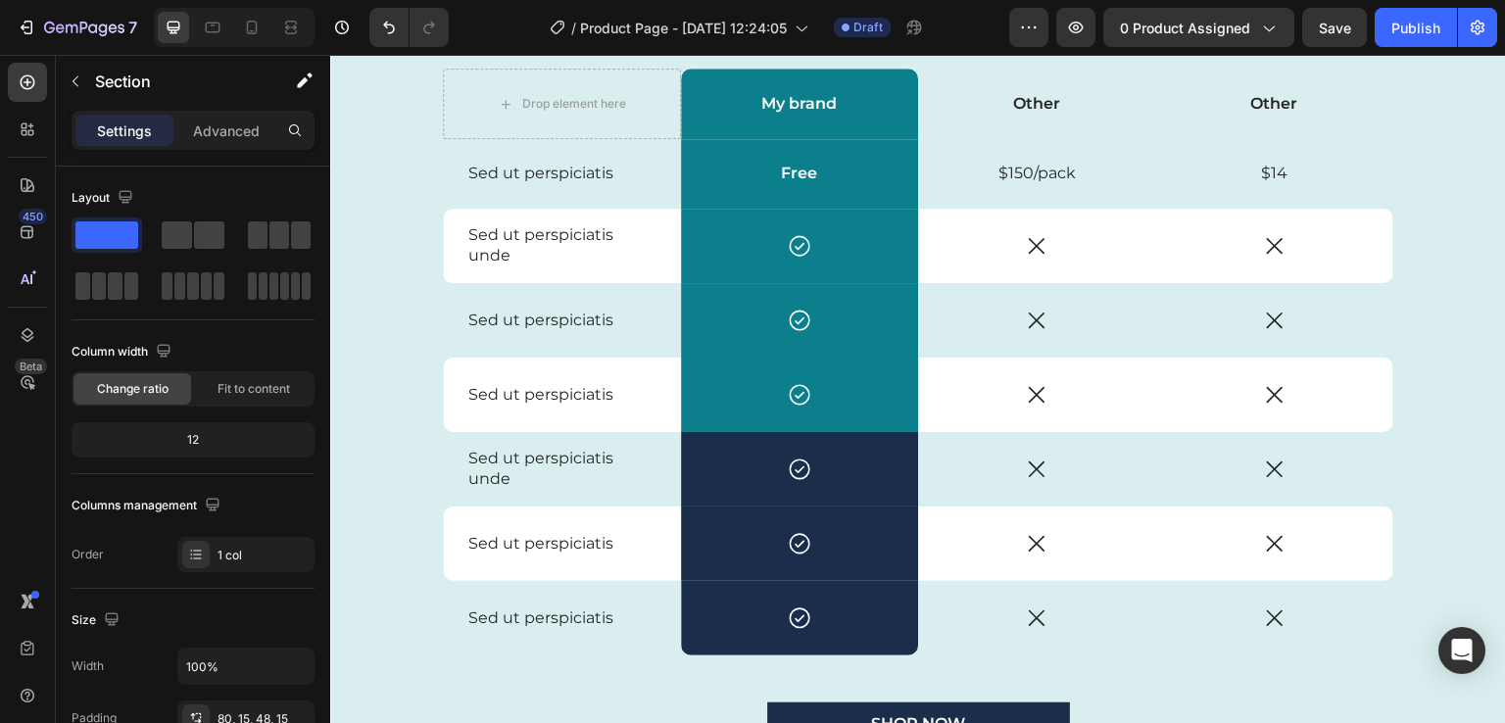
scroll to position [3871, 0]
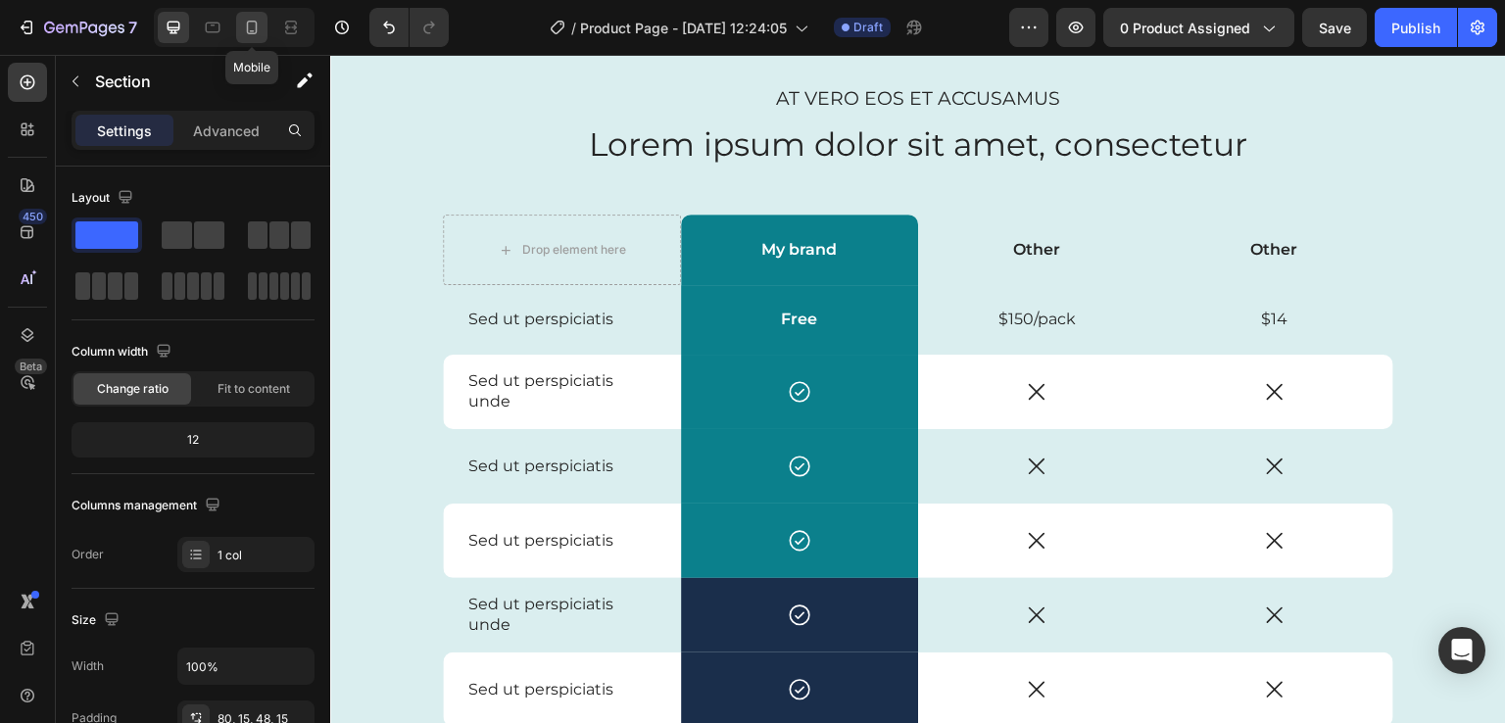
click at [255, 30] on icon at bounding box center [252, 28] width 11 height 14
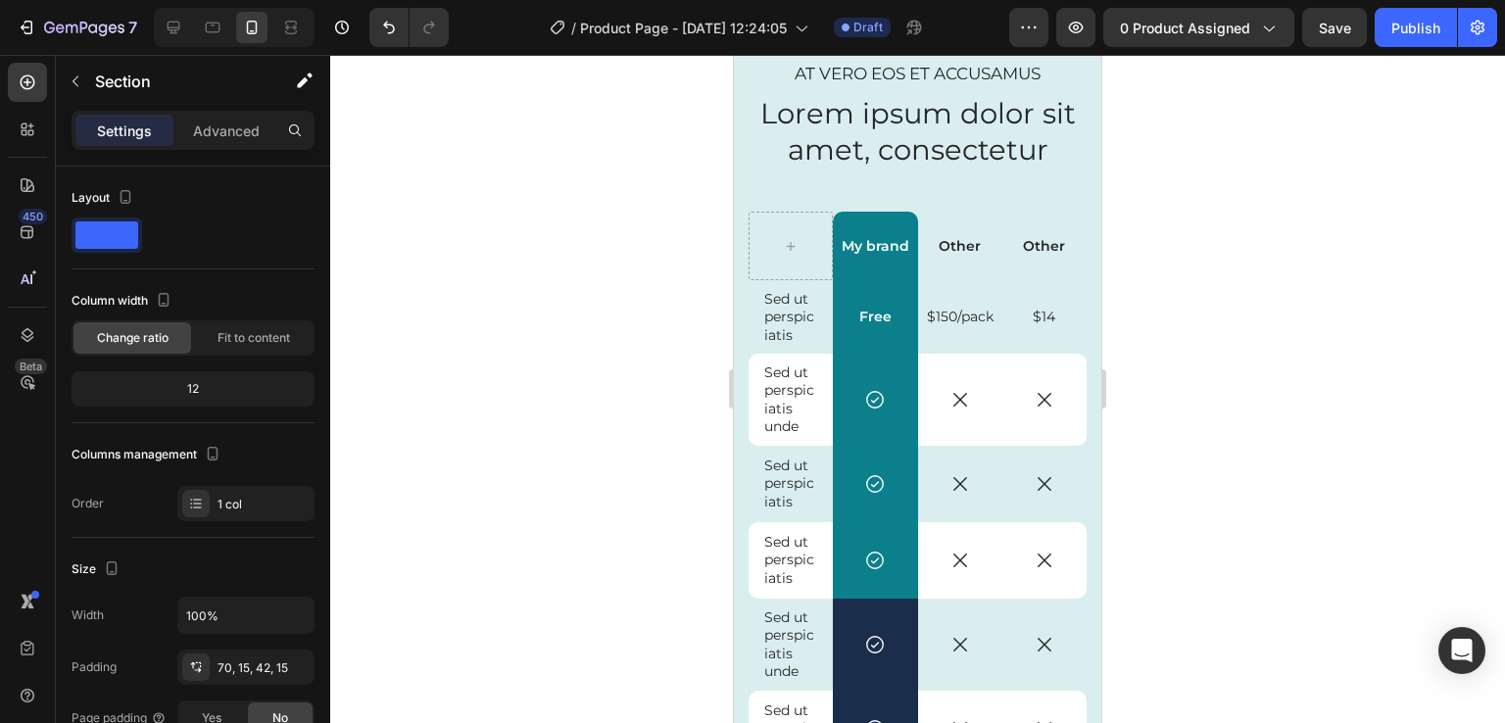
scroll to position [4740, 0]
click at [1004, 270] on div "Other Text Block" at bounding box center [1045, 247] width 84 height 69
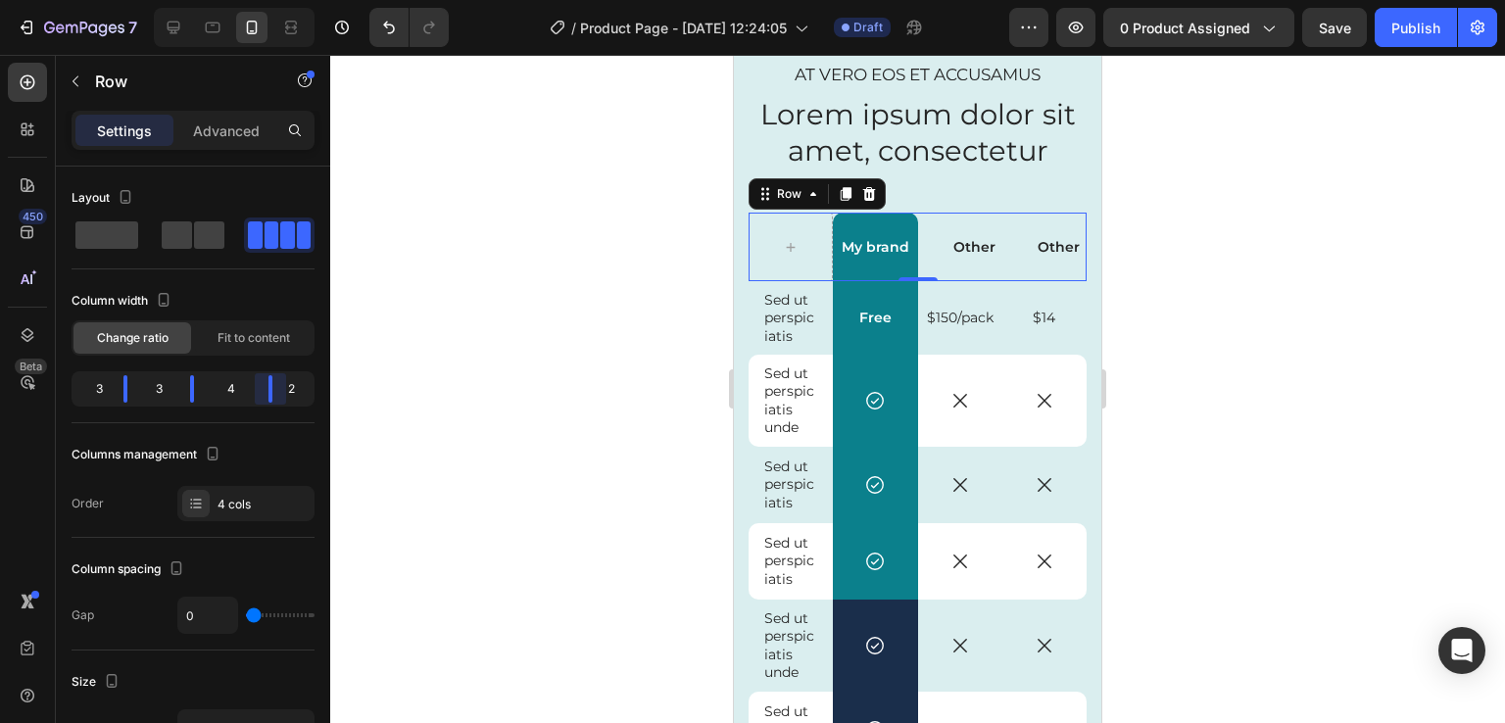
click at [269, 0] on body "7 Version history / Product Page - [DATE] 12:24:05 Draft Preview 0 product assi…" at bounding box center [752, 0] width 1505 height 0
drag, startPoint x: 199, startPoint y: 393, endPoint x: 233, endPoint y: 390, distance: 34.4
click at [233, 0] on body "7 Version history / Product Page - [DATE] 12:24:05 Draft Preview 0 product assi…" at bounding box center [752, 0] width 1505 height 0
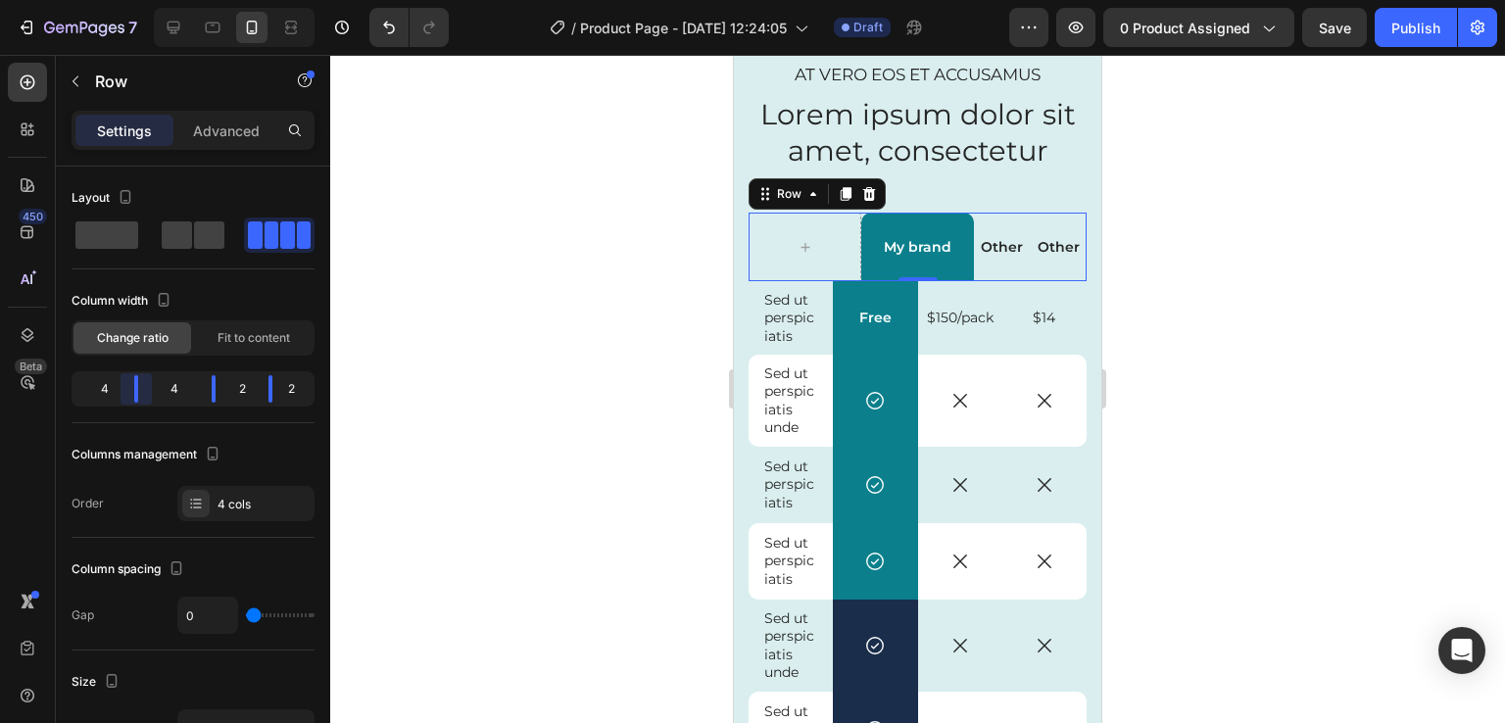
drag, startPoint x: 125, startPoint y: 386, endPoint x: 149, endPoint y: 385, distance: 23.5
click at [149, 0] on body "7 Version history / Product Page - [DATE] 12:24:05 Draft Preview 0 product assi…" at bounding box center [752, 0] width 1505 height 0
click at [815, 346] on div "Sed ut perspiciatis Text Block" at bounding box center [791, 317] width 84 height 73
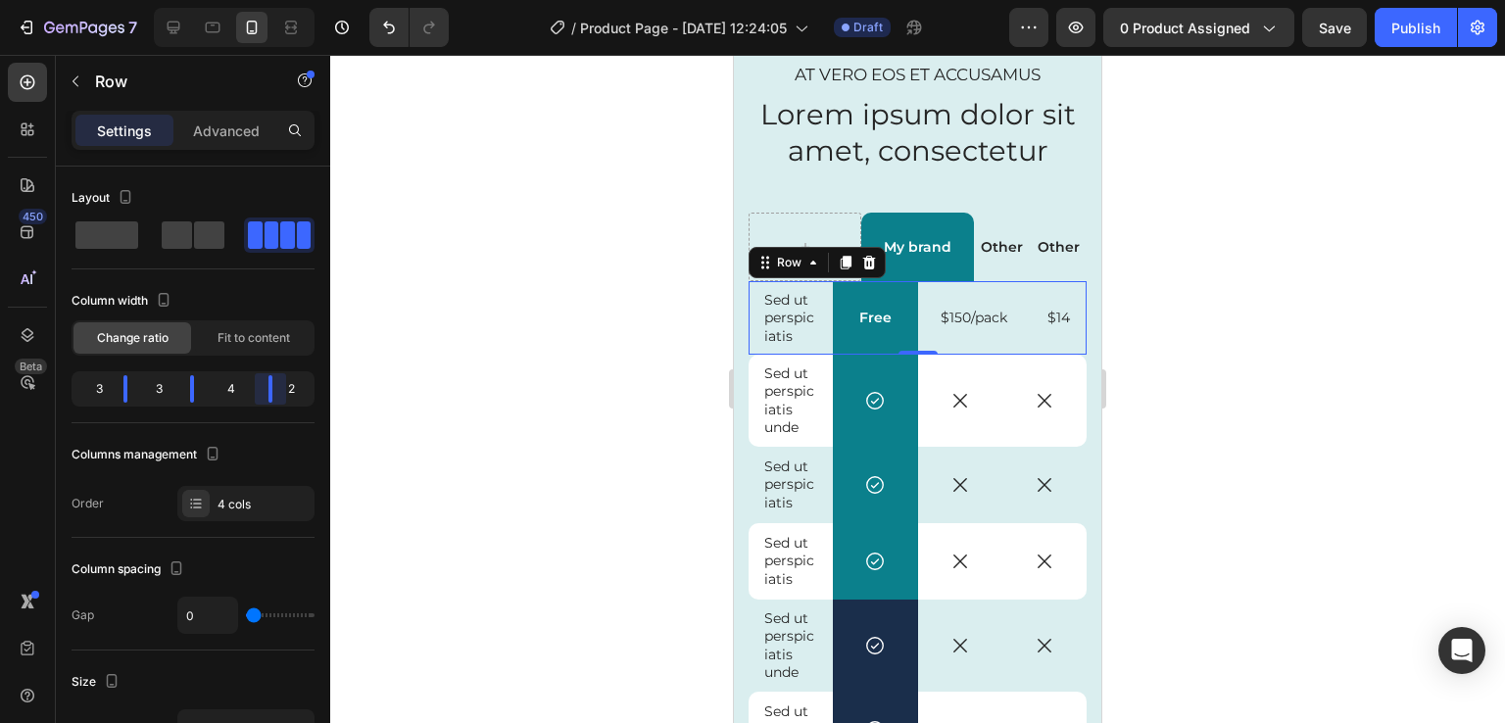
drag, startPoint x: 258, startPoint y: 385, endPoint x: 271, endPoint y: 388, distance: 14.0
click at [271, 0] on body "7 Version history / Product Page - [DATE] 12:24:05 Draft Preview 0 product assi…" at bounding box center [752, 0] width 1505 height 0
drag, startPoint x: 195, startPoint y: 389, endPoint x: 231, endPoint y: 385, distance: 36.5
click at [231, 0] on body "7 Version history / Product Page - [DATE] 12:24:05 Draft Preview 0 product assi…" at bounding box center [752, 0] width 1505 height 0
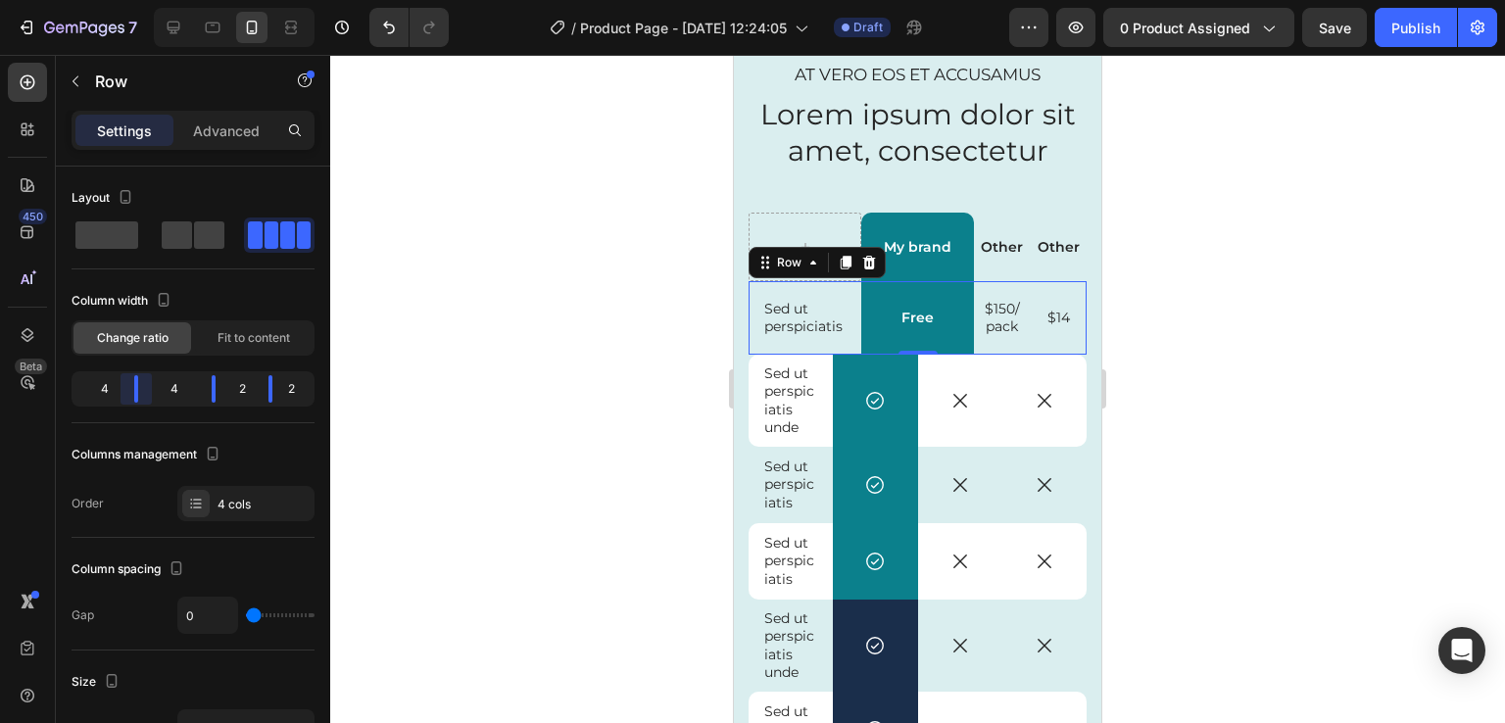
drag, startPoint x: 127, startPoint y: 396, endPoint x: 151, endPoint y: 392, distance: 23.8
click at [151, 0] on body "7 Version history / Product Page - [DATE] 12:24:05 Draft Preview 0 product assi…" at bounding box center [752, 0] width 1505 height 0
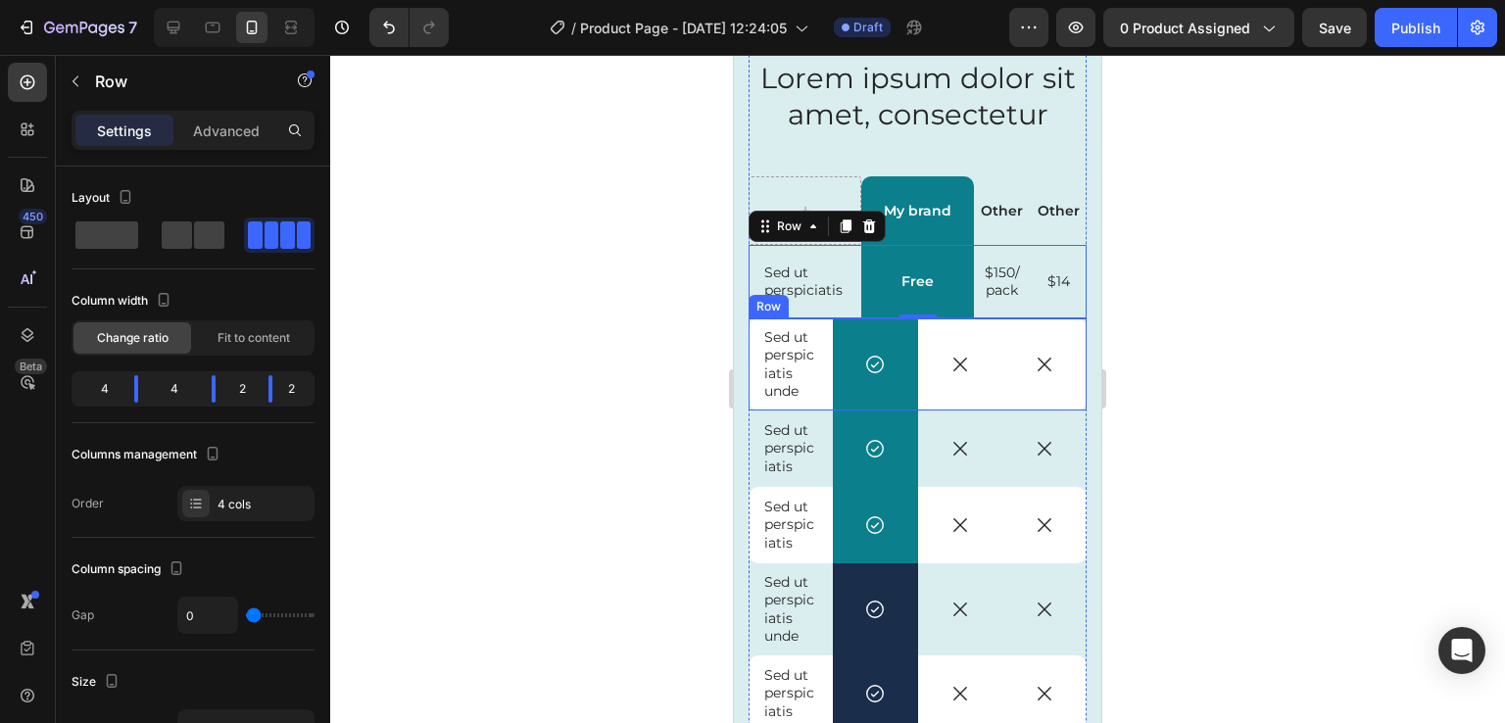
scroll to position [4778, 0]
click at [849, 224] on icon at bounding box center [846, 226] width 11 height 14
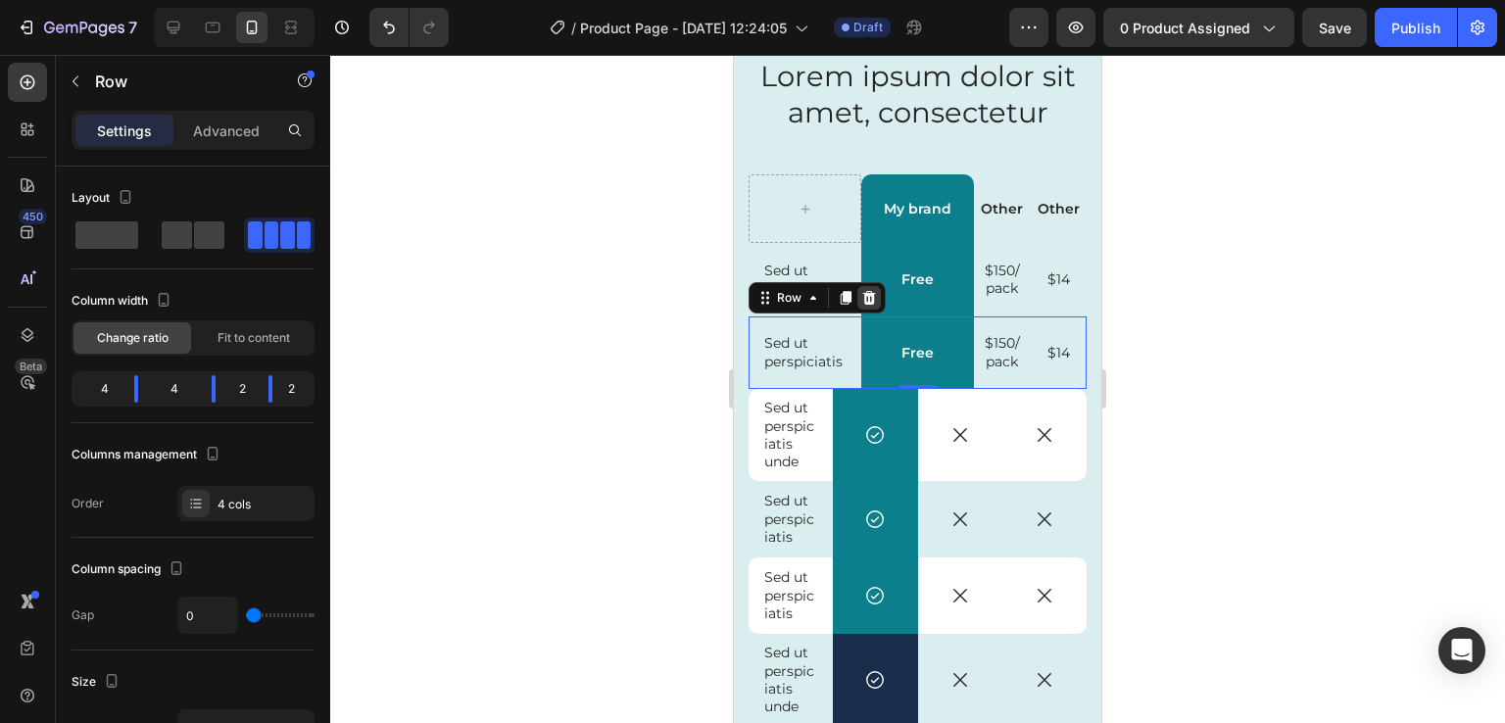
click at [870, 297] on icon at bounding box center [869, 298] width 16 height 16
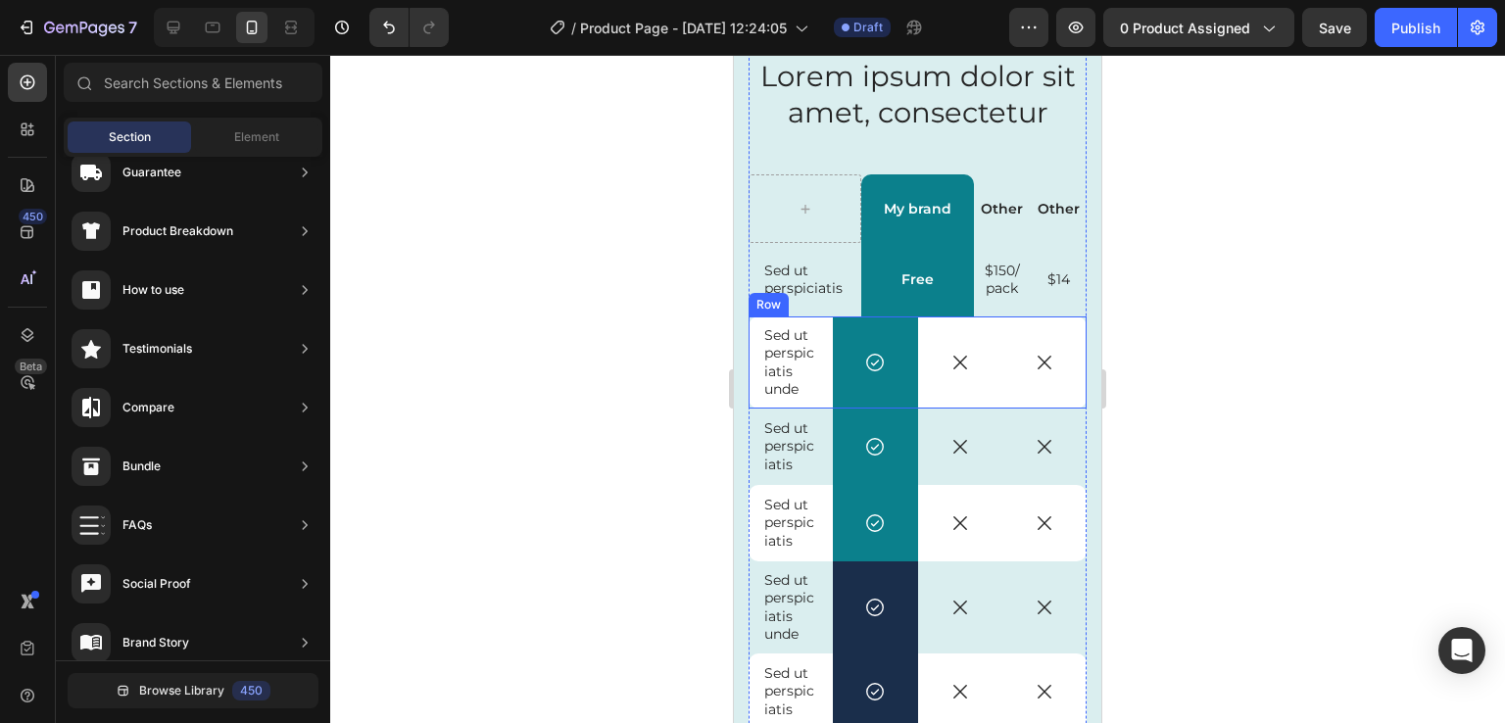
click at [824, 319] on div "Sed ut perspiciatis unde Text Block" at bounding box center [791, 363] width 84 height 92
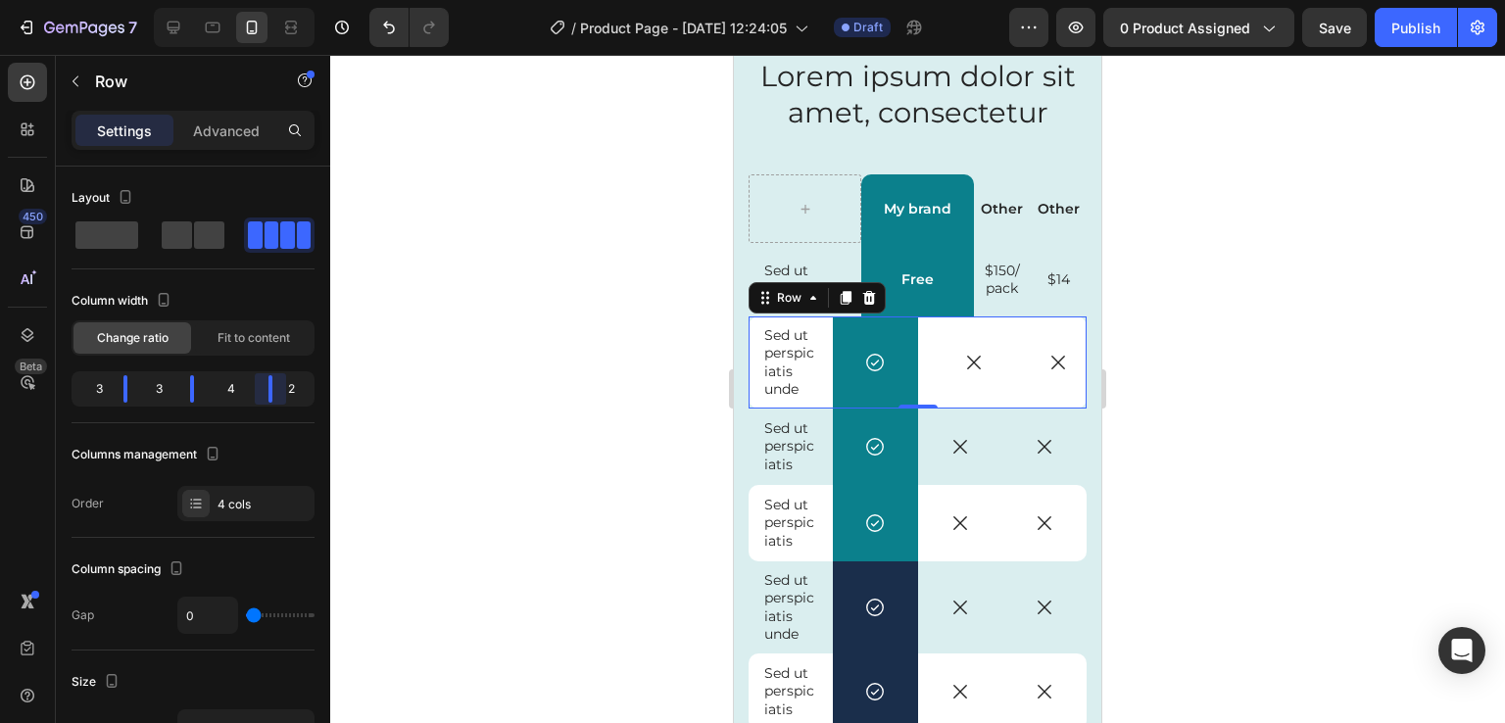
click at [272, 0] on body "7 Version history / Product Page - [DATE] 12:24:05 Draft Preview 0 product assi…" at bounding box center [752, 0] width 1505 height 0
drag, startPoint x: 194, startPoint y: 385, endPoint x: 237, endPoint y: 389, distance: 43.3
click at [237, 0] on body "7 Version history / Product Page - [DATE] 12:24:05 Draft Preview 0 product assi…" at bounding box center [752, 0] width 1505 height 0
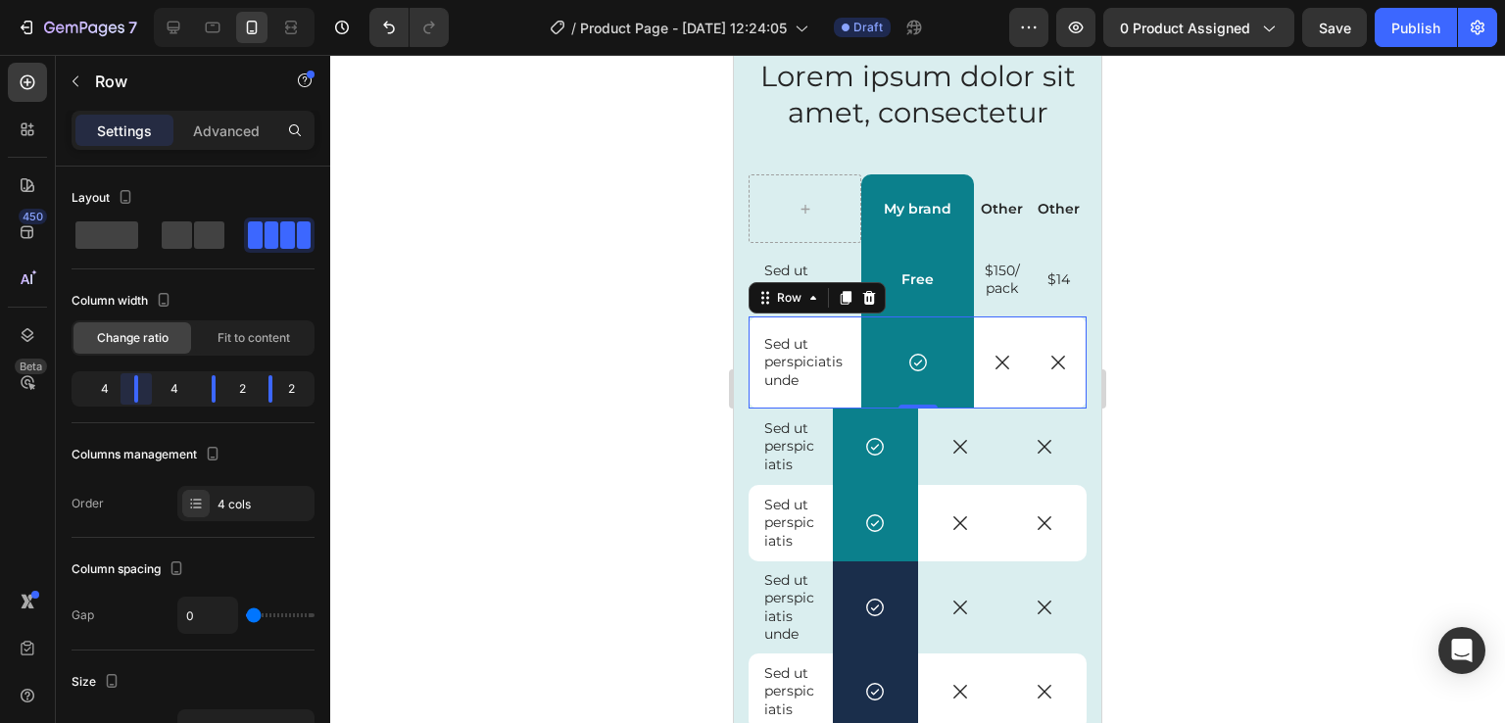
drag, startPoint x: 133, startPoint y: 390, endPoint x: 147, endPoint y: 390, distance: 13.7
click at [147, 0] on body "7 Version history / Product Page - [DATE] 12:24:05 Draft Preview 0 product assi…" at bounding box center [752, 0] width 1505 height 0
drag, startPoint x: 133, startPoint y: 397, endPoint x: 146, endPoint y: 396, distance: 12.8
click at [146, 0] on body "7 Version history / Product Page - [DATE] 12:24:05 Draft Preview 0 product assi…" at bounding box center [752, 0] width 1505 height 0
click at [845, 305] on div at bounding box center [846, 298] width 24 height 24
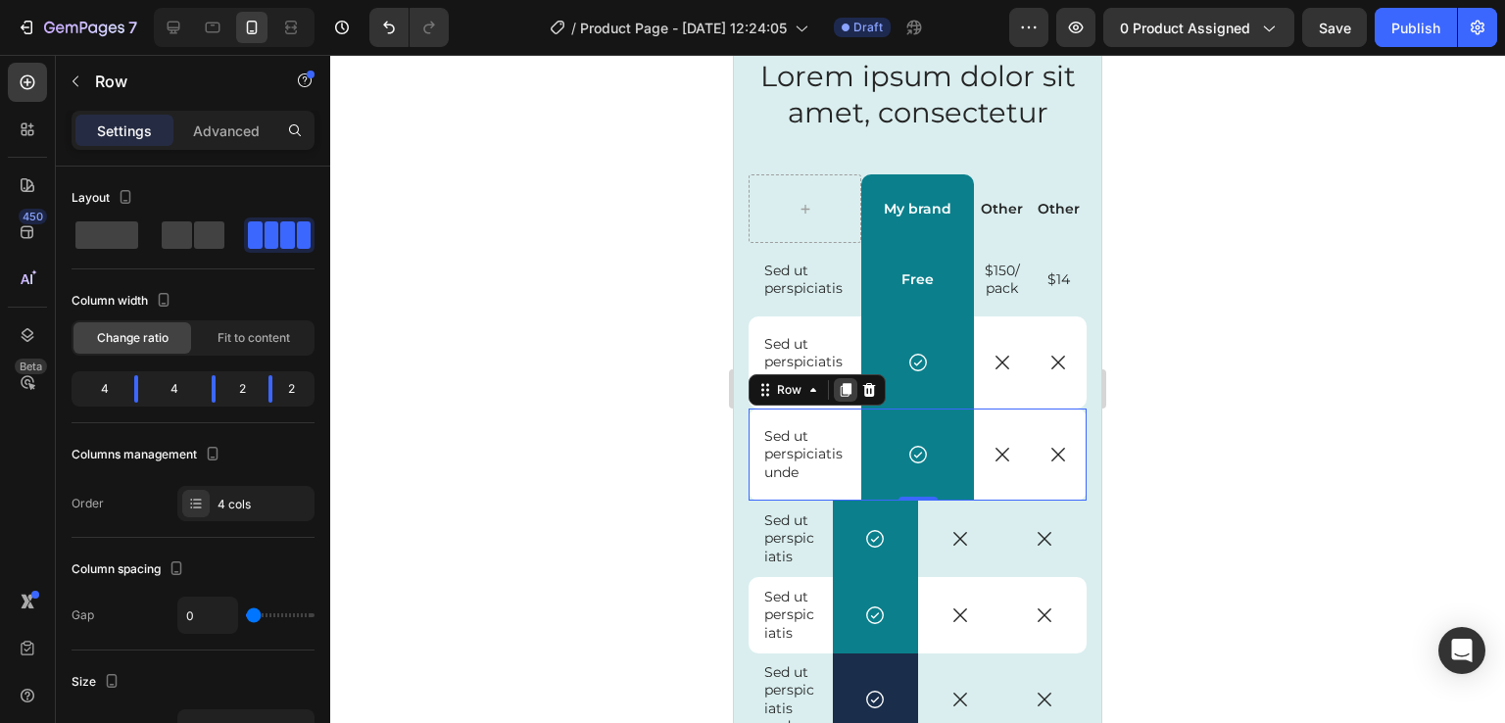
click at [843, 393] on icon at bounding box center [846, 390] width 16 height 16
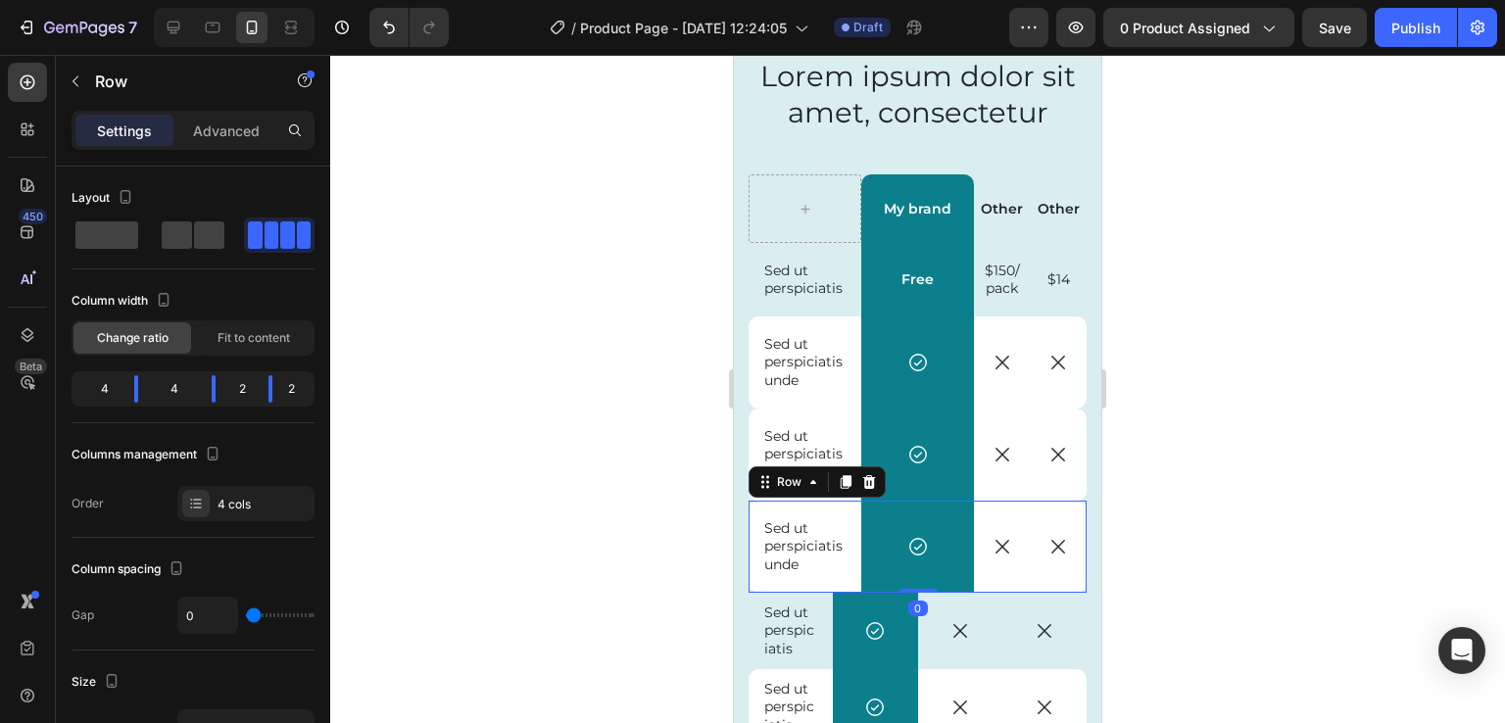
click at [844, 494] on div "Row" at bounding box center [817, 482] width 137 height 31
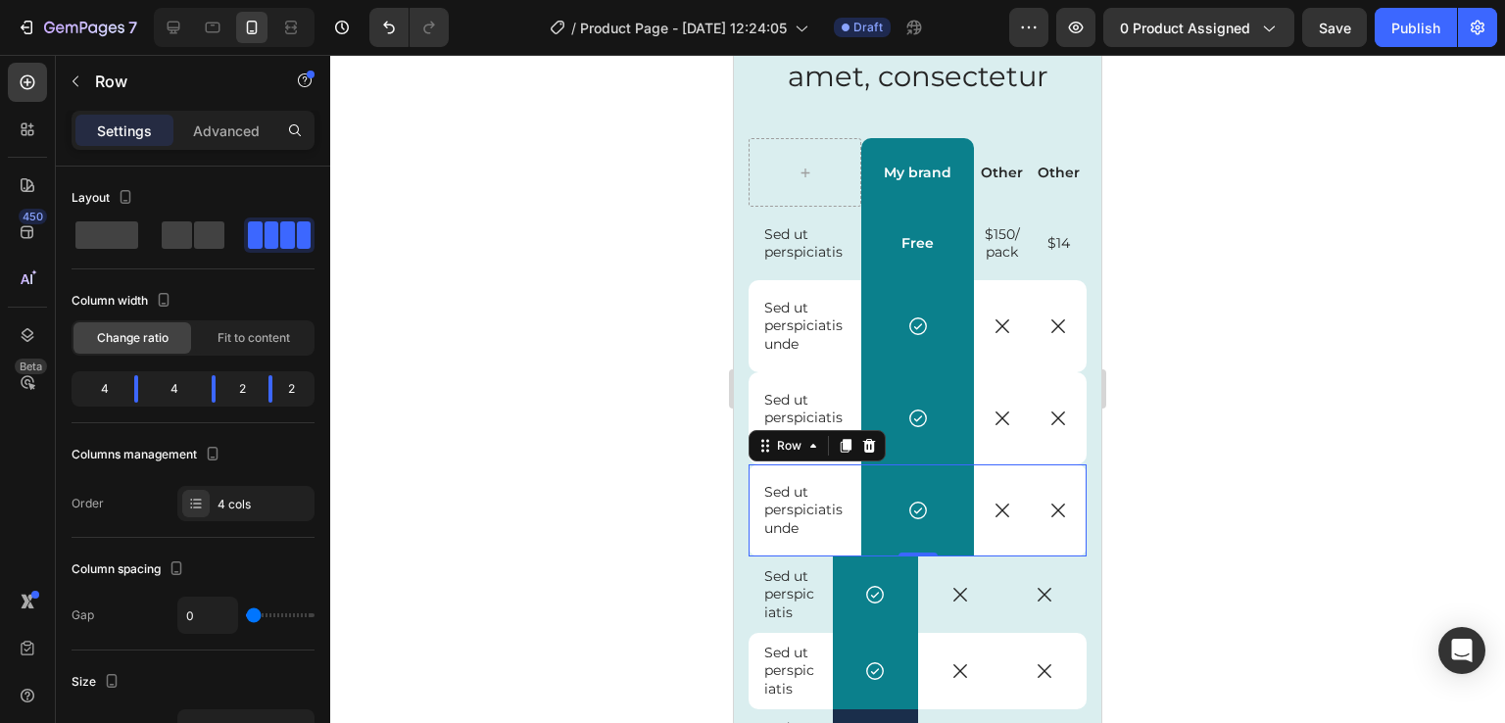
scroll to position [4818, 0]
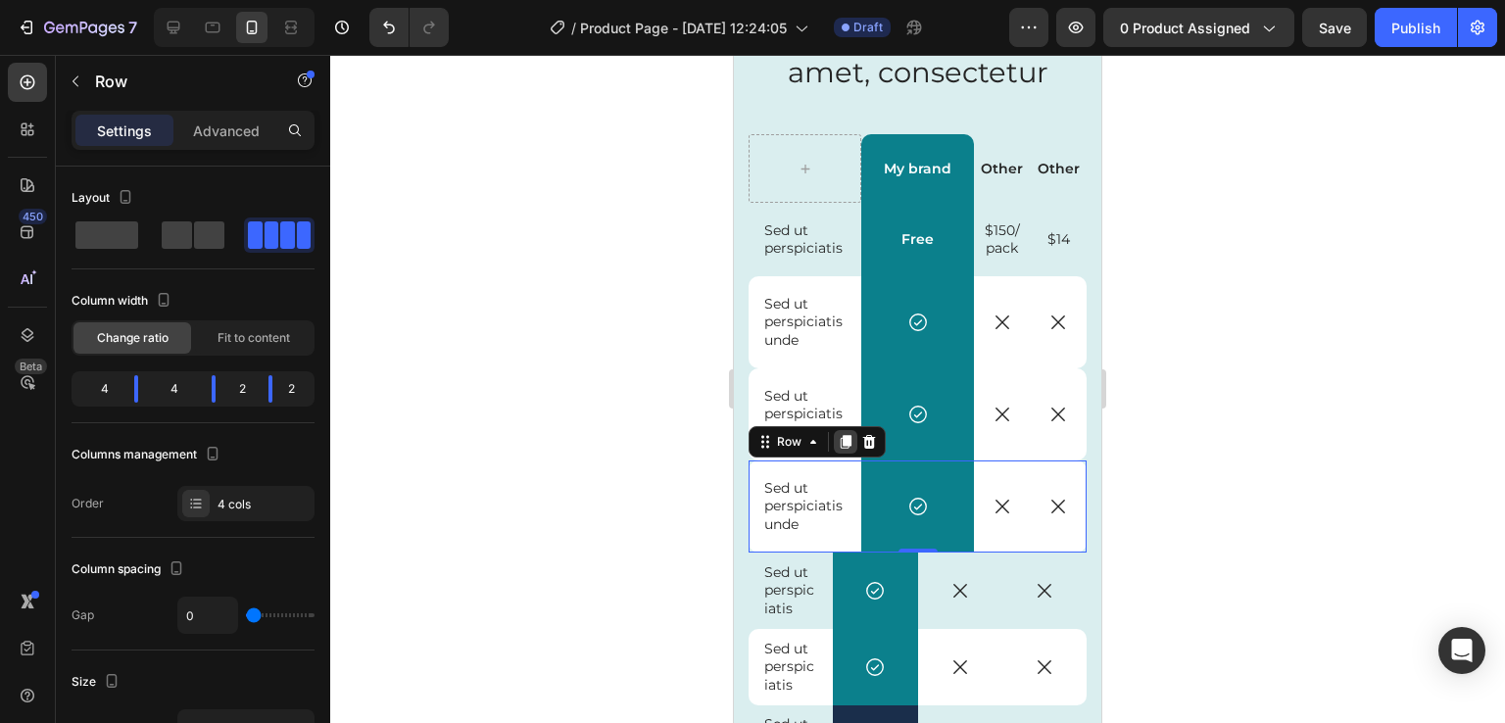
click at [847, 441] on icon at bounding box center [846, 442] width 11 height 14
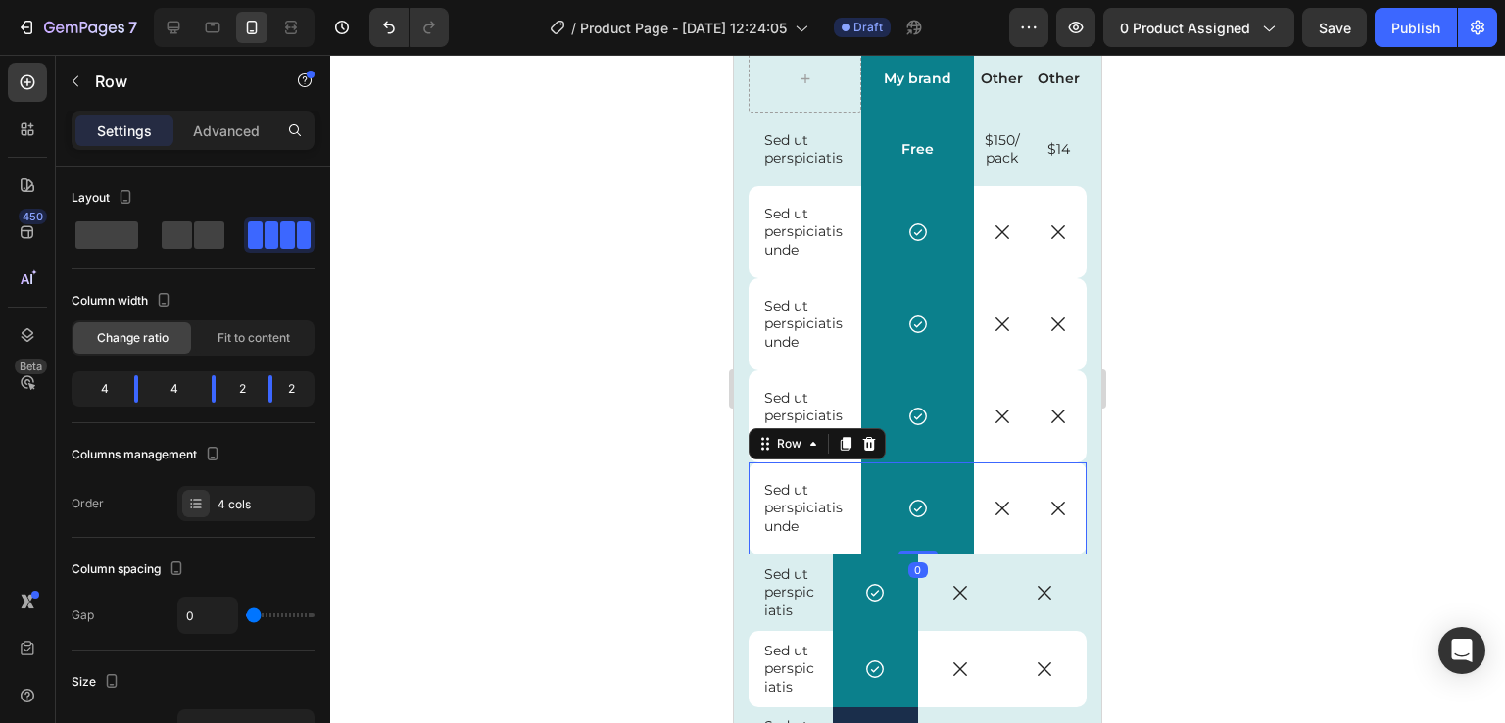
scroll to position [4913, 0]
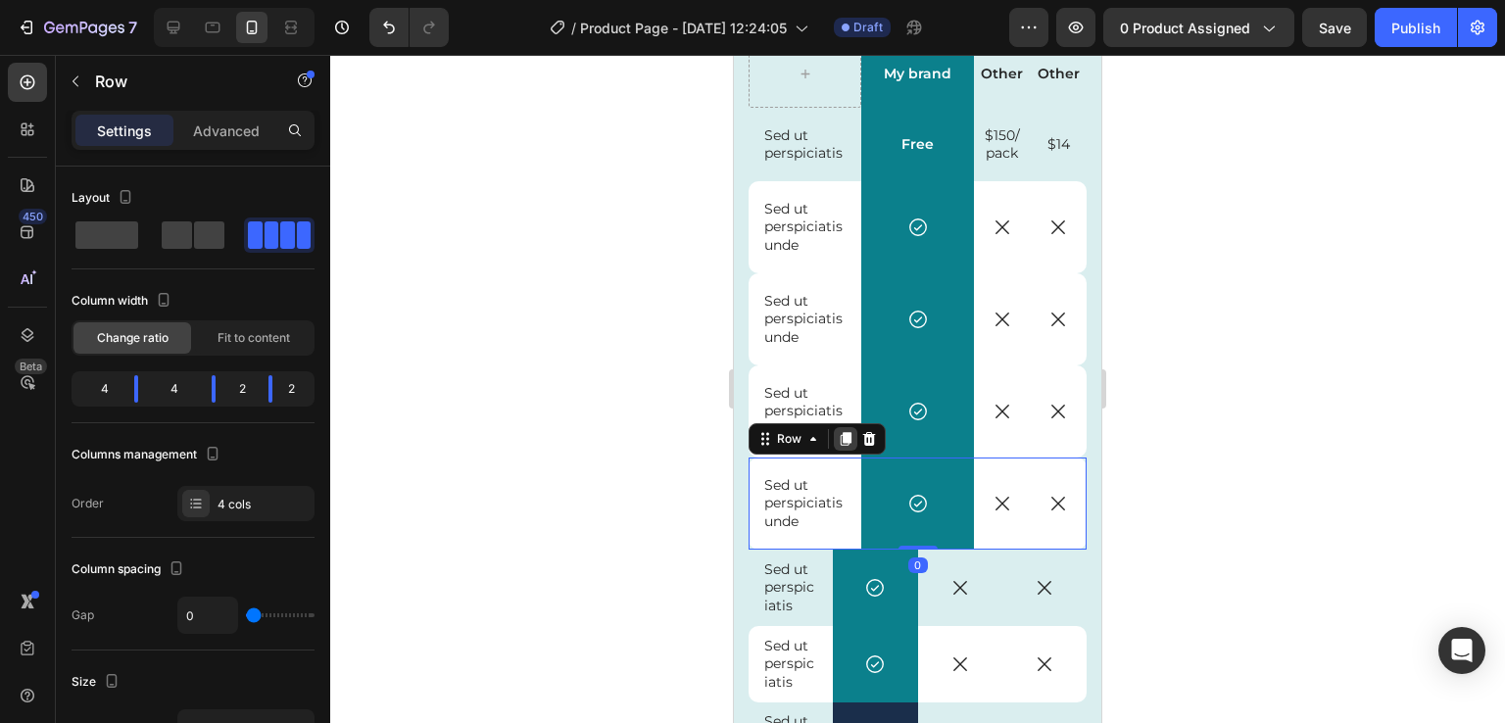
click at [843, 427] on div at bounding box center [846, 439] width 24 height 24
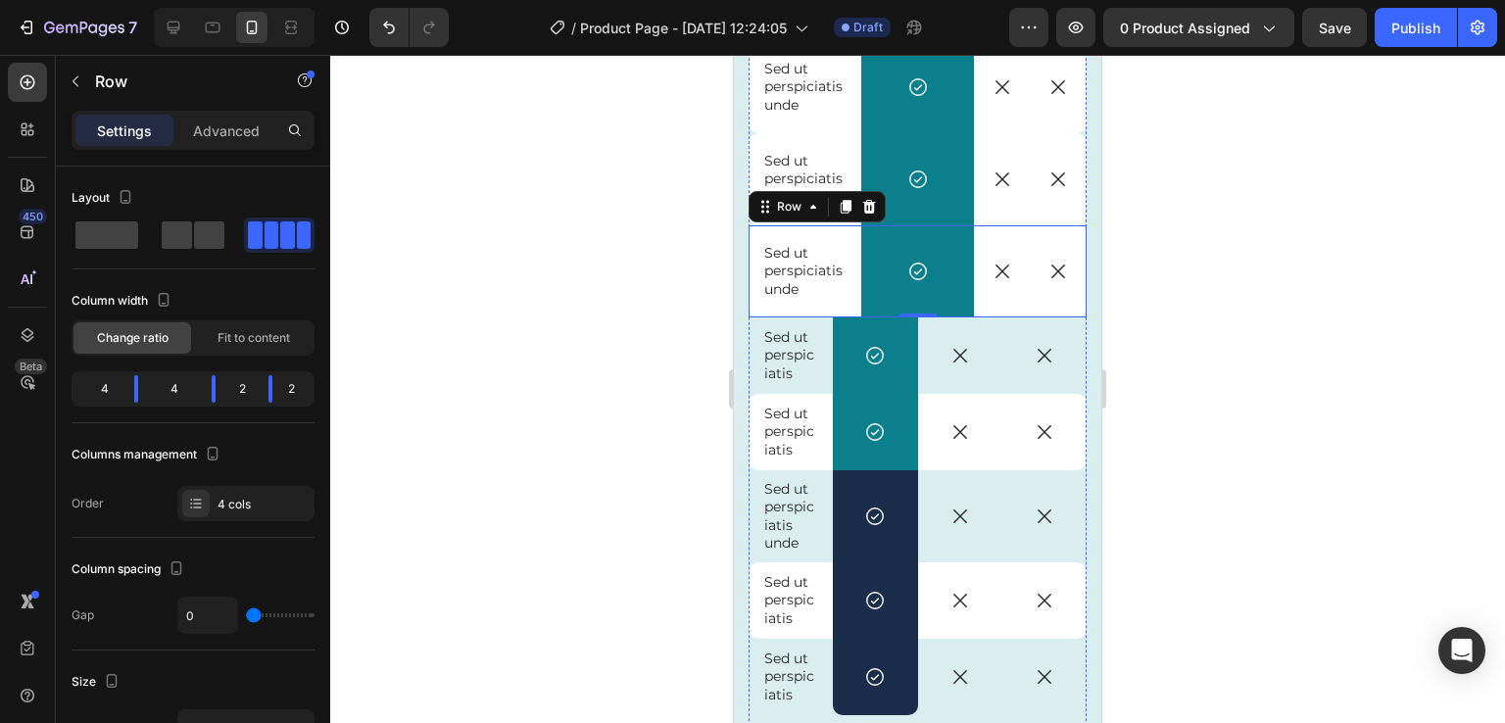
scroll to position [5238, 0]
click at [762, 382] on div "Sed ut perspiciatis Text Block" at bounding box center [791, 355] width 84 height 76
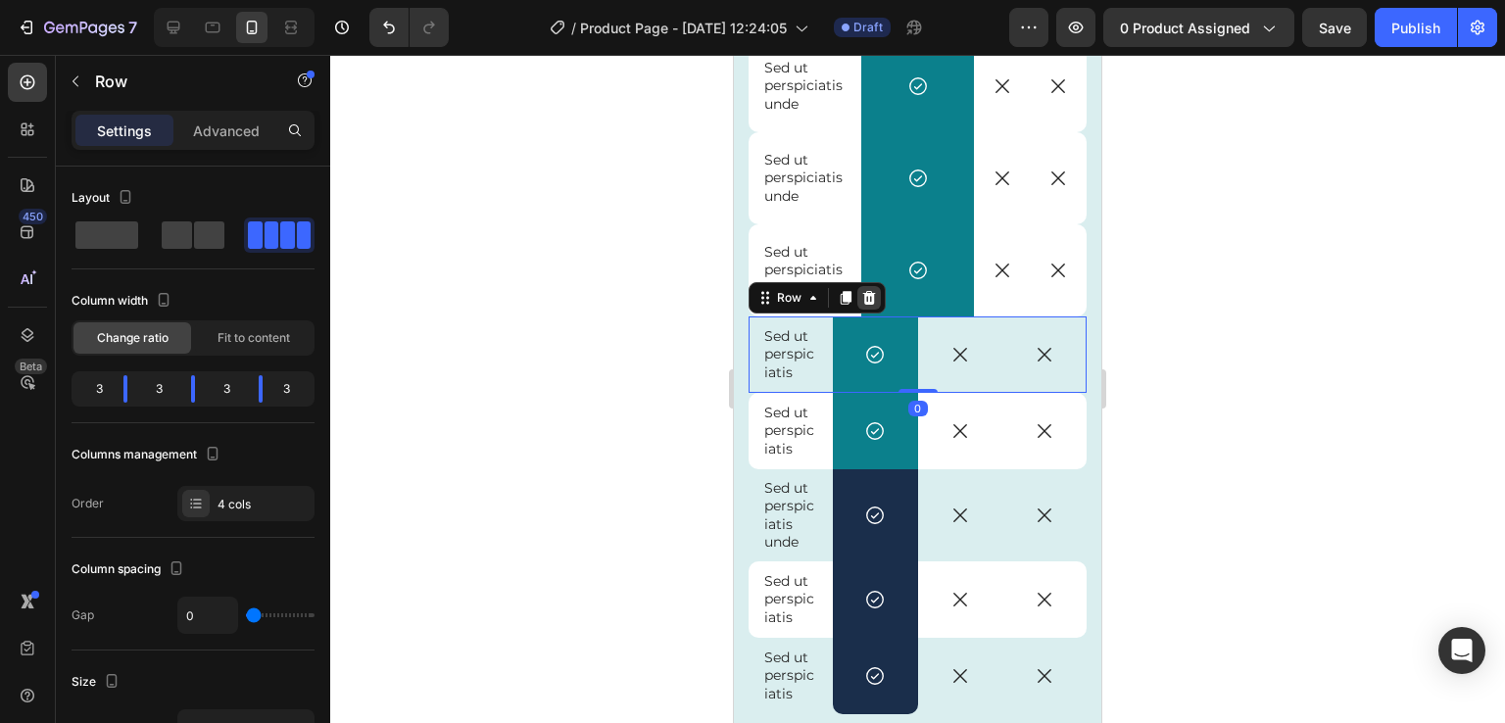
click at [870, 299] on icon at bounding box center [869, 298] width 16 height 16
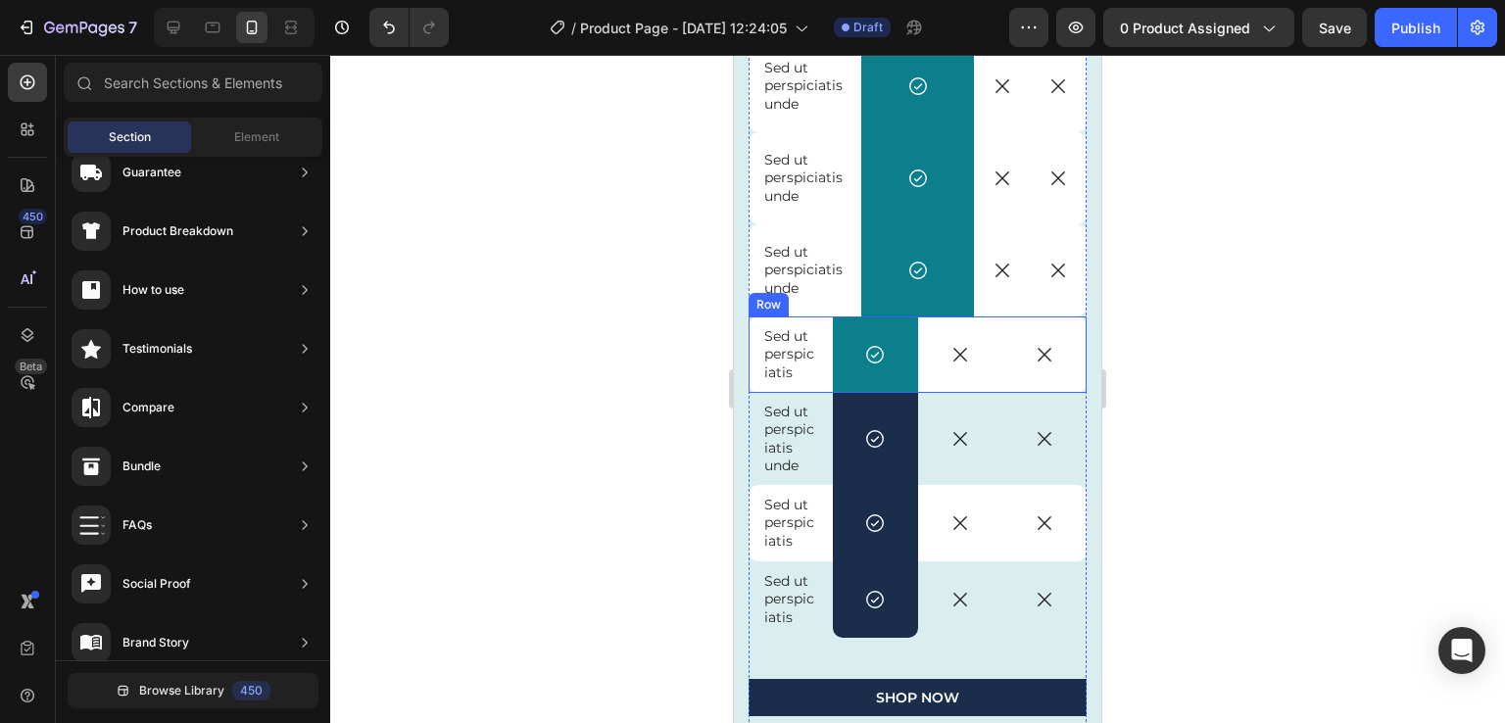
click at [789, 384] on div "Sed ut perspiciatis Text Block" at bounding box center [791, 355] width 84 height 76
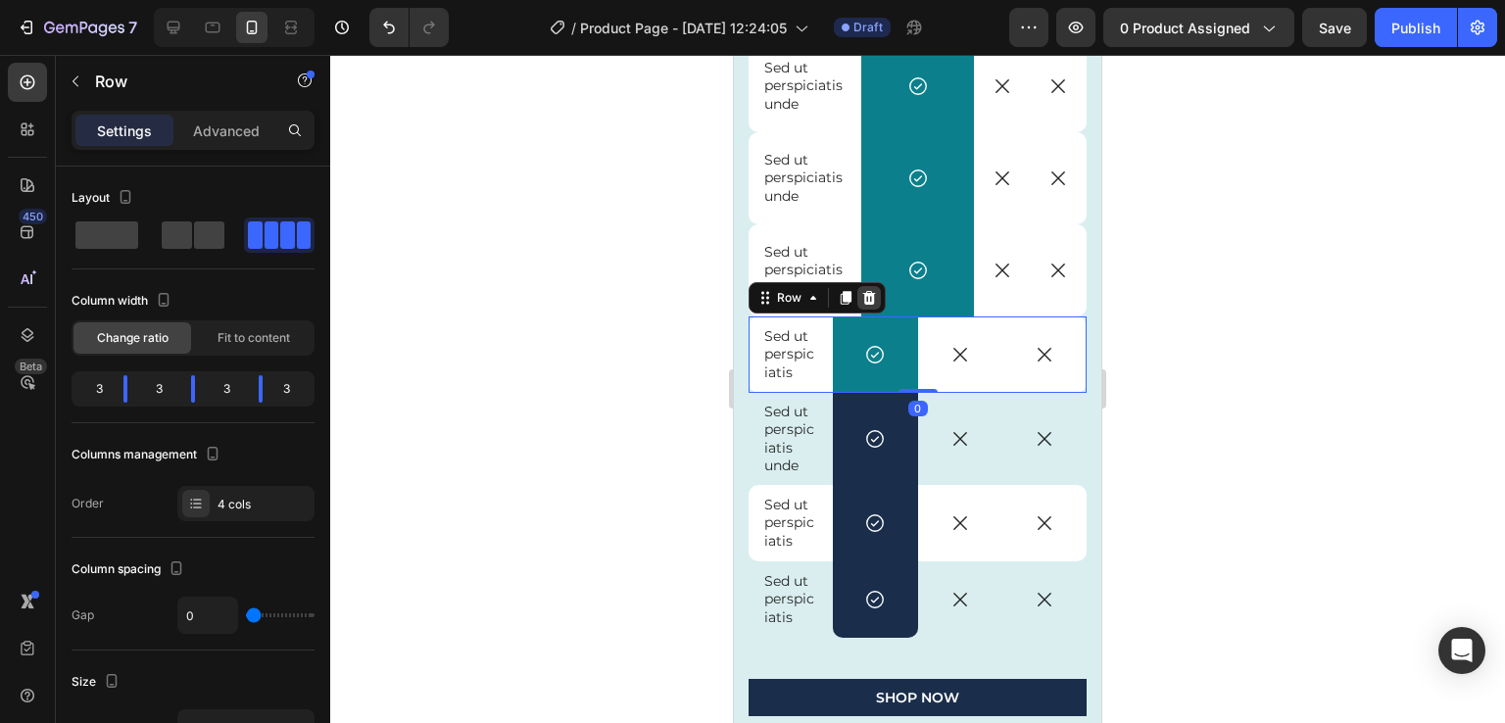
click at [873, 290] on icon at bounding box center [869, 298] width 16 height 16
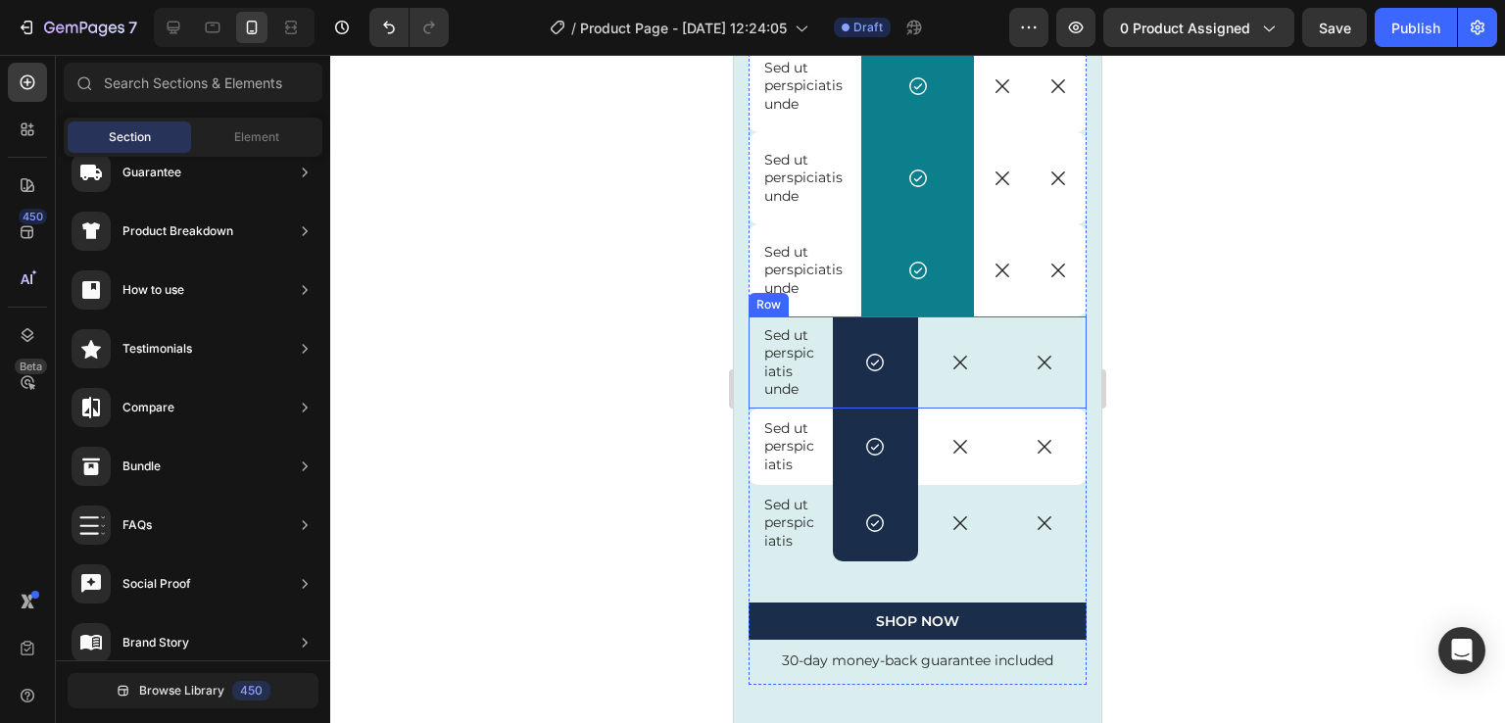
click at [804, 399] on div "Sed ut perspiciatis unde Text Block" at bounding box center [791, 363] width 84 height 92
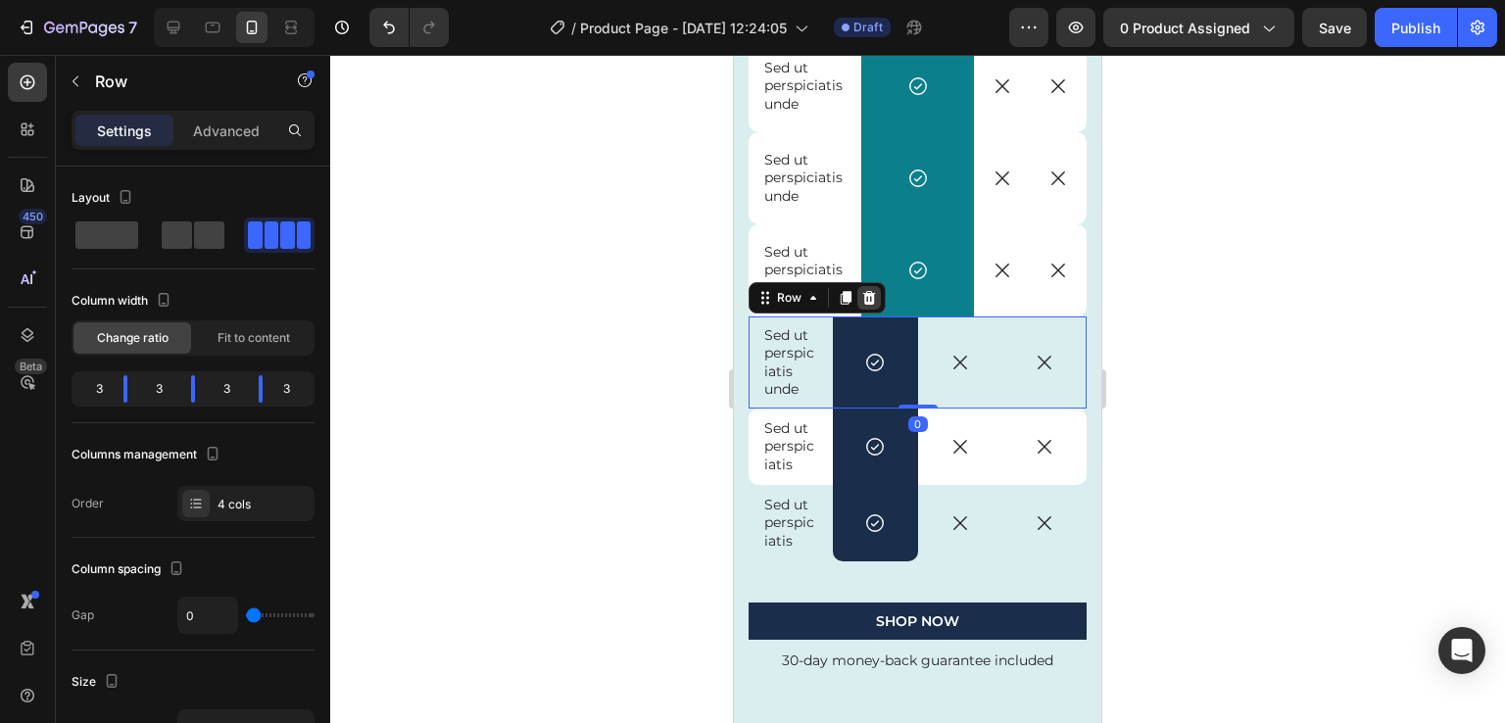
click at [871, 290] on icon at bounding box center [869, 298] width 16 height 16
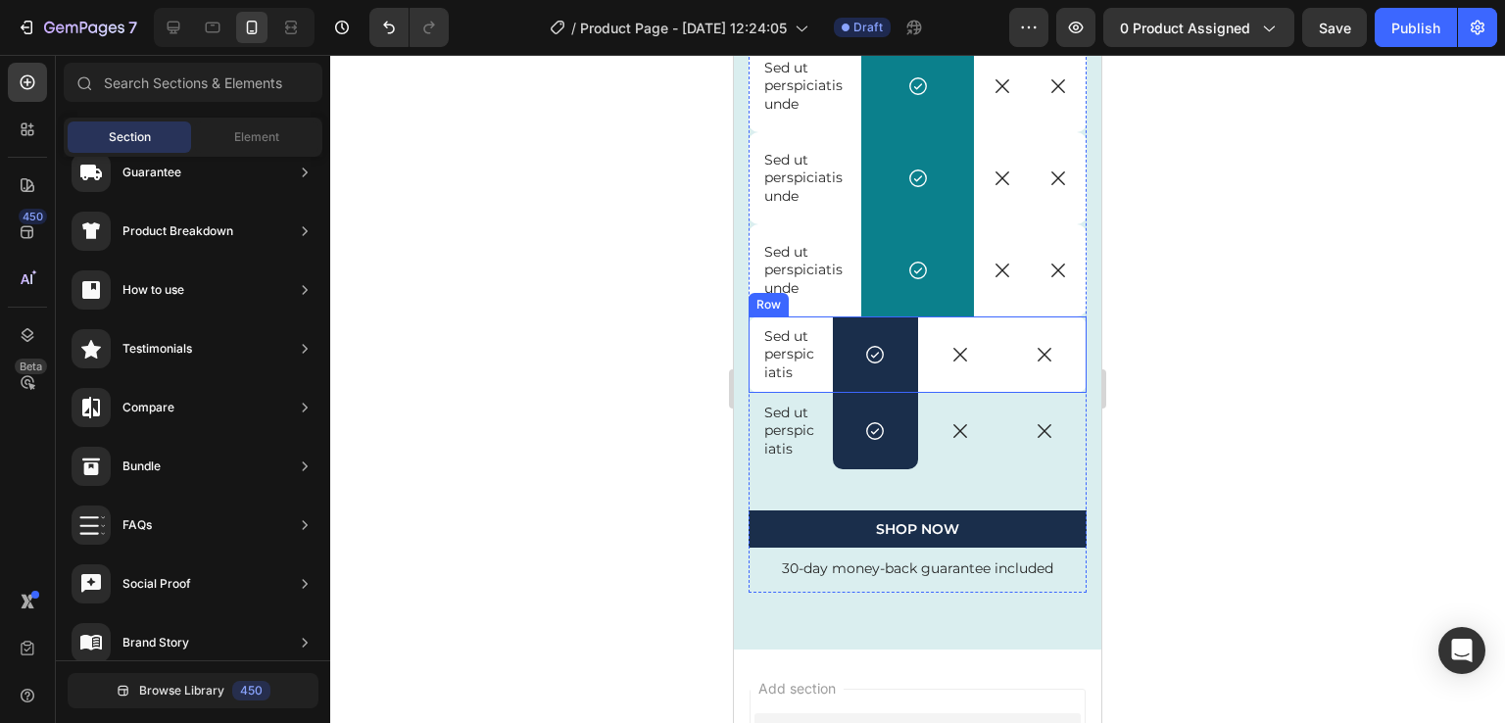
click at [811, 383] on div "Sed ut perspiciatis Text Block" at bounding box center [791, 355] width 84 height 76
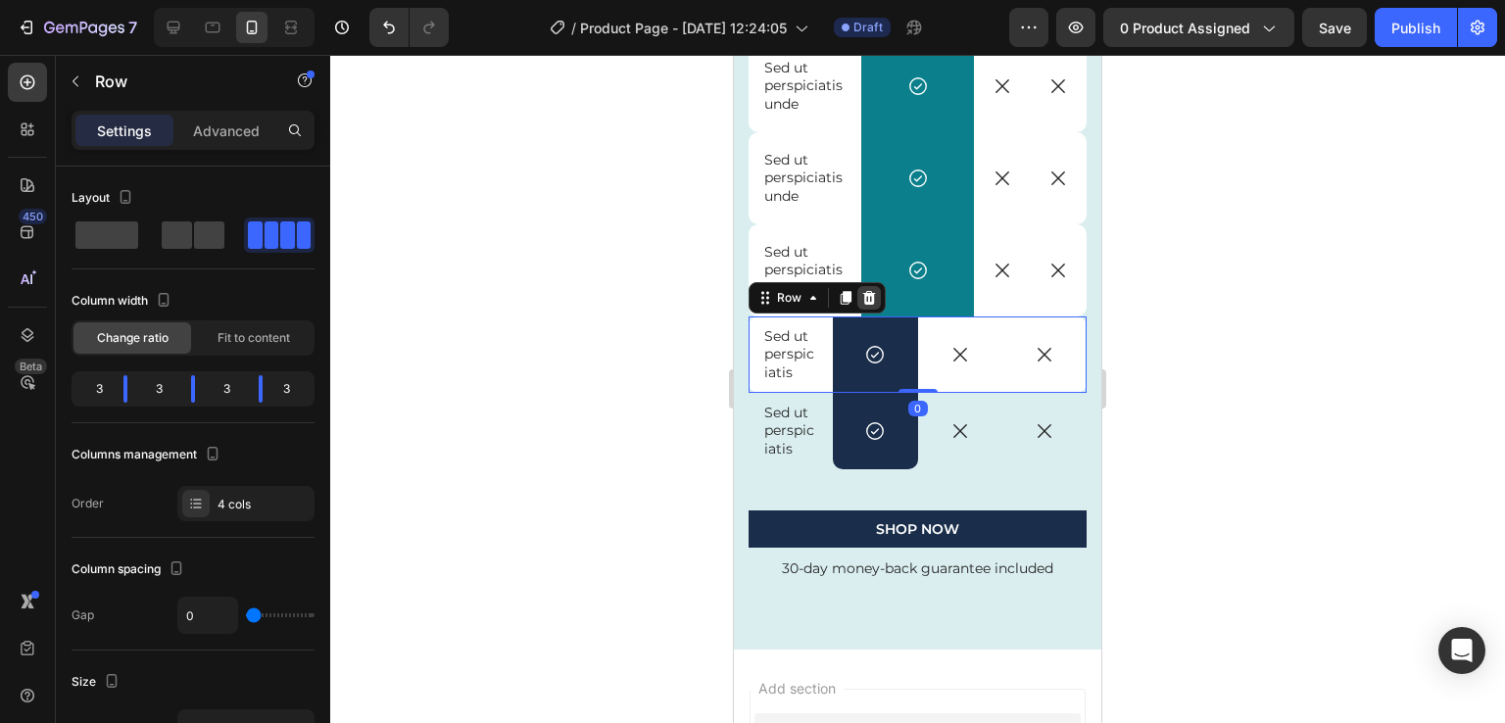
click at [869, 300] on icon at bounding box center [869, 297] width 13 height 14
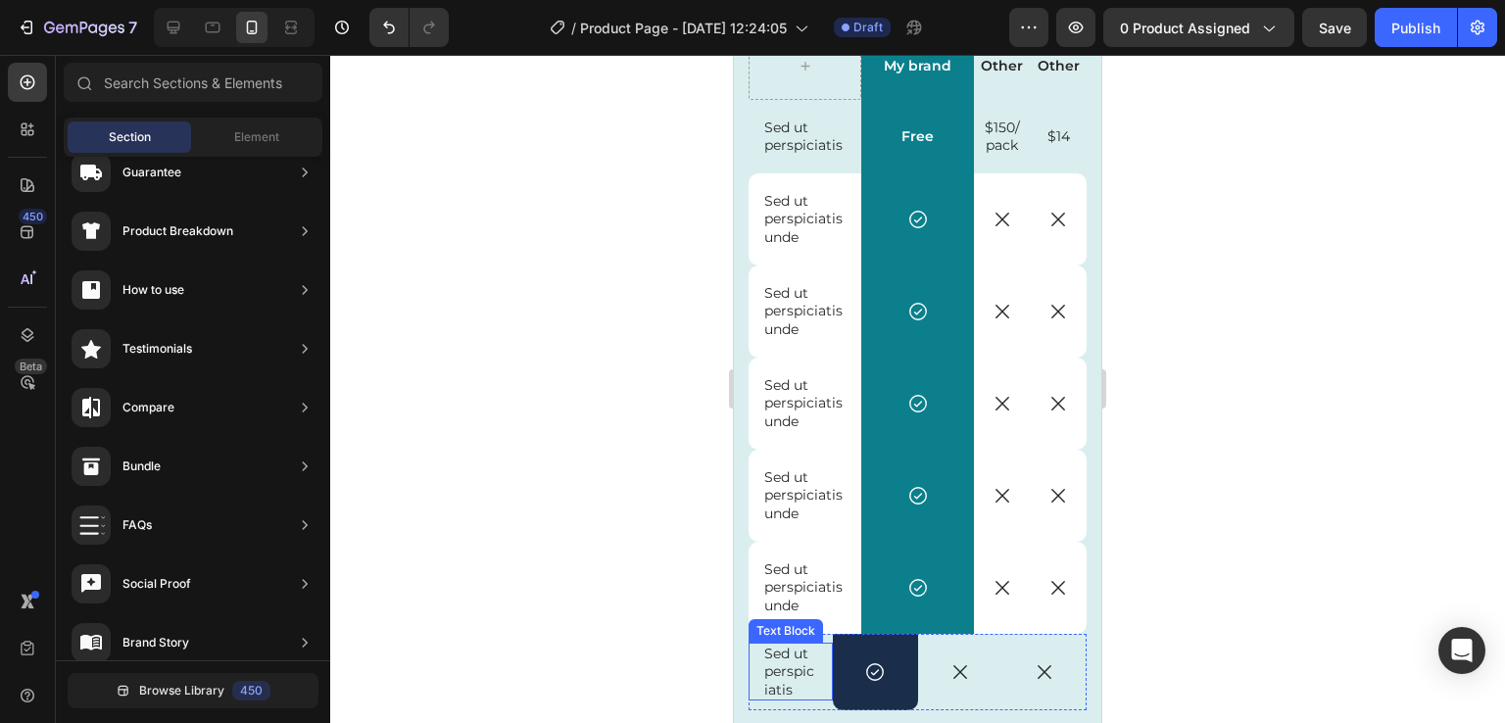
scroll to position [4920, 0]
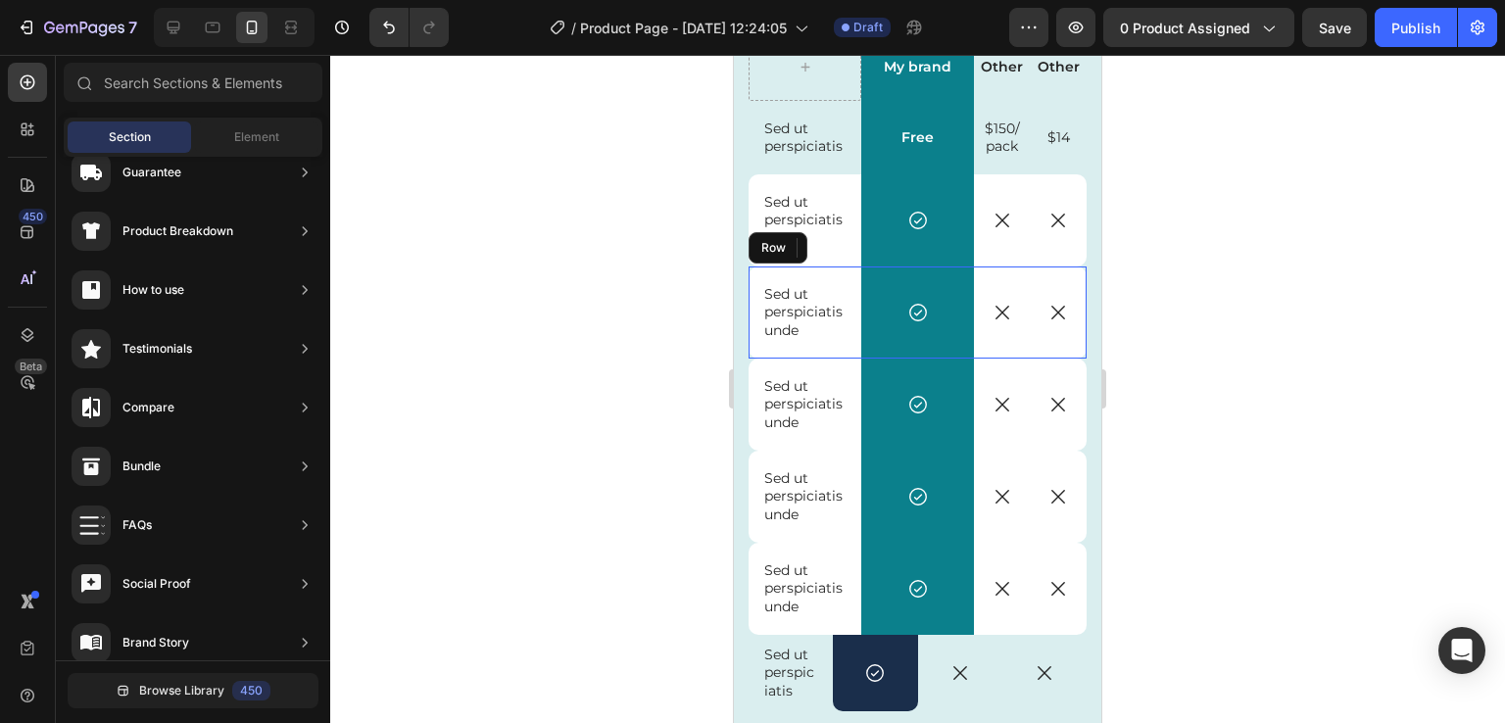
click at [760, 271] on div "Sed ut perspiciatis unde Text Block" at bounding box center [805, 313] width 113 height 92
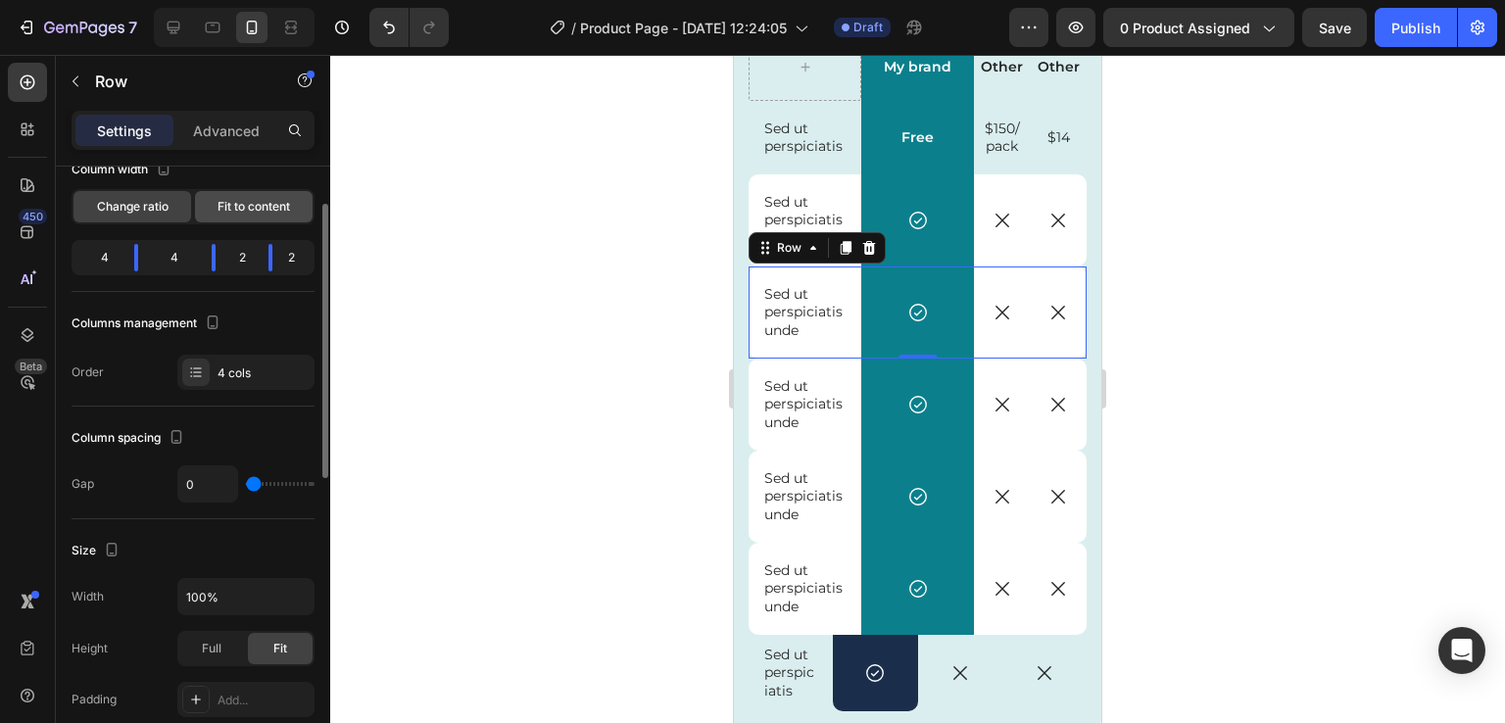
scroll to position [91, 0]
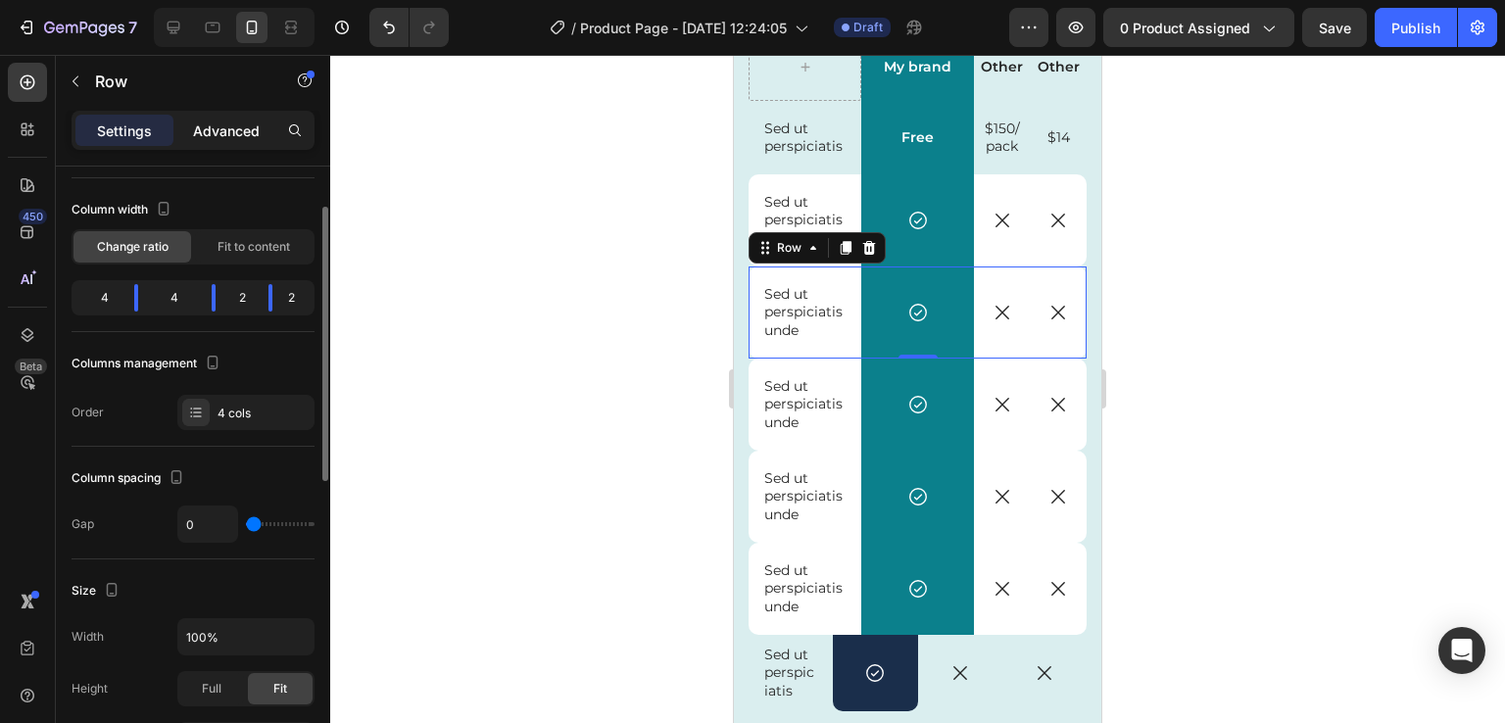
click at [216, 131] on p "Advanced" at bounding box center [226, 131] width 67 height 21
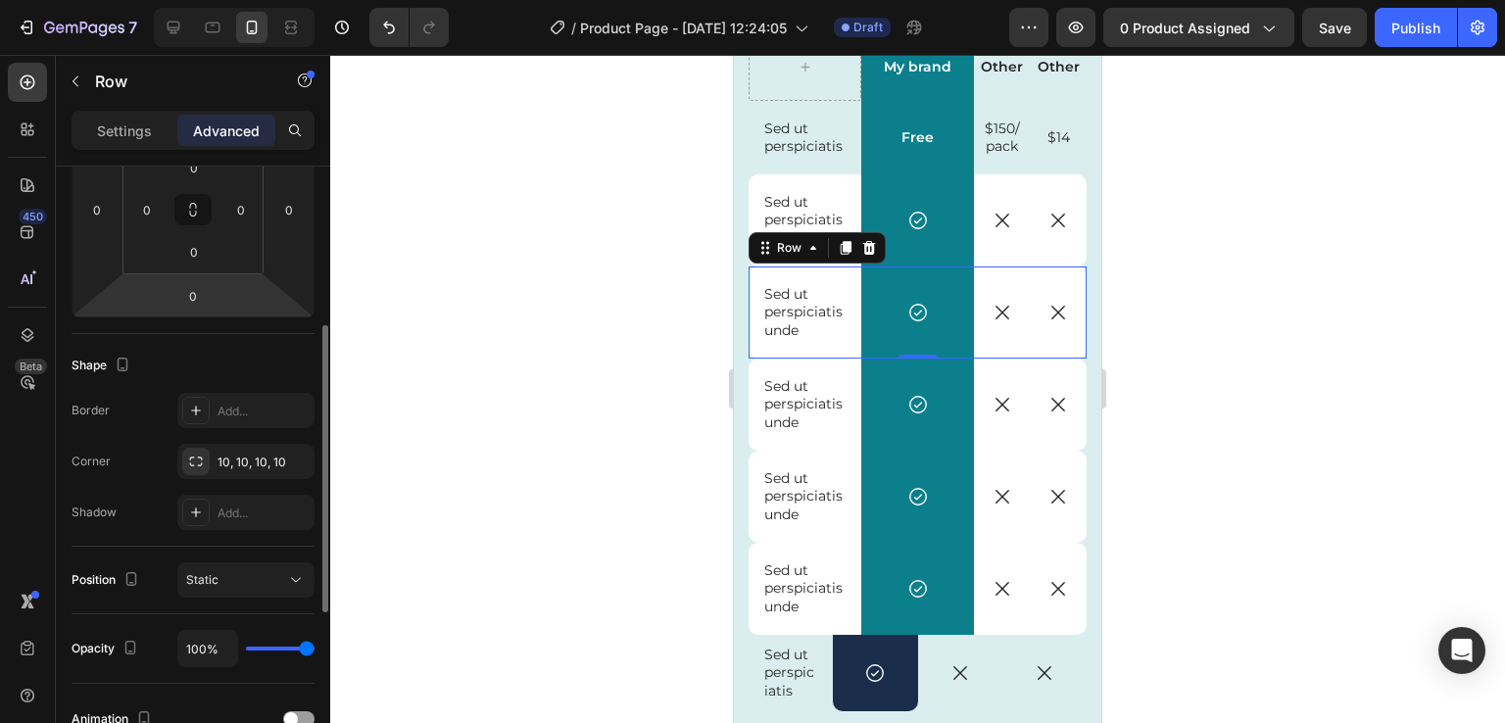
scroll to position [337, 0]
click at [0, 0] on icon "button" at bounding box center [0, 0] width 0 height 0
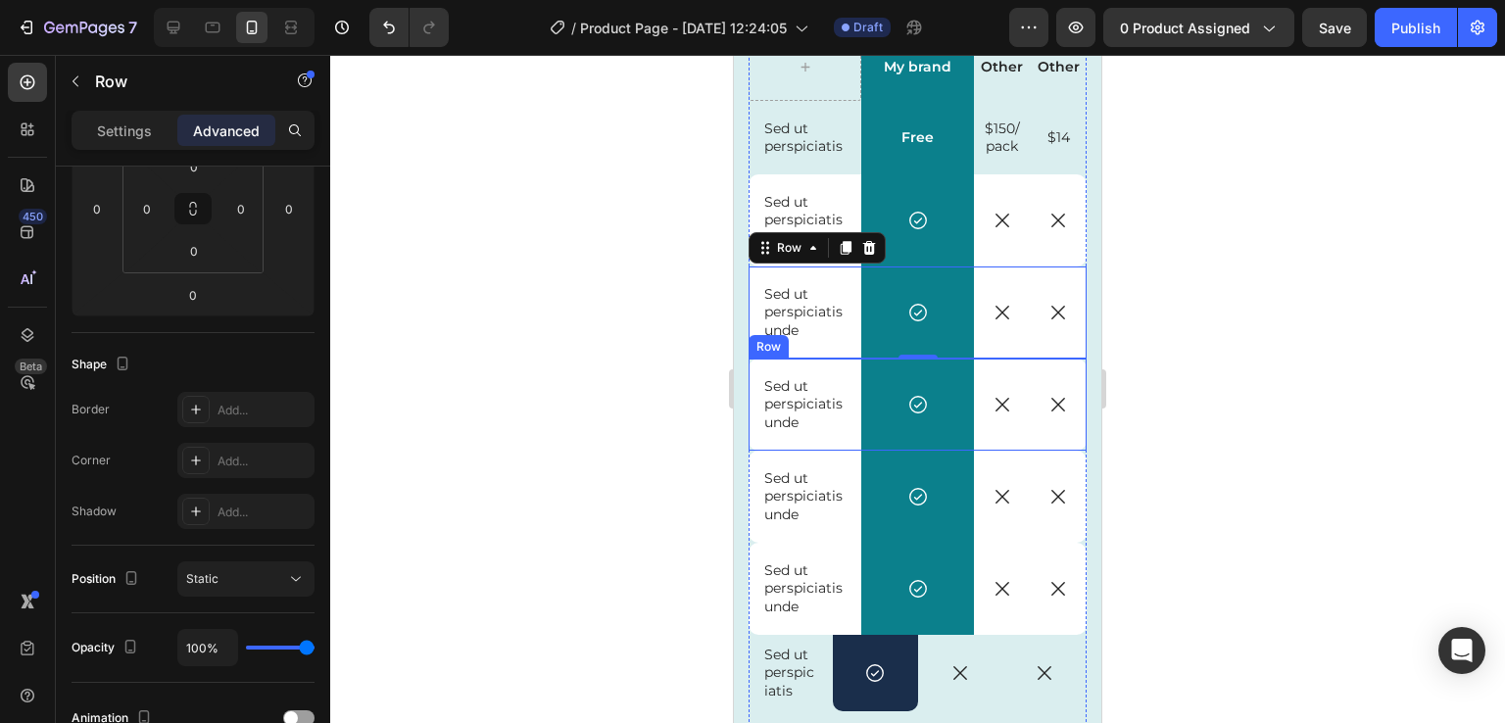
click at [779, 443] on div "Sed ut perspiciatis unde Text Block" at bounding box center [805, 405] width 113 height 92
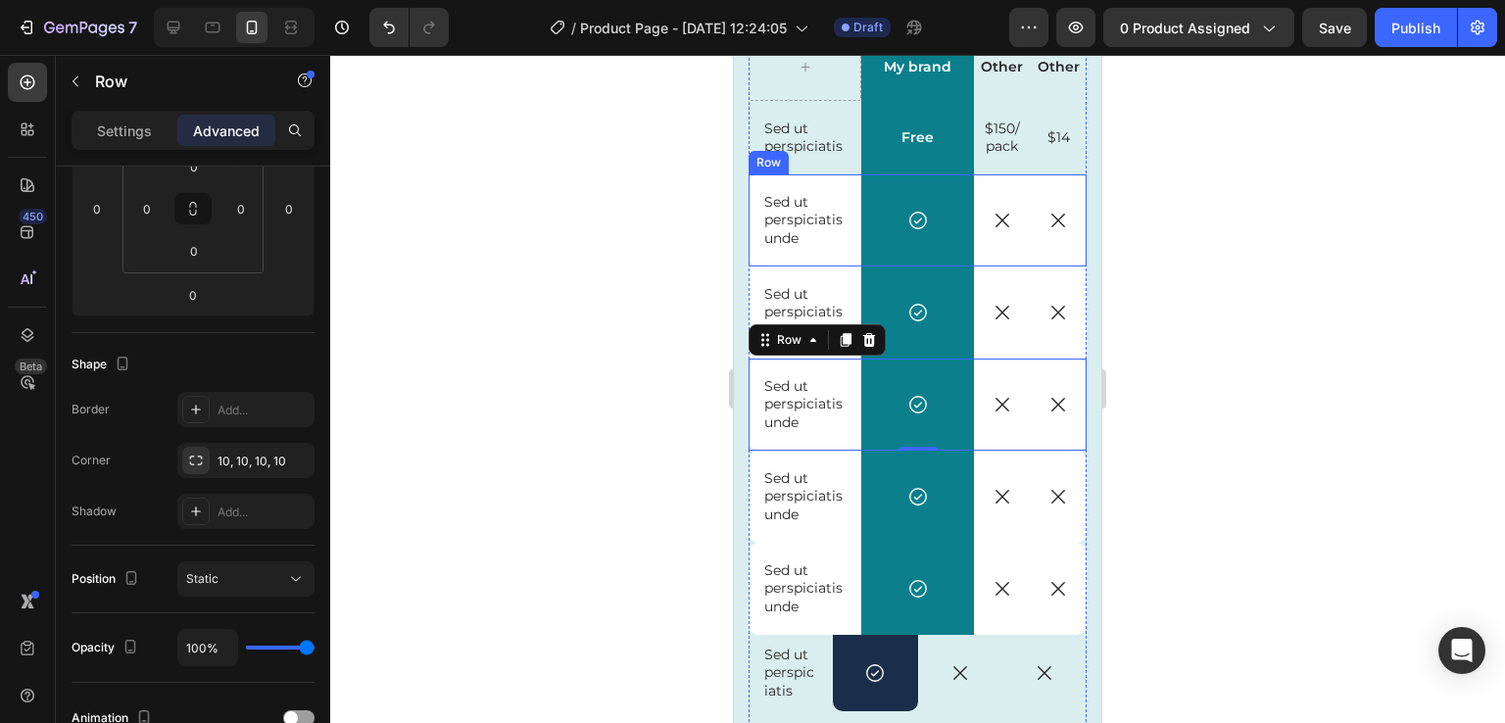
click at [768, 254] on div "Sed ut perspiciatis unde Text Block" at bounding box center [805, 220] width 113 height 92
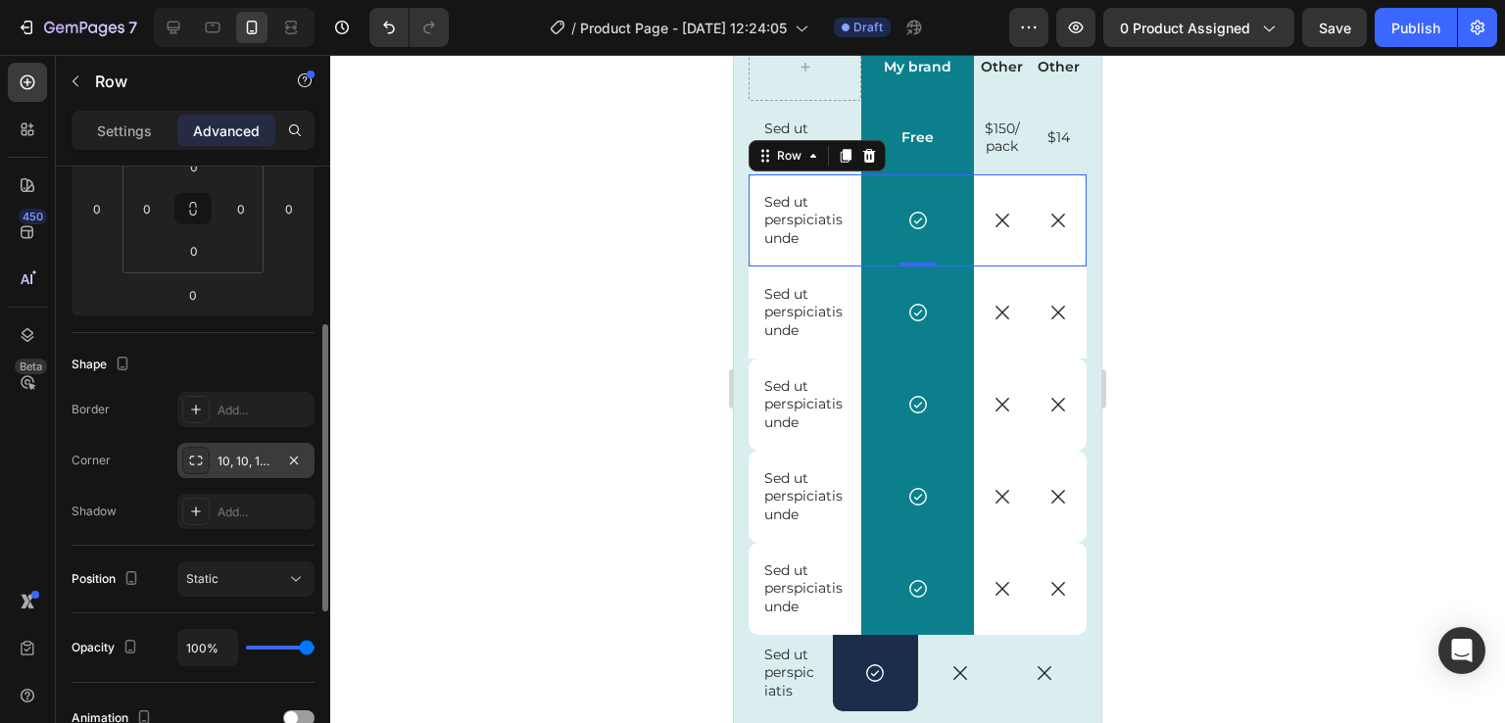
click at [241, 456] on div "10, 10, 10, 10" at bounding box center [246, 462] width 57 height 18
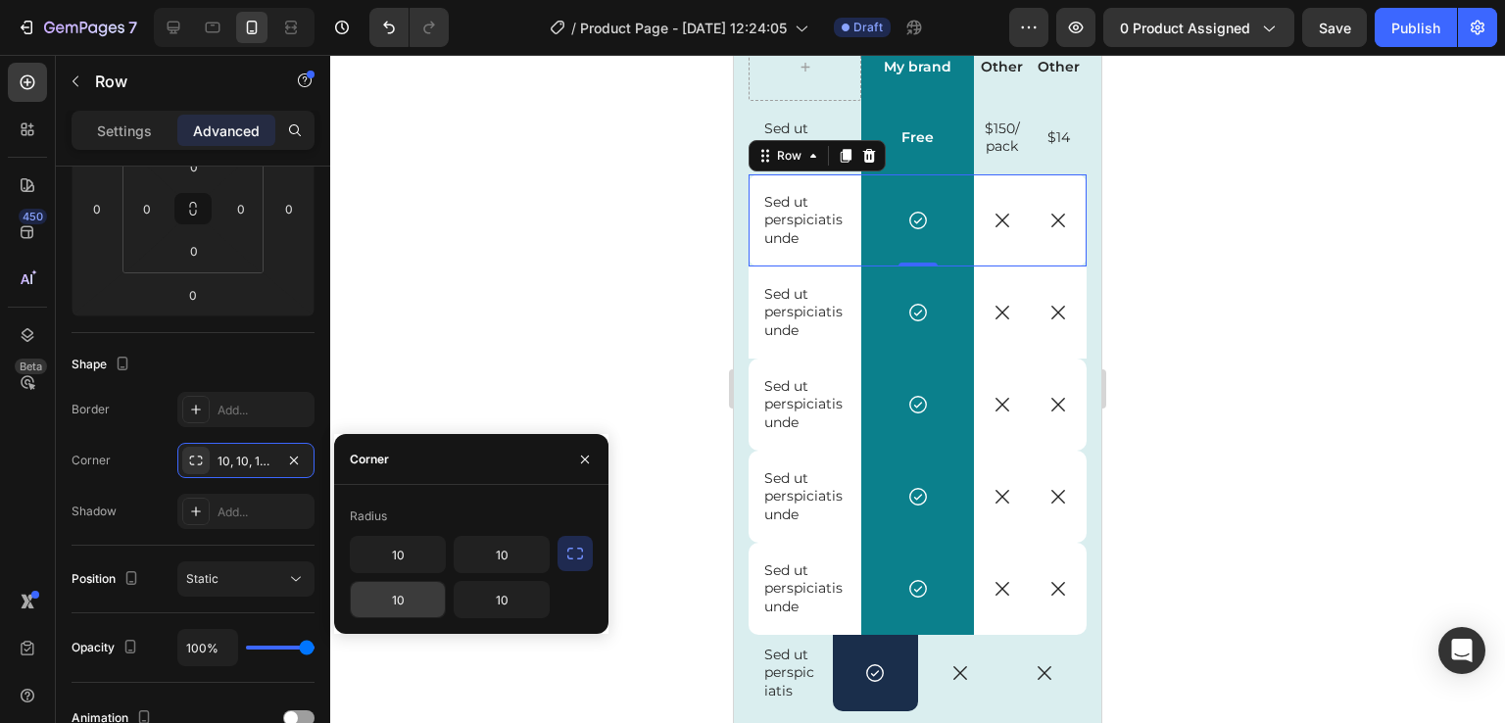
click at [397, 594] on input "10" at bounding box center [398, 599] width 94 height 35
click at [515, 603] on input "10" at bounding box center [502, 599] width 94 height 35
click at [541, 476] on div "Corner" at bounding box center [471, 459] width 274 height 51
click at [514, 375] on div at bounding box center [917, 389] width 1175 height 668
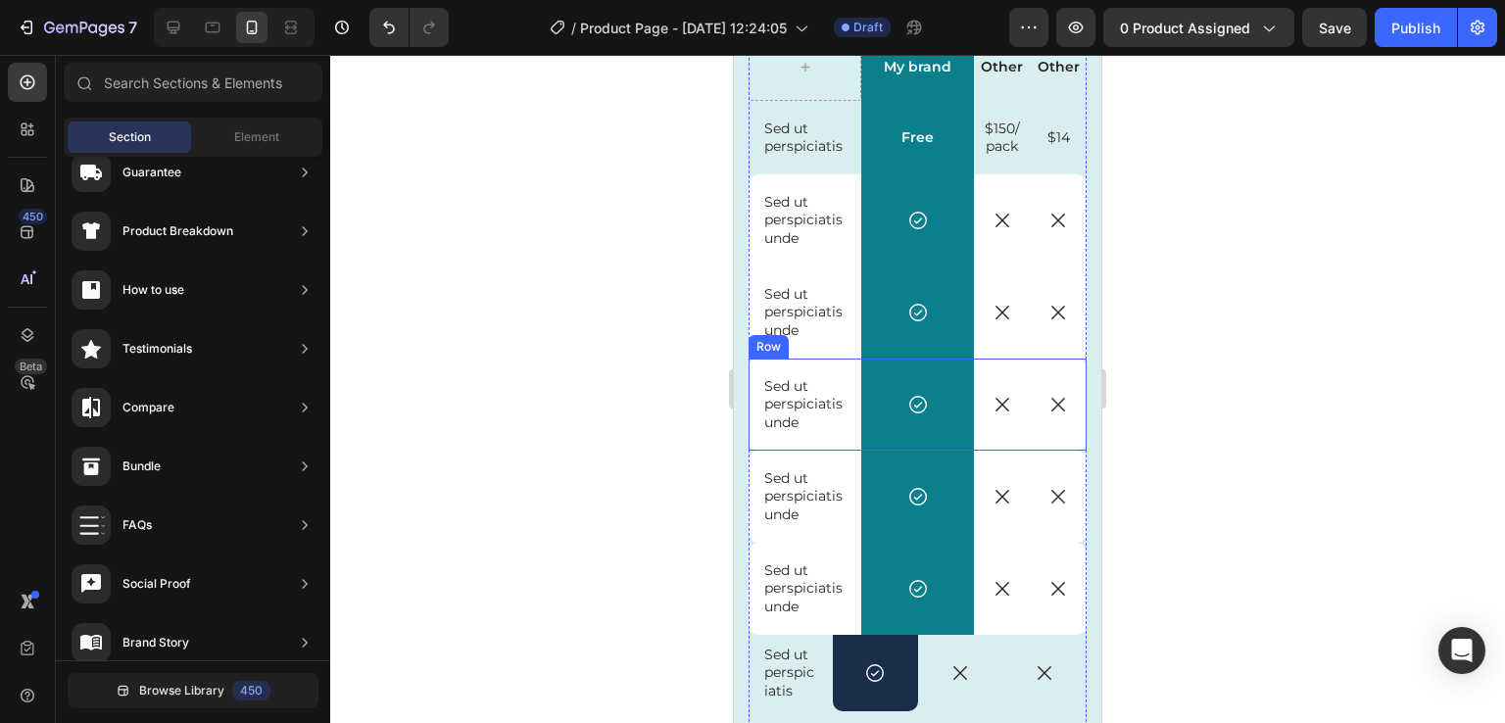
click at [765, 367] on div "Sed ut perspiciatis unde Text Block" at bounding box center [805, 405] width 113 height 92
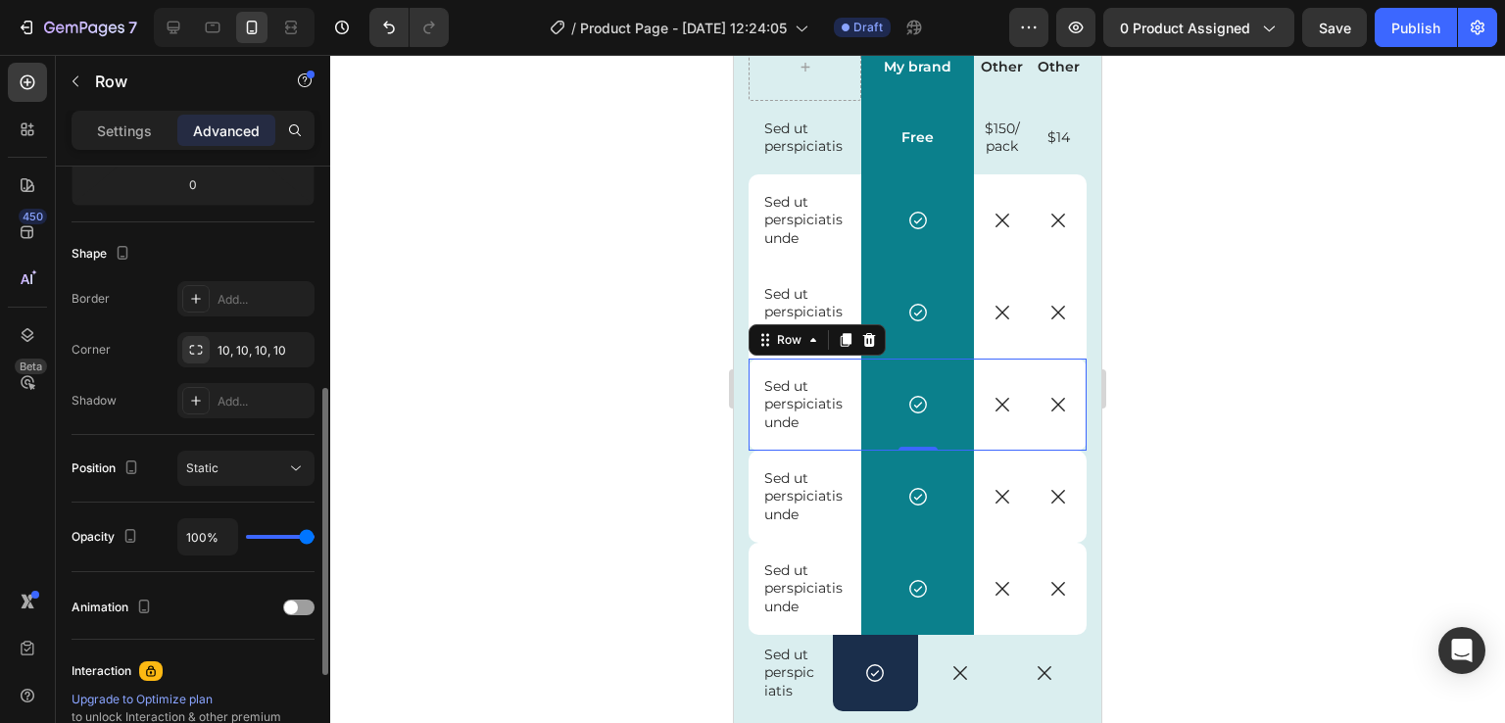
scroll to position [456, 0]
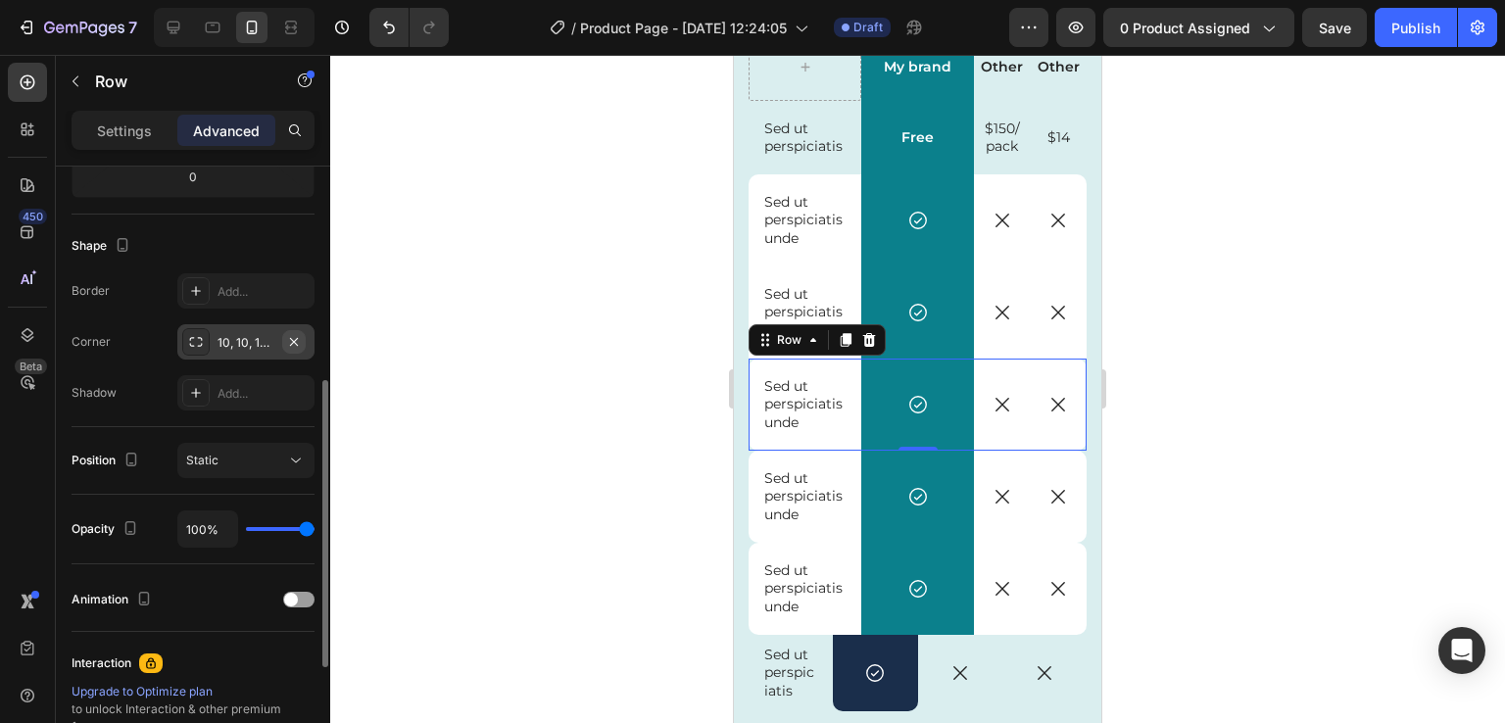
click at [297, 344] on icon "button" at bounding box center [294, 342] width 16 height 16
click at [842, 455] on div "Sed ut perspiciatis unde Text Block" at bounding box center [805, 497] width 113 height 92
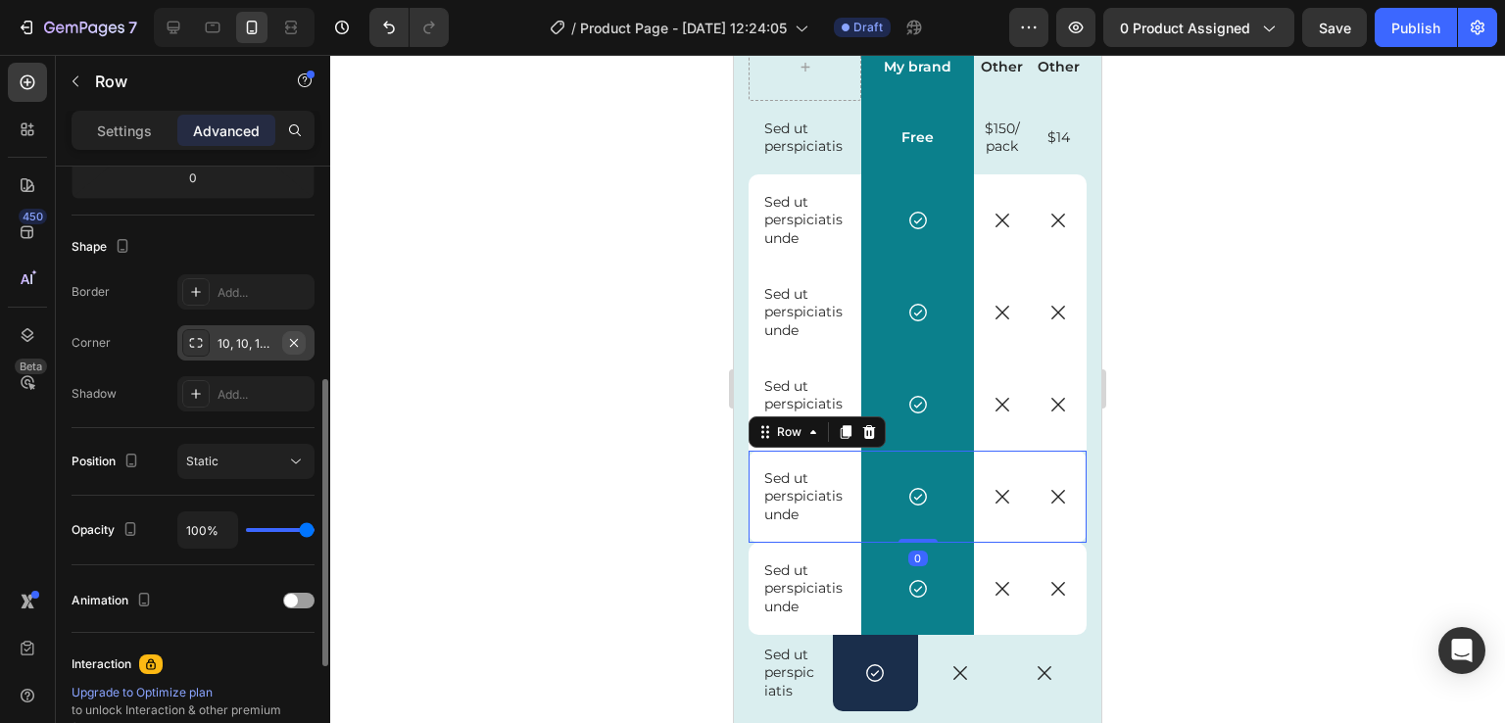
click at [298, 336] on icon "button" at bounding box center [294, 343] width 16 height 16
click at [861, 554] on div "Icon Row" at bounding box center [917, 589] width 113 height 92
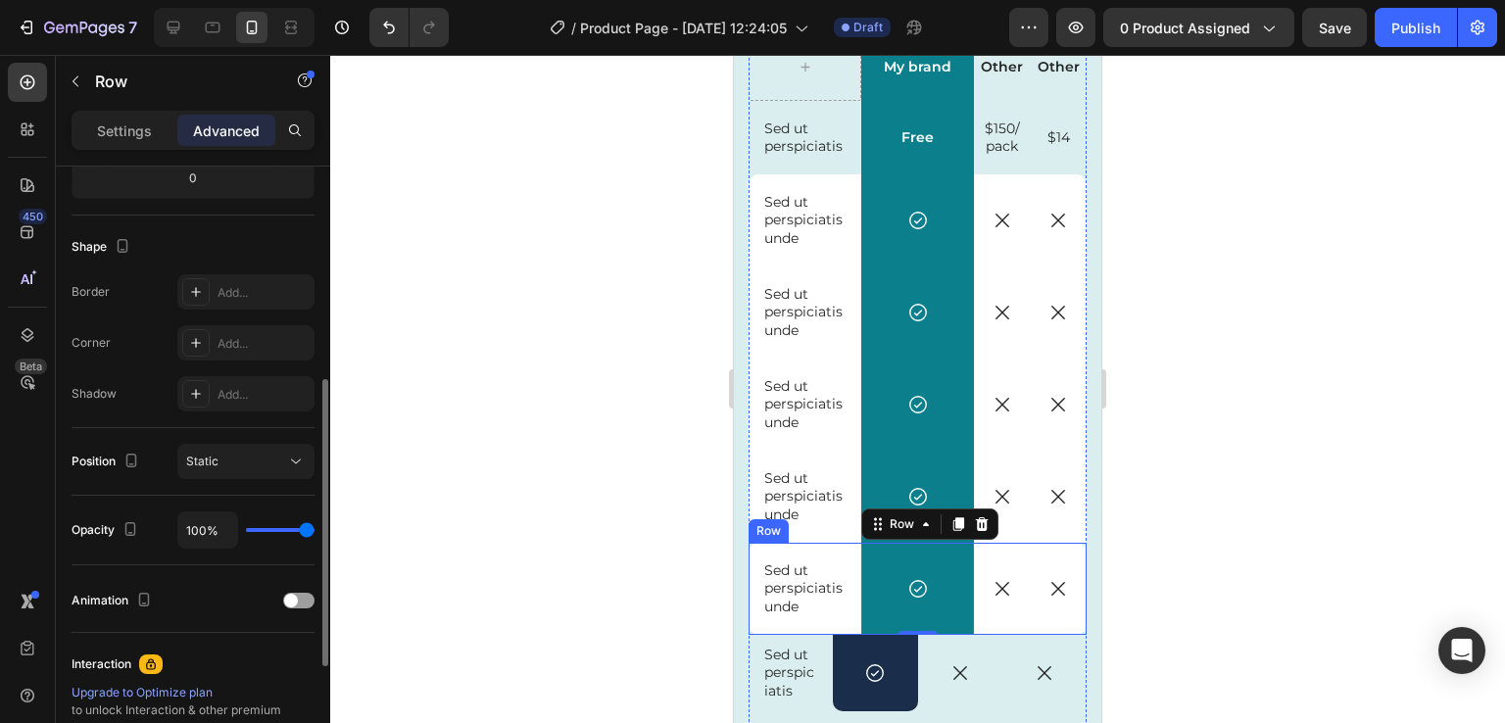
click at [842, 549] on div "Sed ut perspiciatis unde Text Block" at bounding box center [805, 589] width 113 height 92
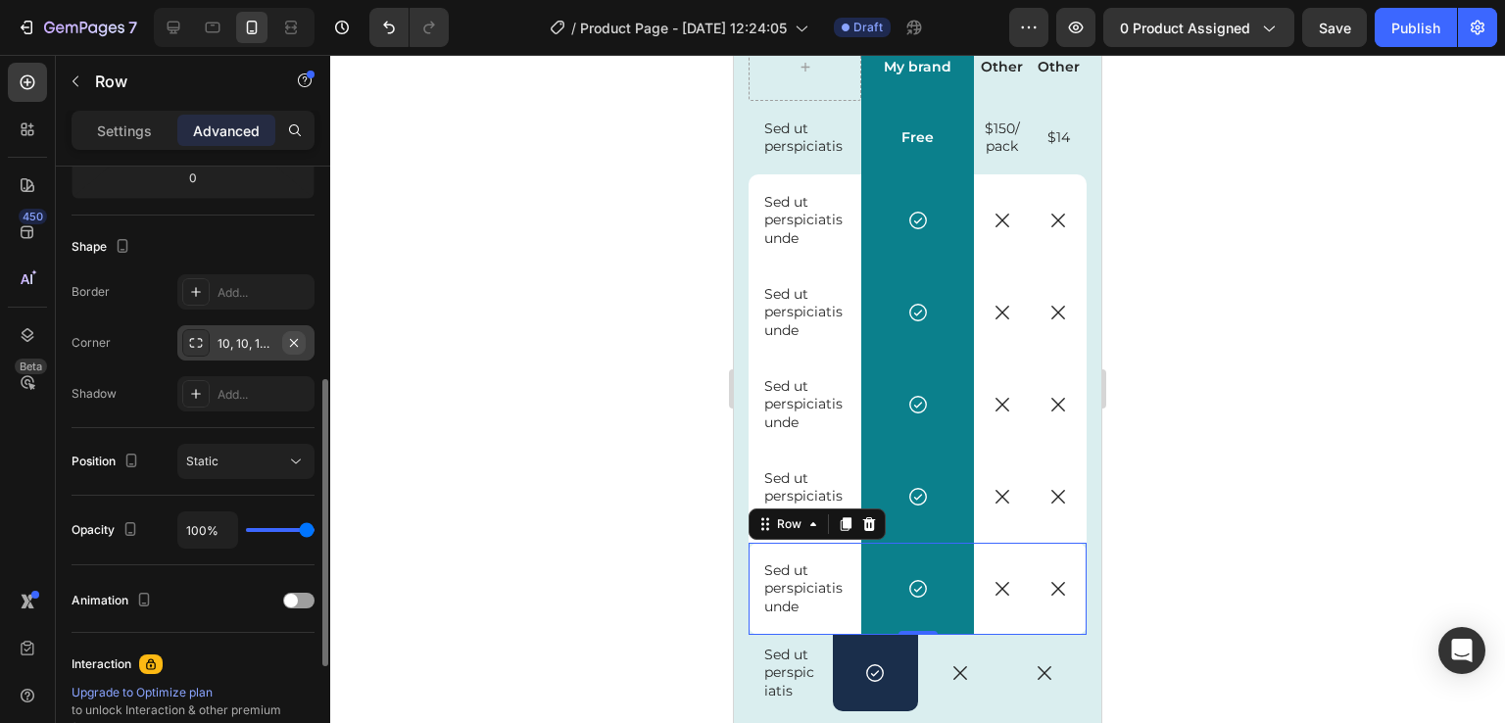
click at [298, 345] on icon "button" at bounding box center [294, 343] width 16 height 16
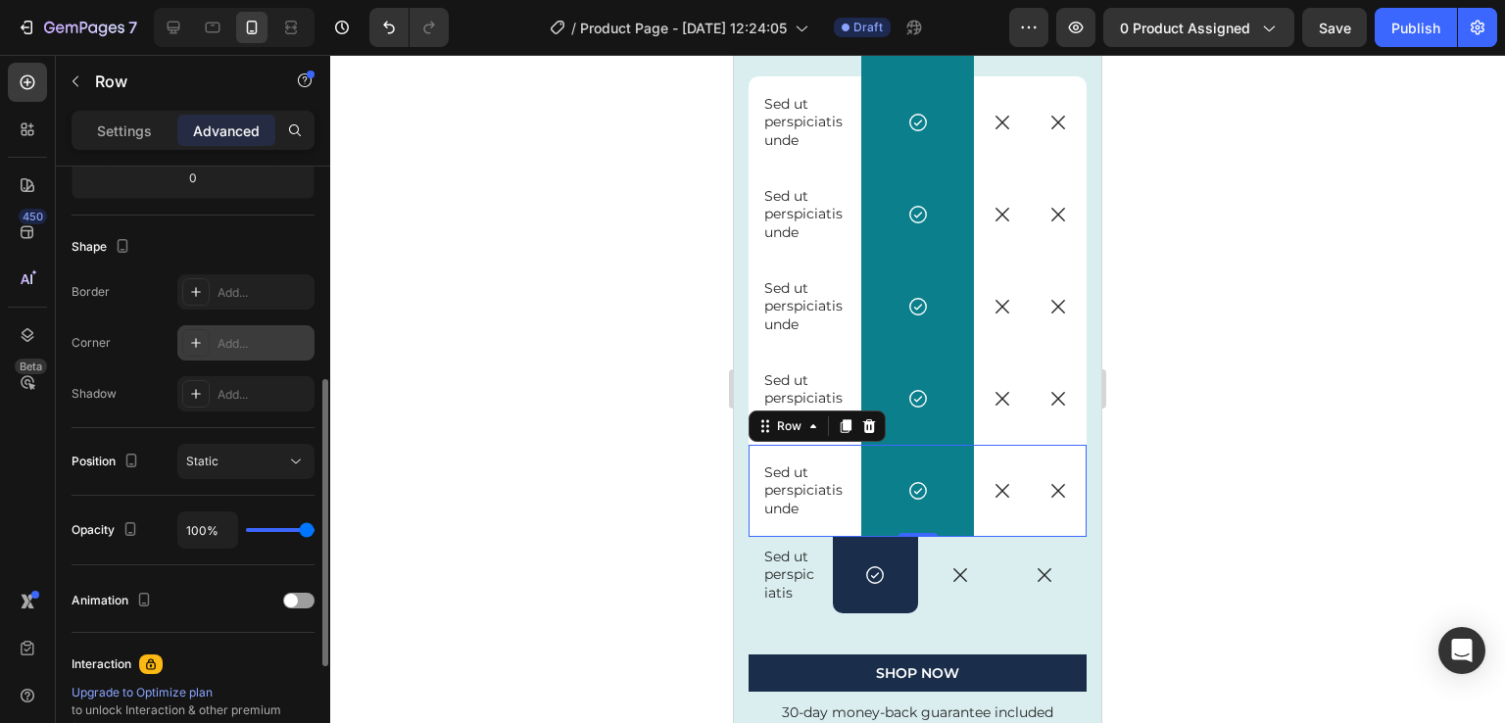
scroll to position [5022, 0]
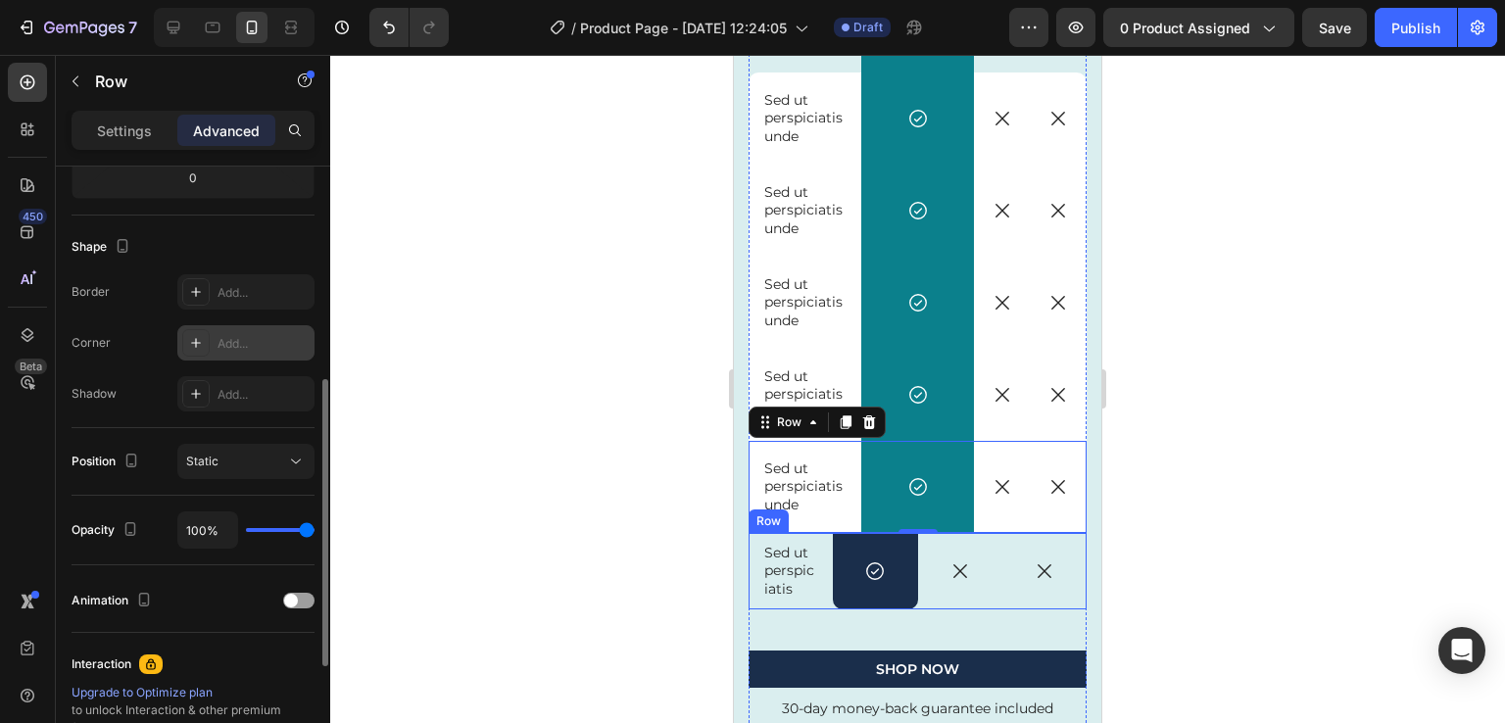
click at [811, 602] on div "Sed ut perspiciatis Text Block" at bounding box center [791, 571] width 84 height 76
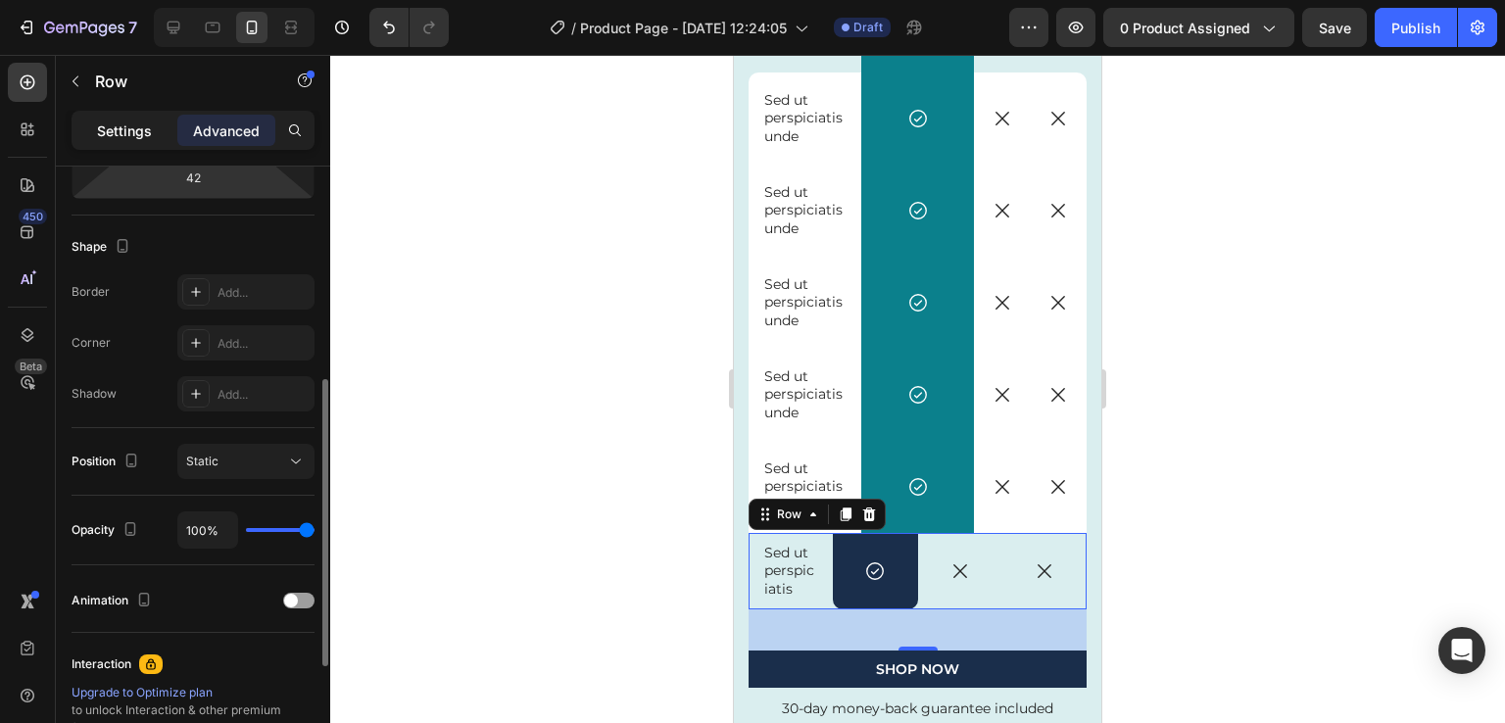
click at [151, 138] on p "Settings" at bounding box center [124, 131] width 55 height 21
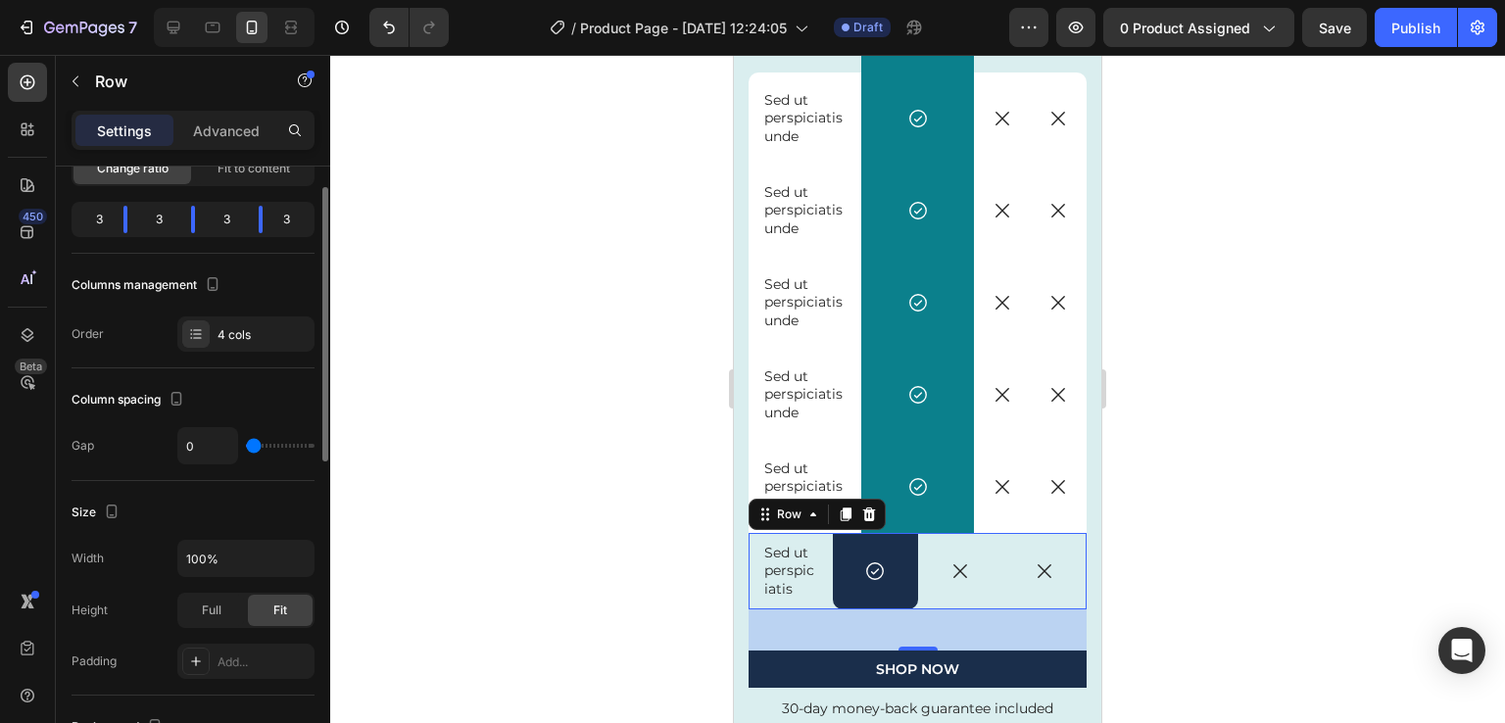
scroll to position [0, 0]
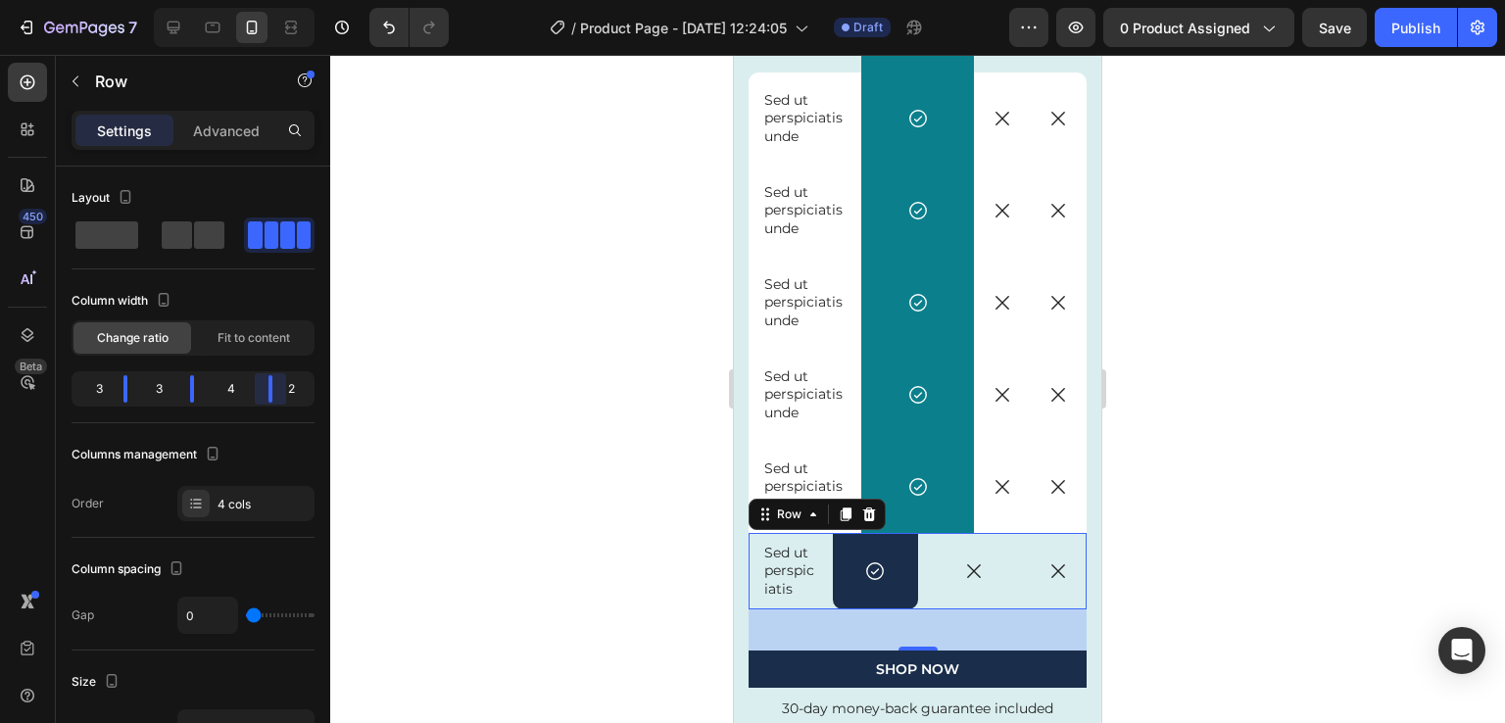
drag, startPoint x: 265, startPoint y: 389, endPoint x: 276, endPoint y: 388, distance: 11.8
click at [276, 0] on body "7 Version history / Product Page - [DATE] 12:24:05 Draft Preview 0 product assi…" at bounding box center [752, 0] width 1505 height 0
drag, startPoint x: 192, startPoint y: 381, endPoint x: 230, endPoint y: 380, distance: 38.2
click at [230, 0] on body "7 Version history / Product Page - [DATE] 12:24:05 Draft Preview 0 product assi…" at bounding box center [752, 0] width 1505 height 0
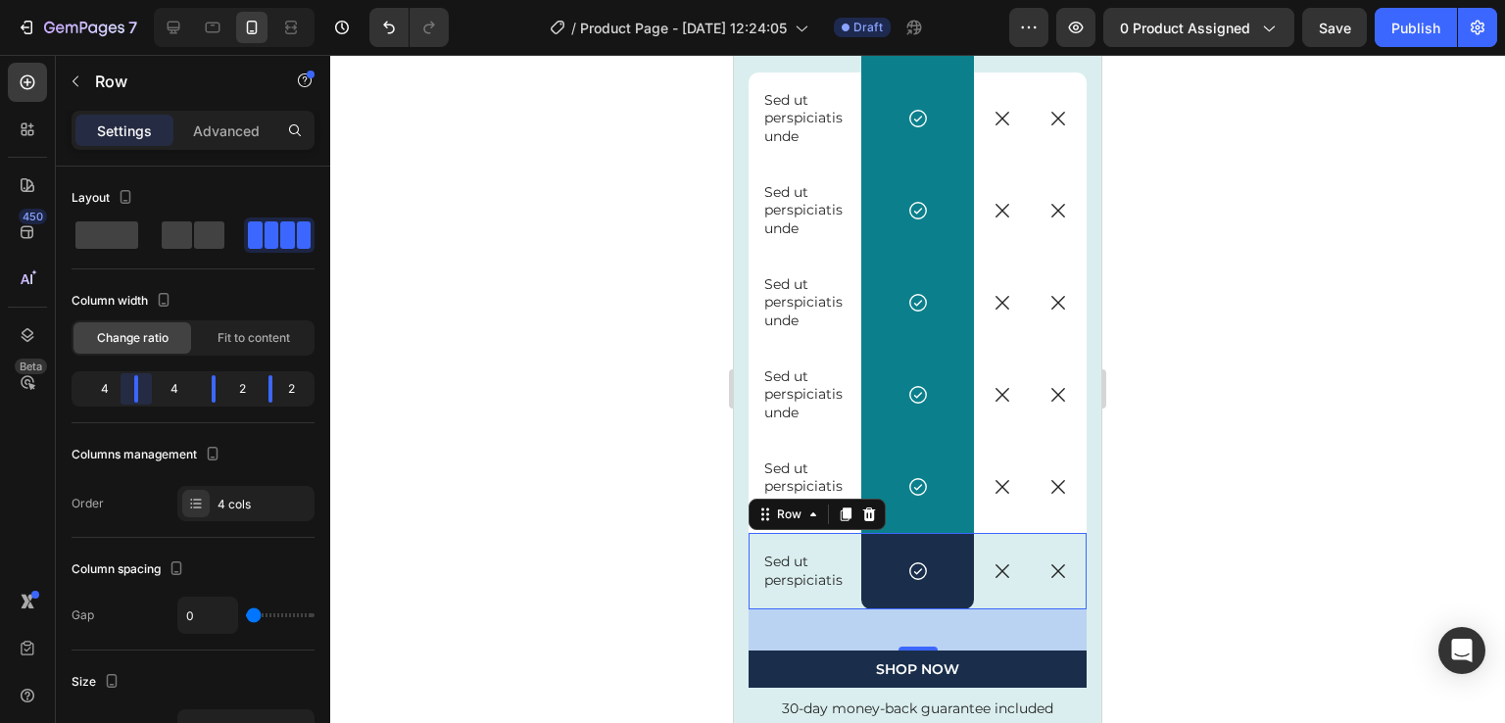
drag, startPoint x: 125, startPoint y: 381, endPoint x: 149, endPoint y: 381, distance: 23.5
click at [149, 0] on body "7 Version history / Product Page - [DATE] 12:24:05 Draft Preview 0 product assi…" at bounding box center [752, 0] width 1505 height 0
click at [874, 559] on div "Icon Row" at bounding box center [917, 571] width 113 height 76
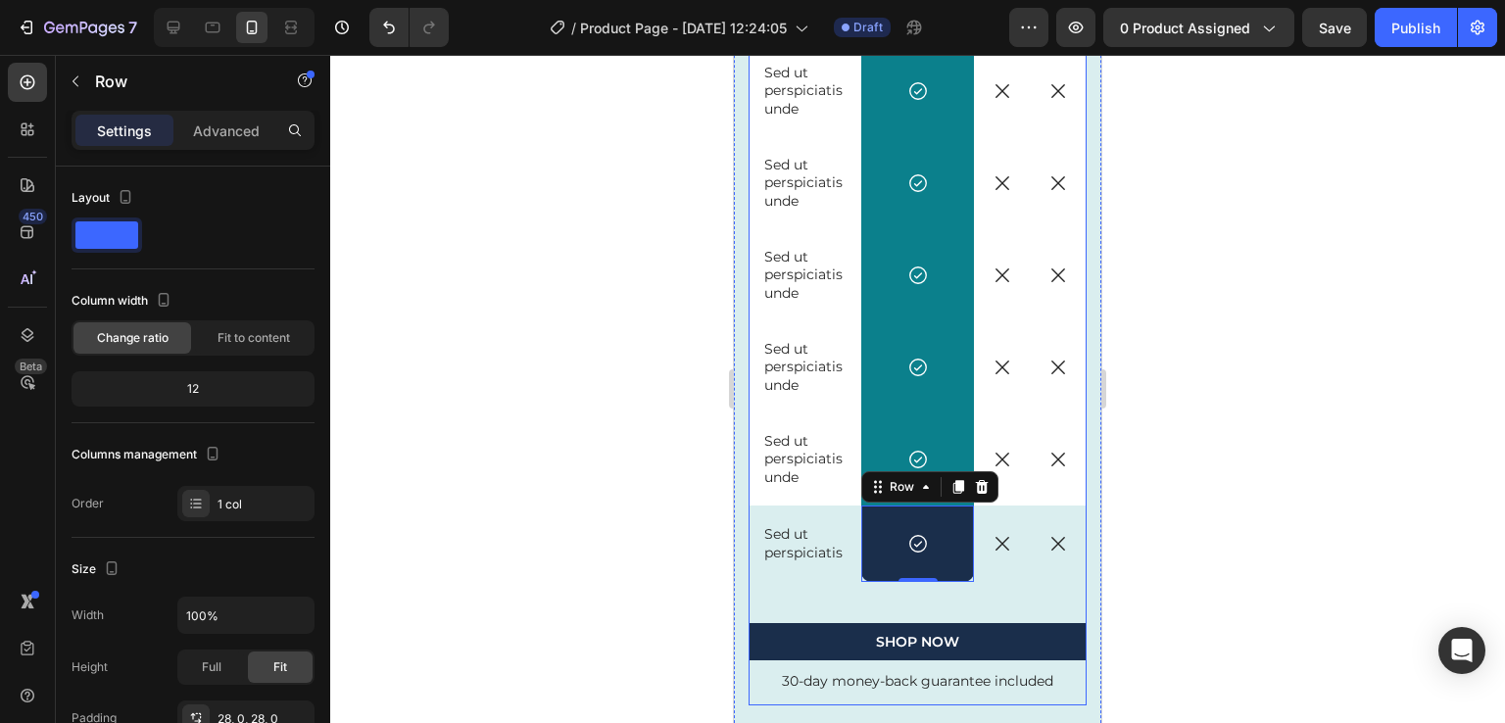
scroll to position [5049, 0]
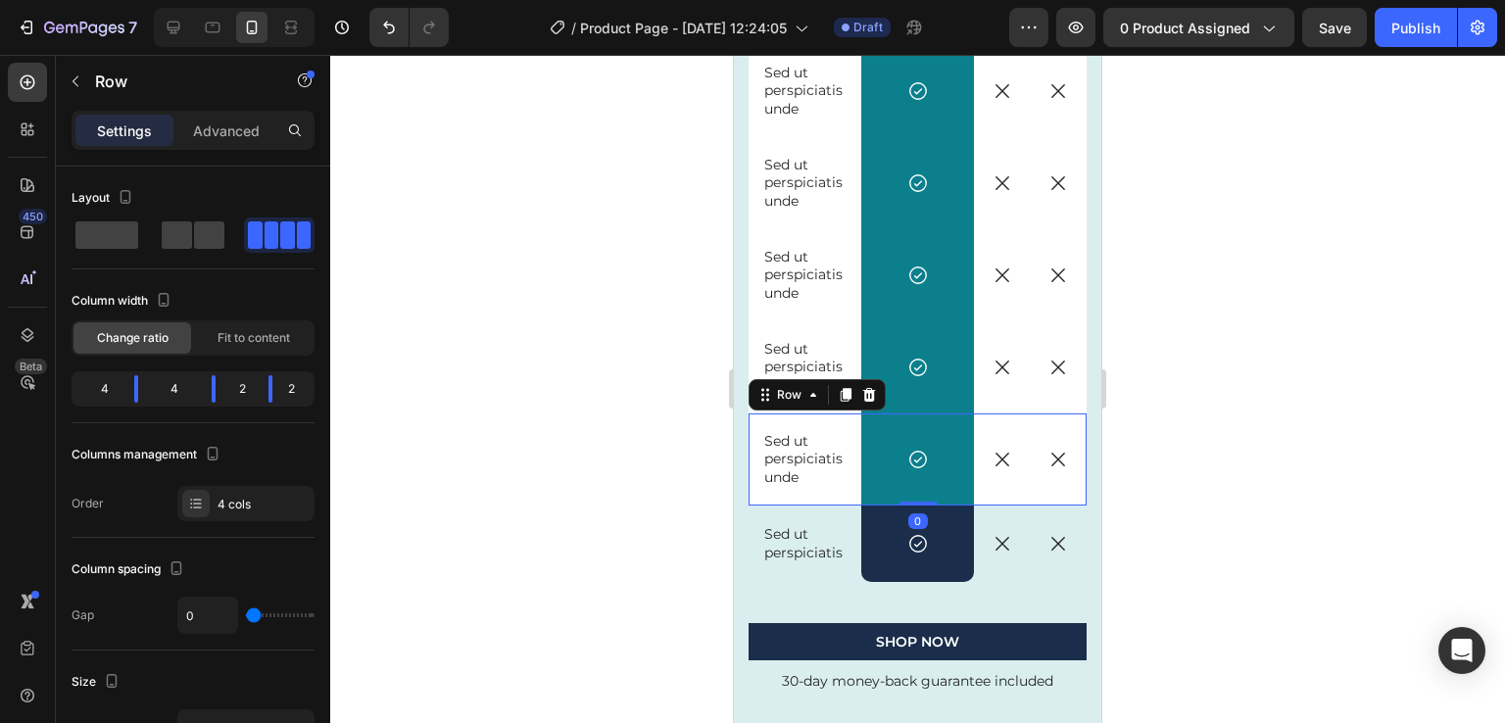
click at [831, 499] on div "Sed ut perspiciatis unde Text Block" at bounding box center [805, 460] width 113 height 92
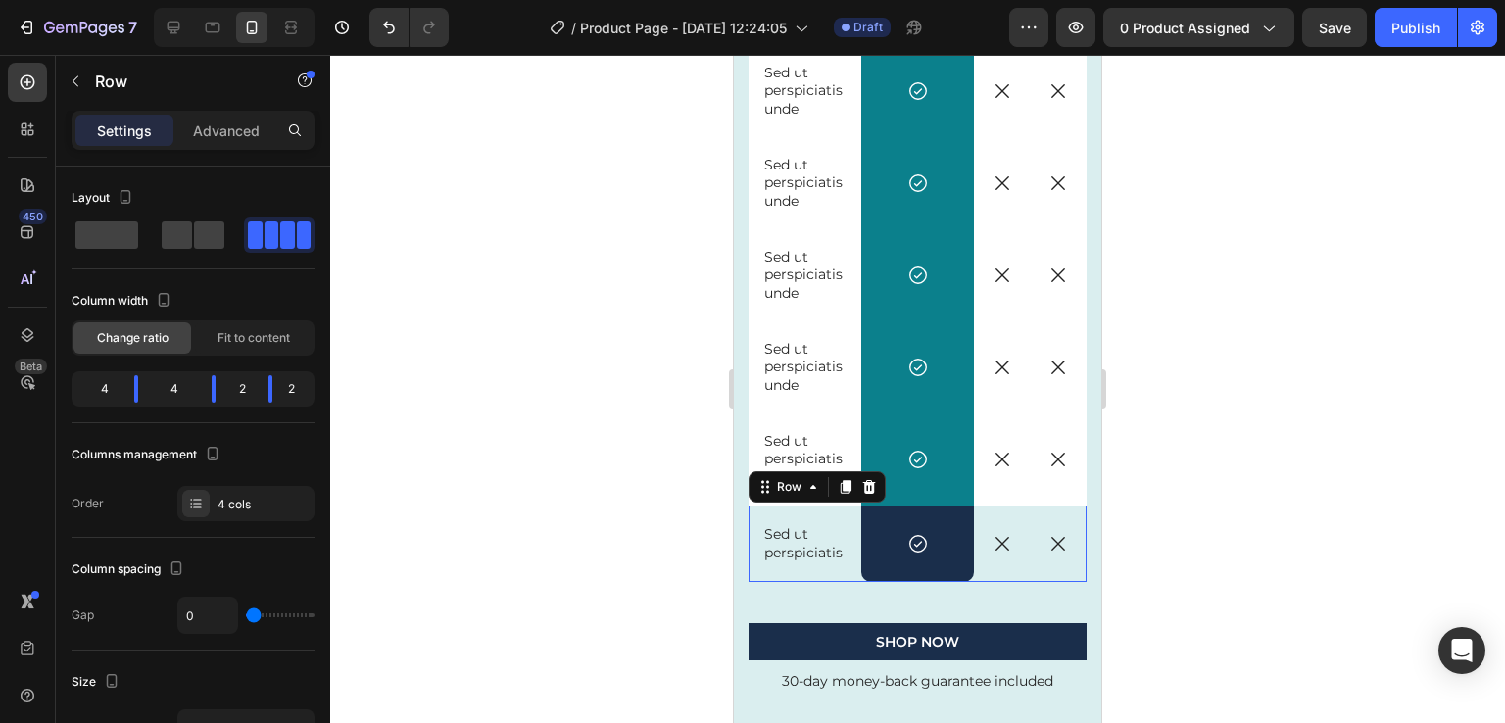
click at [840, 577] on div "Sed ut perspiciatis Text Block" at bounding box center [805, 544] width 113 height 76
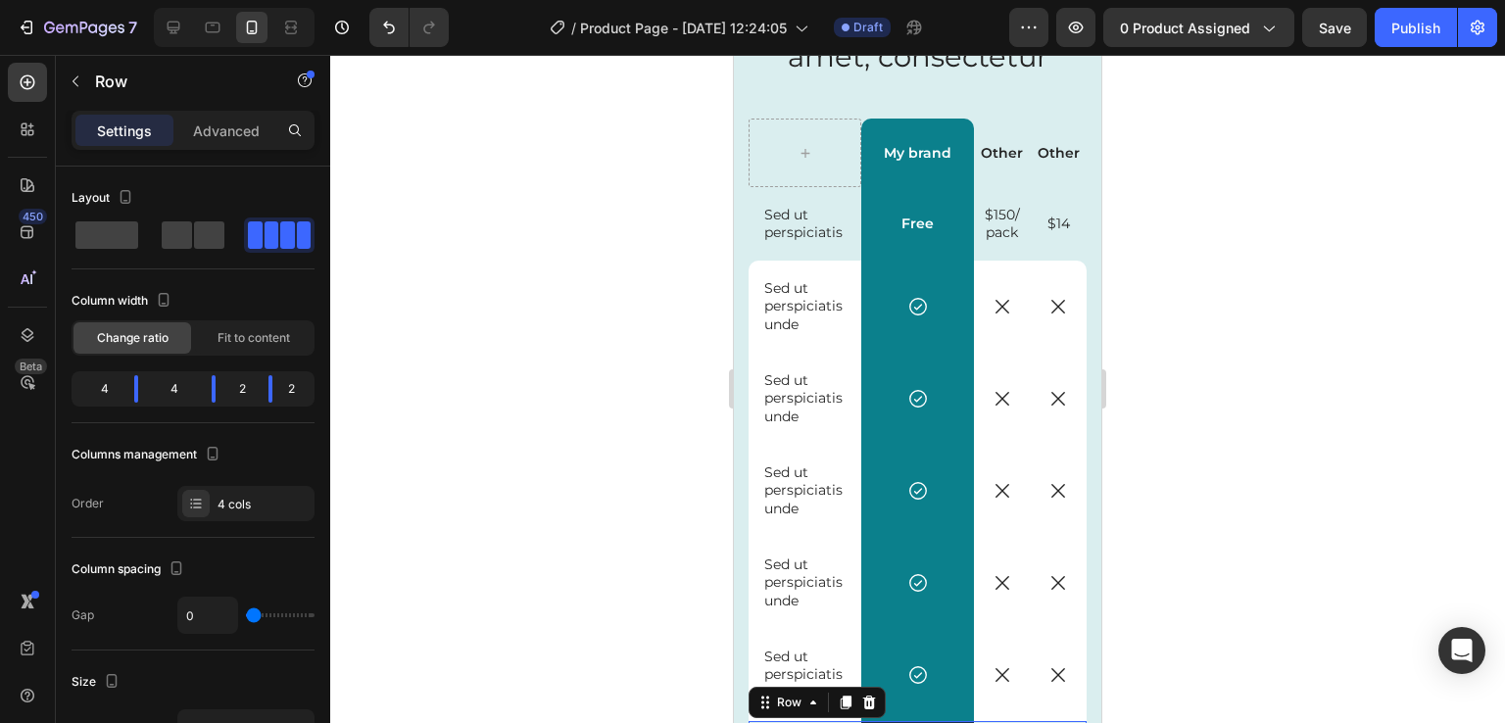
scroll to position [4831, 0]
click at [184, 23] on div at bounding box center [173, 27] width 31 height 31
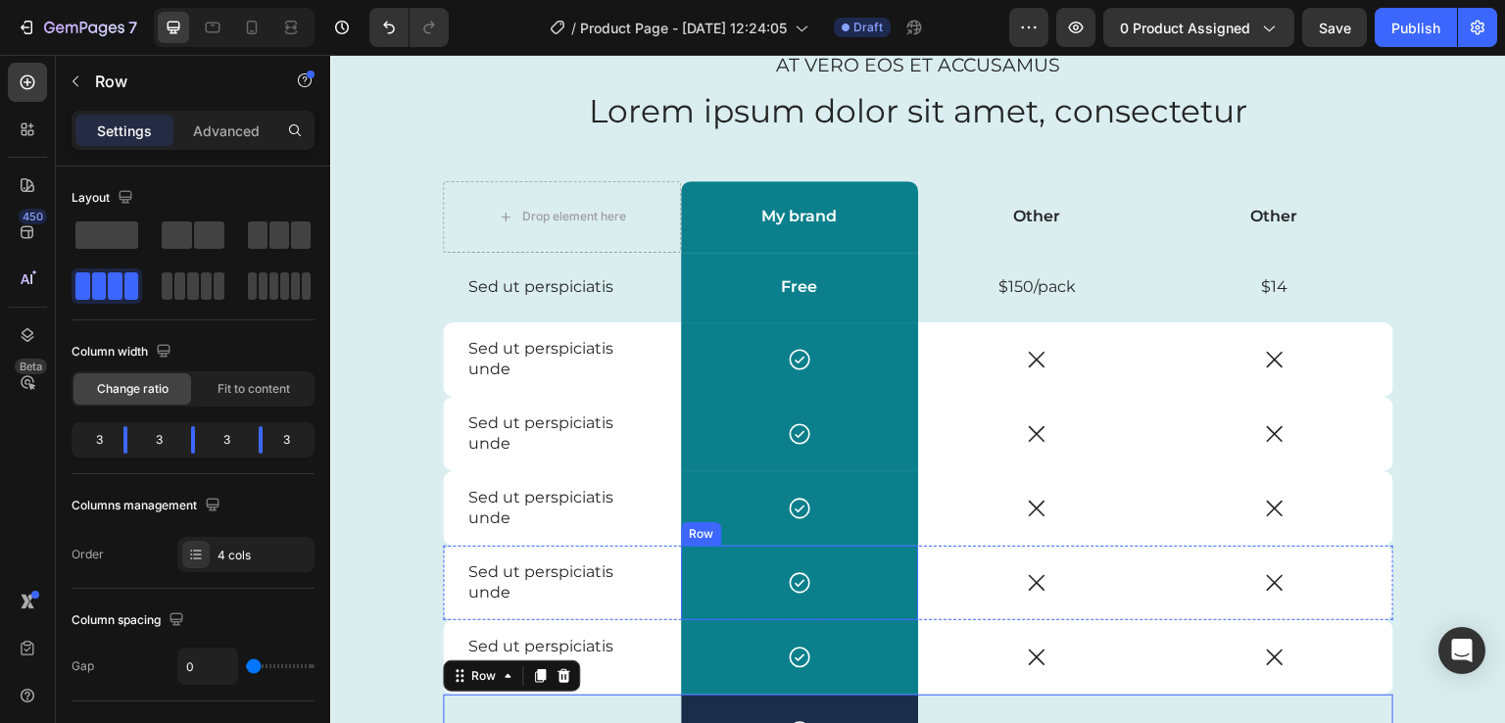
scroll to position [4851, 0]
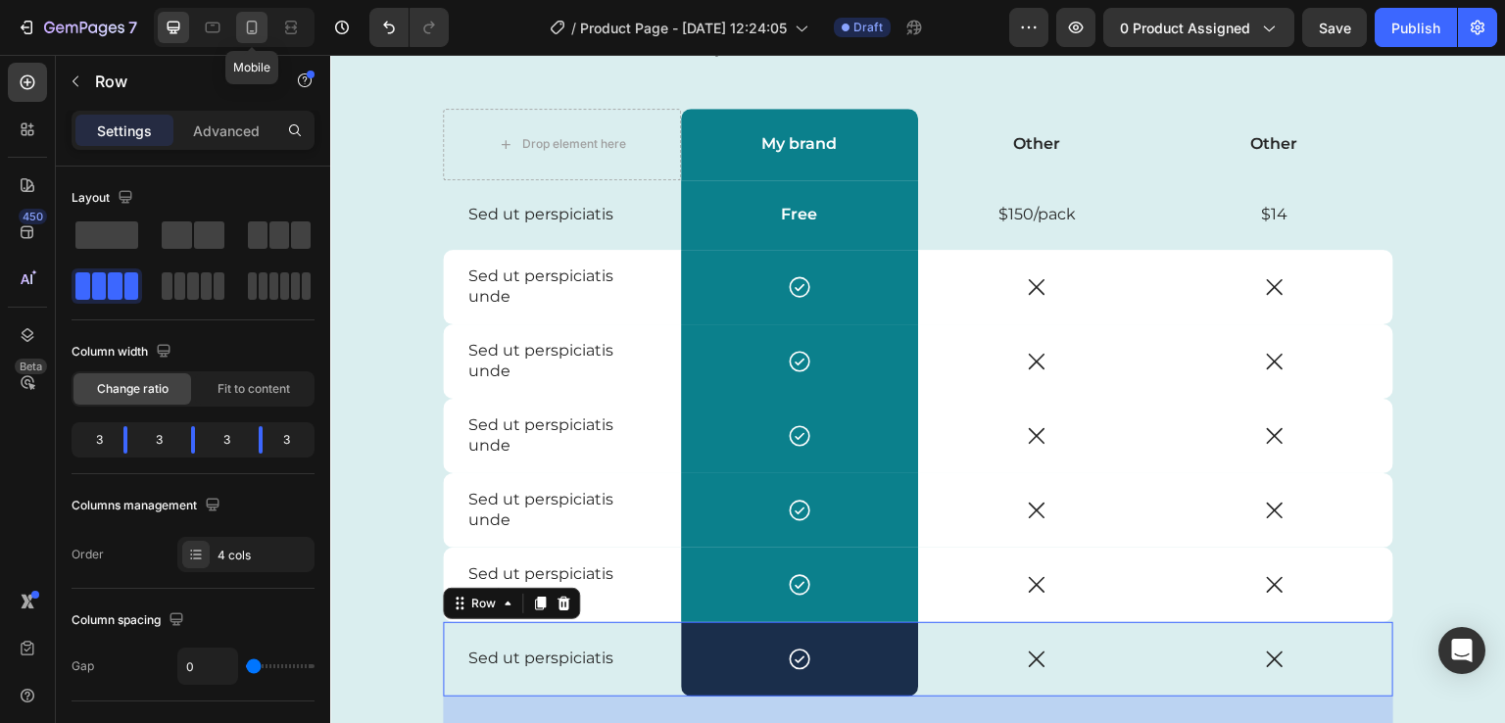
click at [255, 25] on icon at bounding box center [252, 28] width 11 height 14
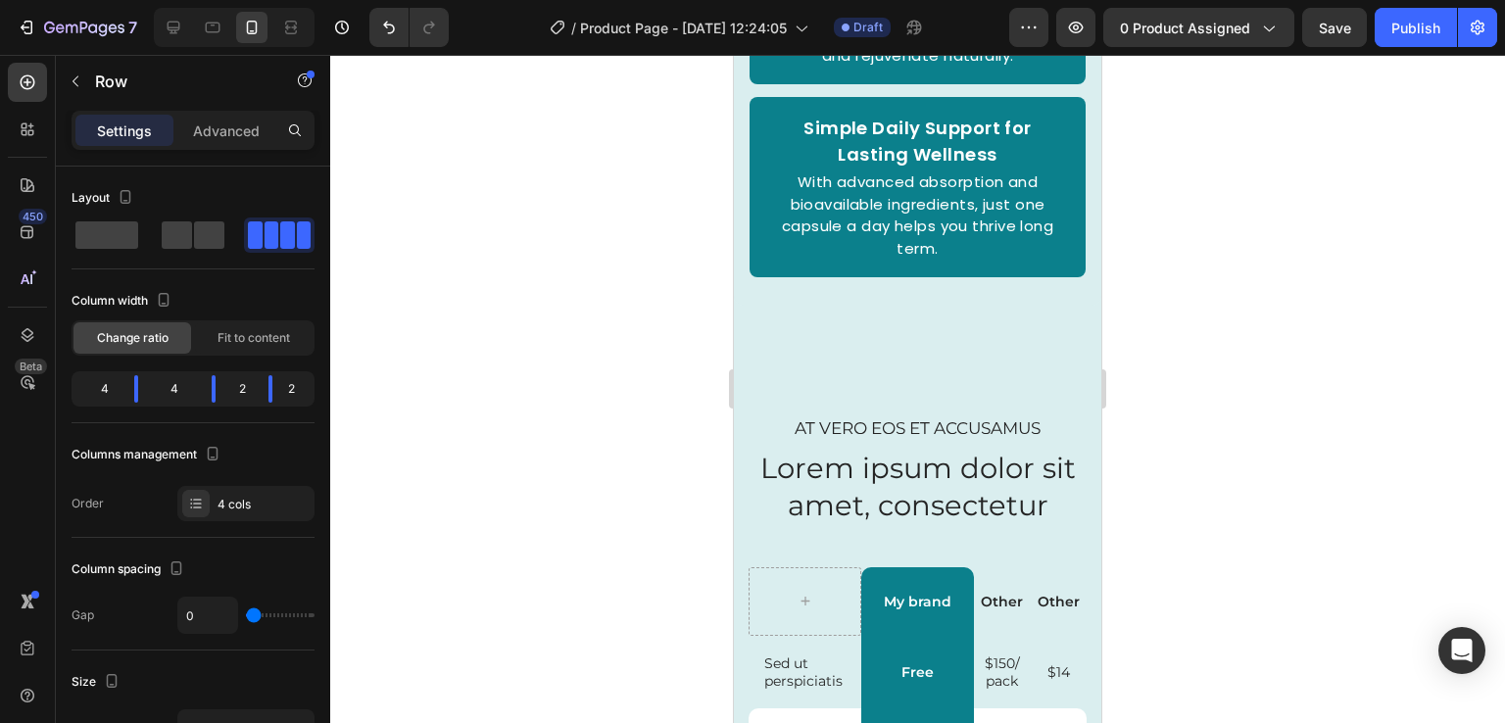
scroll to position [4364, 0]
click at [172, 27] on icon at bounding box center [174, 28] width 13 height 13
type input "1200"
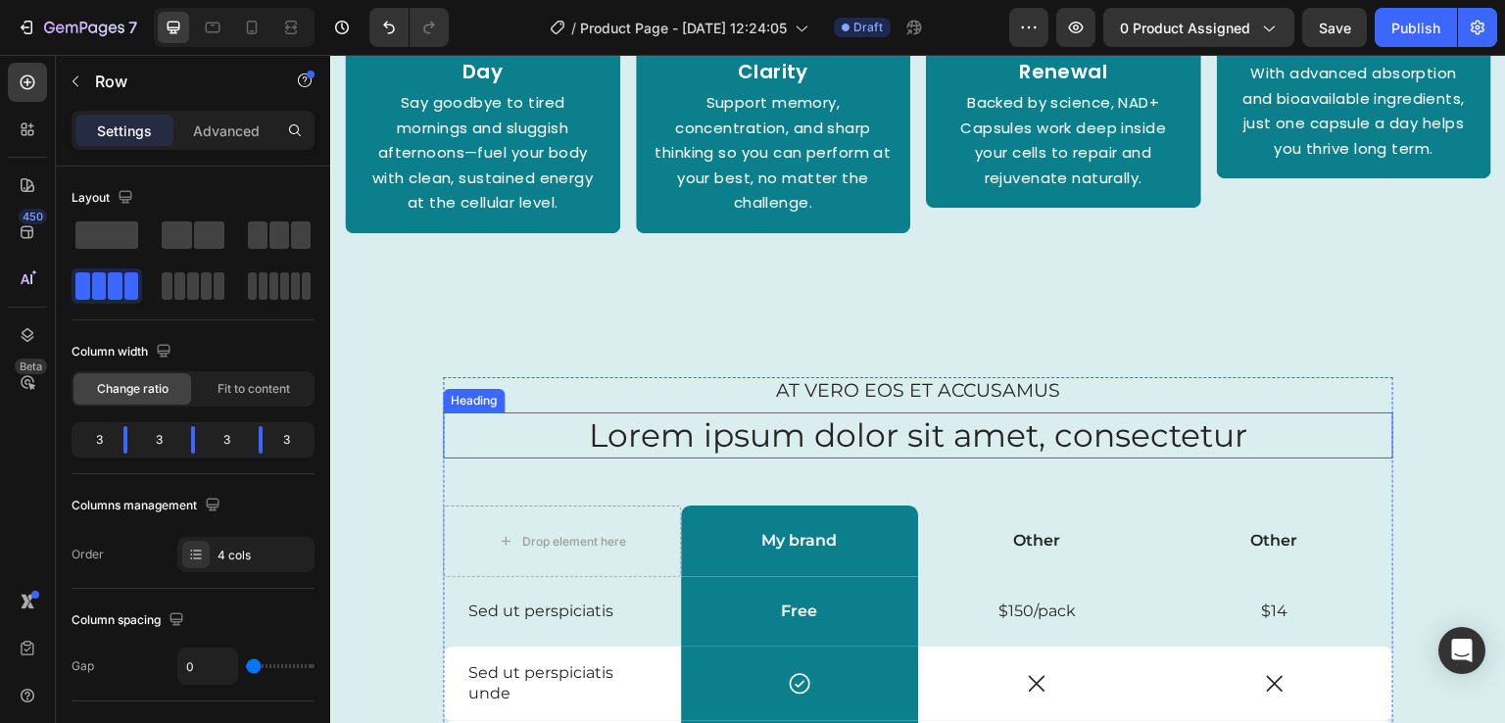
scroll to position [4298, 0]
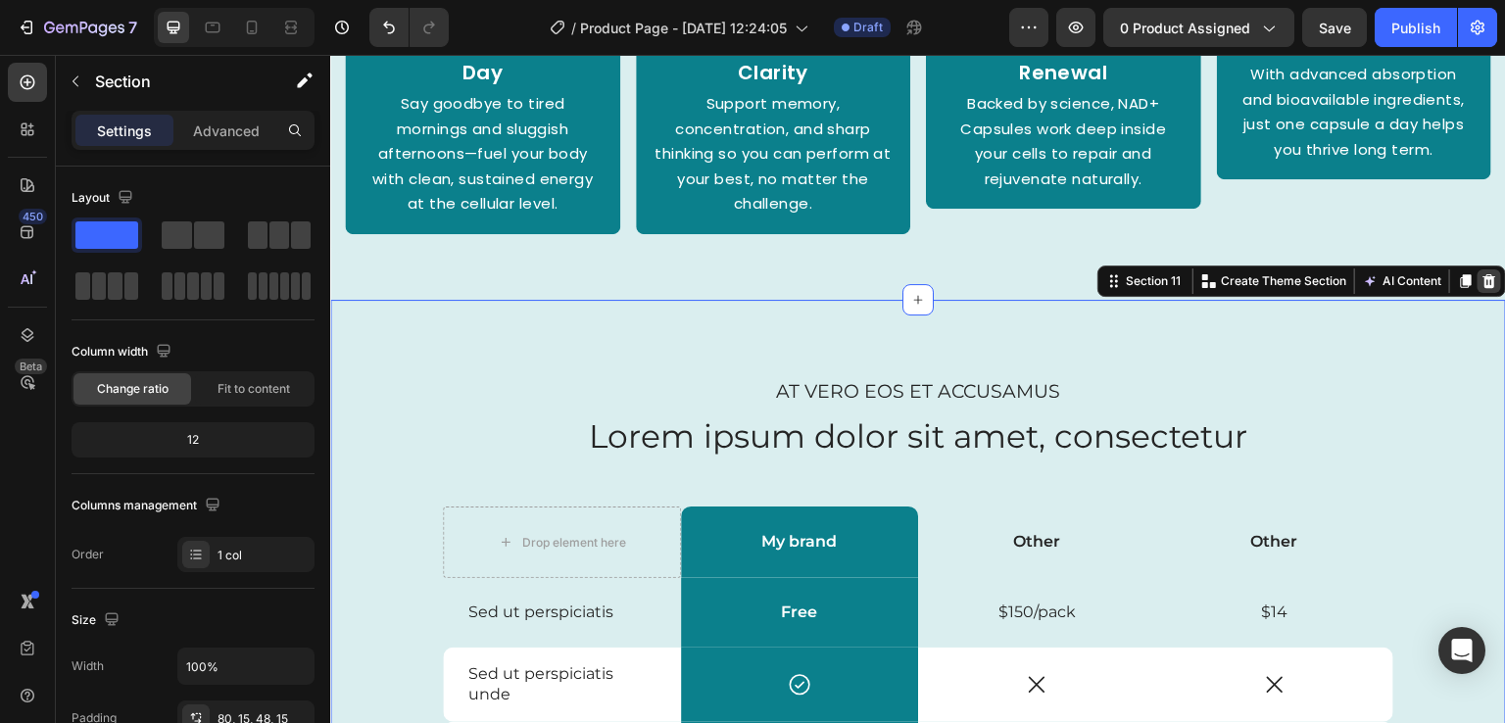
click at [1483, 275] on div at bounding box center [1490, 282] width 24 height 24
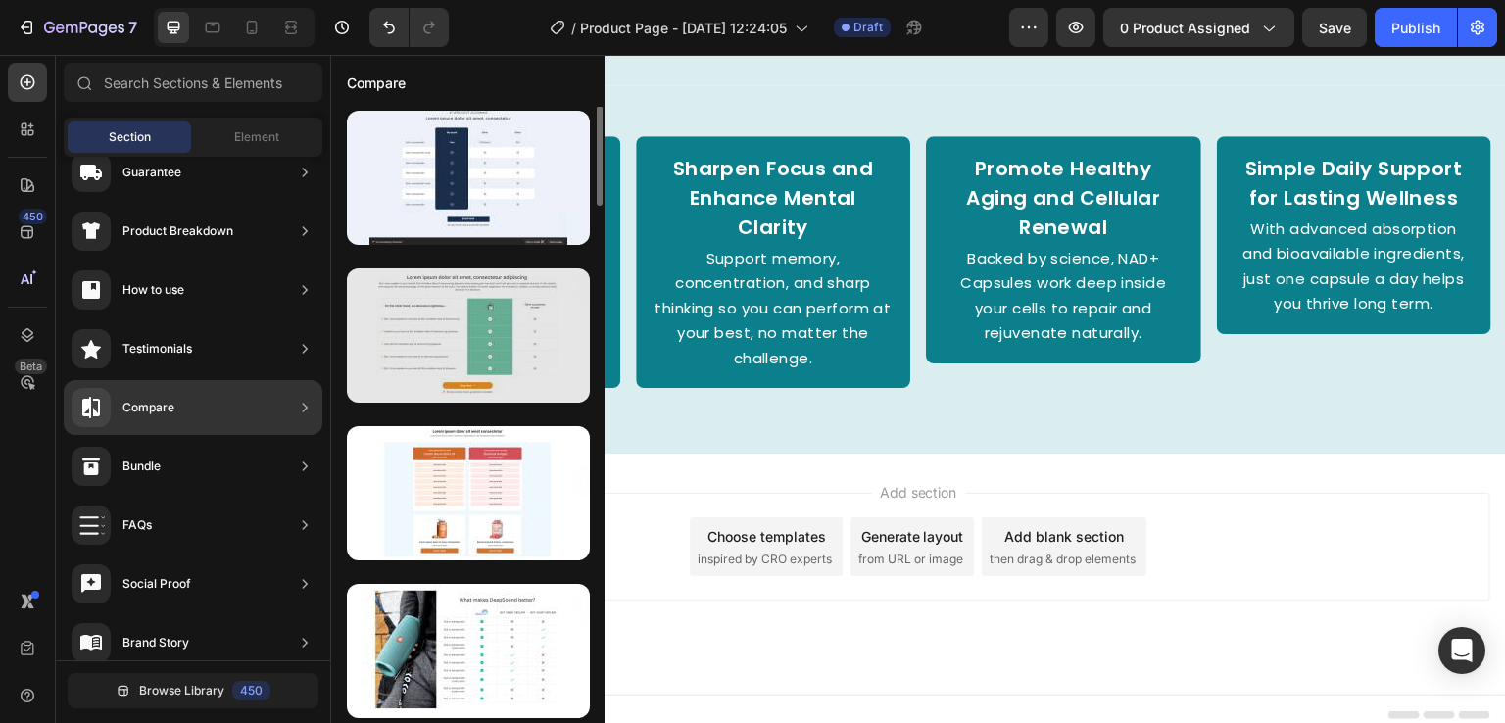
scroll to position [3418, 0]
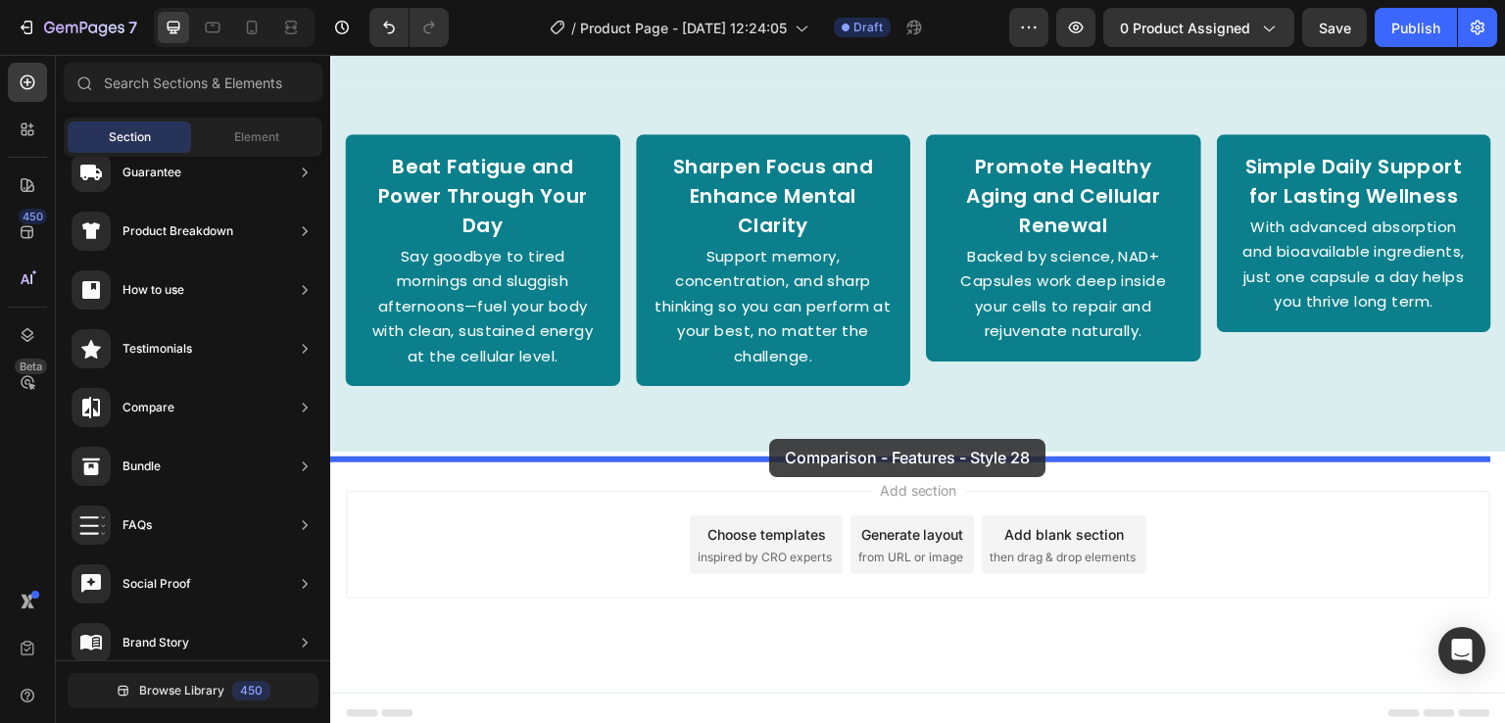
drag, startPoint x: 823, startPoint y: 249, endPoint x: 769, endPoint y: 439, distance: 197.6
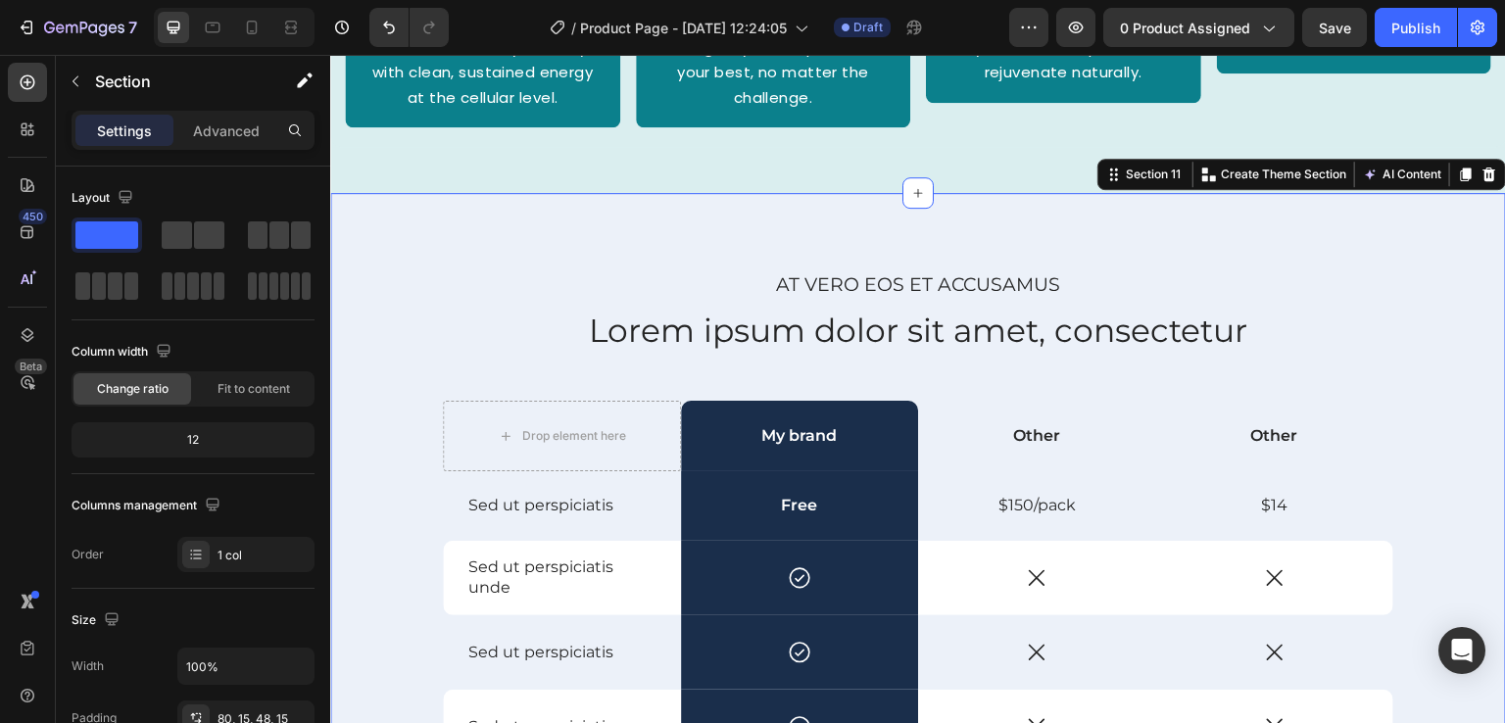
scroll to position [3755, 0]
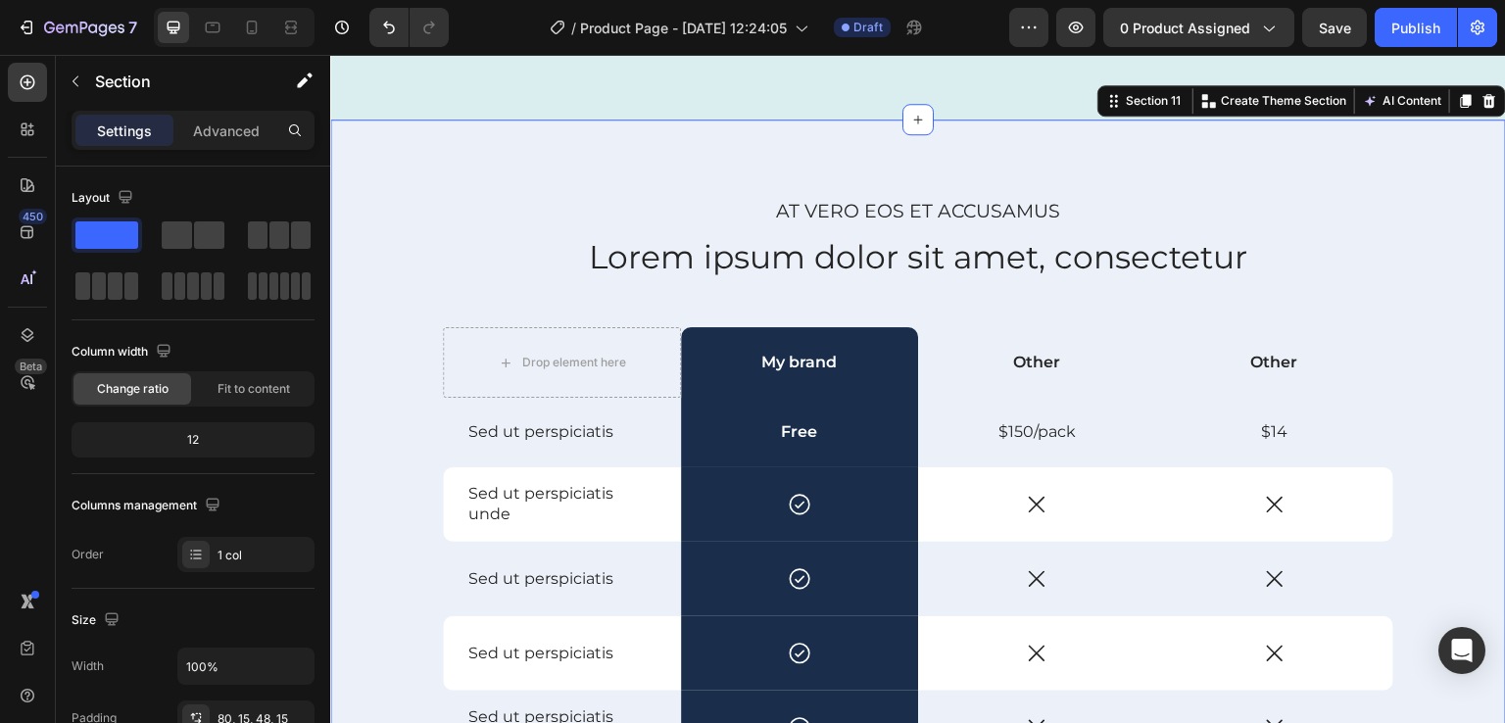
click at [380, 134] on div "At vero eos et accusamus Text Block Lorem ipsum dolor sit amet, consectetur Hea…" at bounding box center [918, 620] width 1176 height 1001
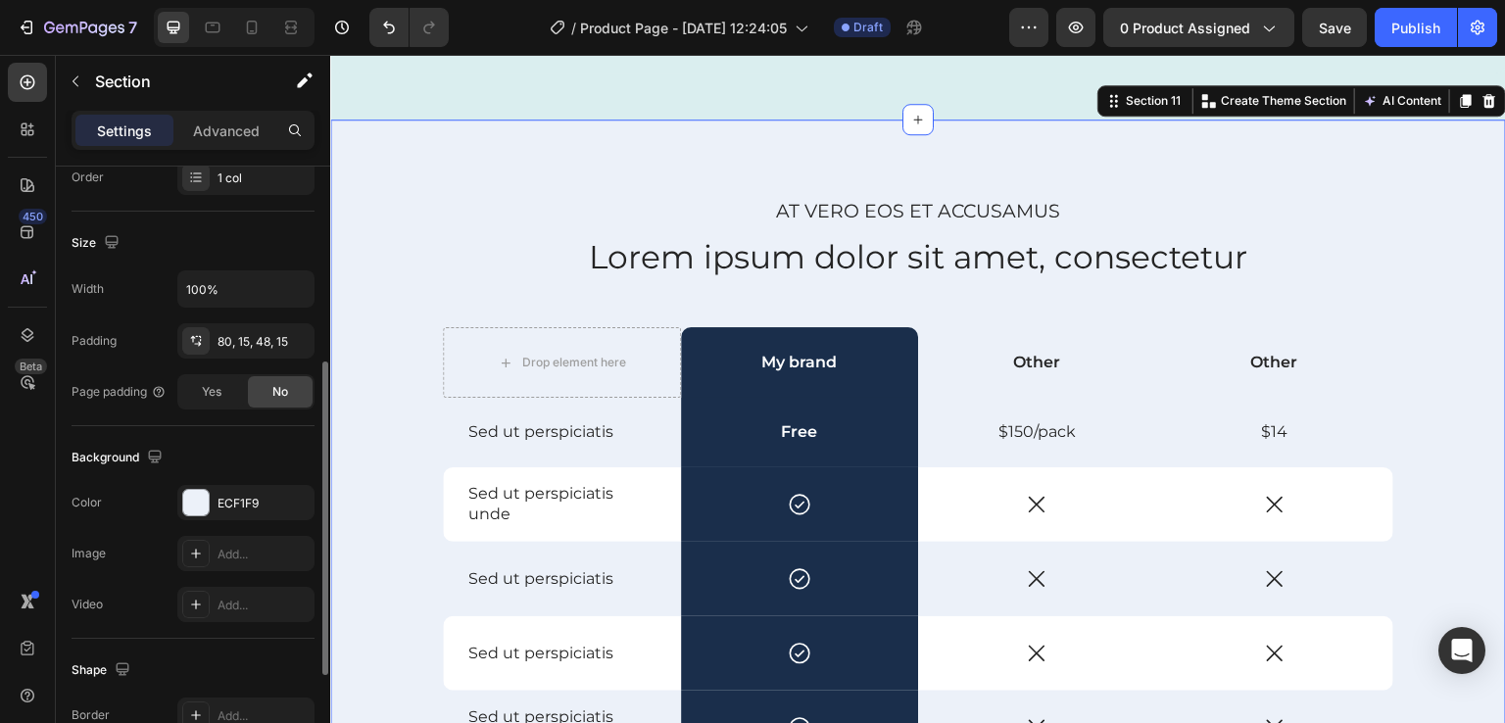
scroll to position [378, 0]
click at [194, 505] on div at bounding box center [195, 501] width 25 height 25
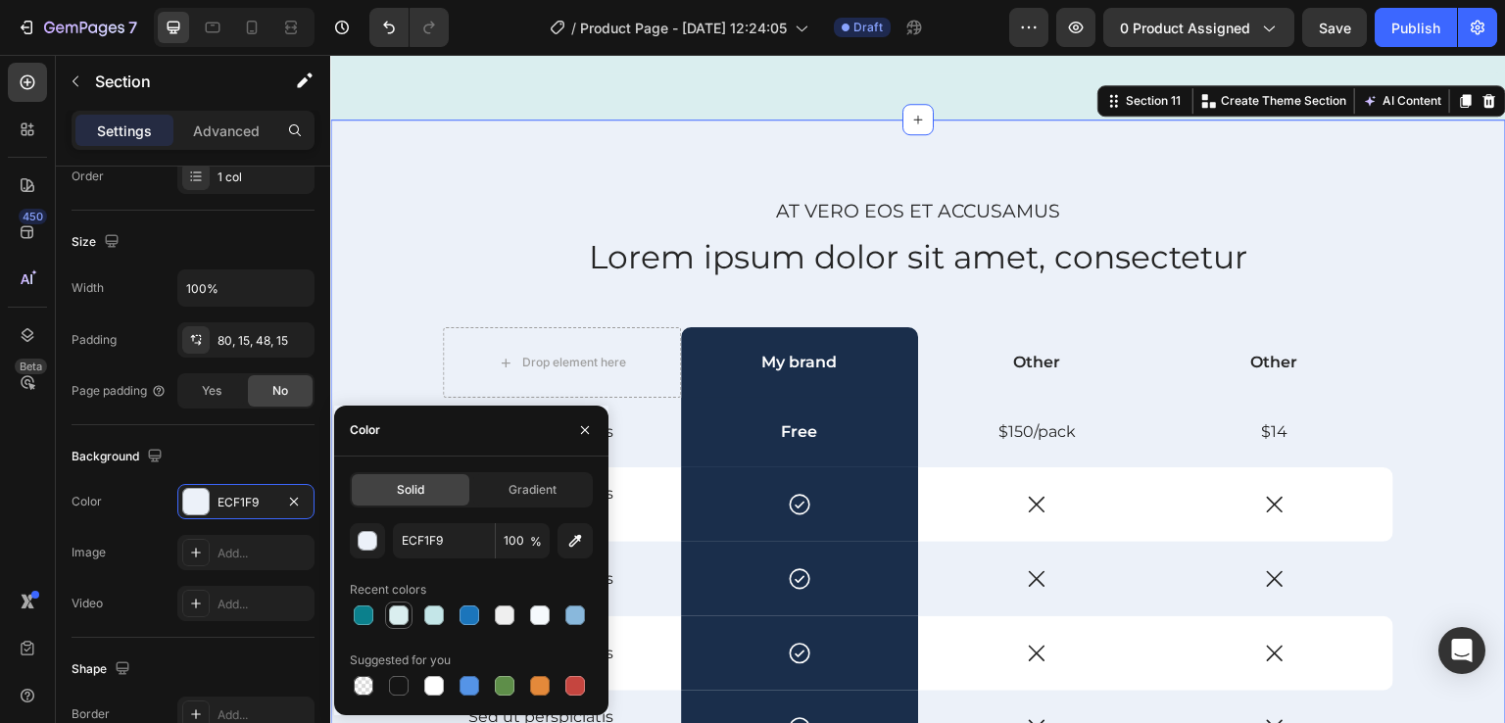
click at [392, 618] on div at bounding box center [399, 616] width 20 height 20
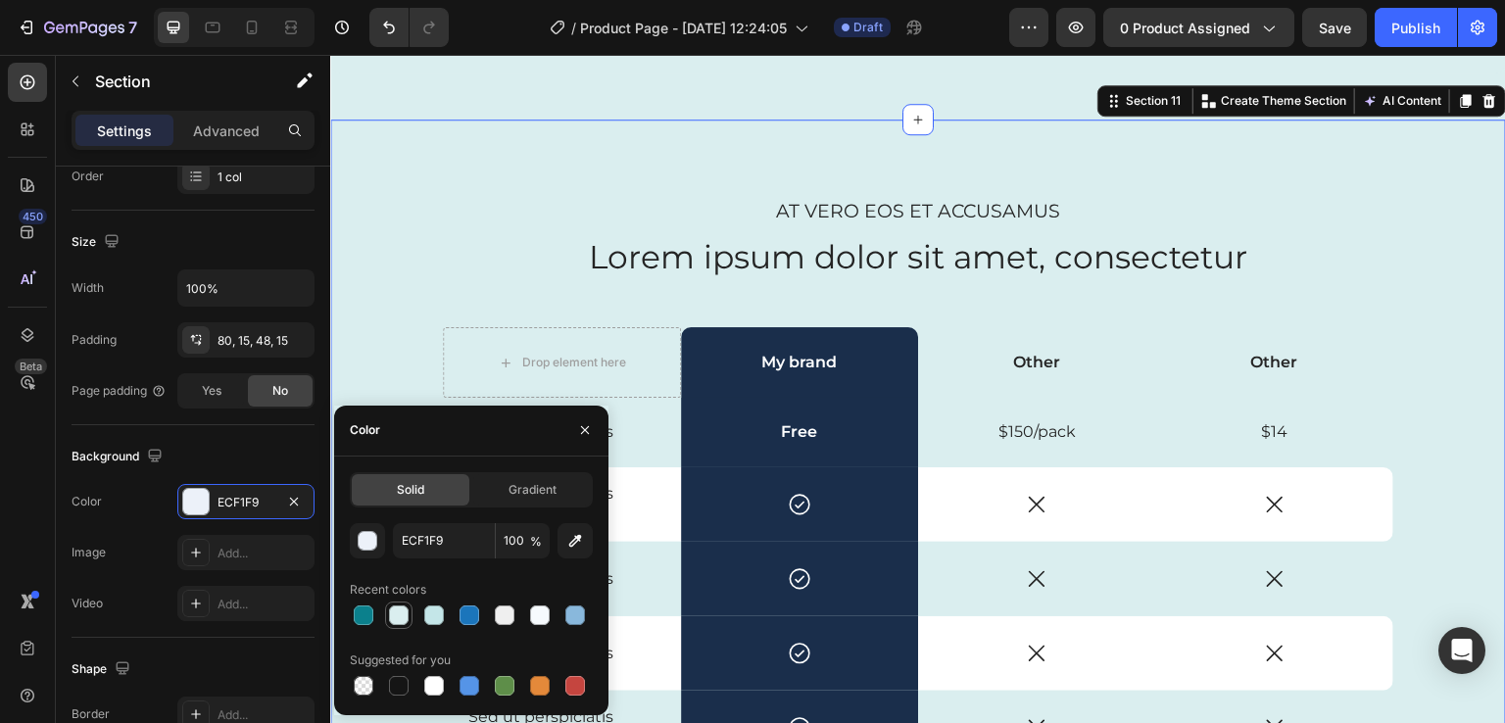
type input "DAEEEF"
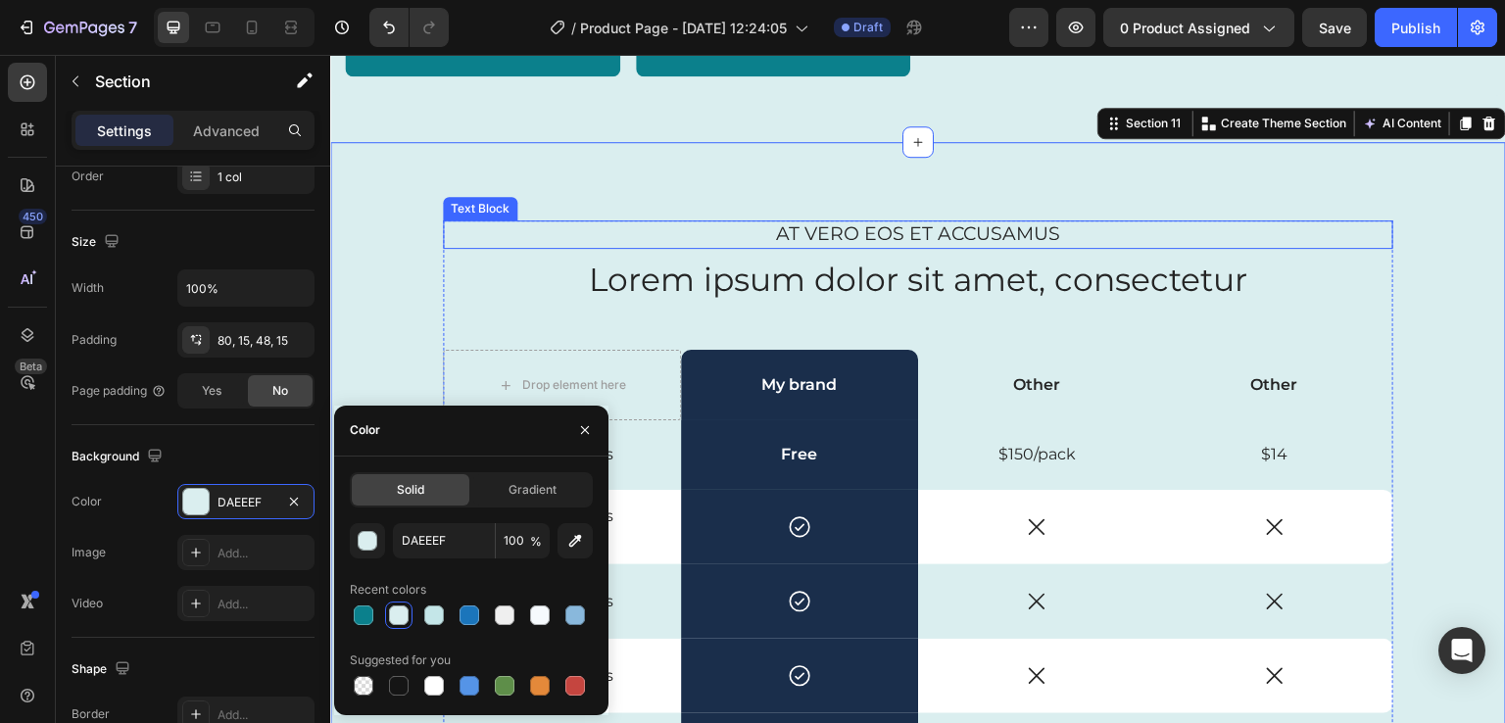
click at [691, 245] on p "At vero eos et accusamus" at bounding box center [918, 234] width 947 height 25
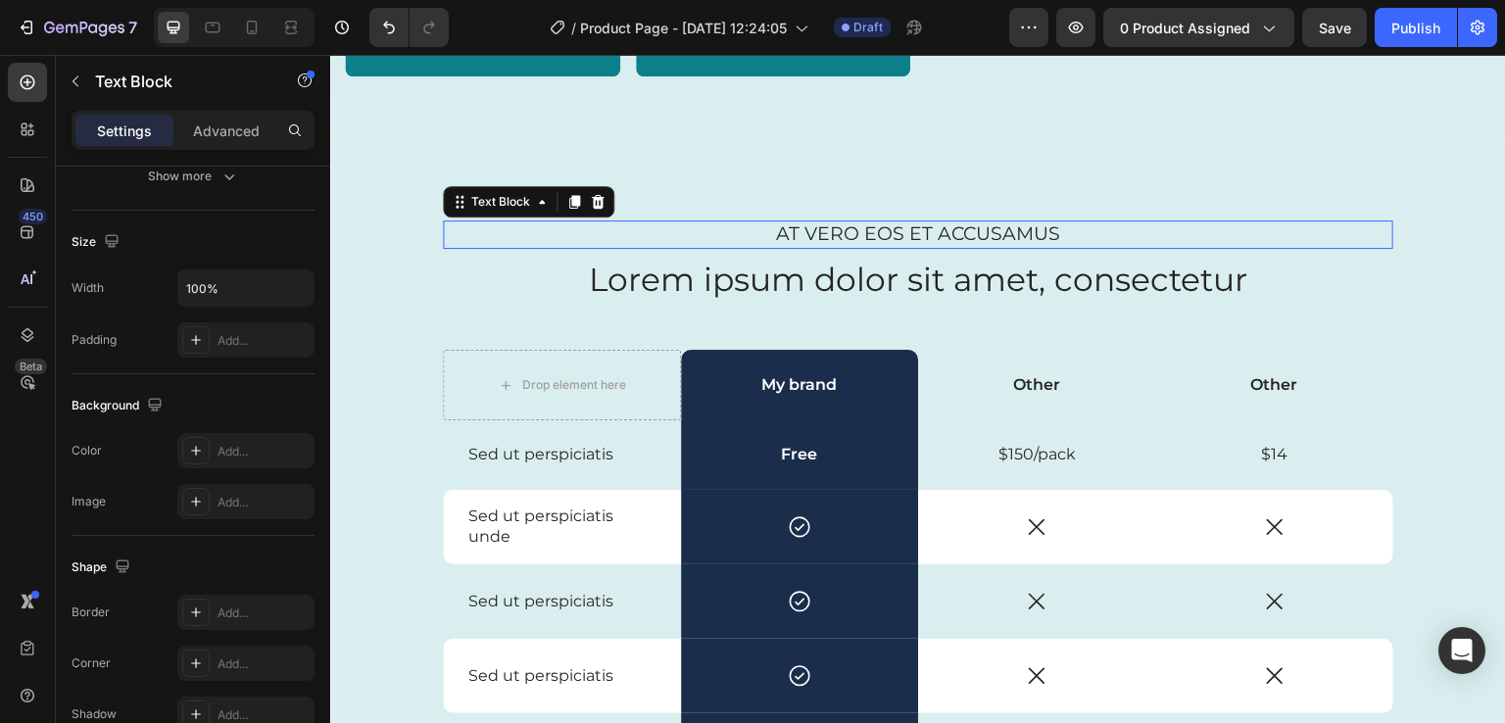
scroll to position [0, 0]
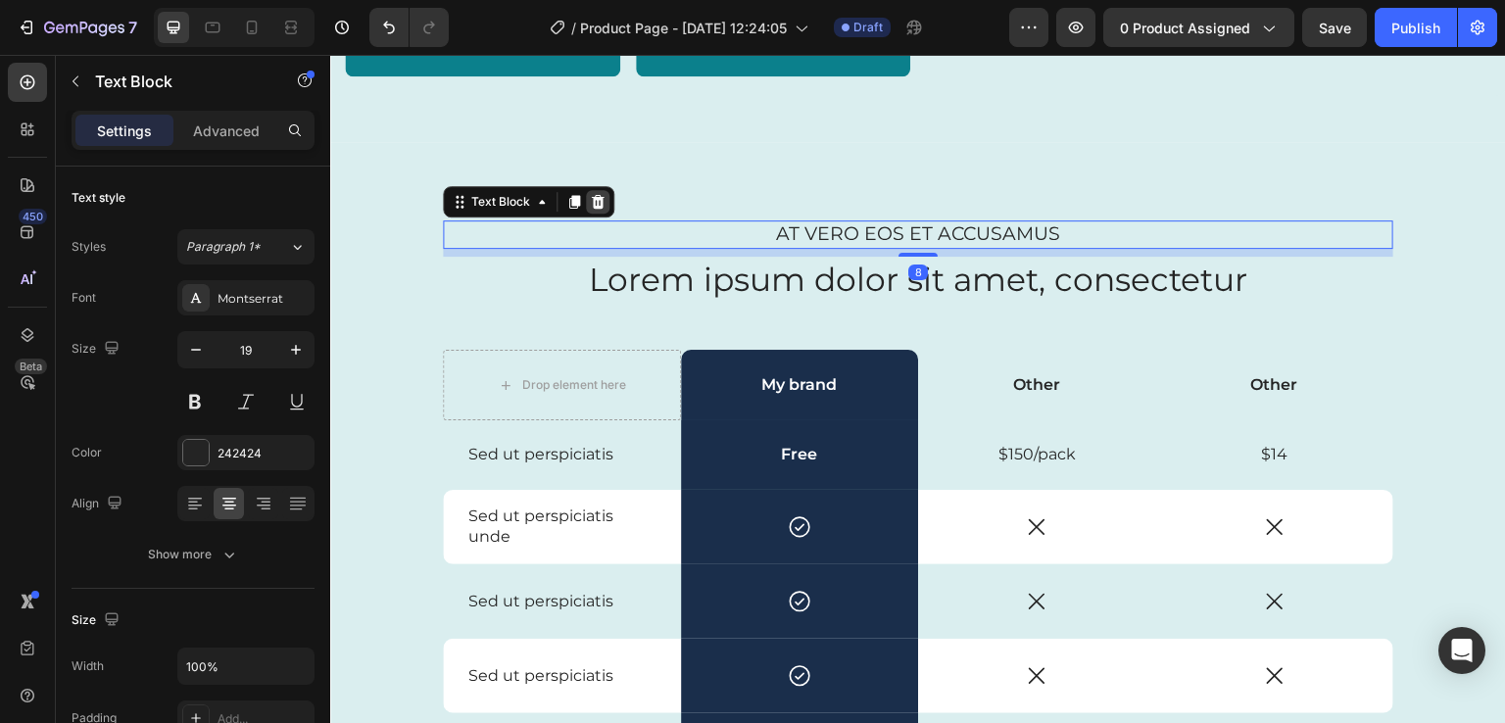
click at [592, 201] on icon at bounding box center [598, 202] width 13 height 14
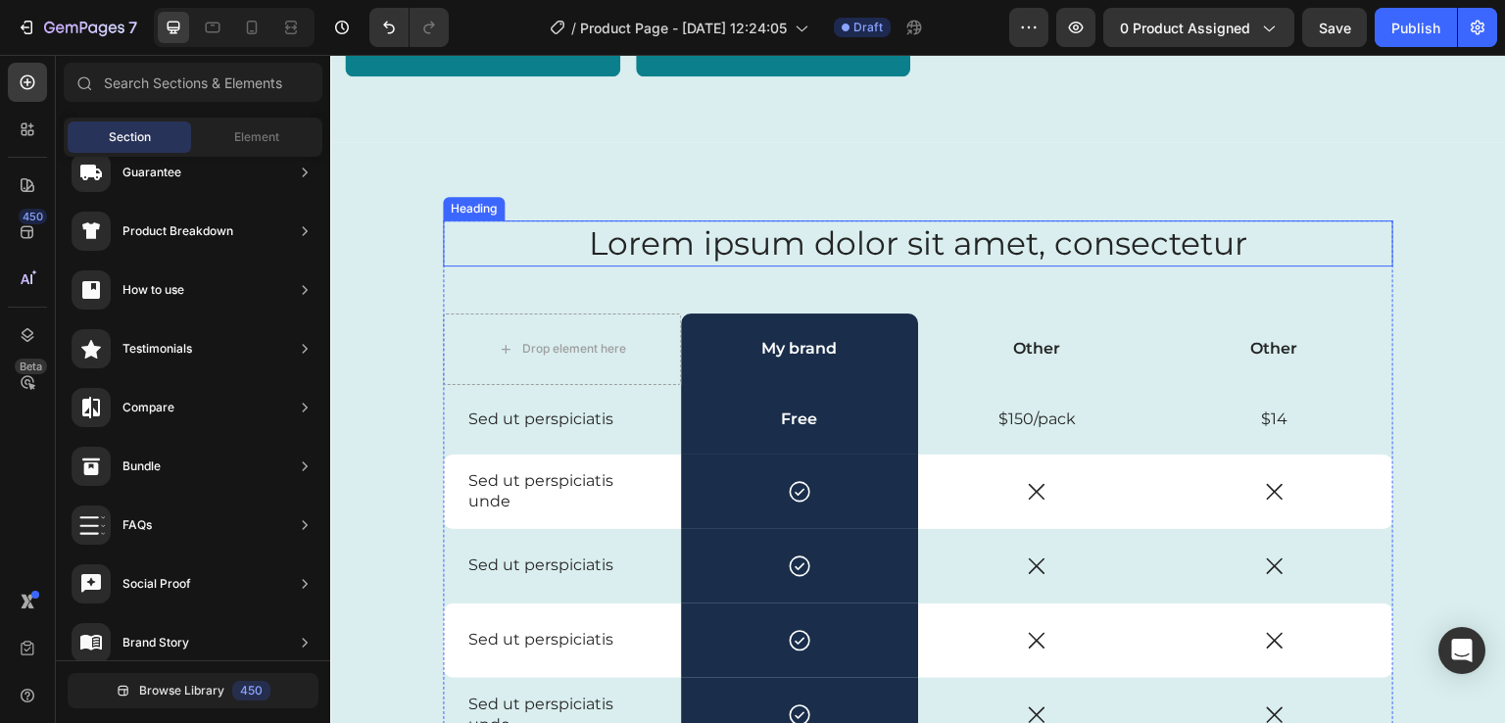
click at [725, 256] on h2 "Lorem ipsum dolor sit amet, consectetur" at bounding box center [918, 244] width 951 height 46
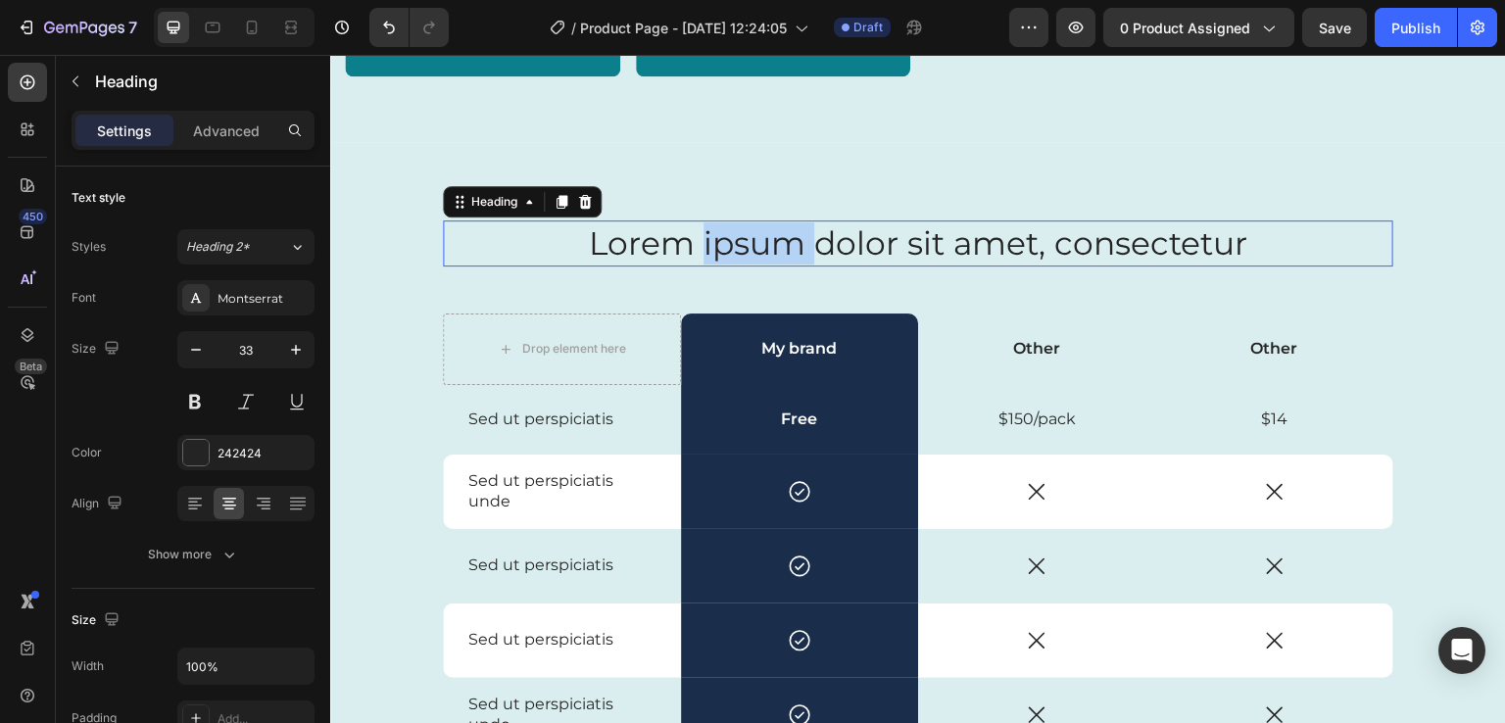
click at [725, 256] on h2 "Lorem ipsum dolor sit amet, consectetur" at bounding box center [918, 244] width 951 height 46
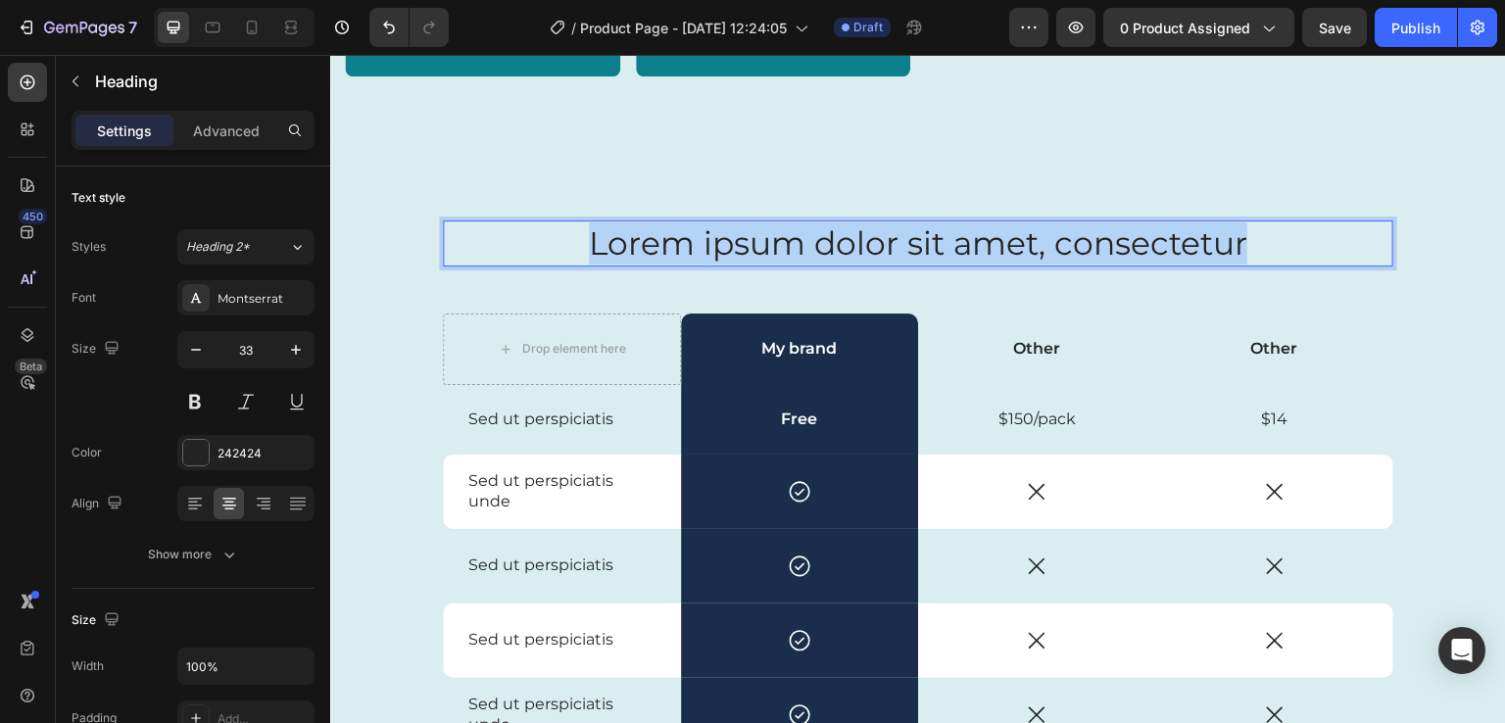
click at [725, 256] on p "Lorem ipsum dolor sit amet, consectetur" at bounding box center [918, 243] width 947 height 42
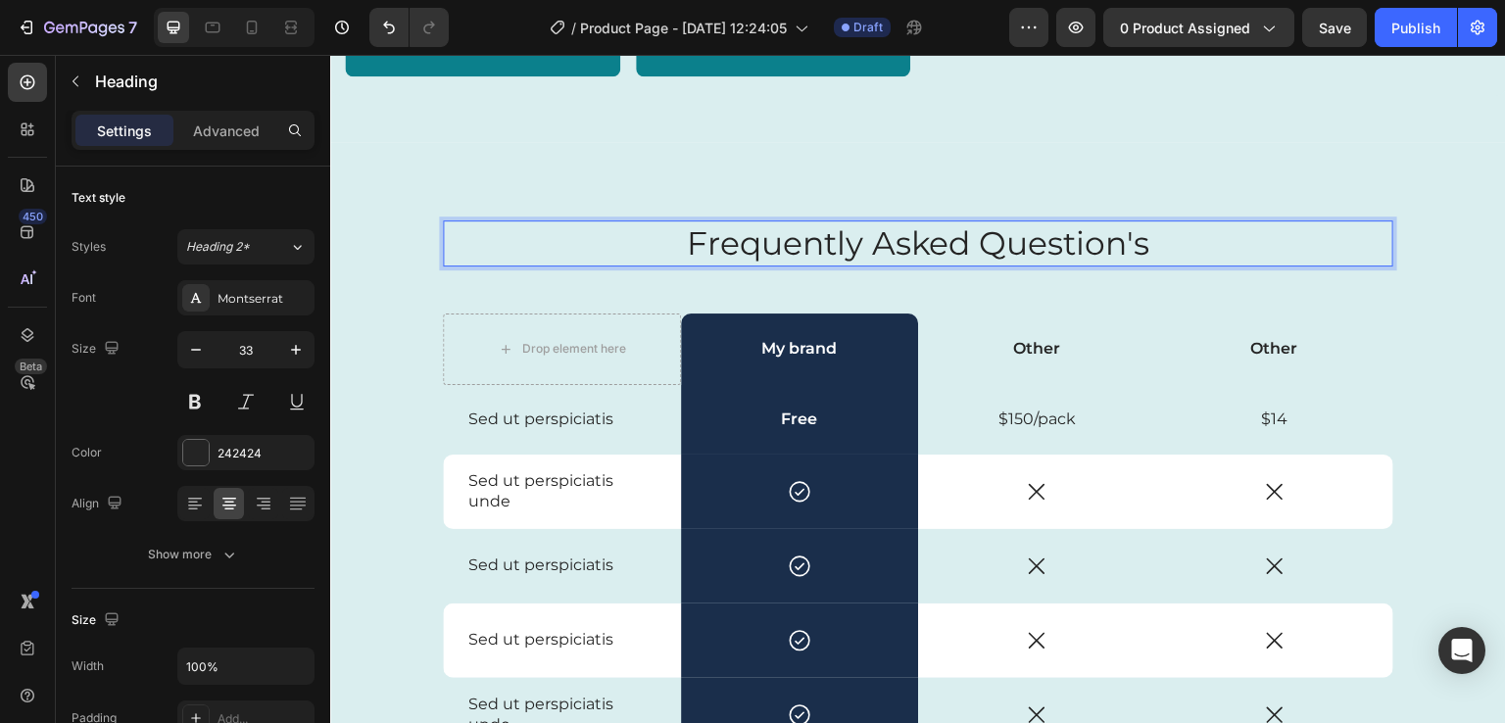
click at [900, 256] on p "Frequently Asked Question's" at bounding box center [918, 243] width 947 height 42
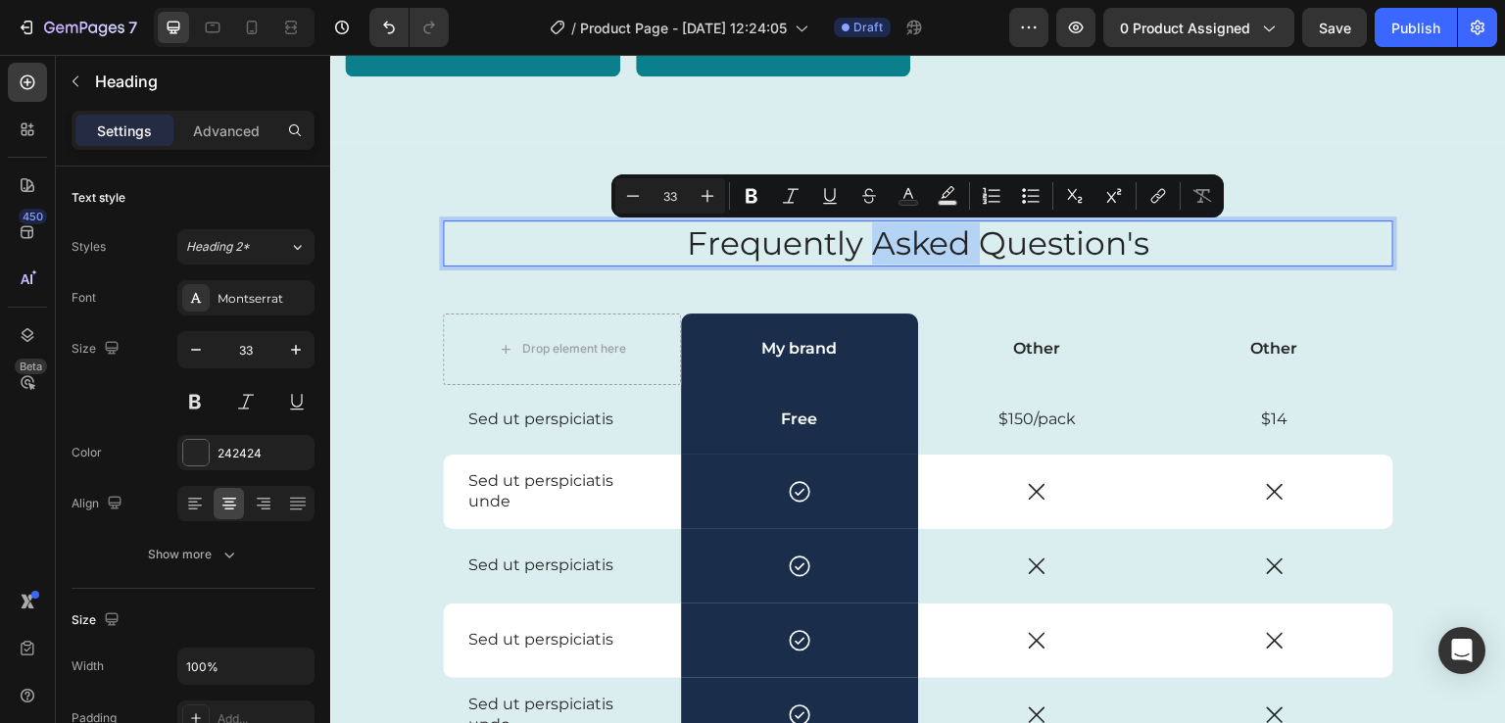
click at [900, 256] on p "Frequently Asked Question's" at bounding box center [918, 243] width 947 height 42
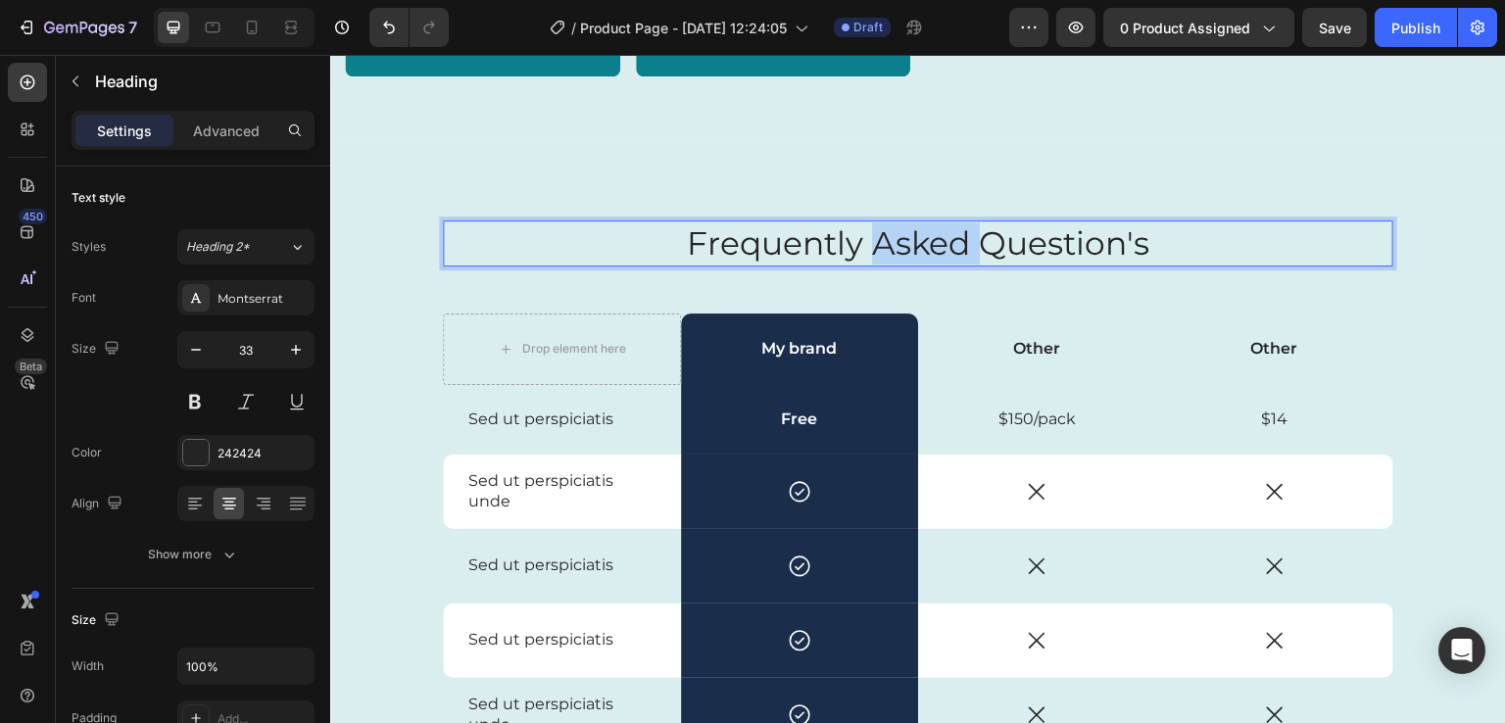
click at [900, 256] on p "Frequently Asked Question's" at bounding box center [918, 243] width 947 height 42
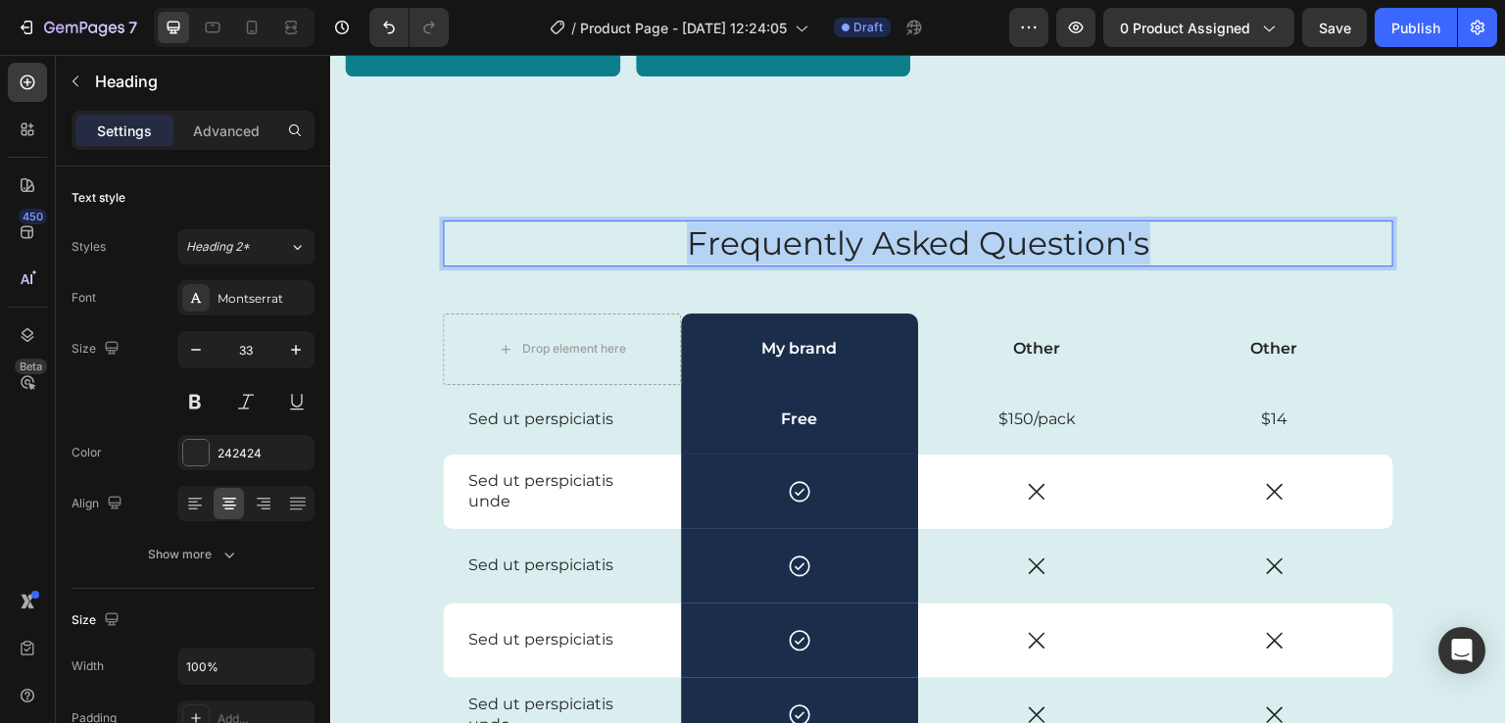
click at [900, 256] on p "Frequently Asked Question's" at bounding box center [918, 243] width 947 height 42
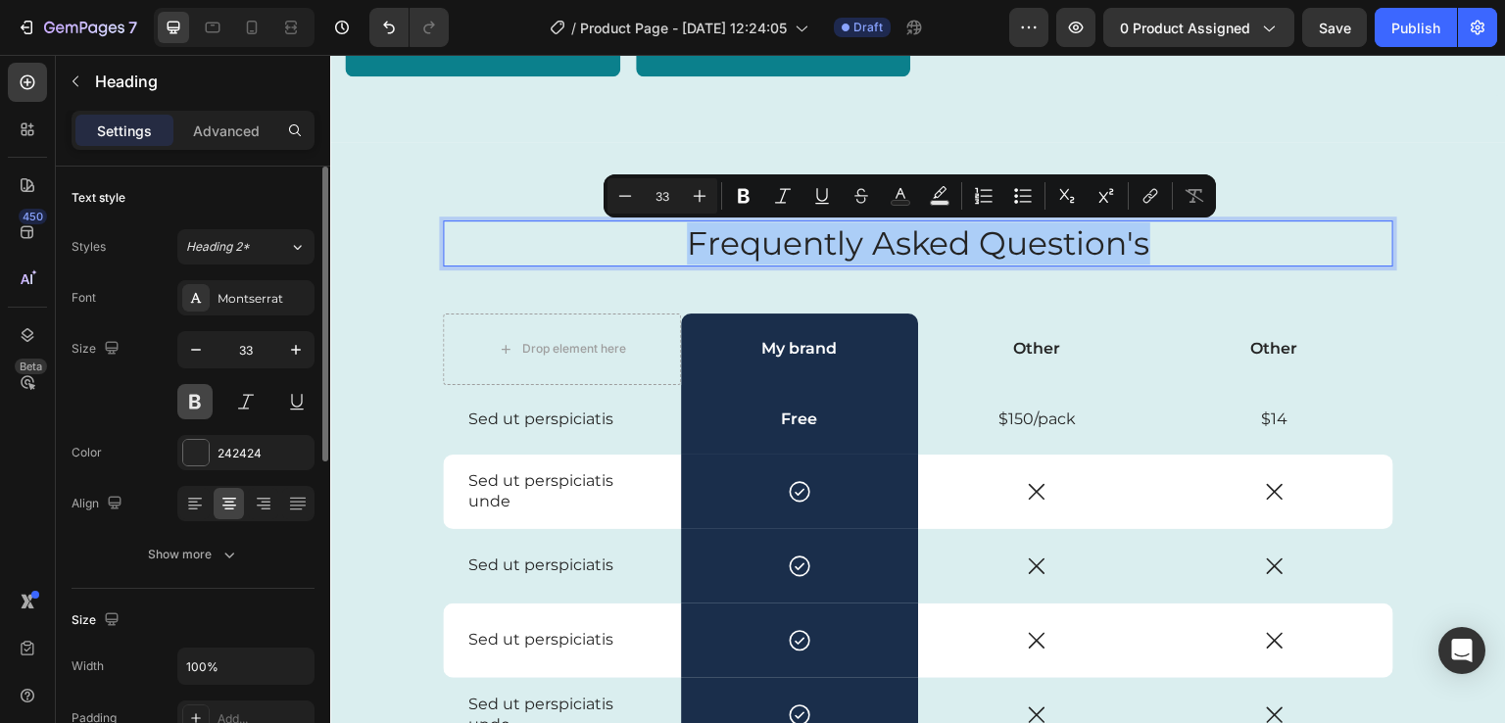
click at [199, 406] on button at bounding box center [194, 401] width 35 height 35
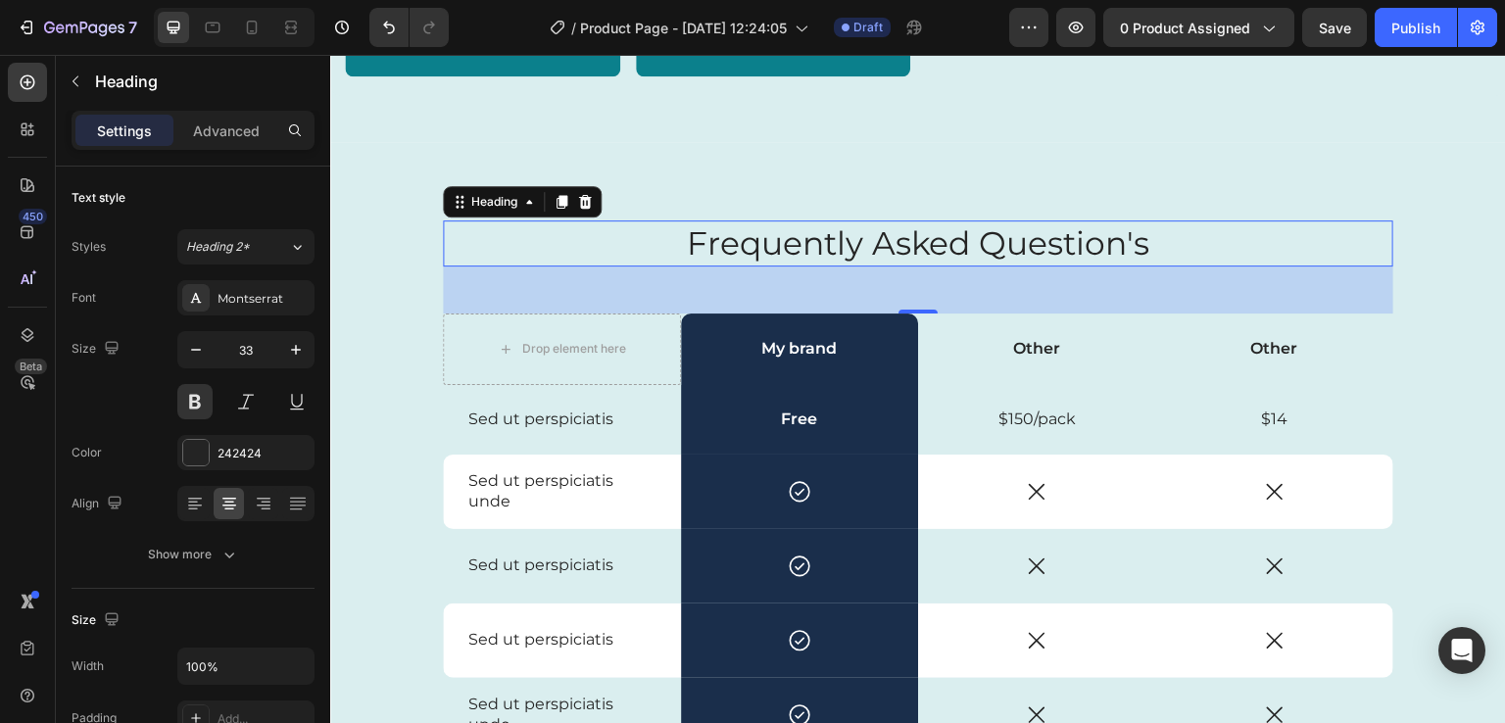
click at [711, 232] on p "Frequently Asked Question's" at bounding box center [918, 243] width 947 height 42
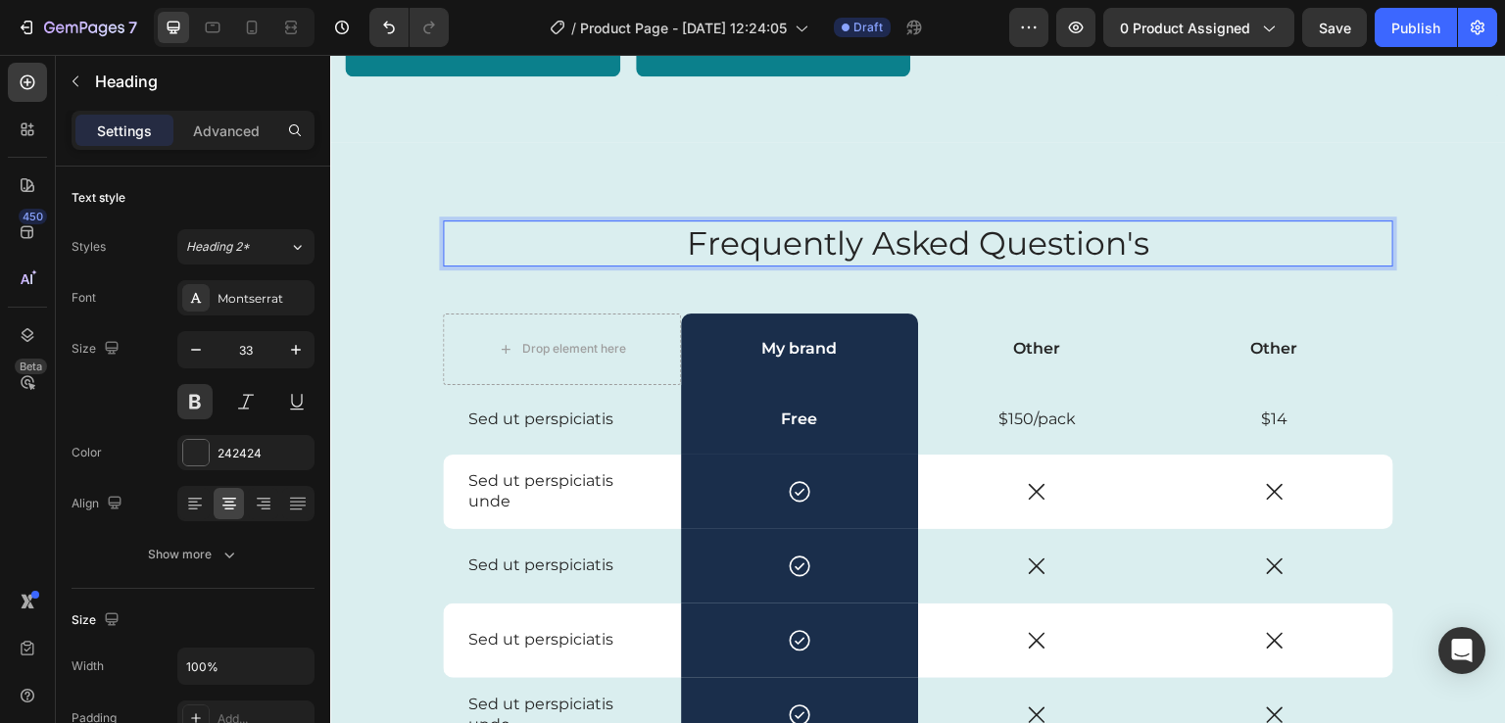
click at [685, 243] on p "Frequently Asked Question's" at bounding box center [918, 243] width 947 height 42
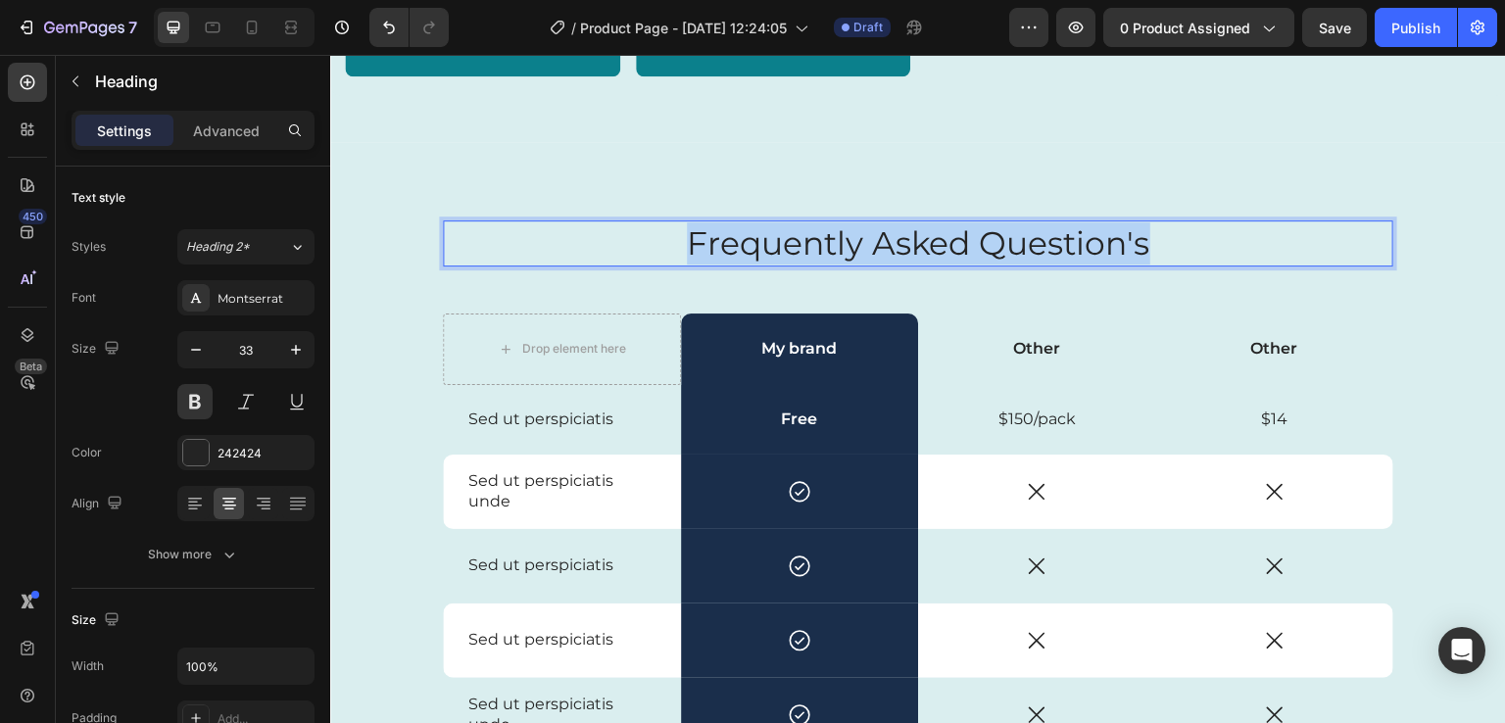
click at [685, 243] on p "Frequently Asked Question's" at bounding box center [918, 243] width 947 height 42
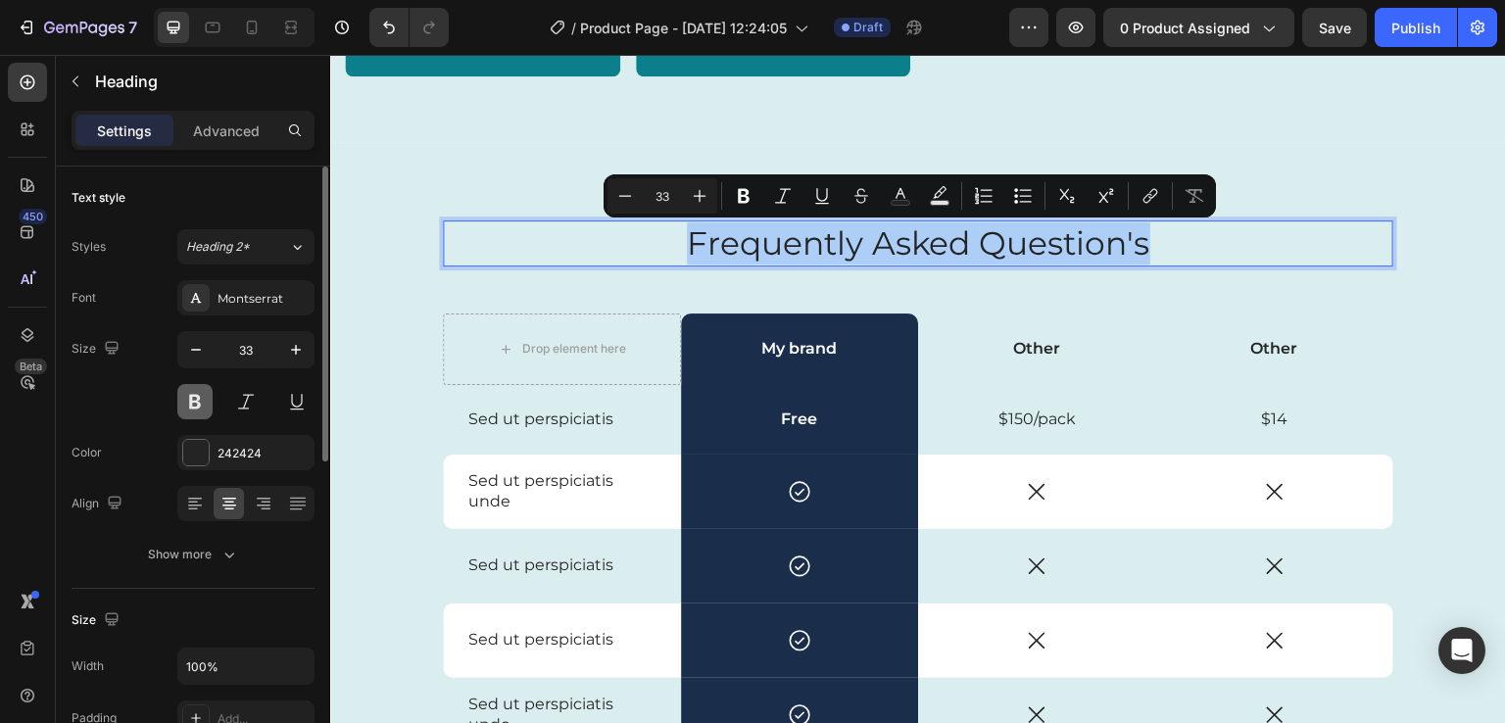
click at [195, 397] on button at bounding box center [194, 401] width 35 height 35
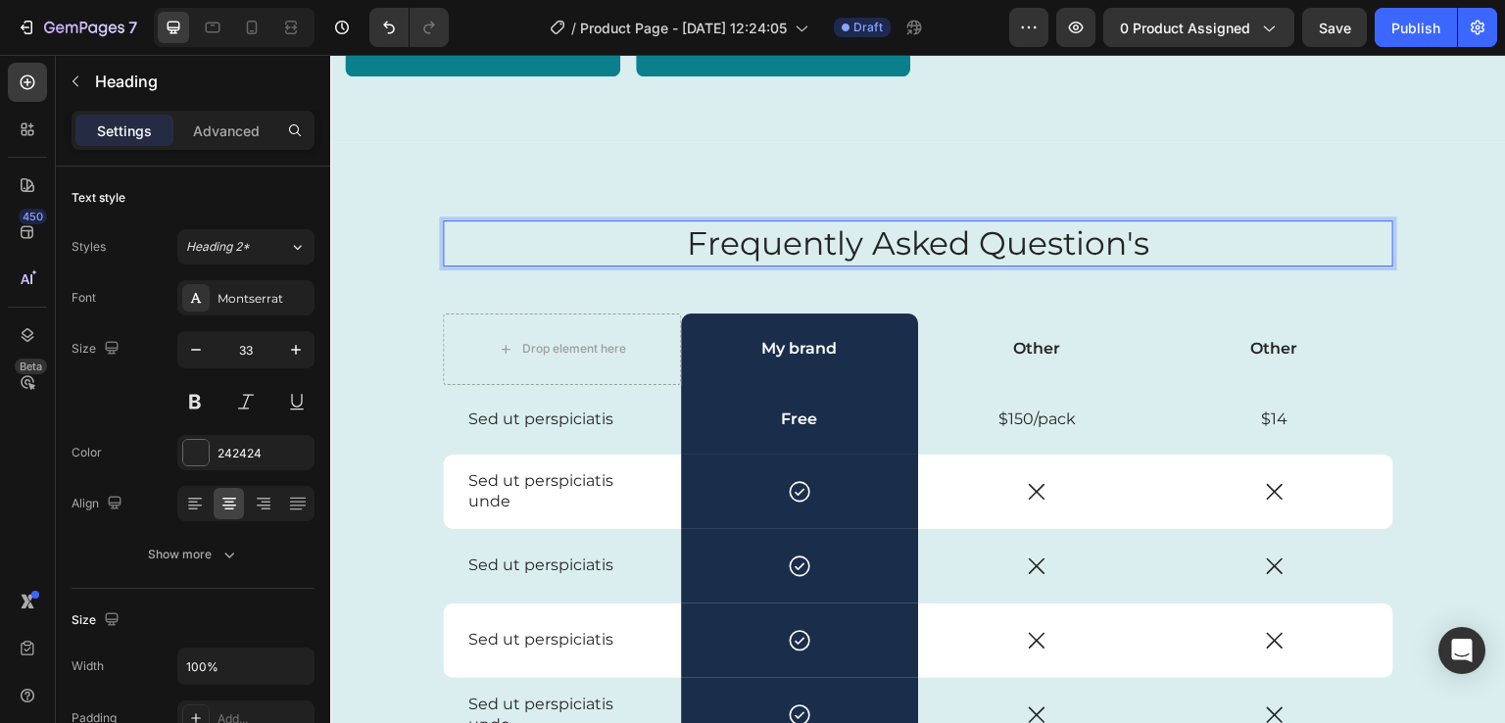
click at [785, 244] on p "Frequently Asked Question's" at bounding box center [918, 243] width 947 height 42
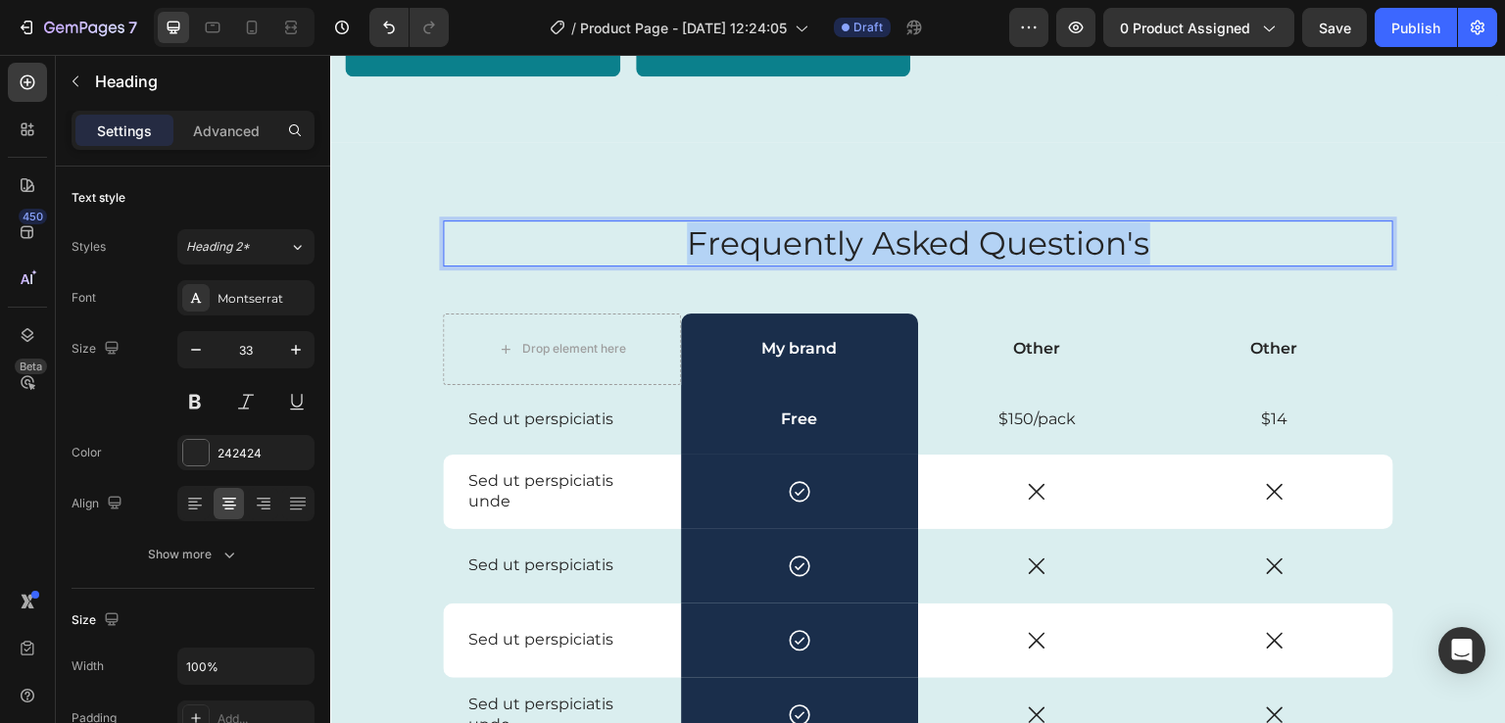
click at [785, 244] on p "Frequently Asked Question's" at bounding box center [918, 243] width 947 height 42
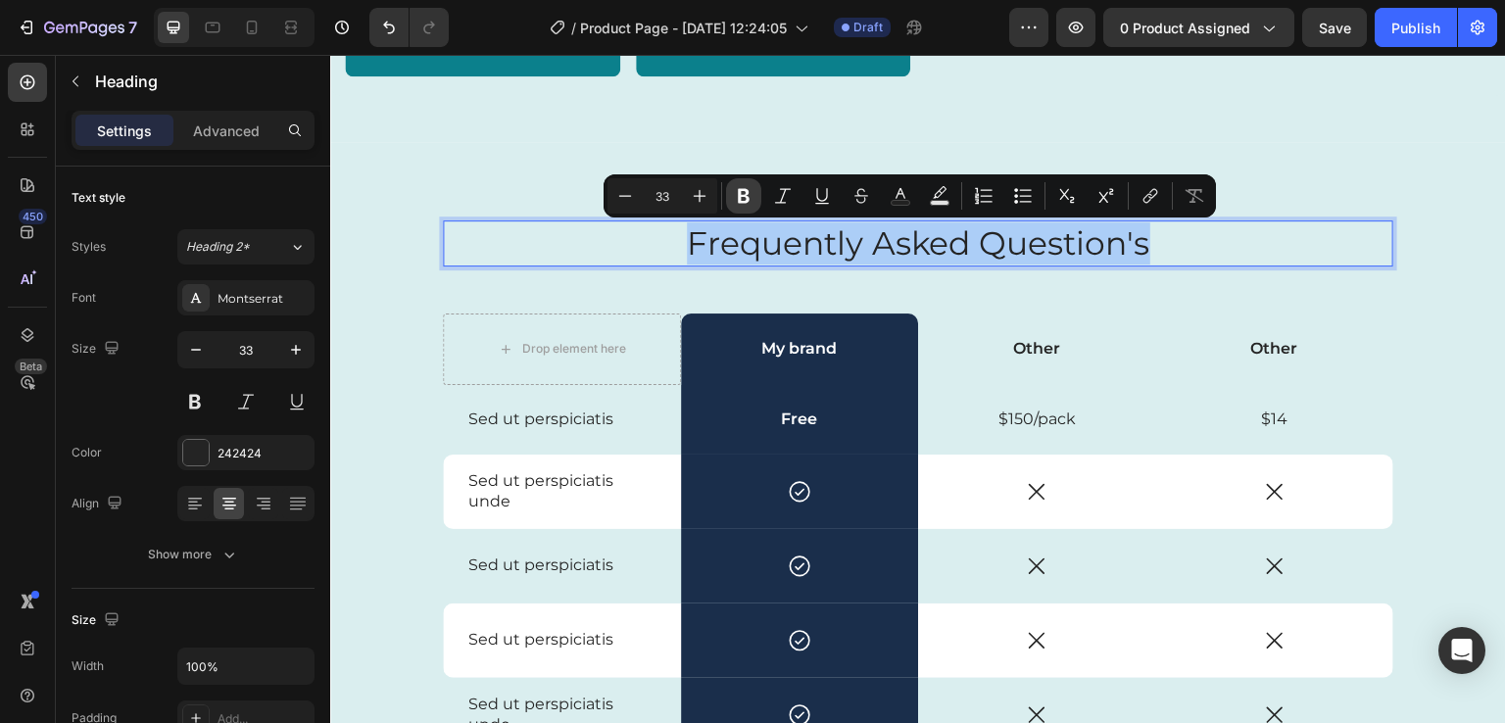
click at [754, 185] on button "Bold" at bounding box center [743, 195] width 35 height 35
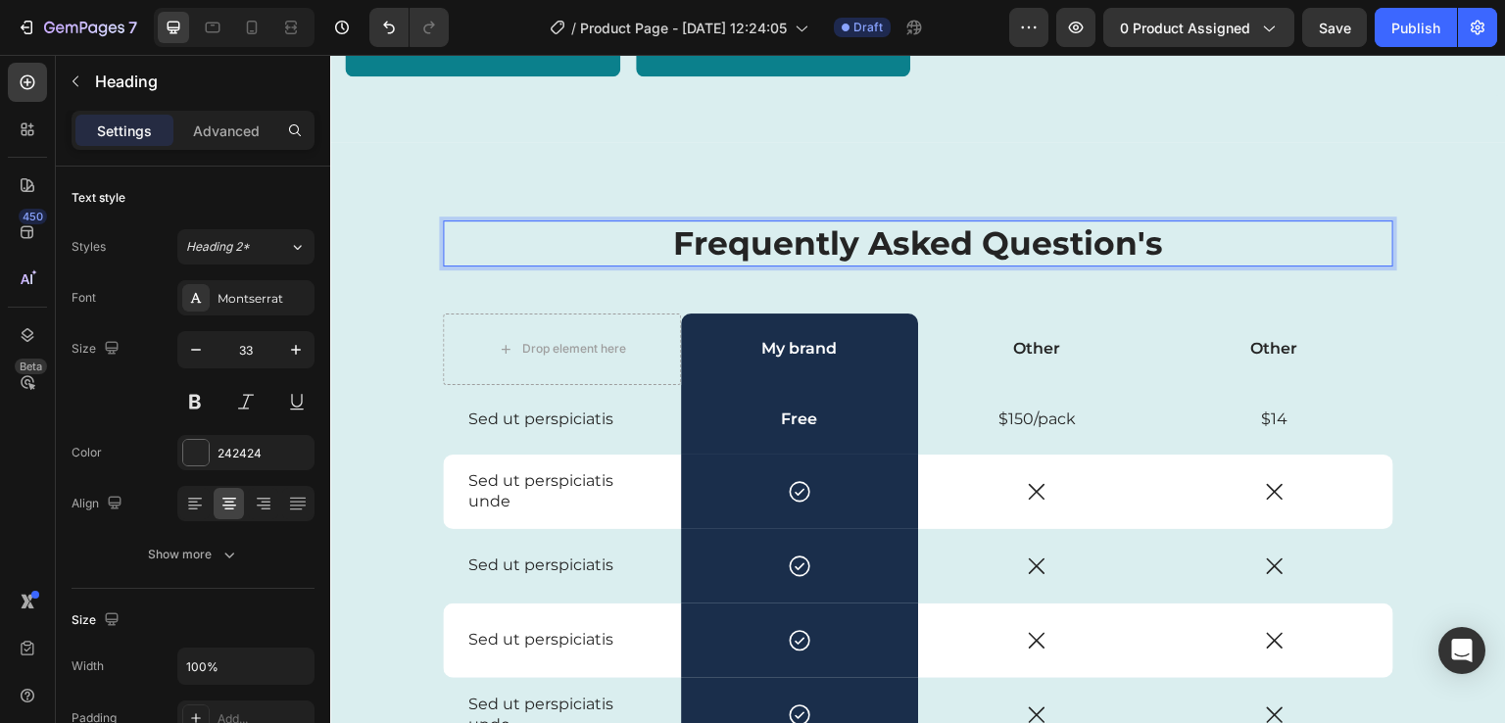
click at [1066, 256] on strong "Frequently Asked Question's" at bounding box center [918, 242] width 491 height 39
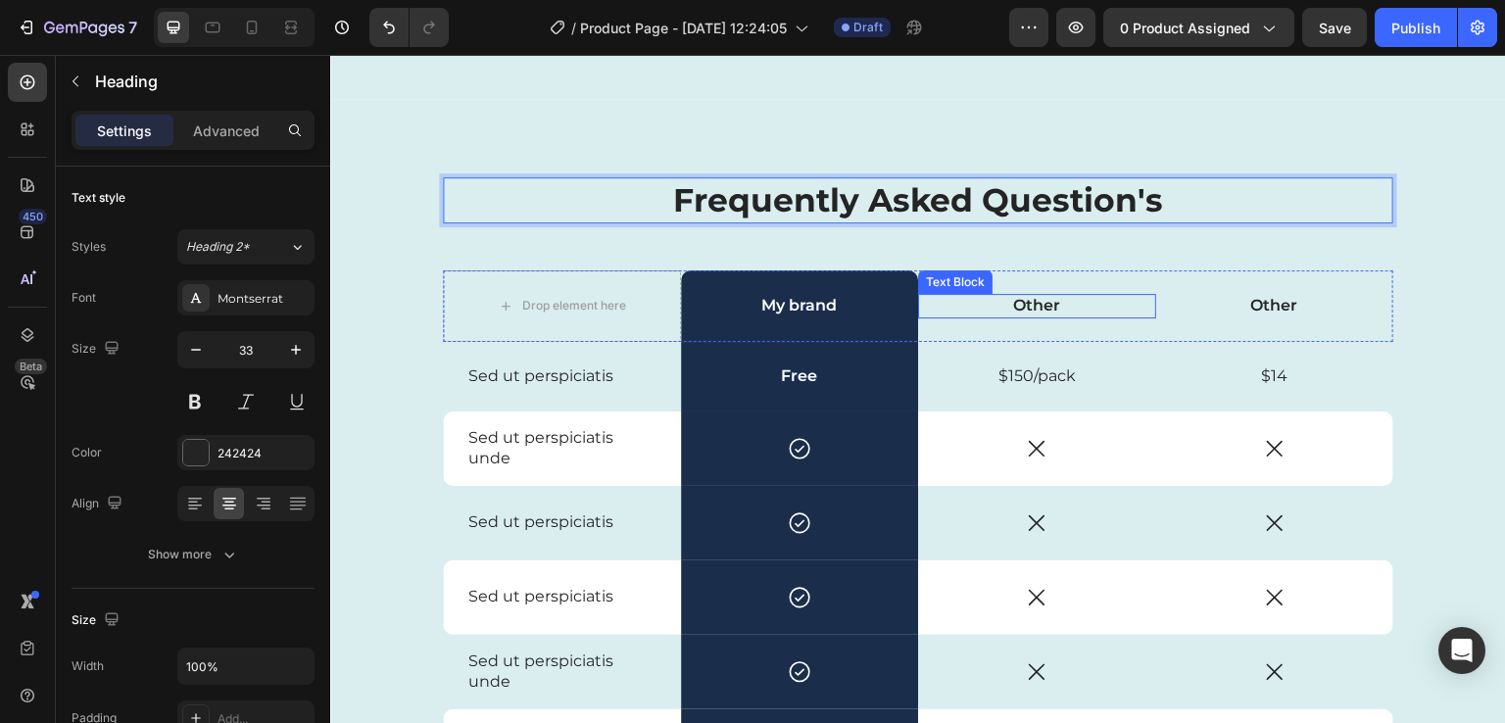
scroll to position [3681, 0]
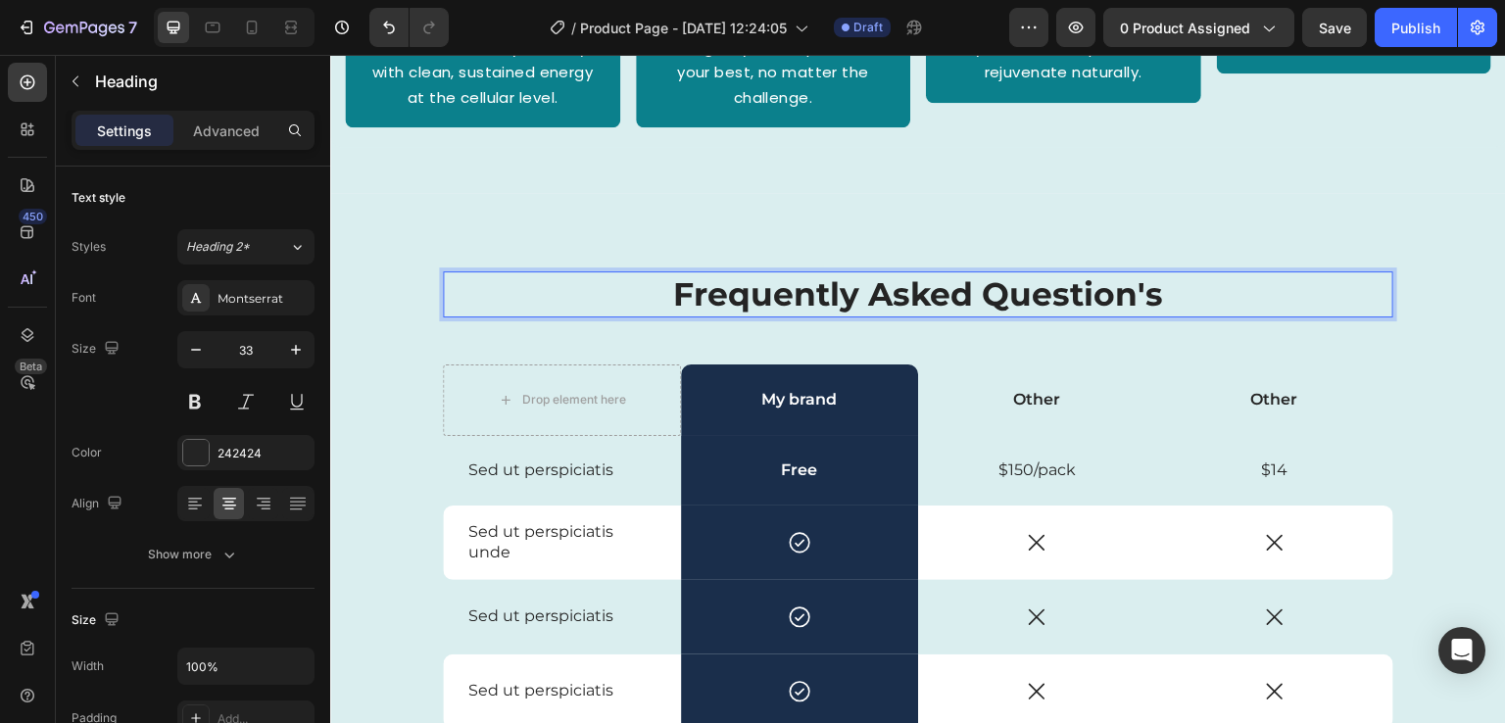
click at [970, 276] on p "Frequently Asked Question's" at bounding box center [918, 294] width 947 height 42
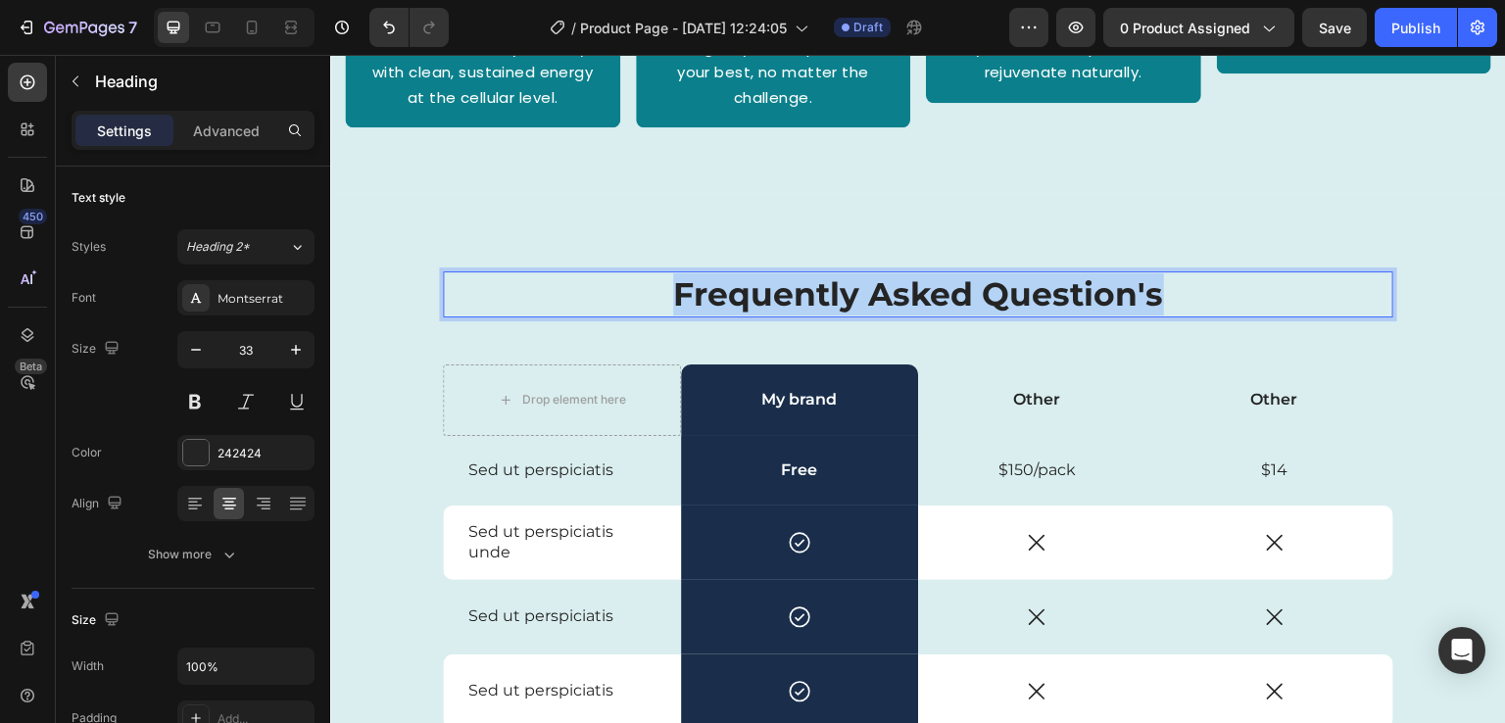
click at [970, 276] on p "Frequently Asked Question's" at bounding box center [918, 294] width 947 height 42
click at [890, 289] on strong "Frequently Asked Question's" at bounding box center [918, 293] width 491 height 39
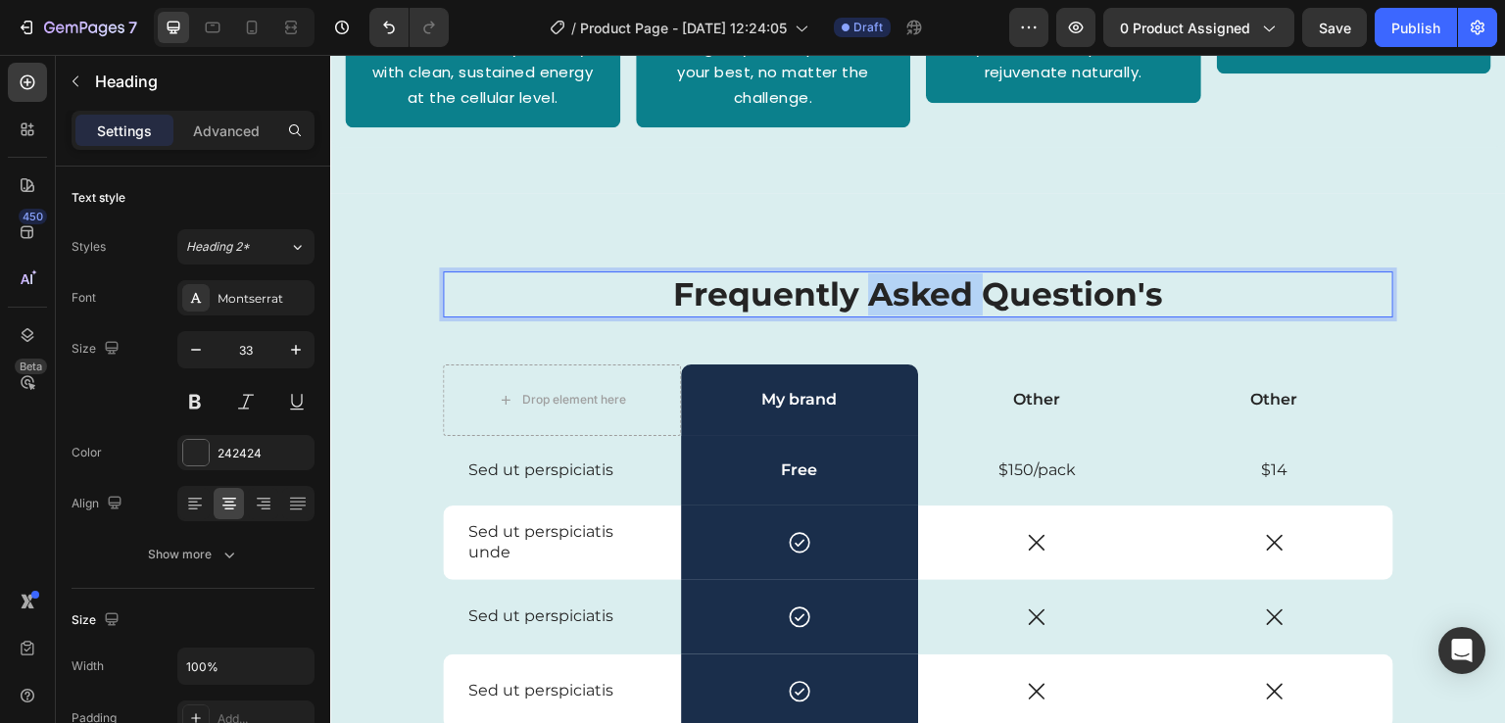
click at [890, 289] on strong "Frequently Asked Question's" at bounding box center [918, 293] width 491 height 39
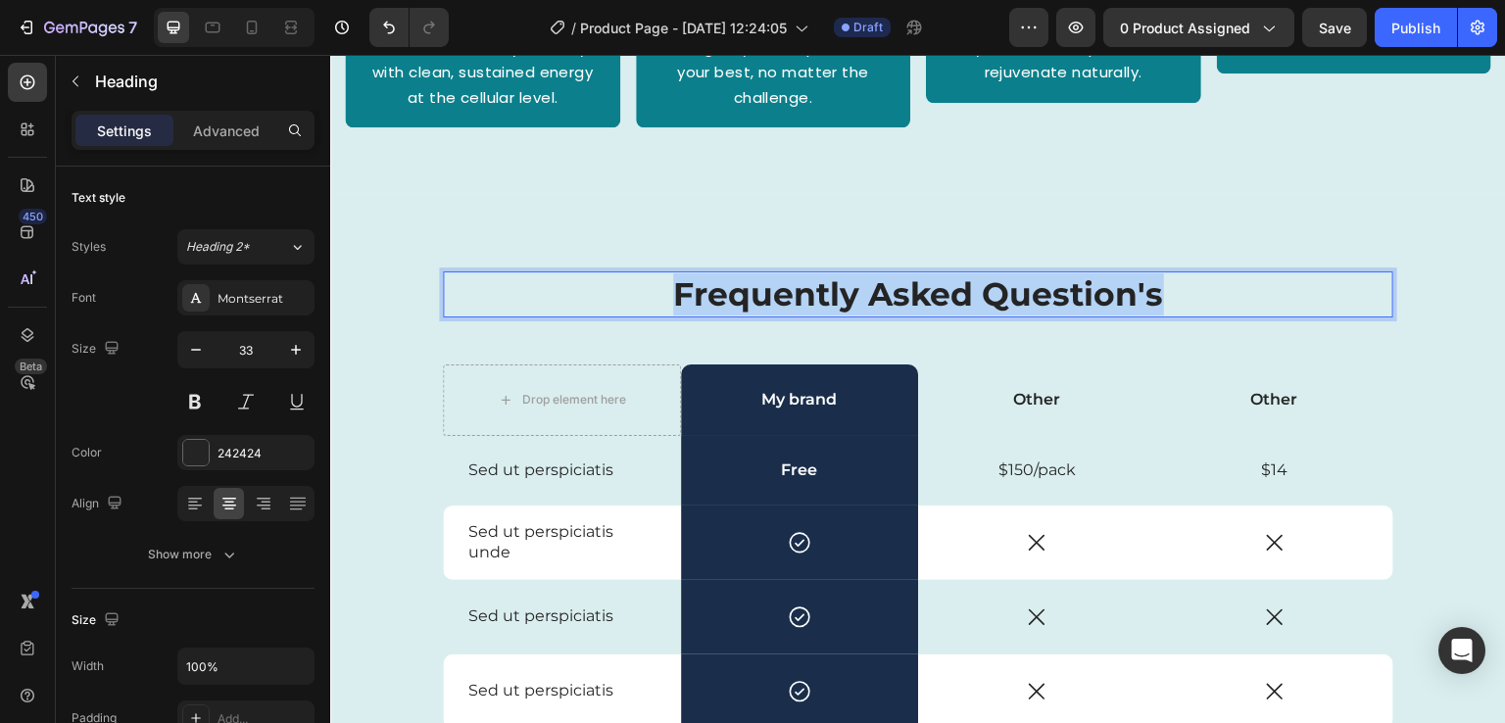
click at [890, 289] on strong "Frequently Asked Question's" at bounding box center [918, 293] width 491 height 39
click at [197, 443] on div at bounding box center [195, 452] width 25 height 25
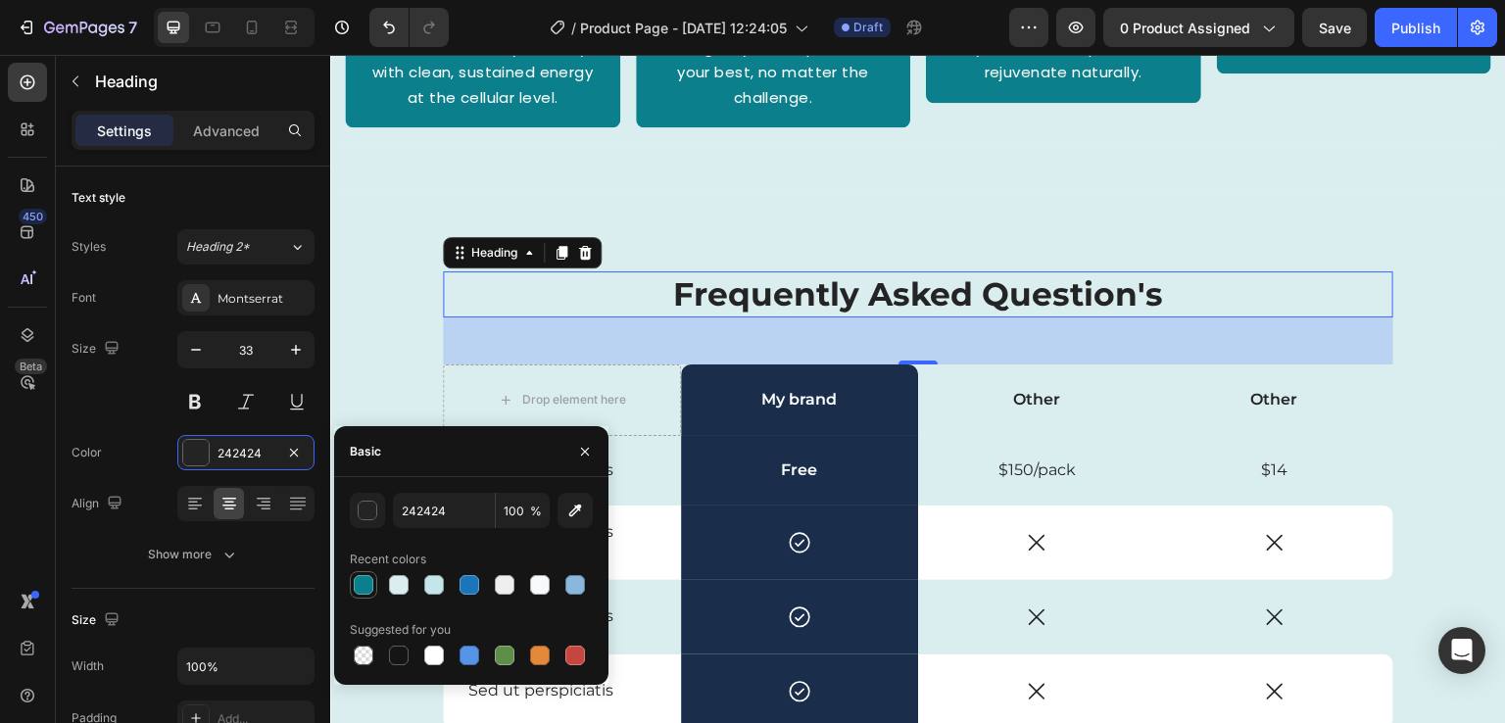
click at [362, 587] on div at bounding box center [364, 585] width 20 height 20
type input "0B808C"
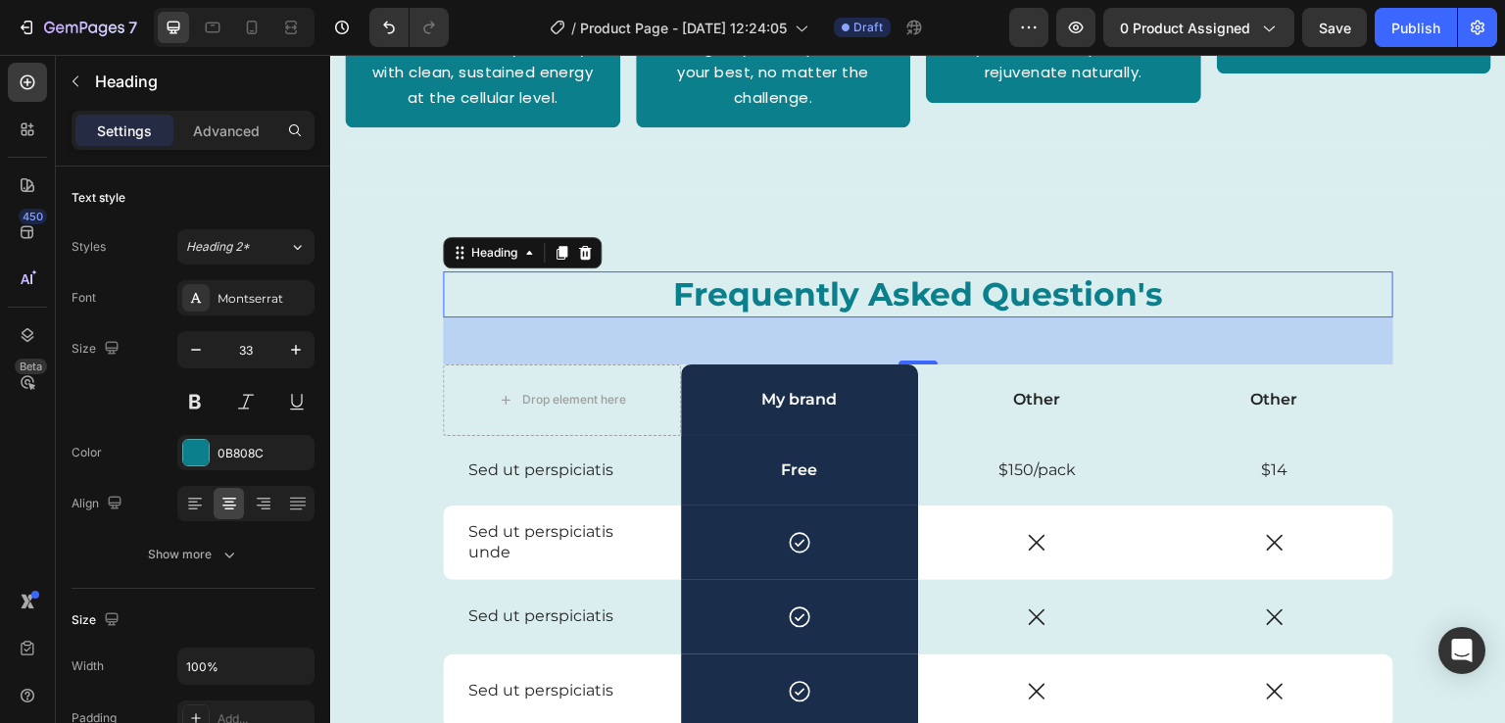
click at [487, 324] on div "48" at bounding box center [918, 341] width 951 height 47
